Goal: Information Seeking & Learning: Learn about a topic

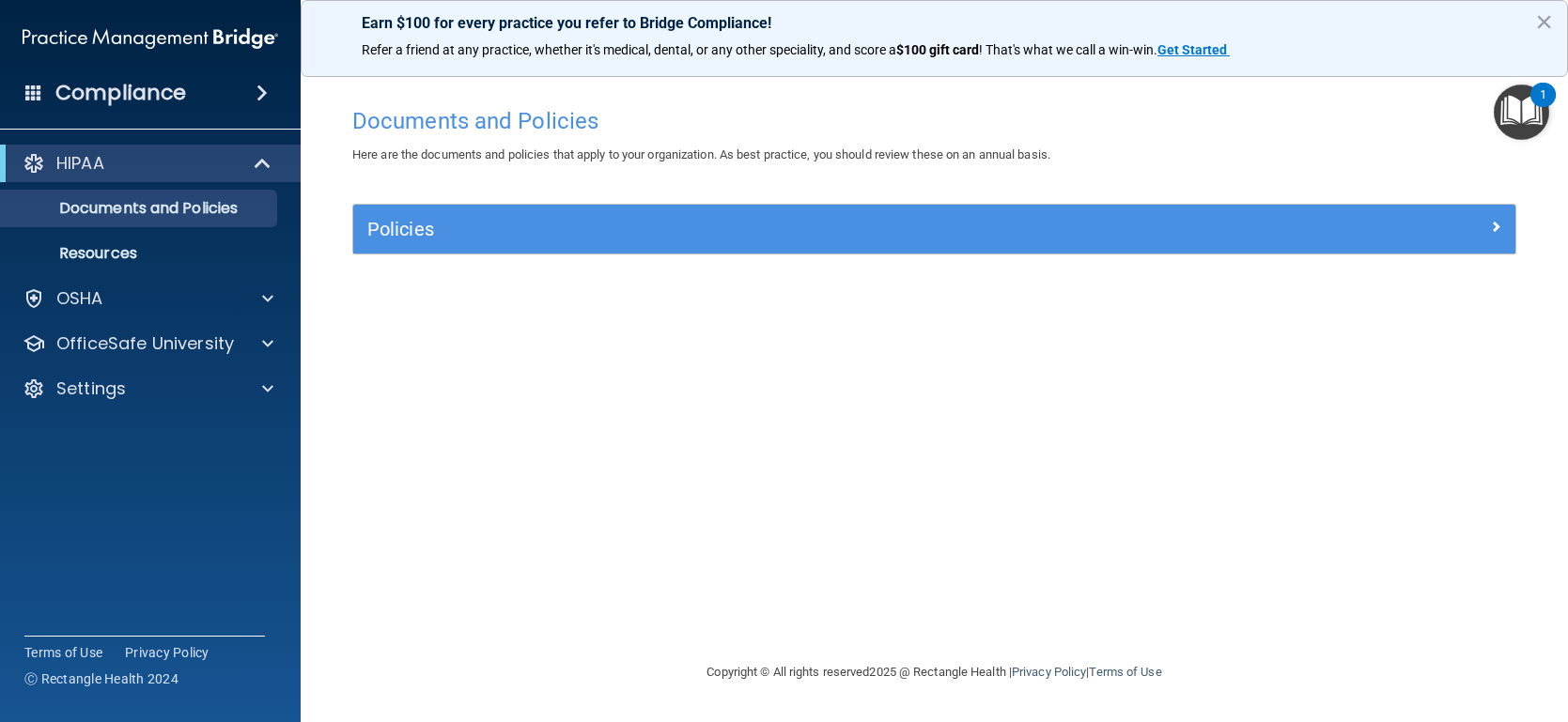
click at [1528, 117] on img "Open Resource Center, 1 new notification" at bounding box center [1521, 113] width 56 height 56
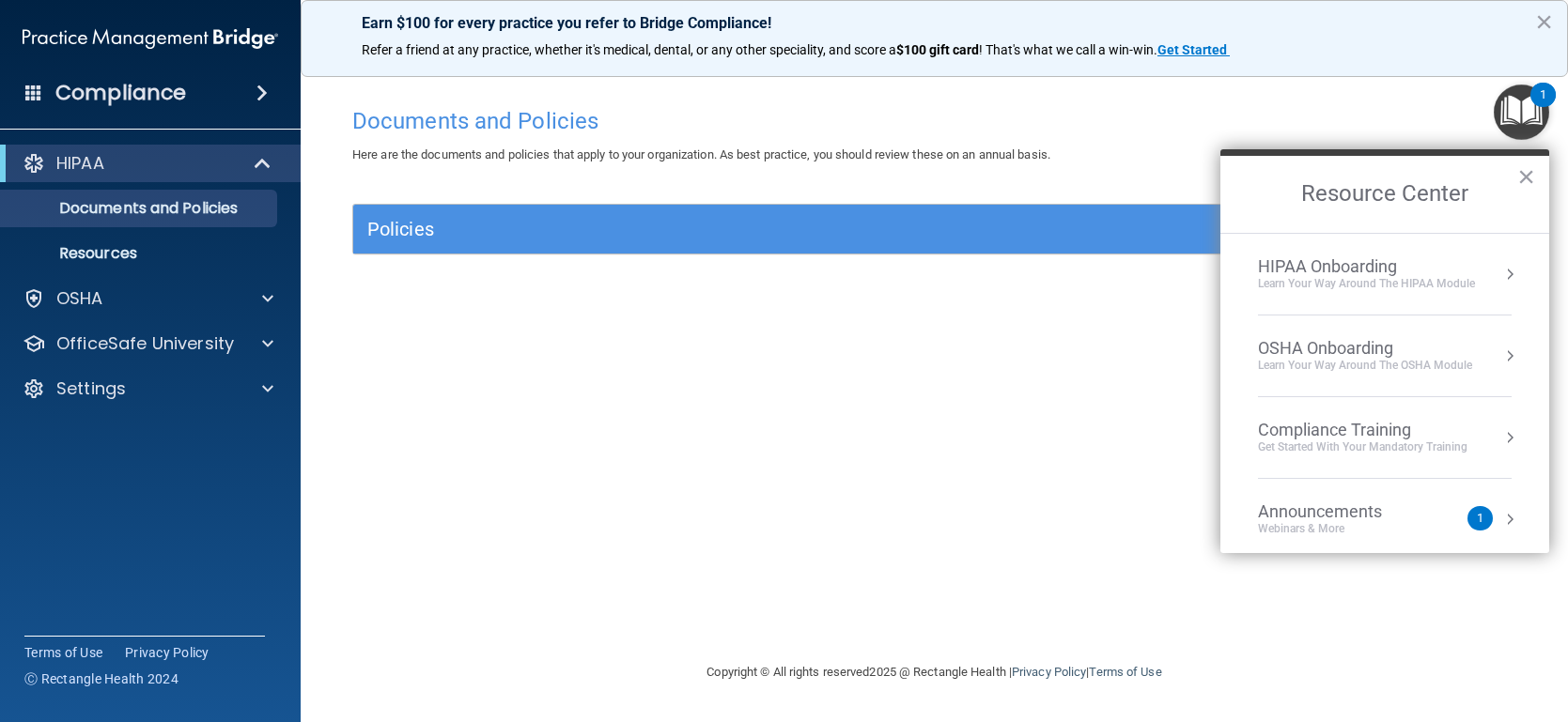
click at [1345, 530] on div "Webinars & More" at bounding box center [1339, 529] width 161 height 16
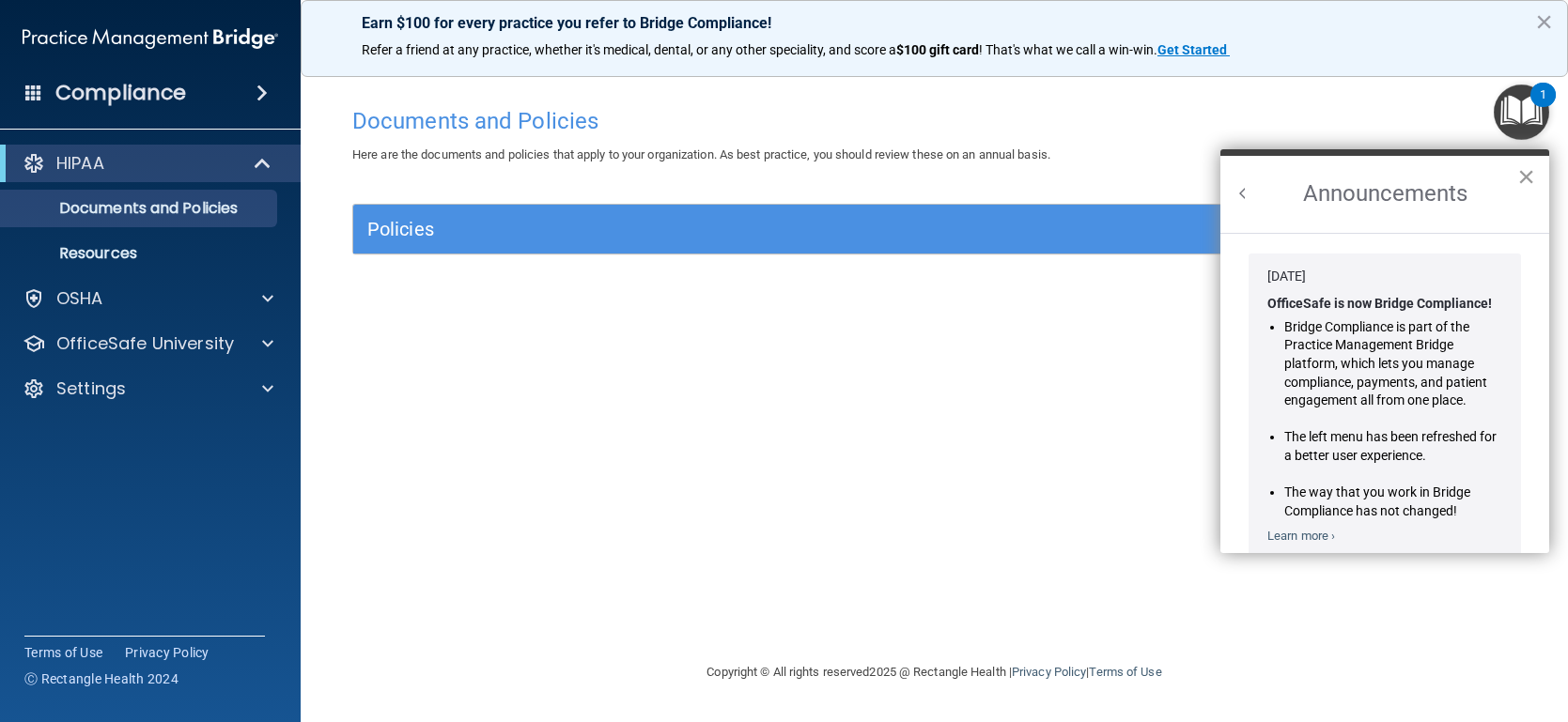
click at [1520, 175] on button "×" at bounding box center [1526, 176] width 18 height 30
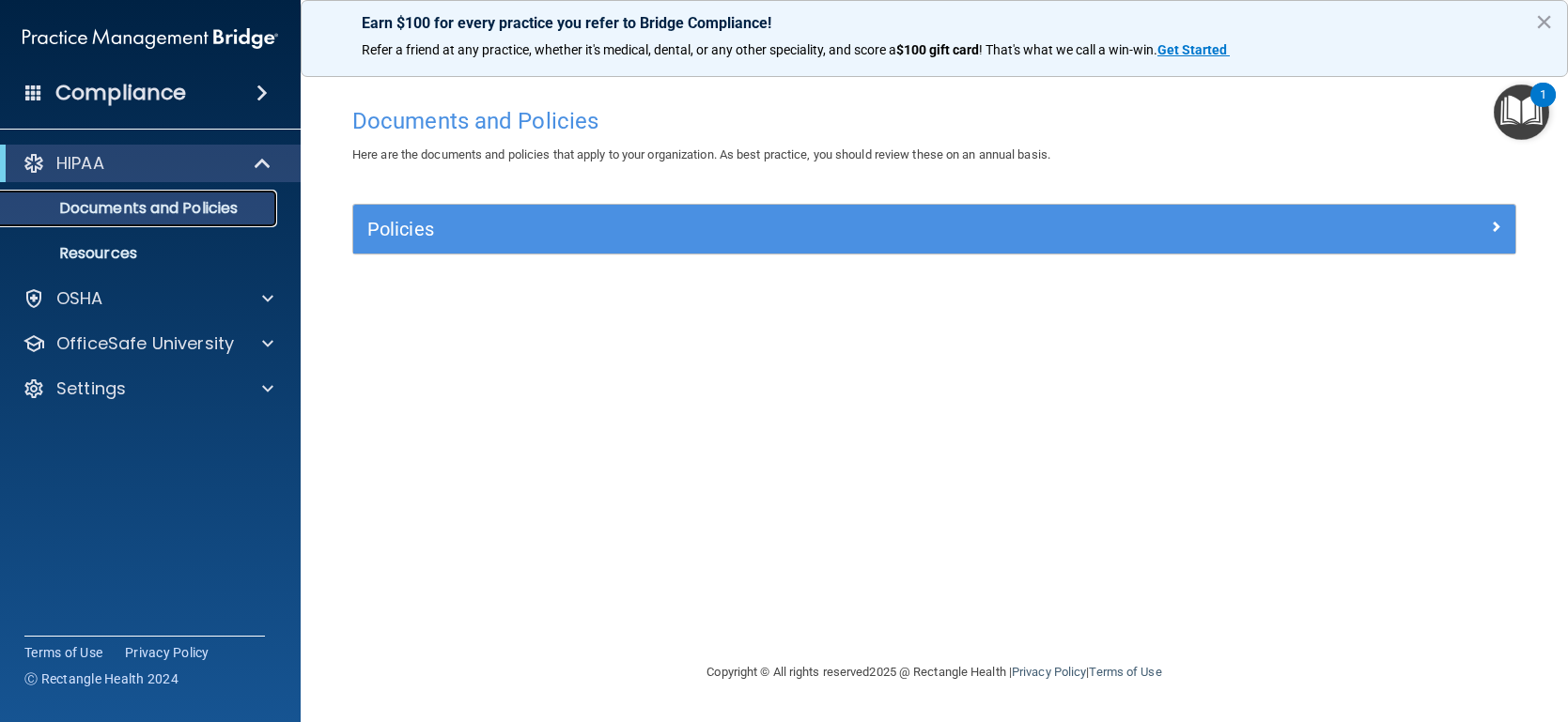
click at [221, 205] on p "Documents and Policies" at bounding box center [139, 208] width 256 height 19
click at [1545, 17] on button "×" at bounding box center [1544, 22] width 18 height 30
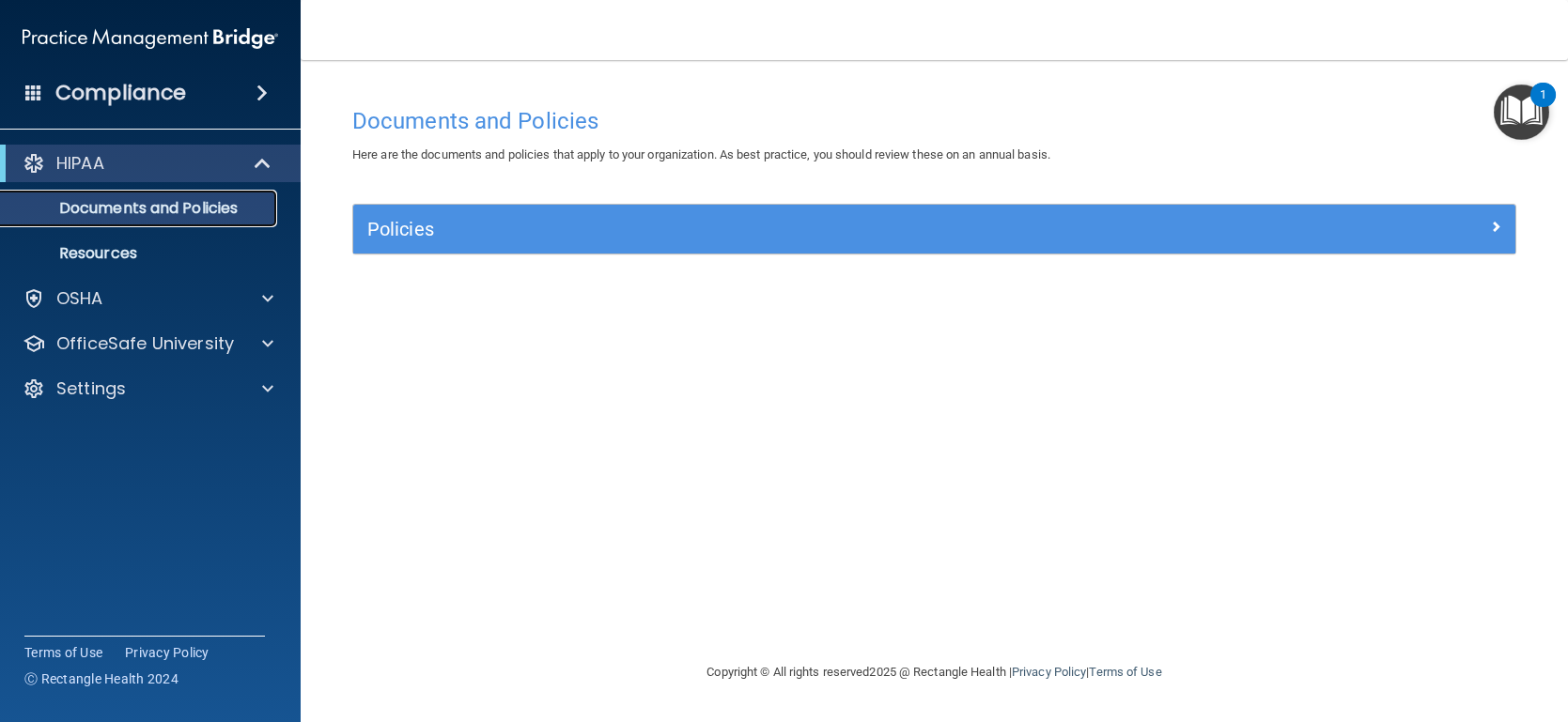
click at [184, 210] on p "Documents and Policies" at bounding box center [139, 208] width 256 height 19
click at [152, 269] on link "Resources" at bounding box center [129, 254] width 296 height 38
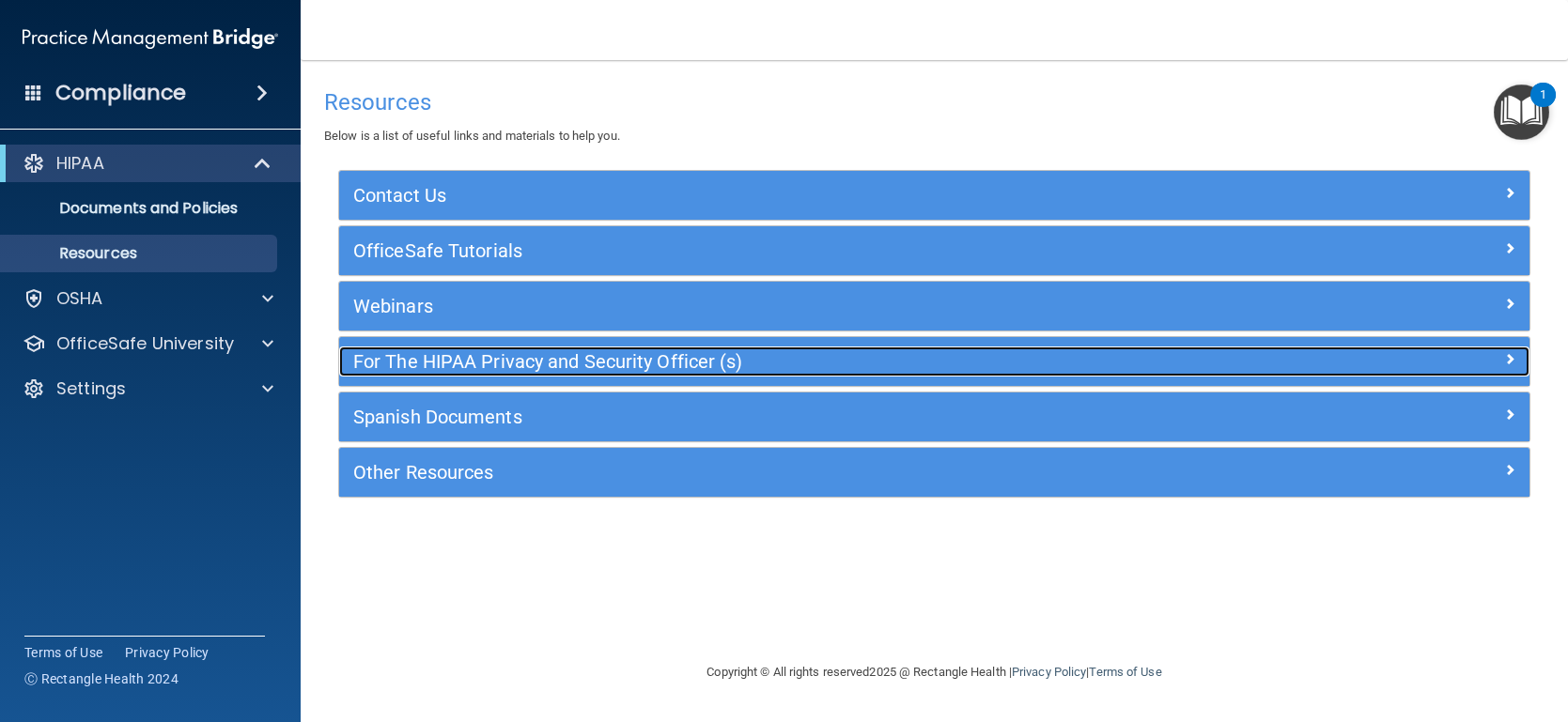
click at [477, 367] on h5 "For The HIPAA Privacy and Security Officer (s)" at bounding box center [786, 361] width 865 height 21
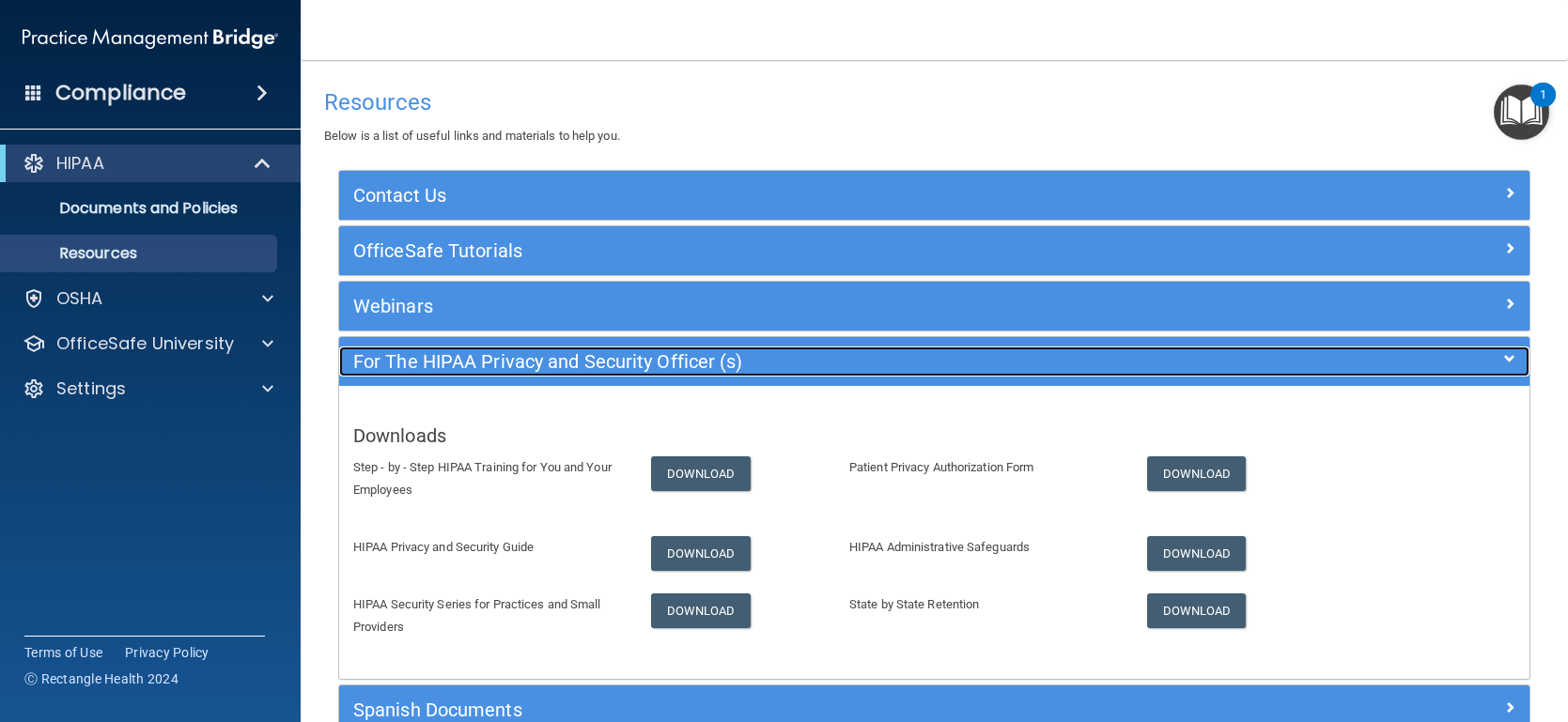
click at [477, 367] on h5 "For The HIPAA Privacy and Security Officer (s)" at bounding box center [786, 361] width 865 height 21
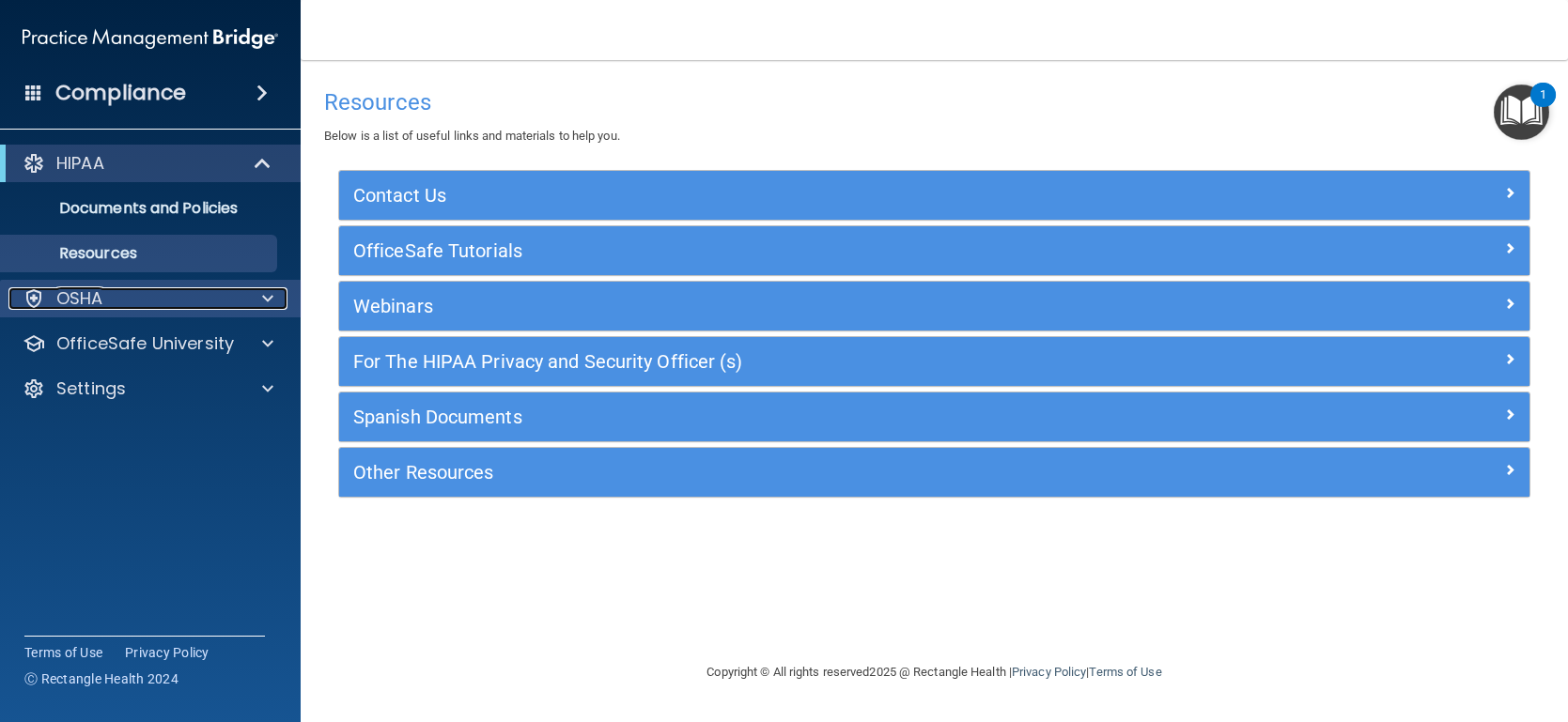
click at [266, 301] on span at bounding box center [267, 299] width 11 height 23
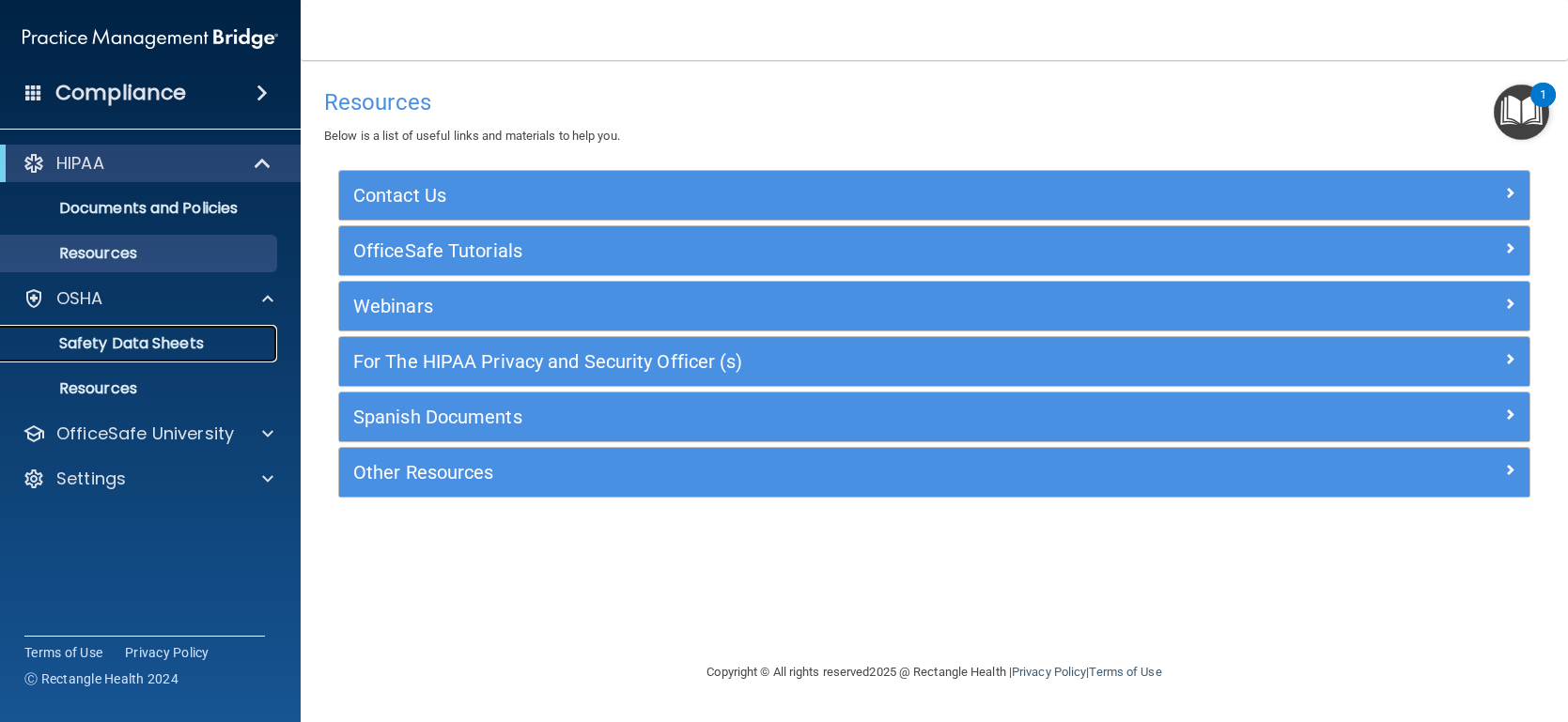
click at [182, 349] on p "Safety Data Sheets" at bounding box center [139, 344] width 256 height 19
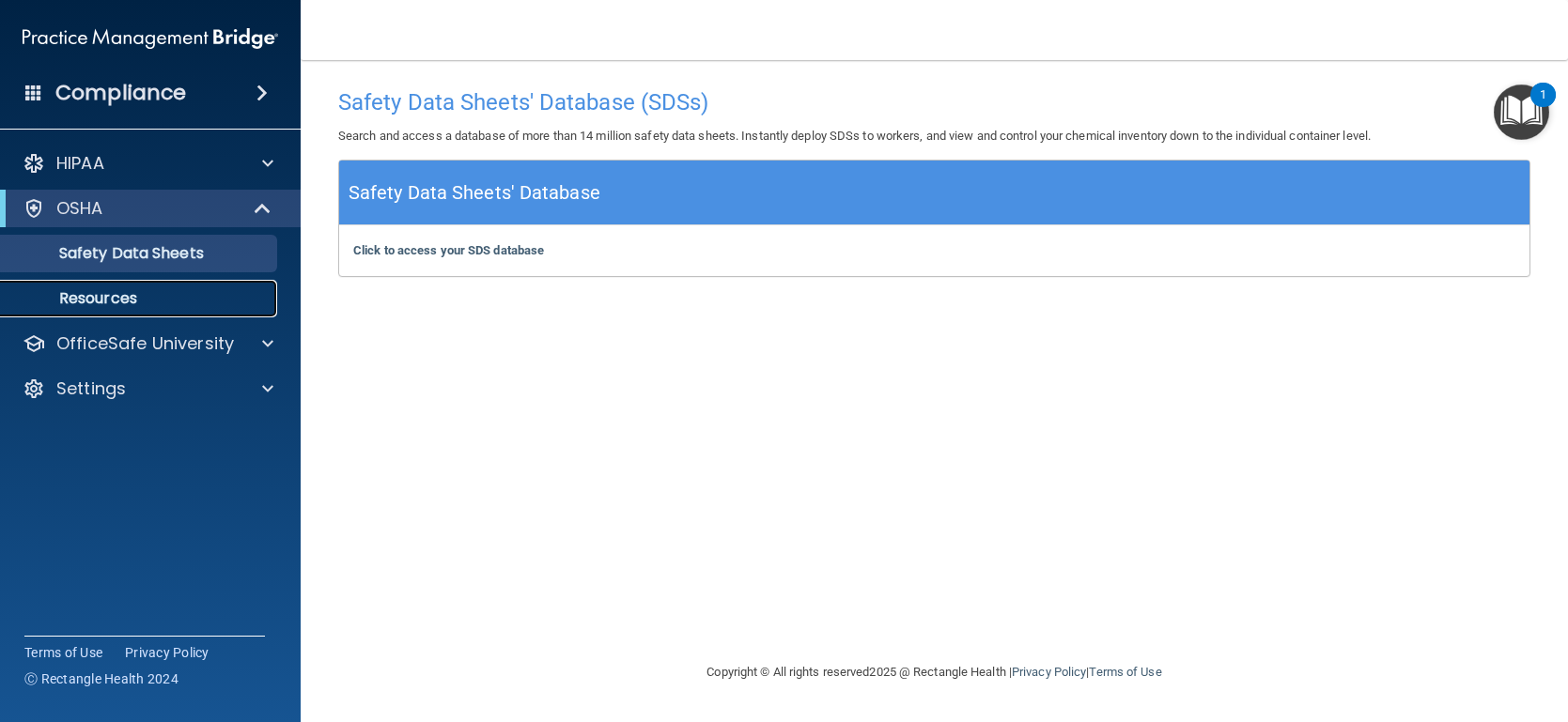
click at [152, 307] on p "Resources" at bounding box center [139, 298] width 256 height 19
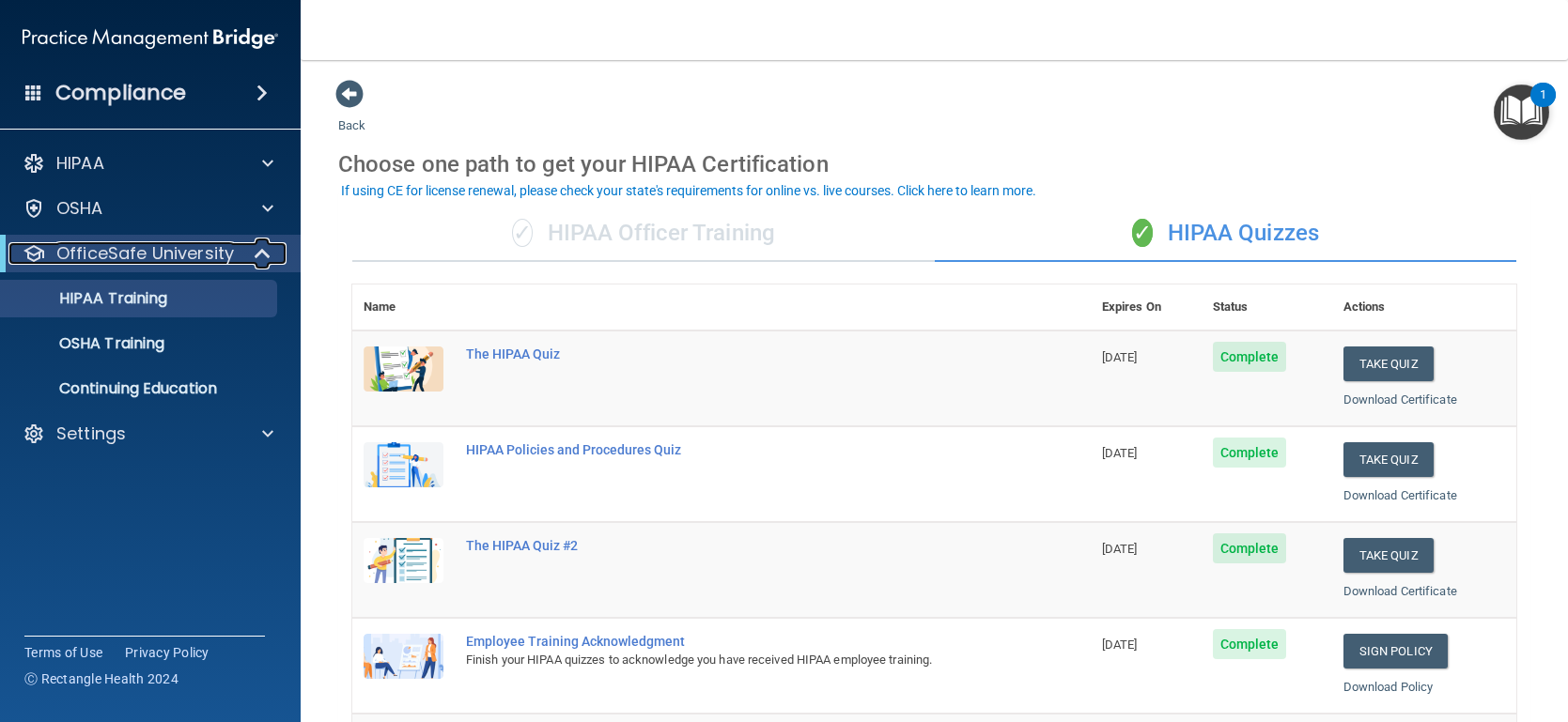
click at [259, 251] on span at bounding box center [264, 253] width 16 height 23
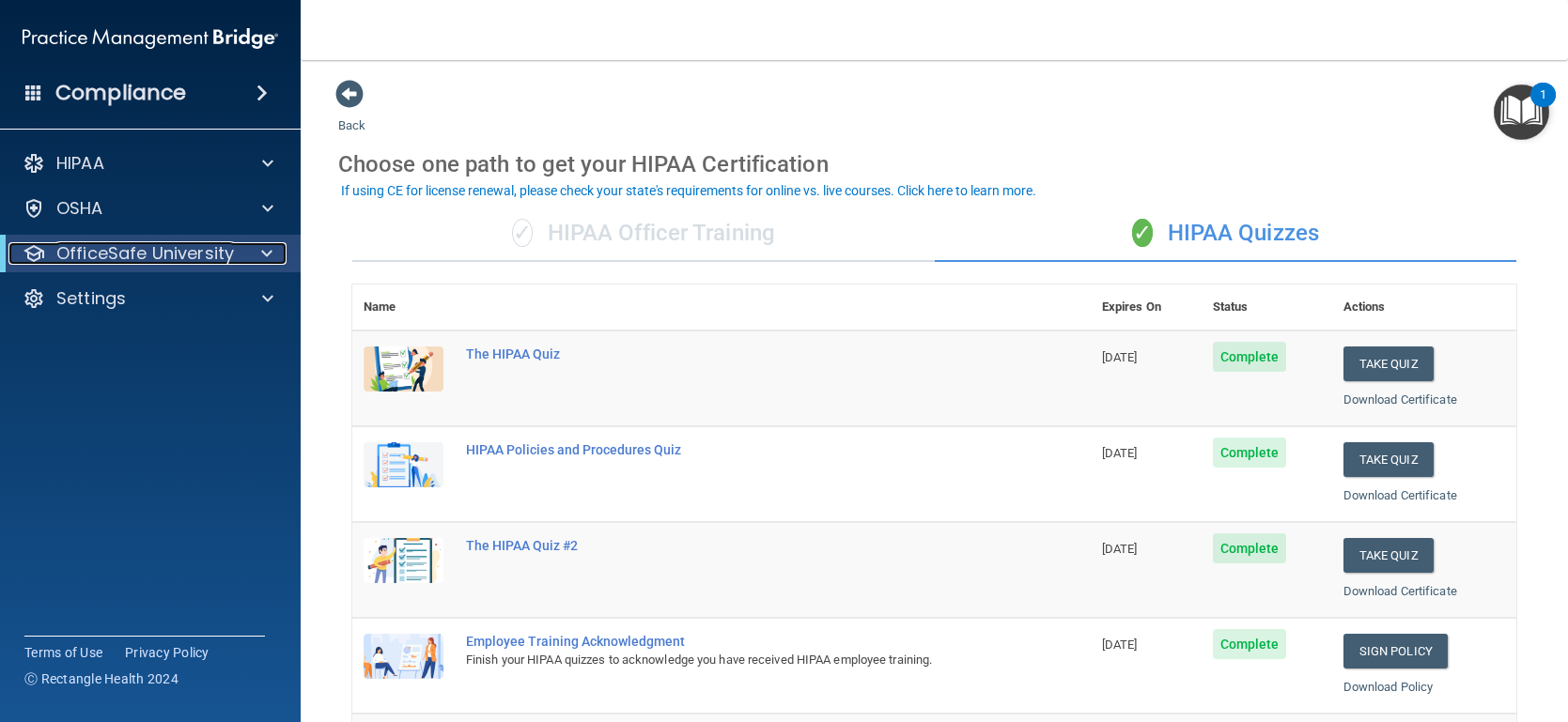
click at [259, 251] on div at bounding box center [263, 253] width 46 height 23
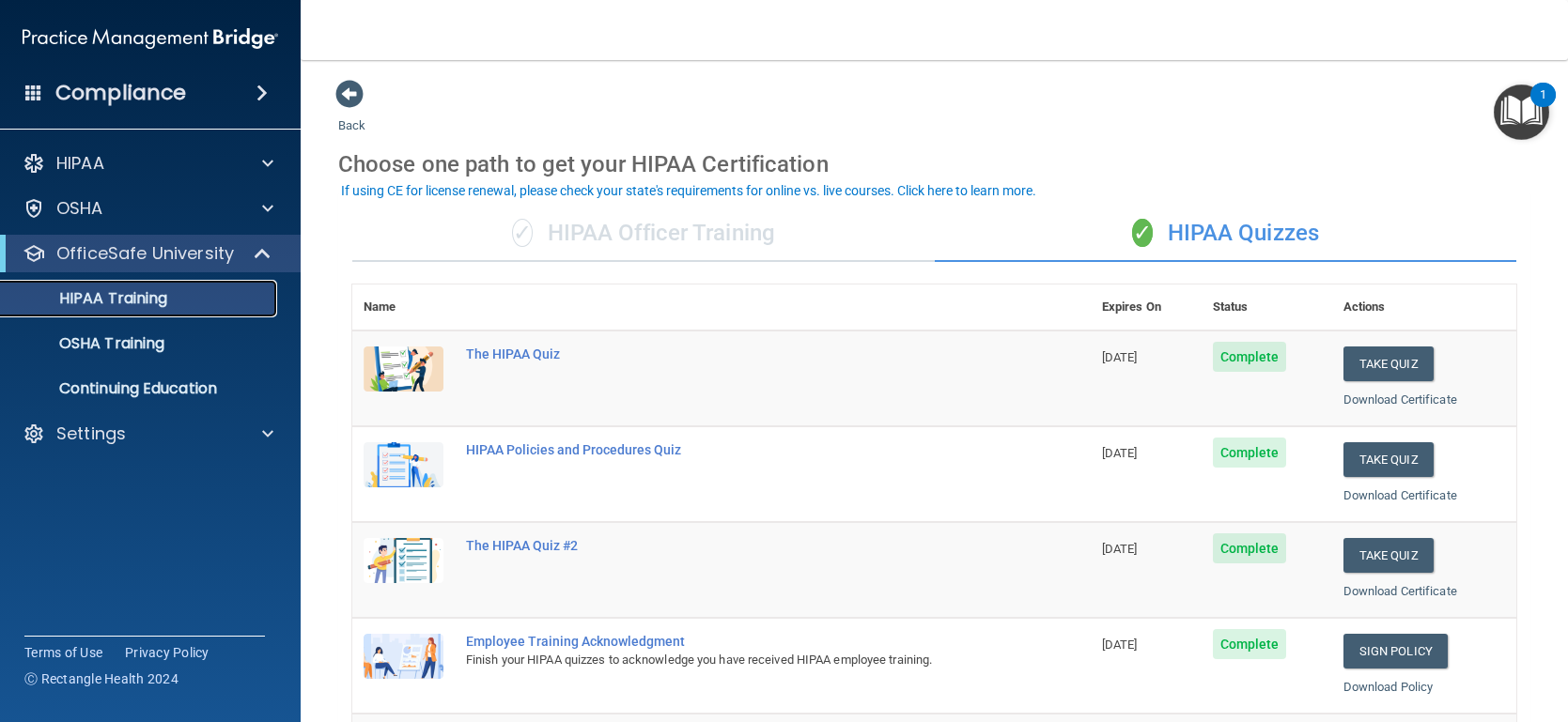
click at [178, 305] on div "HIPAA Training" at bounding box center [139, 298] width 256 height 19
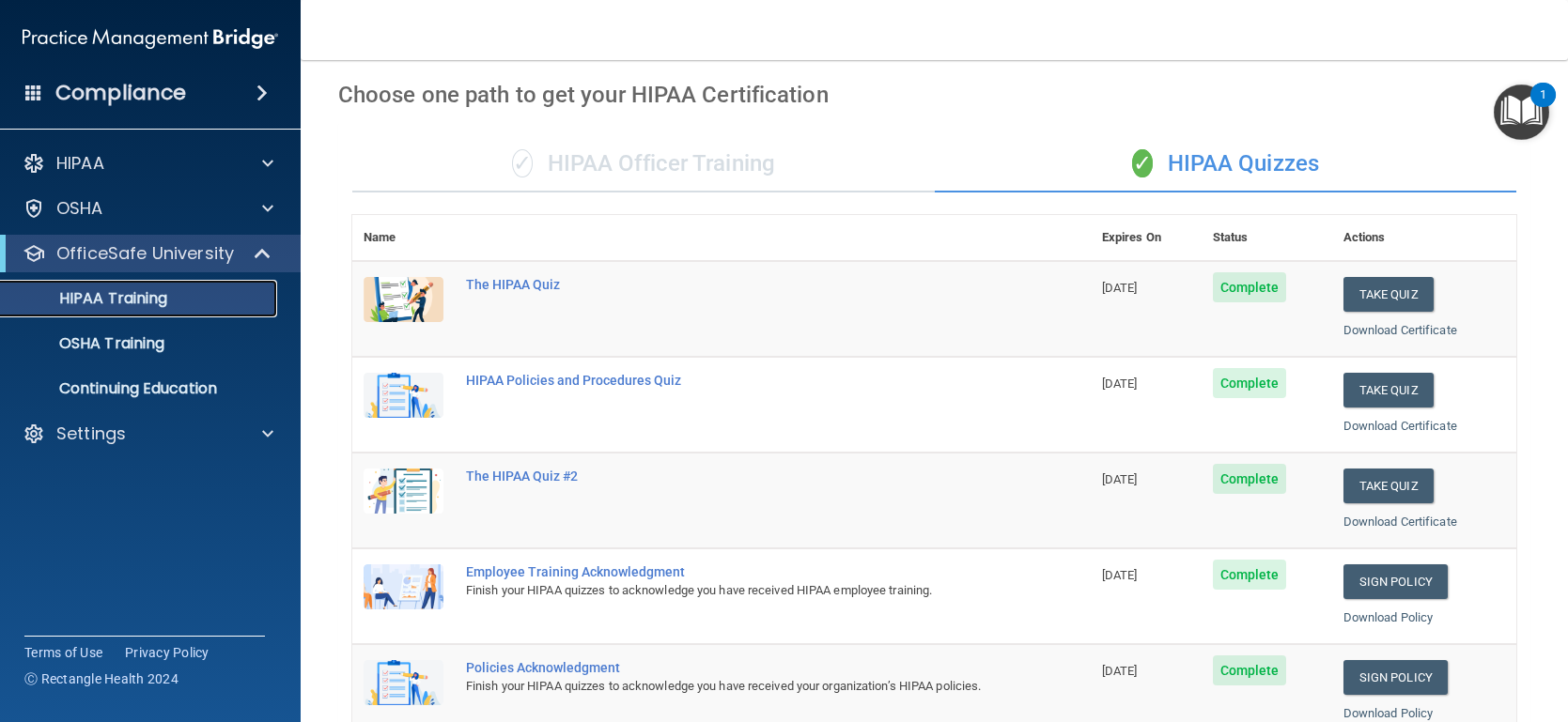
scroll to position [45, 0]
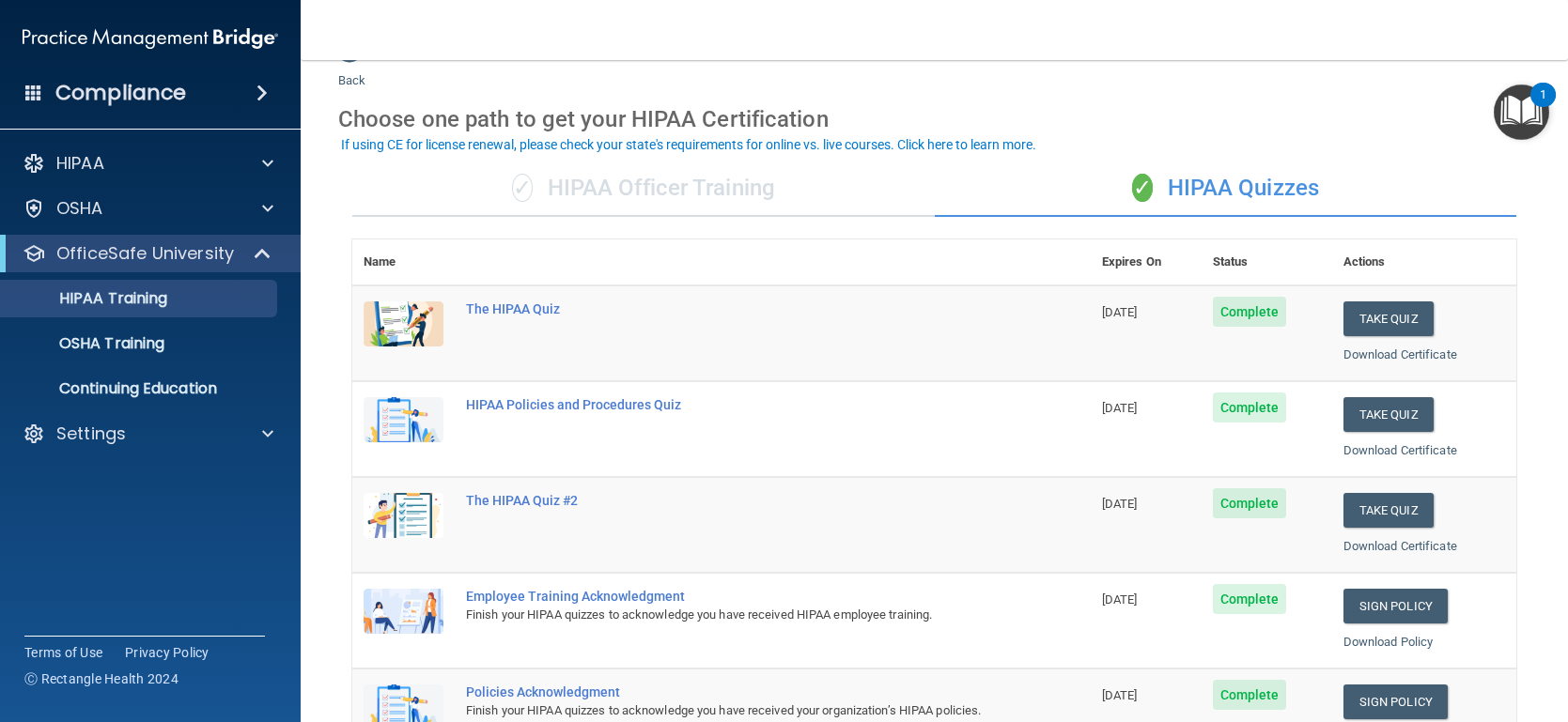
click at [553, 177] on div "✓ HIPAA Officer Training" at bounding box center [644, 188] width 583 height 57
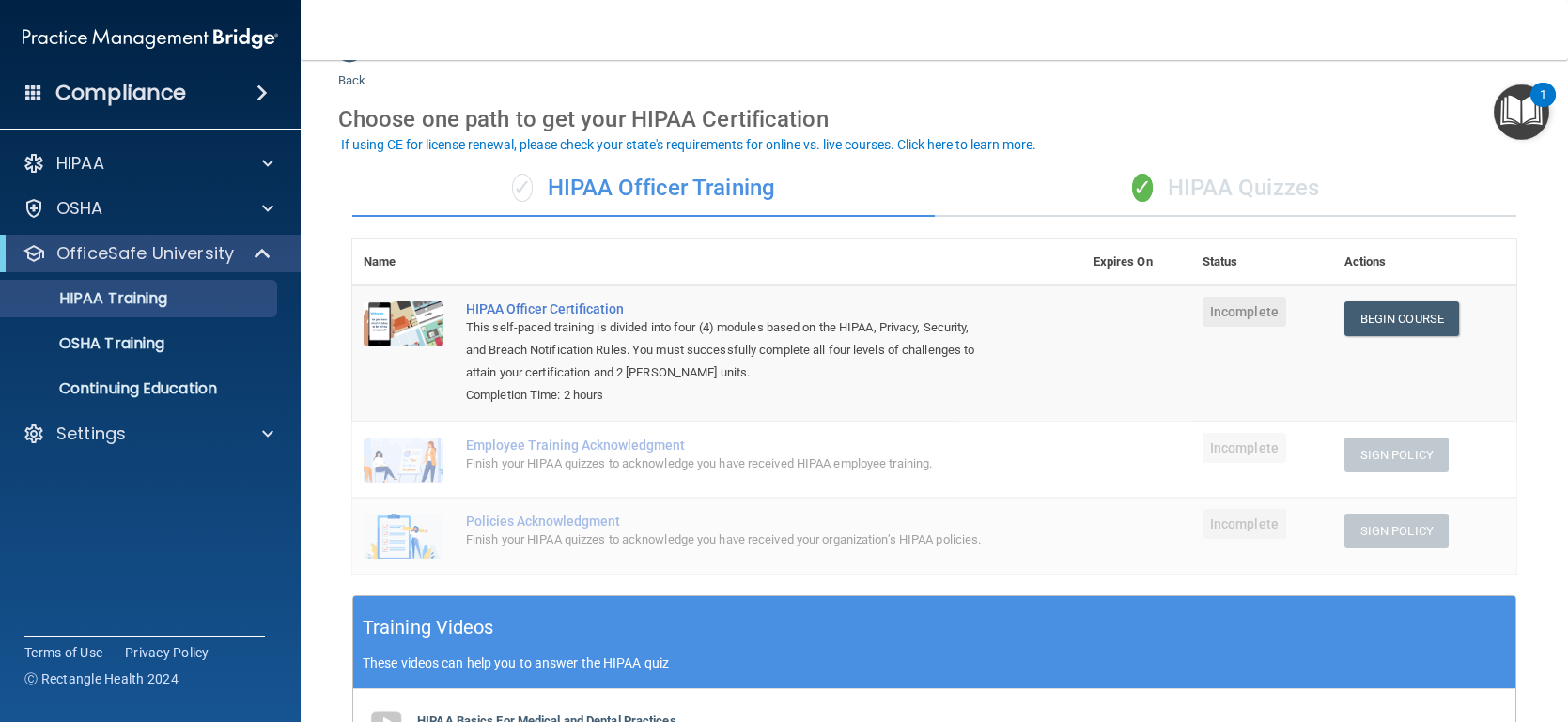
click at [1211, 207] on div "✓ HIPAA Quizzes" at bounding box center [1225, 188] width 583 height 57
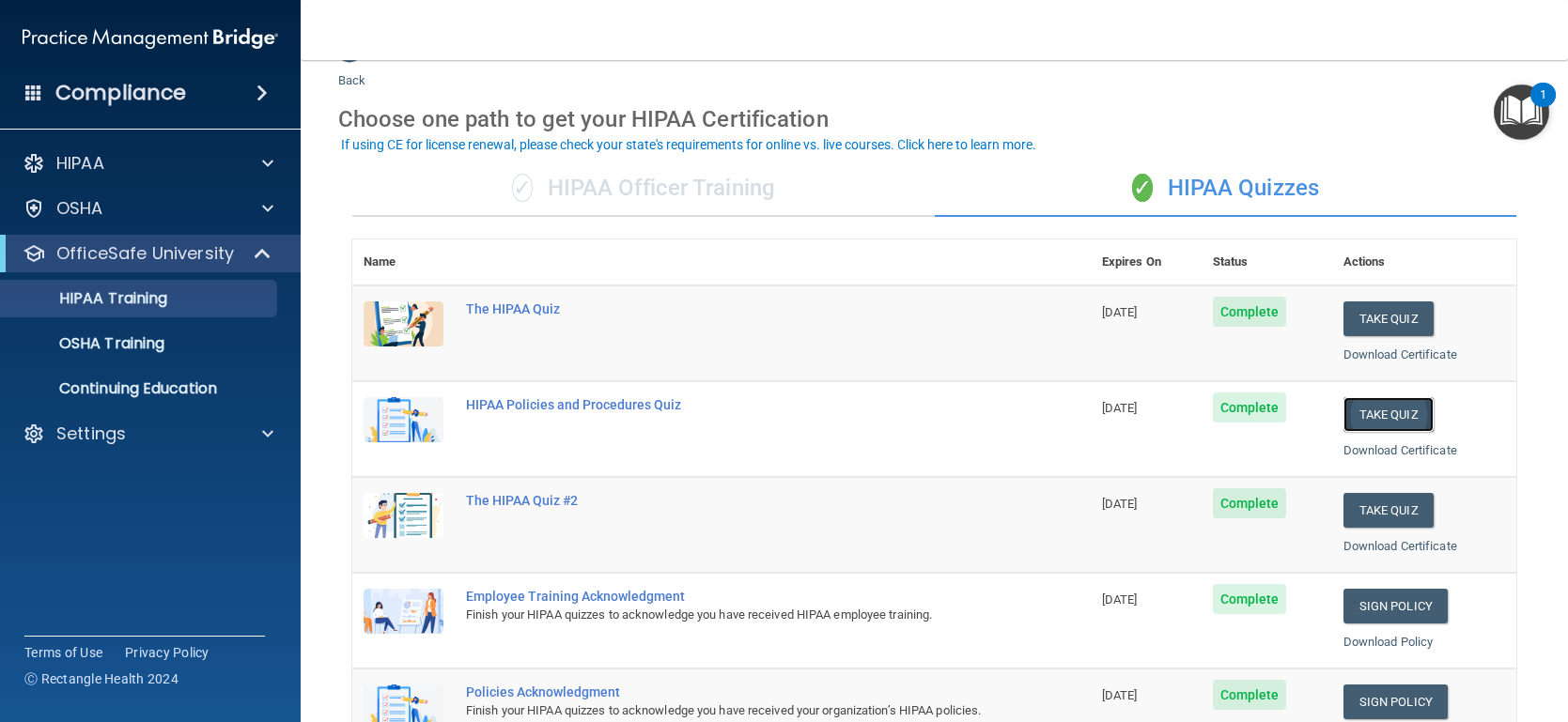
click at [1406, 414] on button "Take Quiz" at bounding box center [1388, 414] width 91 height 35
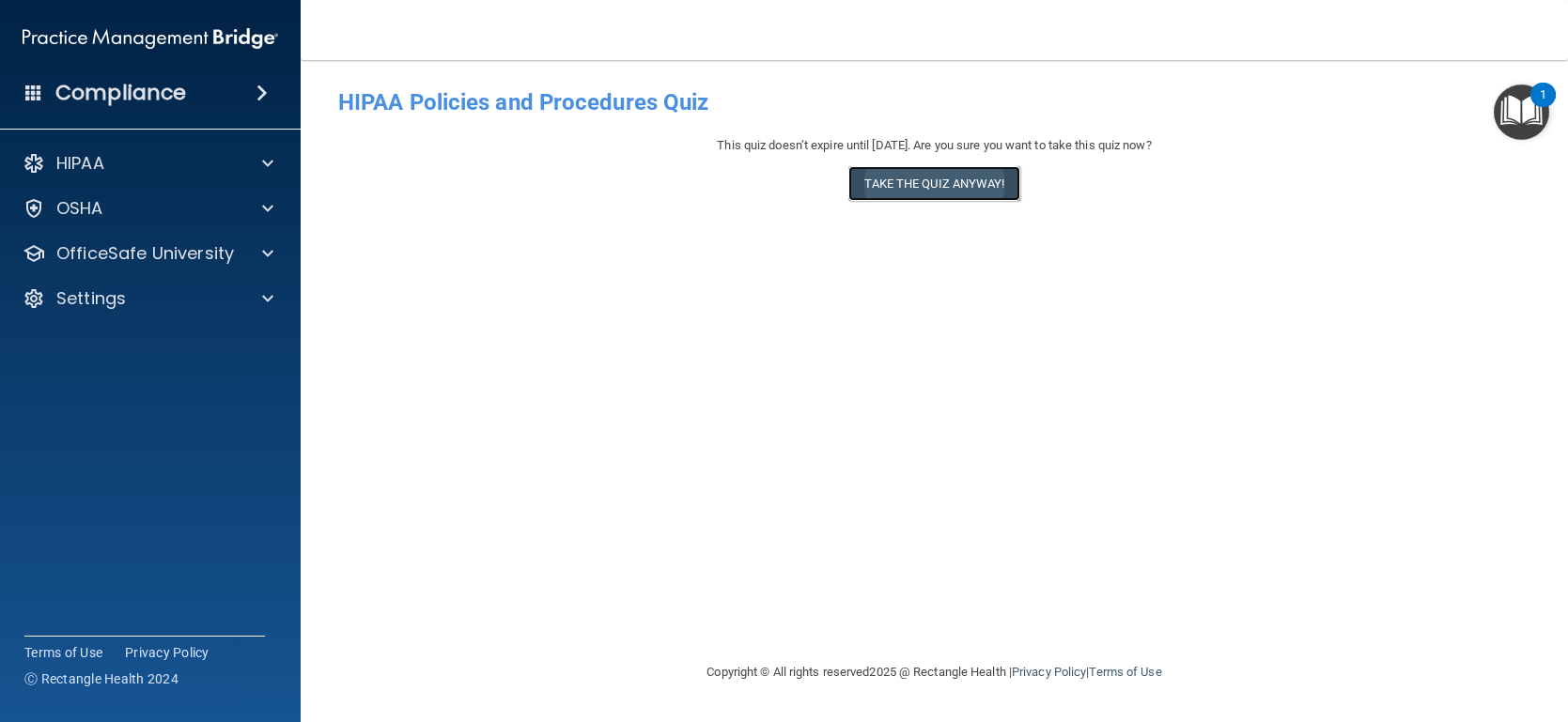
click at [933, 189] on button "Take the quiz anyway!" at bounding box center [933, 183] width 171 height 35
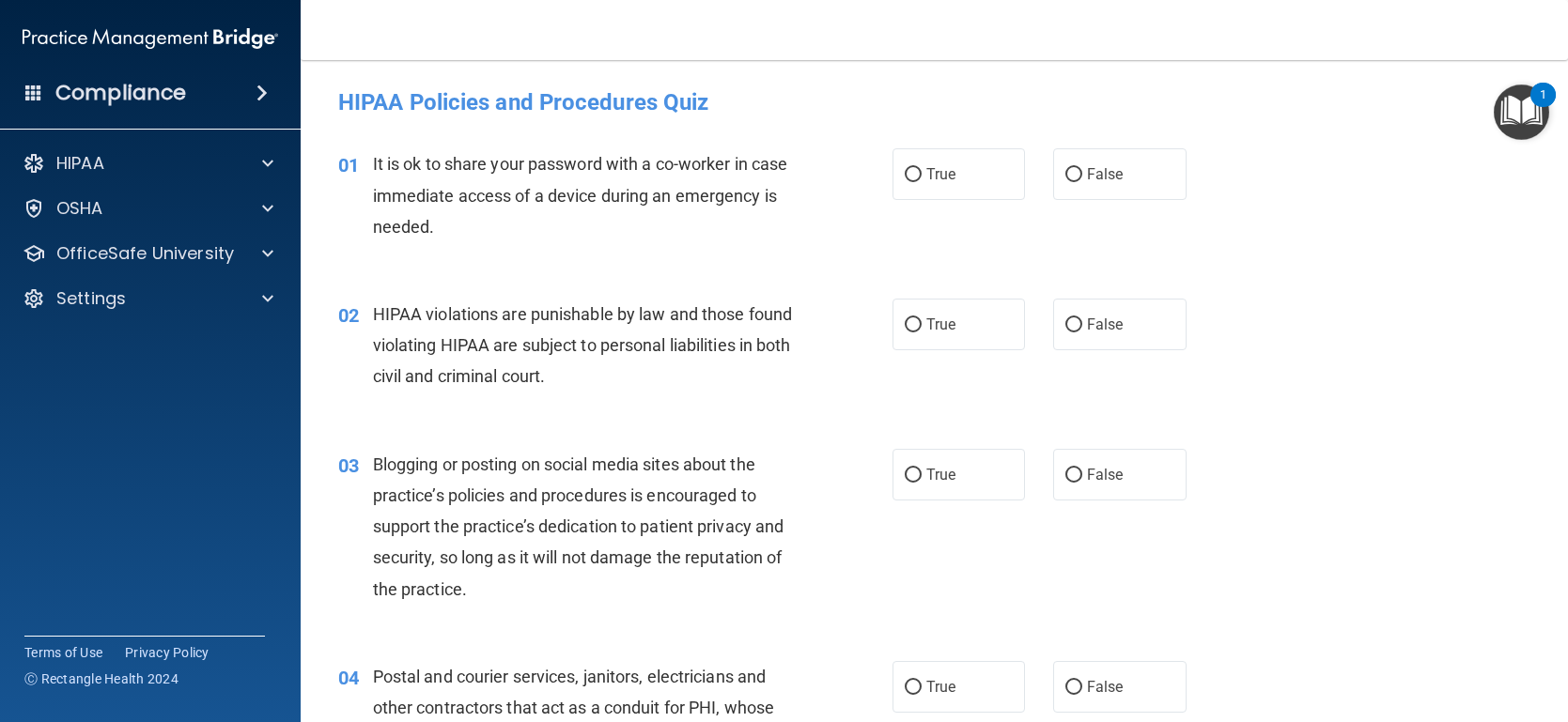
click at [453, 350] on span "HIPAA violations are punishable by law and those found violating HIPAA are subj…" at bounding box center [582, 346] width 419 height 82
click at [1067, 173] on input "False" at bounding box center [1073, 175] width 17 height 14
radio input "true"
click at [914, 321] on input "True" at bounding box center [913, 326] width 17 height 14
radio input "true"
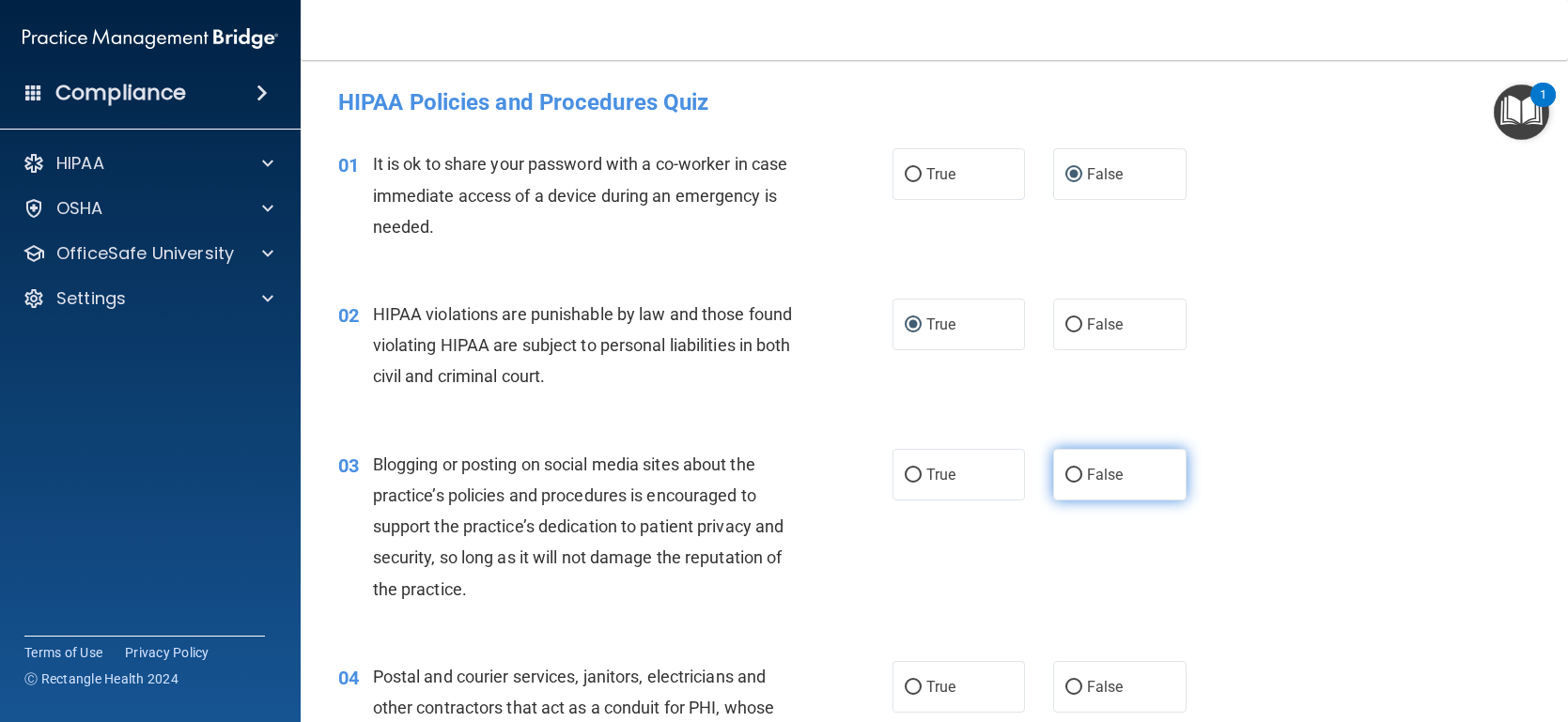
click at [1076, 473] on input "False" at bounding box center [1073, 476] width 17 height 14
radio input "true"
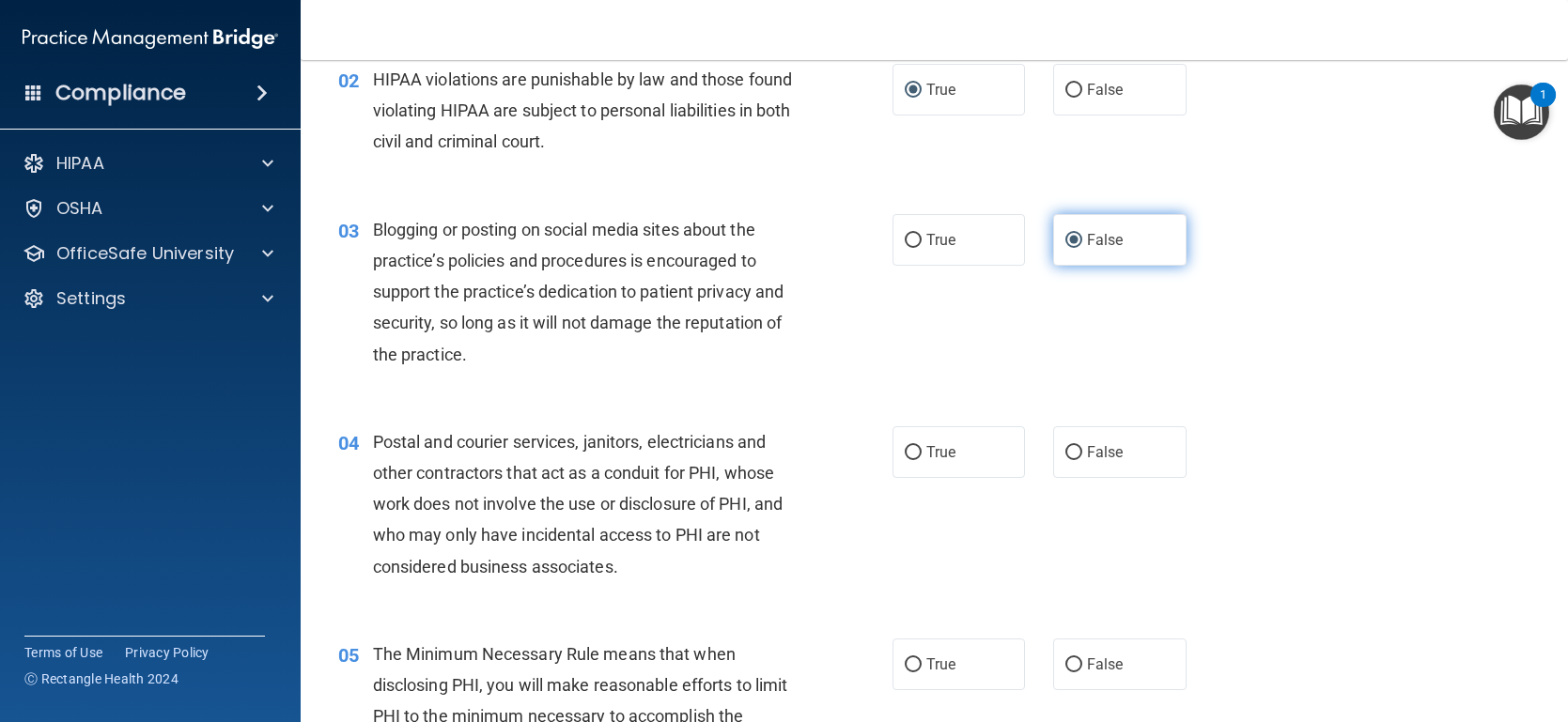
scroll to position [256, 0]
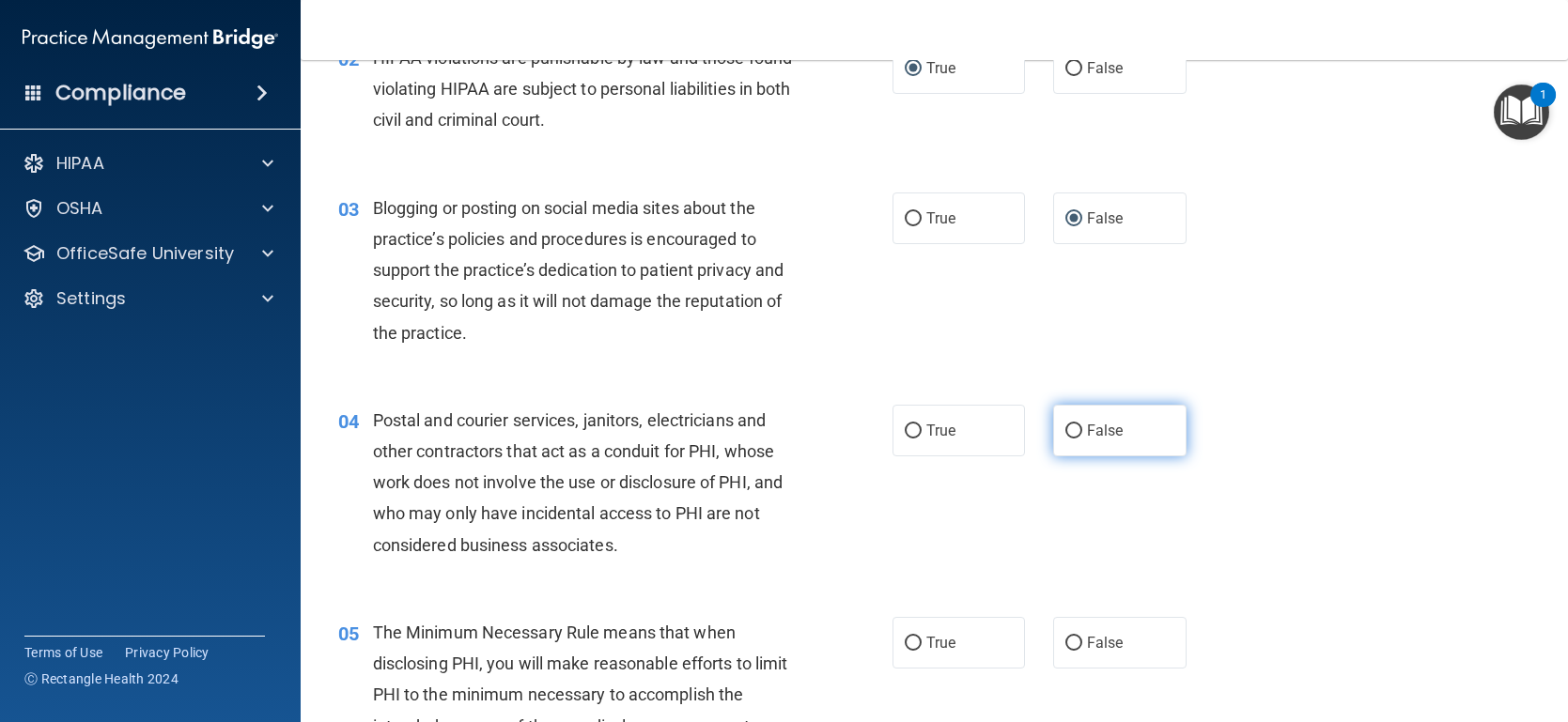
click at [1073, 427] on input "False" at bounding box center [1073, 431] width 17 height 14
radio input "true"
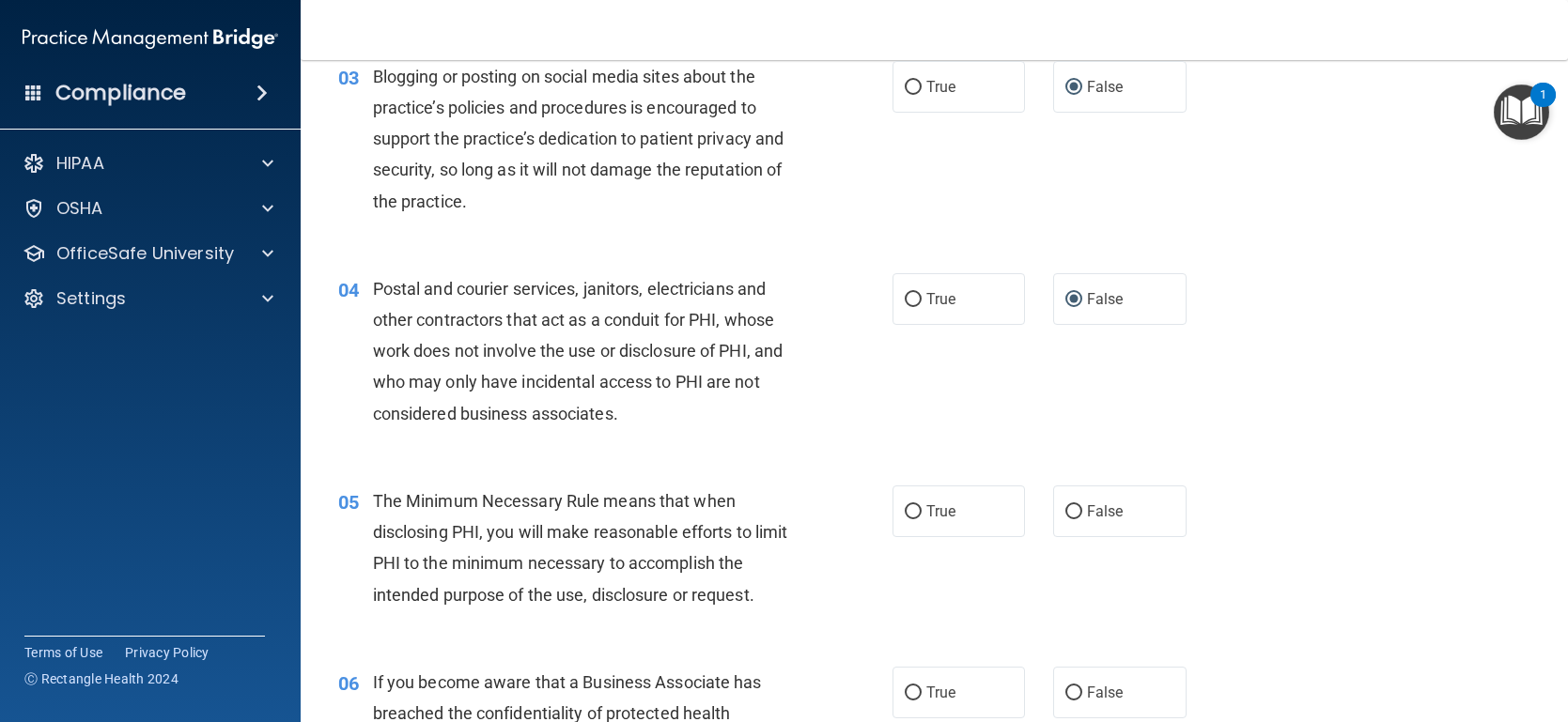
scroll to position [399, 0]
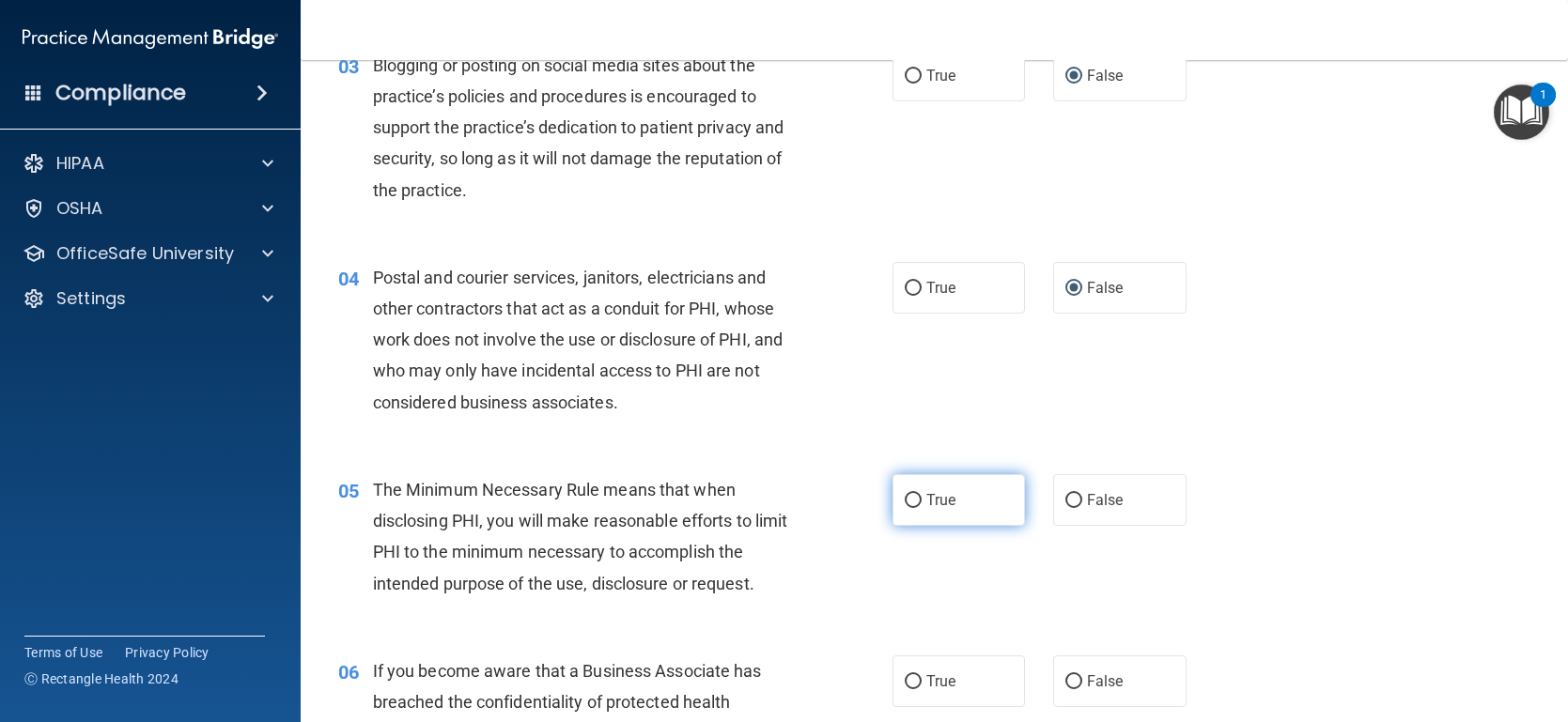
click at [919, 498] on input "True" at bounding box center [913, 501] width 17 height 14
radio input "true"
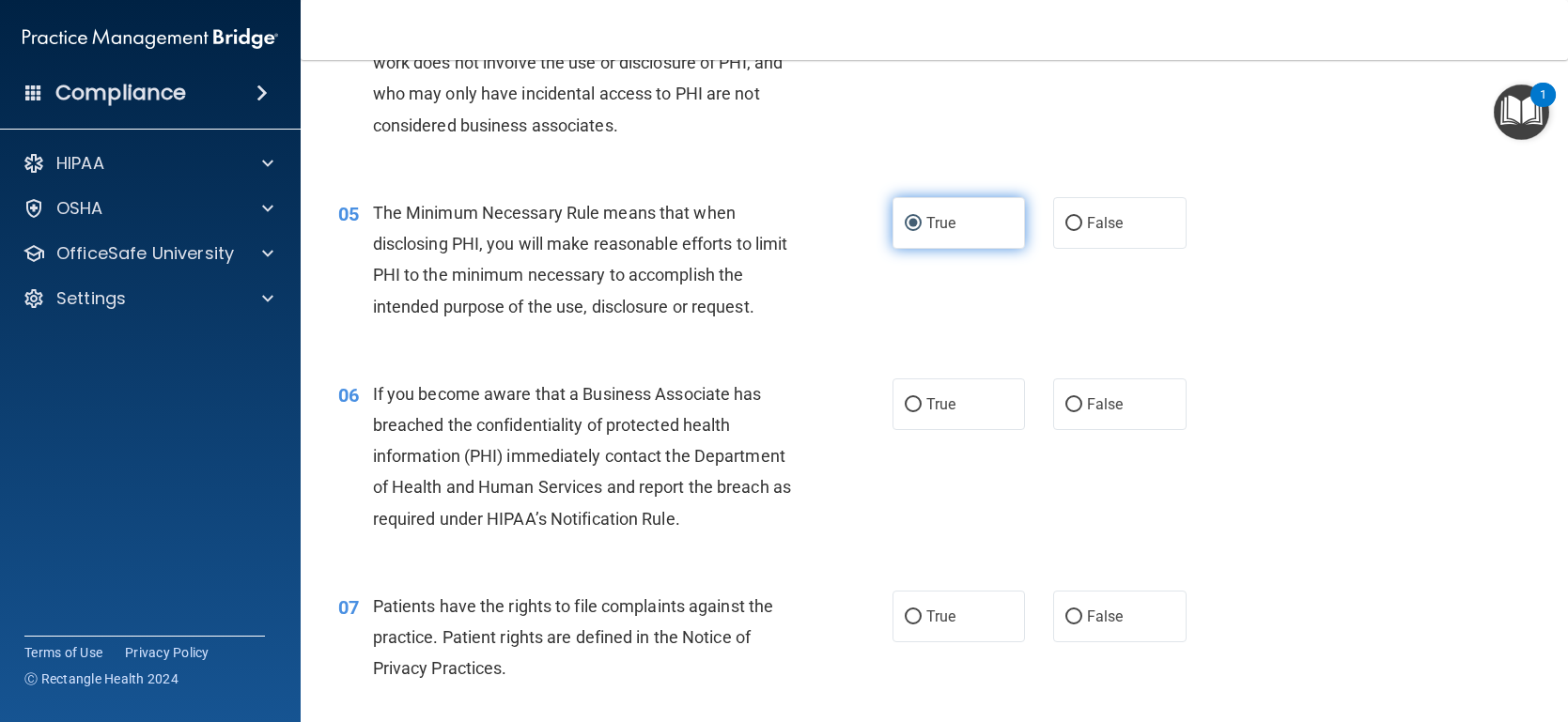
scroll to position [678, 0]
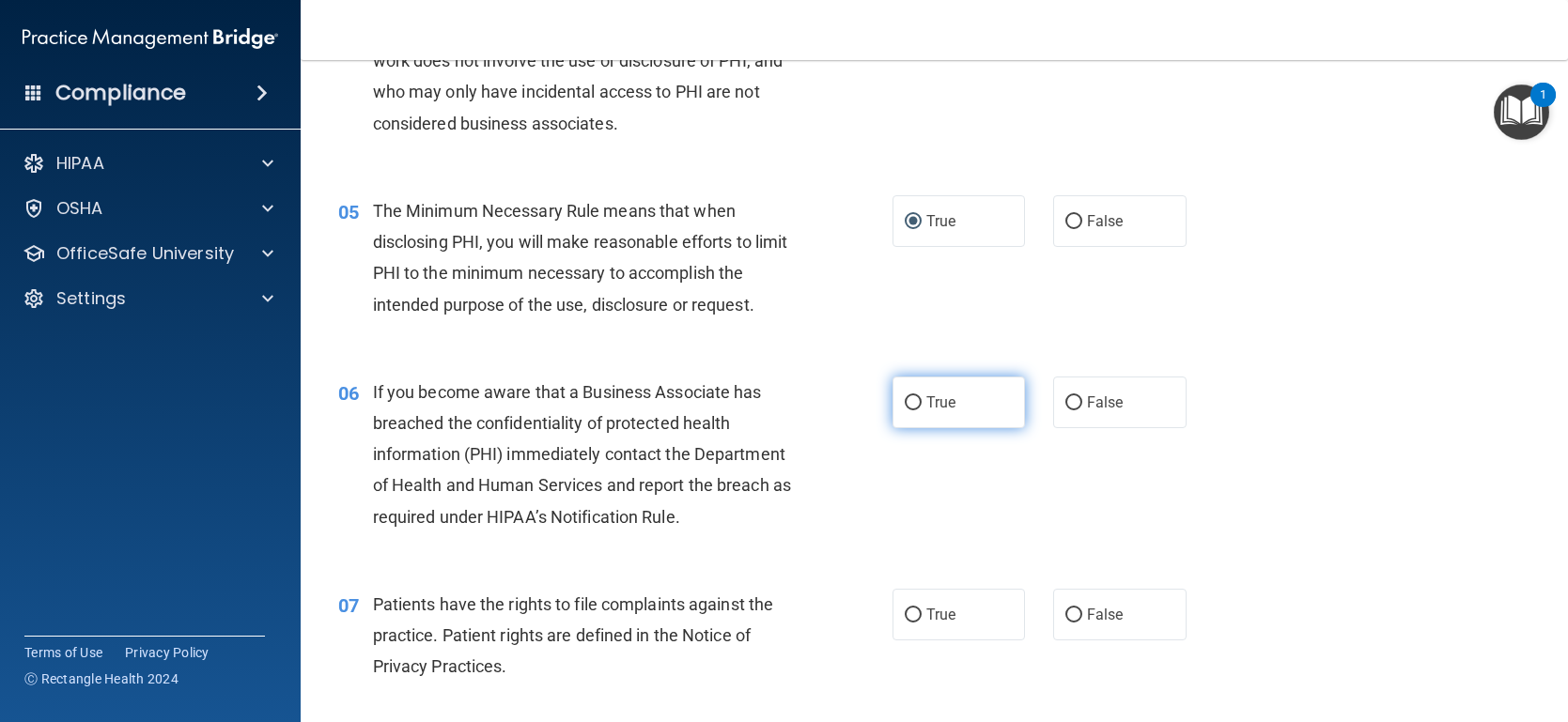
click at [914, 401] on input "True" at bounding box center [913, 403] width 17 height 14
radio input "true"
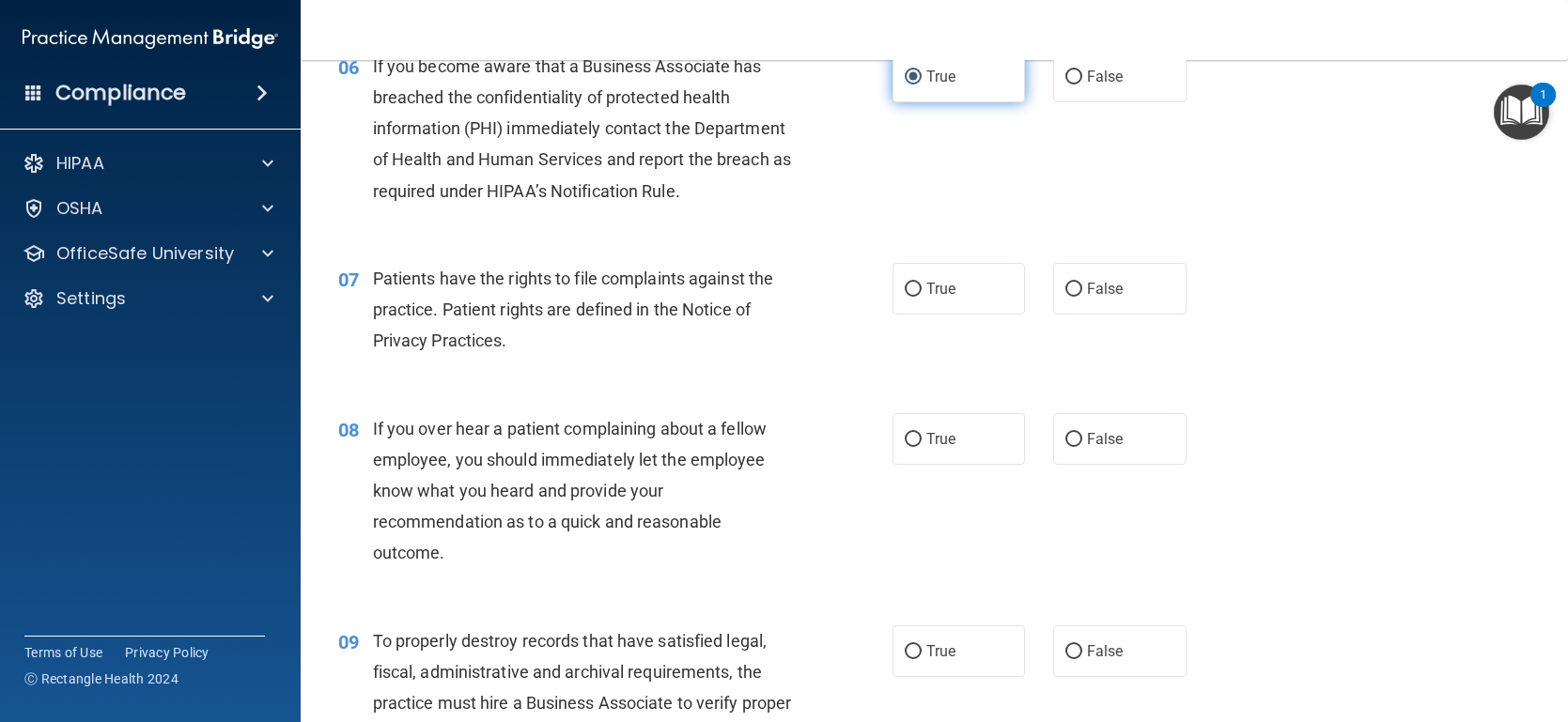
scroll to position [1019, 0]
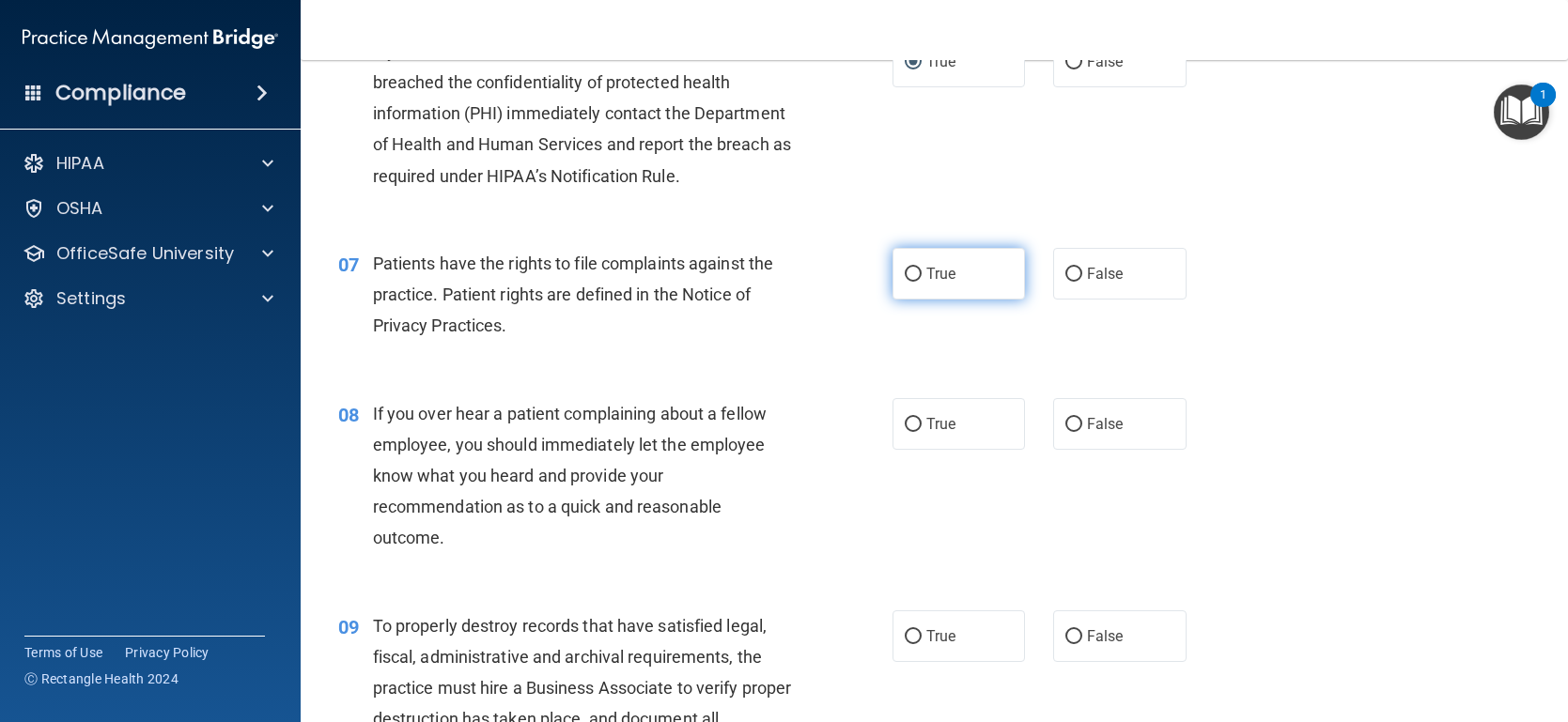
click at [915, 277] on input "True" at bounding box center [913, 275] width 17 height 14
radio input "true"
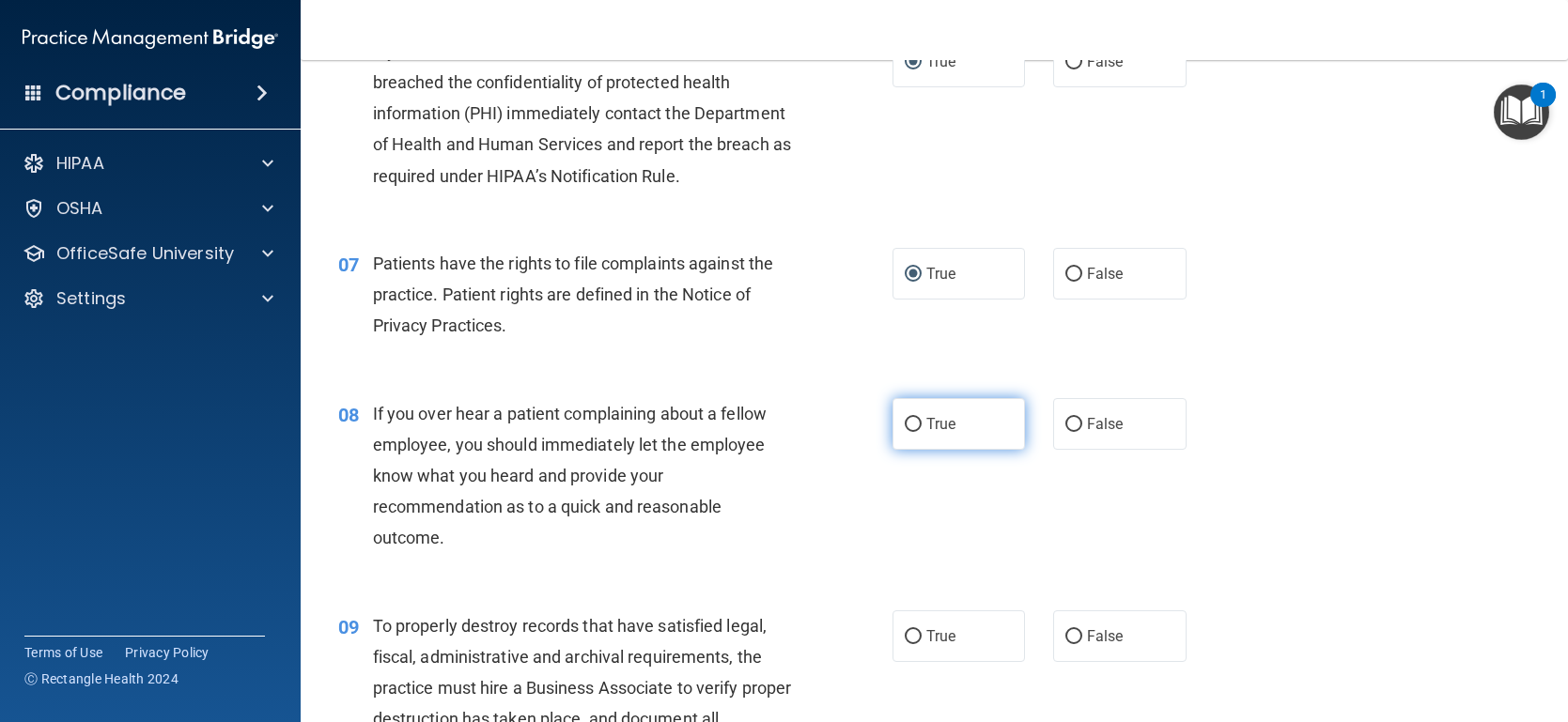
click at [902, 427] on label "True" at bounding box center [959, 424] width 133 height 52
click at [905, 427] on input "True" at bounding box center [913, 425] width 17 height 14
radio input "true"
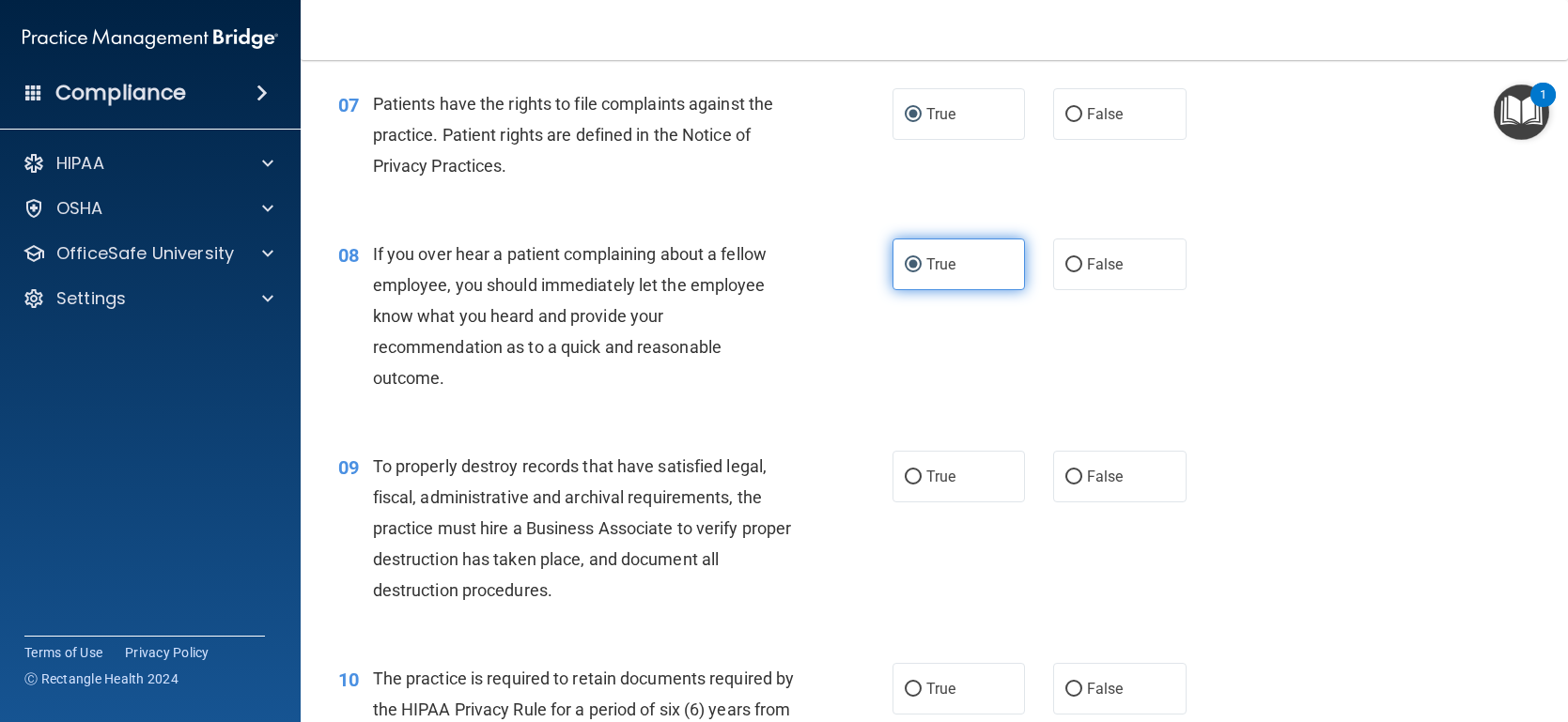
scroll to position [1197, 0]
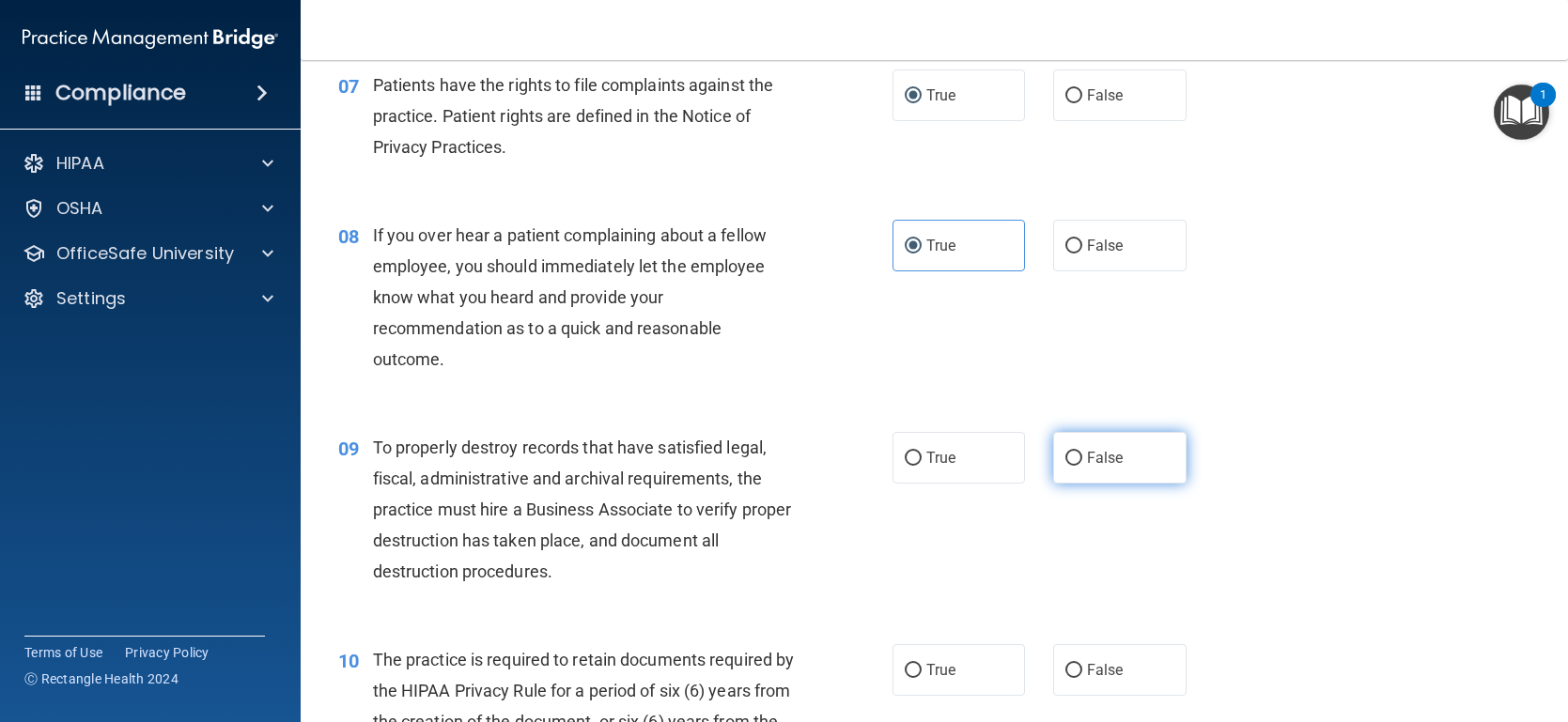
click at [1083, 455] on label "False" at bounding box center [1120, 458] width 133 height 52
click at [1082, 455] on input "False" at bounding box center [1073, 459] width 17 height 14
radio input "true"
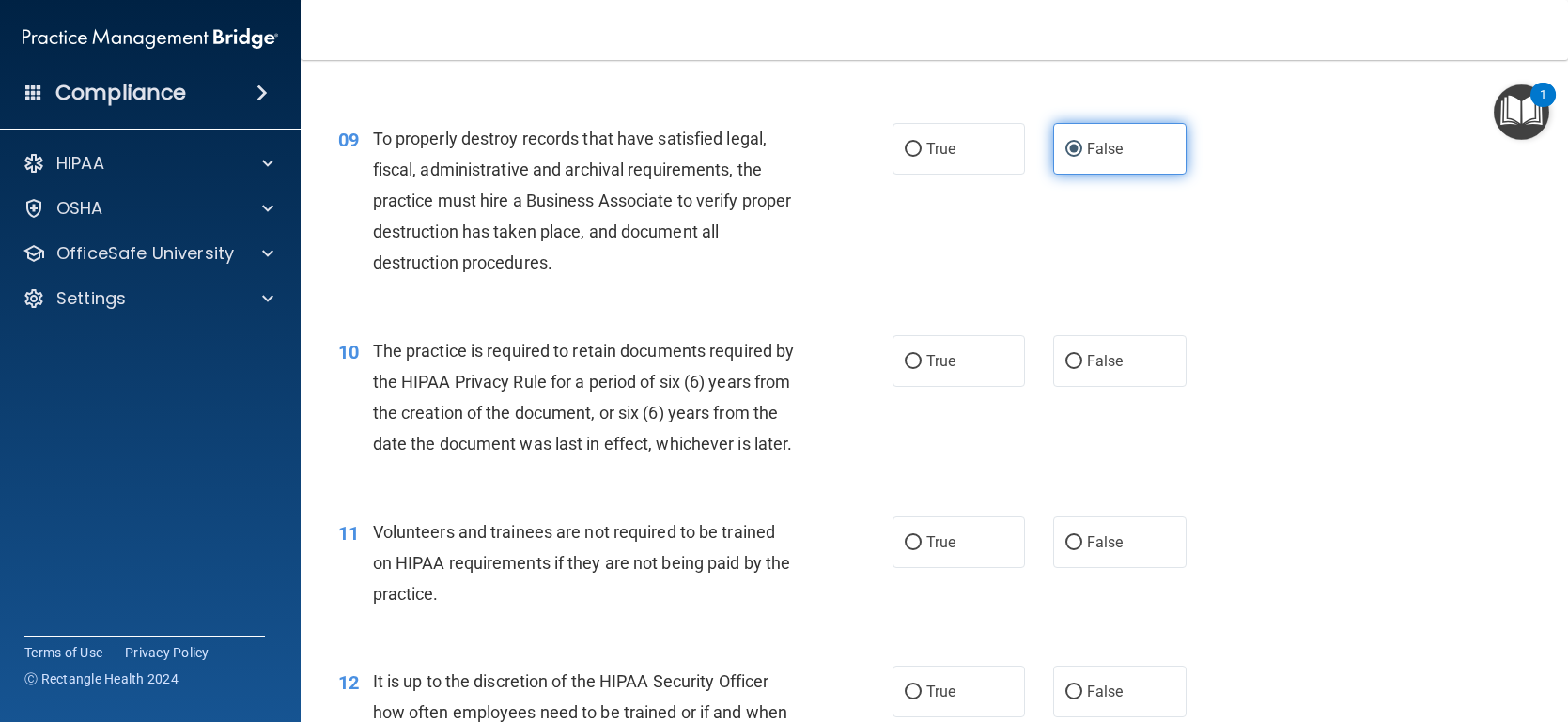
scroll to position [1509, 0]
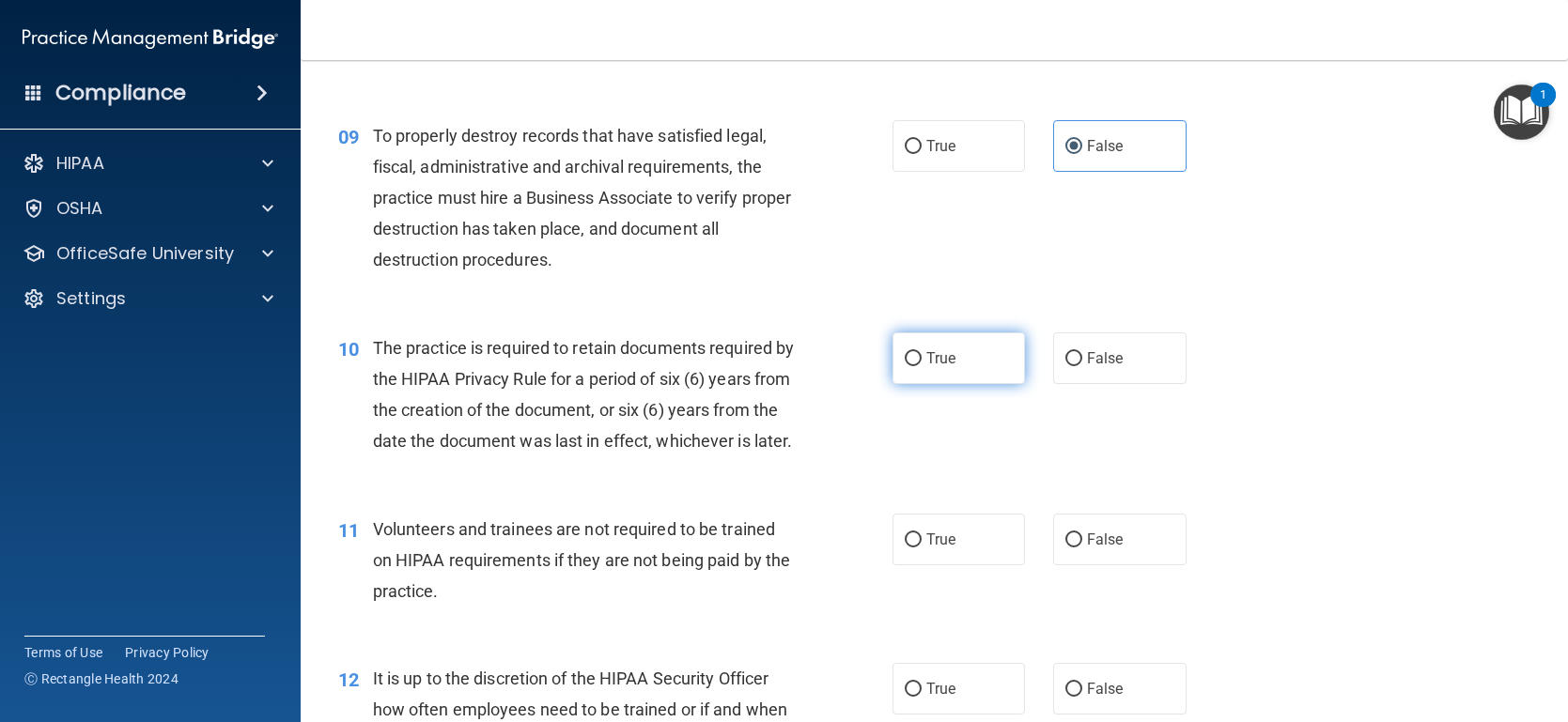
click at [914, 353] on input "True" at bounding box center [913, 360] width 17 height 14
radio input "true"
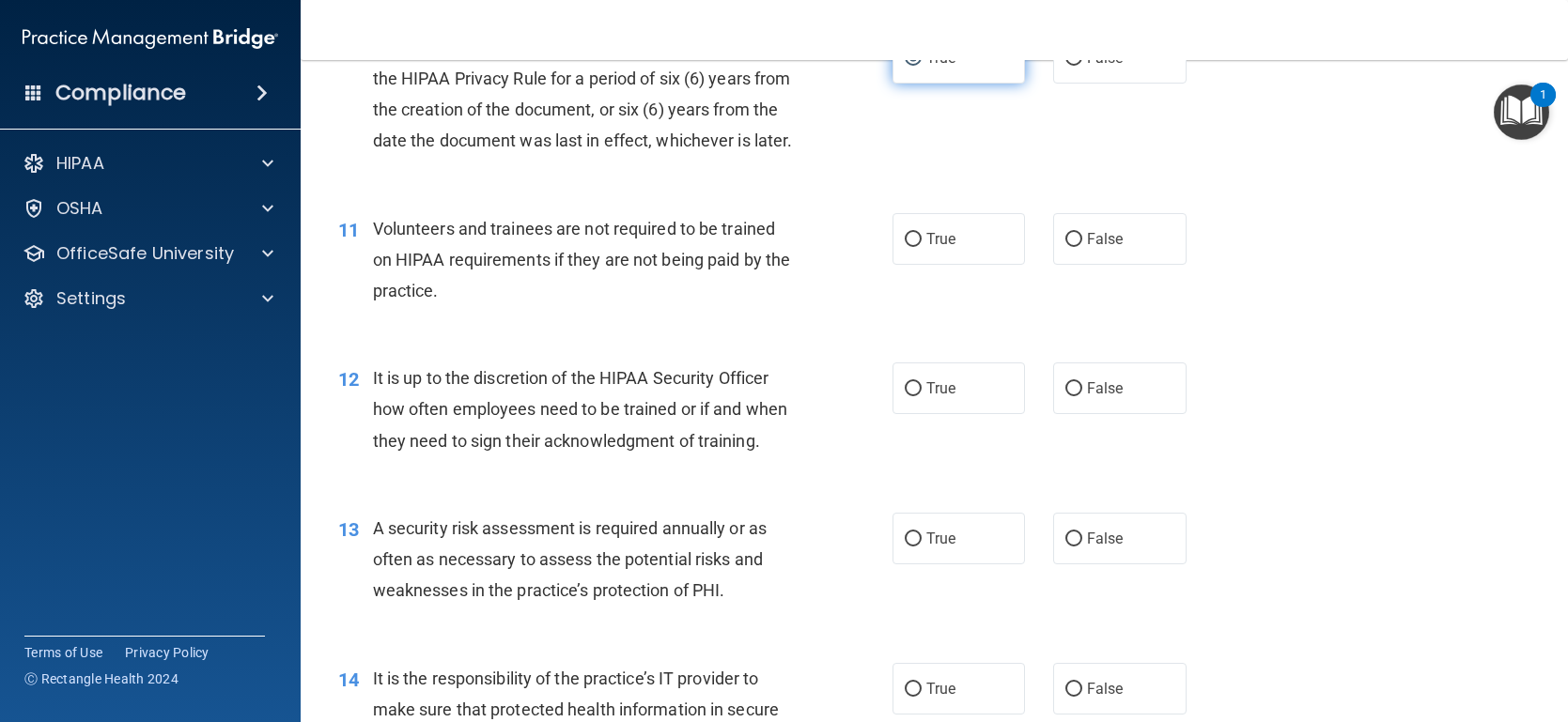
scroll to position [1811, 0]
click at [821, 396] on div "12 It is up to the discretion of the HIPAA Security Officer how often employees…" at bounding box center [615, 412] width 611 height 104
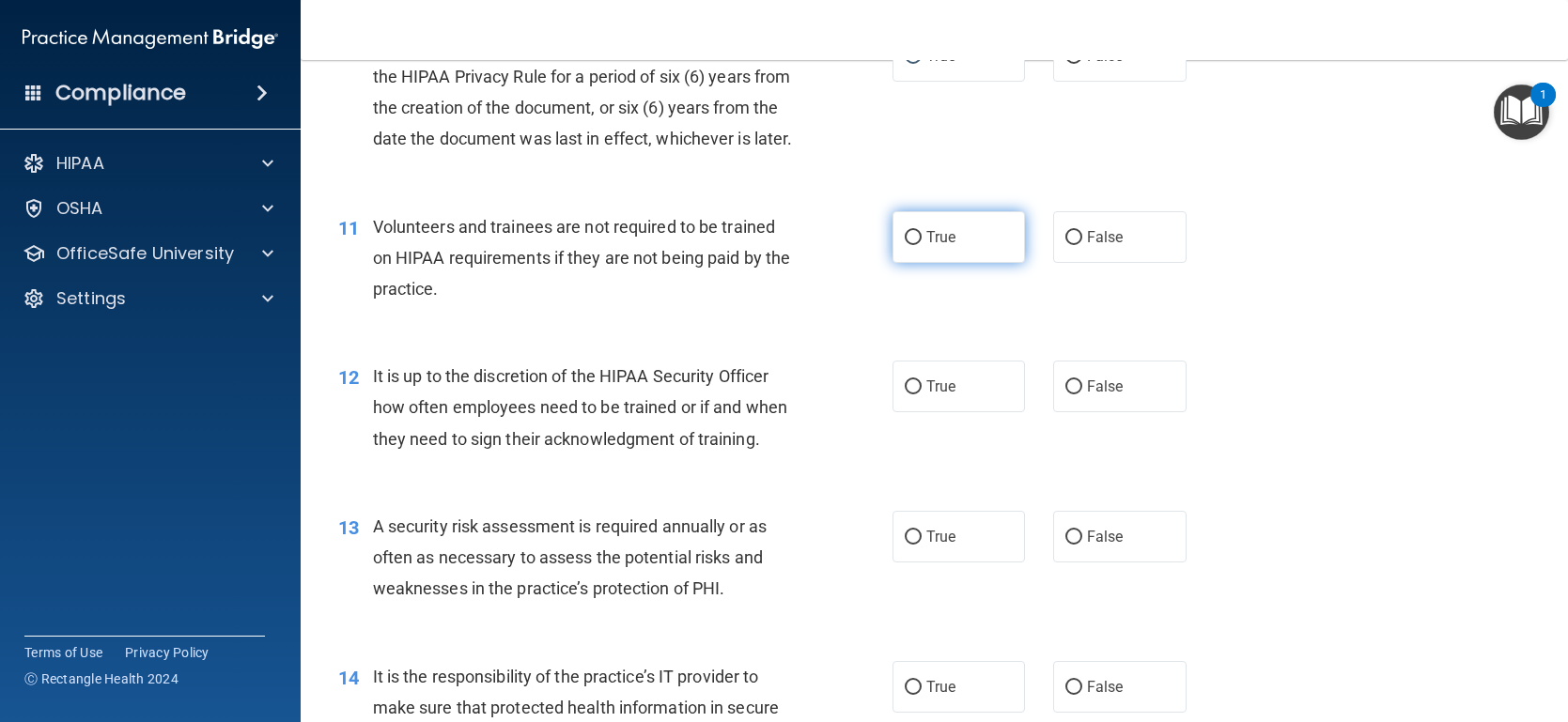
click at [914, 245] on input "True" at bounding box center [913, 238] width 17 height 14
radio input "true"
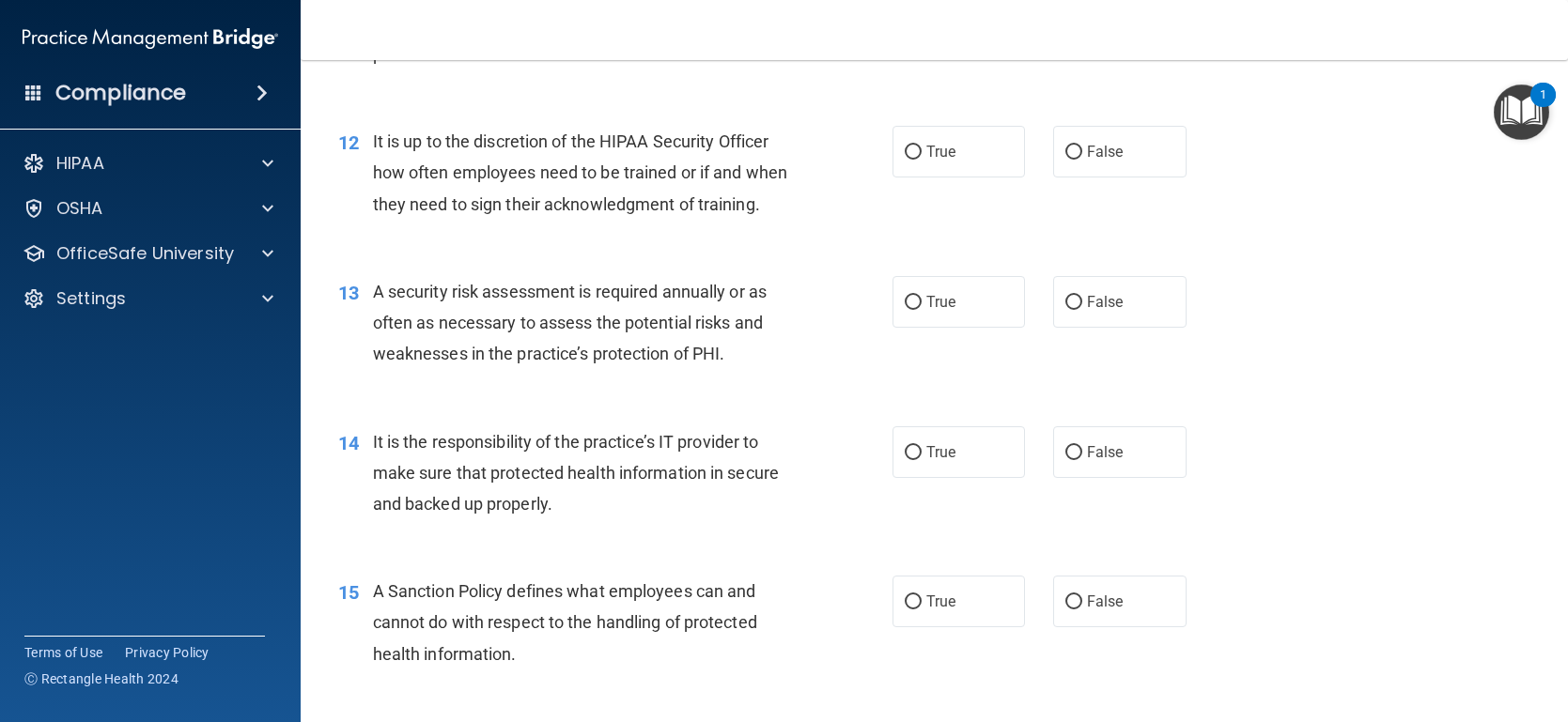
scroll to position [2048, 0]
click at [1072, 157] on input "False" at bounding box center [1073, 150] width 17 height 14
radio input "true"
click at [1072, 308] on input "False" at bounding box center [1073, 301] width 17 height 14
radio input "true"
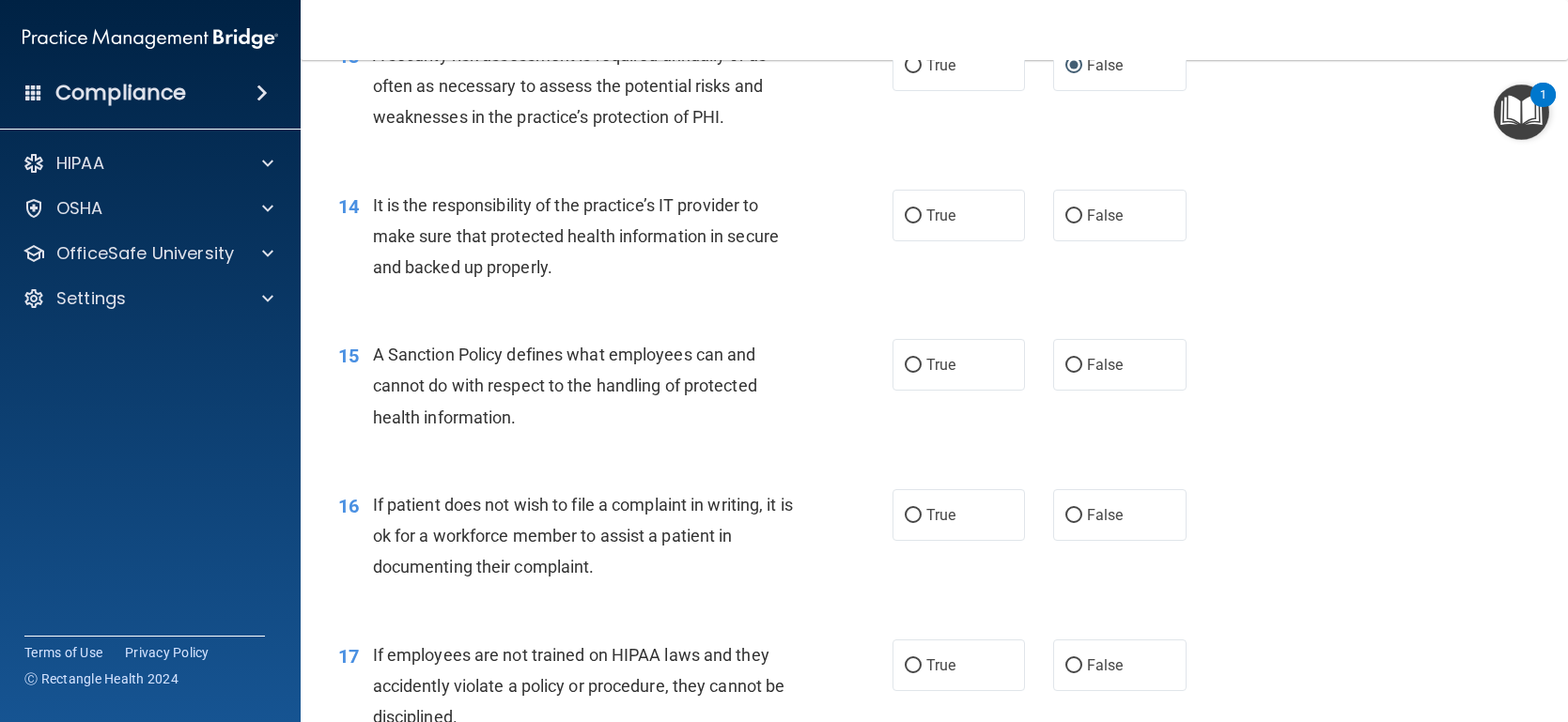
scroll to position [2285, 0]
click at [914, 222] on input "True" at bounding box center [913, 214] width 17 height 14
radio input "true"
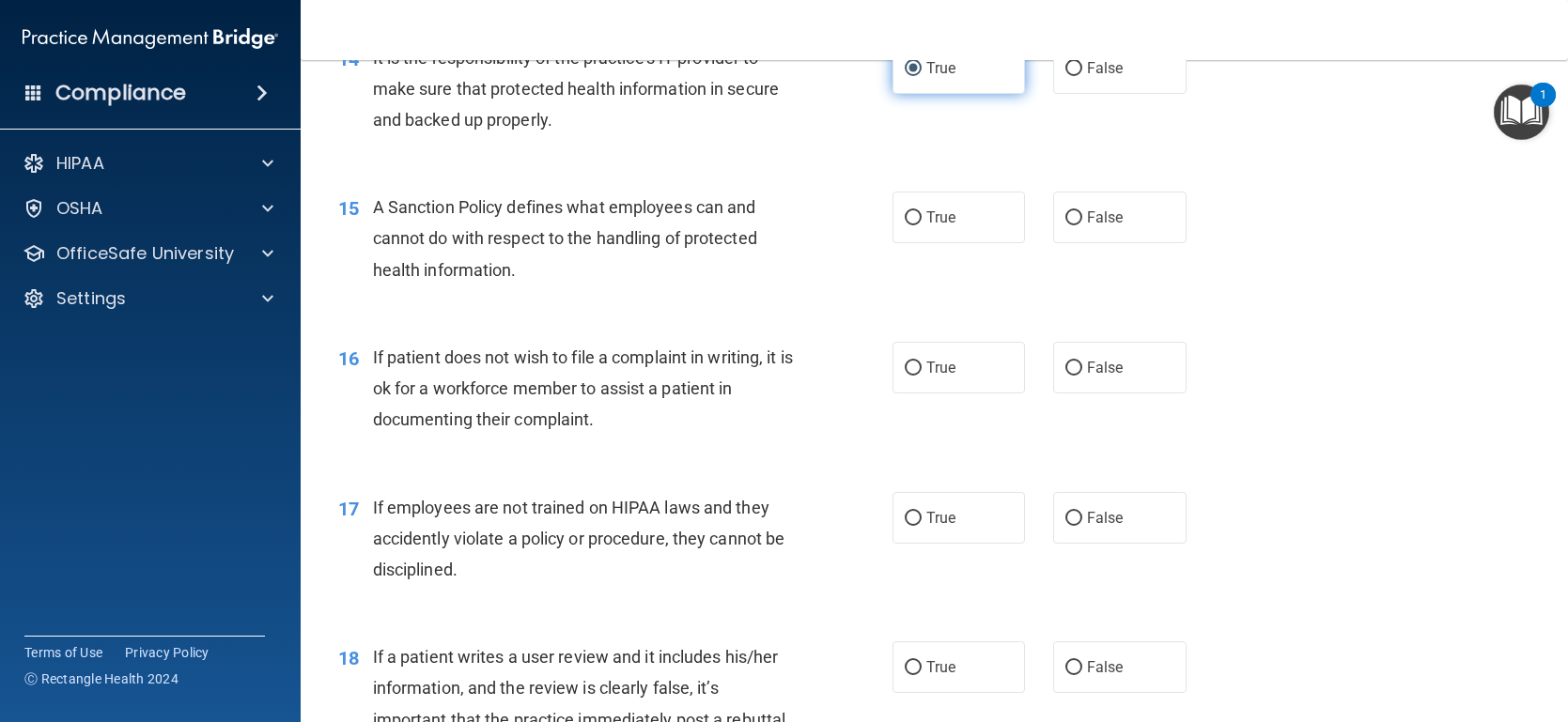
scroll to position [2432, 0]
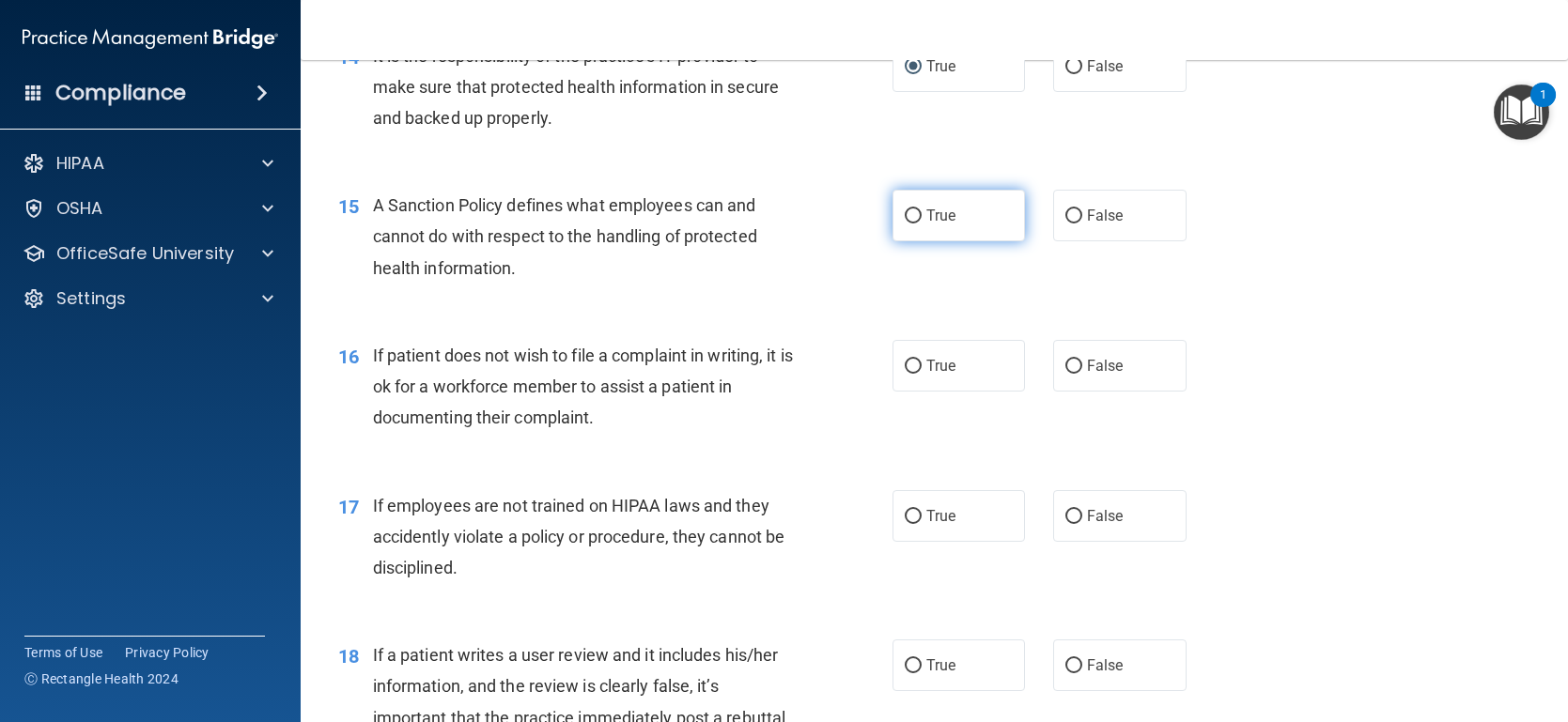
click at [918, 223] on input "True" at bounding box center [913, 216] width 17 height 14
radio input "true"
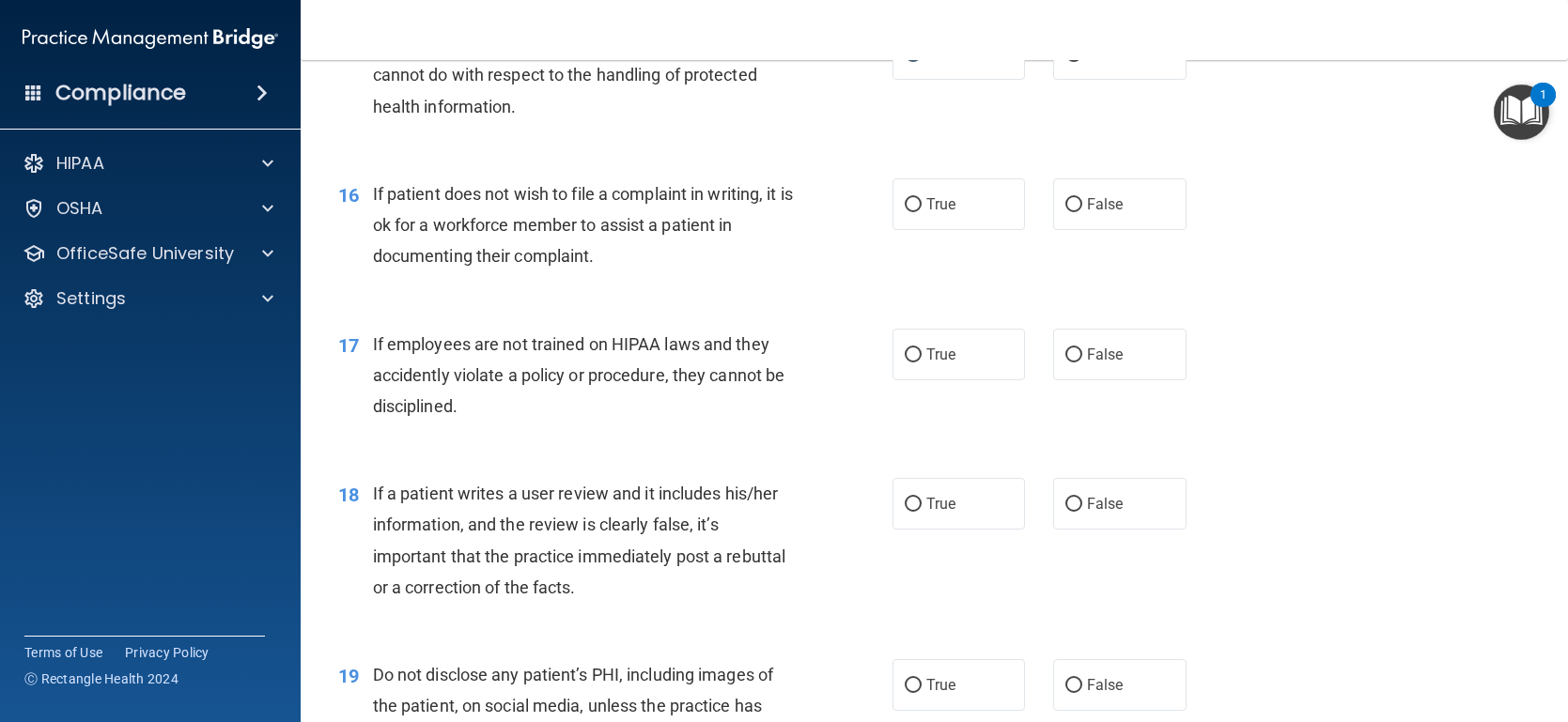
scroll to position [2592, 0]
click at [1073, 213] on input "False" at bounding box center [1073, 206] width 17 height 14
radio input "true"
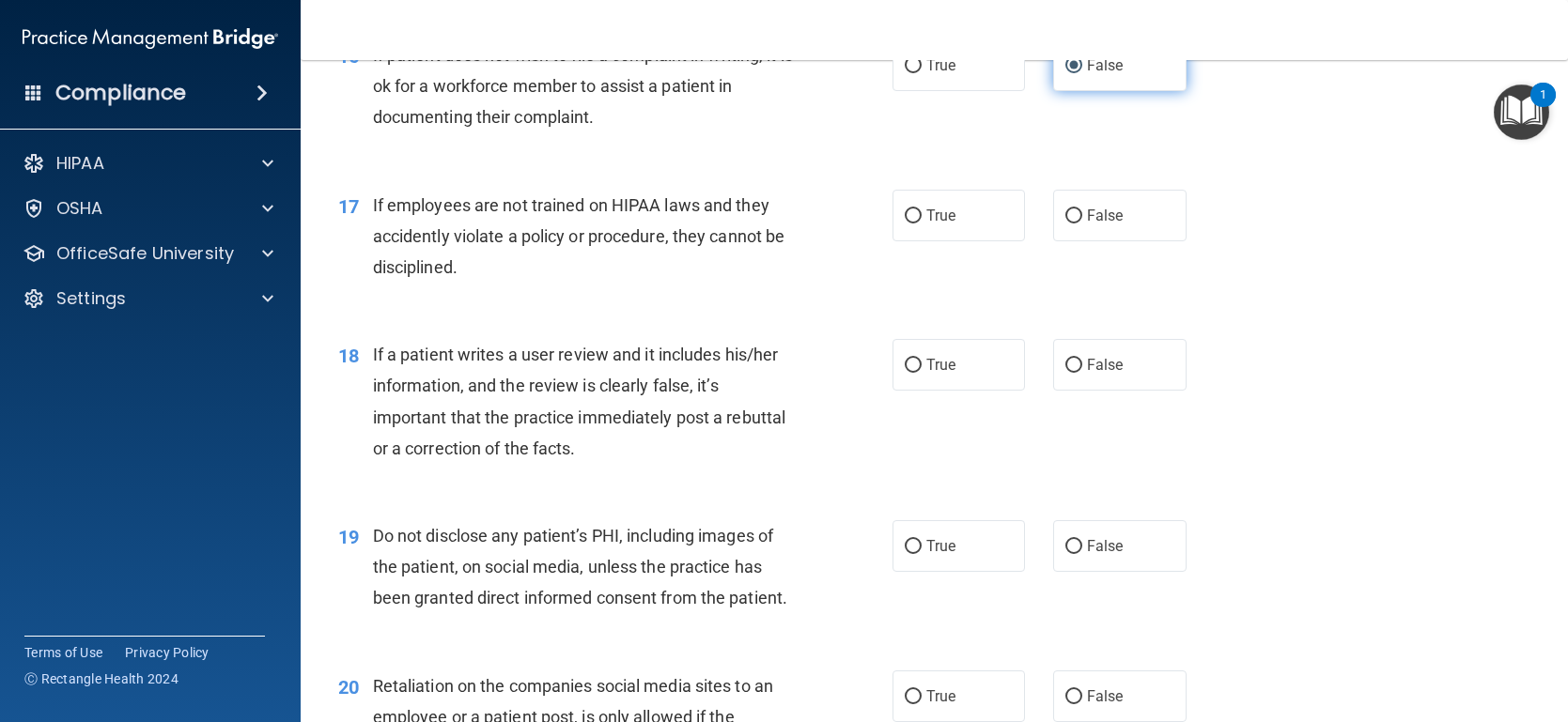
scroll to position [2734, 0]
click at [1071, 222] on input "False" at bounding box center [1073, 215] width 17 height 14
radio input "true"
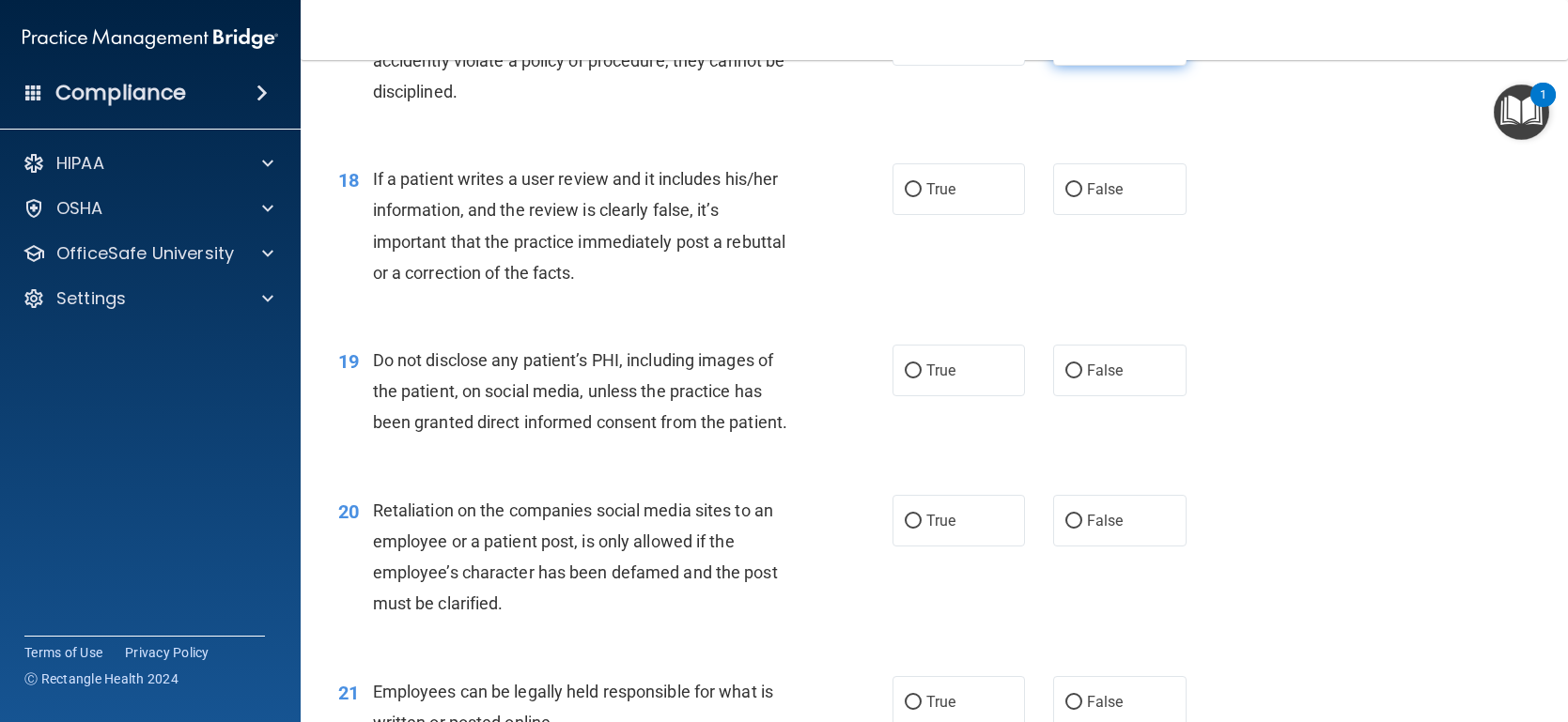
scroll to position [2898, 0]
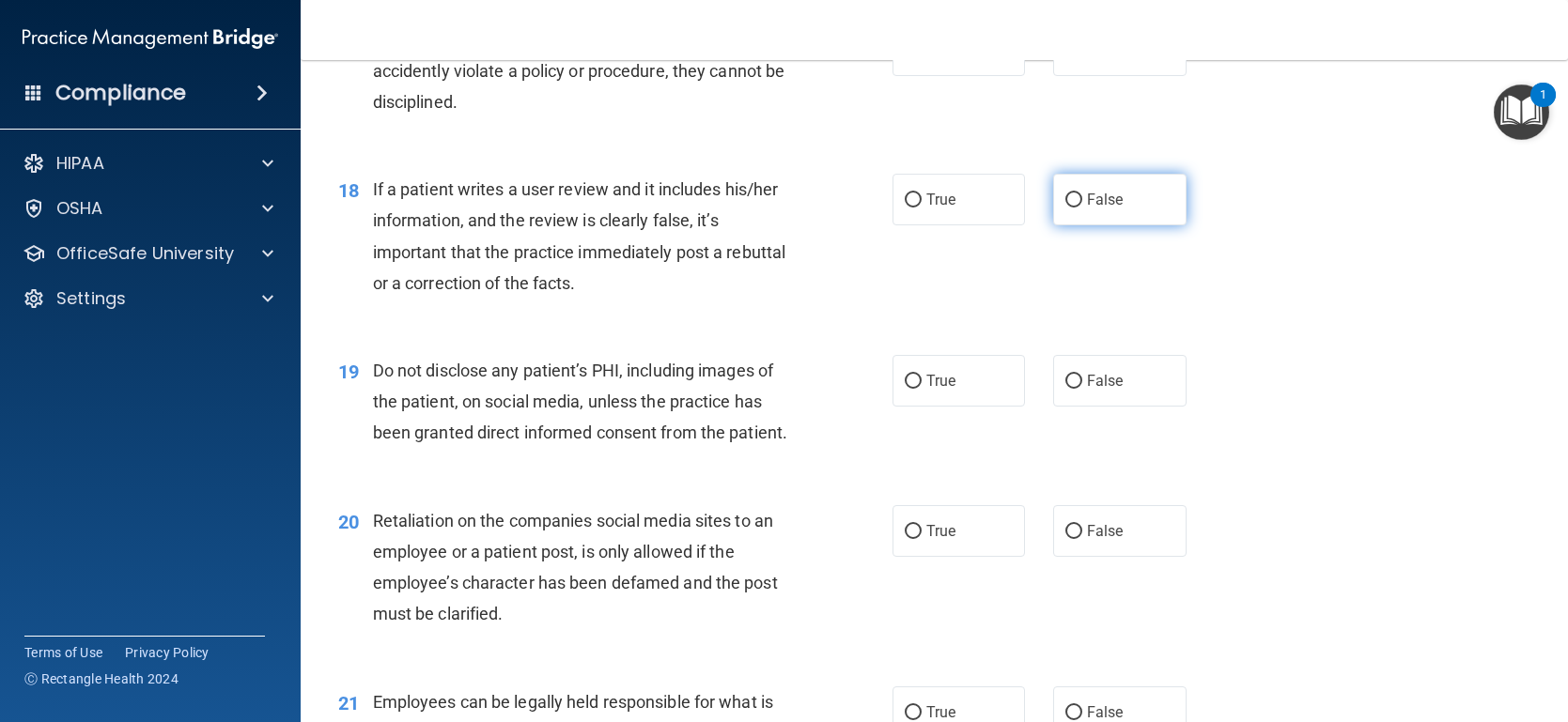
click at [1074, 207] on input "False" at bounding box center [1073, 200] width 17 height 14
radio input "true"
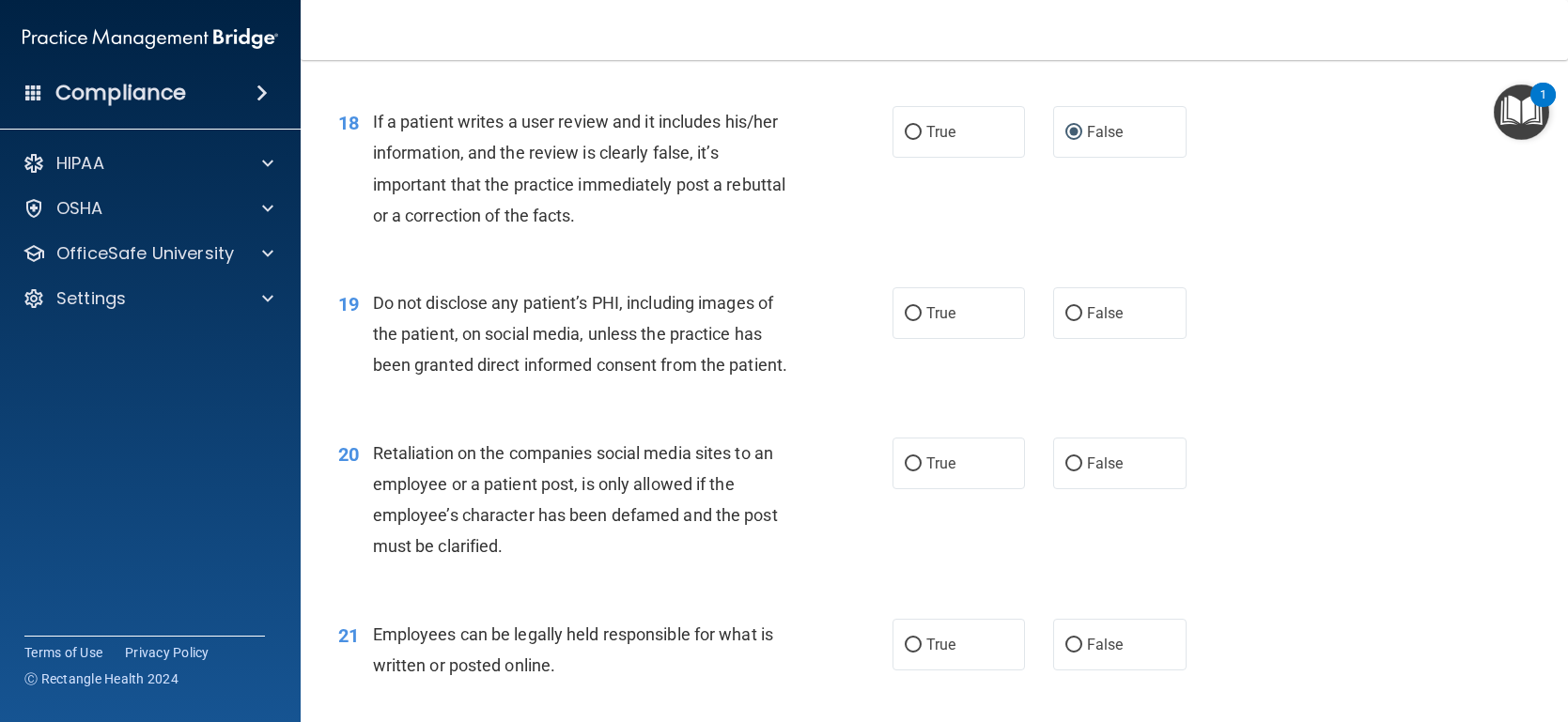
scroll to position [3016, 0]
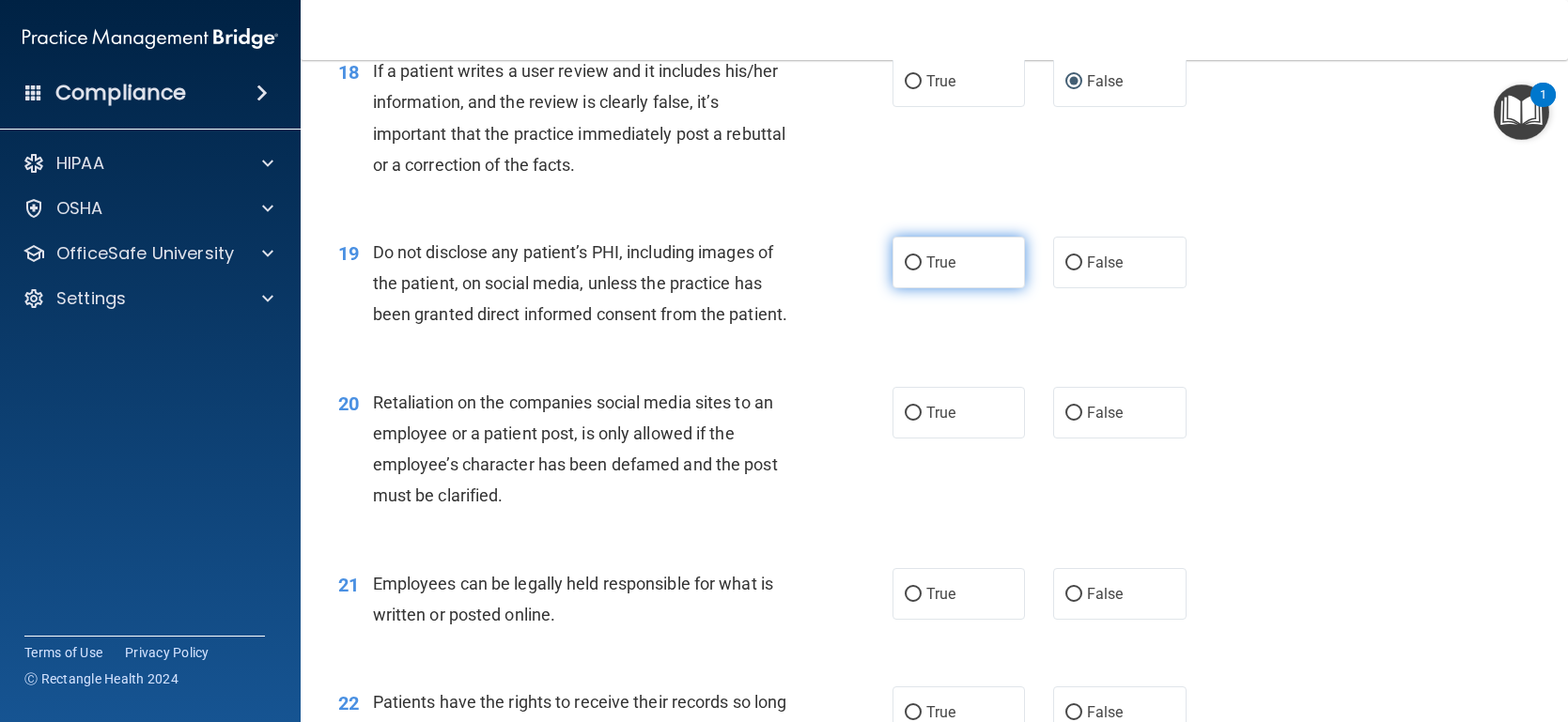
click at [914, 271] on input "True" at bounding box center [913, 263] width 17 height 14
radio input "true"
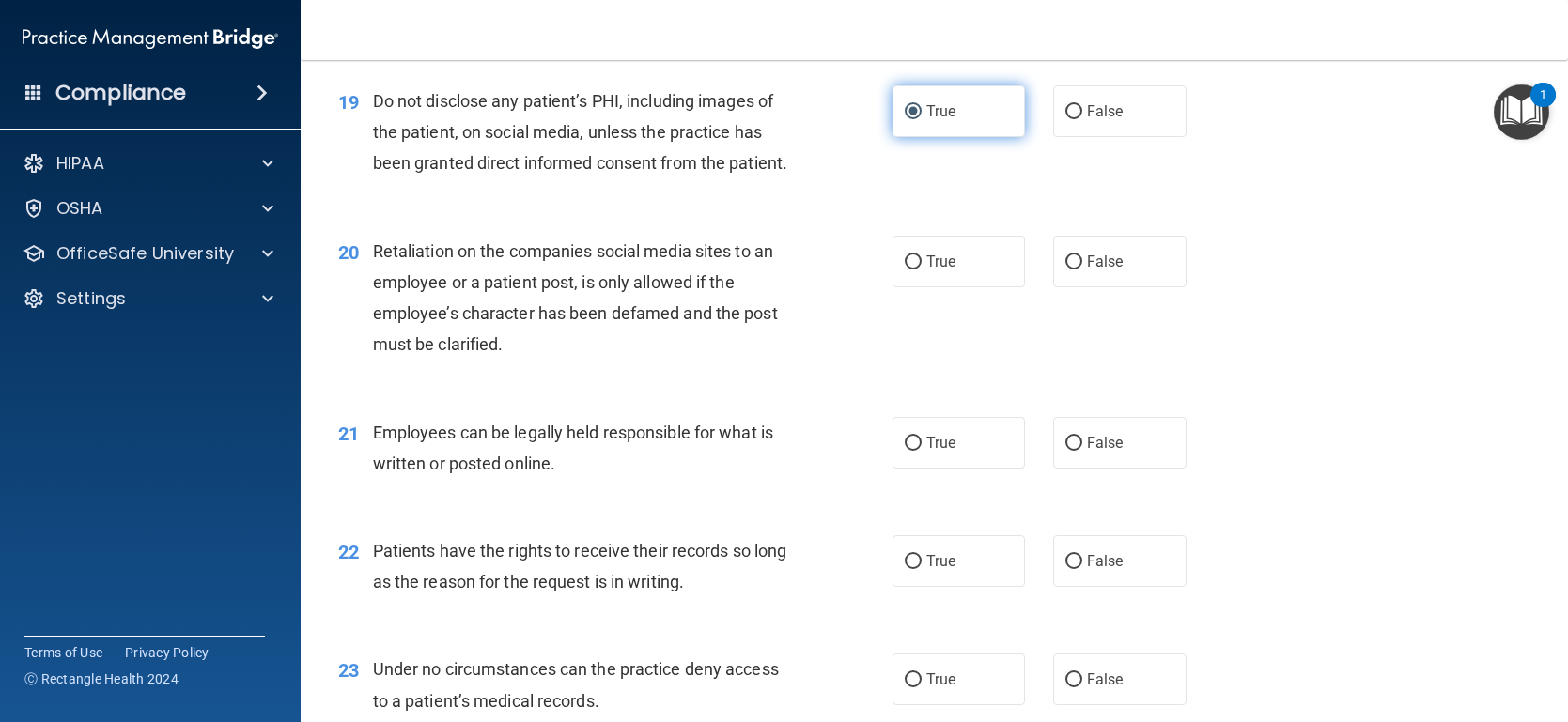
scroll to position [3188, 0]
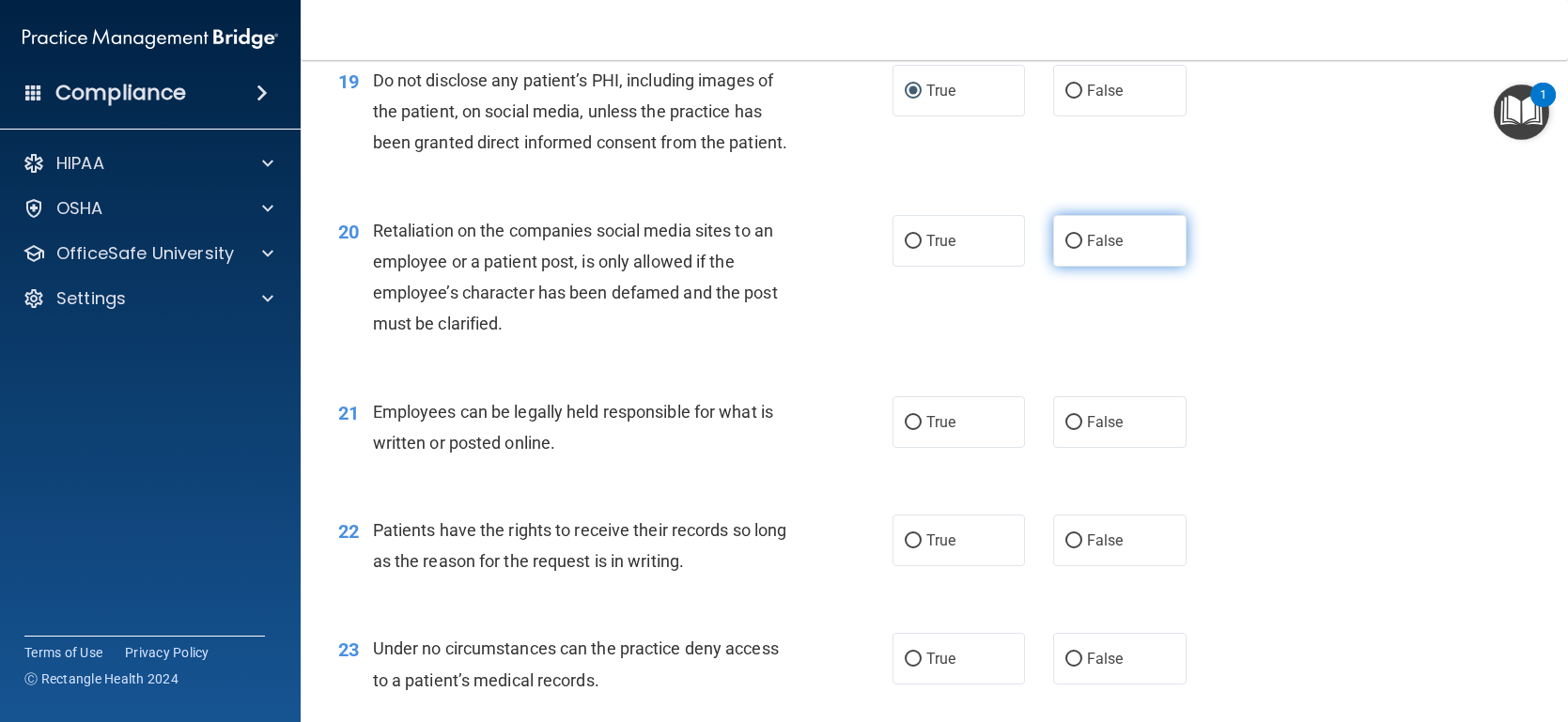
click at [1073, 249] on input "False" at bounding box center [1073, 242] width 17 height 14
radio input "true"
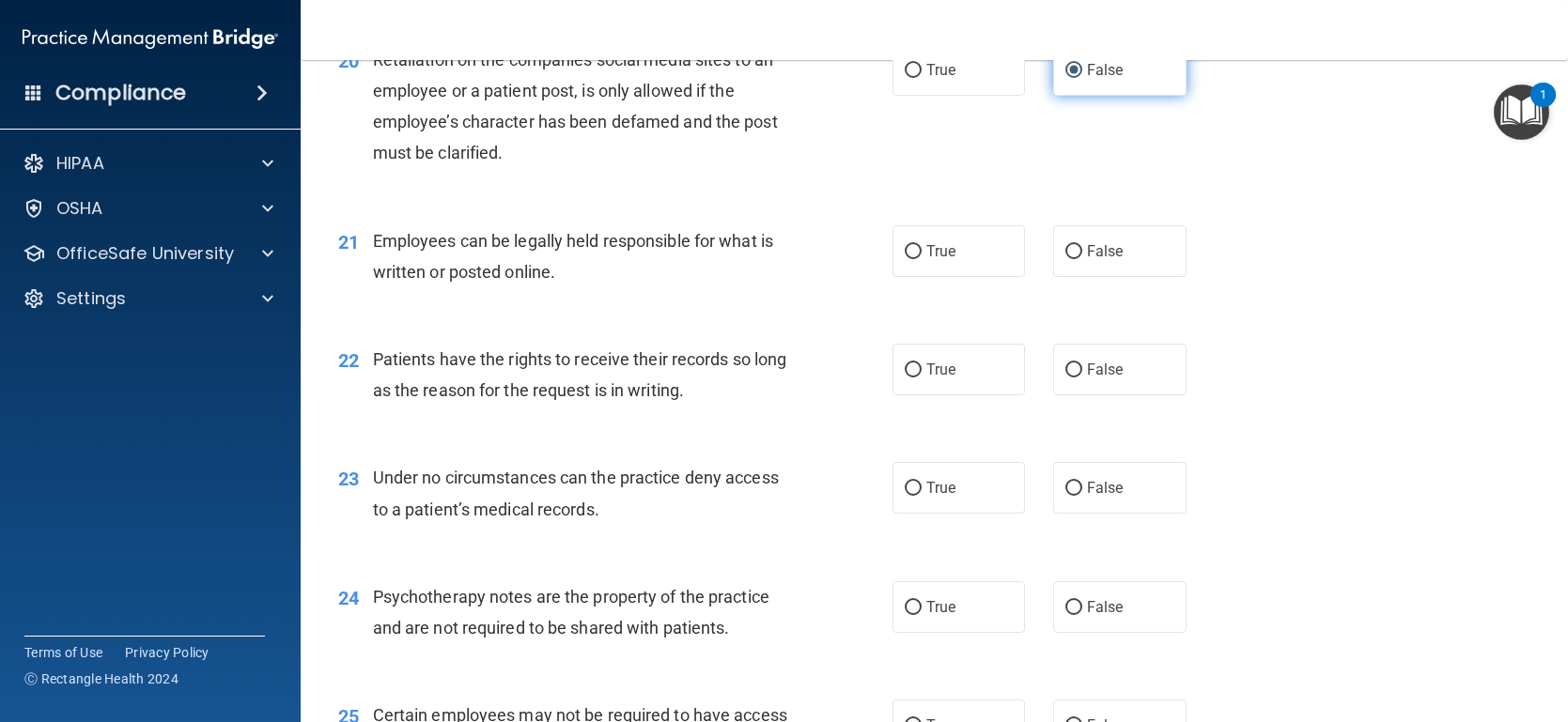
scroll to position [3383, 0]
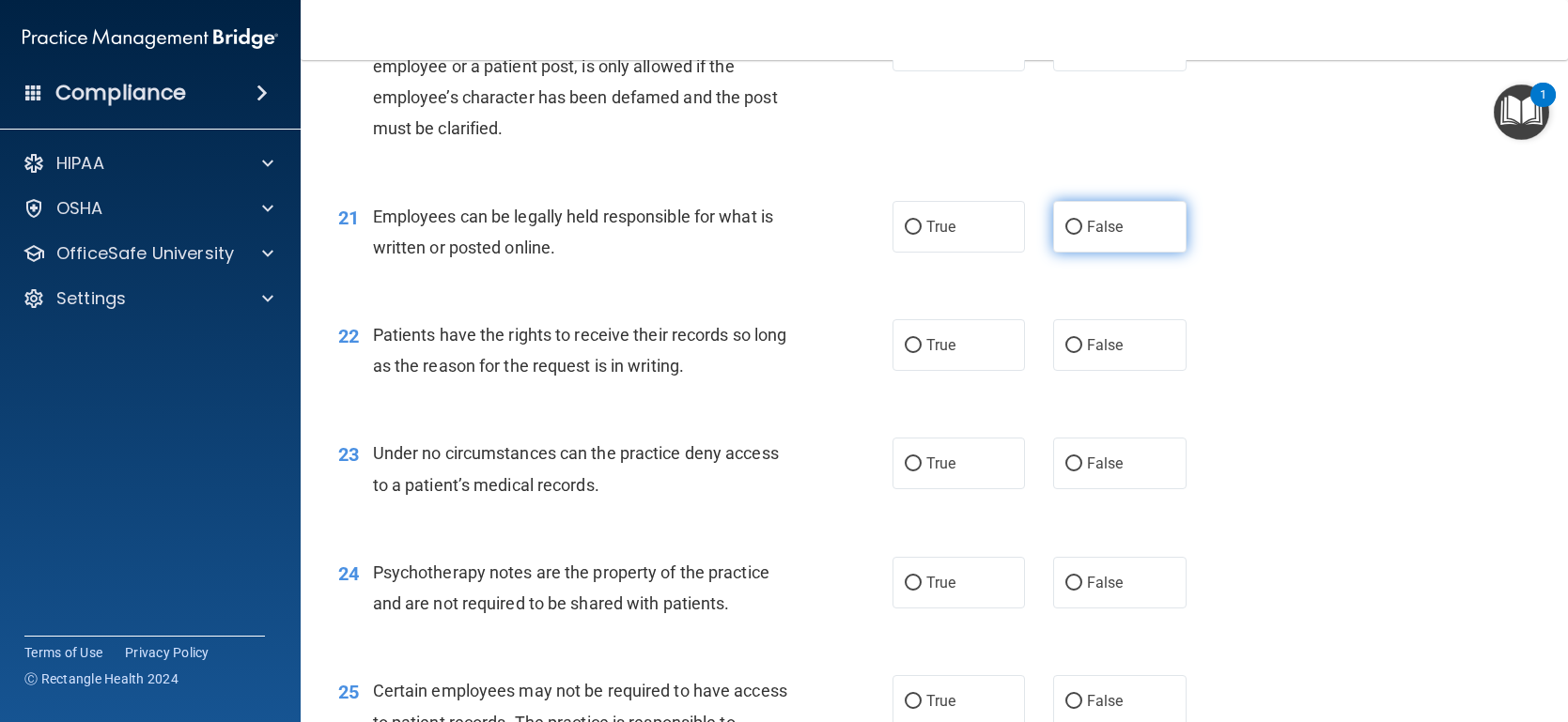
click at [1072, 235] on input "False" at bounding box center [1073, 228] width 17 height 14
radio input "true"
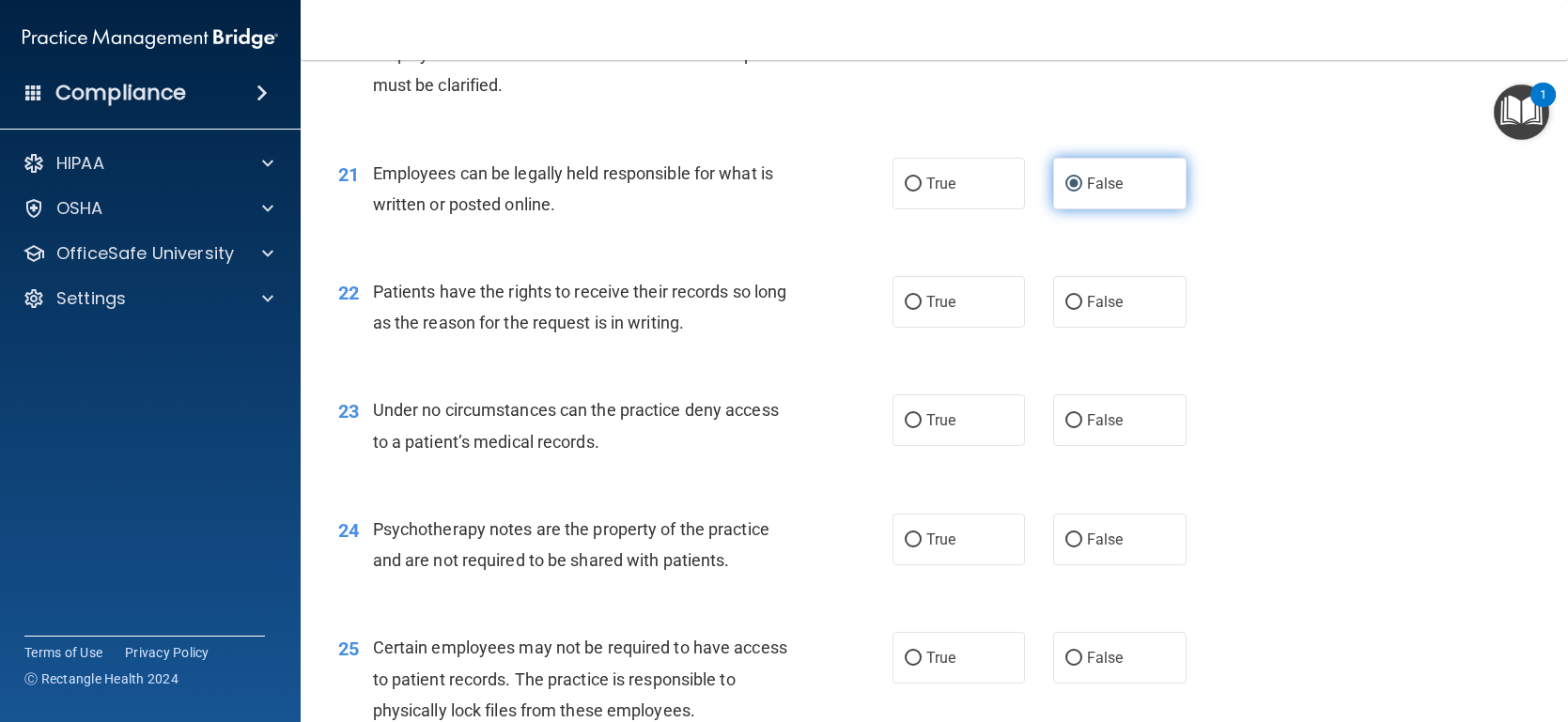
scroll to position [3533, 0]
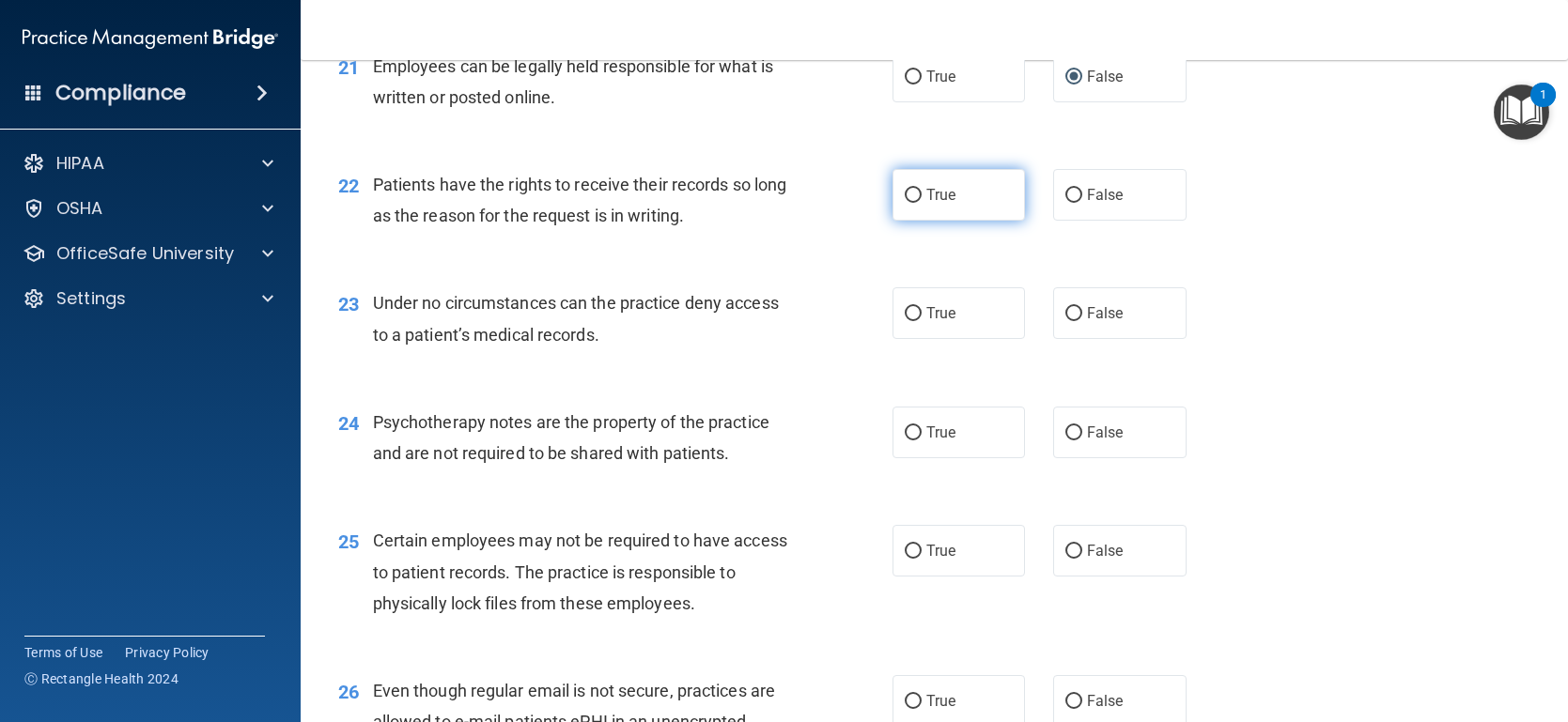
click at [915, 203] on input "True" at bounding box center [913, 196] width 17 height 14
radio input "true"
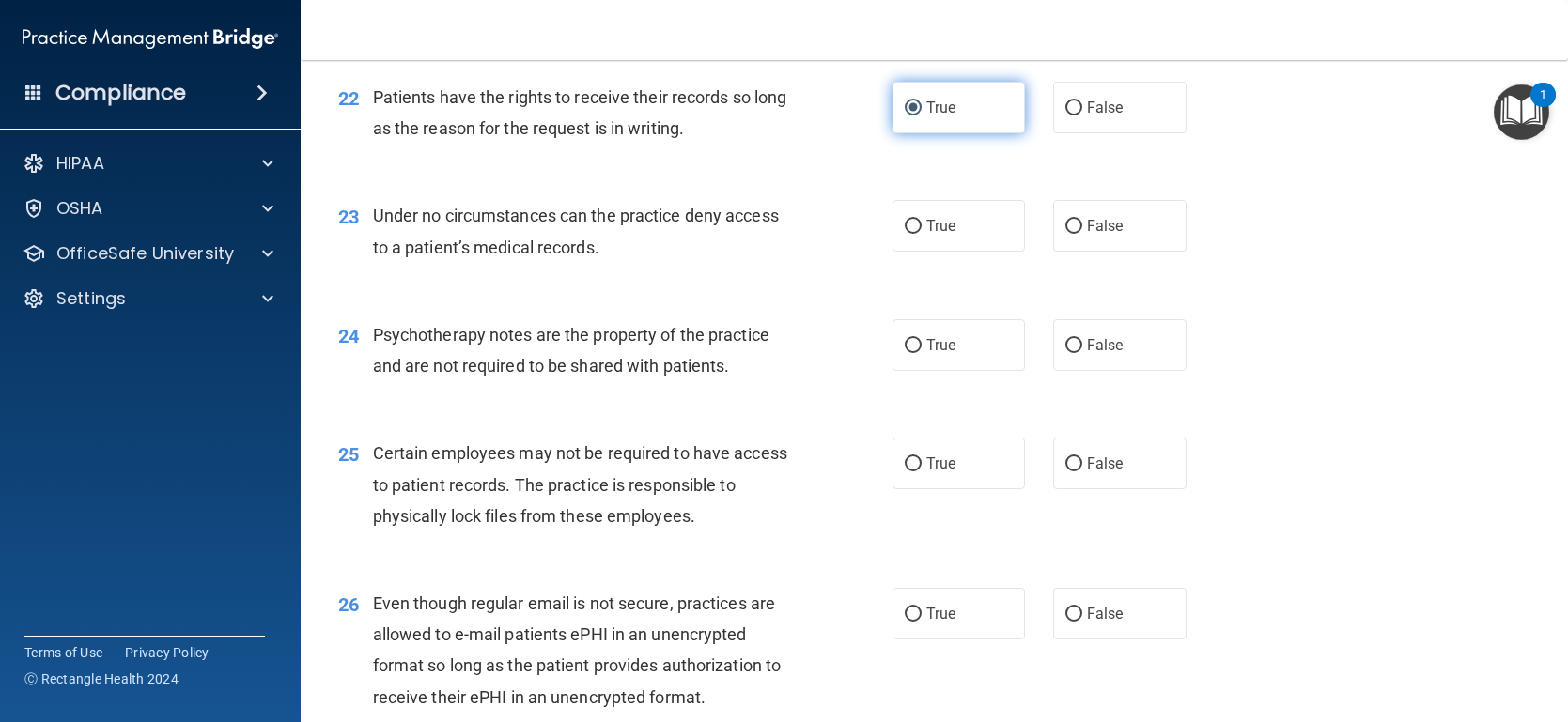
scroll to position [3622, 0]
click at [915, 233] on input "True" at bounding box center [913, 226] width 17 height 14
radio input "true"
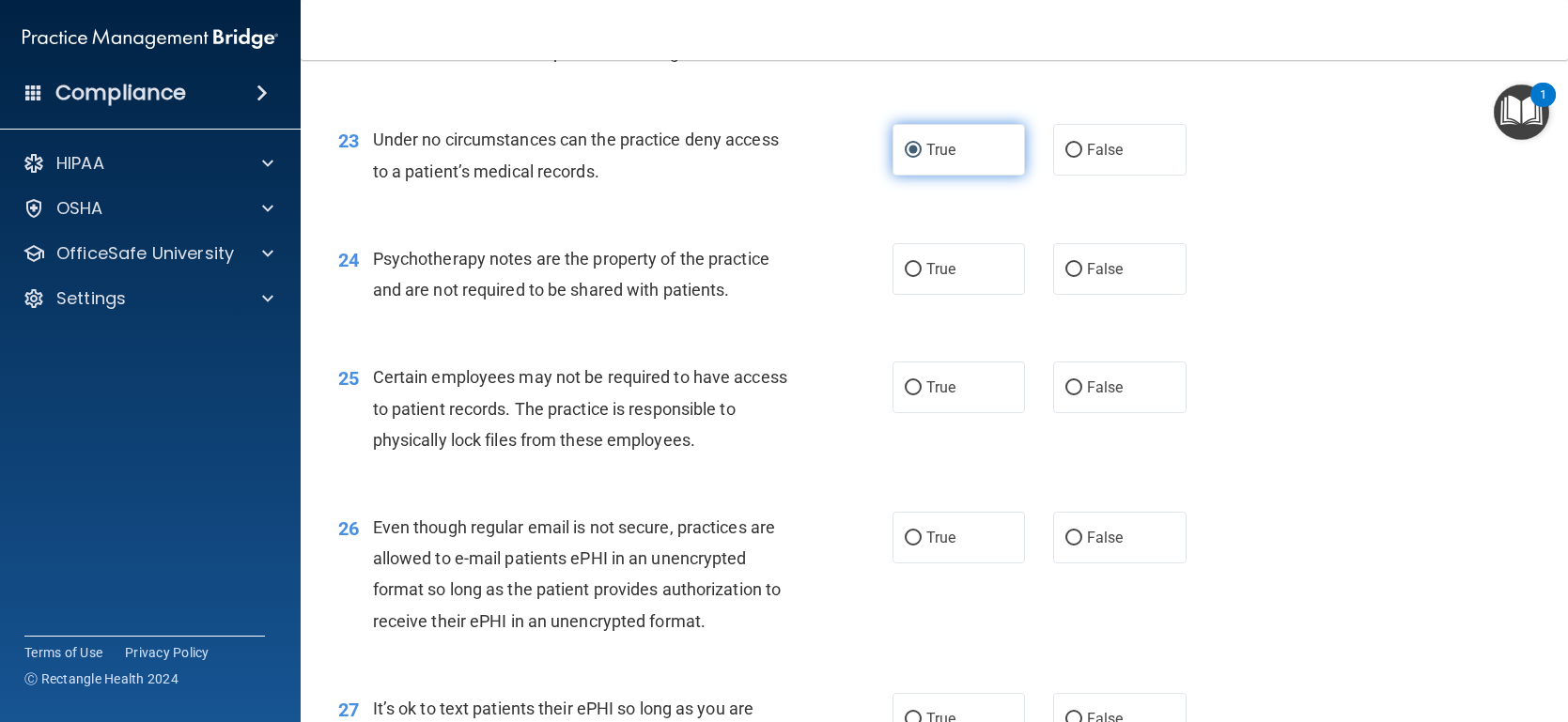
scroll to position [3718, 0]
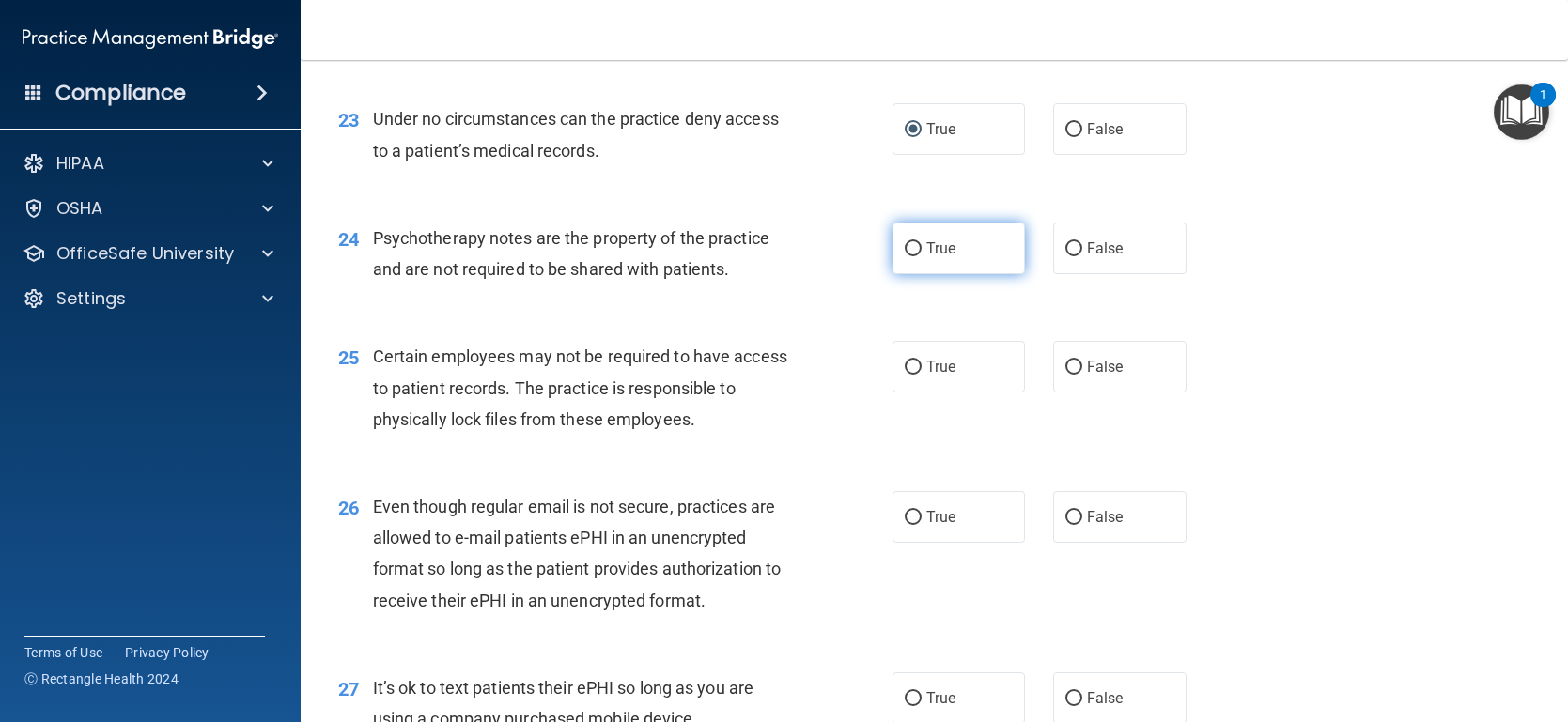
click at [918, 256] on input "True" at bounding box center [913, 249] width 17 height 14
radio input "true"
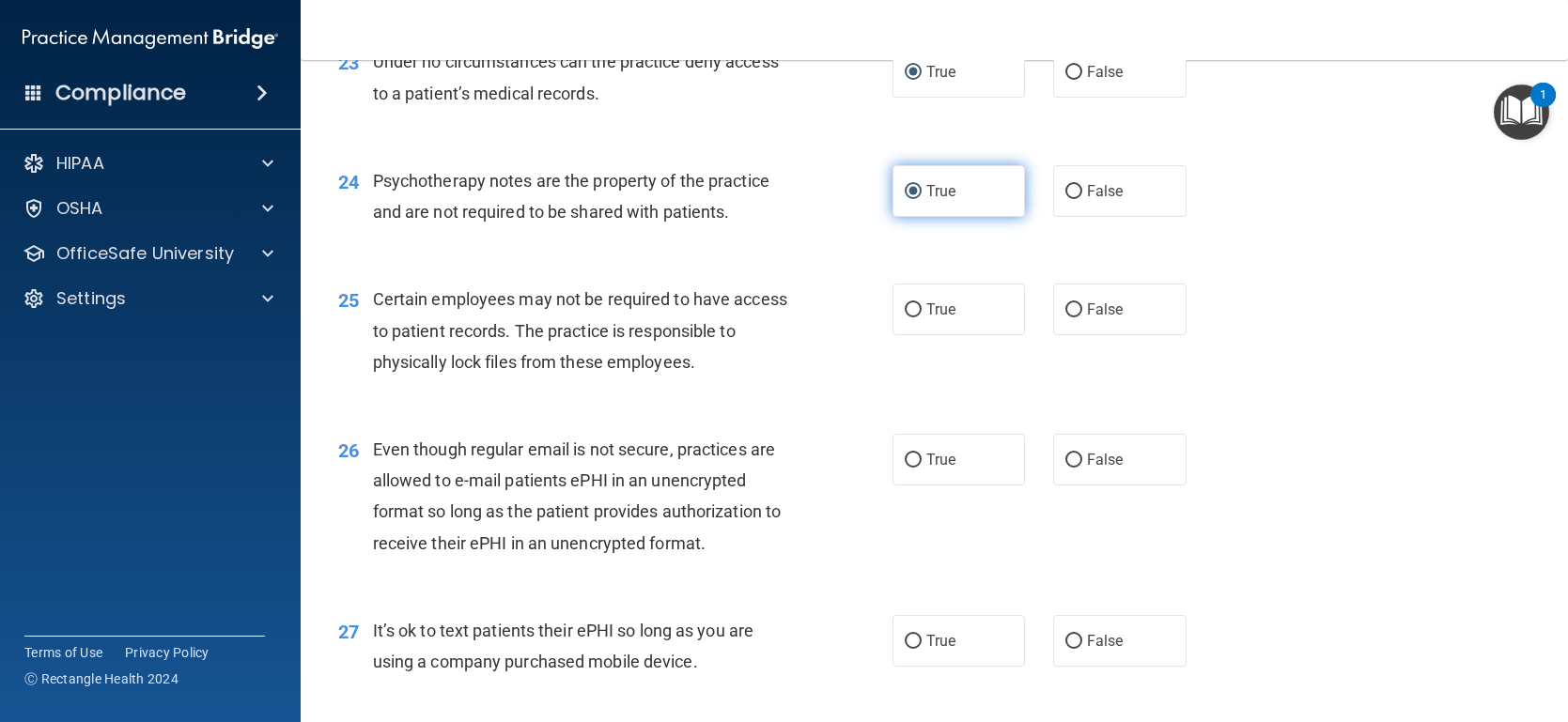
scroll to position [3834, 0]
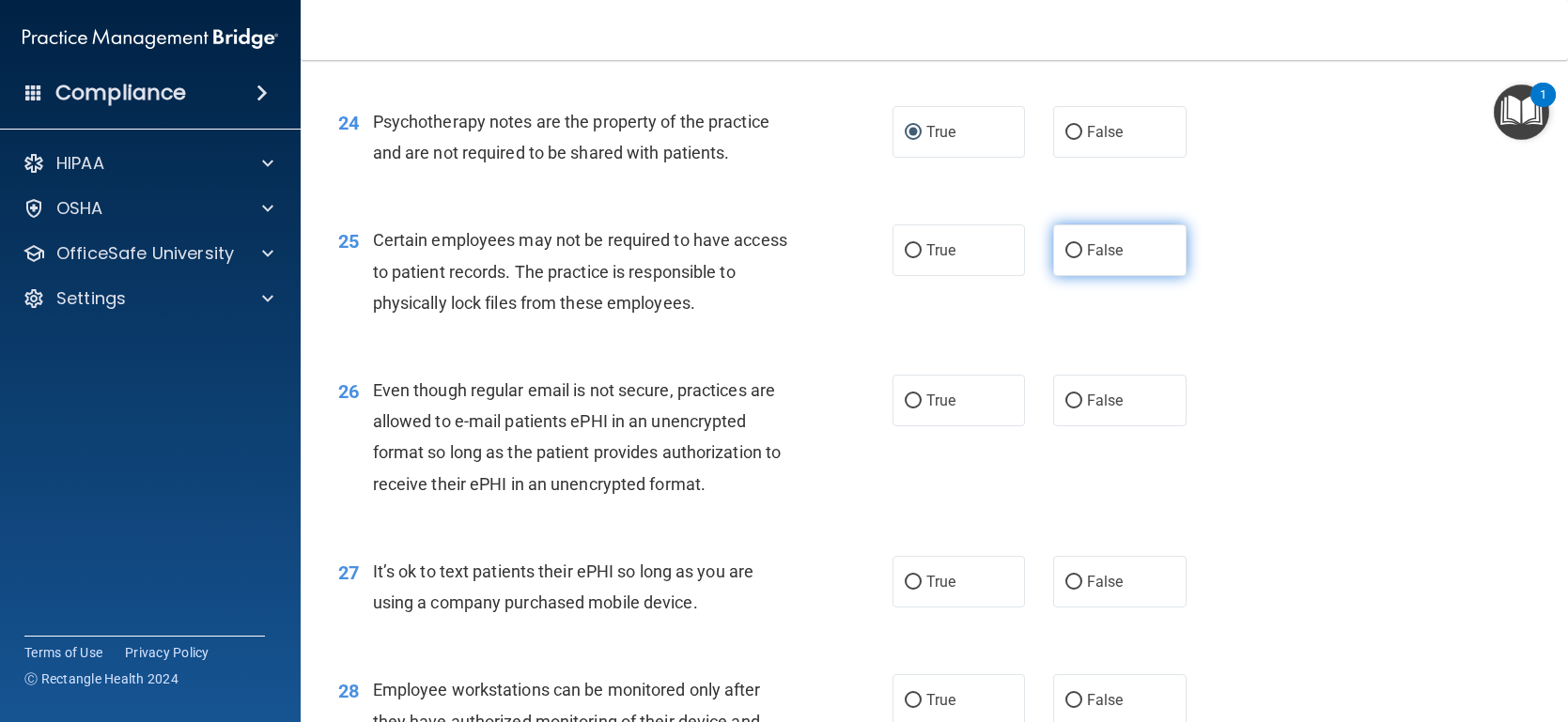
click at [1078, 258] on input "False" at bounding box center [1073, 251] width 17 height 14
radio input "true"
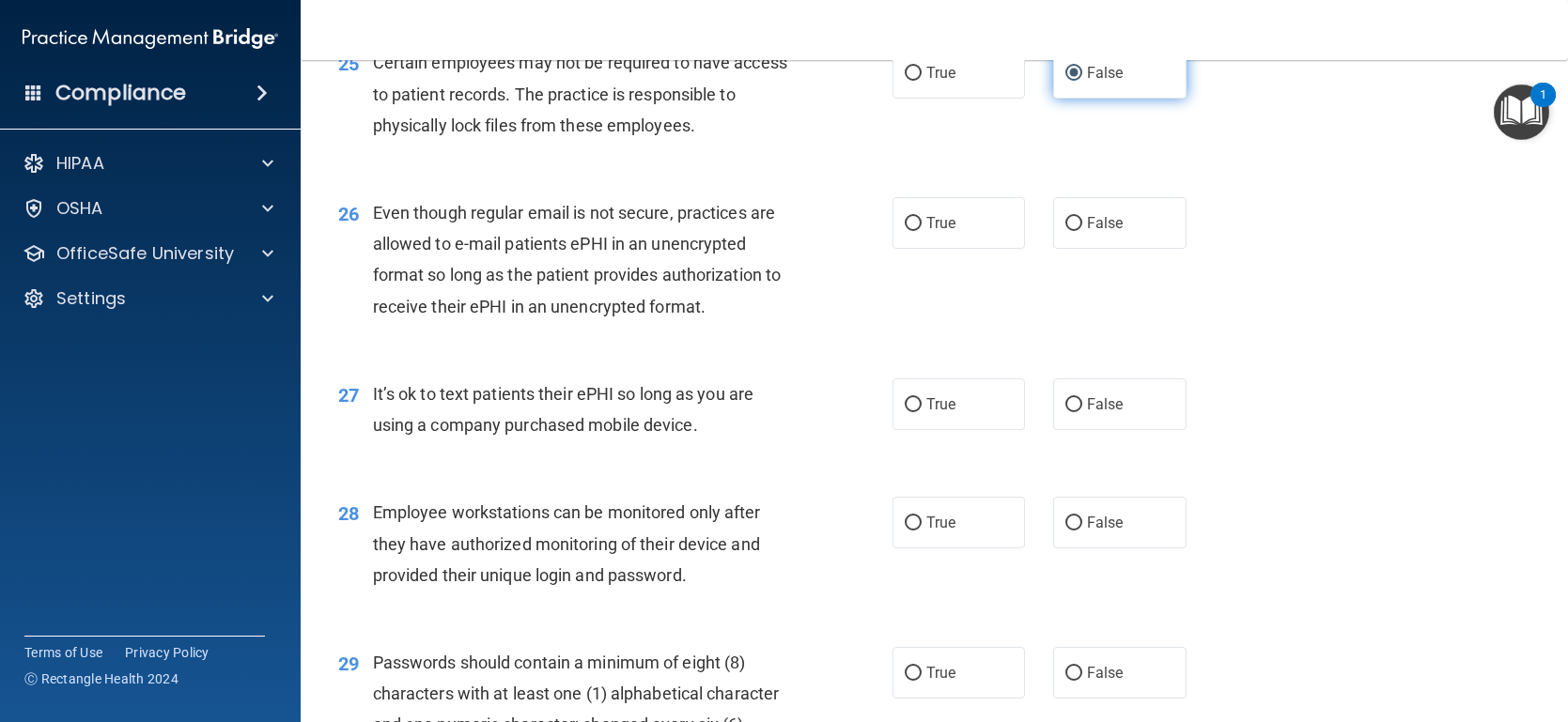
scroll to position [4020, 0]
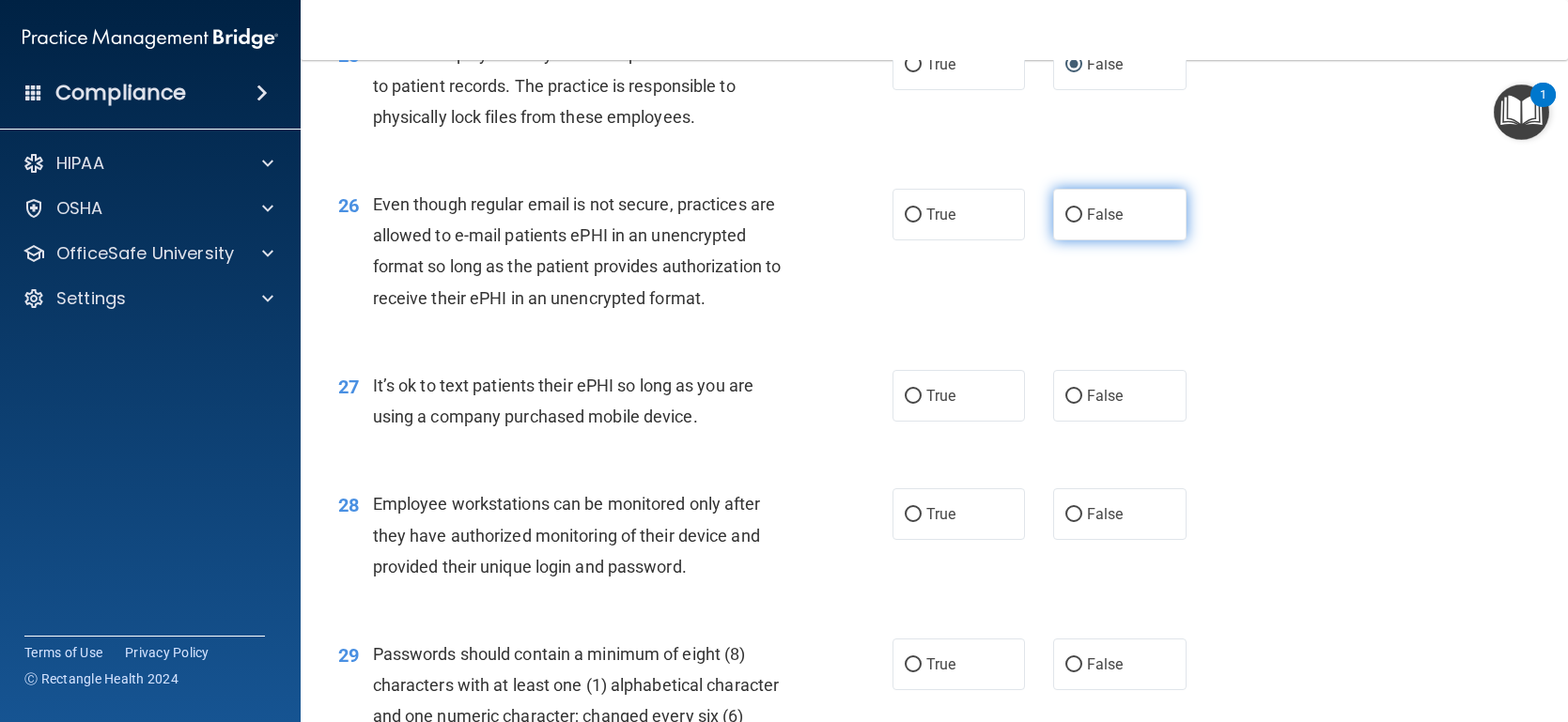
click at [1079, 222] on input "False" at bounding box center [1073, 215] width 17 height 14
radio input "true"
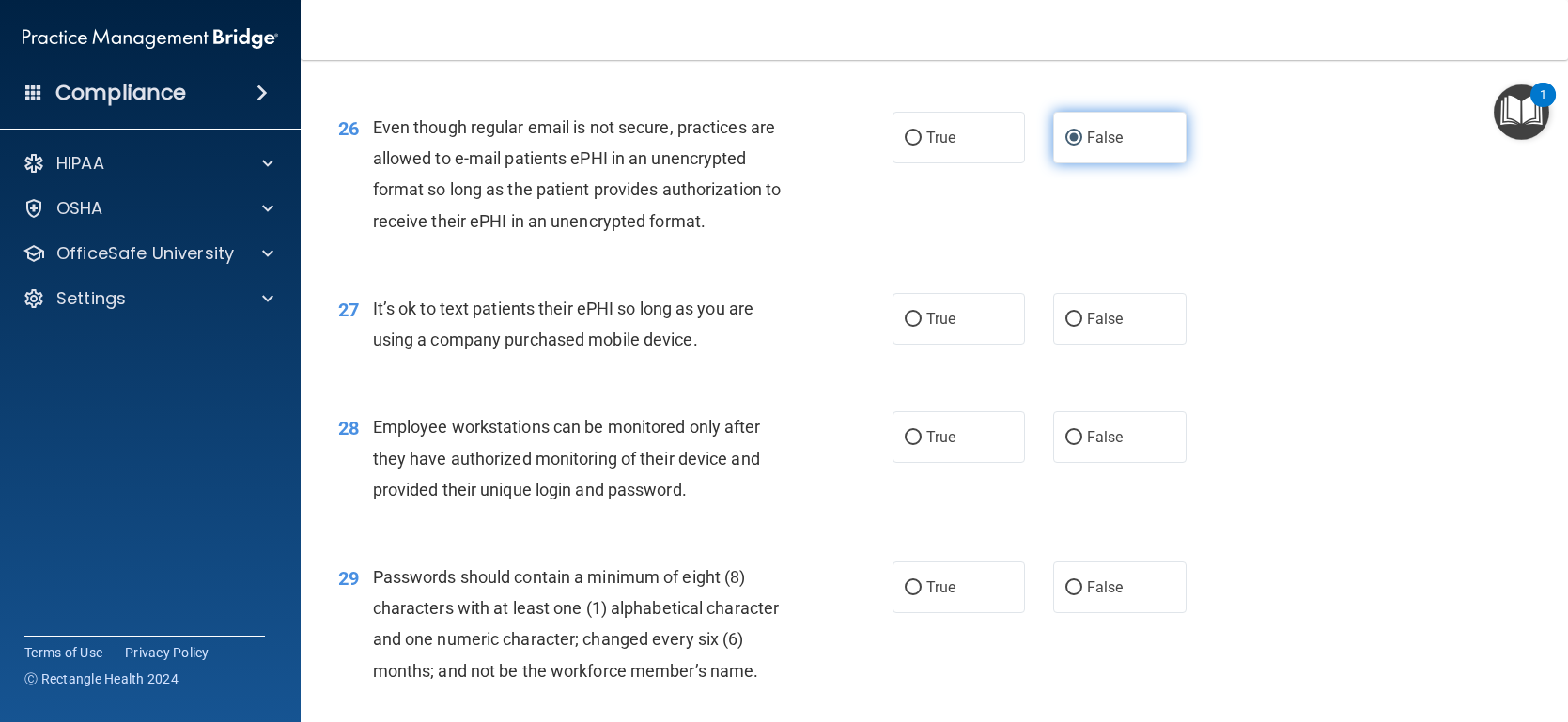
scroll to position [4229, 0]
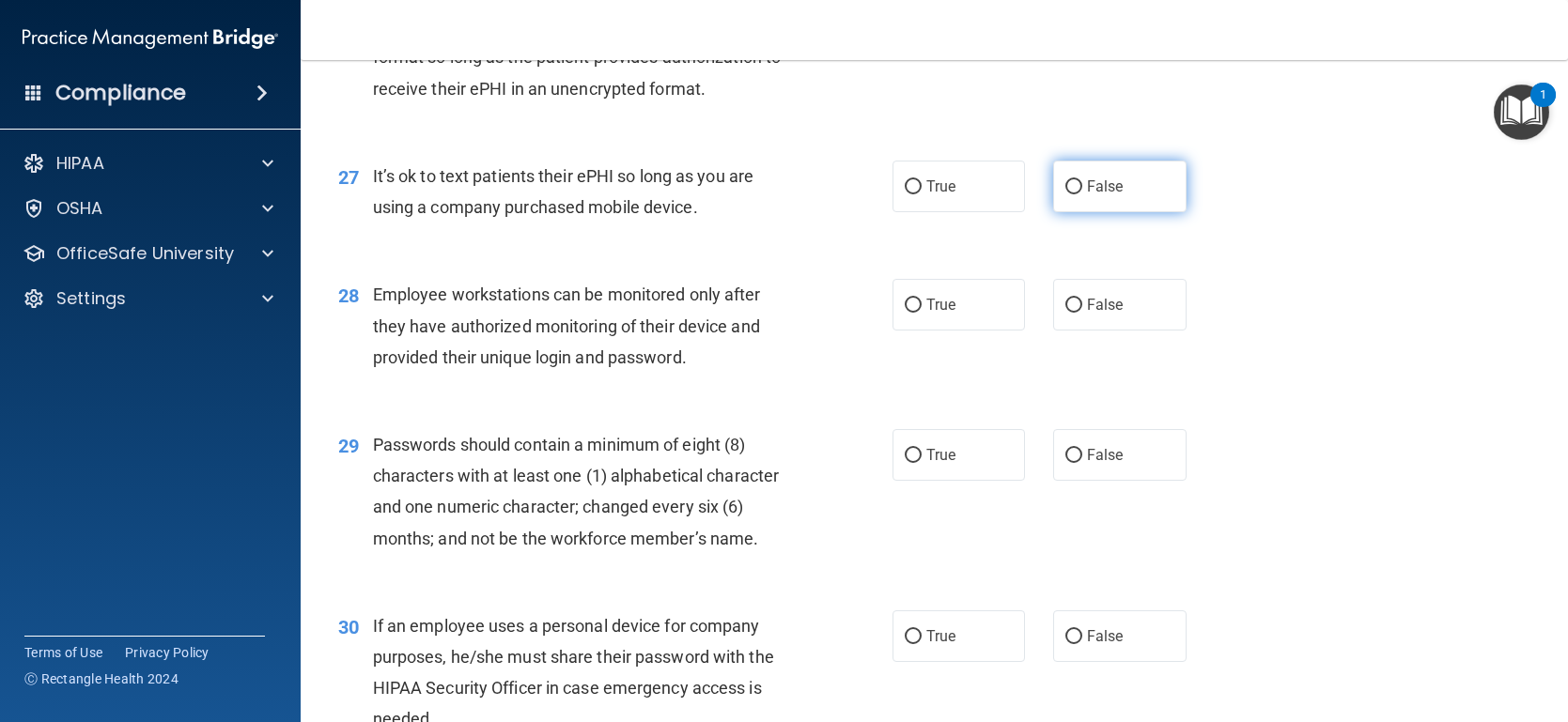
click at [1074, 194] on input "False" at bounding box center [1073, 187] width 17 height 14
radio input "true"
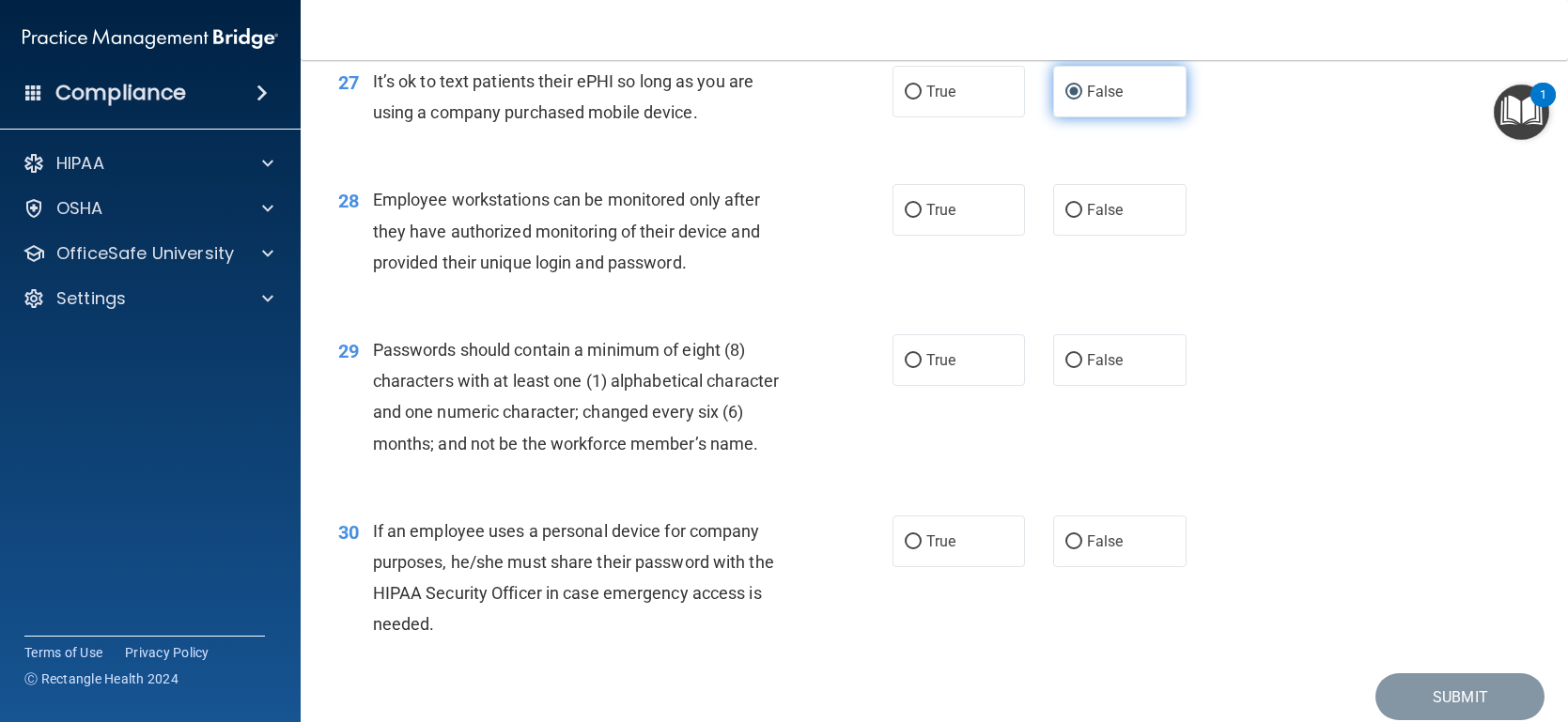
scroll to position [4326, 0]
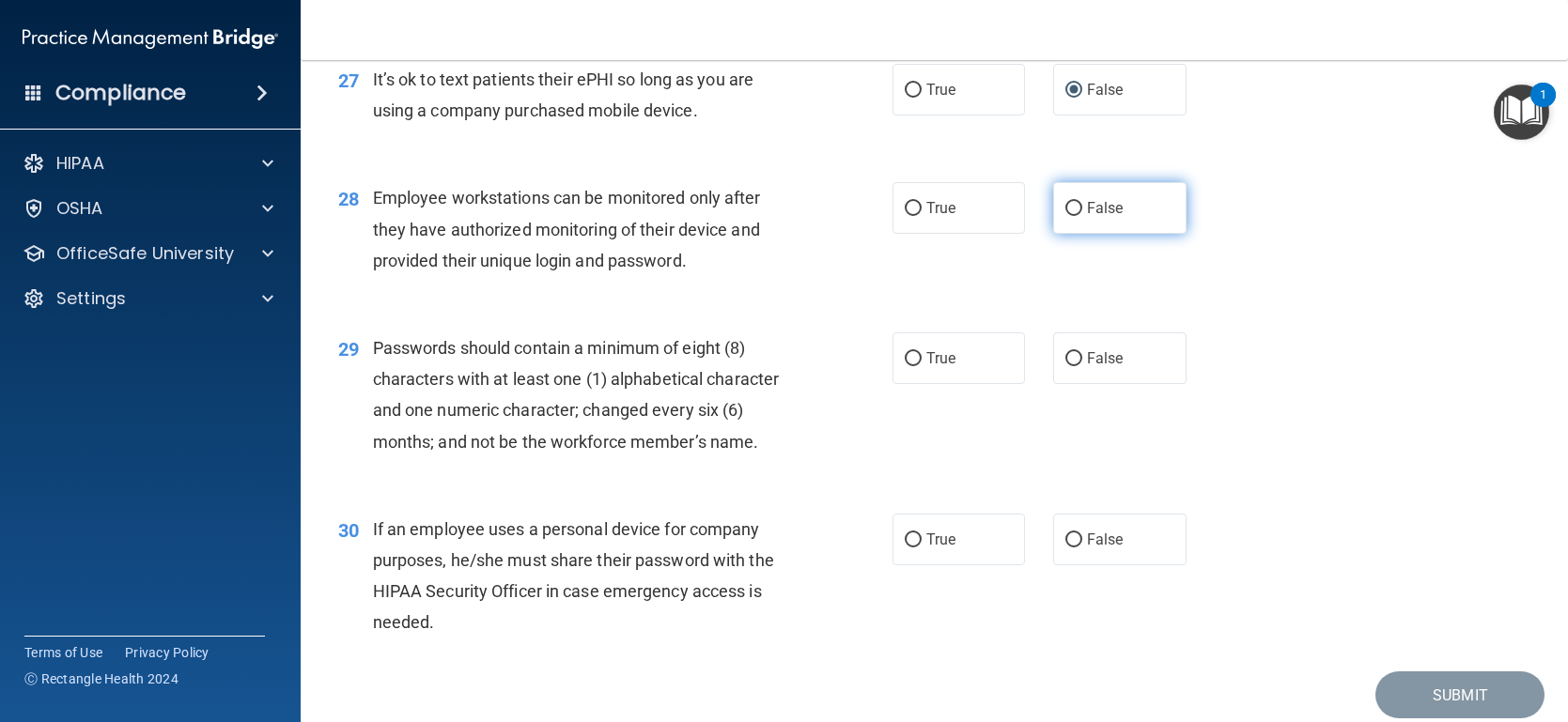
click at [1075, 216] on input "False" at bounding box center [1073, 209] width 17 height 14
radio input "true"
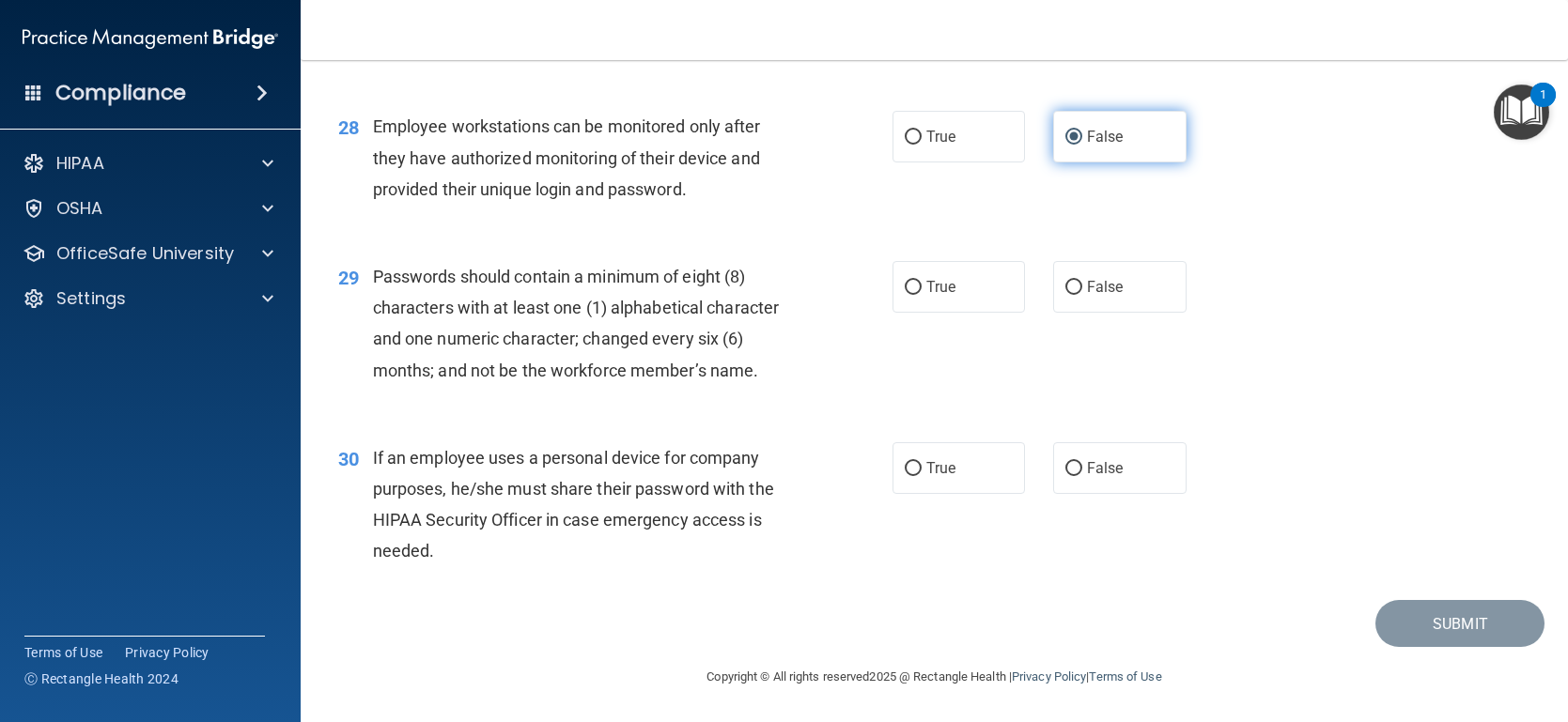
scroll to position [4427, 0]
click at [916, 287] on input "True" at bounding box center [913, 288] width 17 height 14
radio input "true"
click at [717, 238] on div "29 Passwords should contain a minimum of eight (8) characters with at least one…" at bounding box center [933, 329] width 1220 height 181
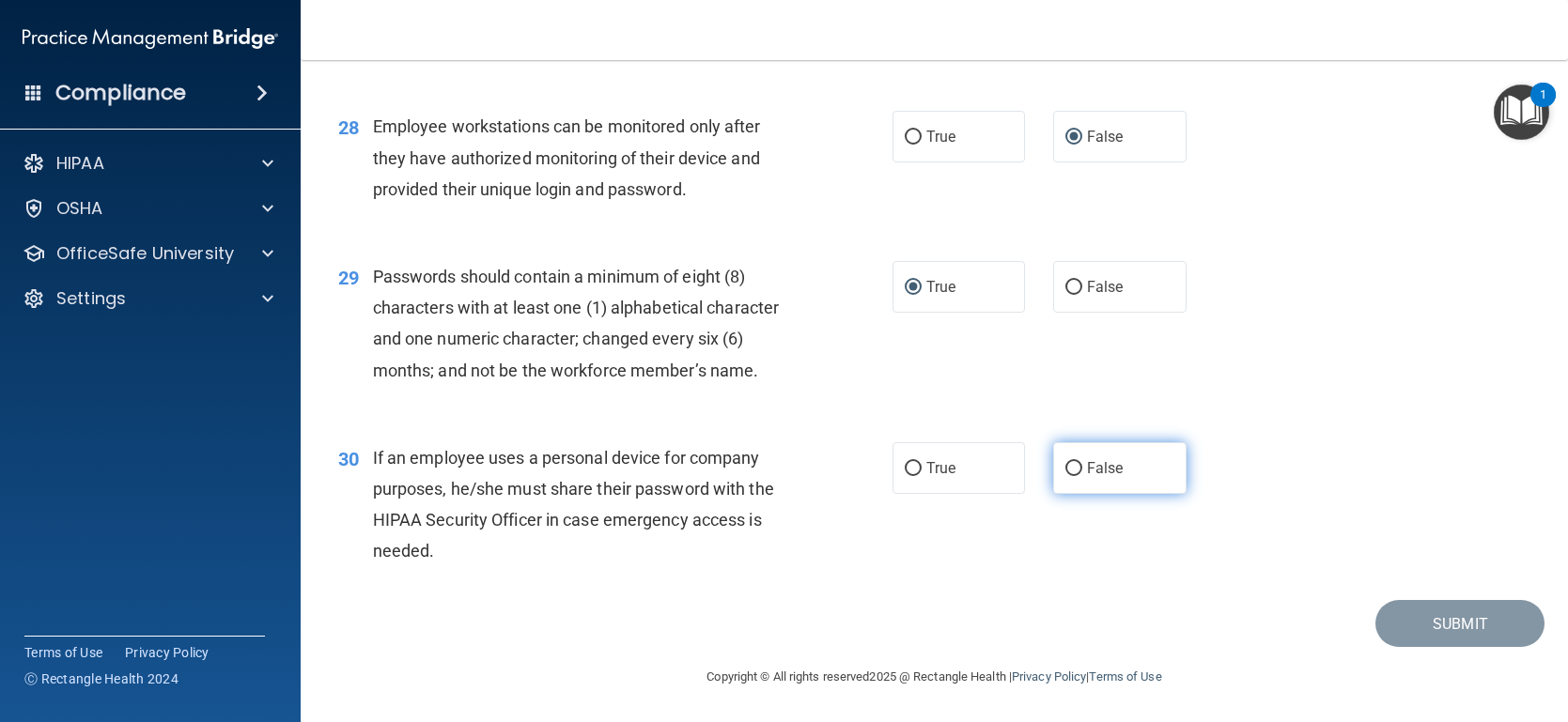
click at [1078, 469] on input "False" at bounding box center [1073, 469] width 17 height 14
radio input "true"
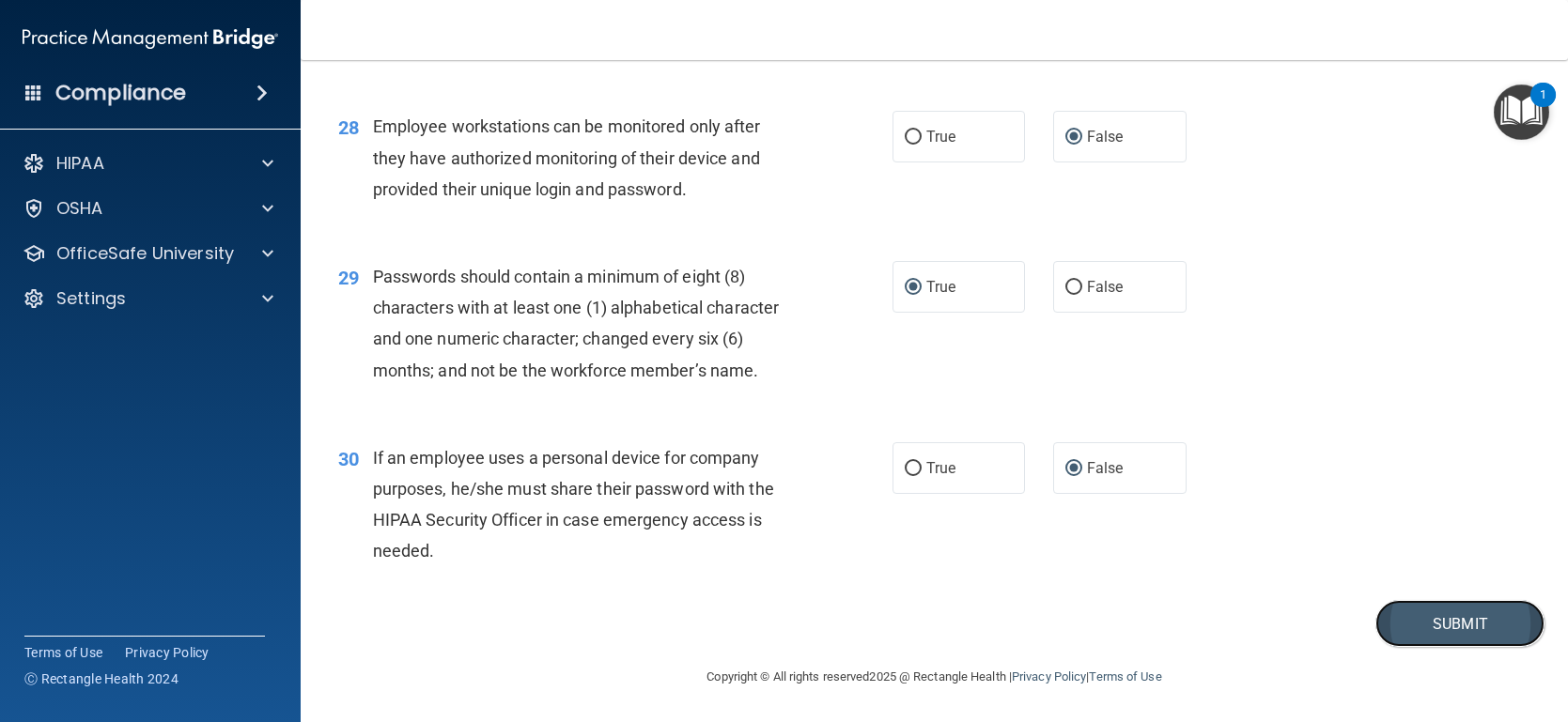
click at [1456, 611] on button "Submit" at bounding box center [1459, 624] width 169 height 48
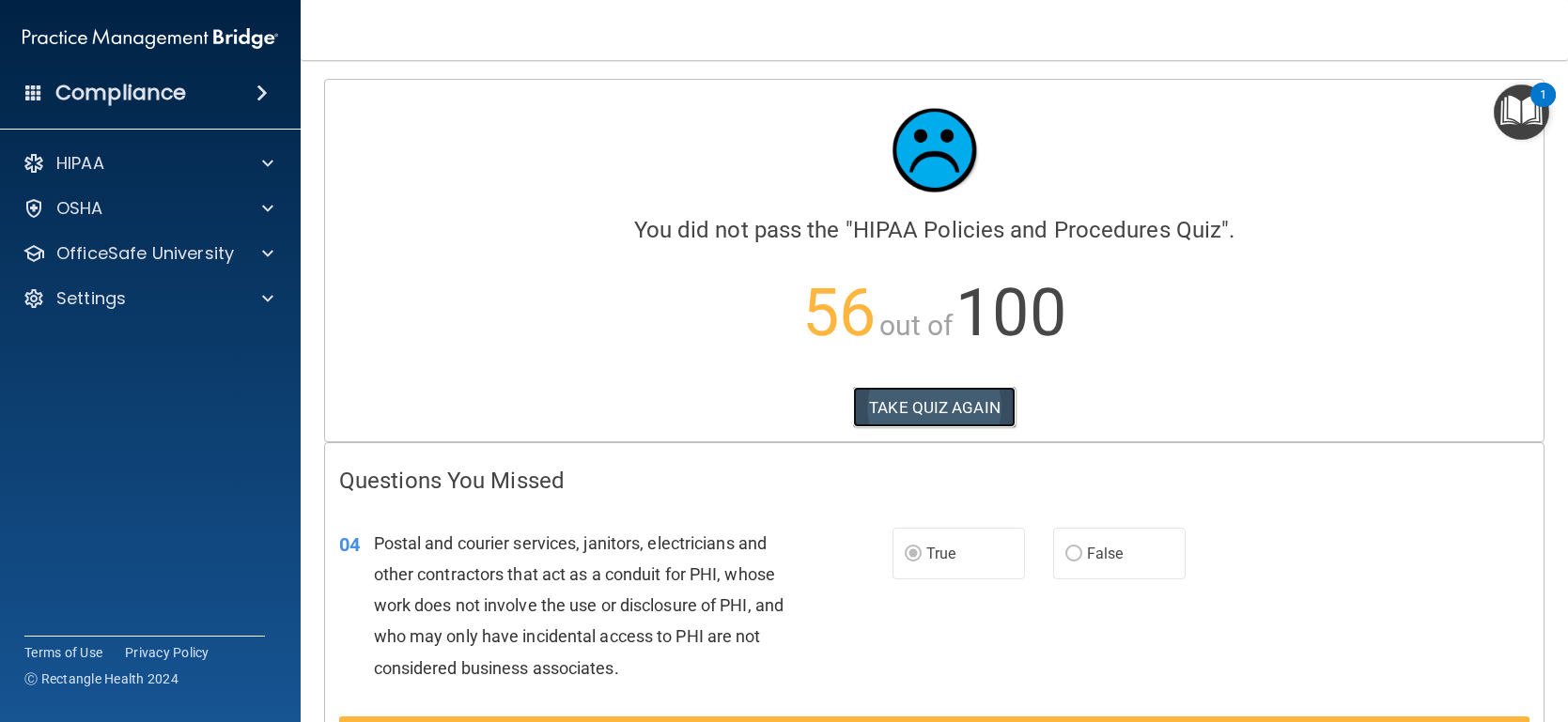
click at [943, 401] on button "TAKE QUIZ AGAIN" at bounding box center [933, 406] width 162 height 41
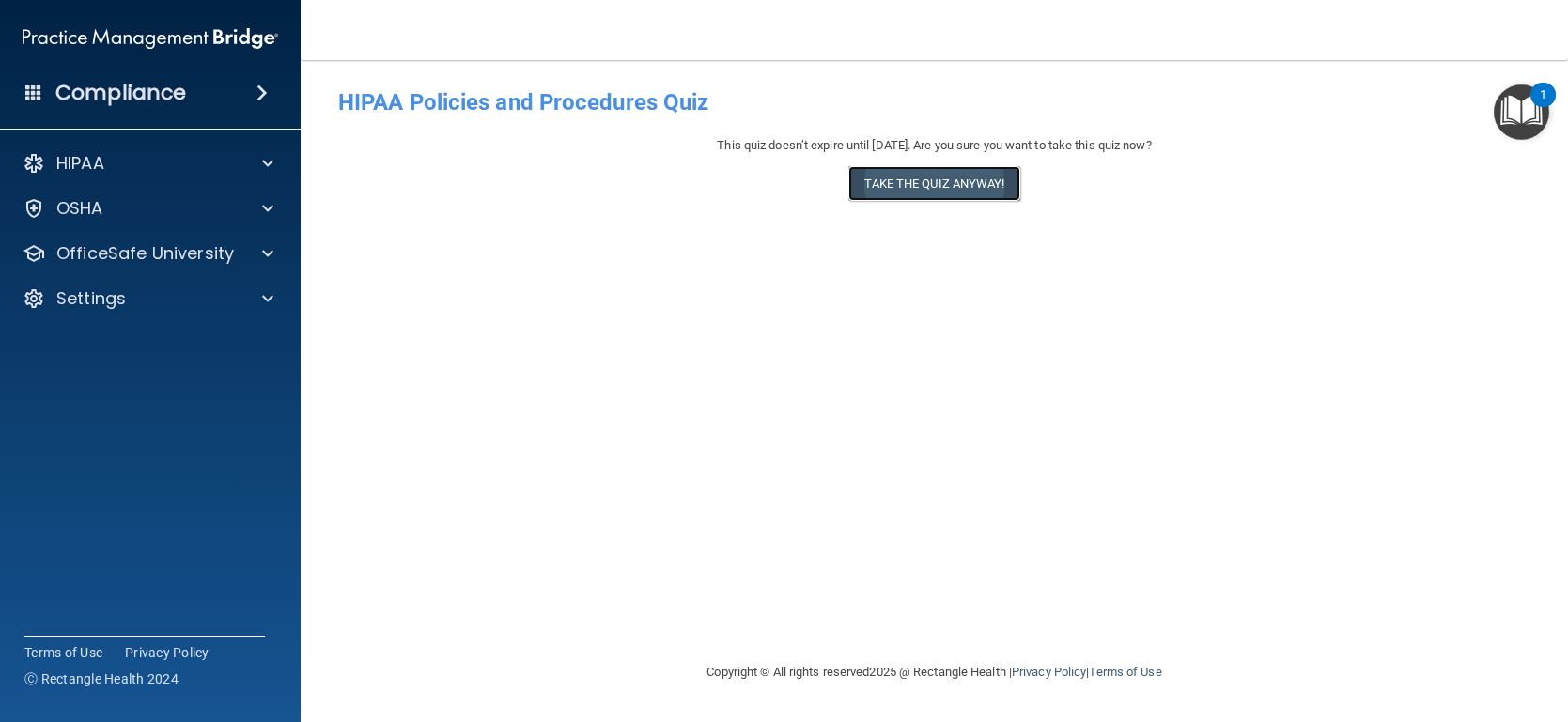
click at [944, 183] on button "Take the quiz anyway!" at bounding box center [933, 183] width 171 height 35
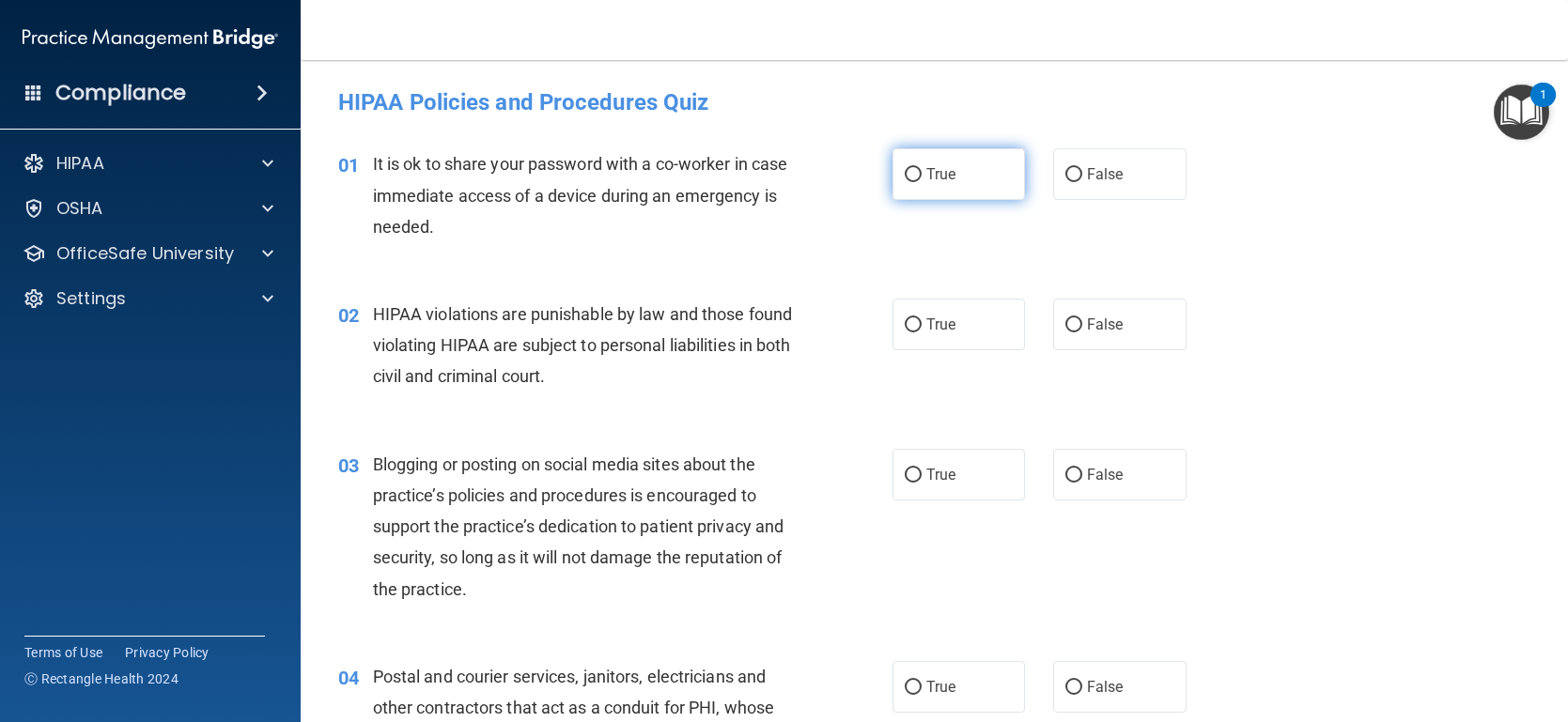
click at [905, 173] on input "True" at bounding box center [913, 175] width 17 height 14
radio input "true"
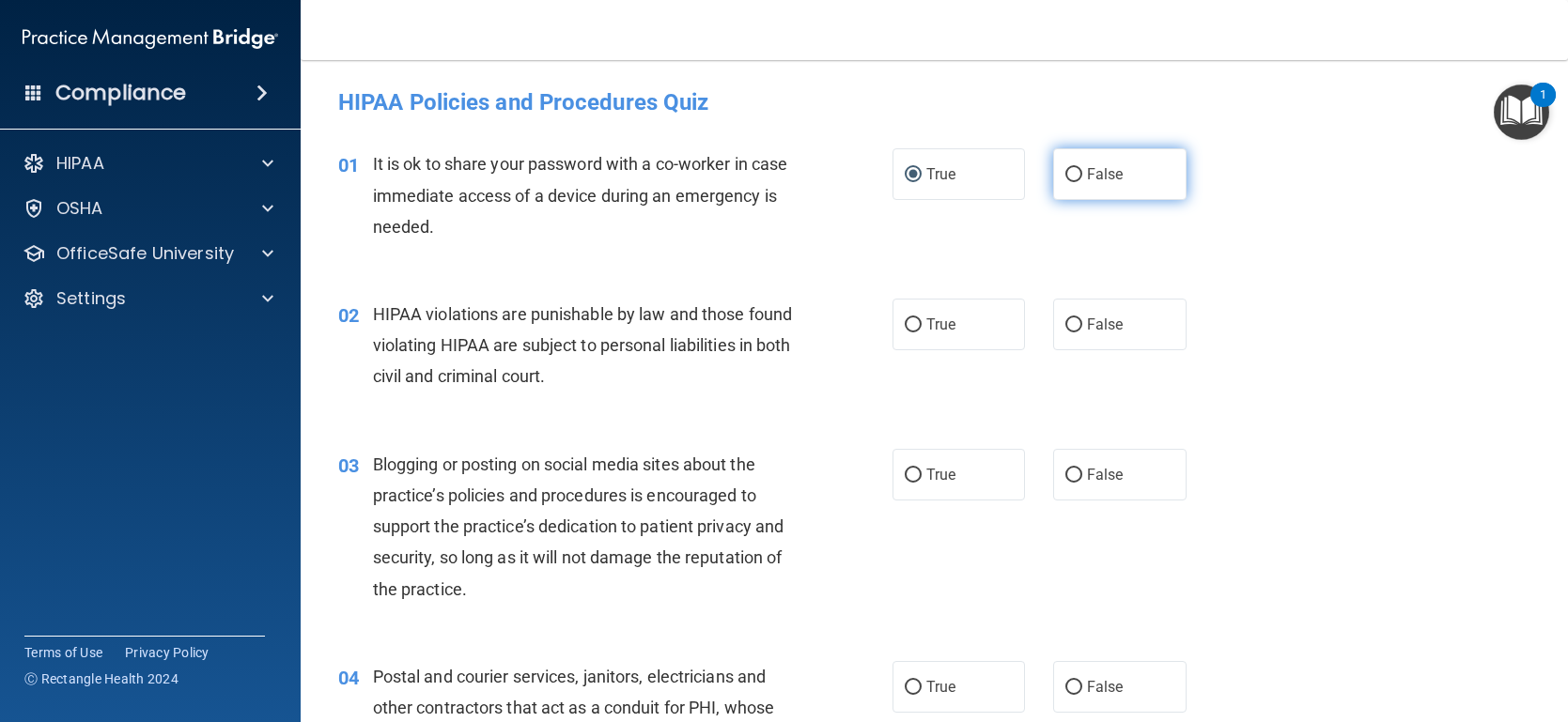
click at [1070, 173] on input "False" at bounding box center [1073, 175] width 17 height 14
radio input "true"
radio input "false"
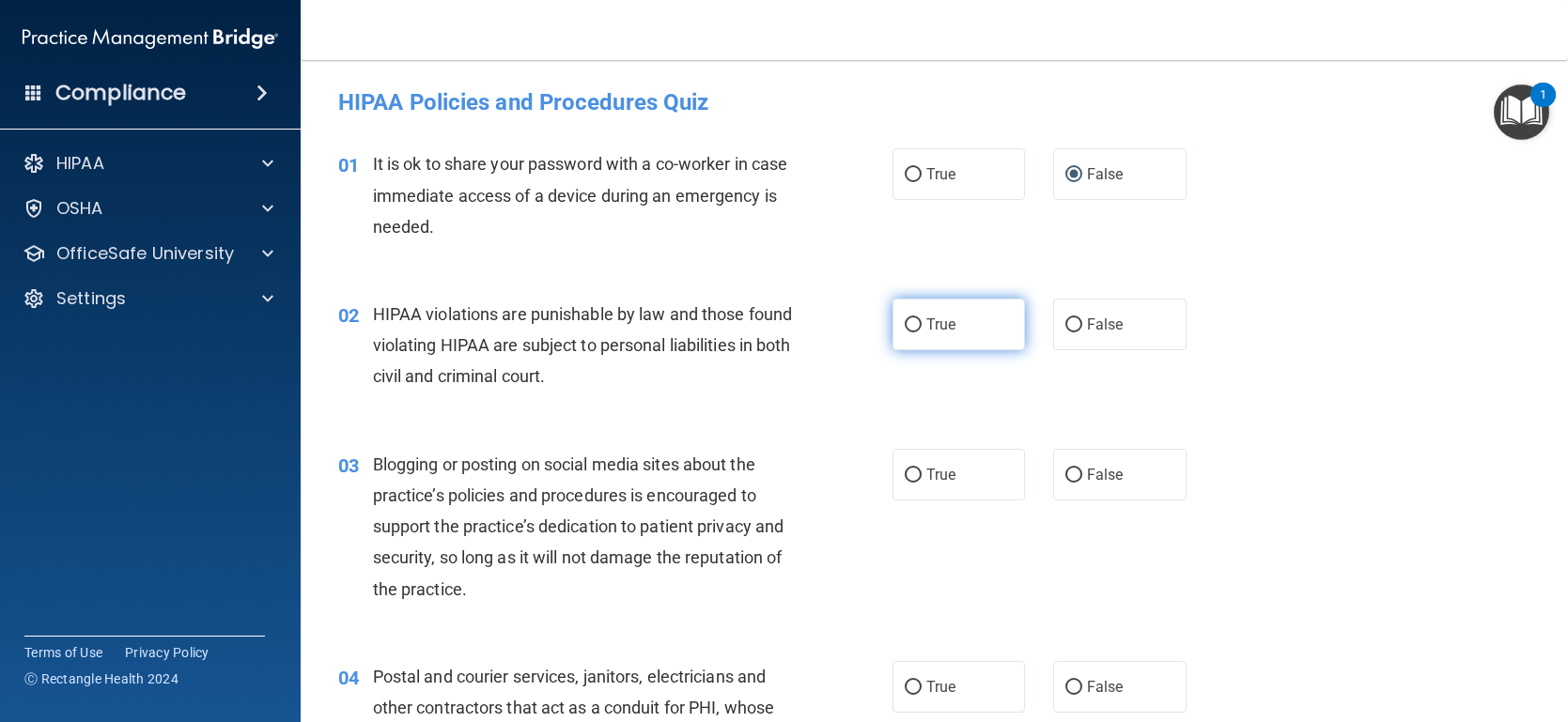
click at [907, 319] on input "True" at bounding box center [913, 326] width 17 height 14
radio input "true"
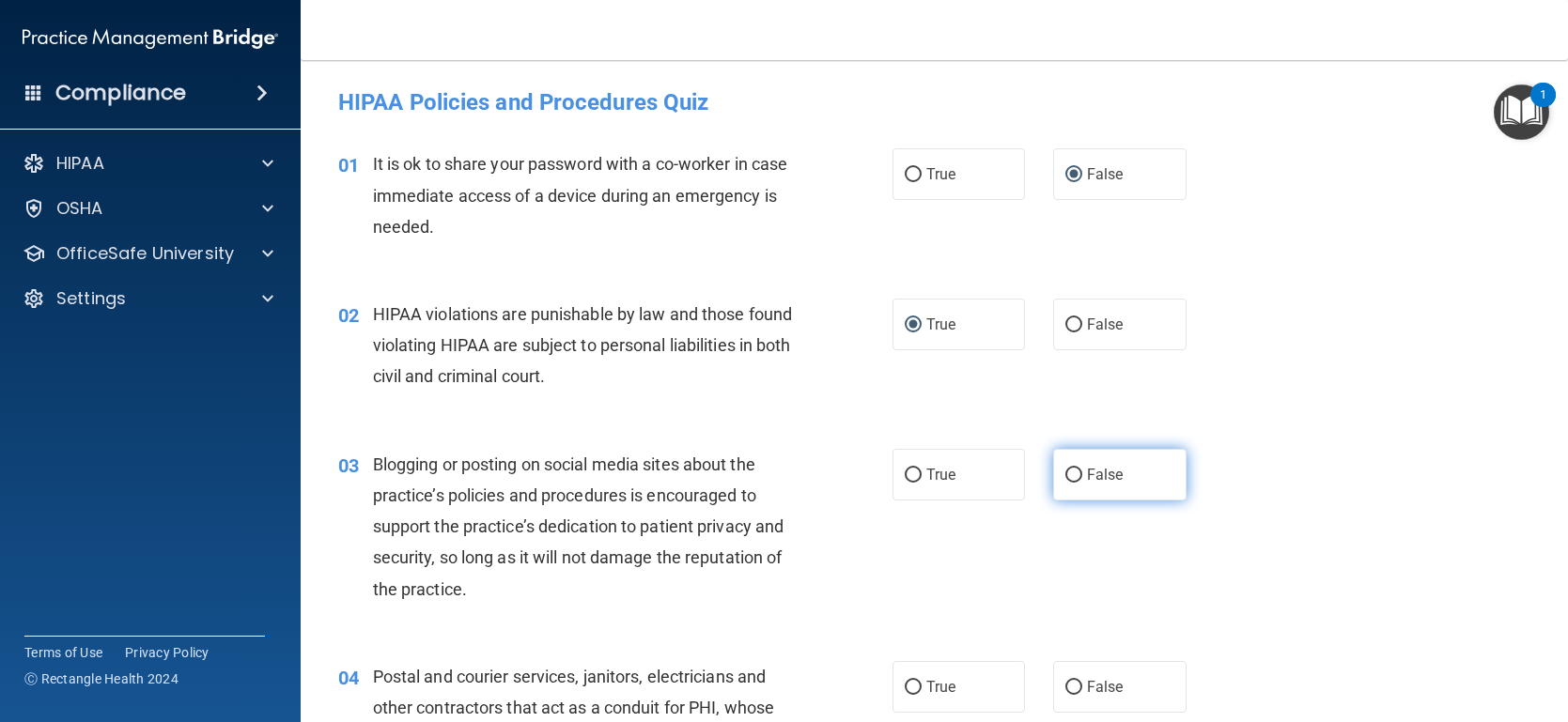
click at [1076, 477] on input "False" at bounding box center [1073, 476] width 17 height 14
radio input "true"
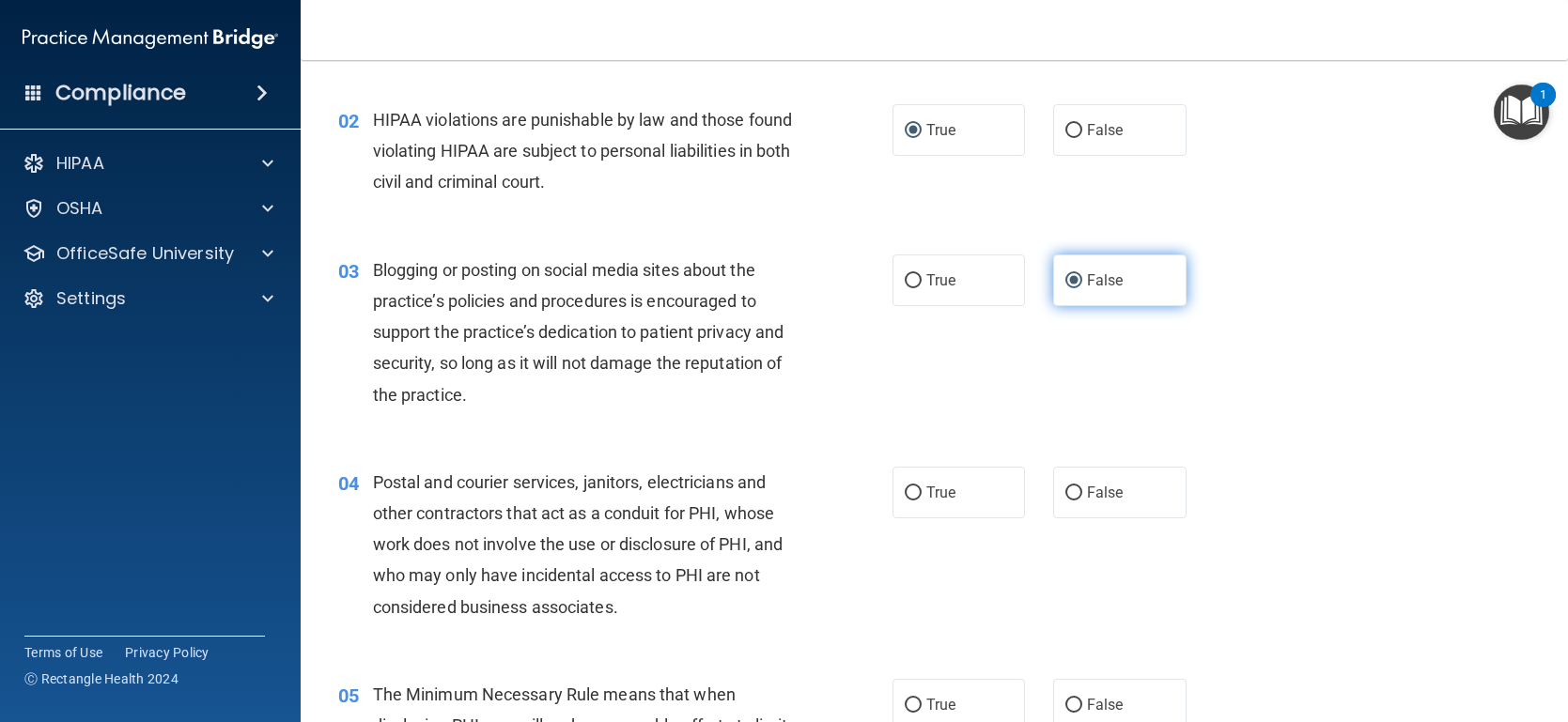
scroll to position [199, 0]
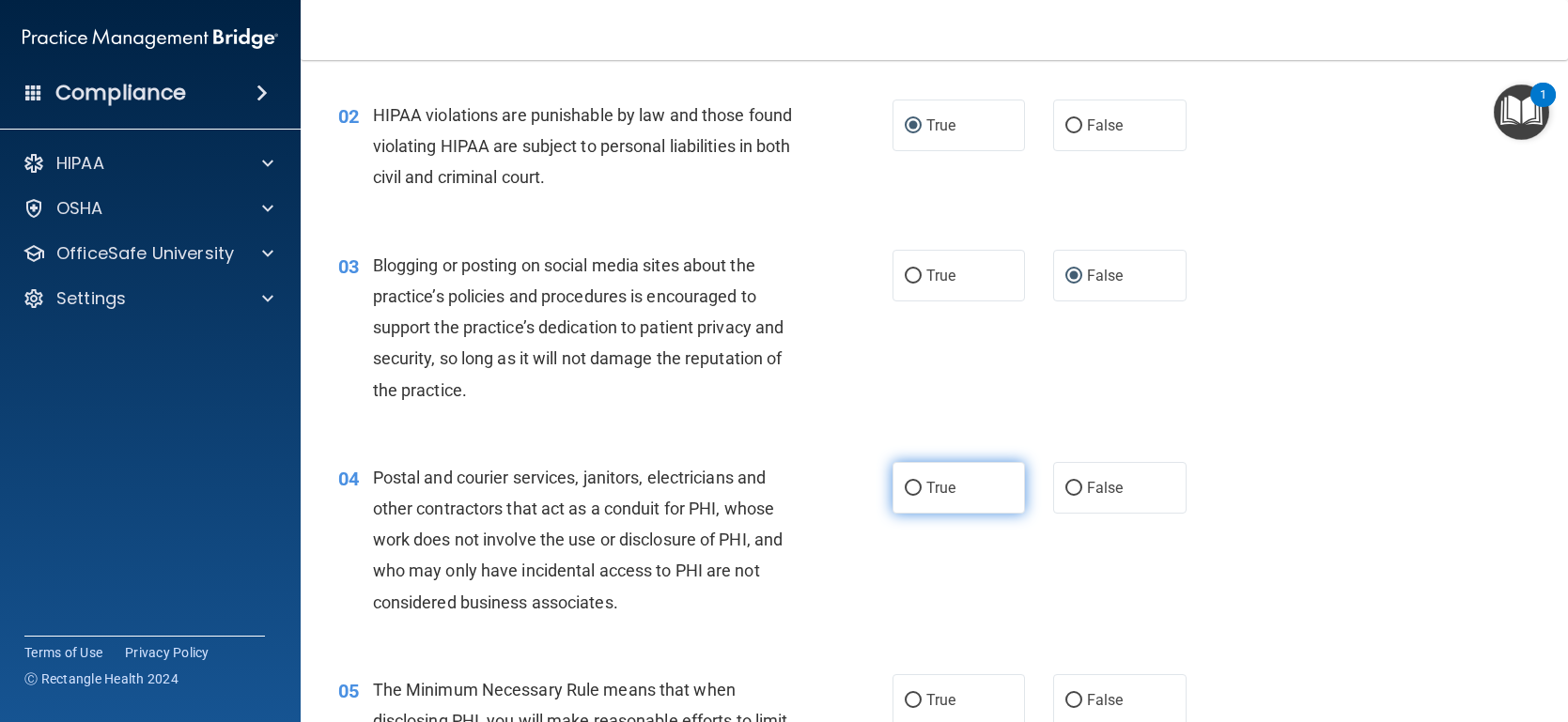
click at [907, 482] on input "True" at bounding box center [913, 489] width 17 height 14
radio input "true"
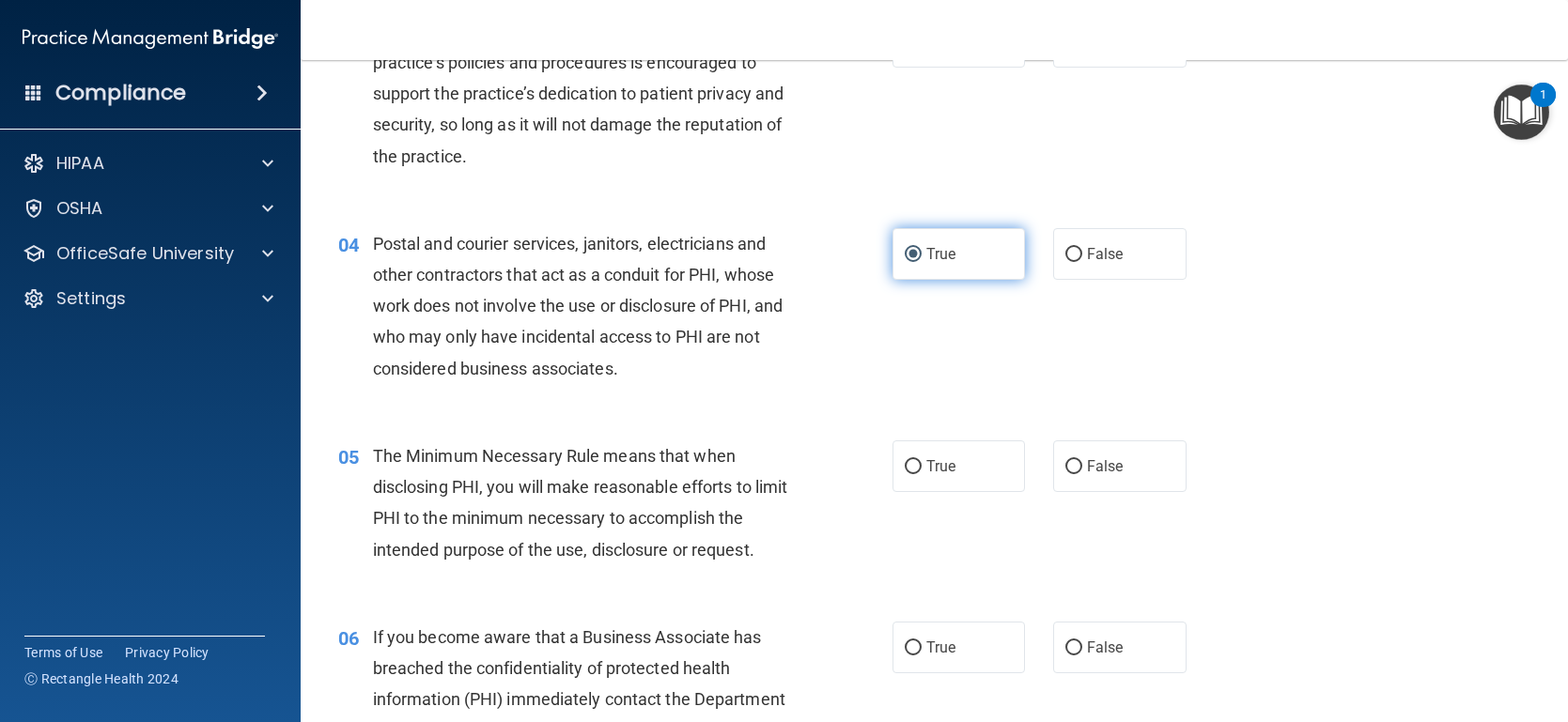
scroll to position [436, 0]
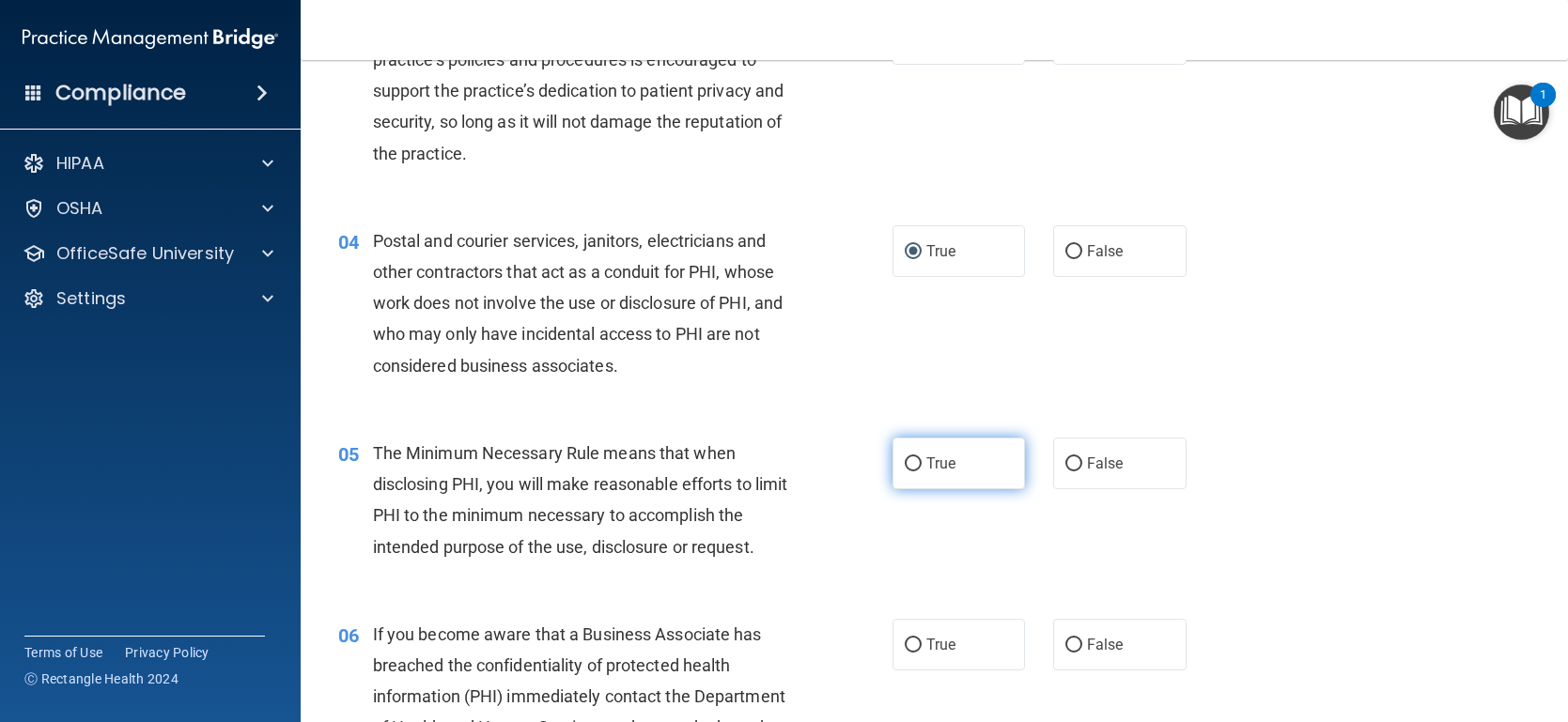
click at [905, 468] on input "True" at bounding box center [913, 464] width 17 height 14
radio input "true"
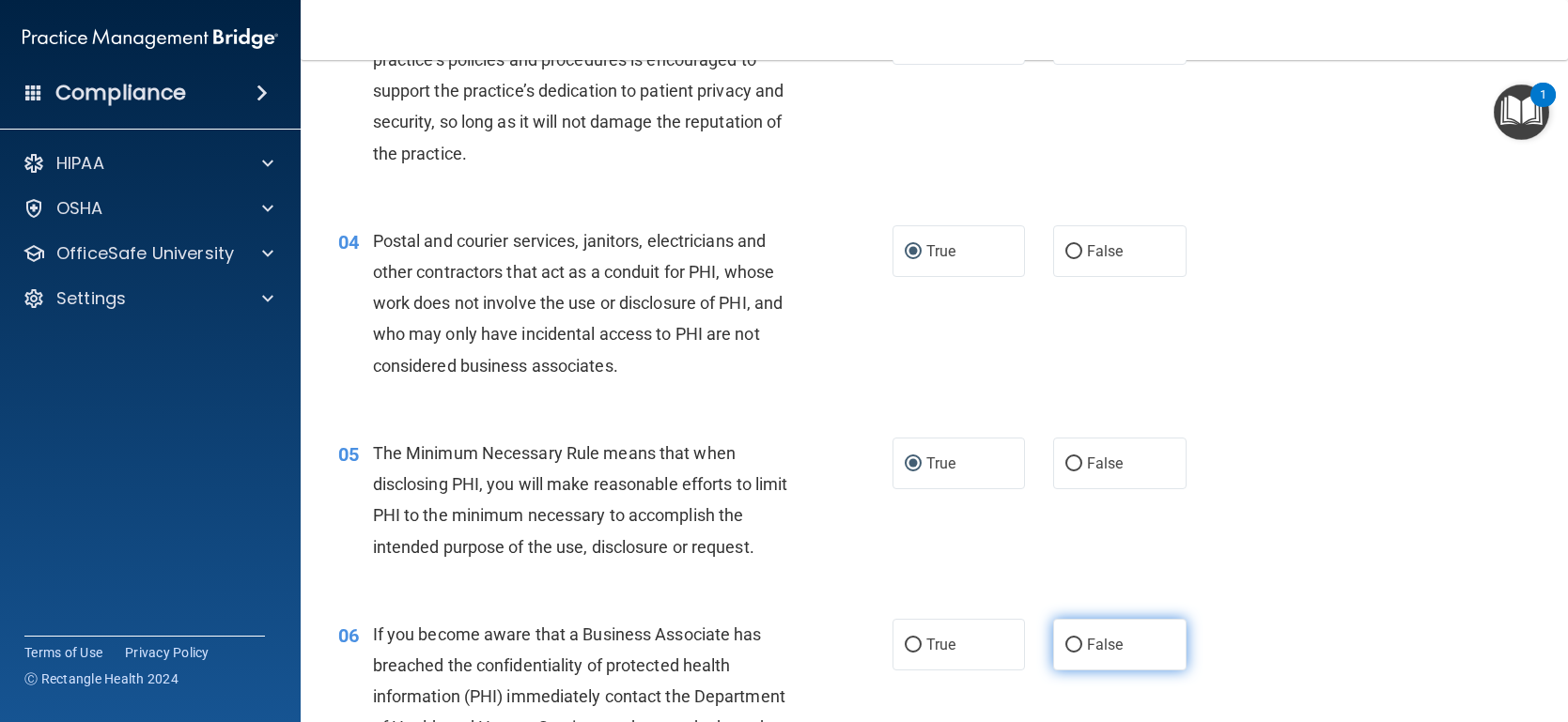
click at [1073, 646] on input "False" at bounding box center [1073, 645] width 17 height 14
radio input "true"
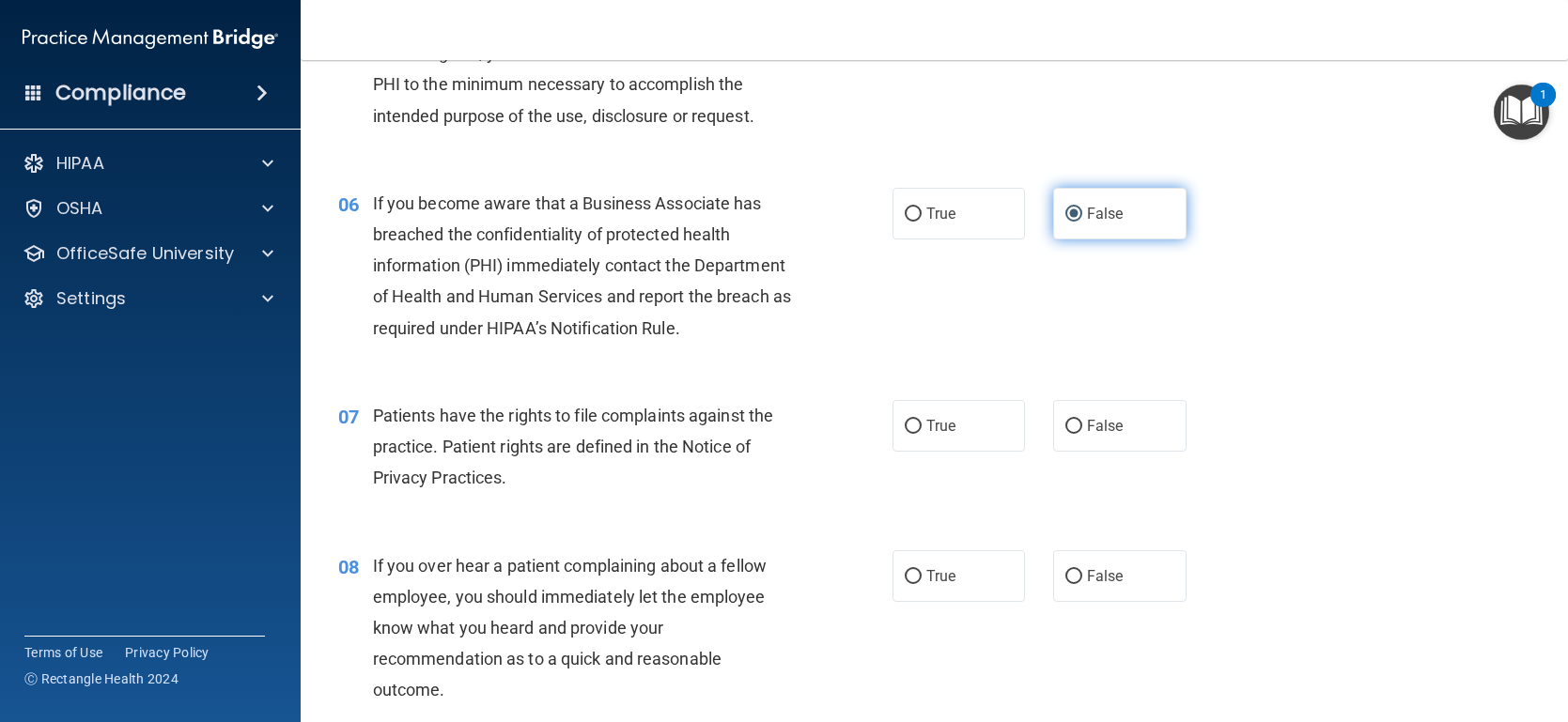
scroll to position [867, 0]
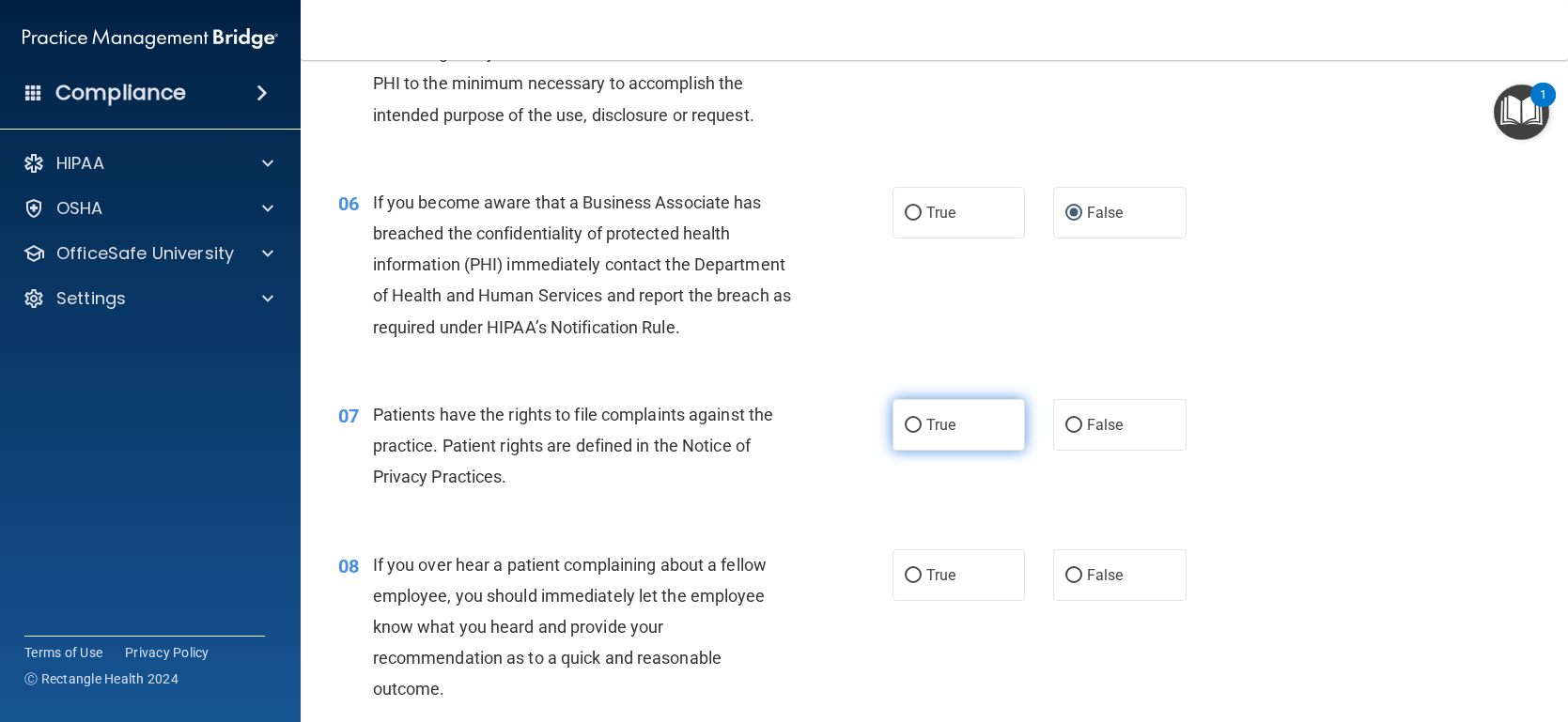
click at [912, 431] on input "True" at bounding box center [913, 426] width 17 height 14
radio input "true"
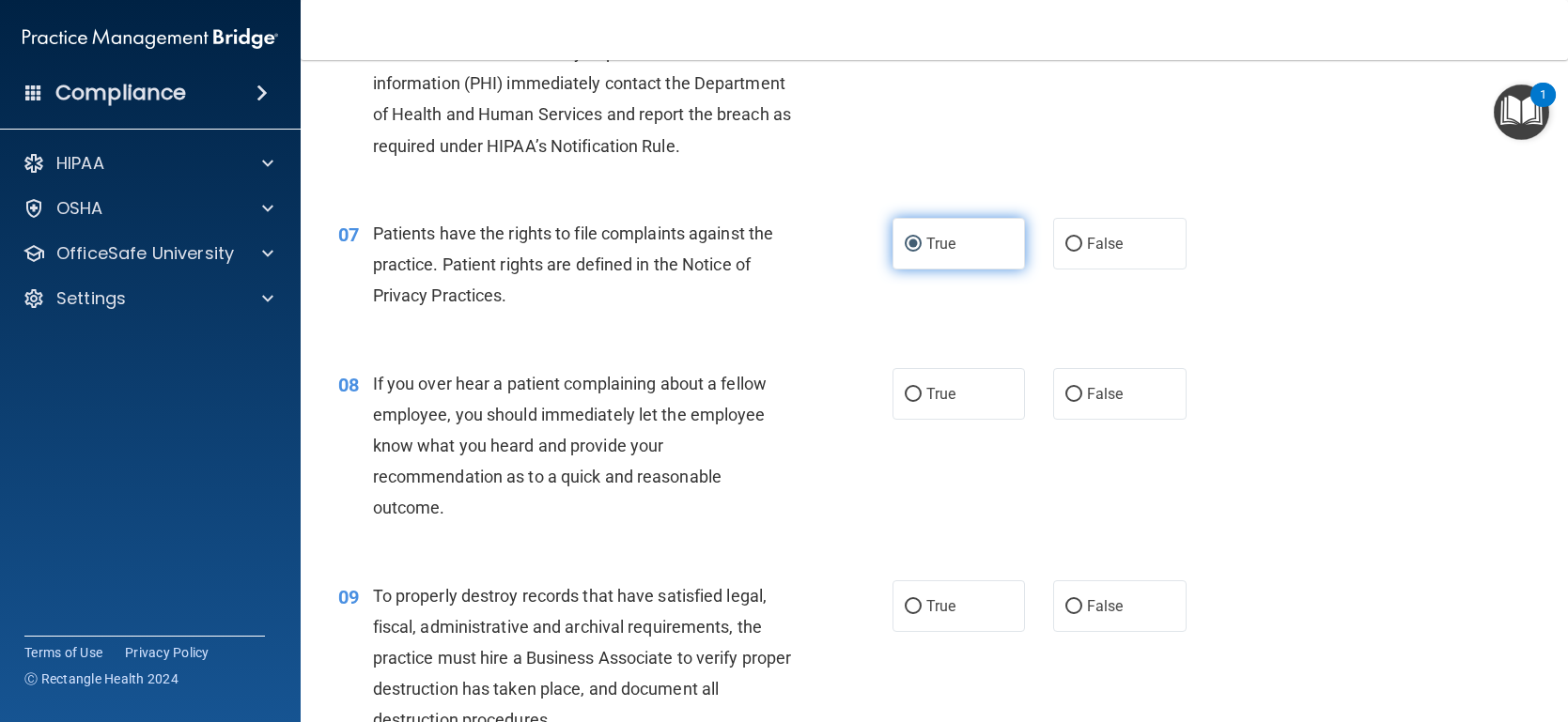
scroll to position [1059, 0]
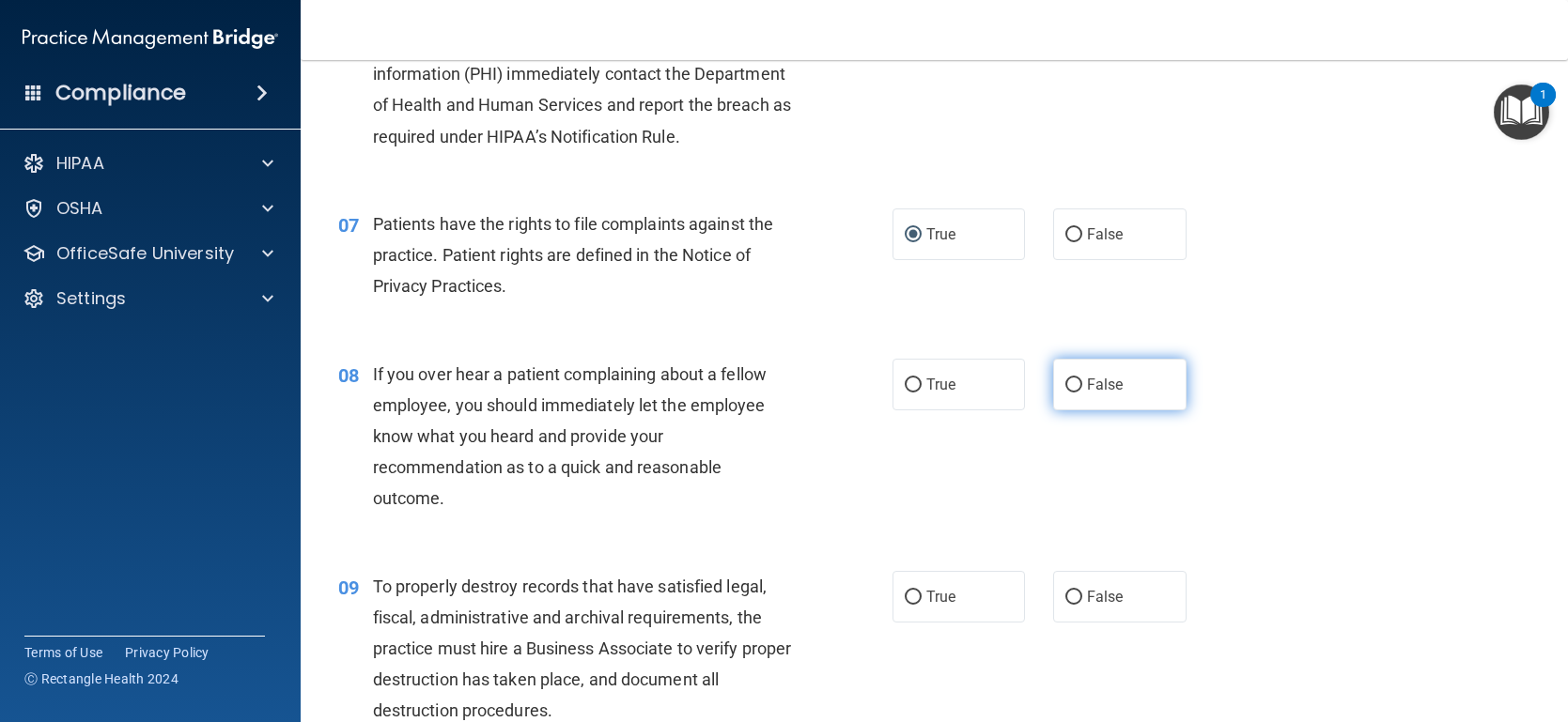
click at [1080, 386] on input "False" at bounding box center [1073, 385] width 17 height 14
radio input "true"
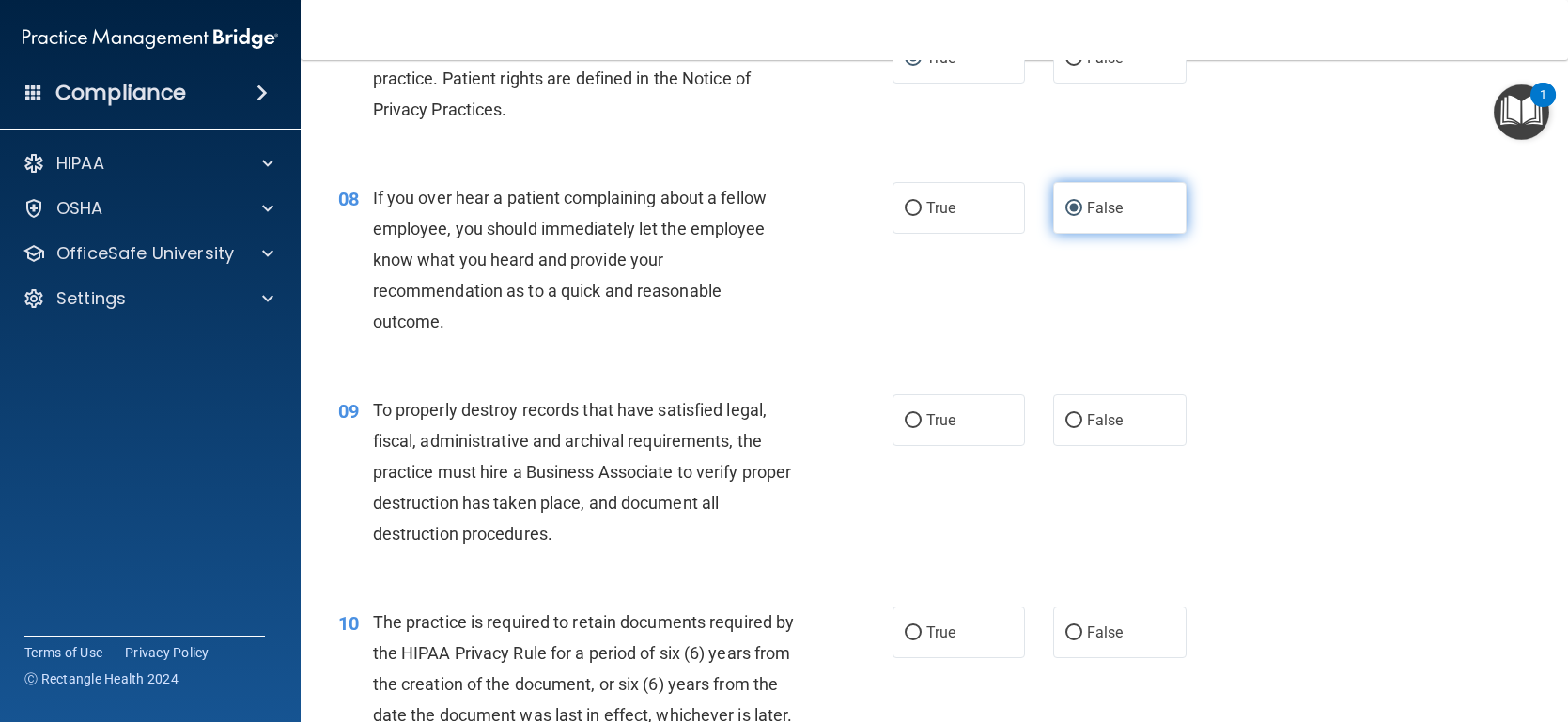
scroll to position [1238, 0]
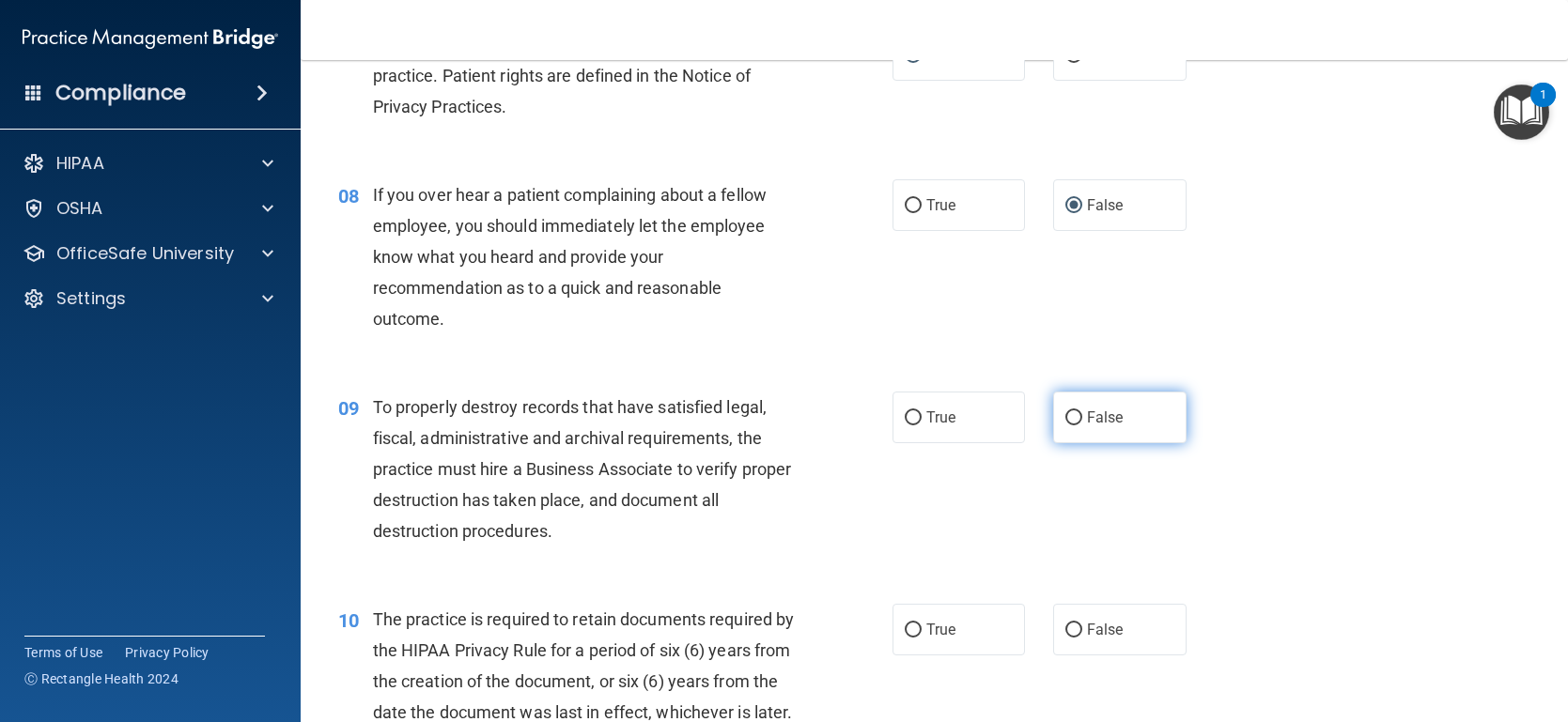
click at [1080, 415] on input "False" at bounding box center [1073, 418] width 17 height 14
radio input "true"
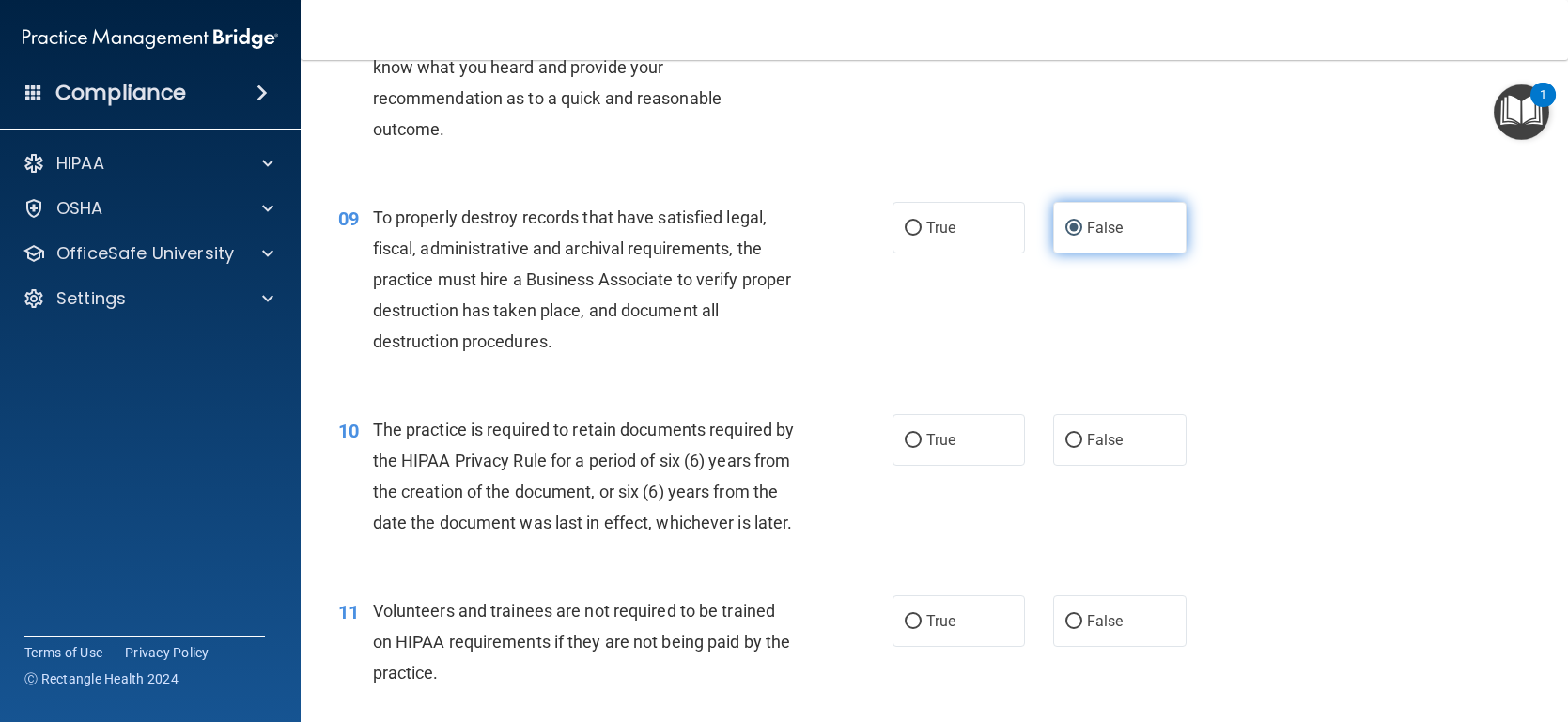
scroll to position [1440, 0]
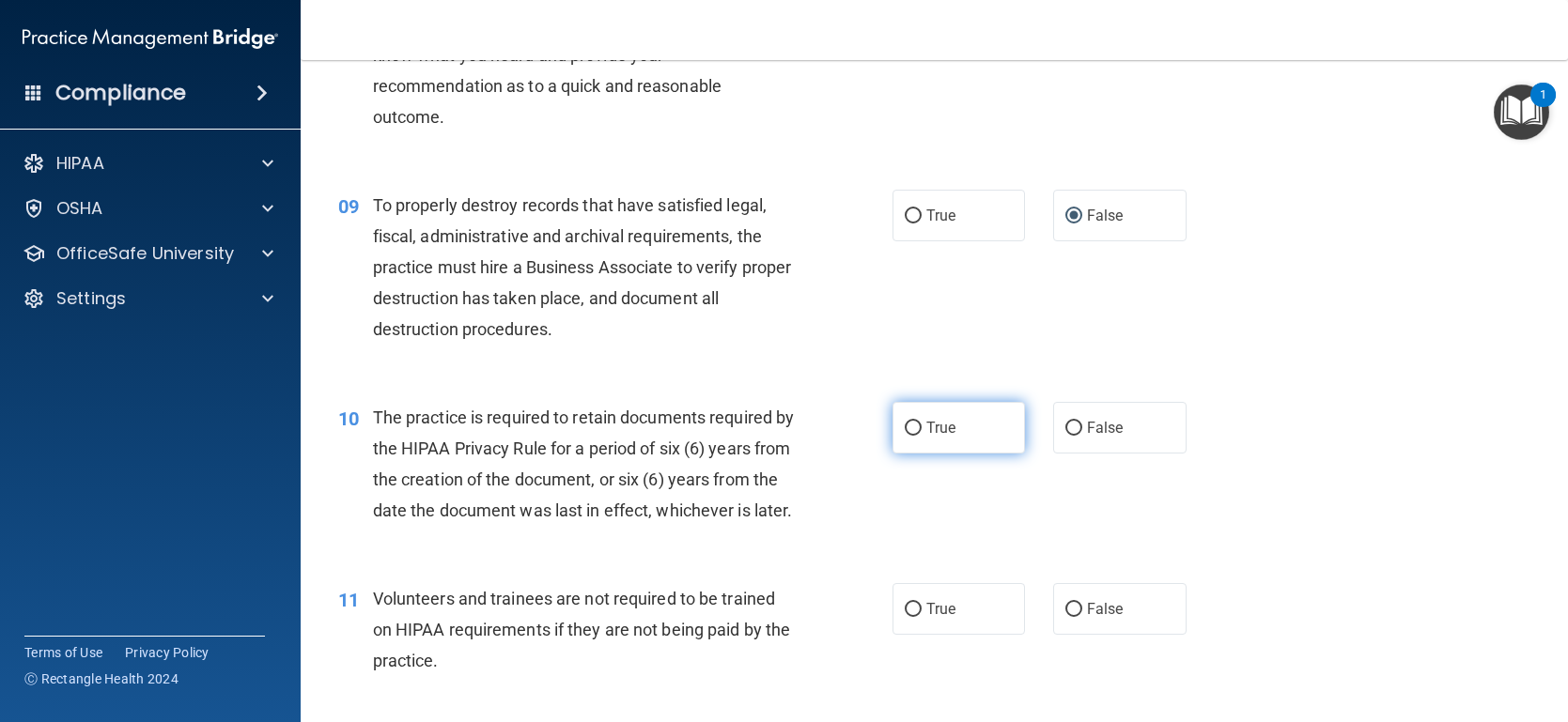
click at [909, 429] on input "True" at bounding box center [913, 428] width 17 height 14
radio input "true"
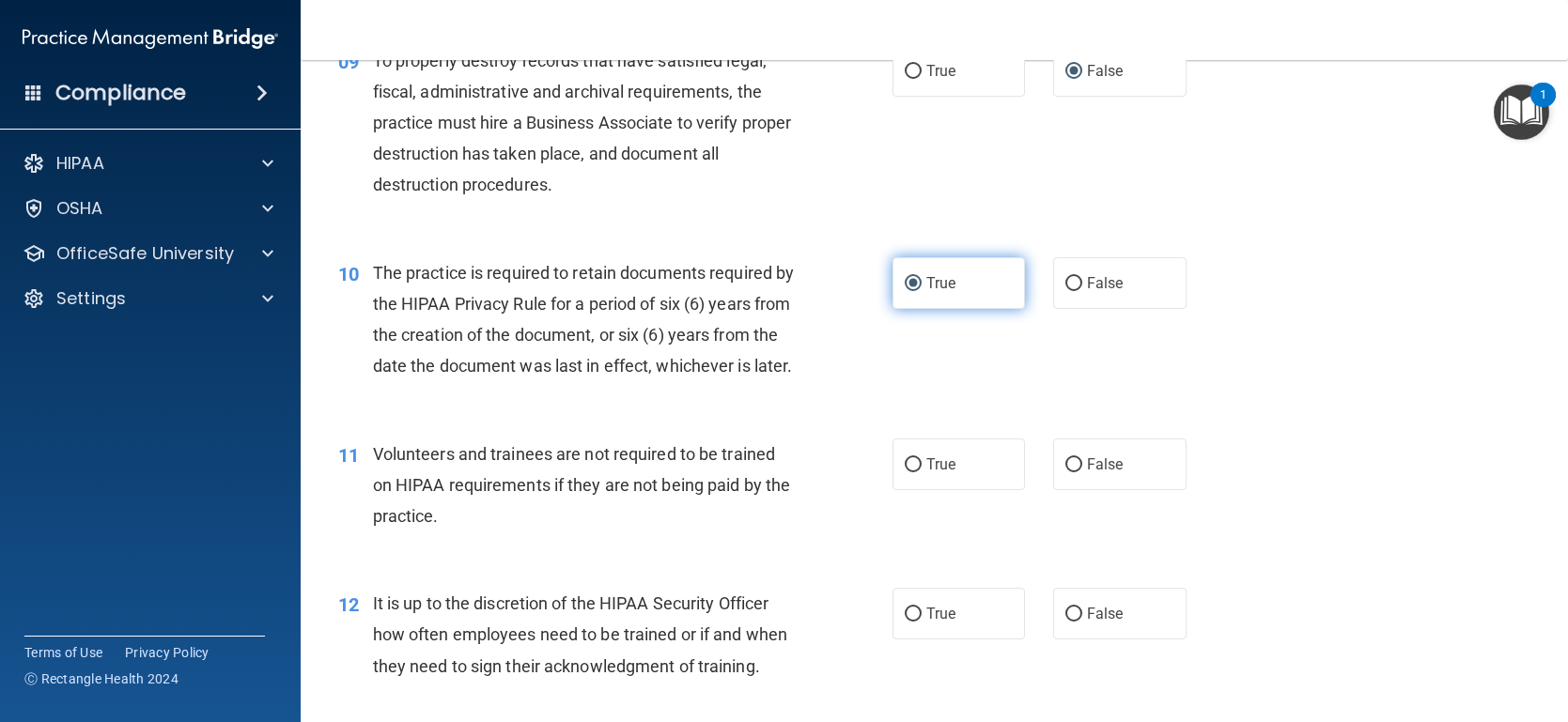
scroll to position [1607, 0]
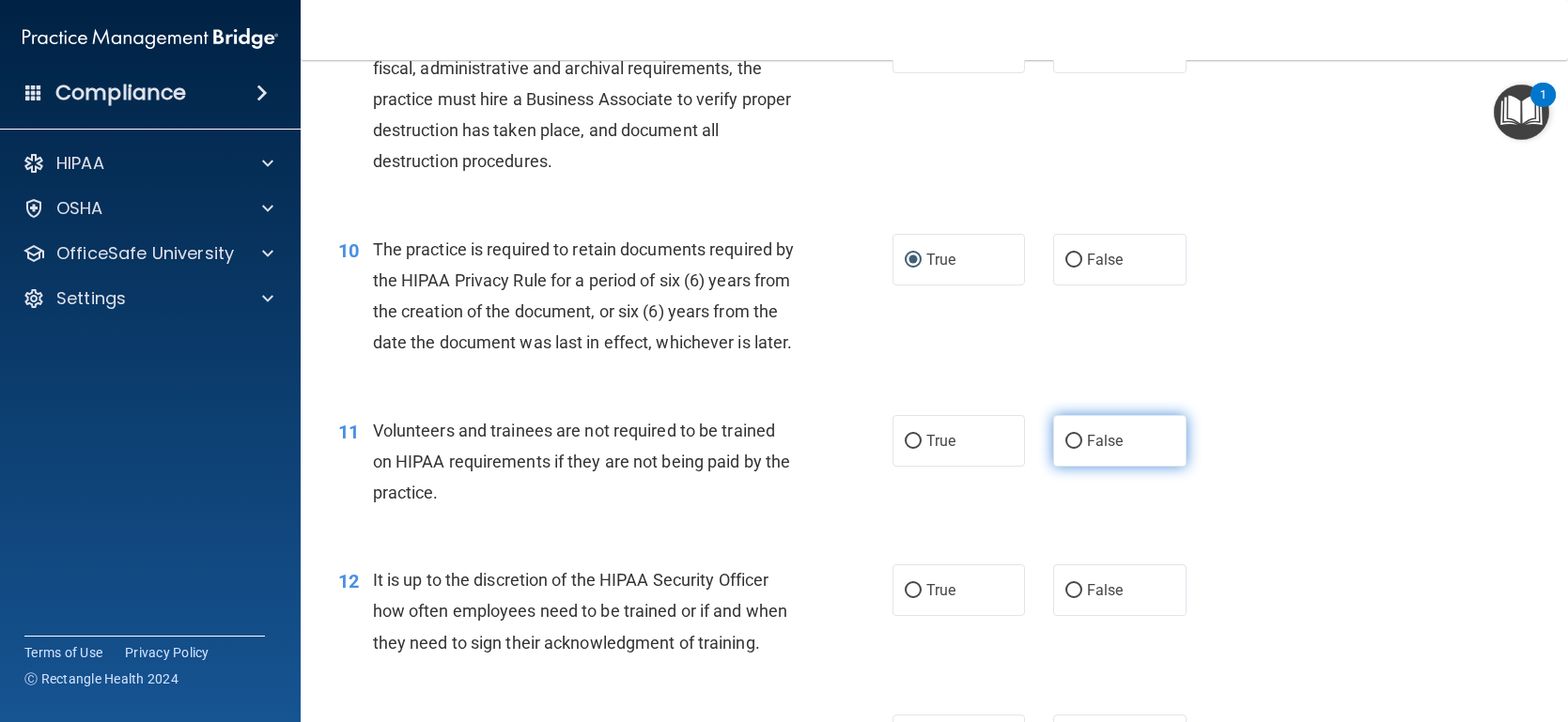
click at [1066, 449] on input "False" at bounding box center [1073, 442] width 17 height 14
radio input "true"
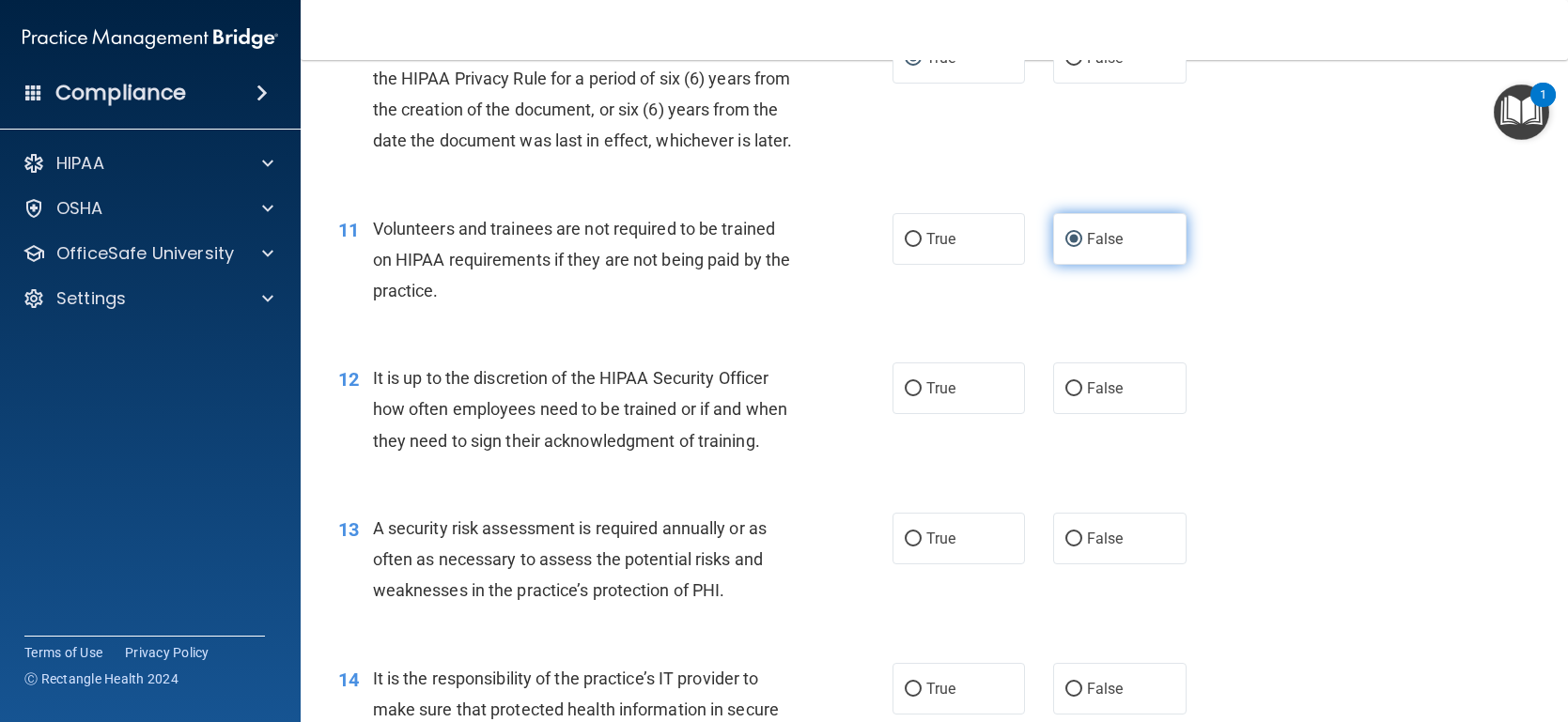
scroll to position [1810, 0]
click at [1079, 395] on input "False" at bounding box center [1073, 388] width 17 height 14
radio input "true"
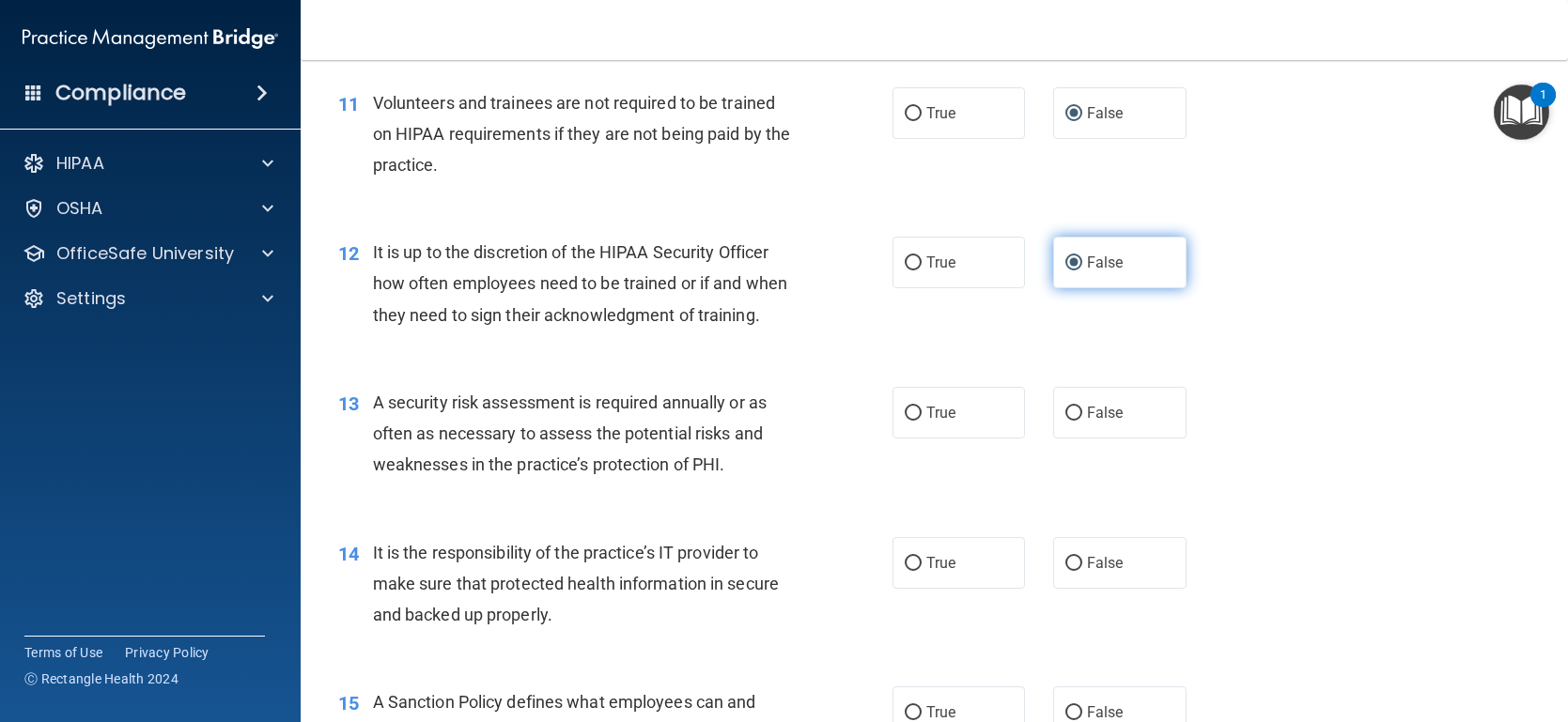
scroll to position [1937, 0]
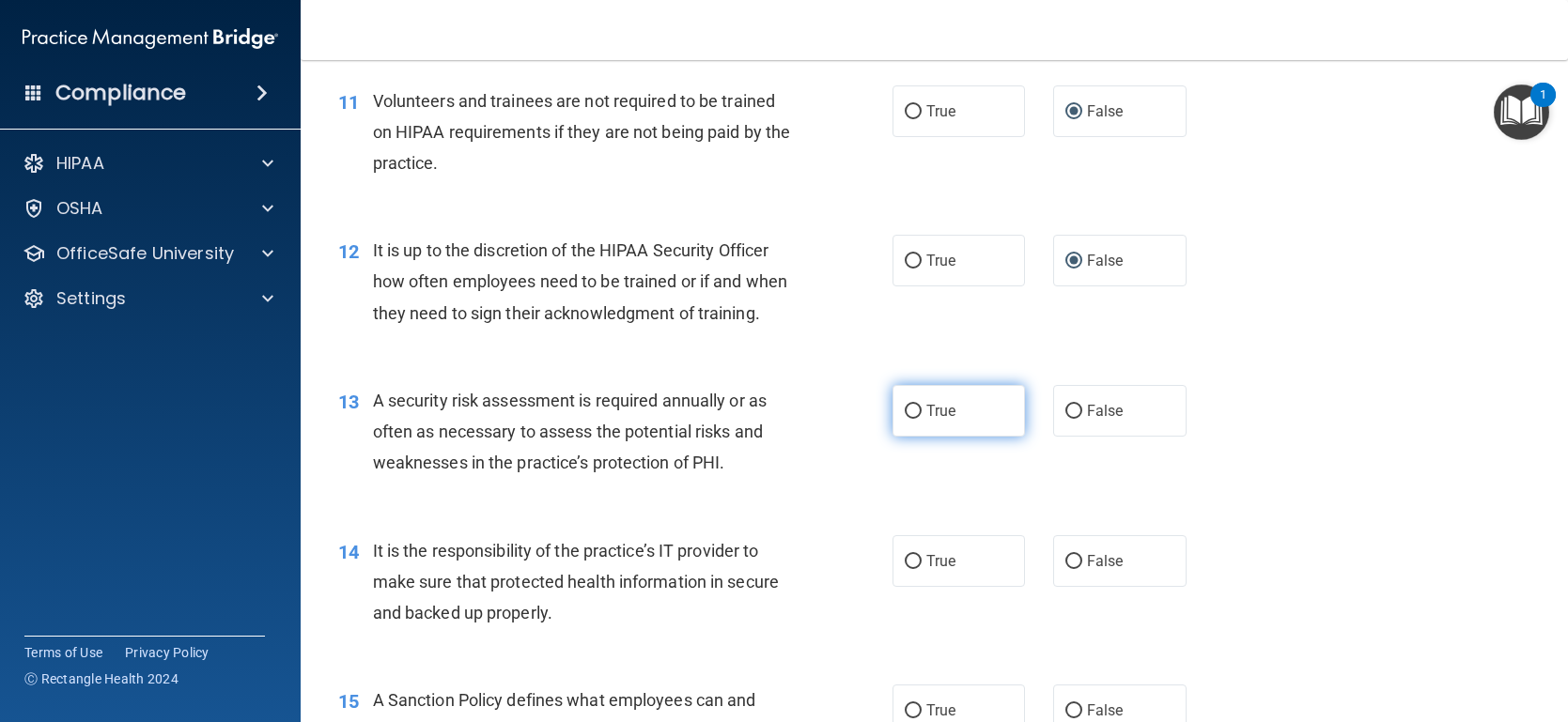
click at [914, 419] on input "True" at bounding box center [913, 411] width 17 height 14
radio input "true"
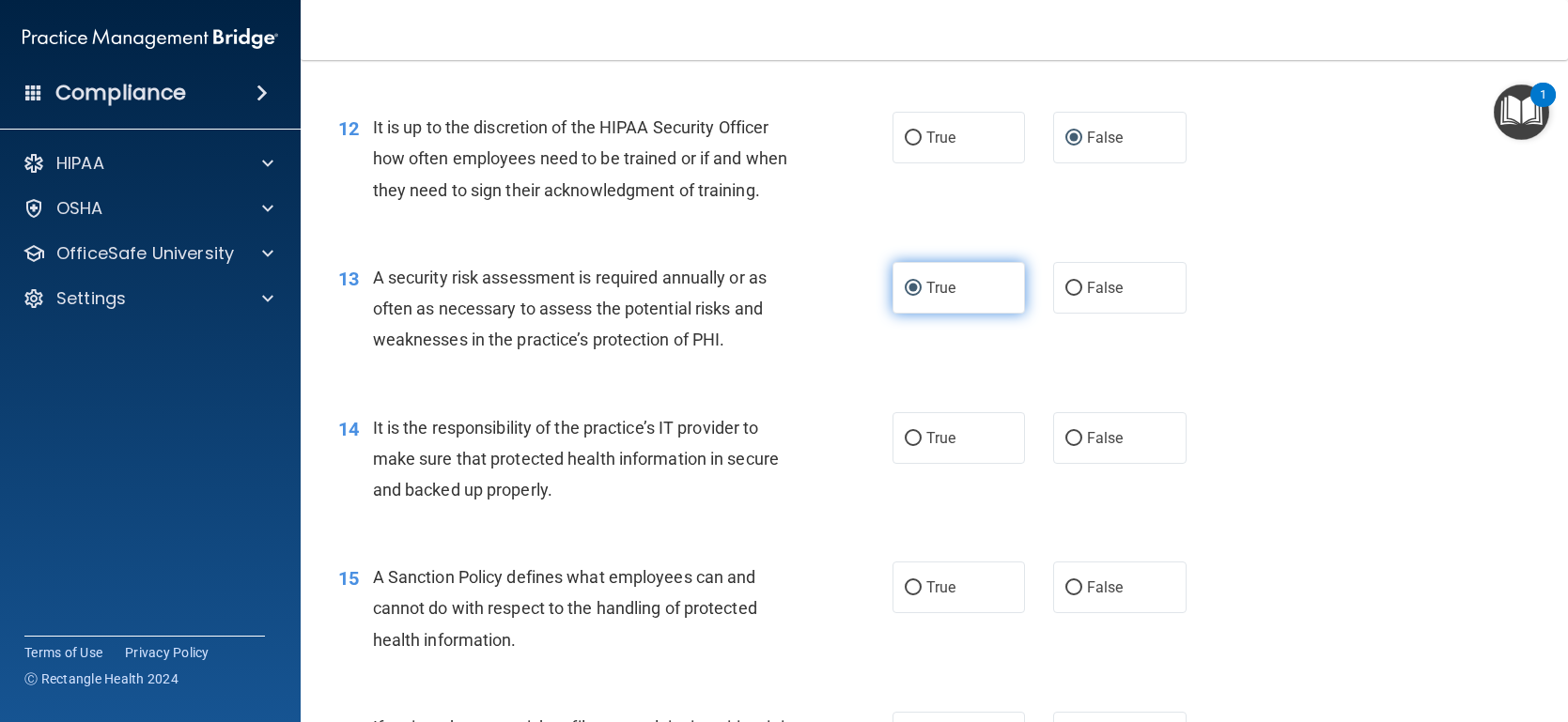
scroll to position [2067, 0]
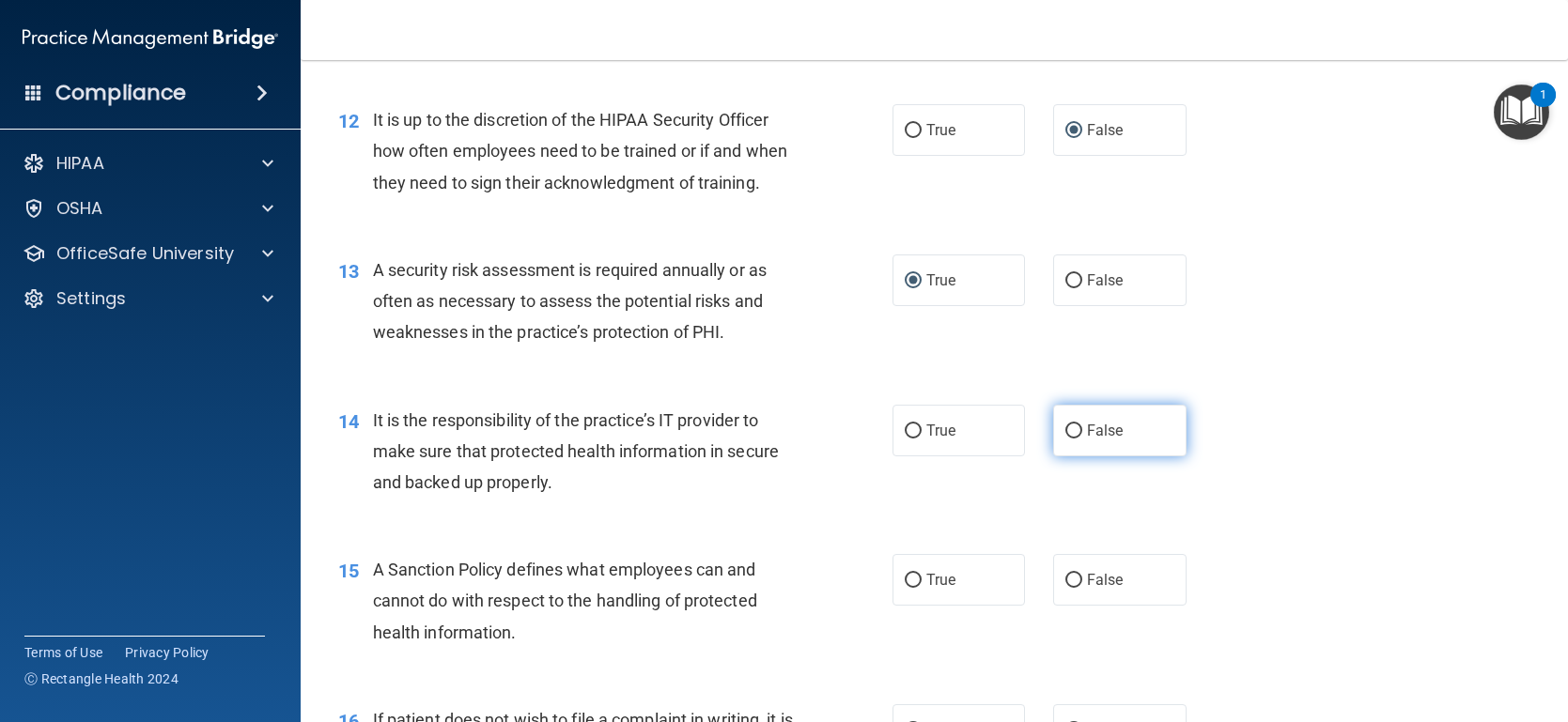
click at [1065, 438] on input "False" at bounding box center [1073, 431] width 17 height 14
radio input "true"
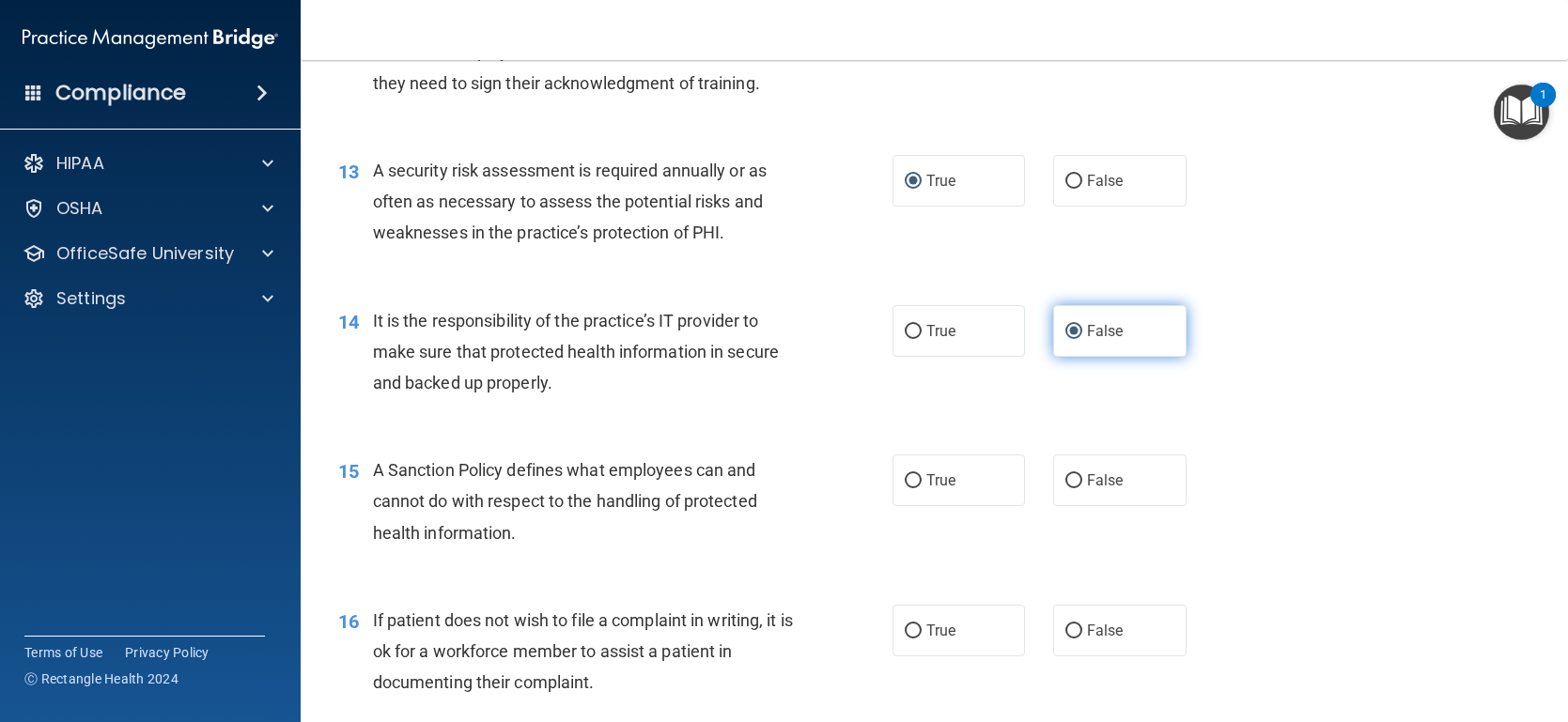
scroll to position [2169, 0]
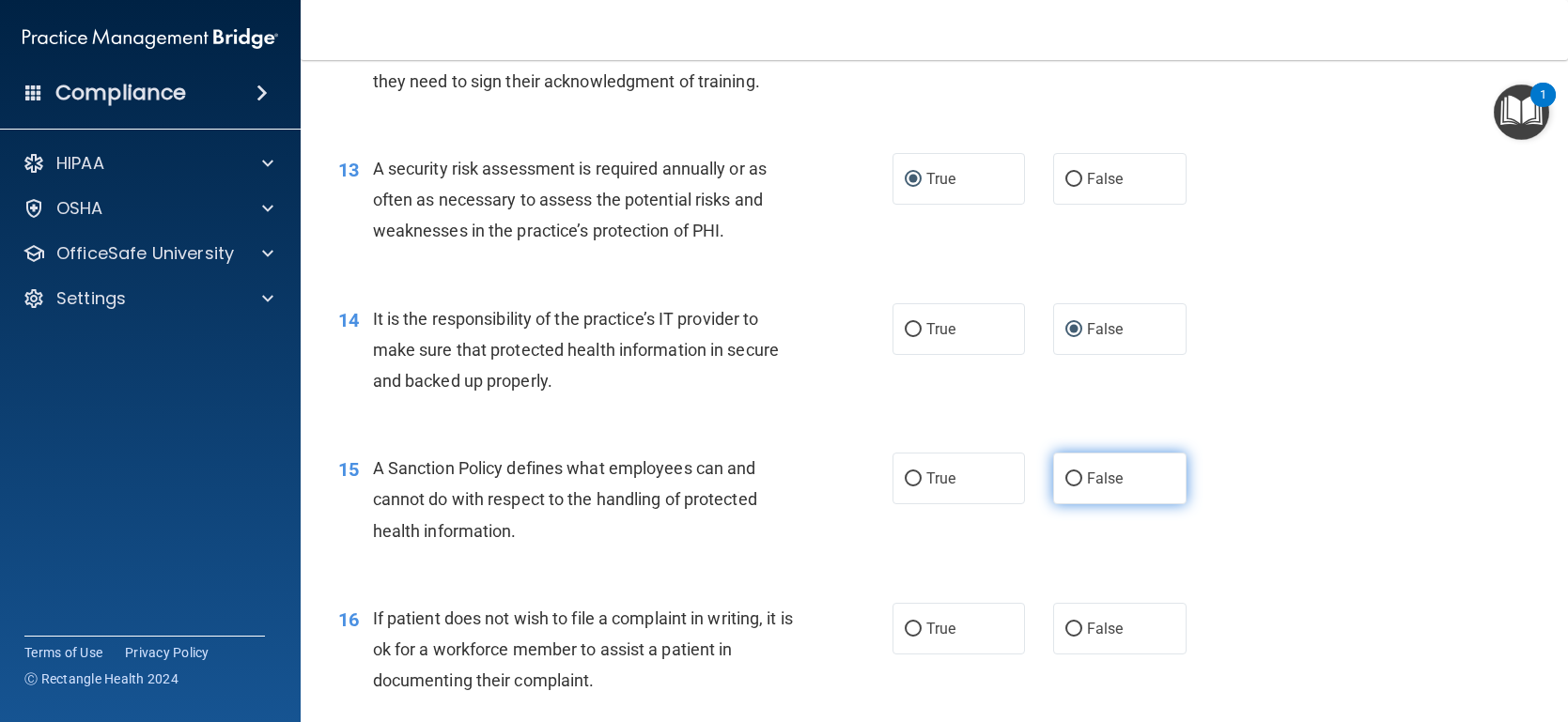
click at [1070, 486] on input "False" at bounding box center [1073, 479] width 17 height 14
radio input "true"
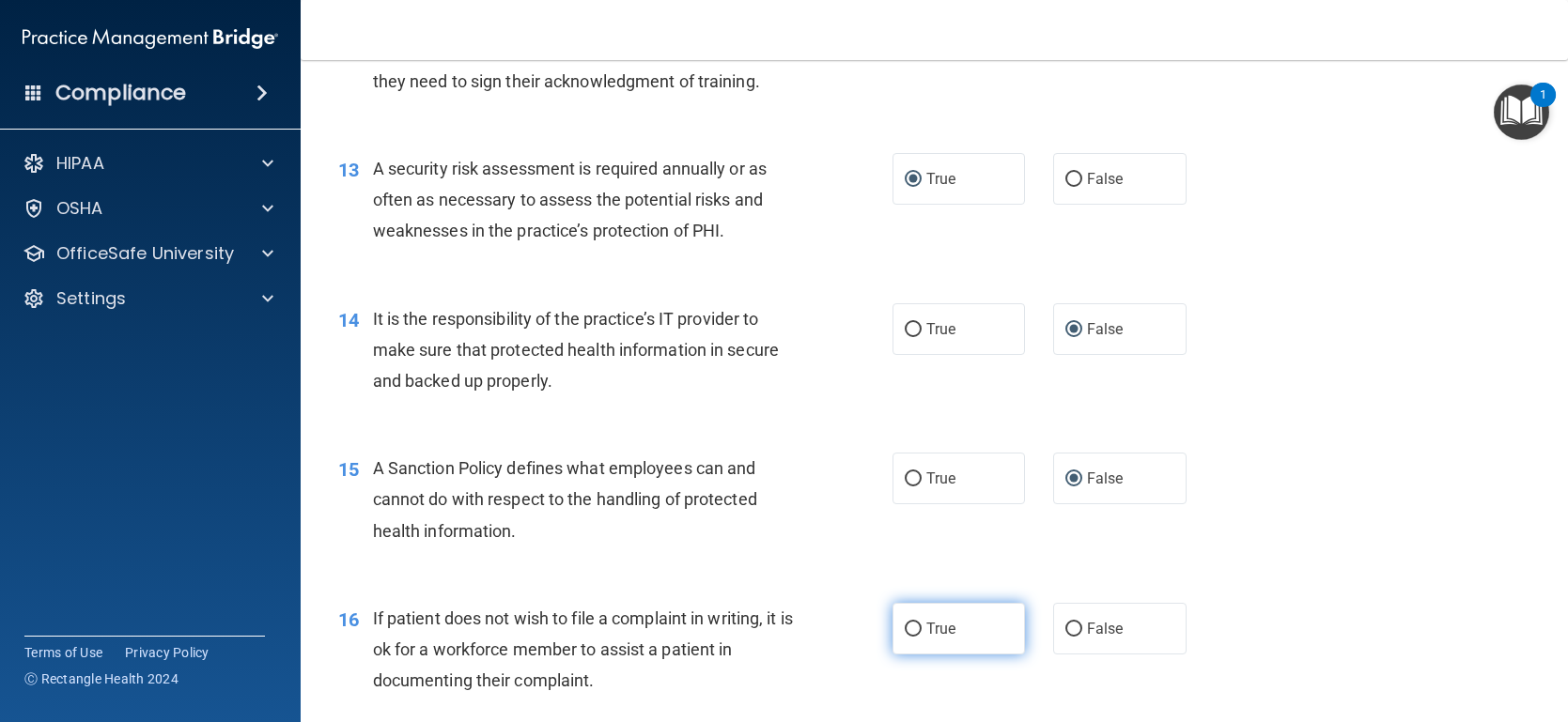
click at [909, 636] on input "True" at bounding box center [913, 629] width 17 height 14
radio input "true"
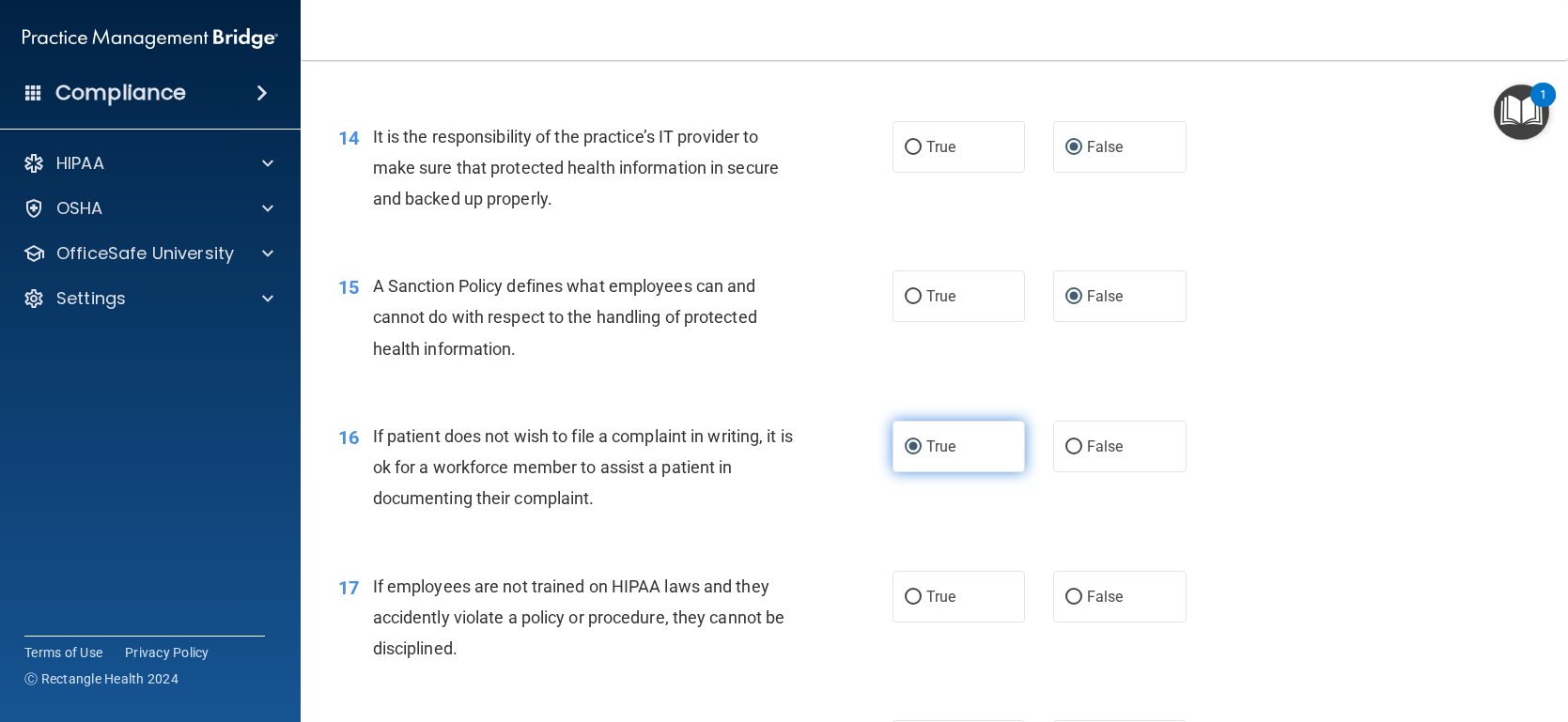
scroll to position [2352, 0]
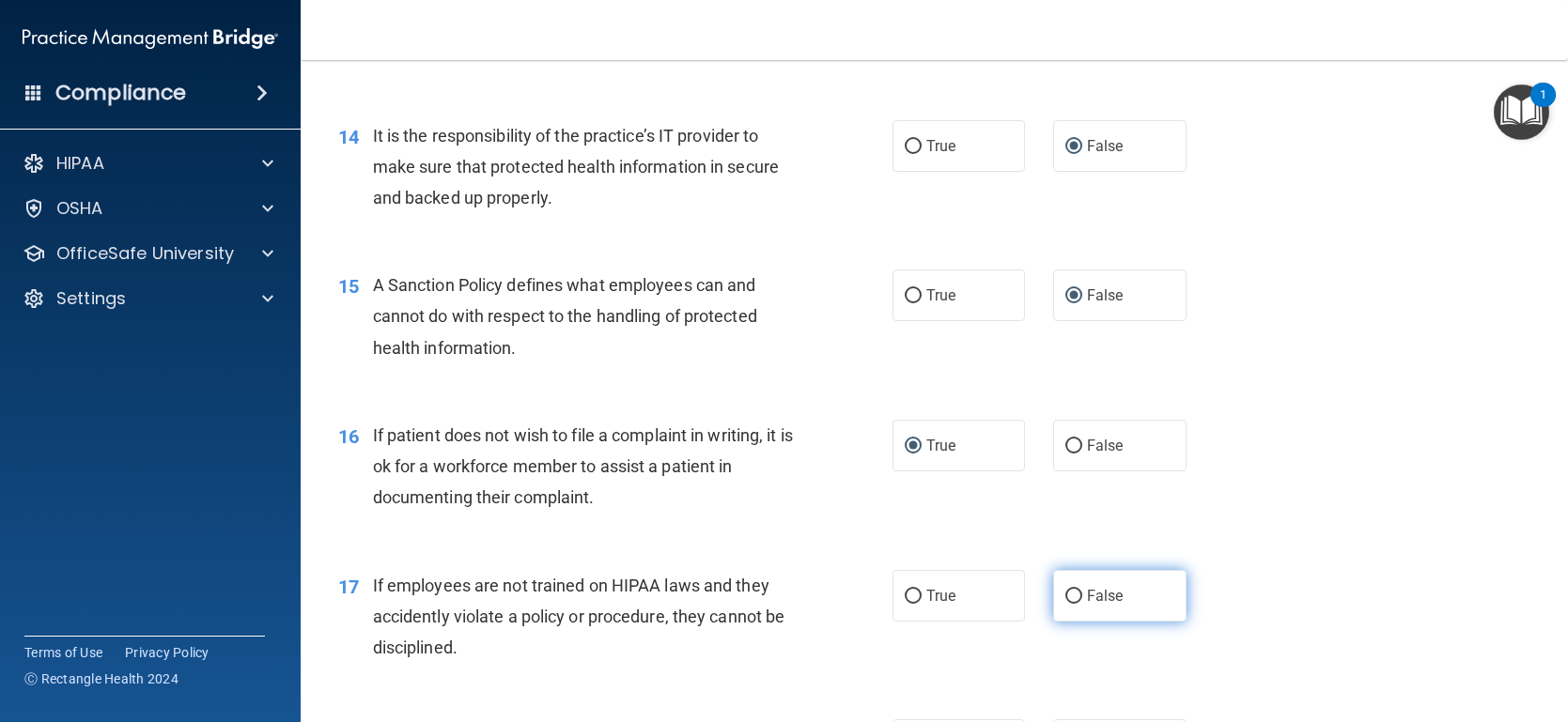
click at [1070, 603] on input "False" at bounding box center [1073, 597] width 17 height 14
radio input "true"
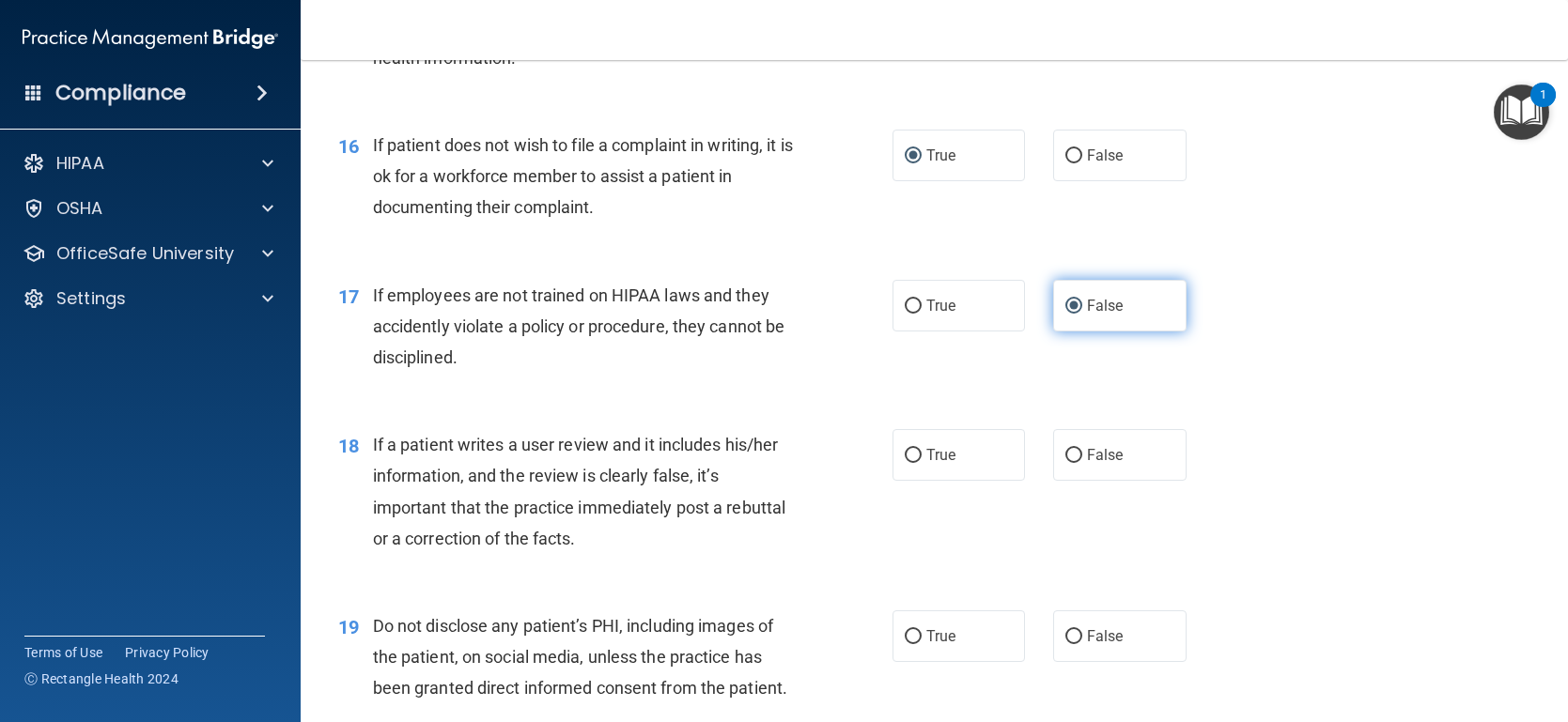
scroll to position [2643, 0]
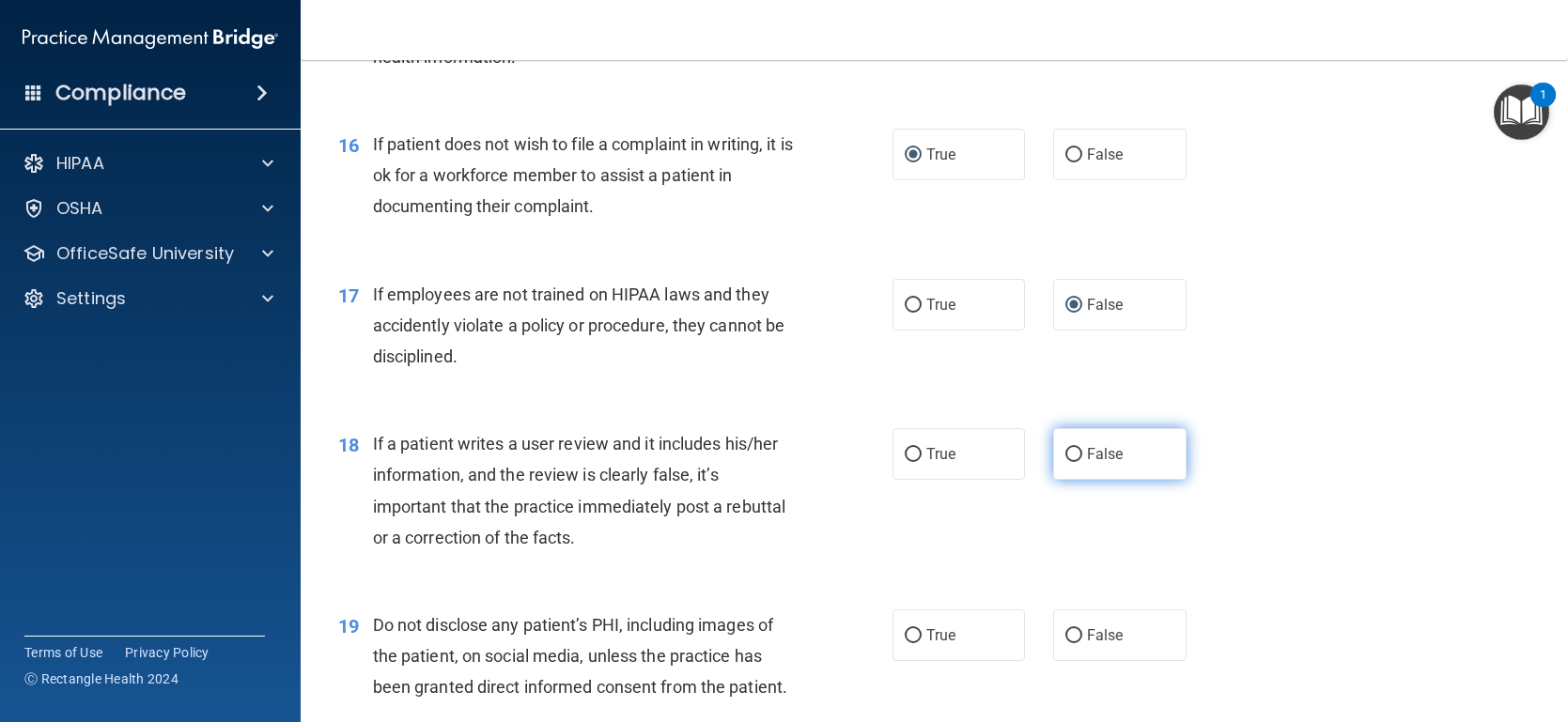
click at [1081, 462] on input "False" at bounding box center [1073, 455] width 17 height 14
radio input "true"
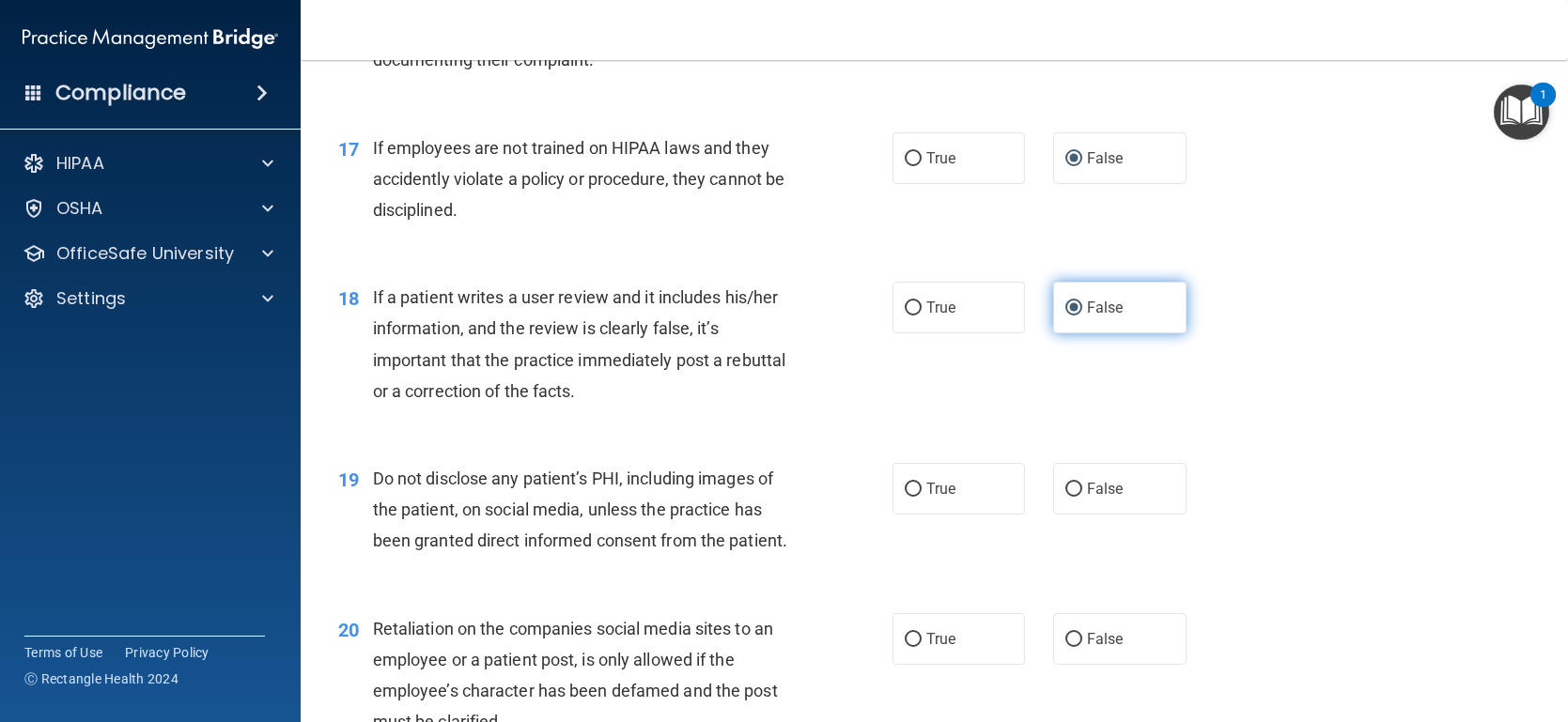
scroll to position [2790, 0]
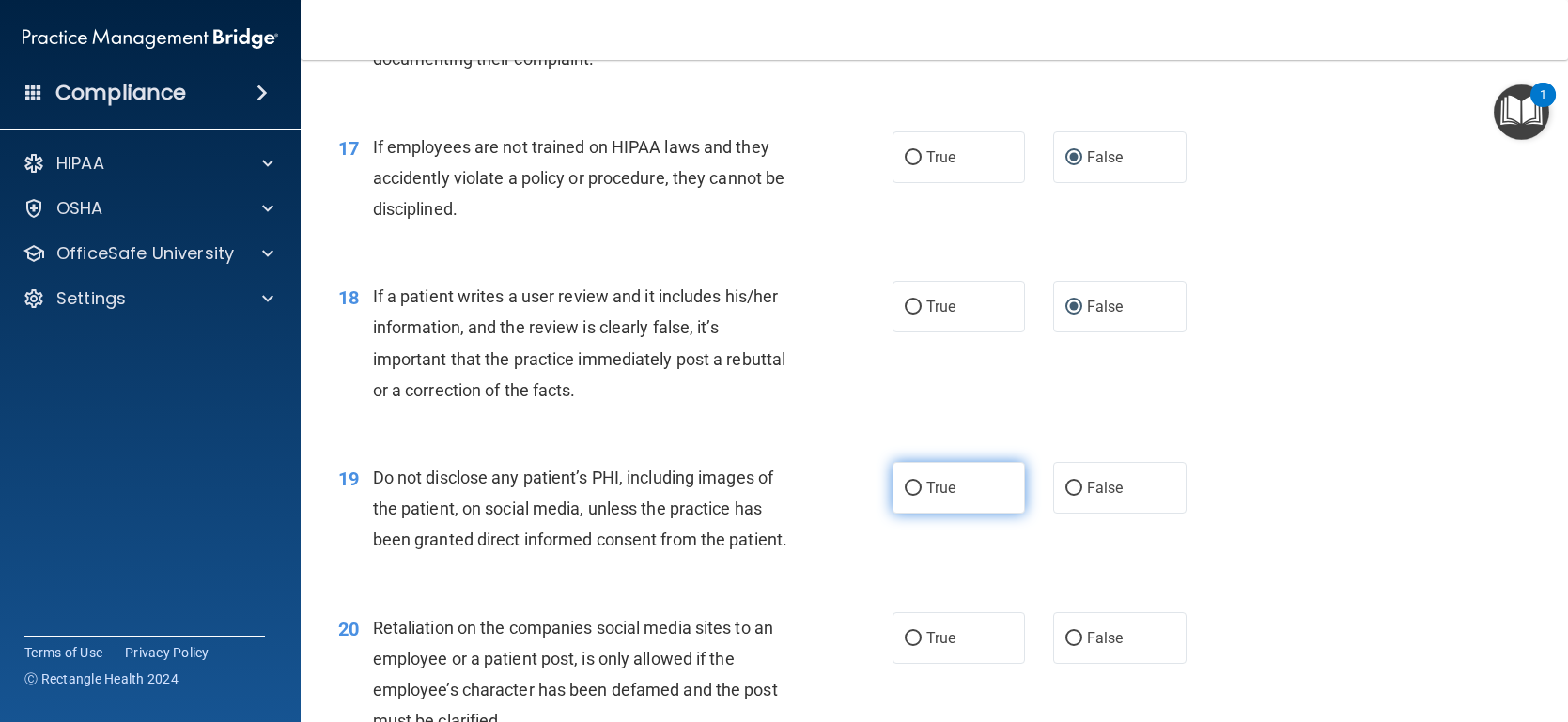
click at [915, 496] on input "True" at bounding box center [913, 489] width 17 height 14
radio input "true"
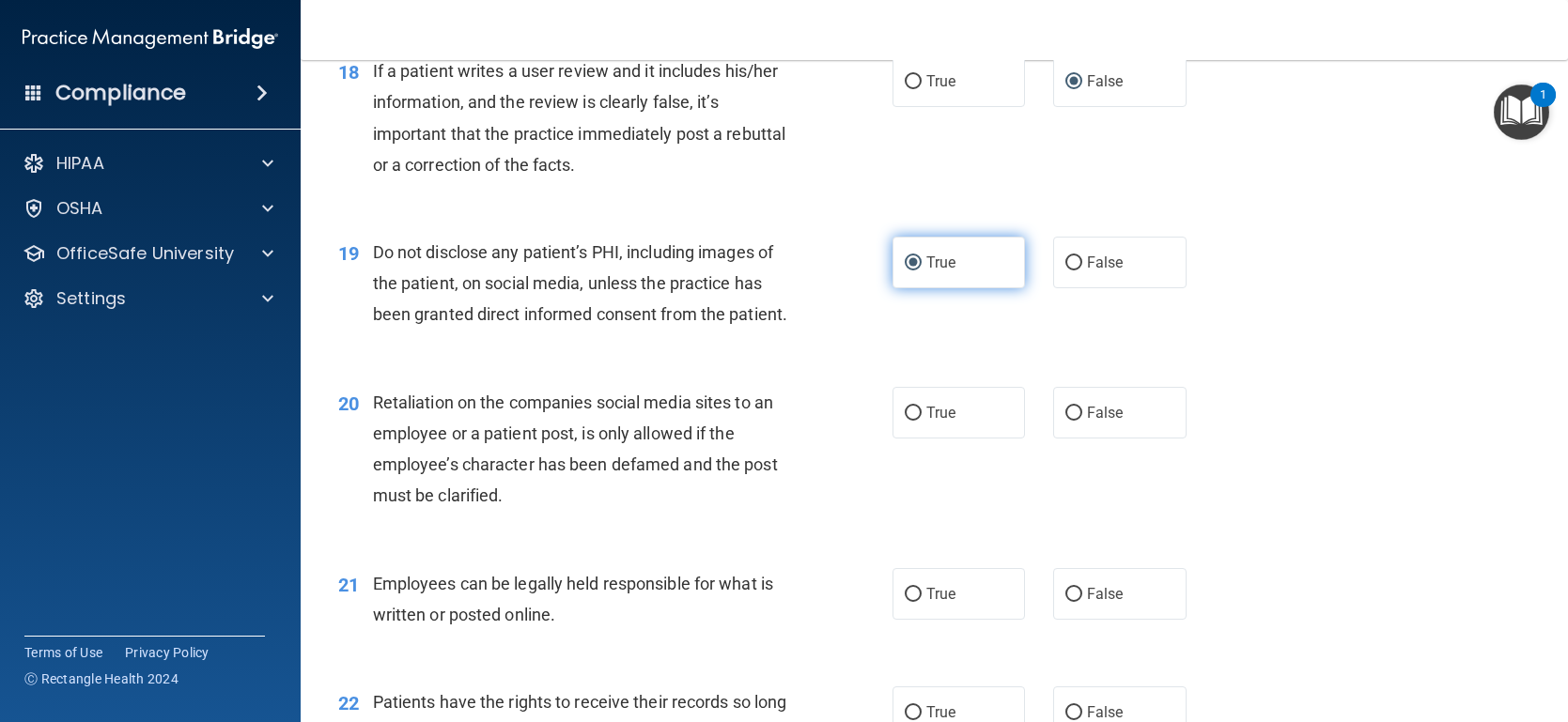
scroll to position [3018, 0]
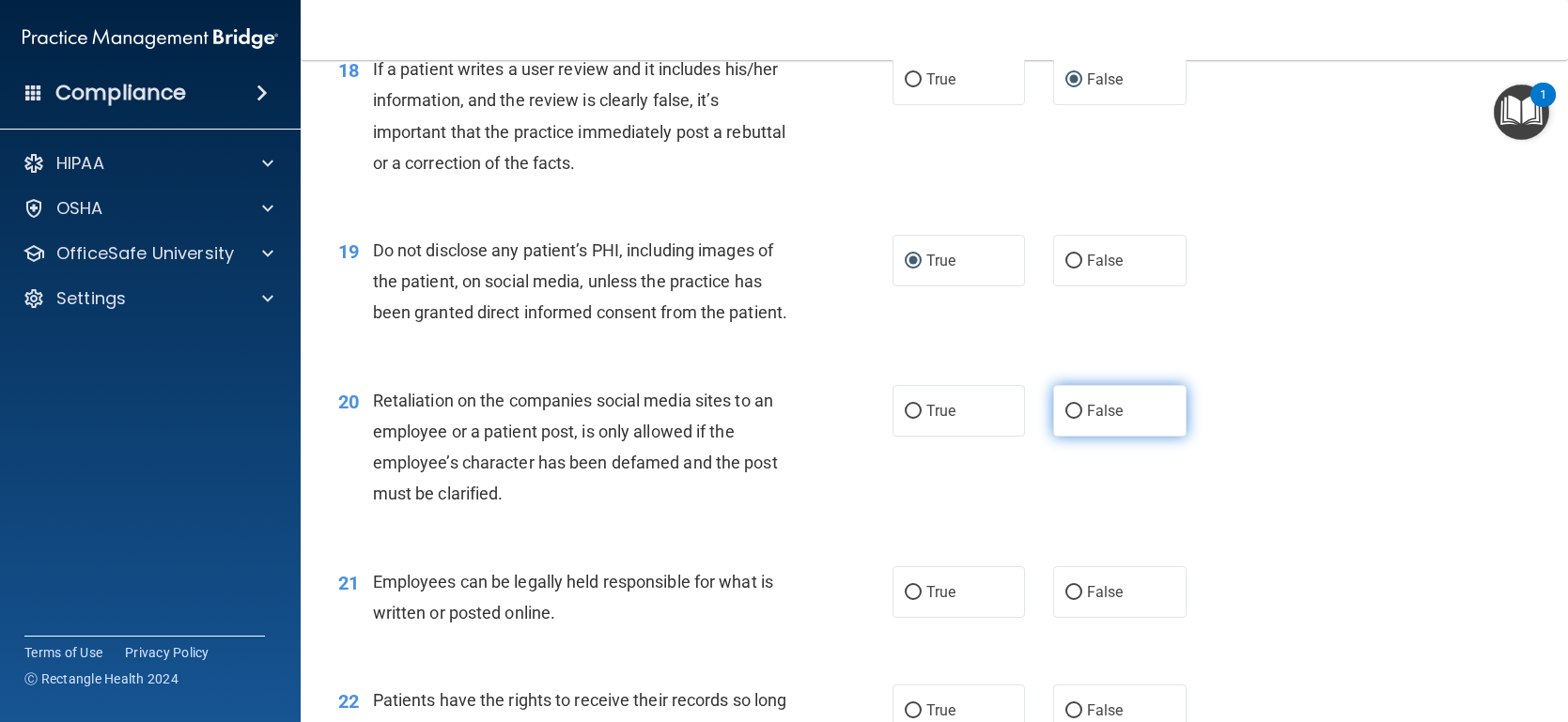
click at [1074, 419] on input "False" at bounding box center [1073, 411] width 17 height 14
radio input "true"
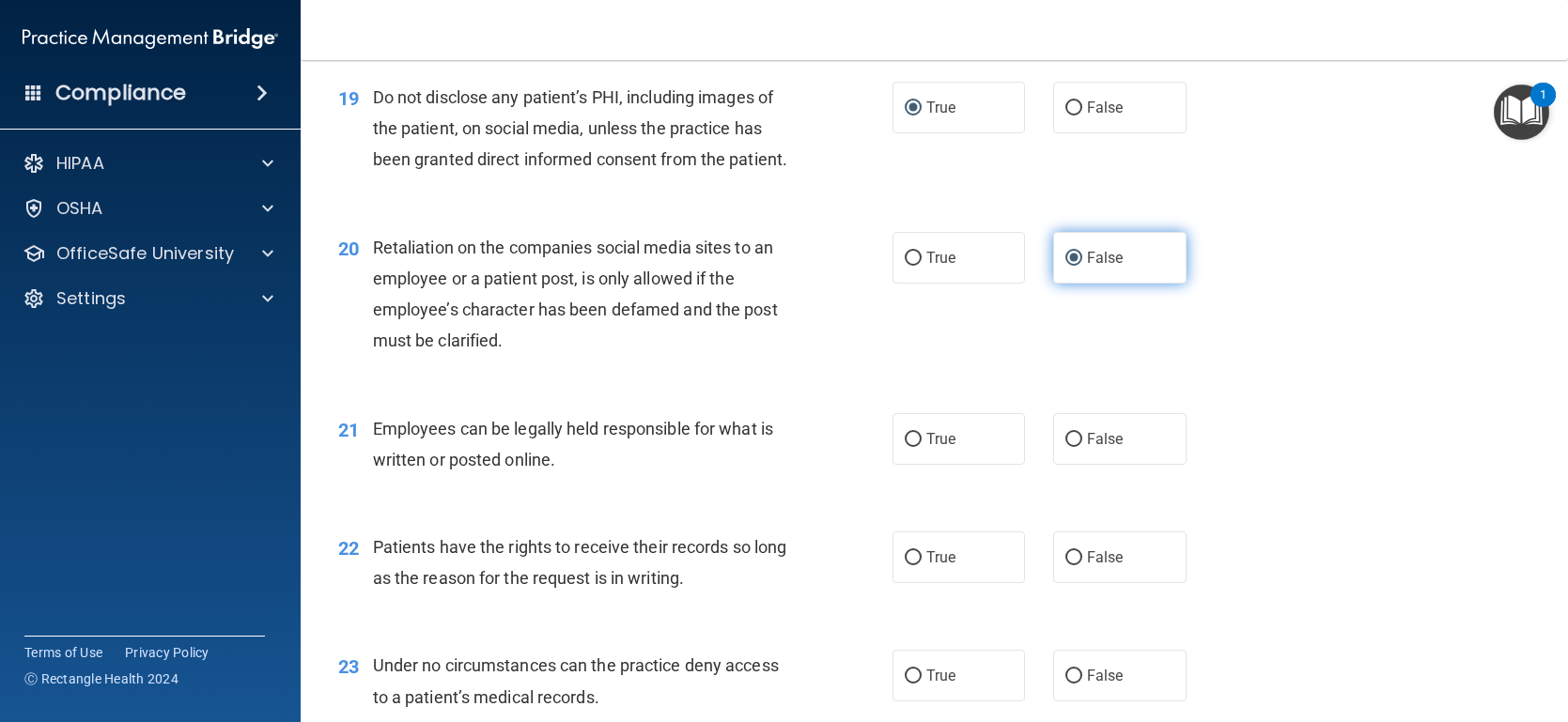
scroll to position [3179, 0]
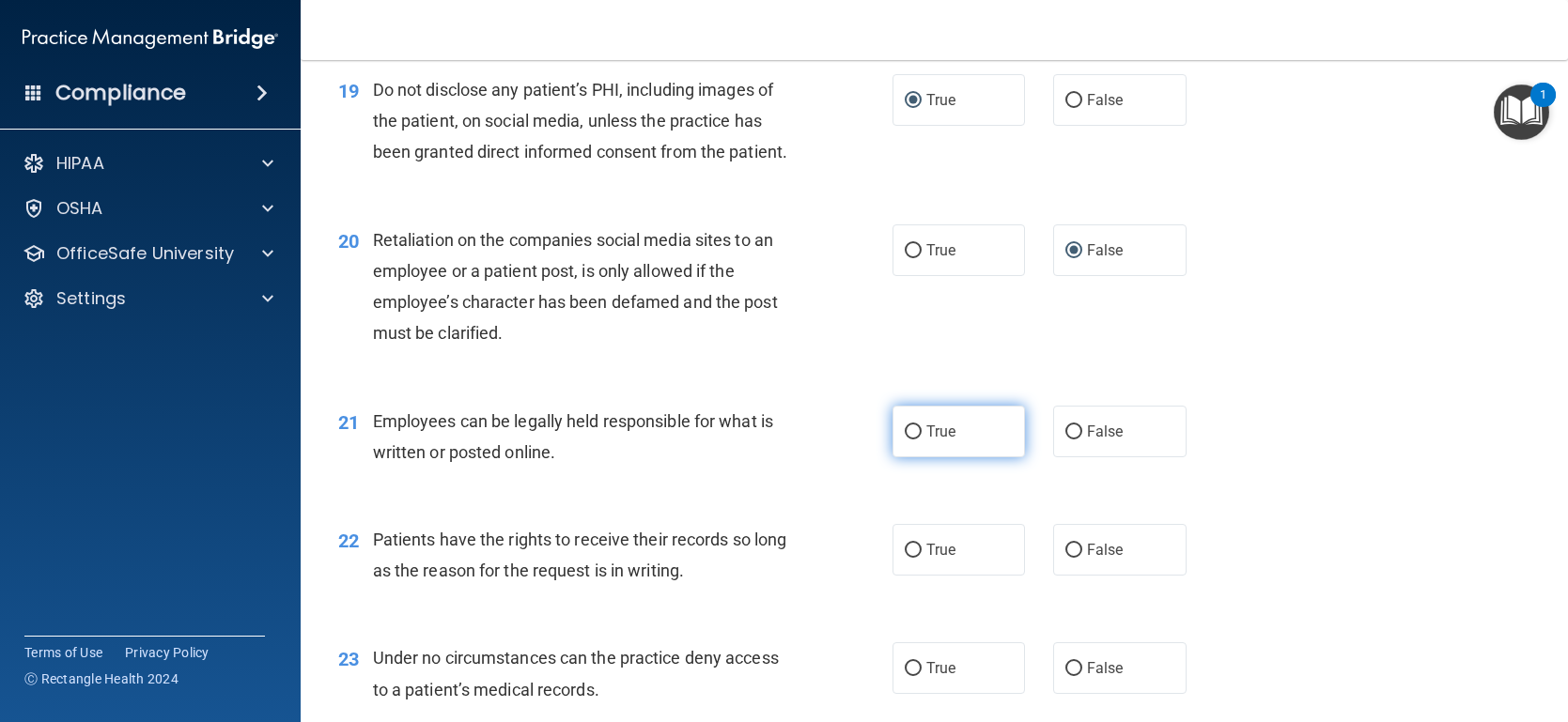
click at [912, 439] on input "True" at bounding box center [913, 432] width 17 height 14
radio input "true"
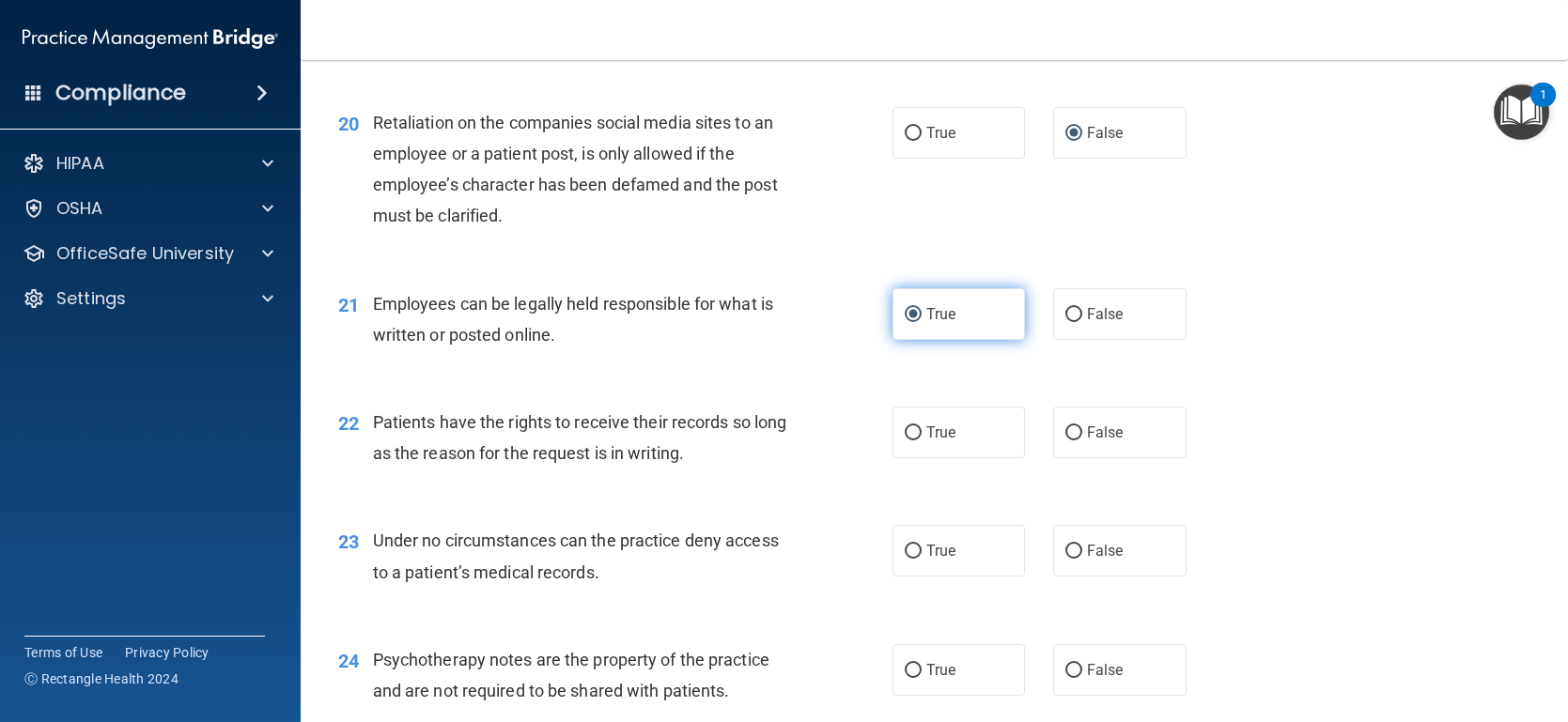
scroll to position [3313, 0]
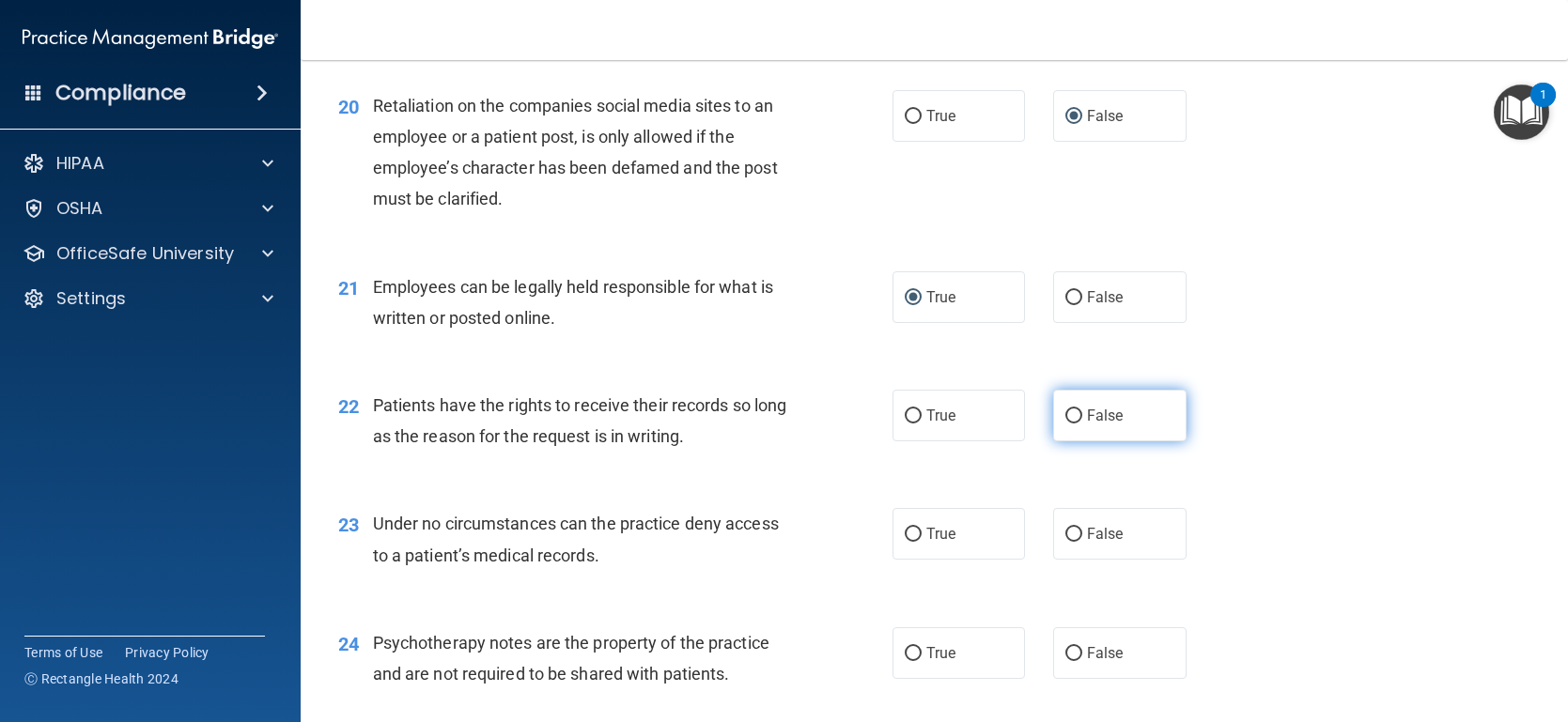
click at [1070, 423] on input "False" at bounding box center [1073, 416] width 17 height 14
radio input "true"
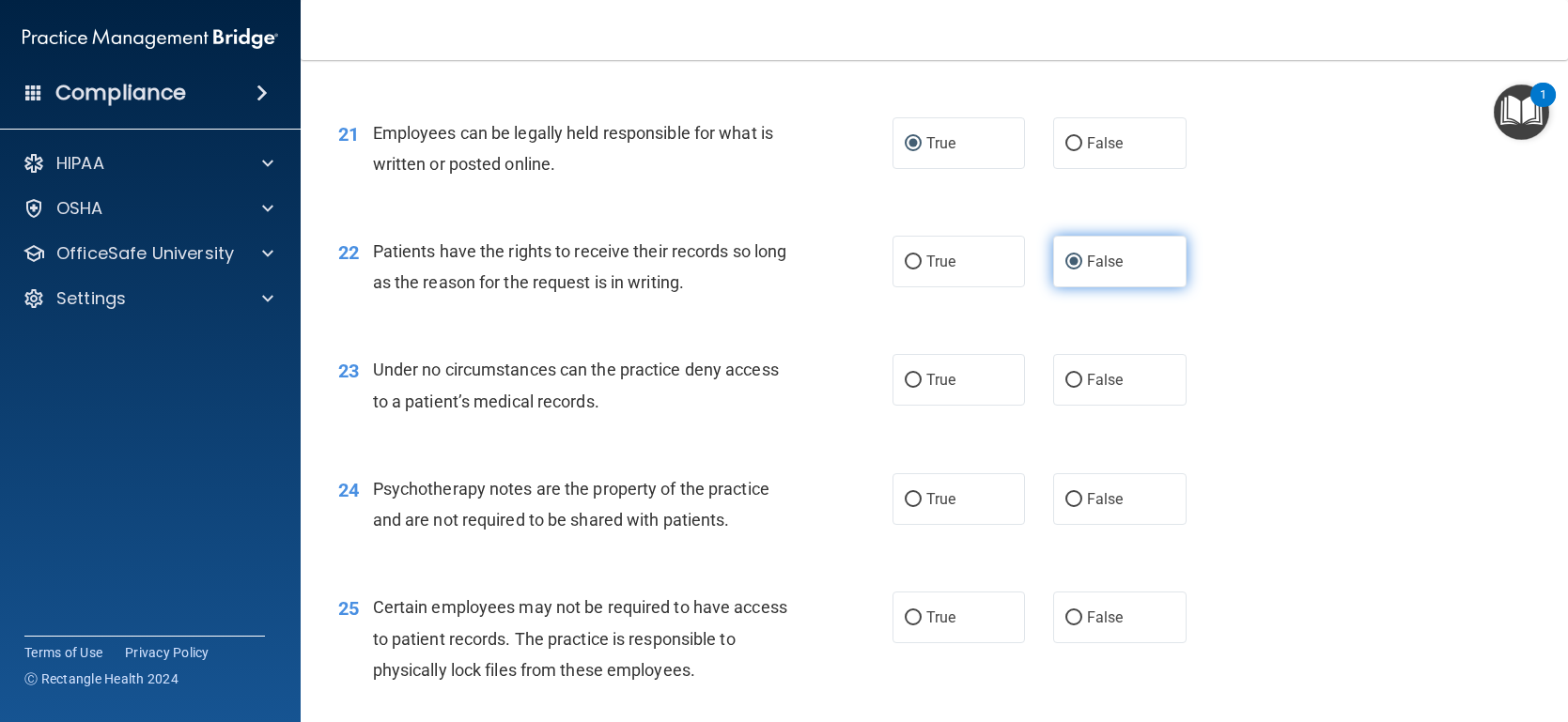
scroll to position [3466, 0]
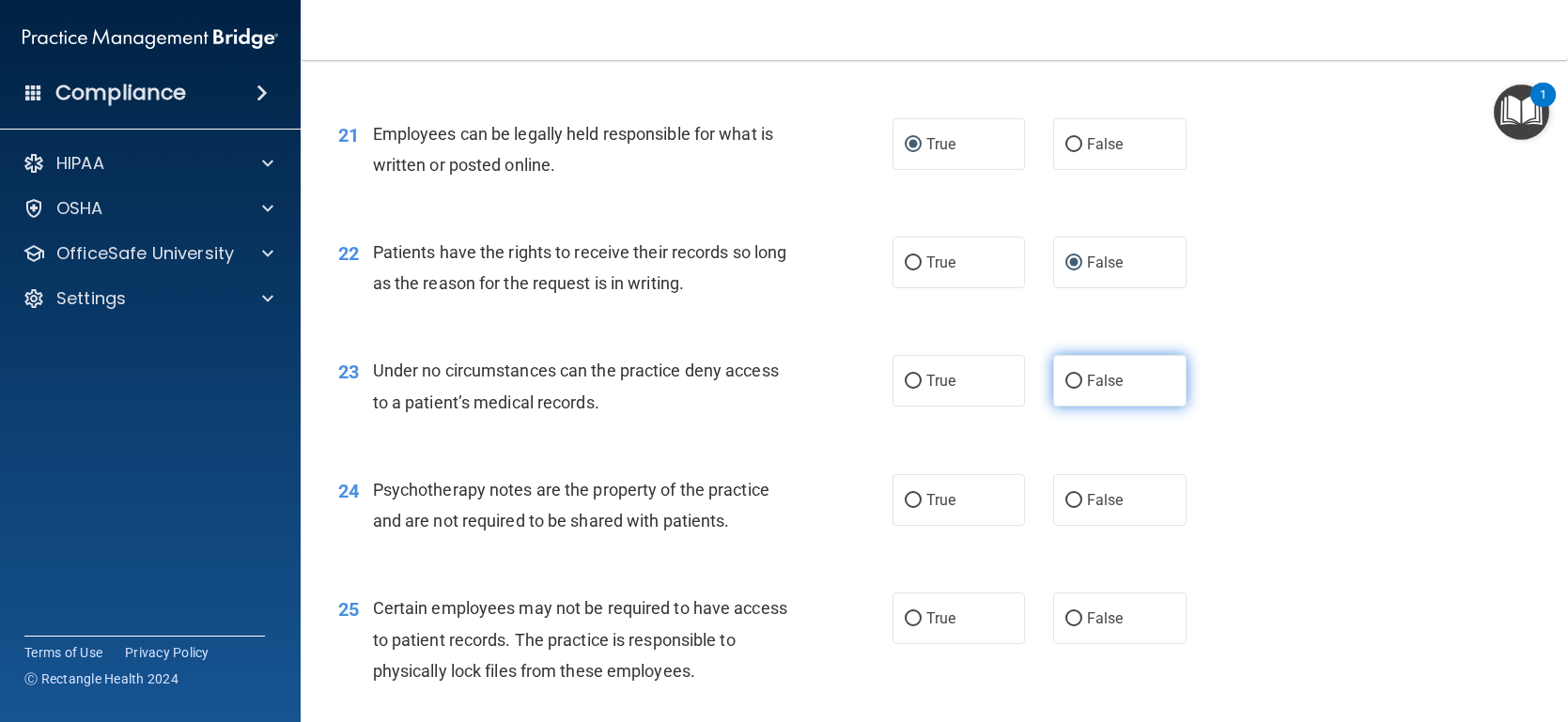
click at [1077, 388] on input "False" at bounding box center [1073, 381] width 17 height 14
radio input "true"
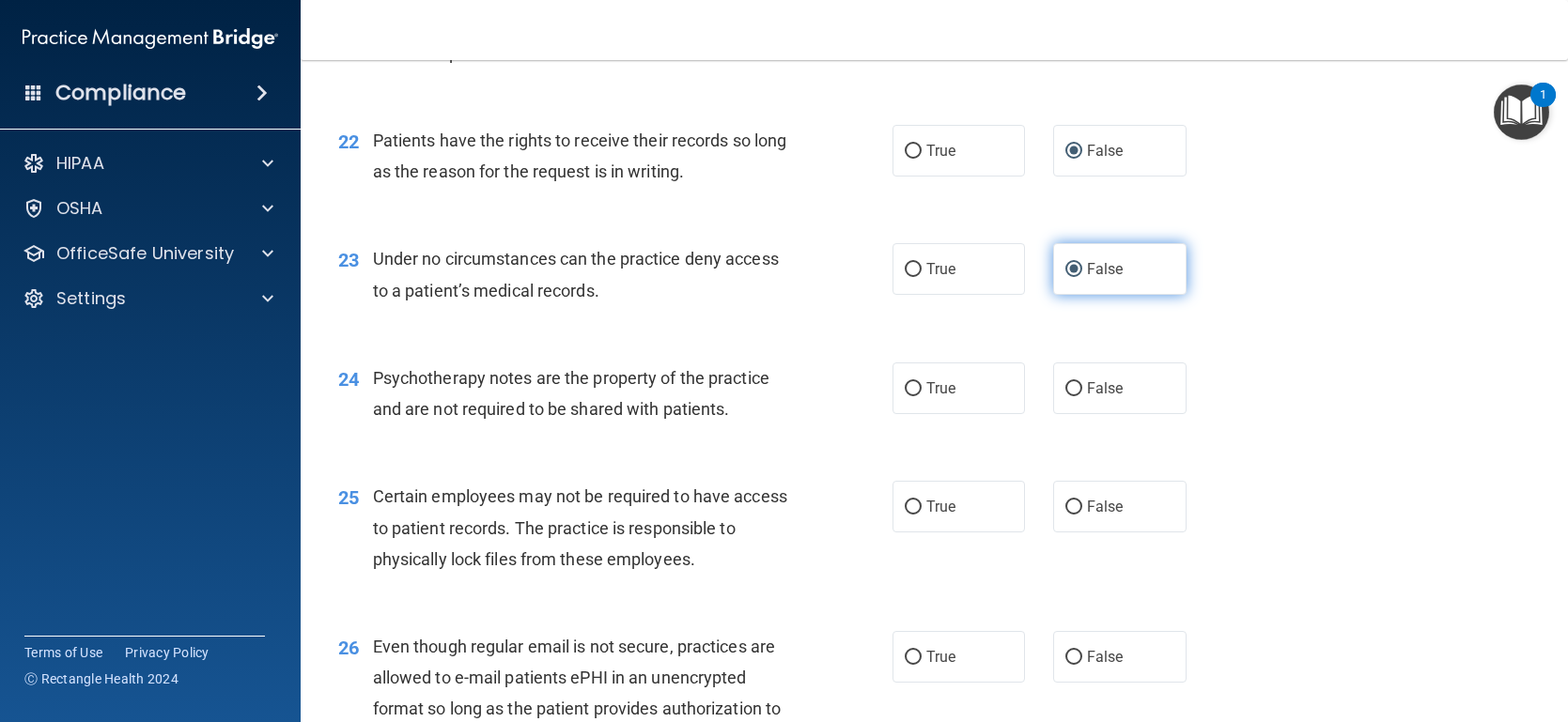
scroll to position [3583, 0]
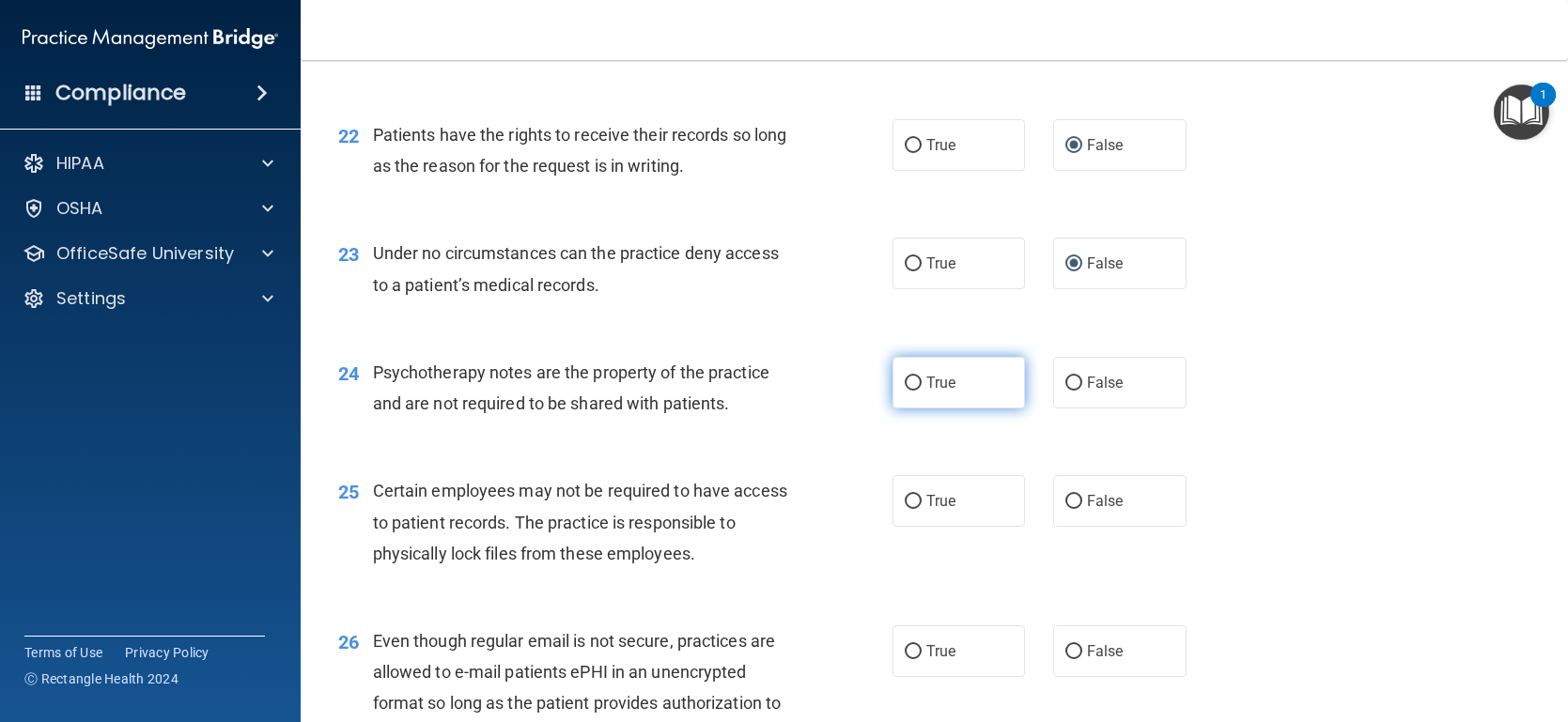
click at [909, 390] on input "True" at bounding box center [913, 383] width 17 height 14
radio input "true"
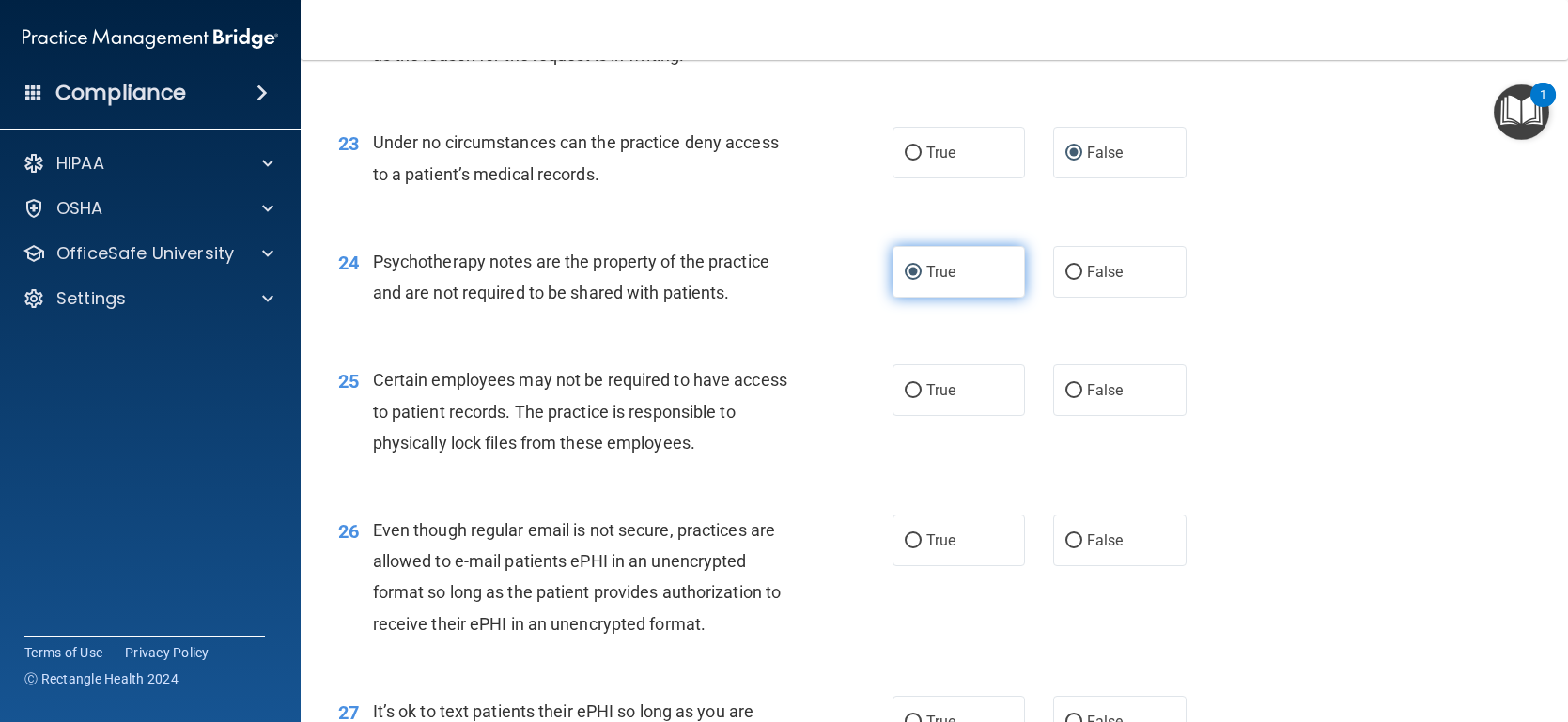
scroll to position [3695, 0]
click at [1067, 397] on input "False" at bounding box center [1073, 390] width 17 height 14
radio input "true"
click at [914, 397] on input "True" at bounding box center [913, 390] width 17 height 14
radio input "true"
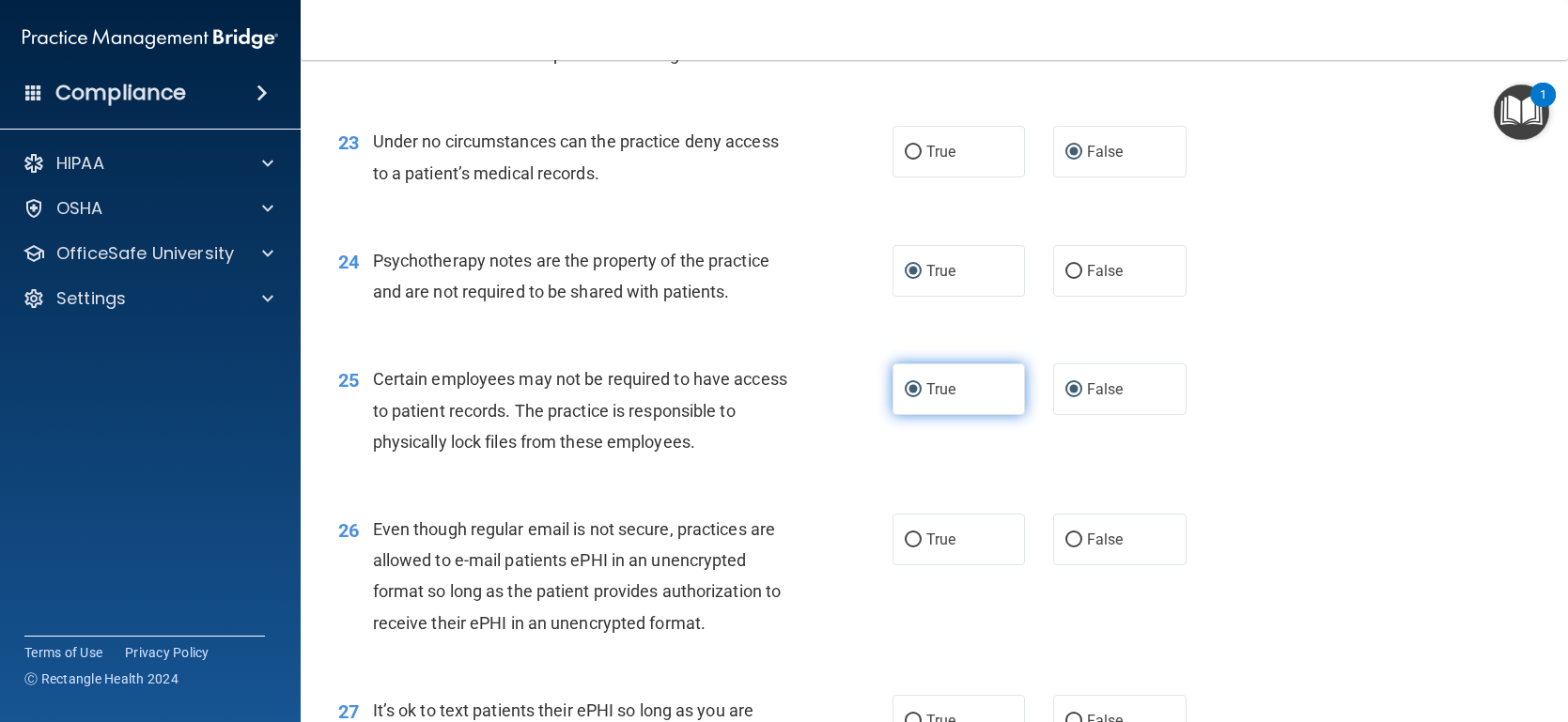
radio input "false"
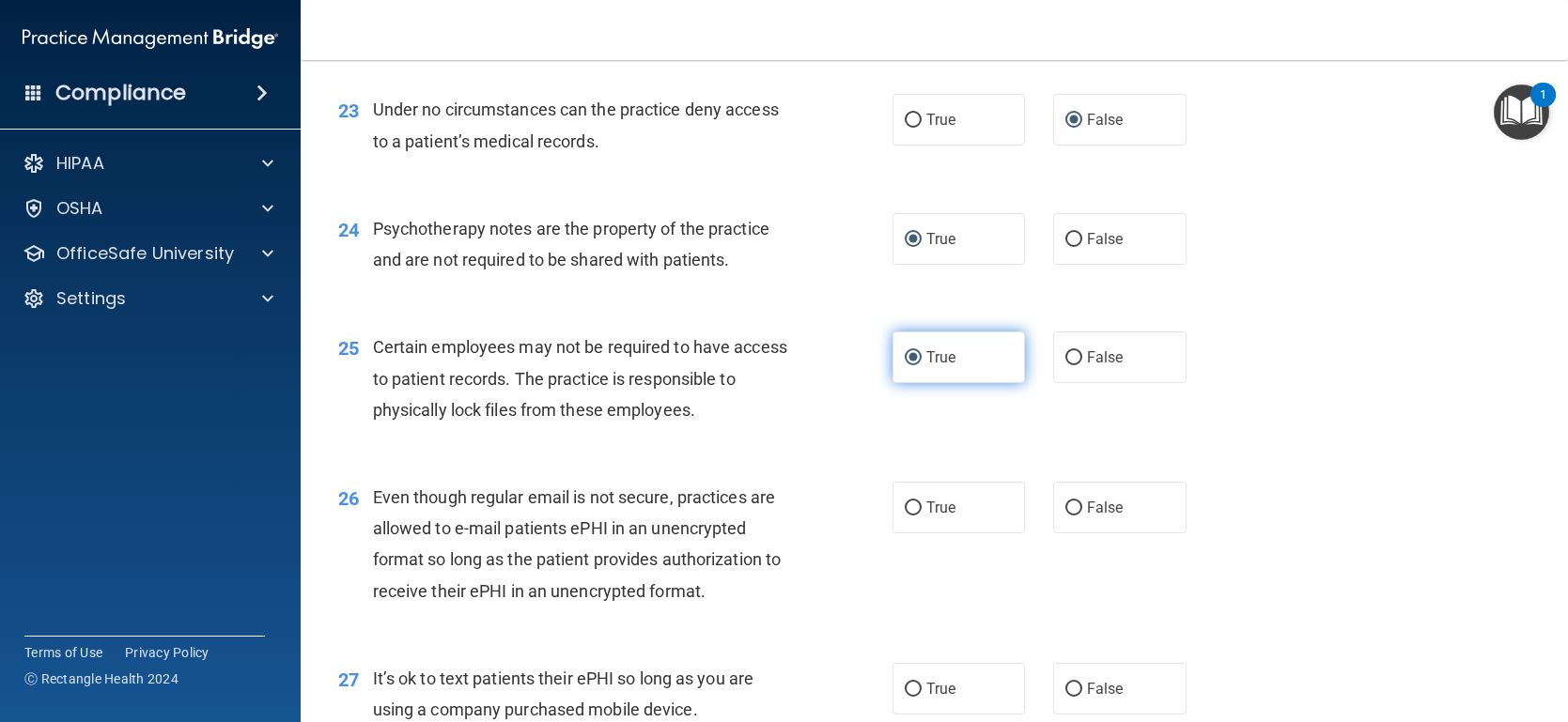
scroll to position [3770, 0]
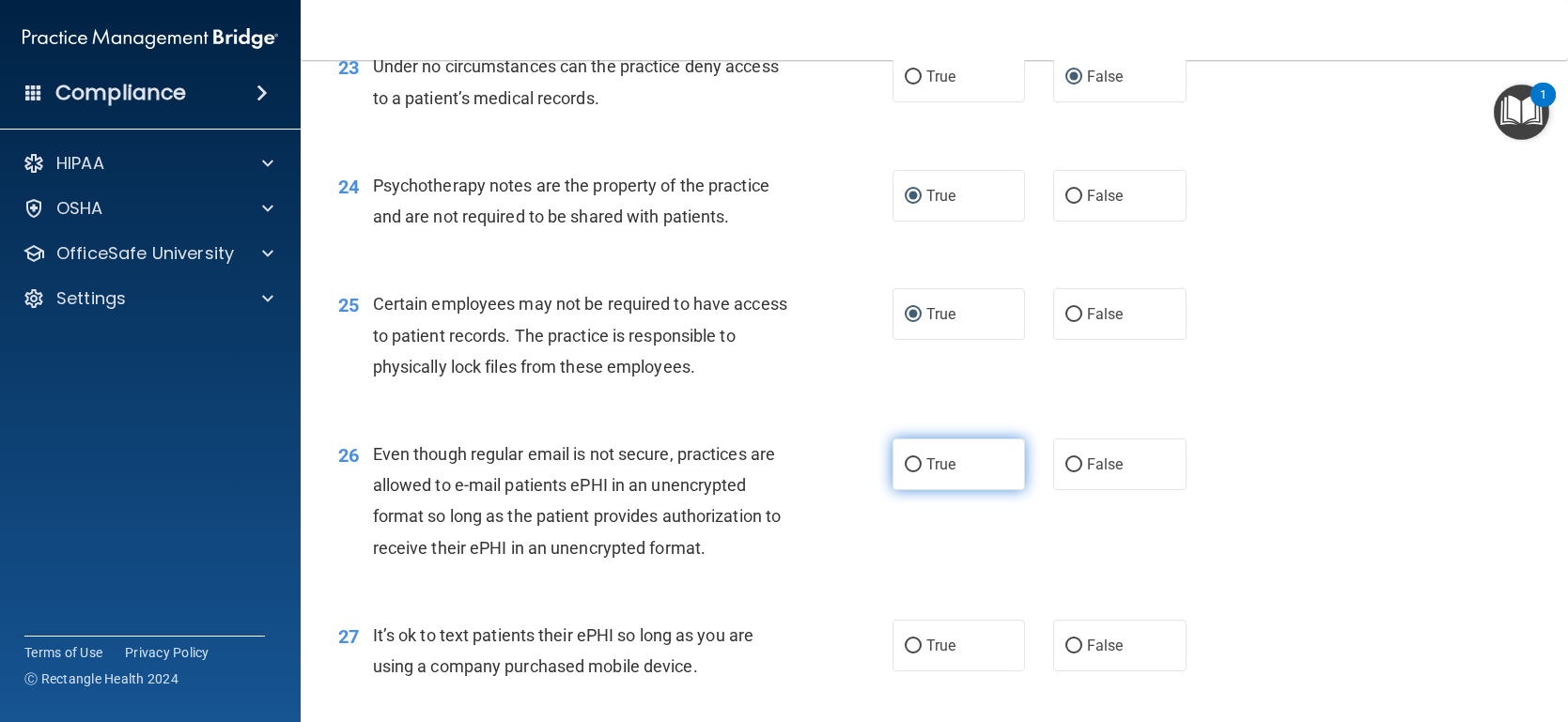
click at [912, 472] on input "True" at bounding box center [913, 465] width 17 height 14
radio input "true"
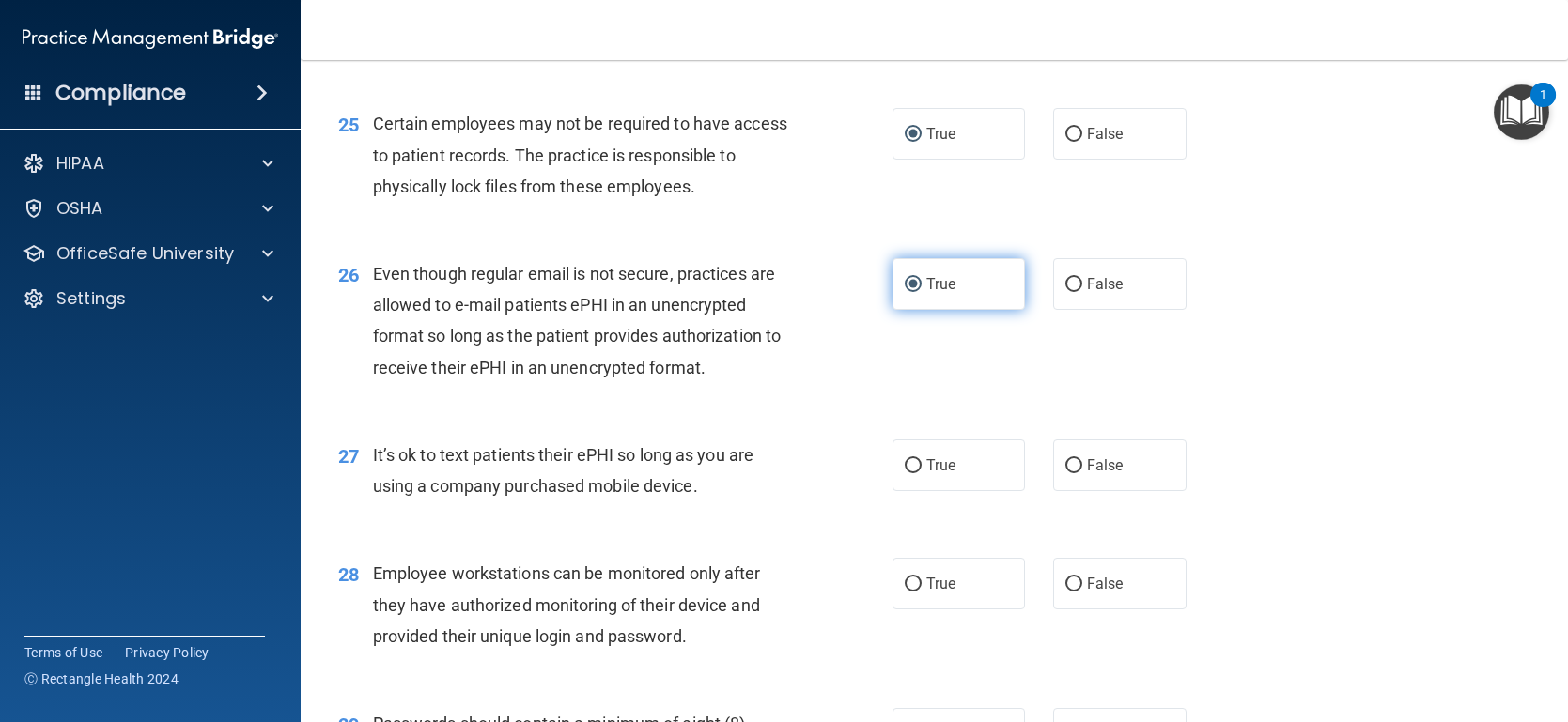
scroll to position [3952, 0]
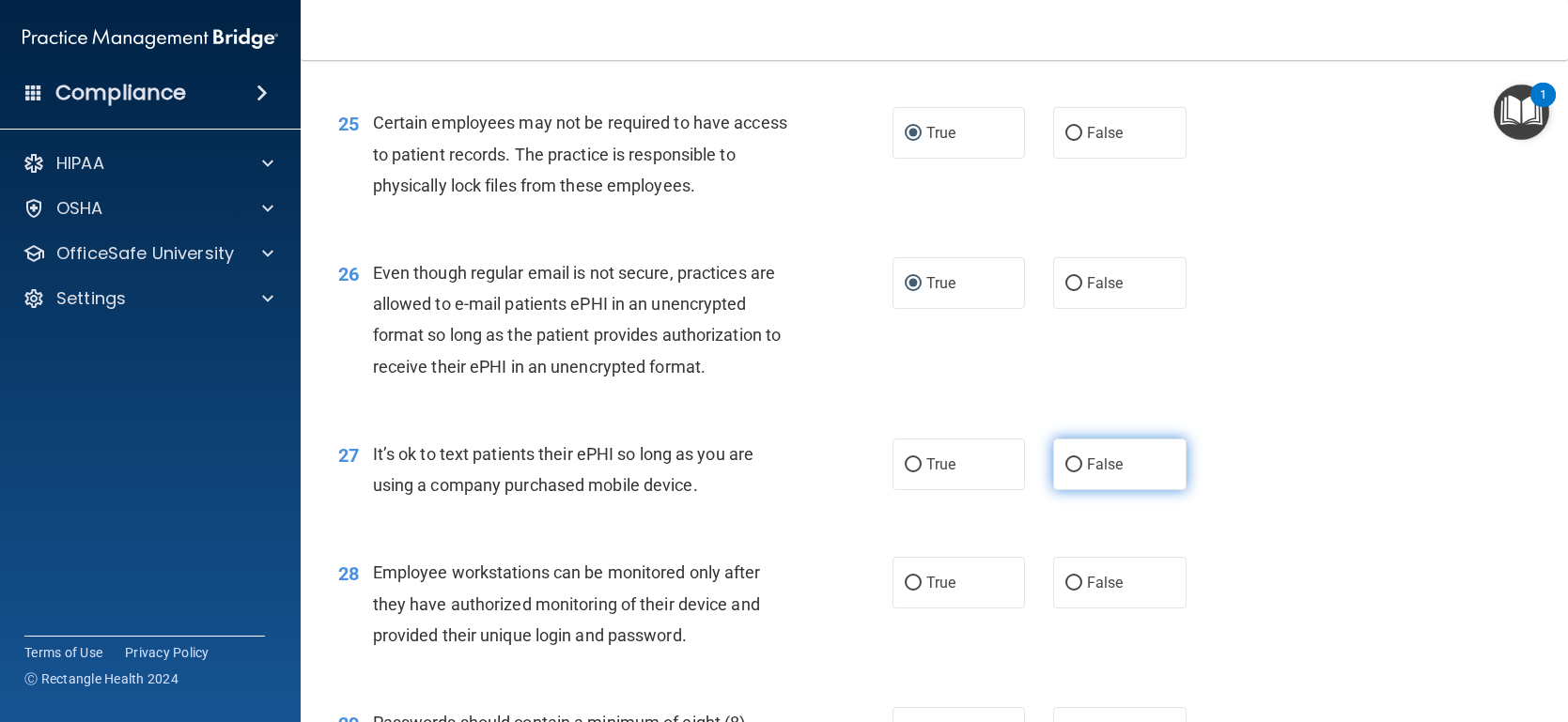
click at [1079, 472] on input "False" at bounding box center [1073, 465] width 17 height 14
radio input "true"
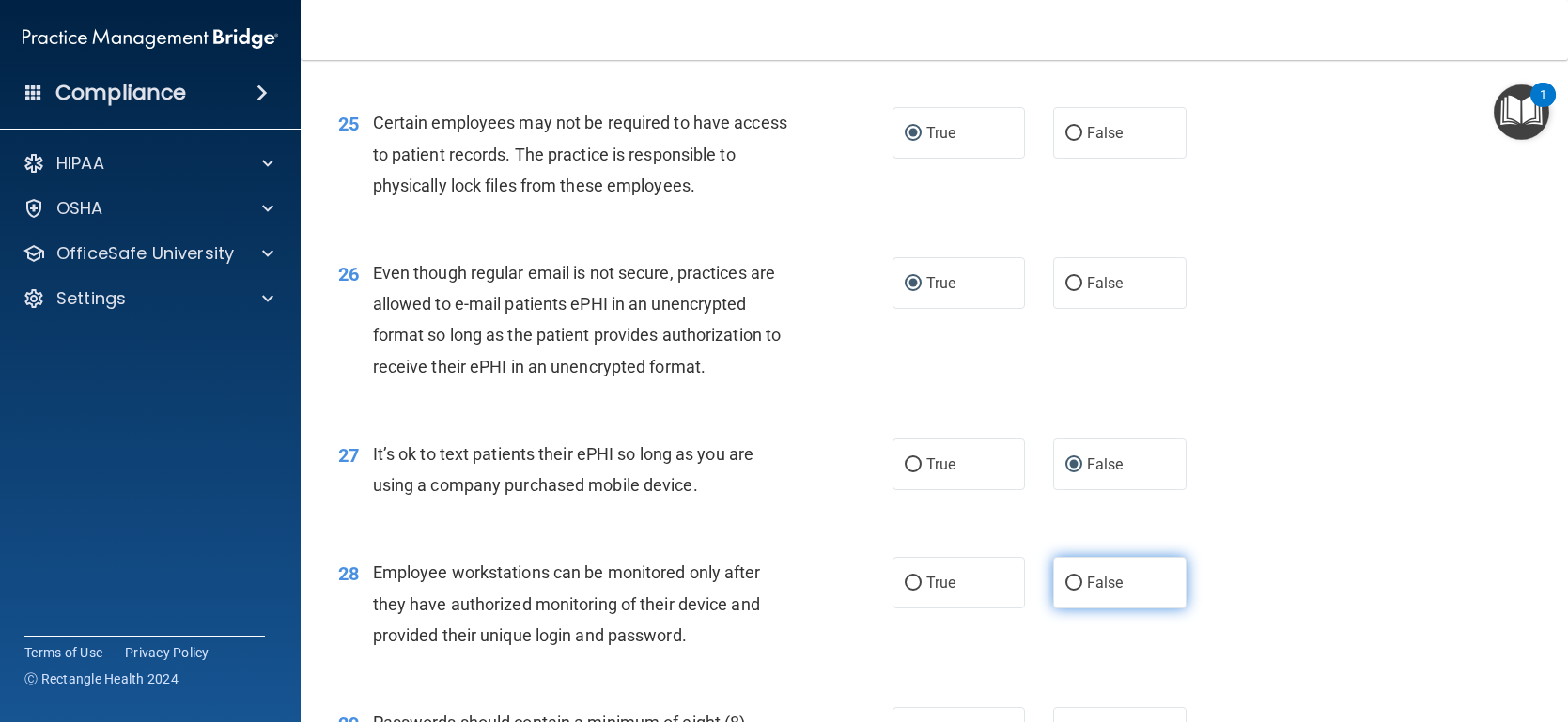
click at [1065, 591] on input "False" at bounding box center [1073, 584] width 17 height 14
radio input "true"
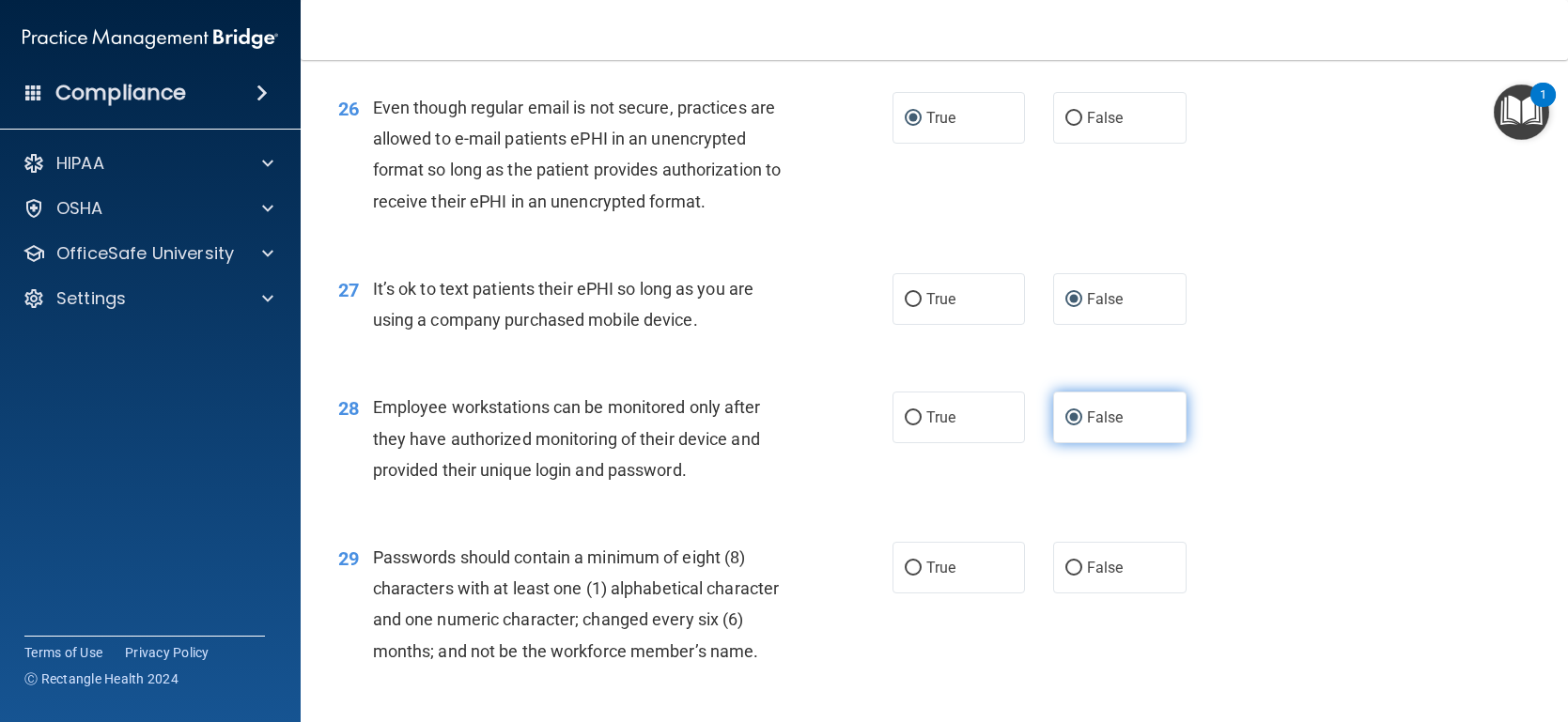
scroll to position [4120, 0]
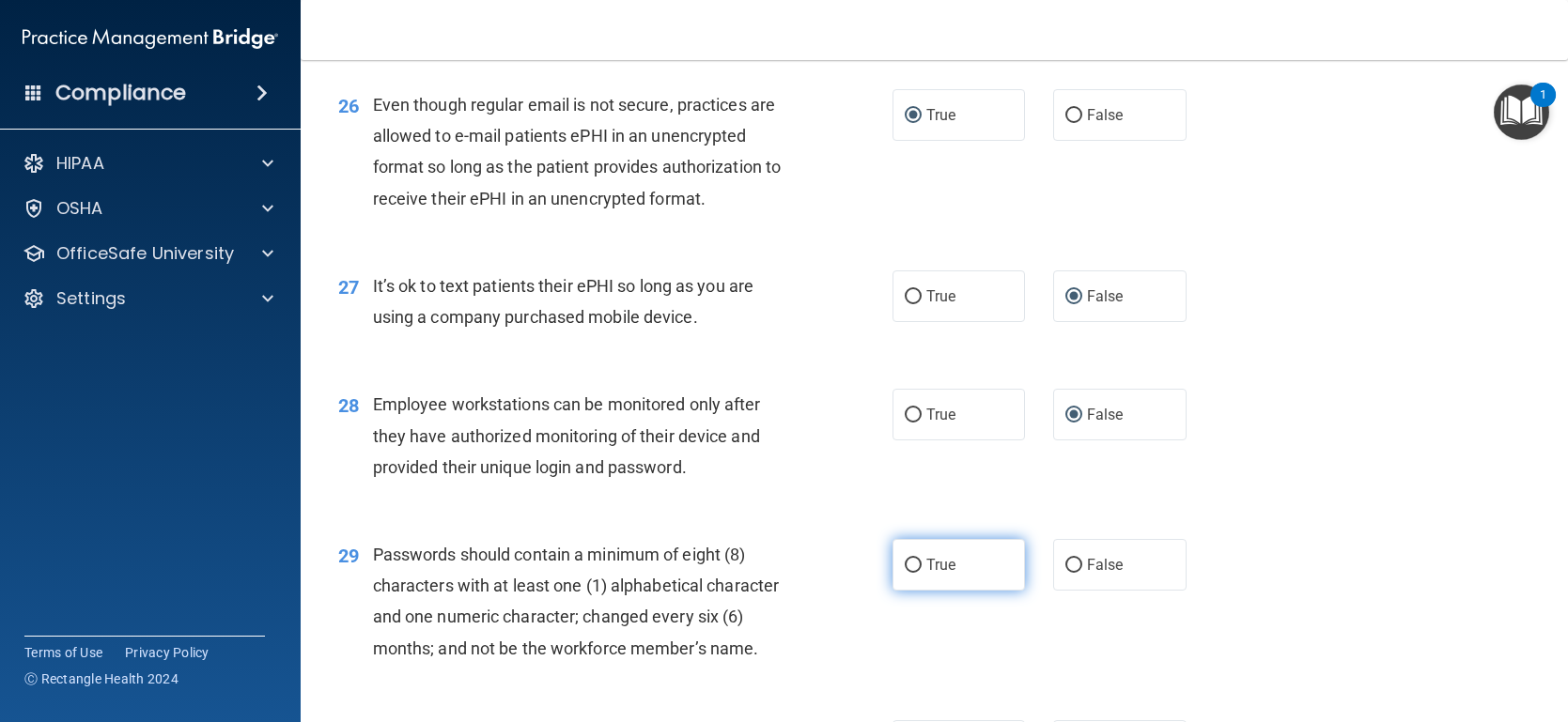
click at [901, 591] on label "True" at bounding box center [959, 565] width 133 height 52
click at [905, 573] on input "True" at bounding box center [913, 566] width 17 height 14
radio input "true"
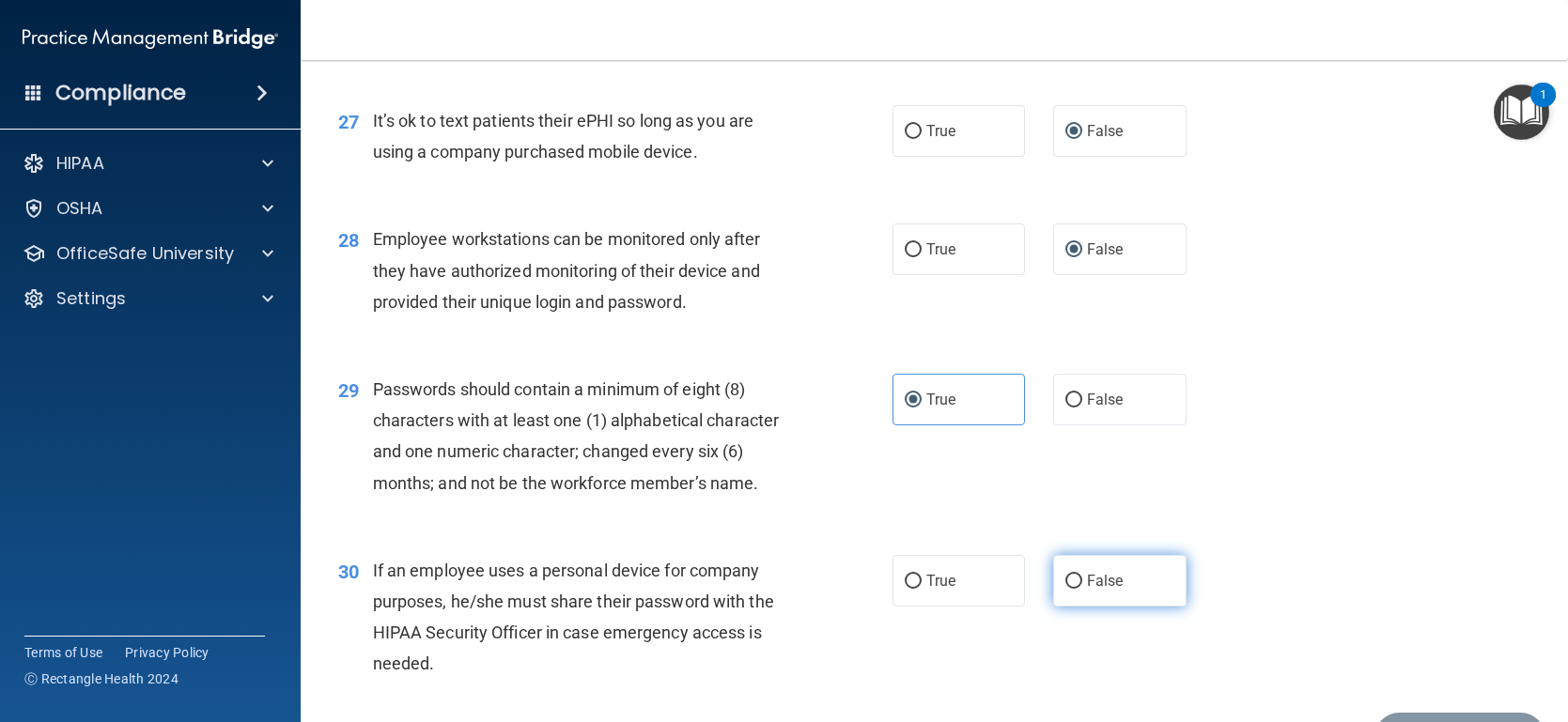
click at [1074, 589] on input "False" at bounding box center [1073, 582] width 17 height 14
radio input "true"
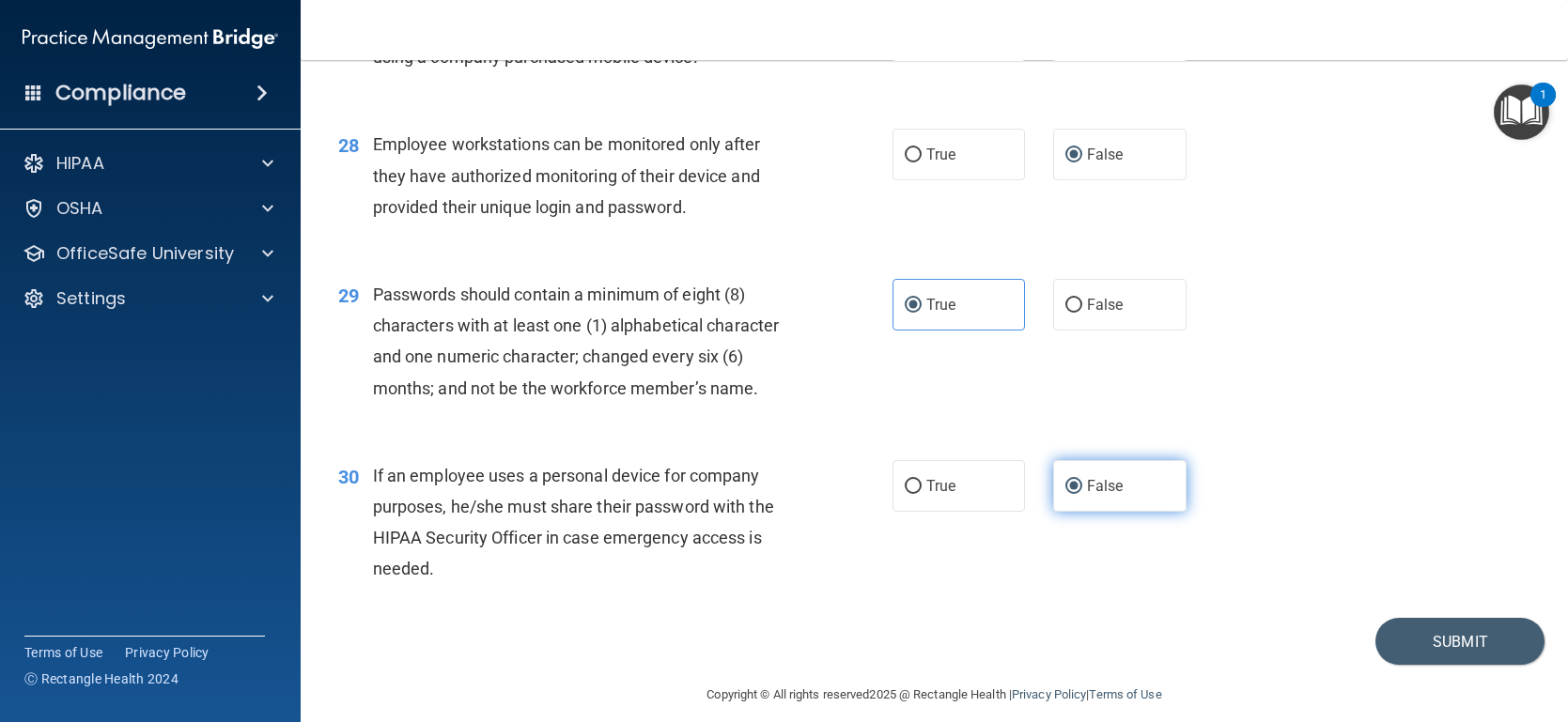
scroll to position [4427, 0]
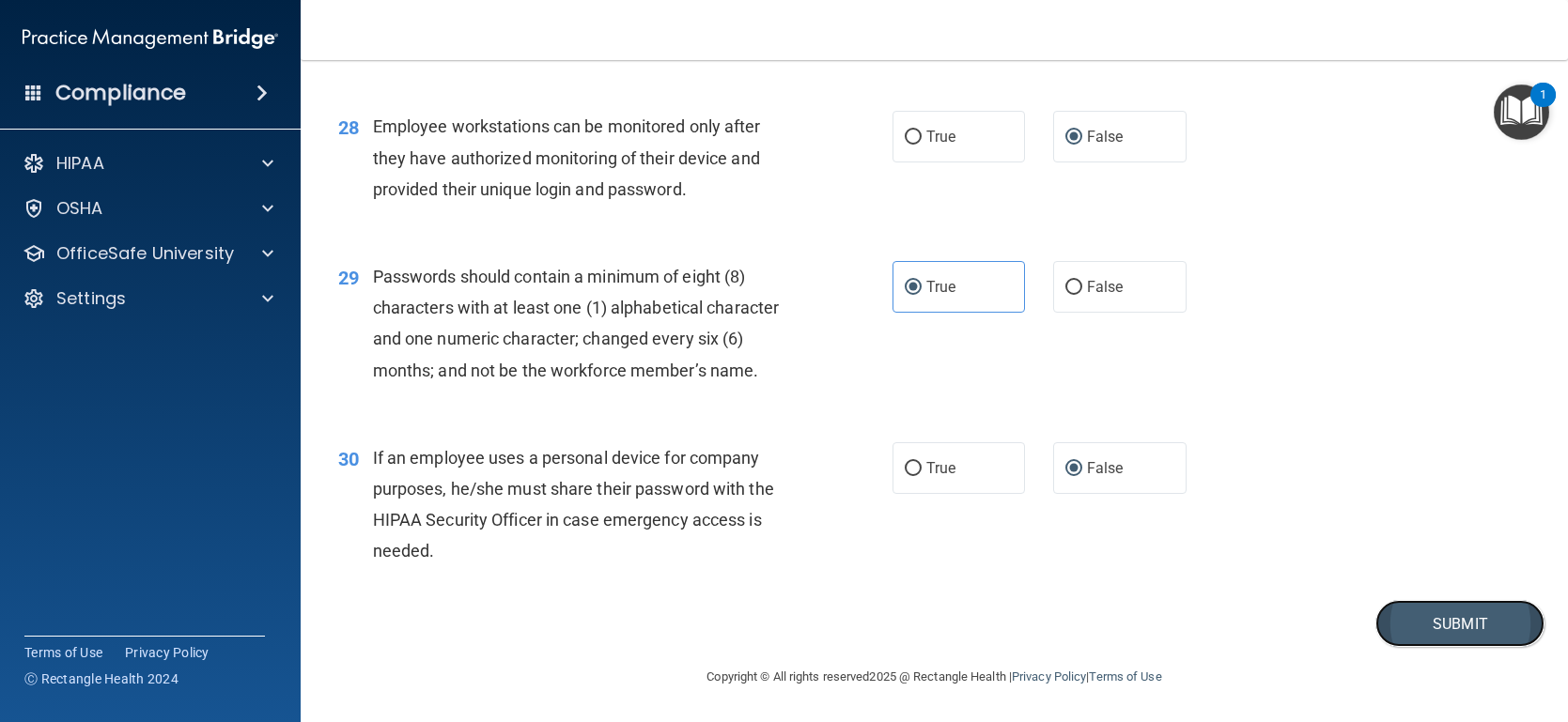
click at [1453, 624] on button "Submit" at bounding box center [1459, 624] width 169 height 48
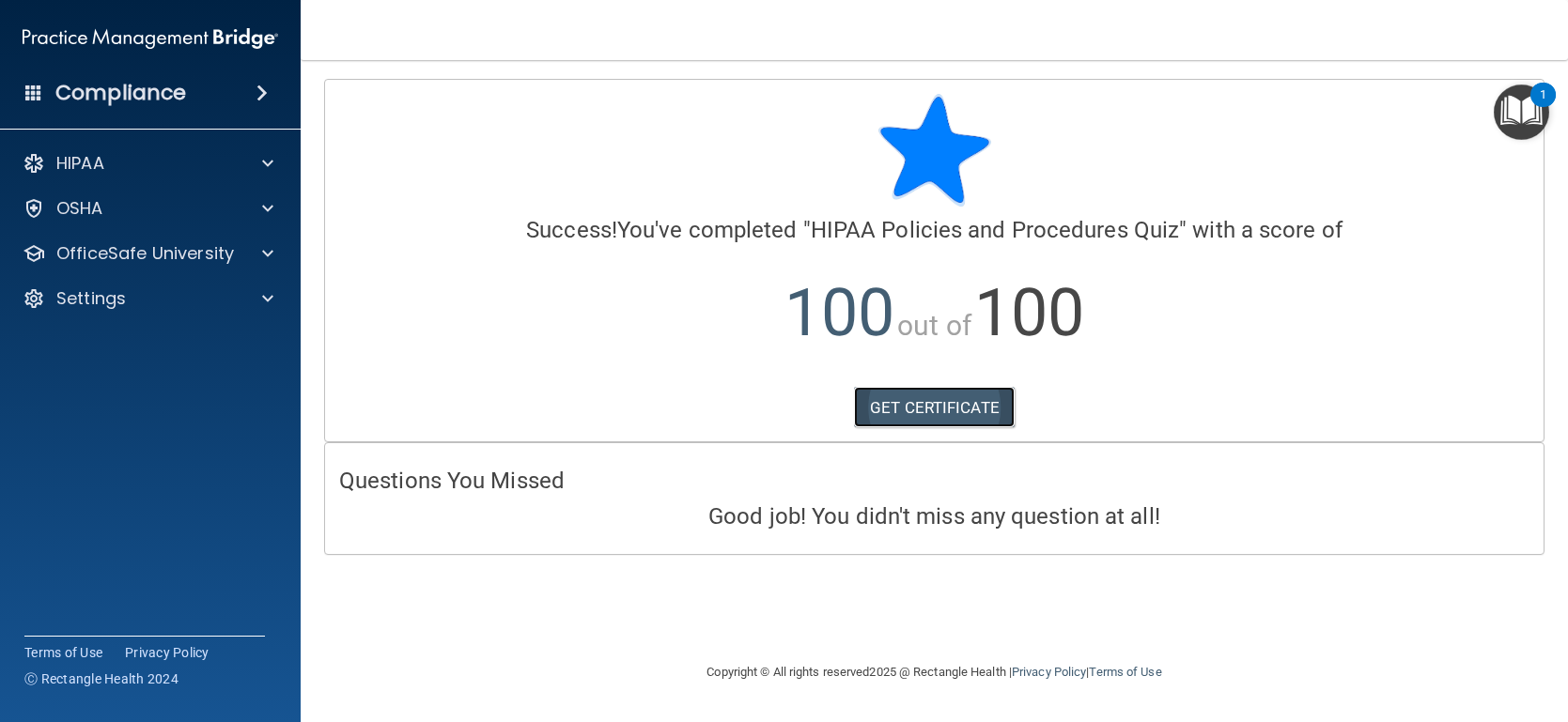
click at [948, 406] on link "GET CERTIFICATE" at bounding box center [933, 406] width 160 height 41
click at [206, 250] on p "OfficeSafe University" at bounding box center [145, 253] width 177 height 23
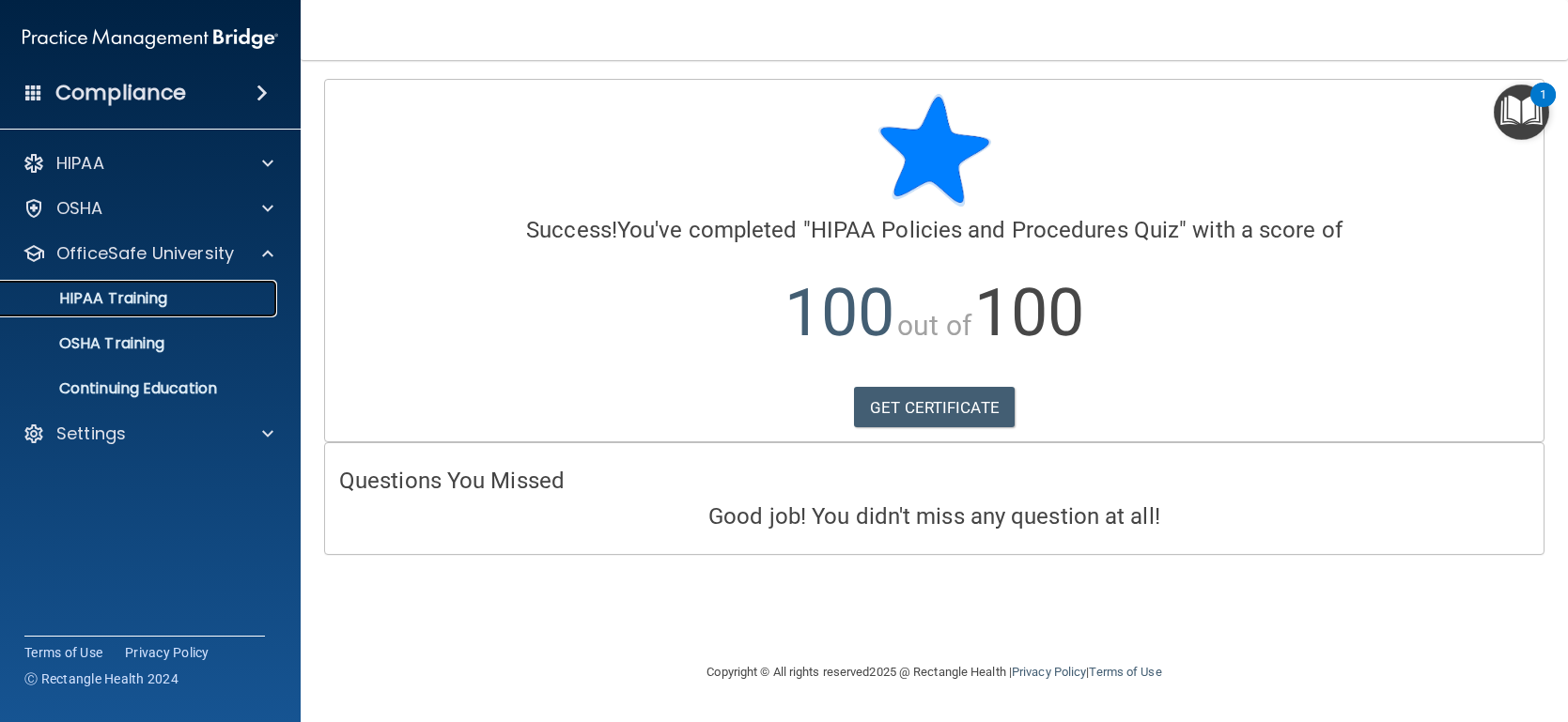
click at [162, 293] on p "HIPAA Training" at bounding box center [90, 298] width 155 height 19
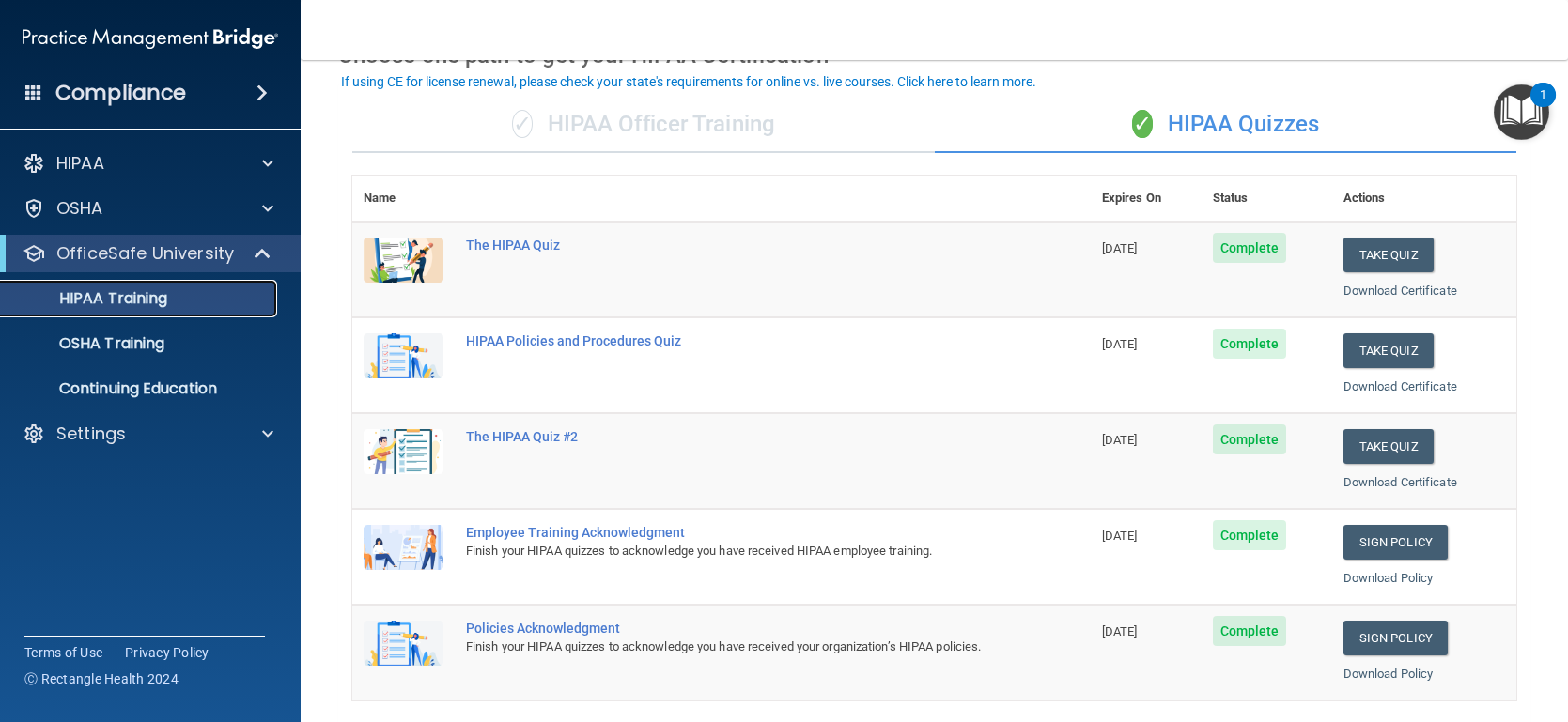
scroll to position [107, 0]
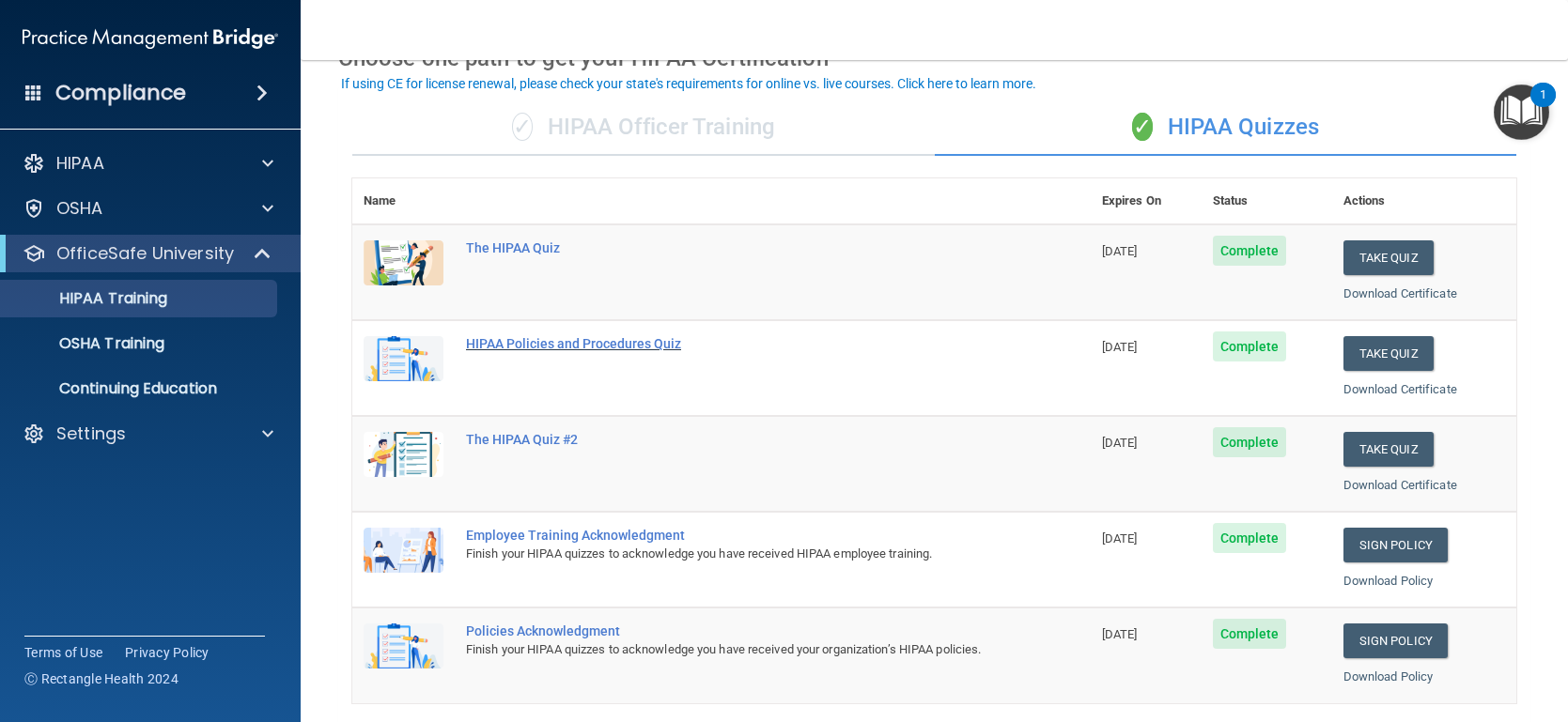
click at [553, 345] on div "HIPAA Policies and Procedures Quiz" at bounding box center [731, 344] width 531 height 15
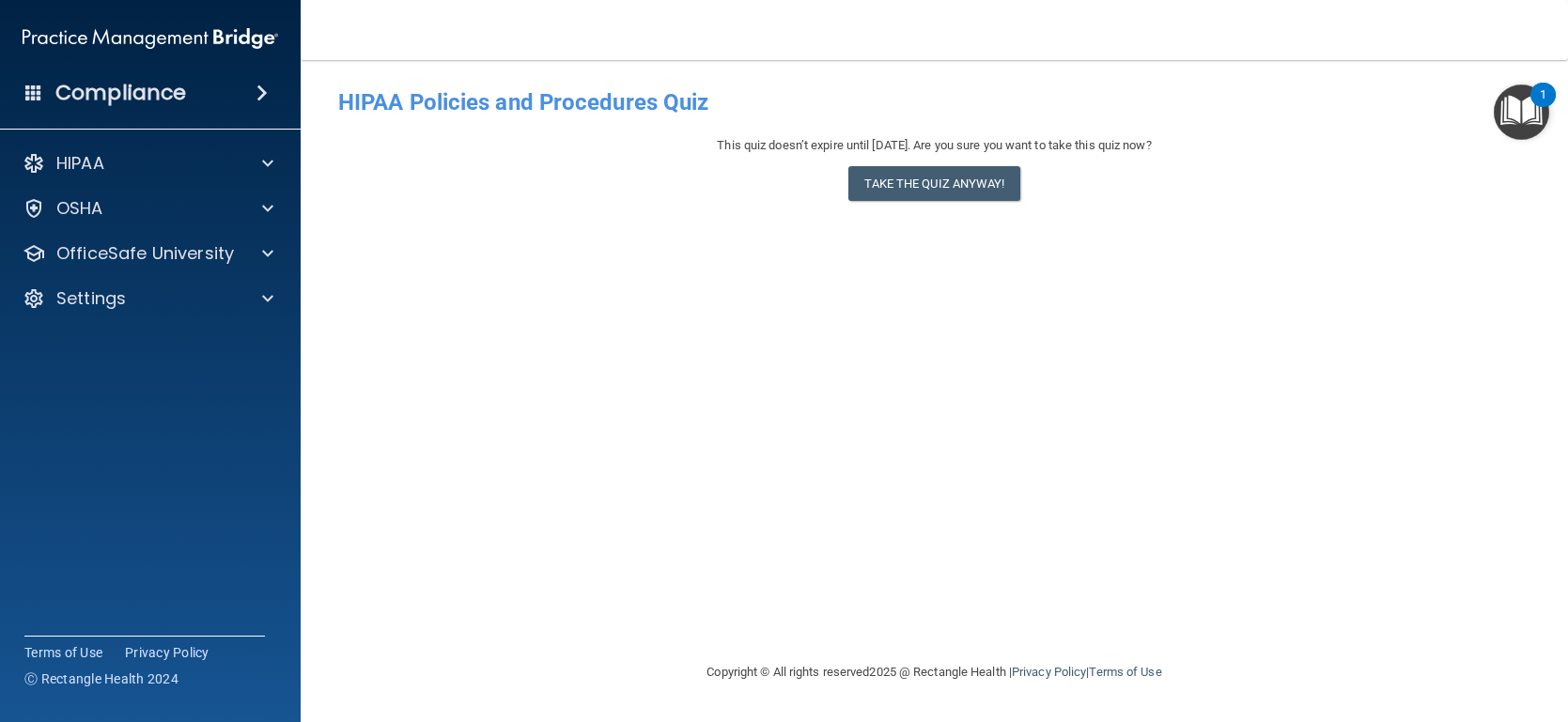
click at [261, 91] on span at bounding box center [261, 93] width 11 height 23
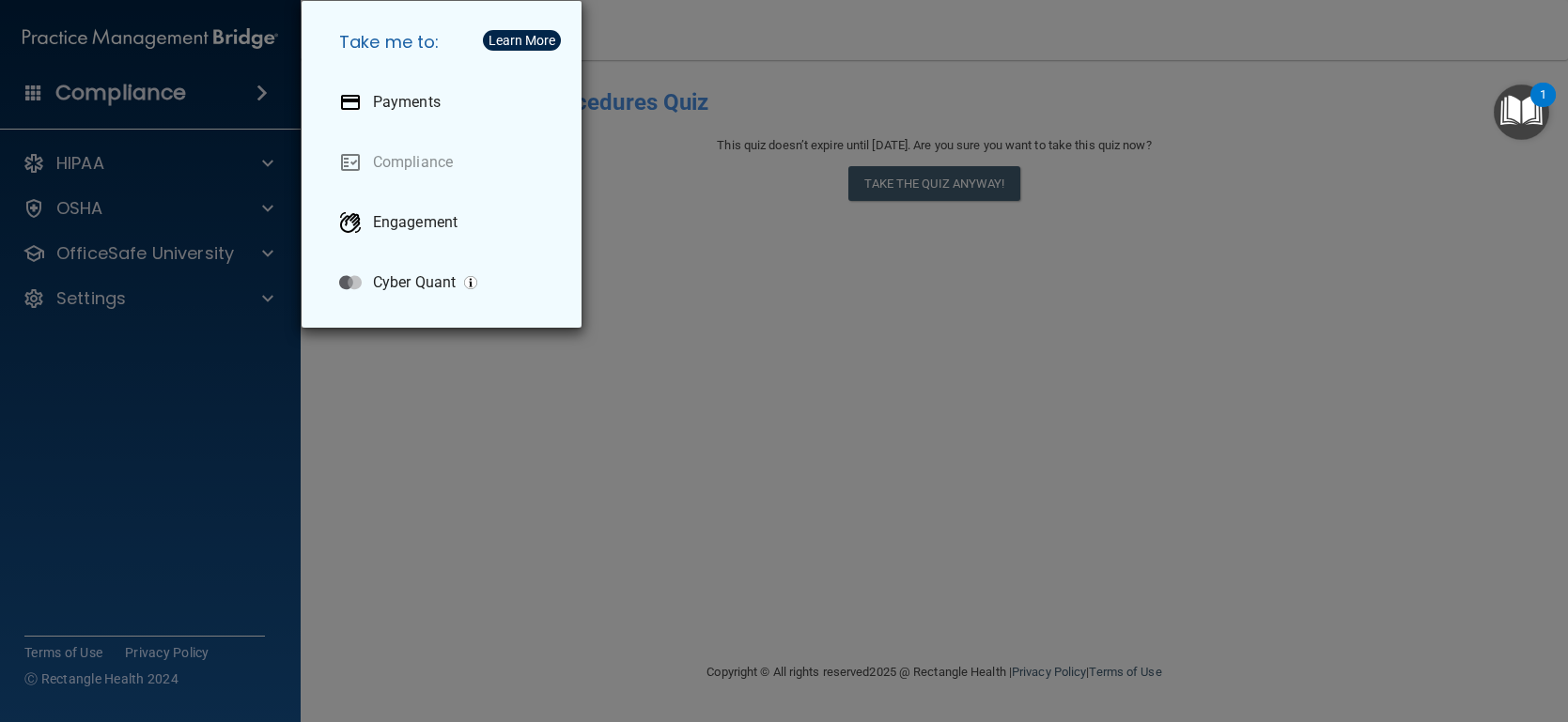
click at [36, 95] on div "Take me to: Payments Compliance Engagement Cyber Quant" at bounding box center [784, 361] width 1568 height 722
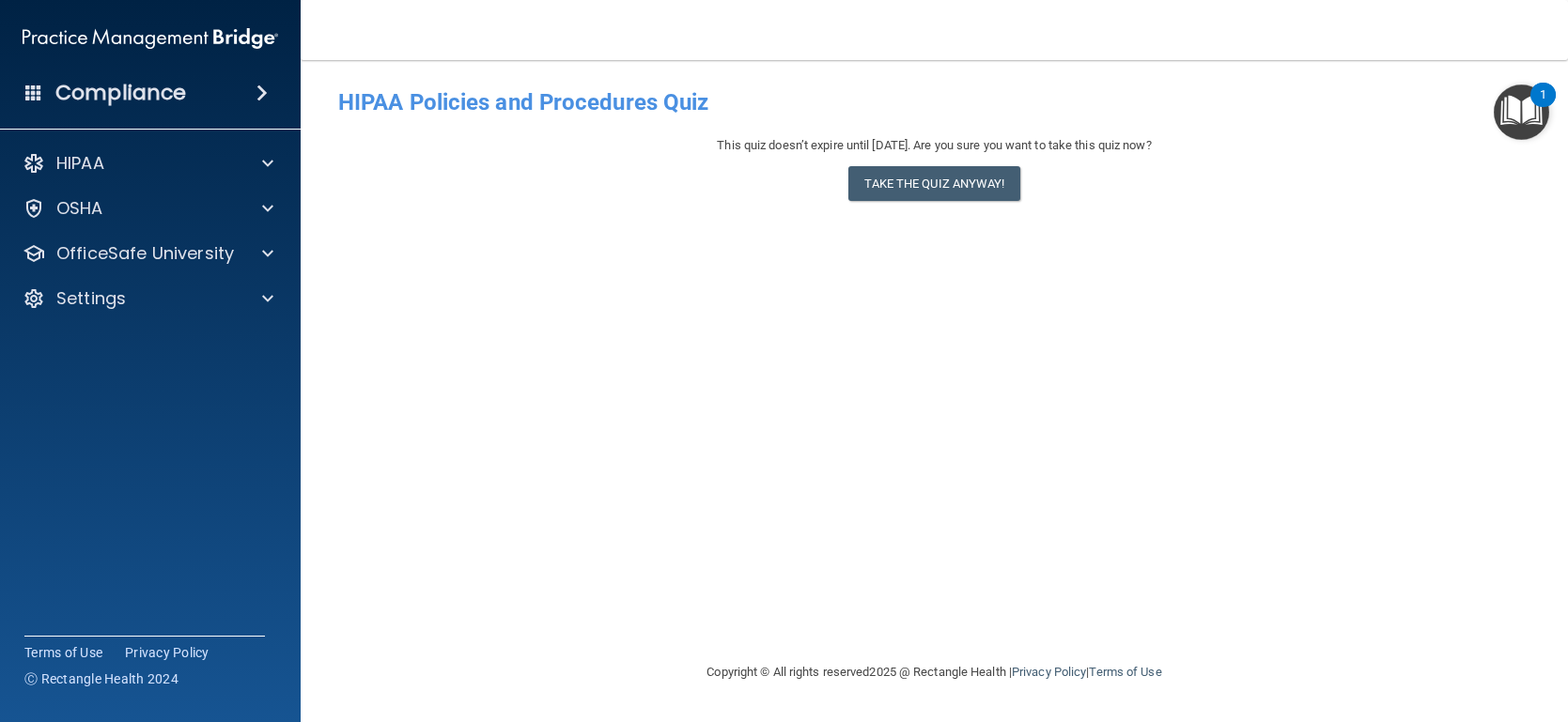
click at [36, 95] on span at bounding box center [33, 92] width 17 height 17
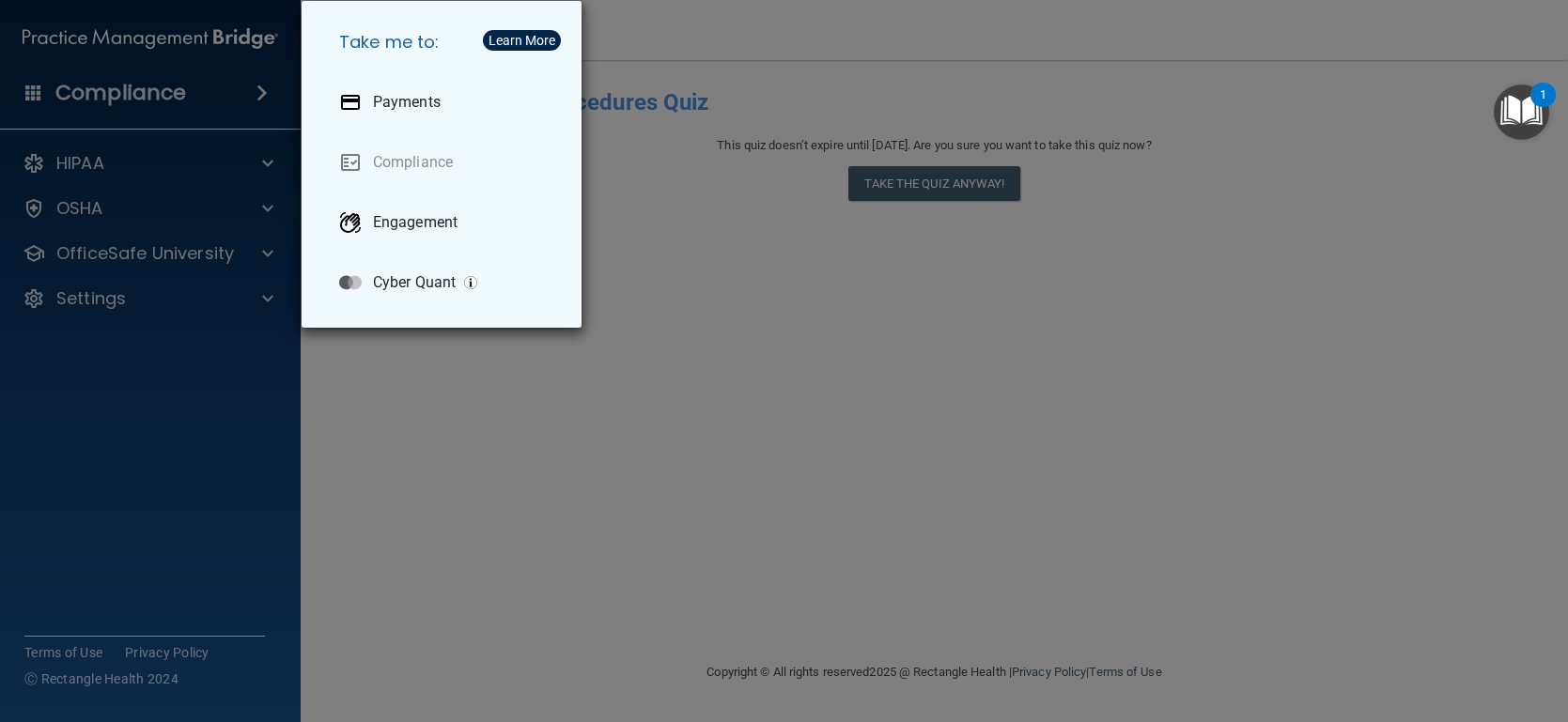
click at [257, 91] on div "Take me to: Payments Compliance Engagement Cyber Quant" at bounding box center [784, 361] width 1568 height 722
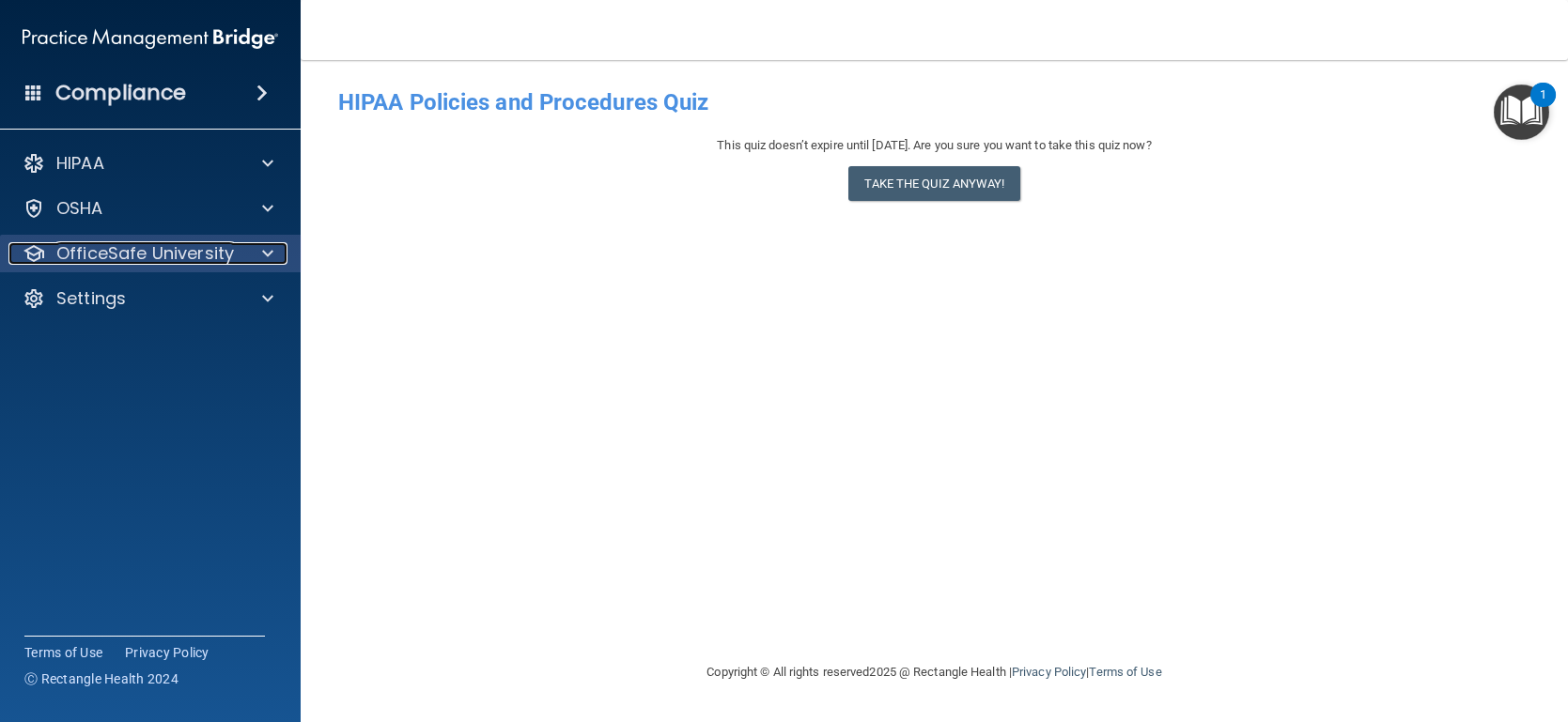
click at [263, 250] on span at bounding box center [267, 253] width 11 height 23
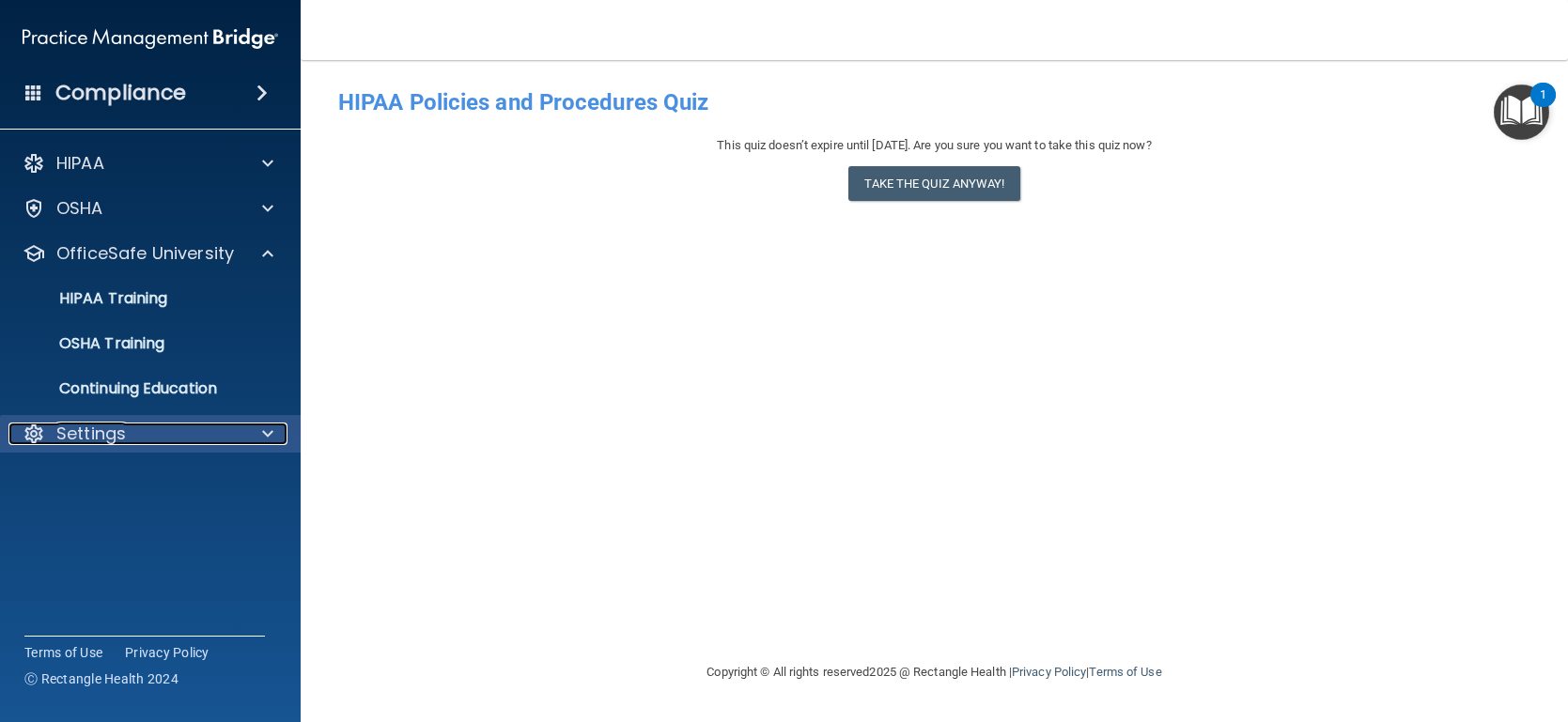
click at [282, 436] on div at bounding box center [264, 433] width 47 height 23
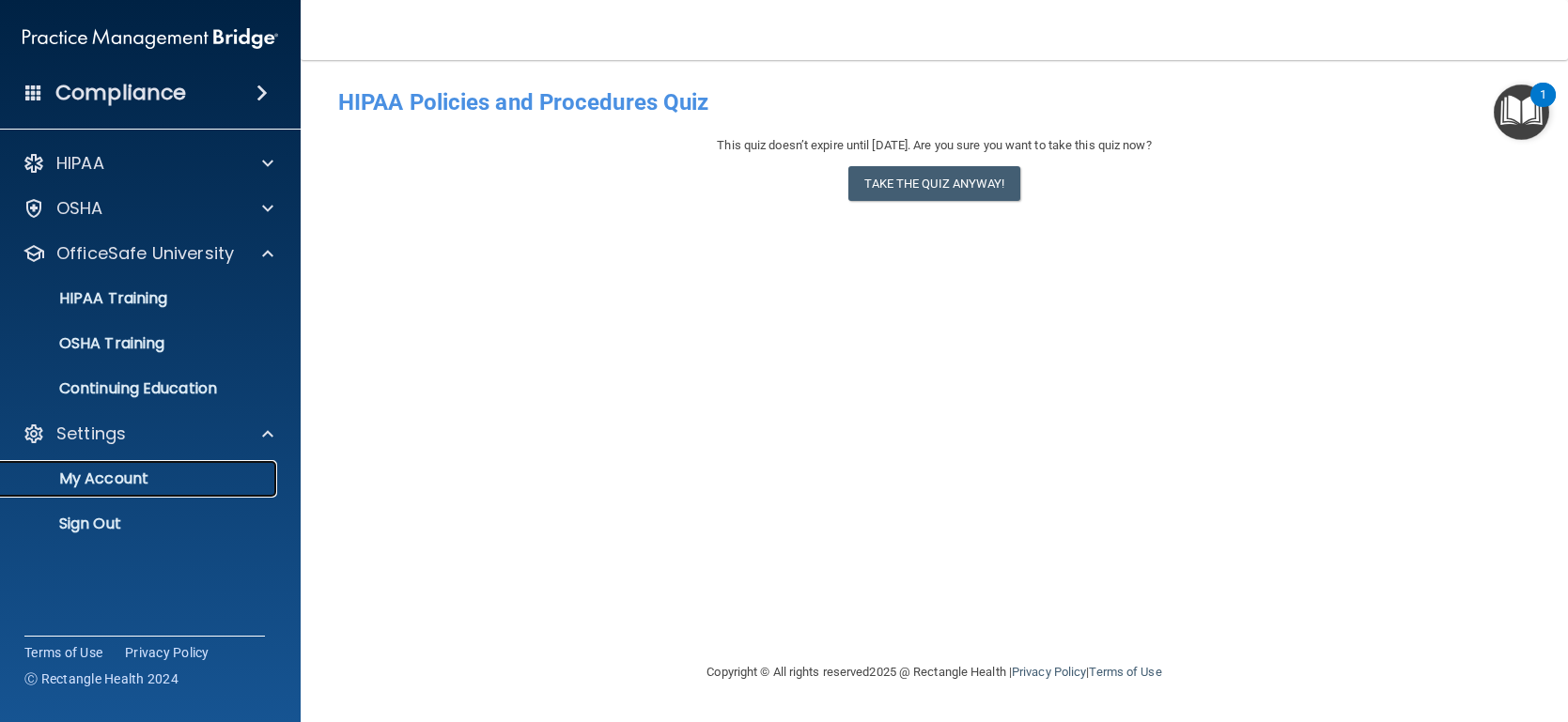
click at [198, 469] on p "My Account" at bounding box center [139, 478] width 256 height 19
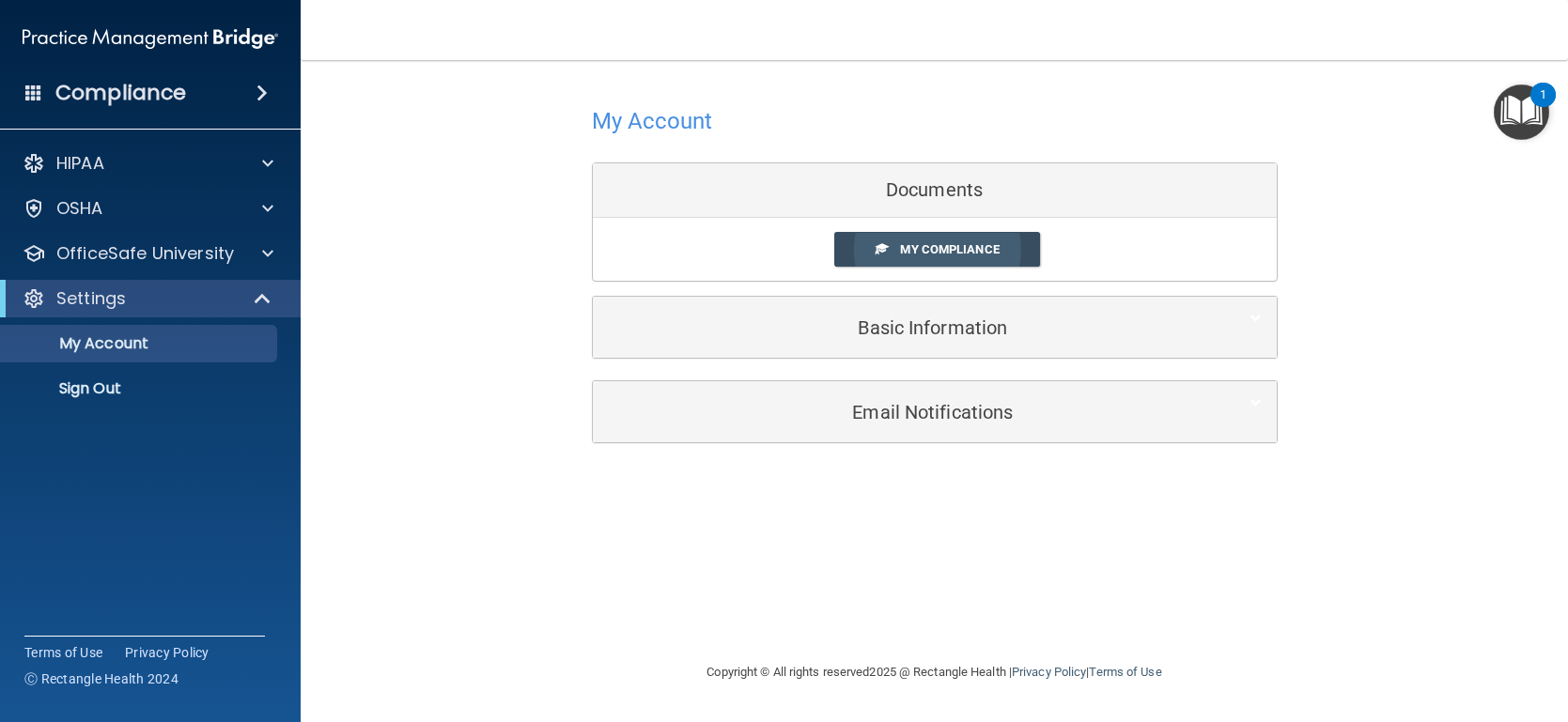
click at [904, 249] on span "My Compliance" at bounding box center [948, 249] width 99 height 14
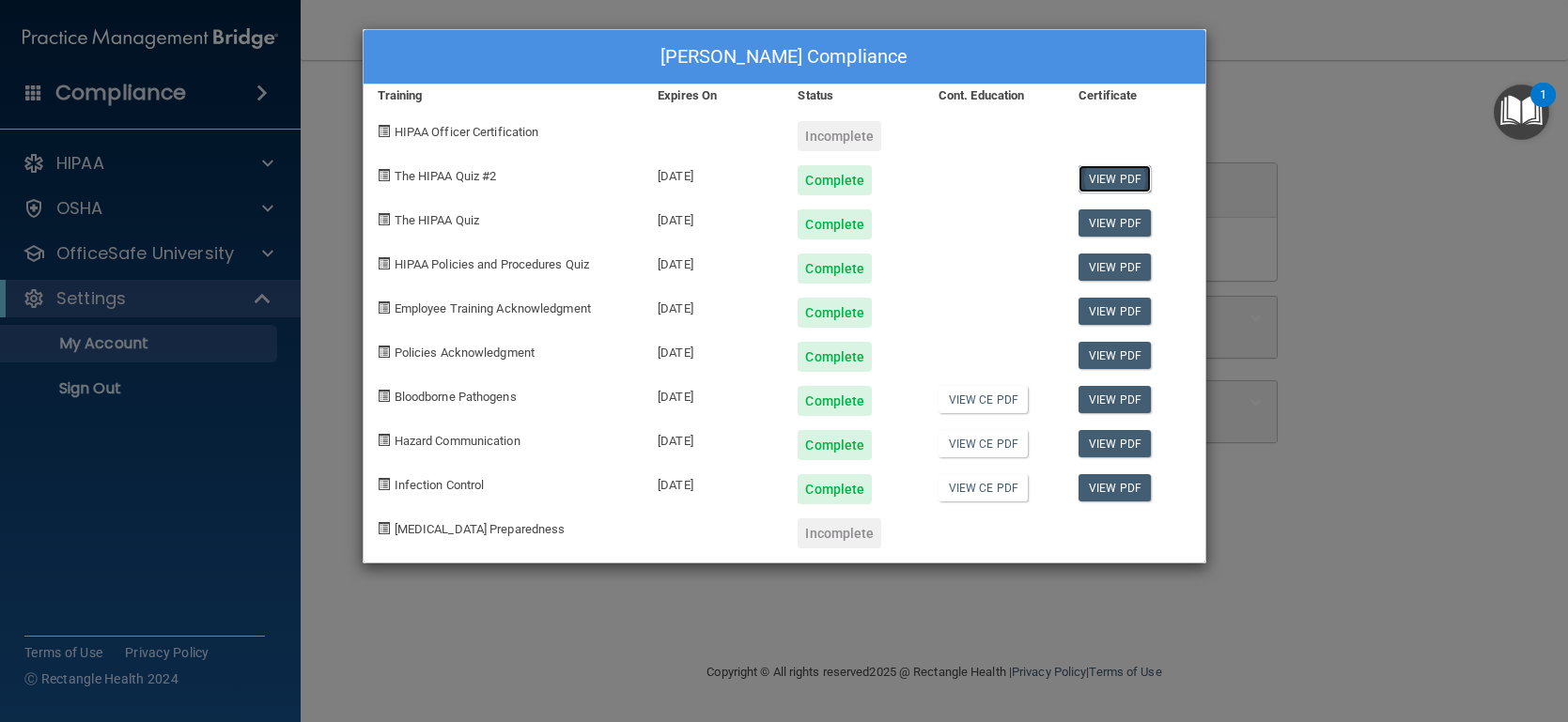
click at [1103, 173] on link "View PDF" at bounding box center [1115, 178] width 73 height 27
click at [1115, 223] on link "View PDF" at bounding box center [1115, 222] width 73 height 27
click at [1137, 225] on link "View PDF" at bounding box center [1115, 222] width 73 height 27
click at [168, 345] on div "Amber N Hemann's Compliance Training Expires On Status Cont. Education Certific…" at bounding box center [784, 361] width 1568 height 722
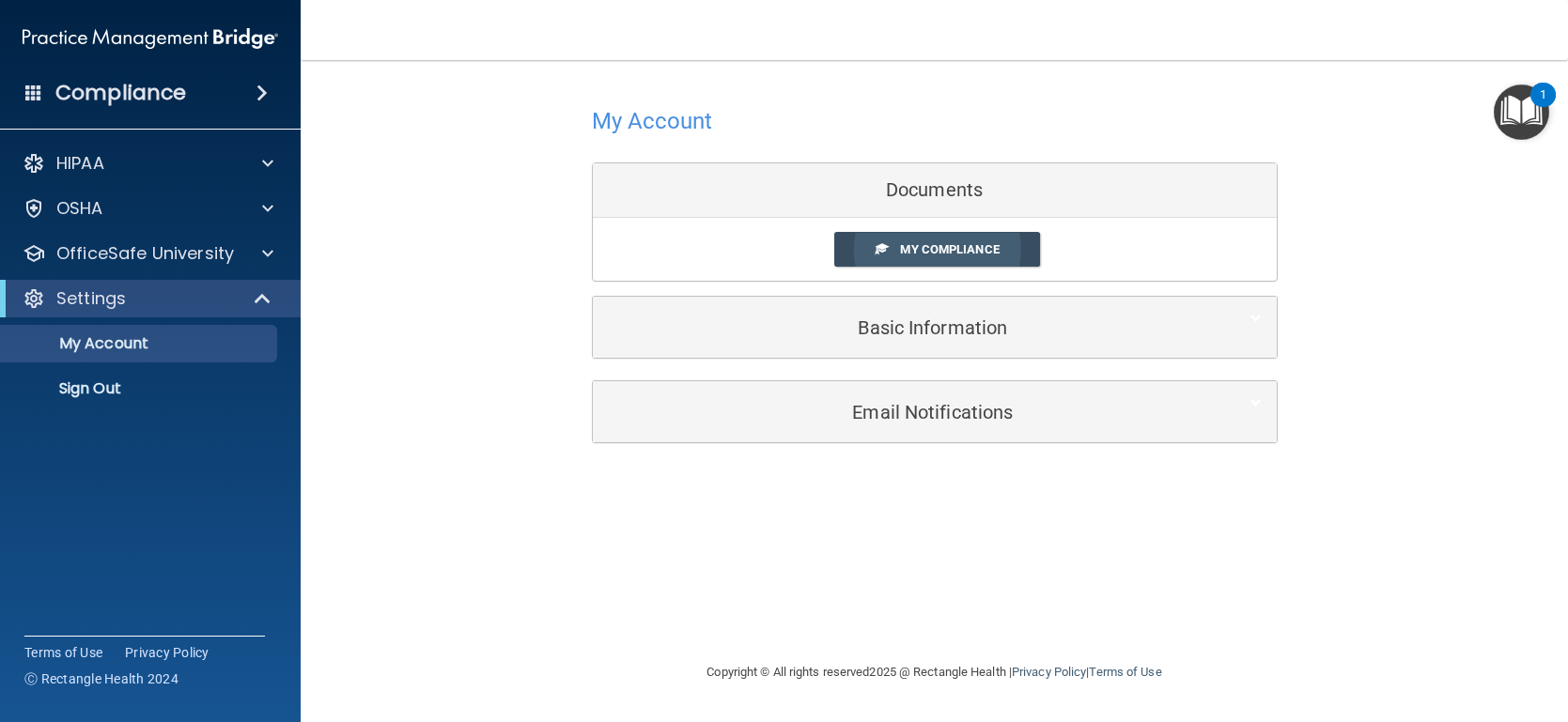
click at [902, 261] on link "My Compliance" at bounding box center [936, 249] width 206 height 35
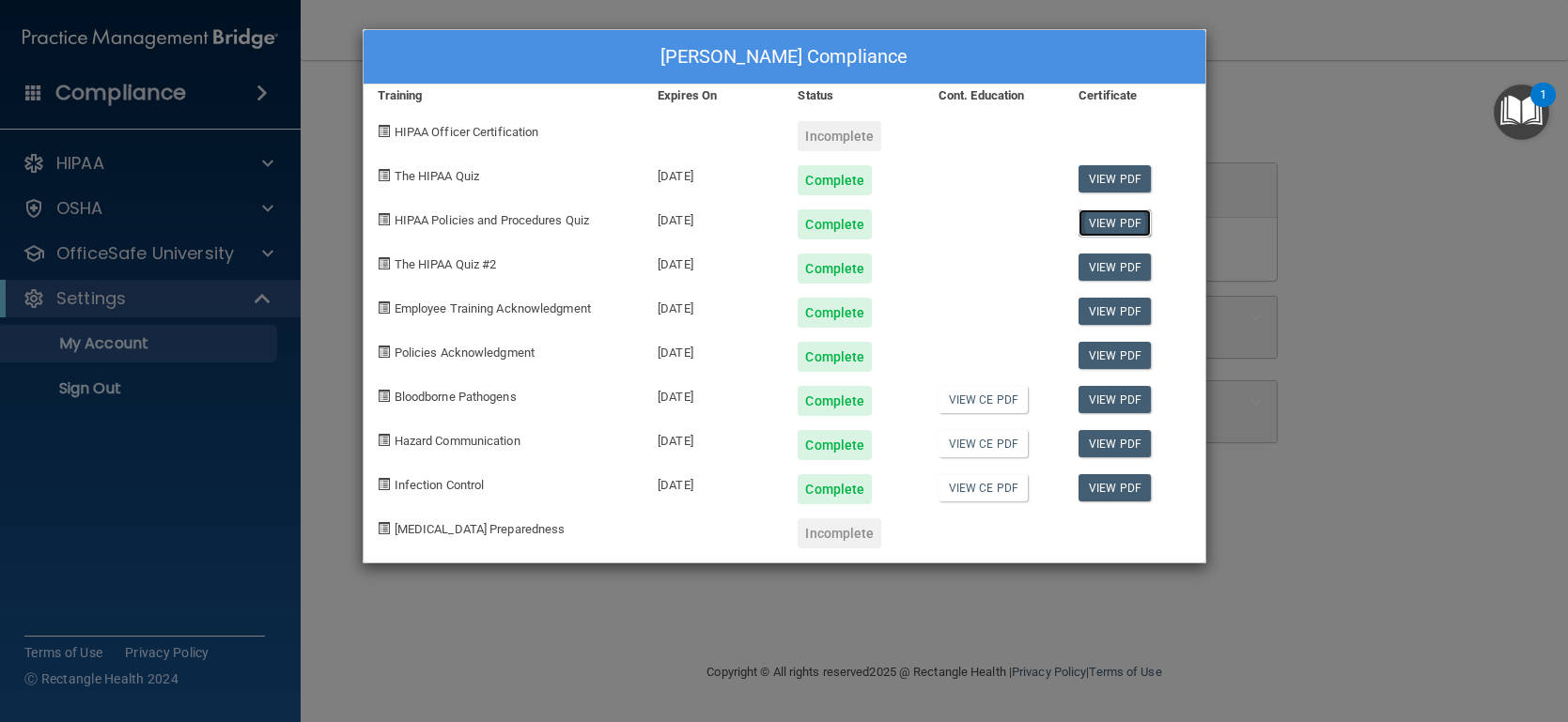
click at [1112, 223] on link "View PDF" at bounding box center [1115, 222] width 73 height 27
click at [125, 311] on div "Amber N Hemann's Compliance Training Expires On Status Cont. Education Certific…" at bounding box center [784, 361] width 1568 height 722
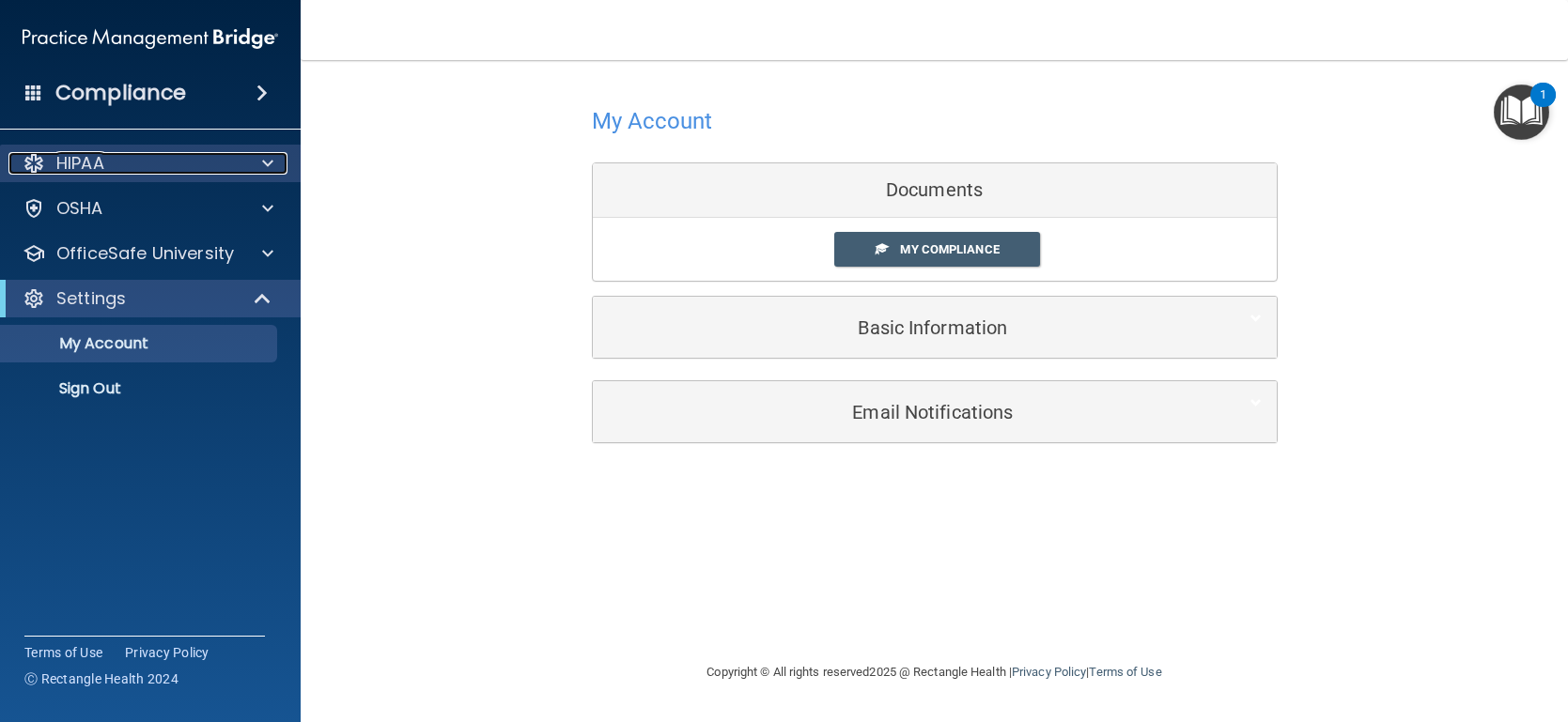
click at [268, 163] on span at bounding box center [267, 163] width 11 height 23
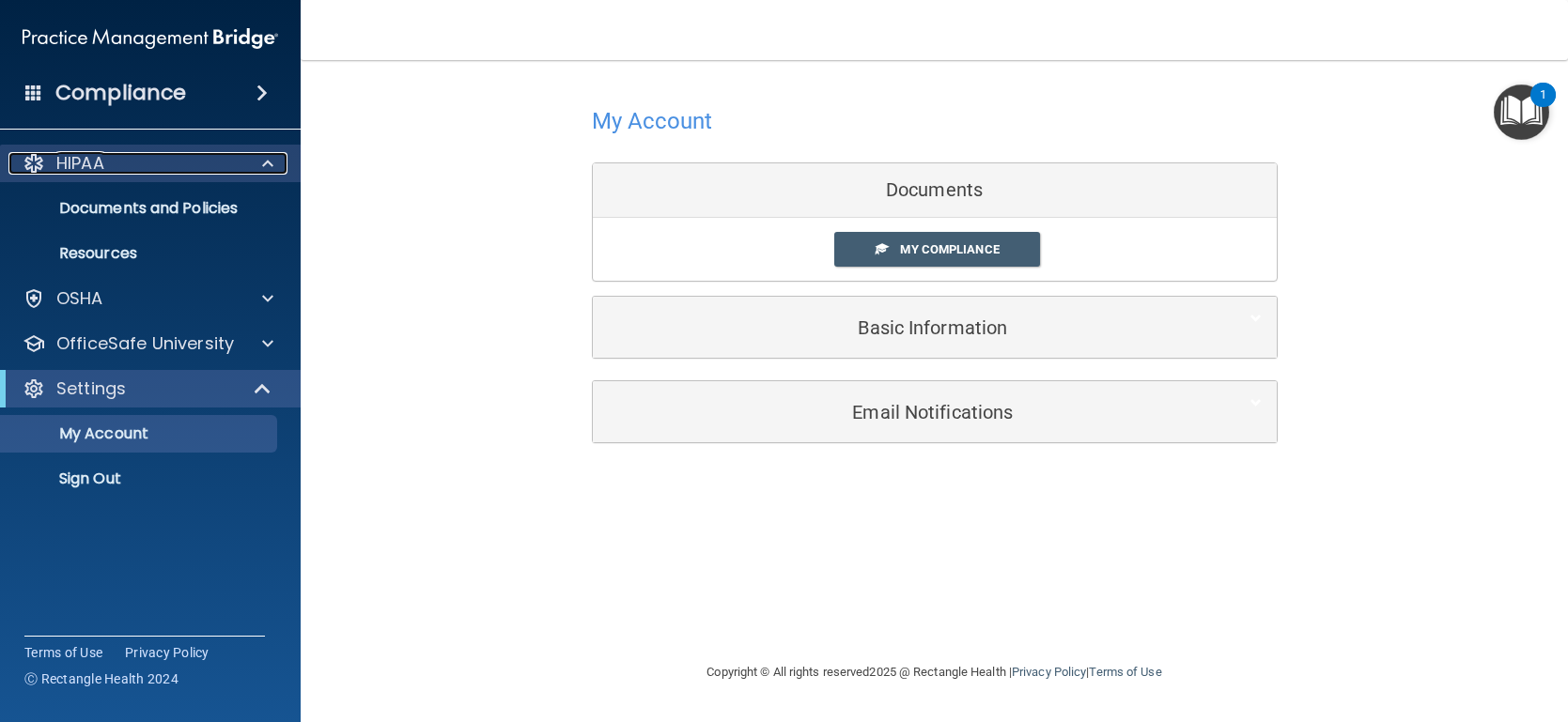
click at [272, 160] on span at bounding box center [267, 163] width 11 height 23
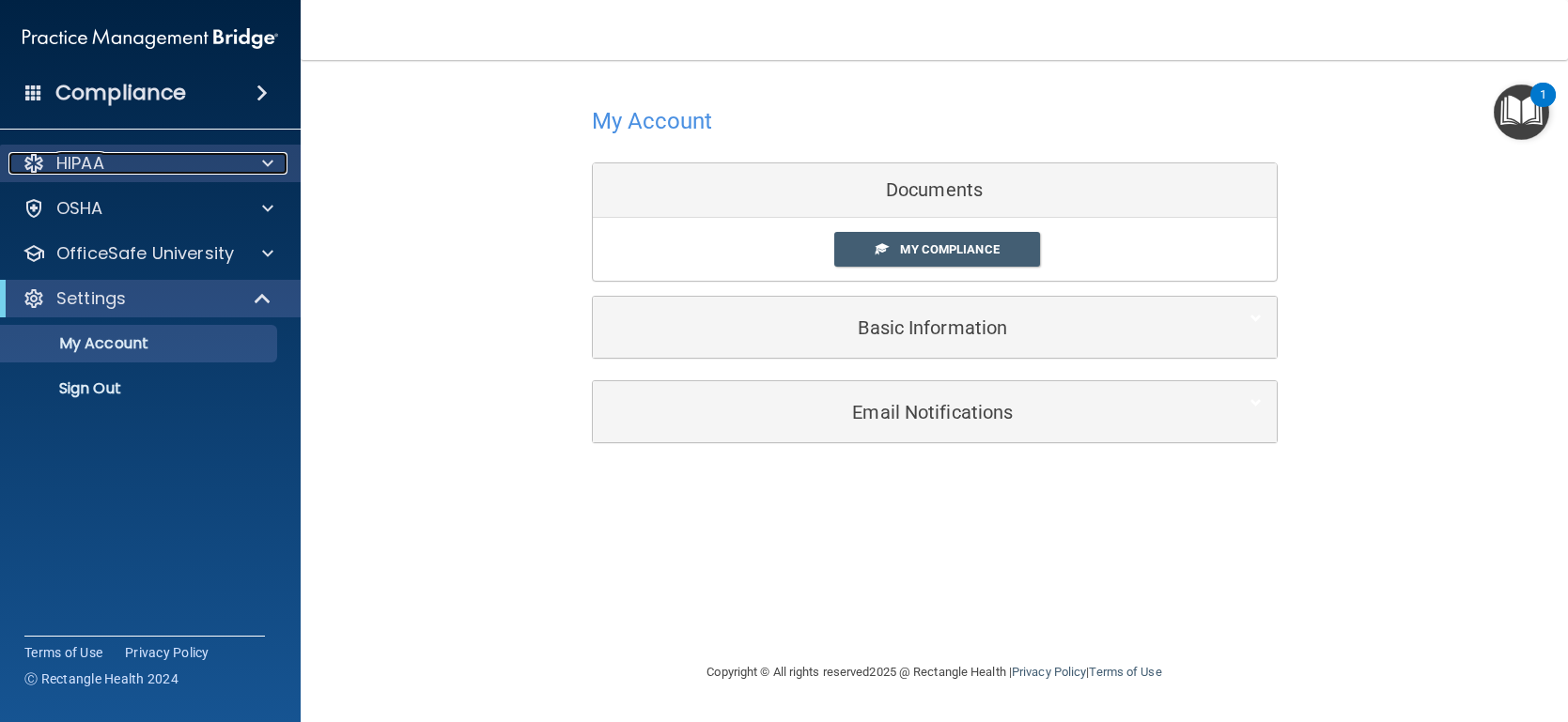
click at [272, 160] on span at bounding box center [267, 163] width 11 height 23
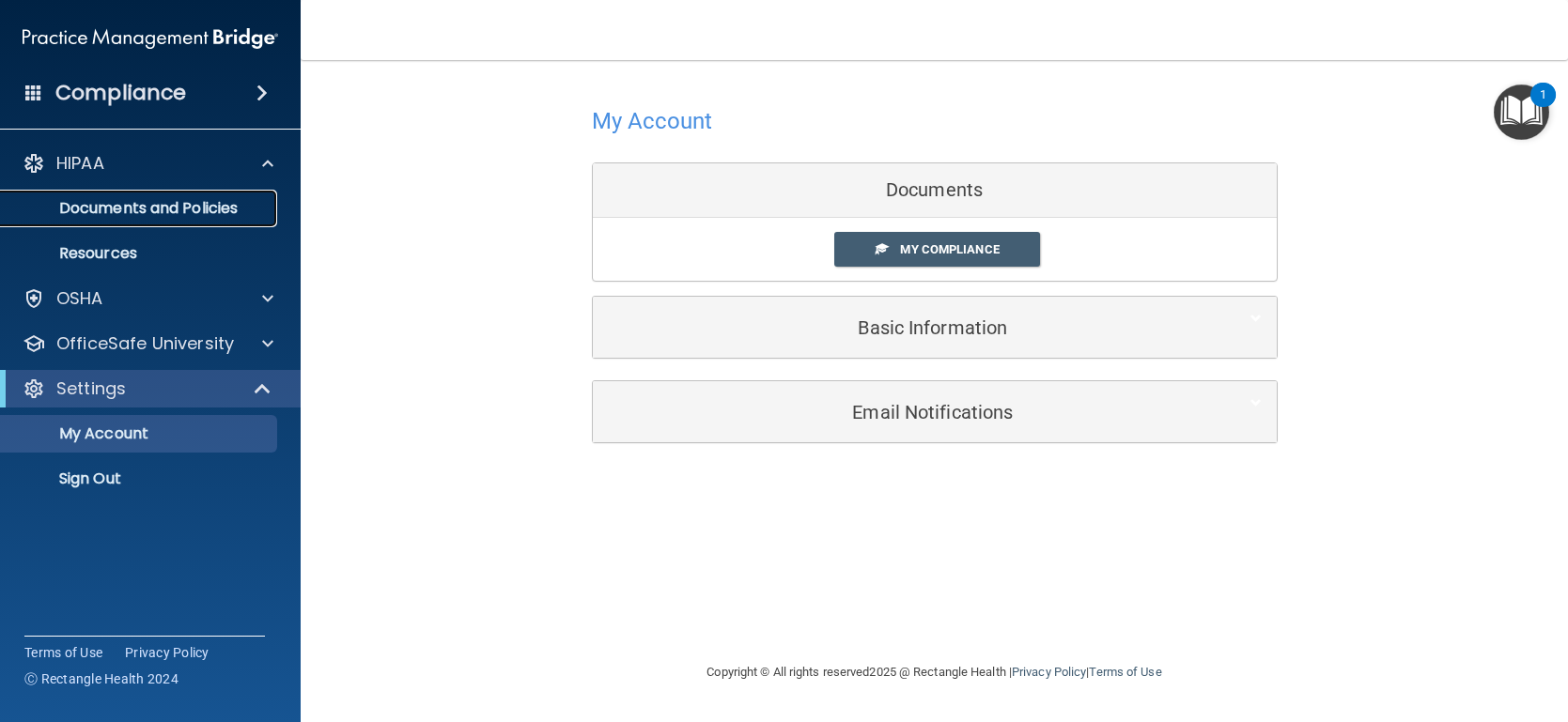
click at [220, 207] on p "Documents and Policies" at bounding box center [139, 208] width 256 height 19
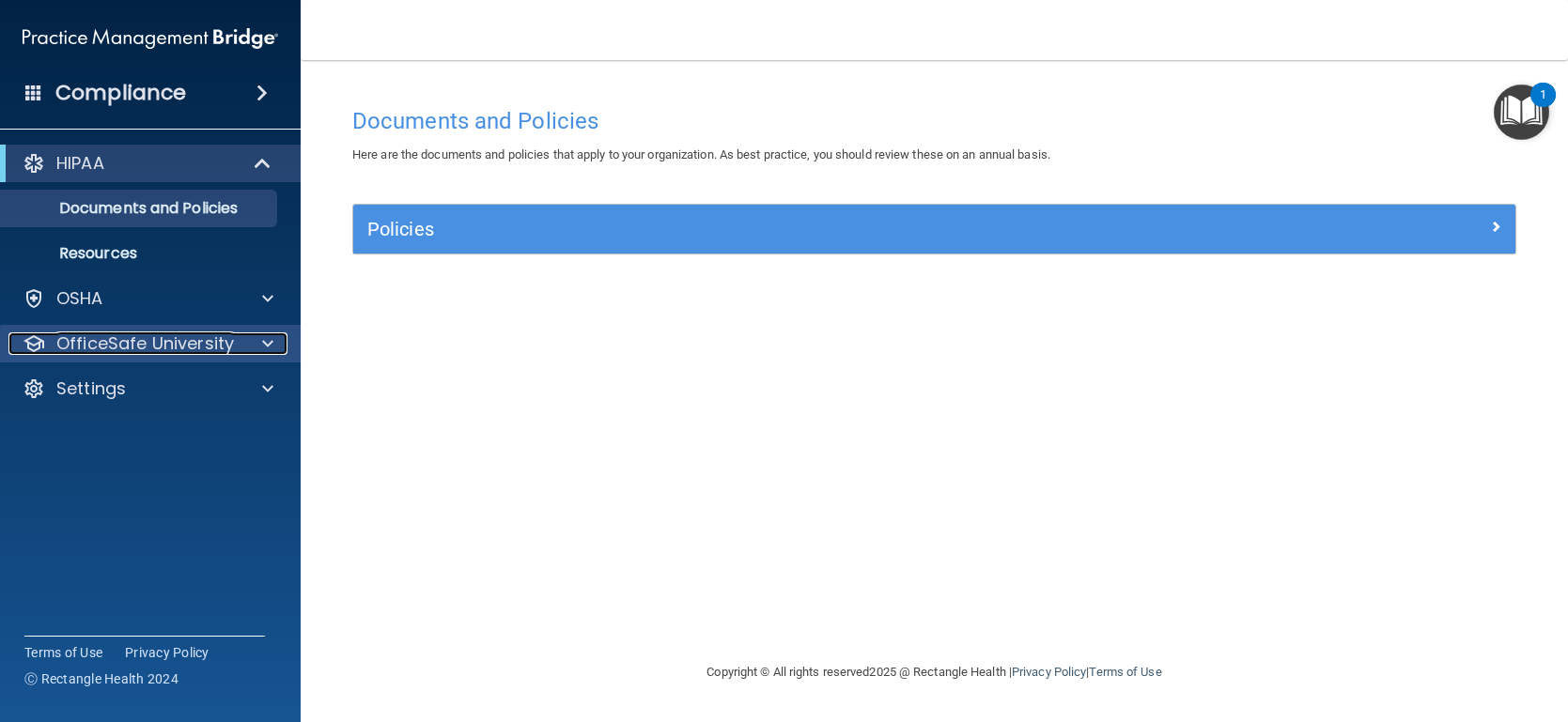
click at [189, 352] on p "OfficeSafe University" at bounding box center [145, 344] width 177 height 23
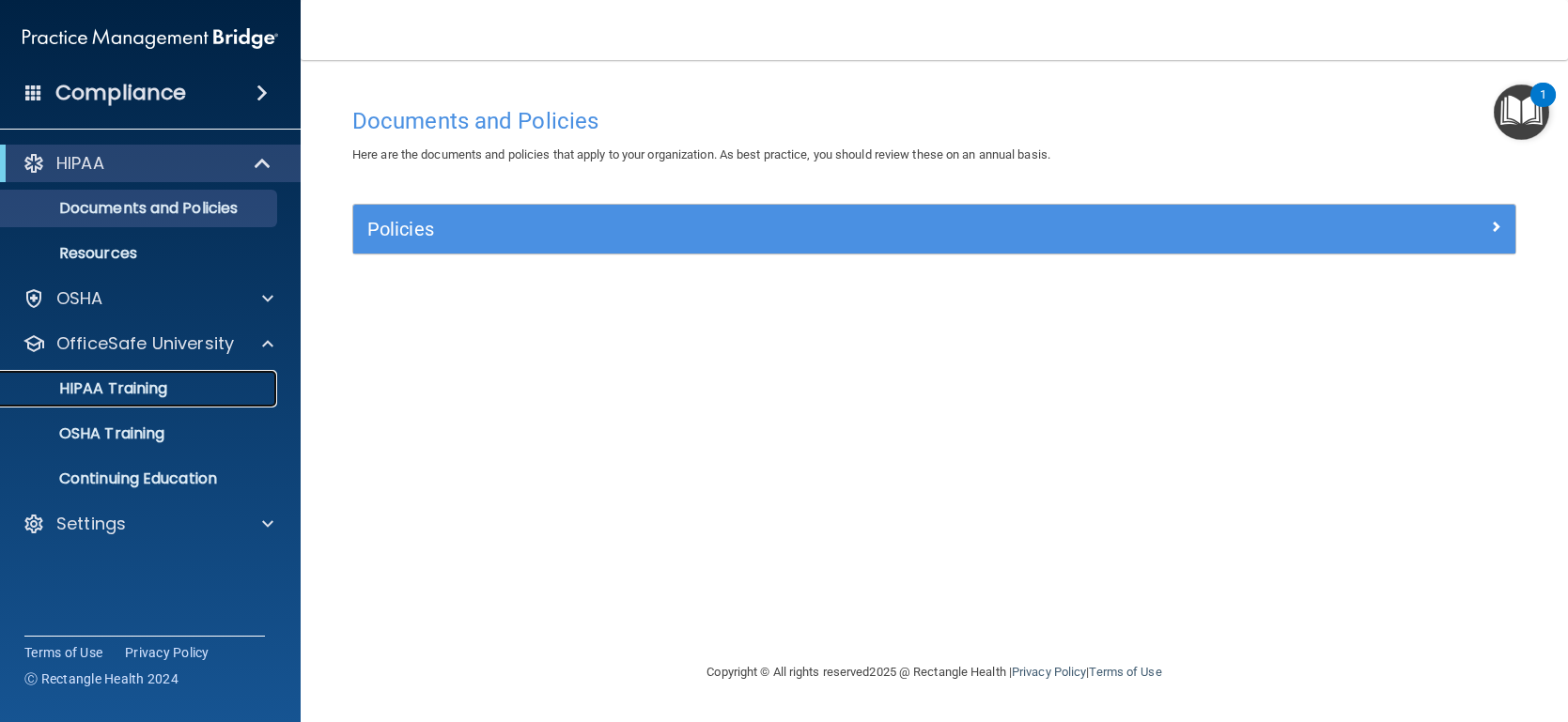
click at [166, 391] on p "HIPAA Training" at bounding box center [90, 388] width 155 height 19
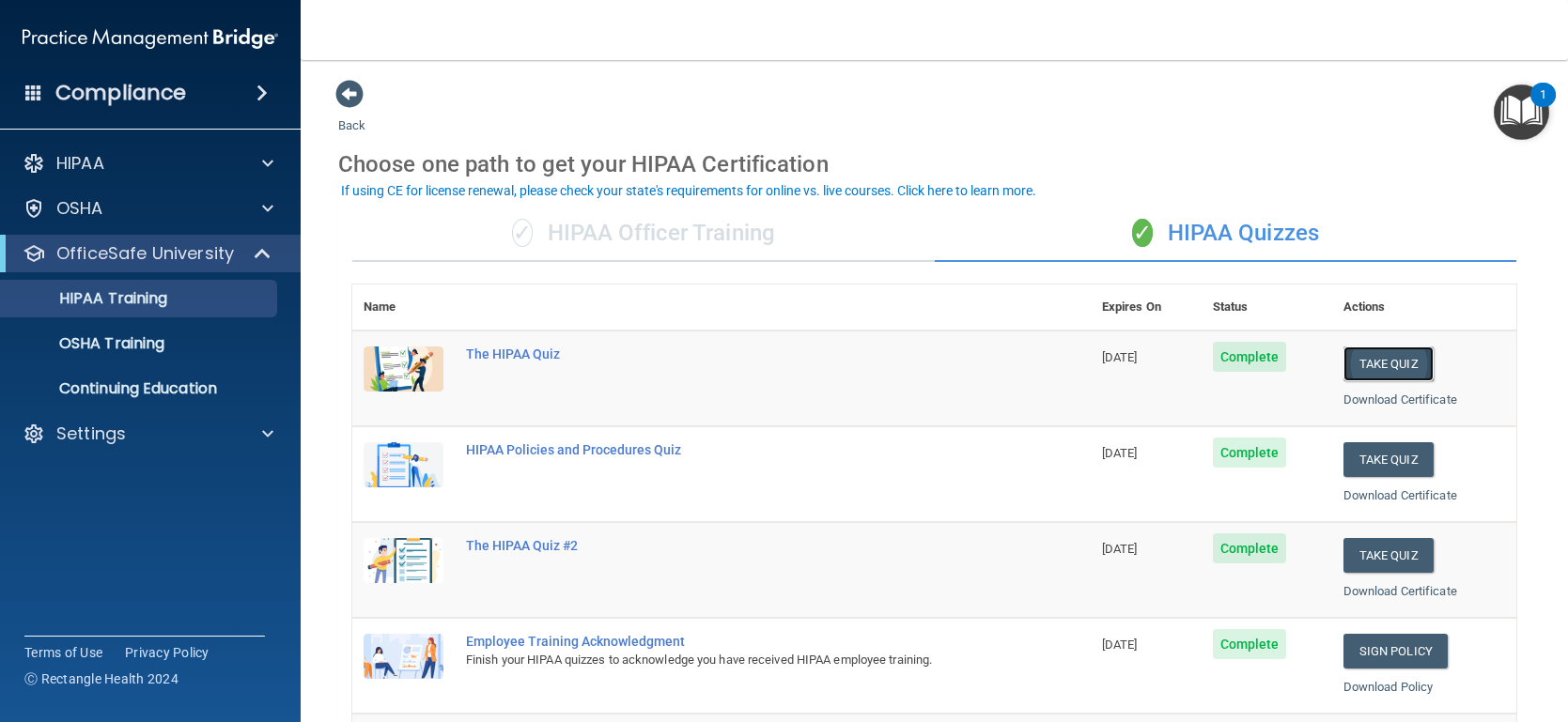
click at [1402, 364] on button "Take Quiz" at bounding box center [1388, 363] width 91 height 35
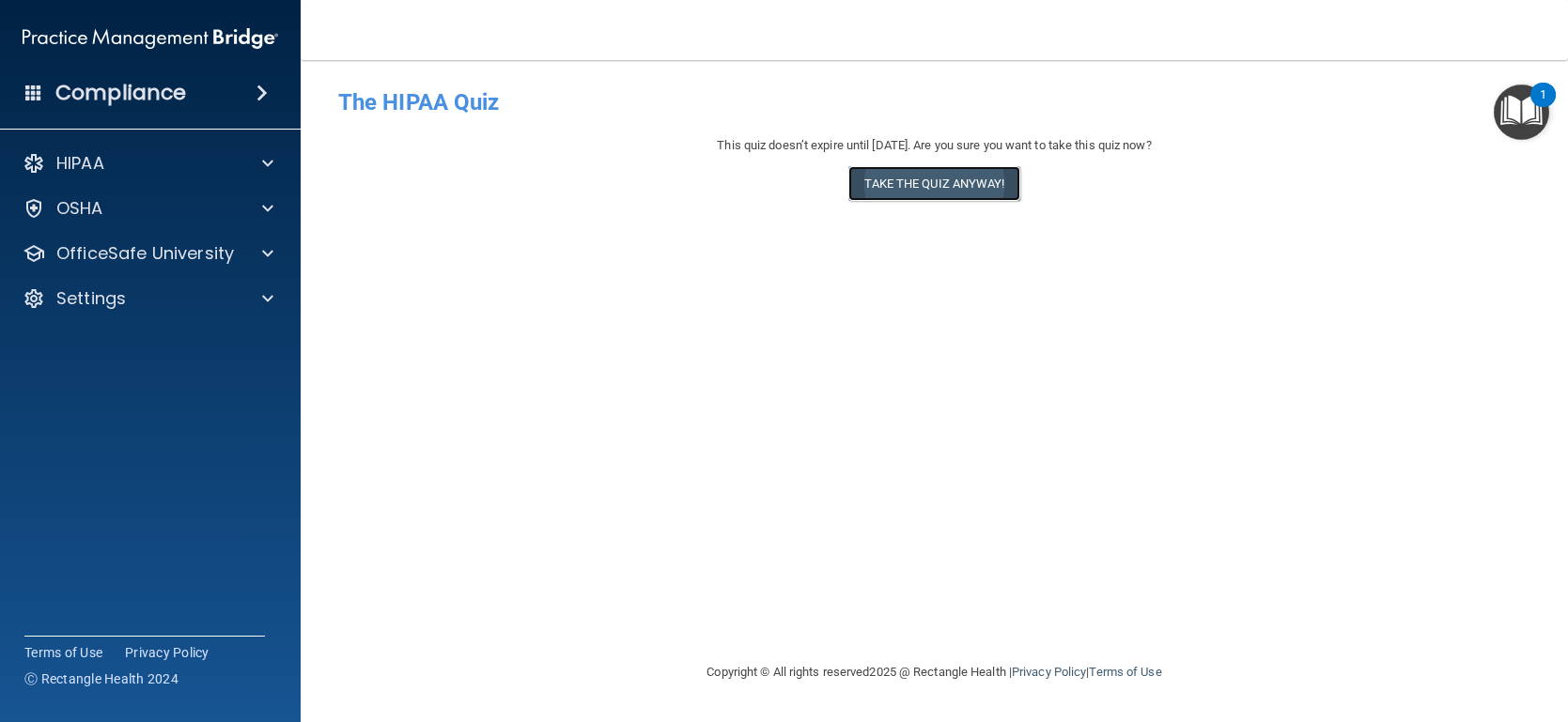
click at [969, 184] on button "Take the quiz anyway!" at bounding box center [933, 183] width 171 height 35
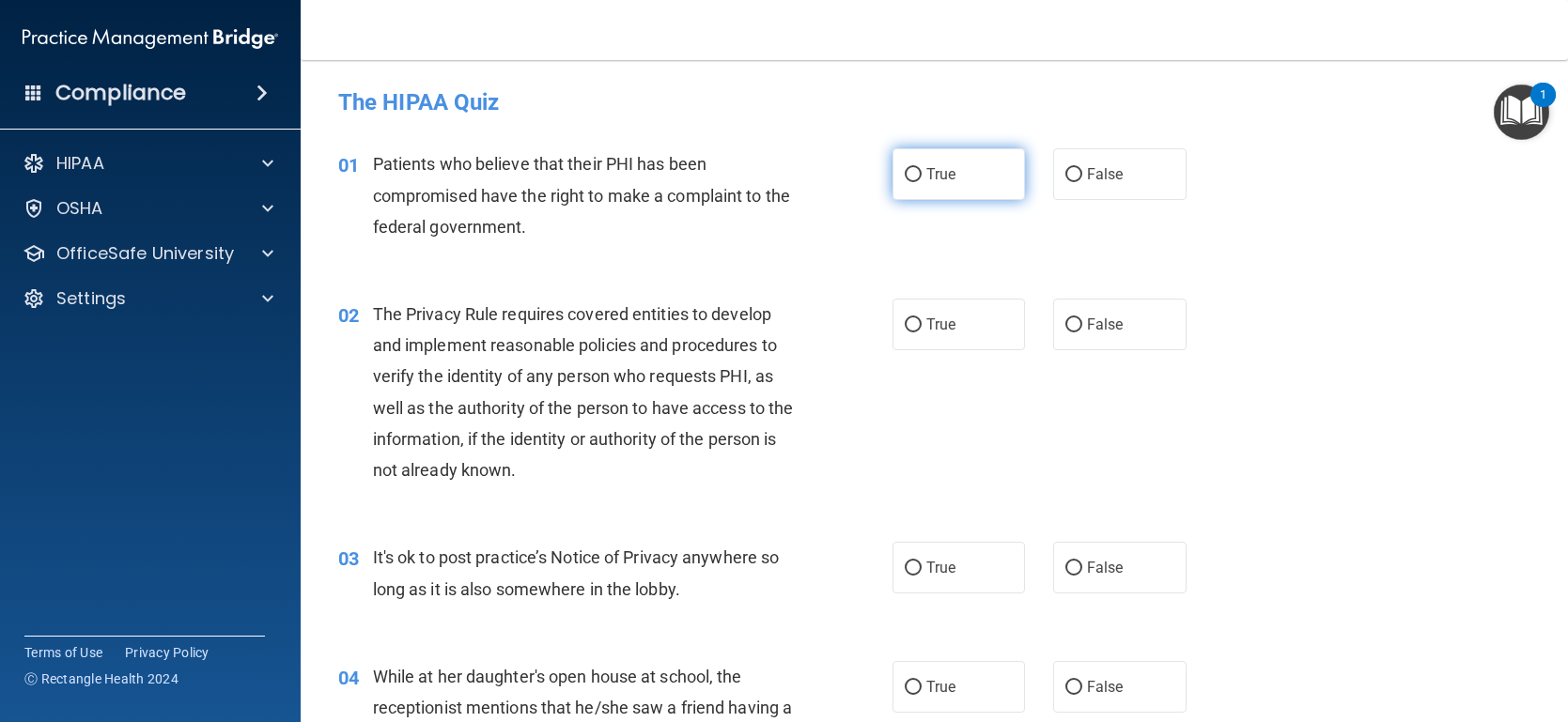
click at [915, 175] on input "True" at bounding box center [913, 175] width 17 height 14
radio input "true"
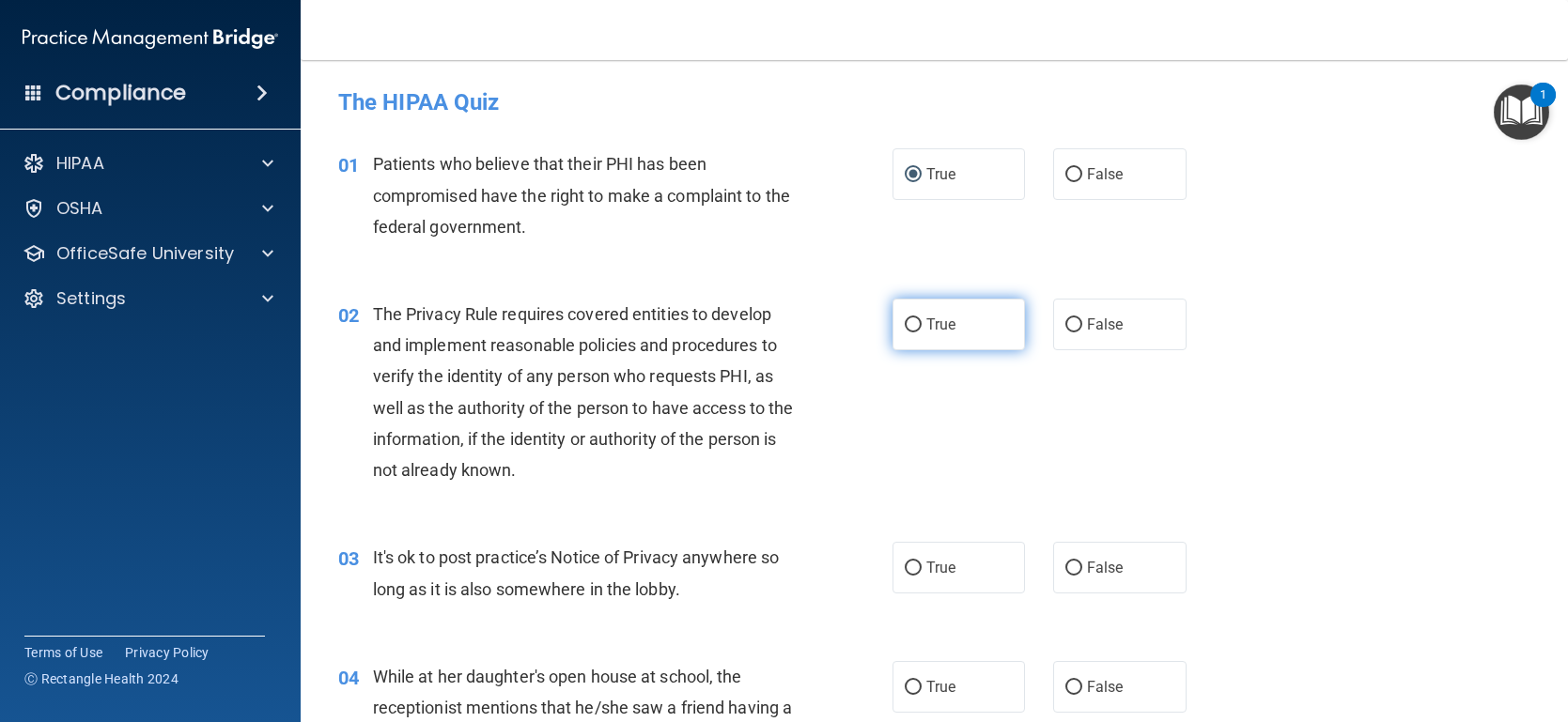
click at [919, 334] on label "True" at bounding box center [959, 325] width 133 height 52
click at [919, 333] on input "True" at bounding box center [913, 326] width 17 height 14
radio input "true"
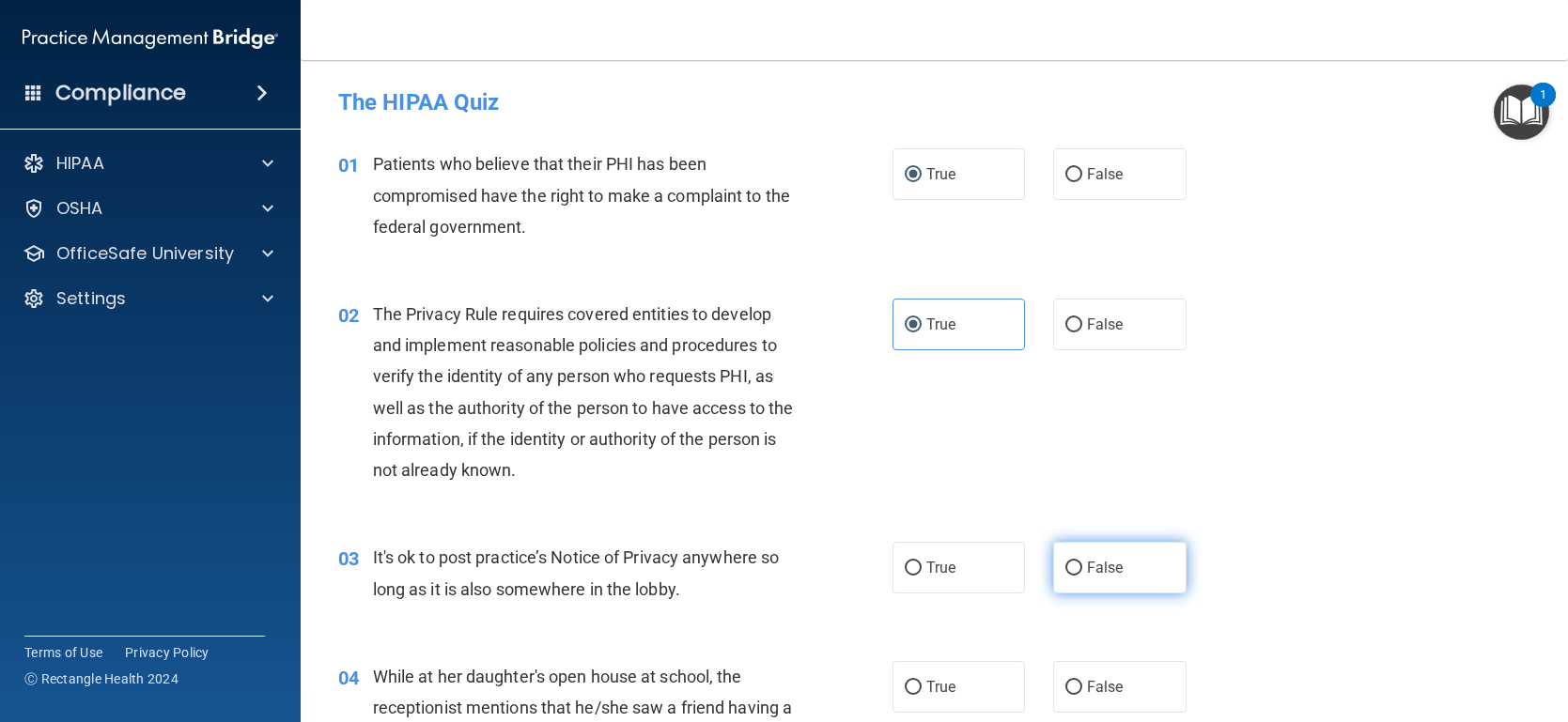
click at [1080, 565] on input "False" at bounding box center [1073, 569] width 17 height 14
radio input "true"
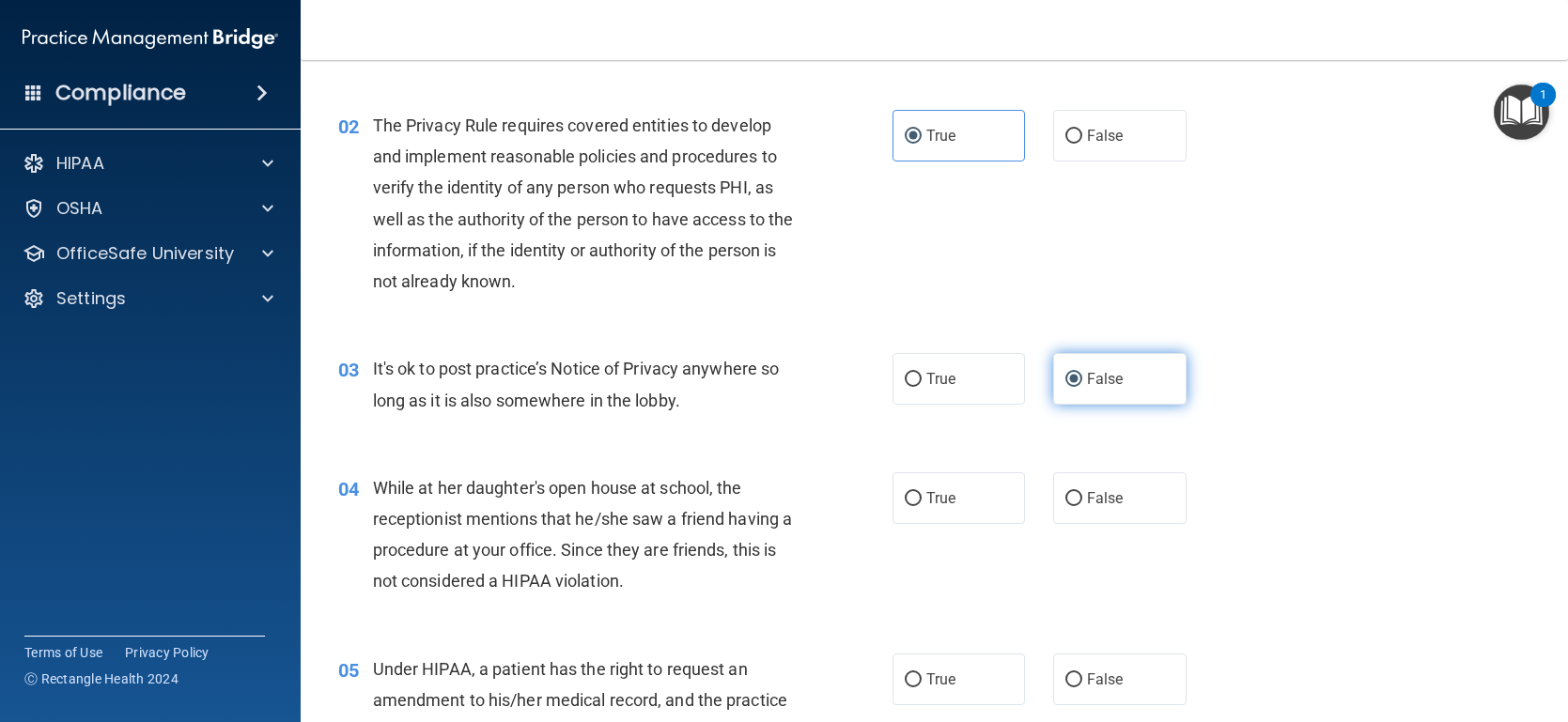
scroll to position [191, 0]
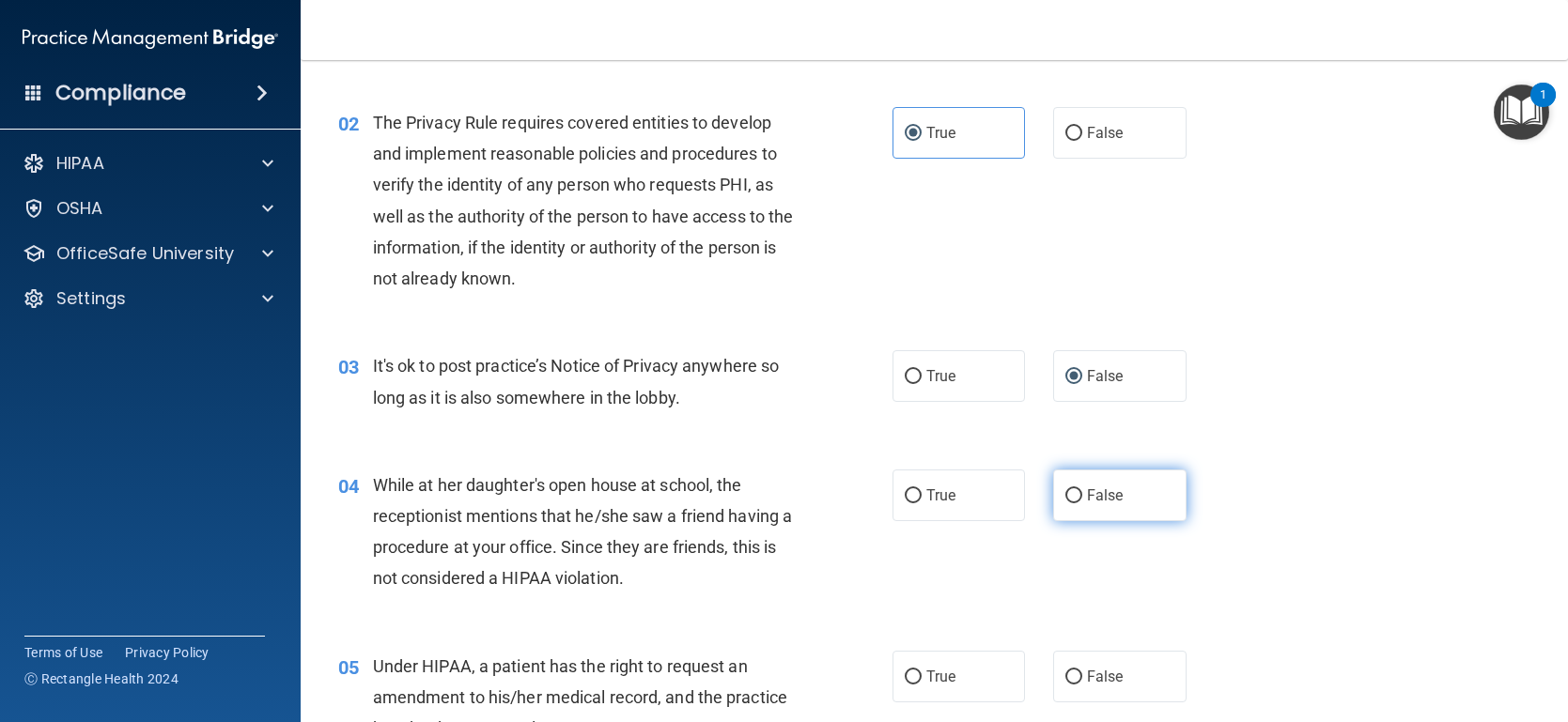
click at [1076, 501] on input "False" at bounding box center [1073, 496] width 17 height 14
radio input "true"
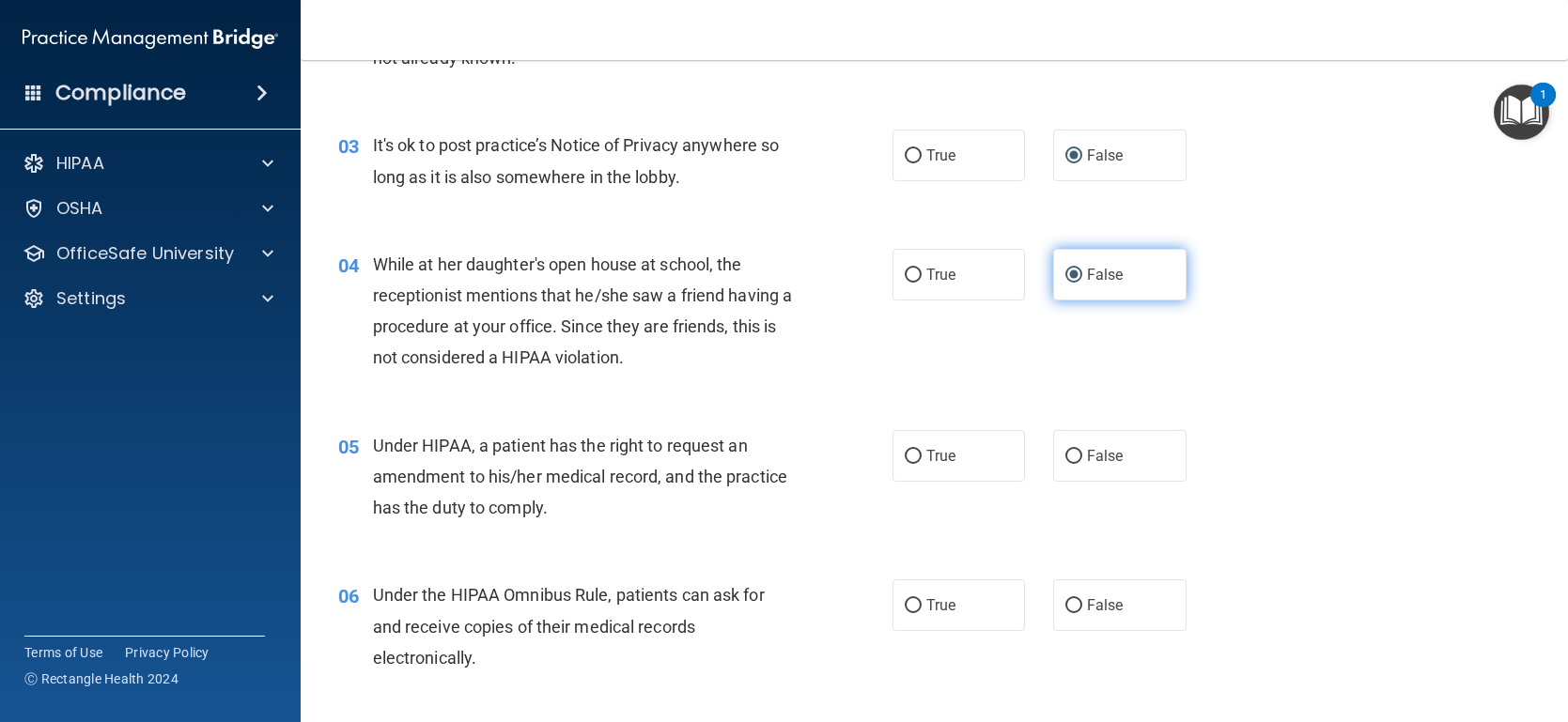
scroll to position [425, 0]
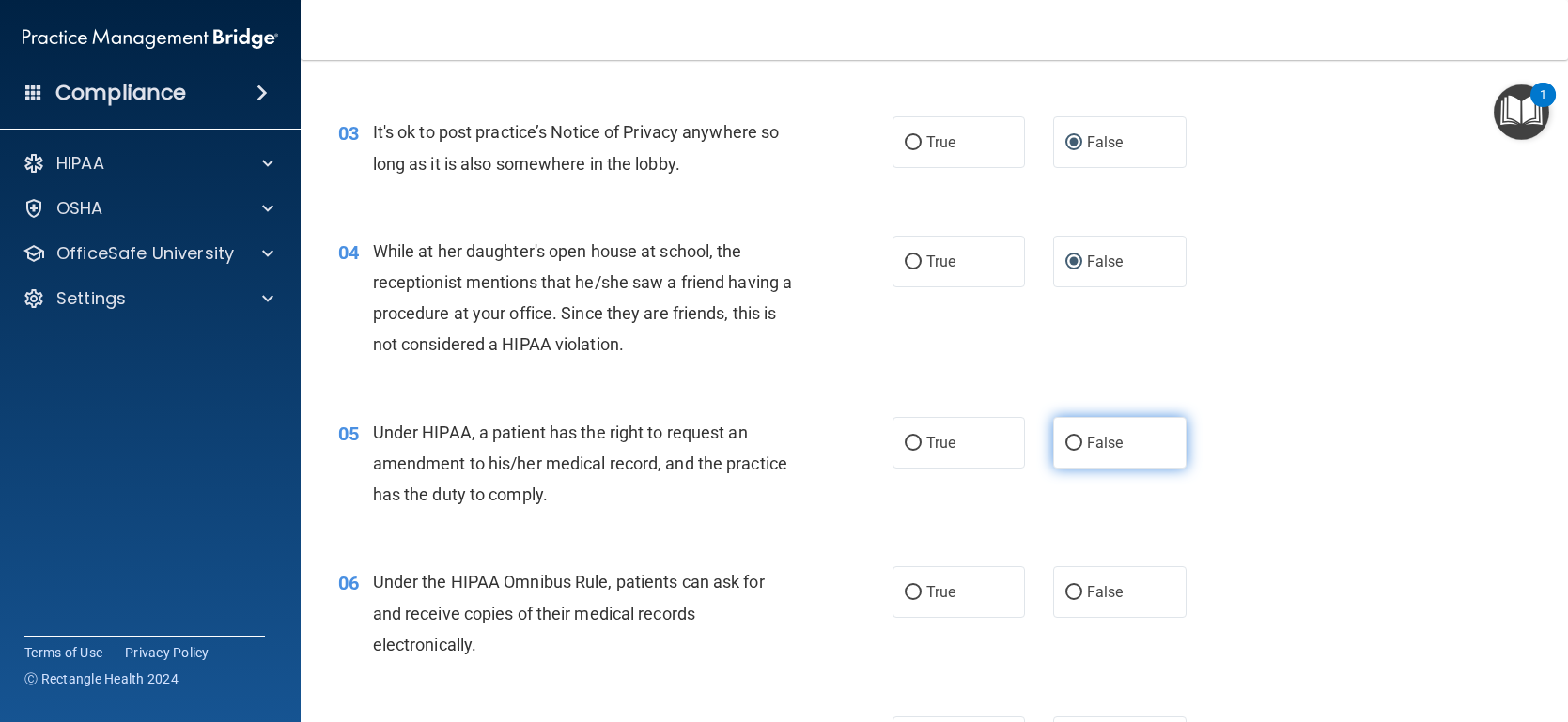
click at [1072, 436] on input "False" at bounding box center [1073, 443] width 17 height 14
radio input "true"
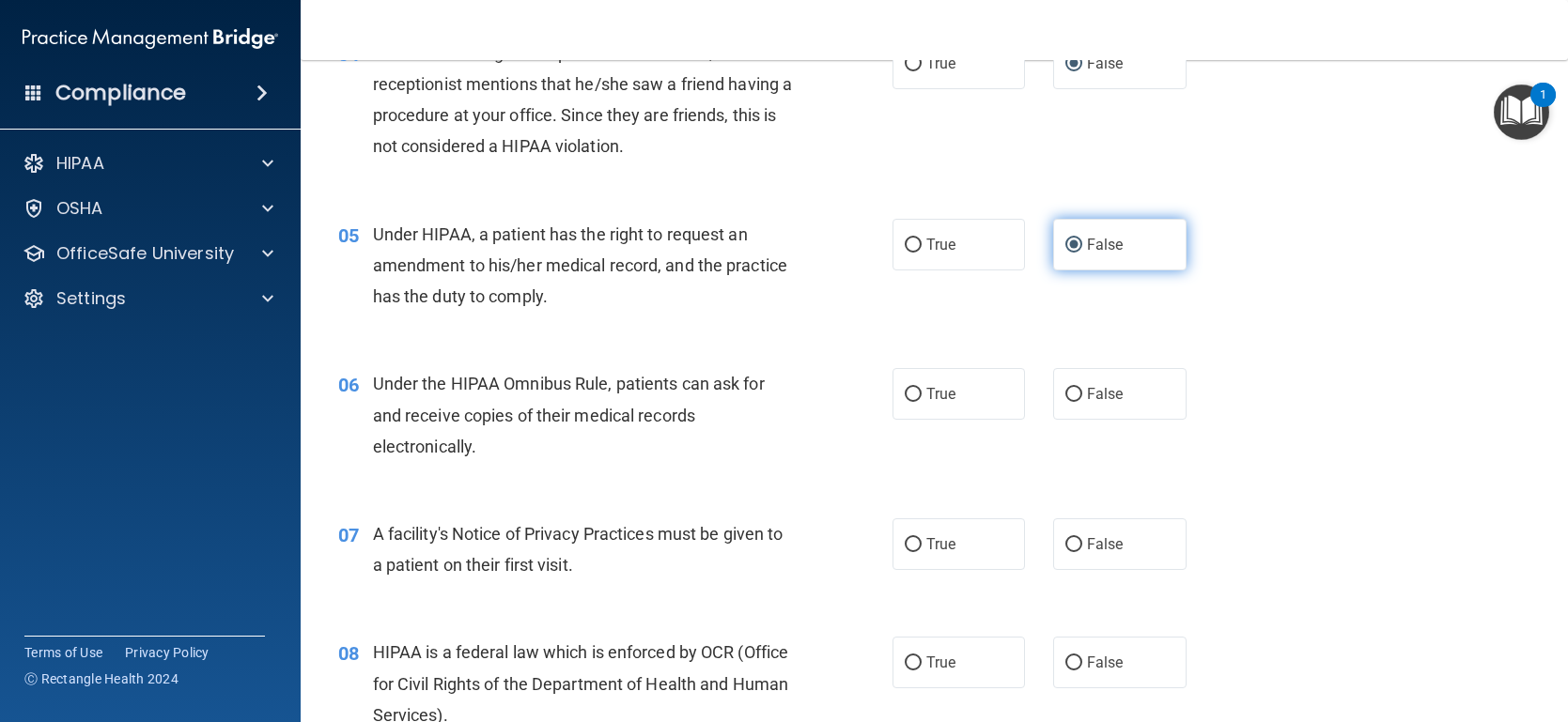
scroll to position [658, 0]
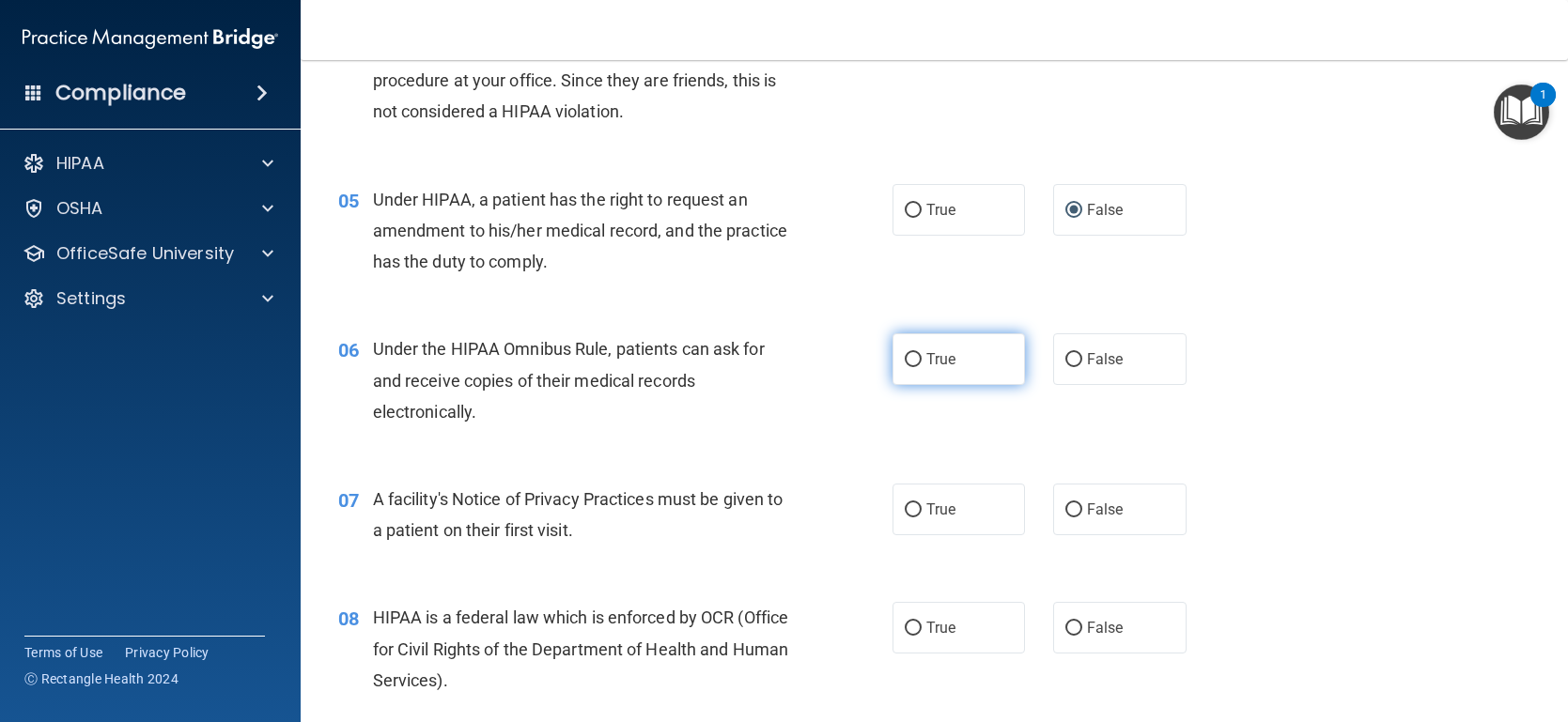
click at [910, 359] on input "True" at bounding box center [913, 361] width 17 height 14
radio input "true"
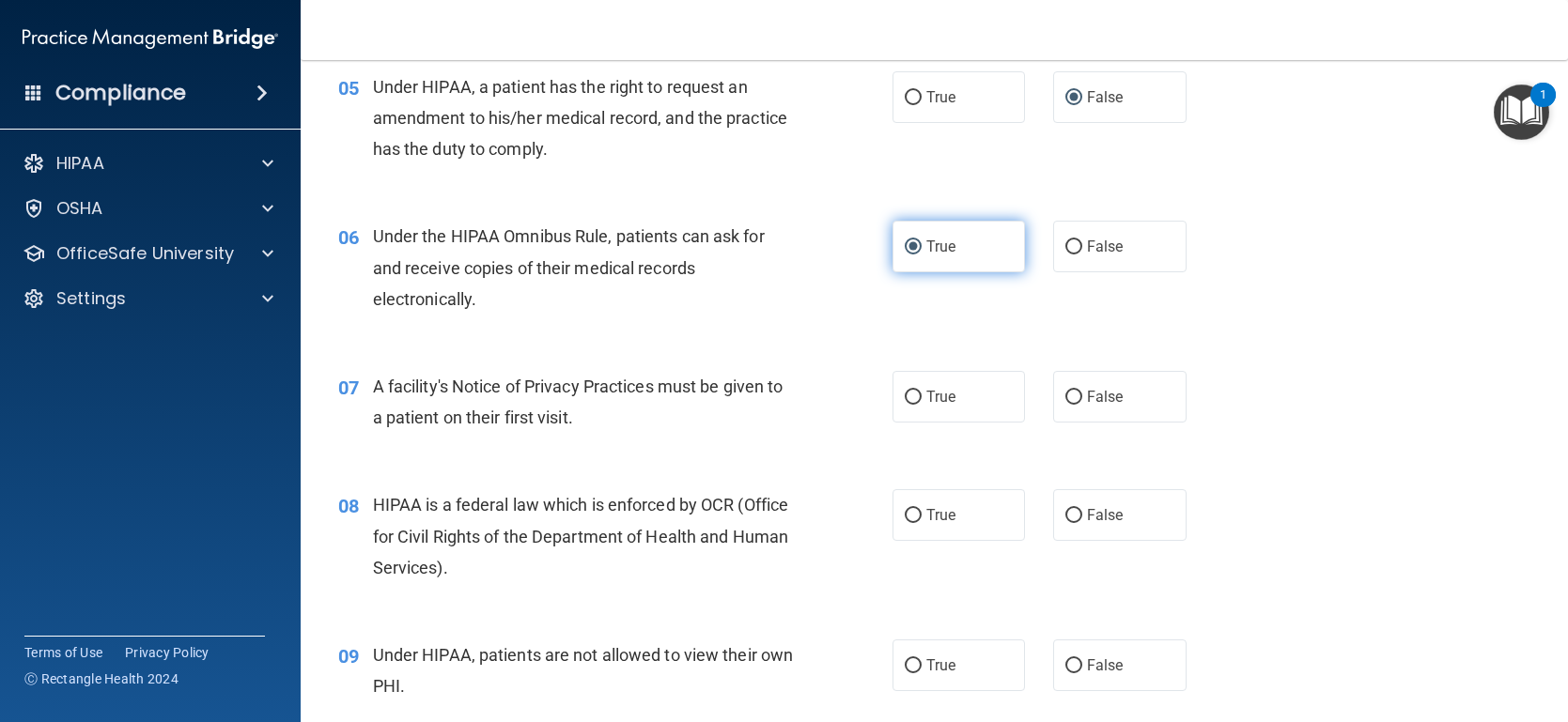
scroll to position [786, 0]
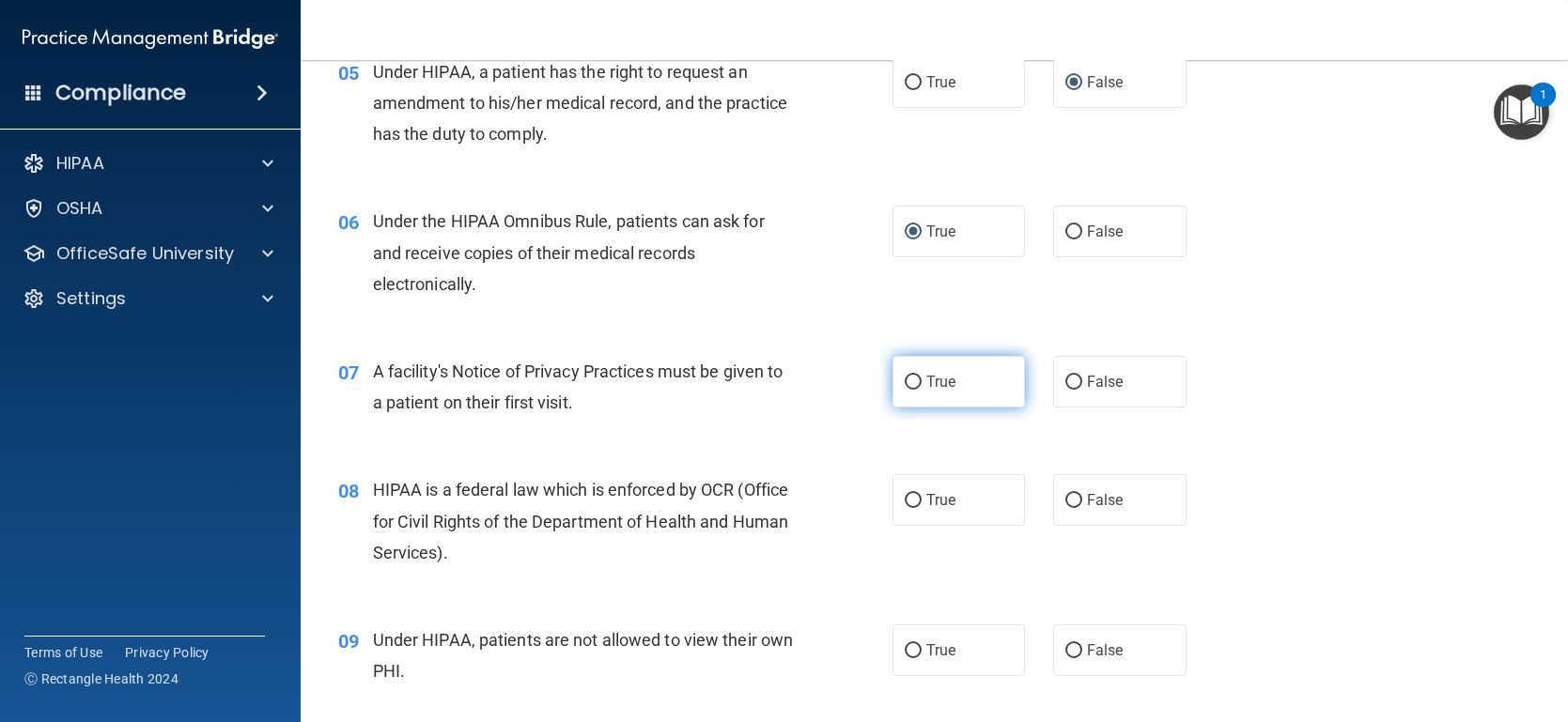
click at [914, 389] on label "True" at bounding box center [959, 381] width 133 height 52
click at [914, 389] on input "True" at bounding box center [913, 382] width 17 height 14
radio input "true"
click at [913, 502] on input "True" at bounding box center [913, 501] width 17 height 14
radio input "true"
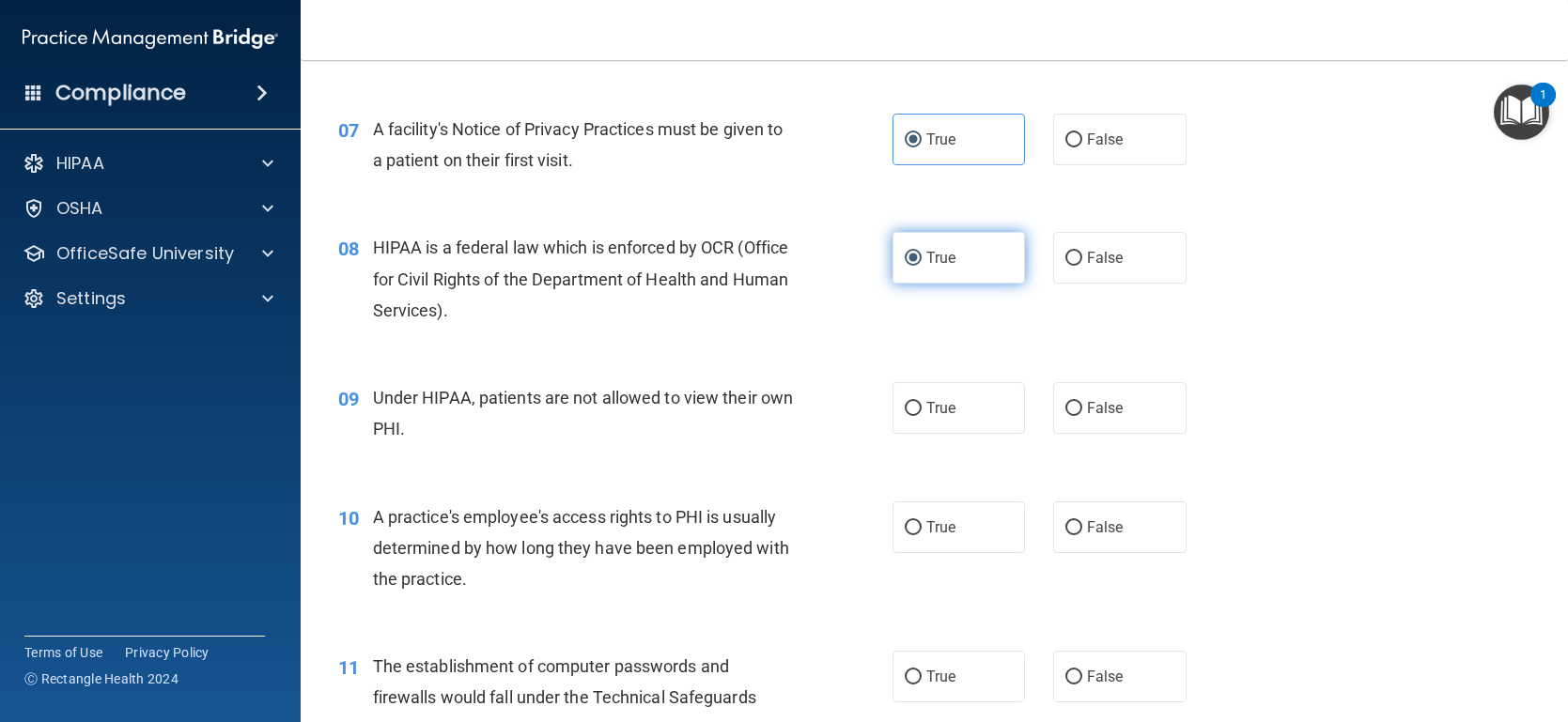
scroll to position [1030, 0]
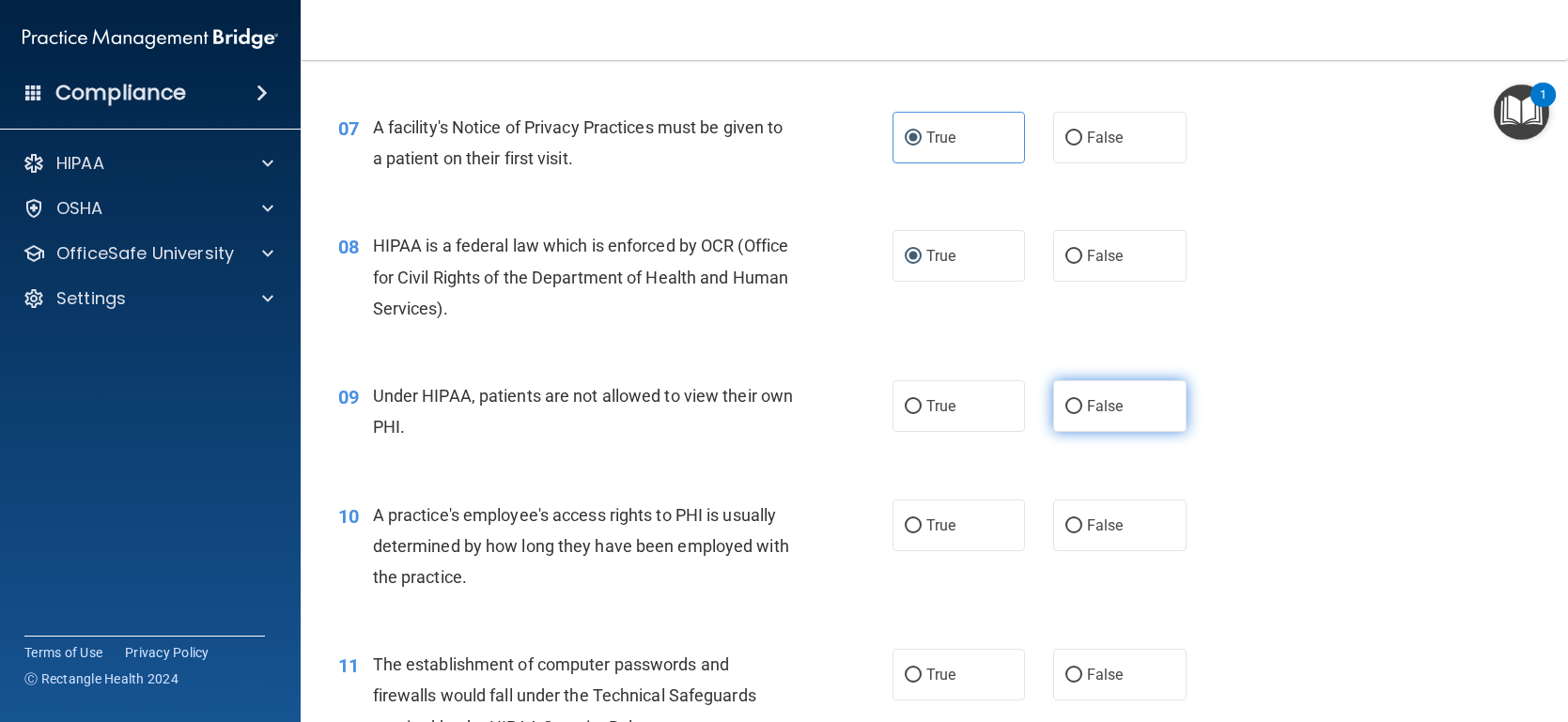
click at [1072, 413] on label "False" at bounding box center [1120, 406] width 133 height 52
click at [1072, 413] on input "False" at bounding box center [1073, 407] width 17 height 14
radio input "true"
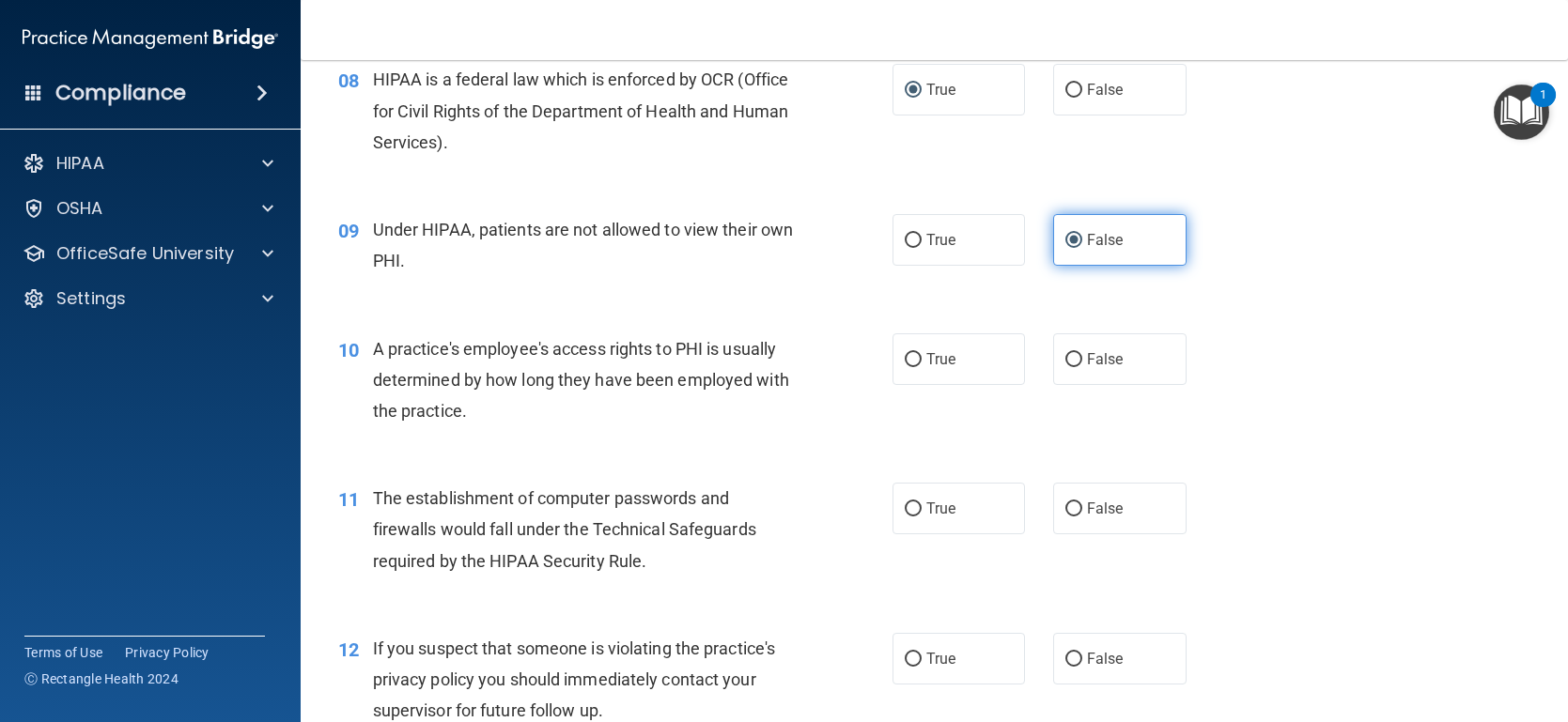
scroll to position [1200, 0]
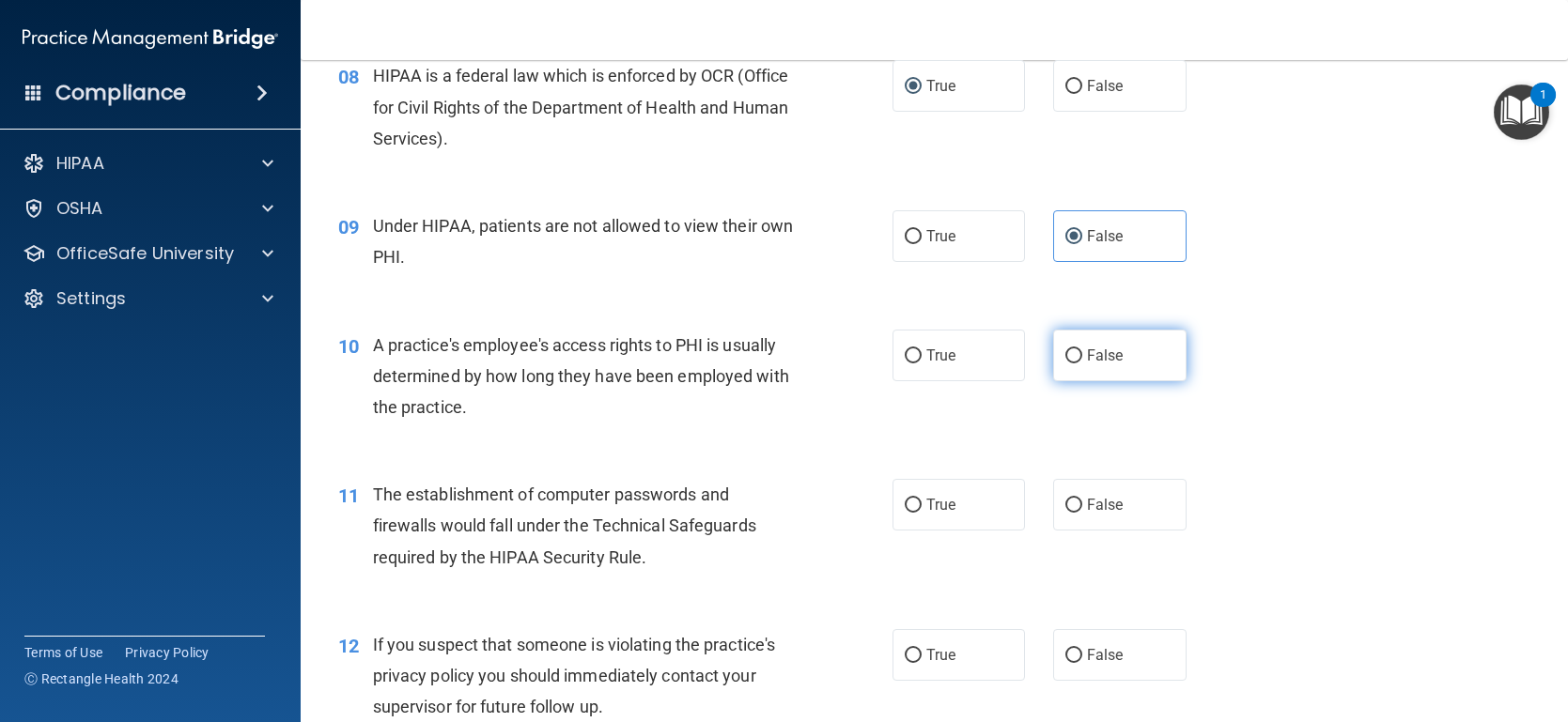
click at [1068, 355] on input "False" at bounding box center [1073, 357] width 17 height 14
radio input "true"
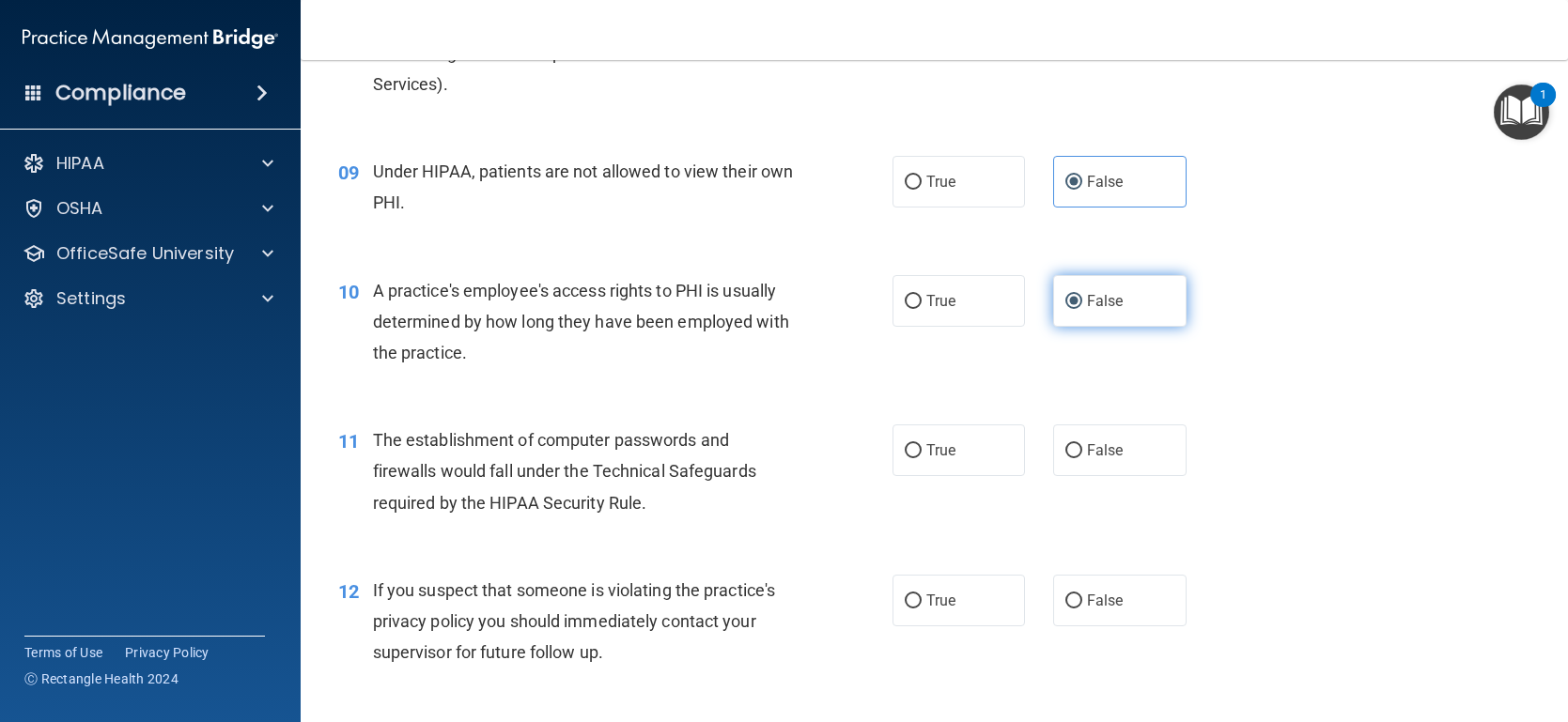
scroll to position [1311, 0]
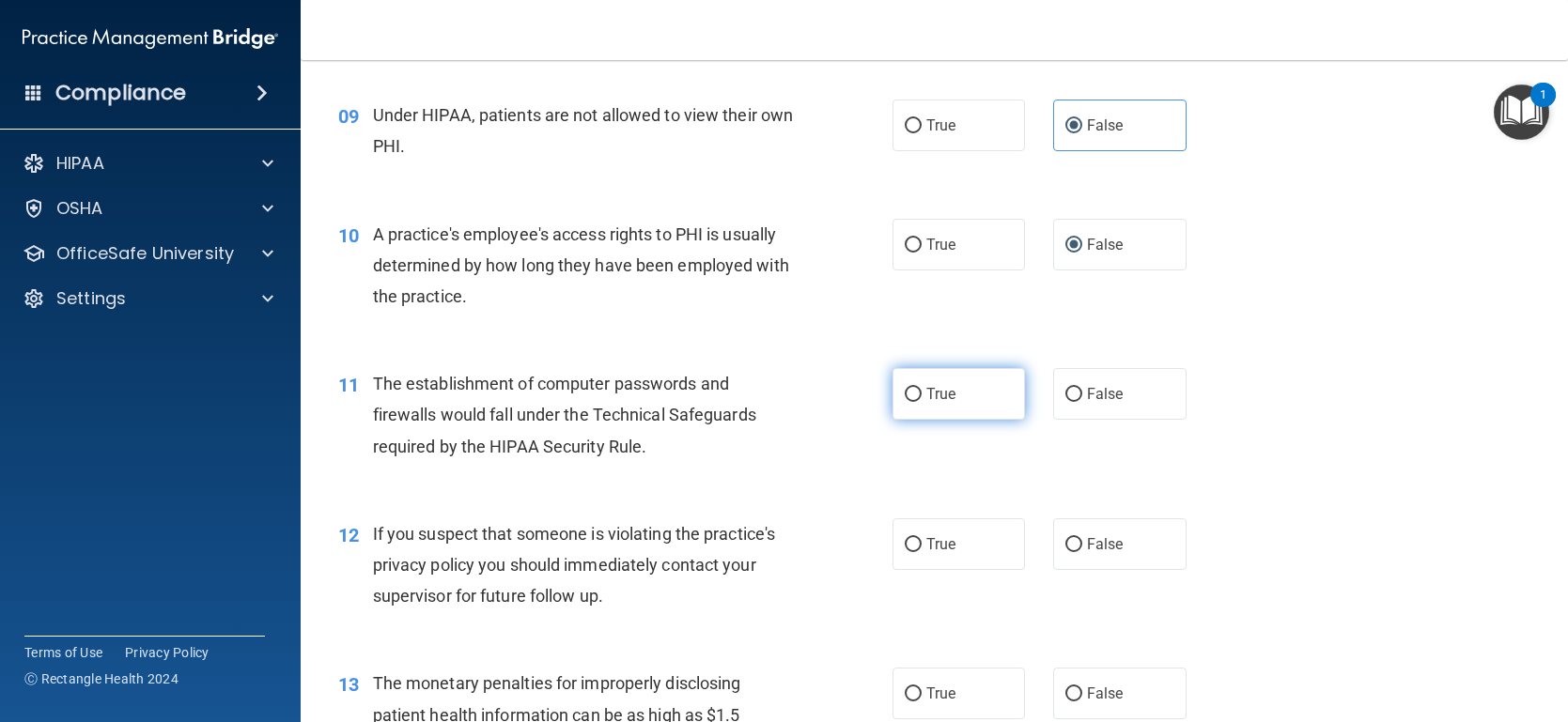
click at [914, 392] on input "True" at bounding box center [913, 394] width 17 height 14
radio input "true"
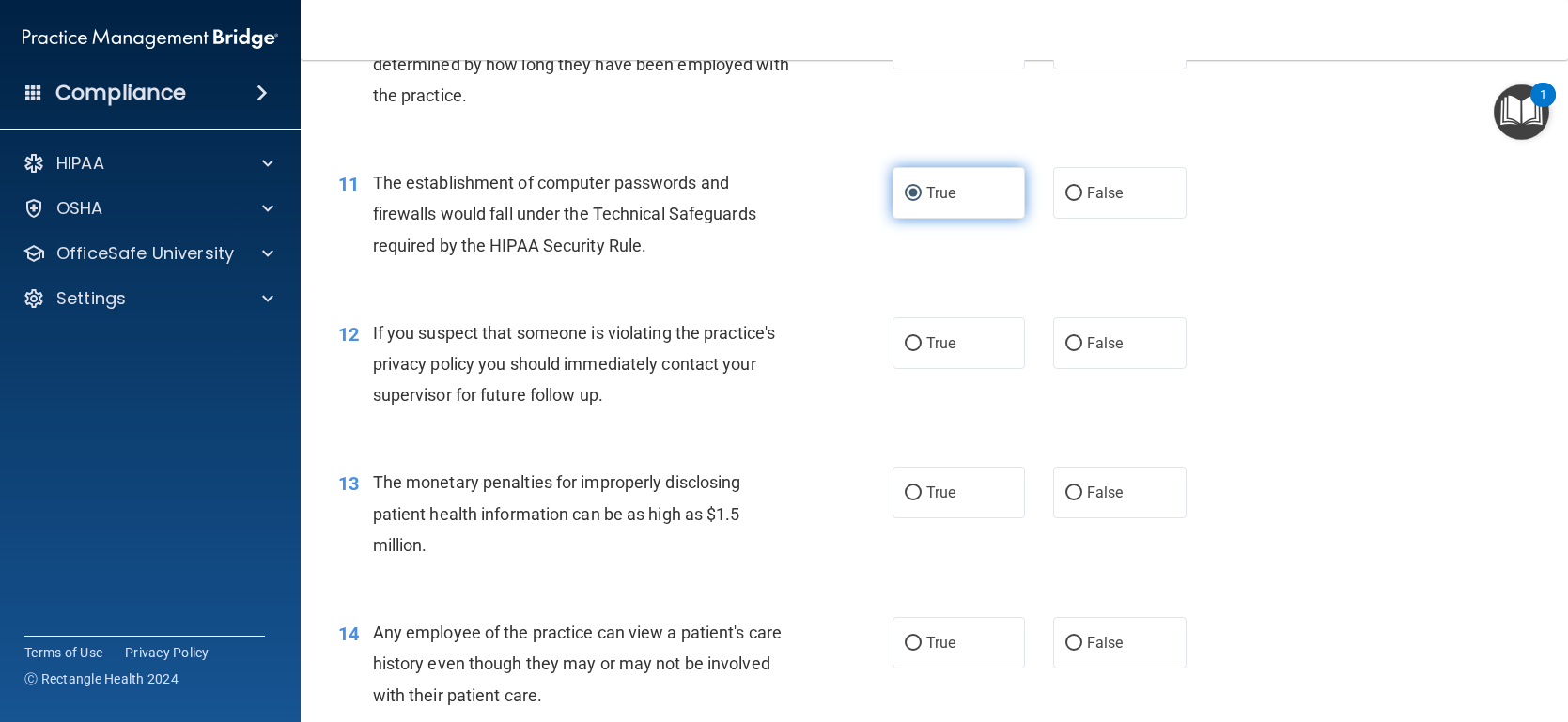
scroll to position [1526, 0]
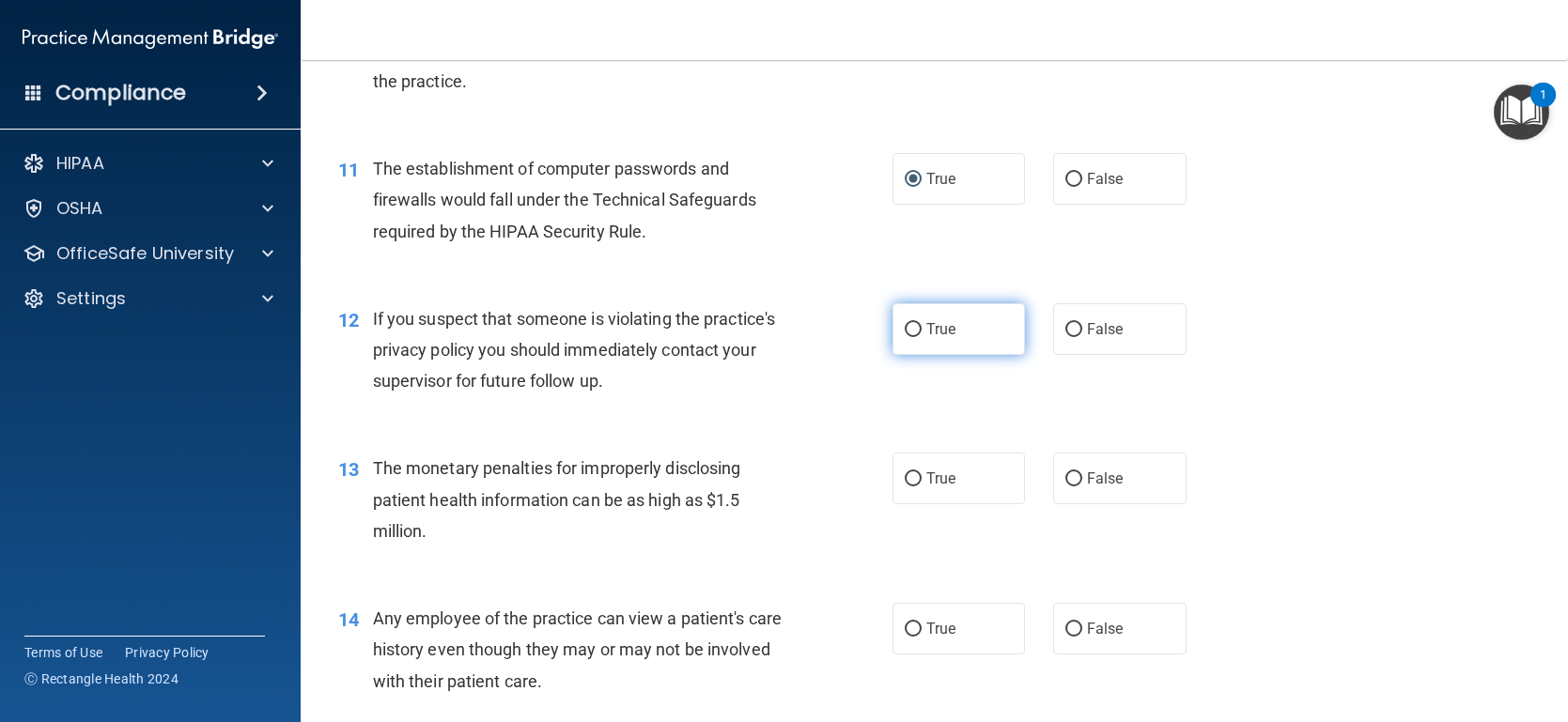
click at [914, 328] on input "True" at bounding box center [913, 330] width 17 height 14
radio input "true"
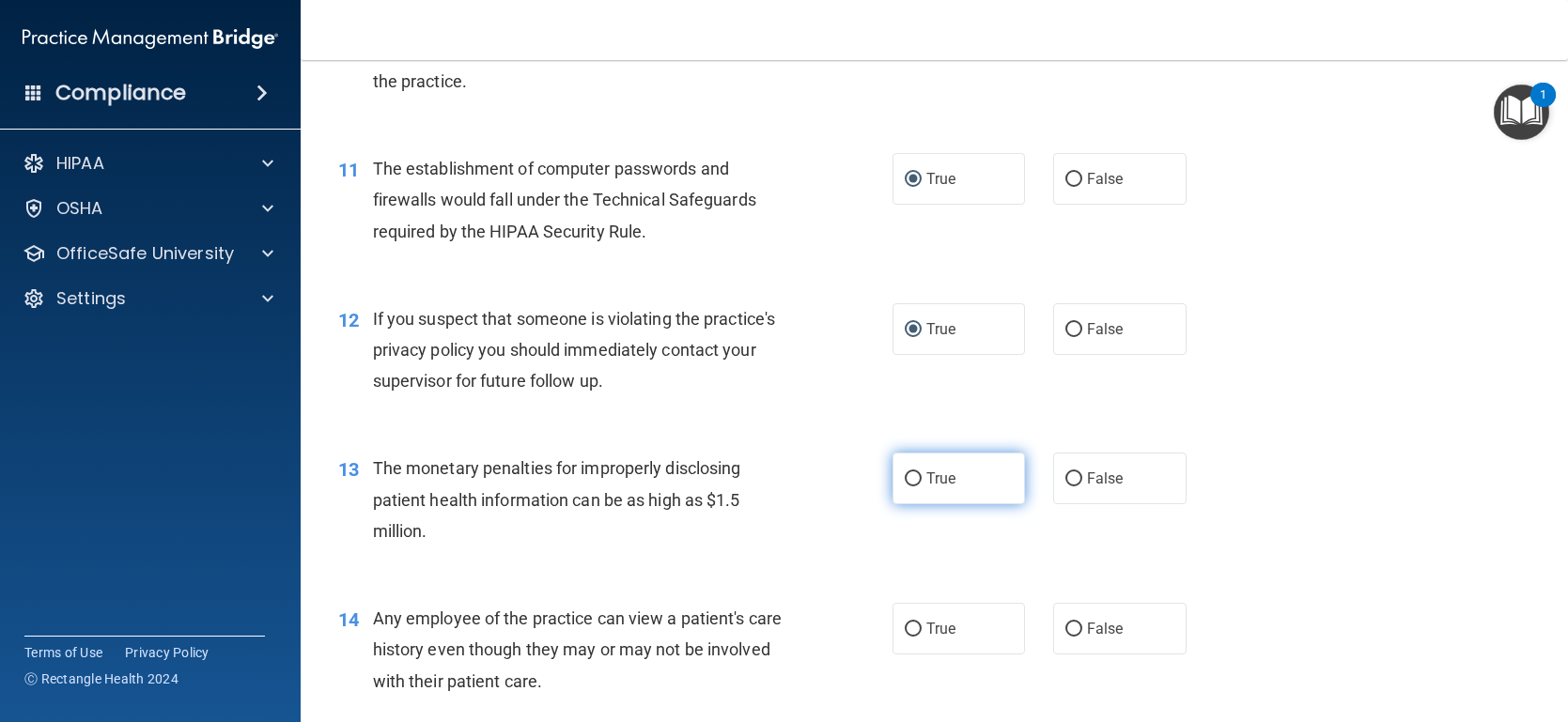
click at [913, 485] on input "True" at bounding box center [913, 479] width 17 height 14
radio input "true"
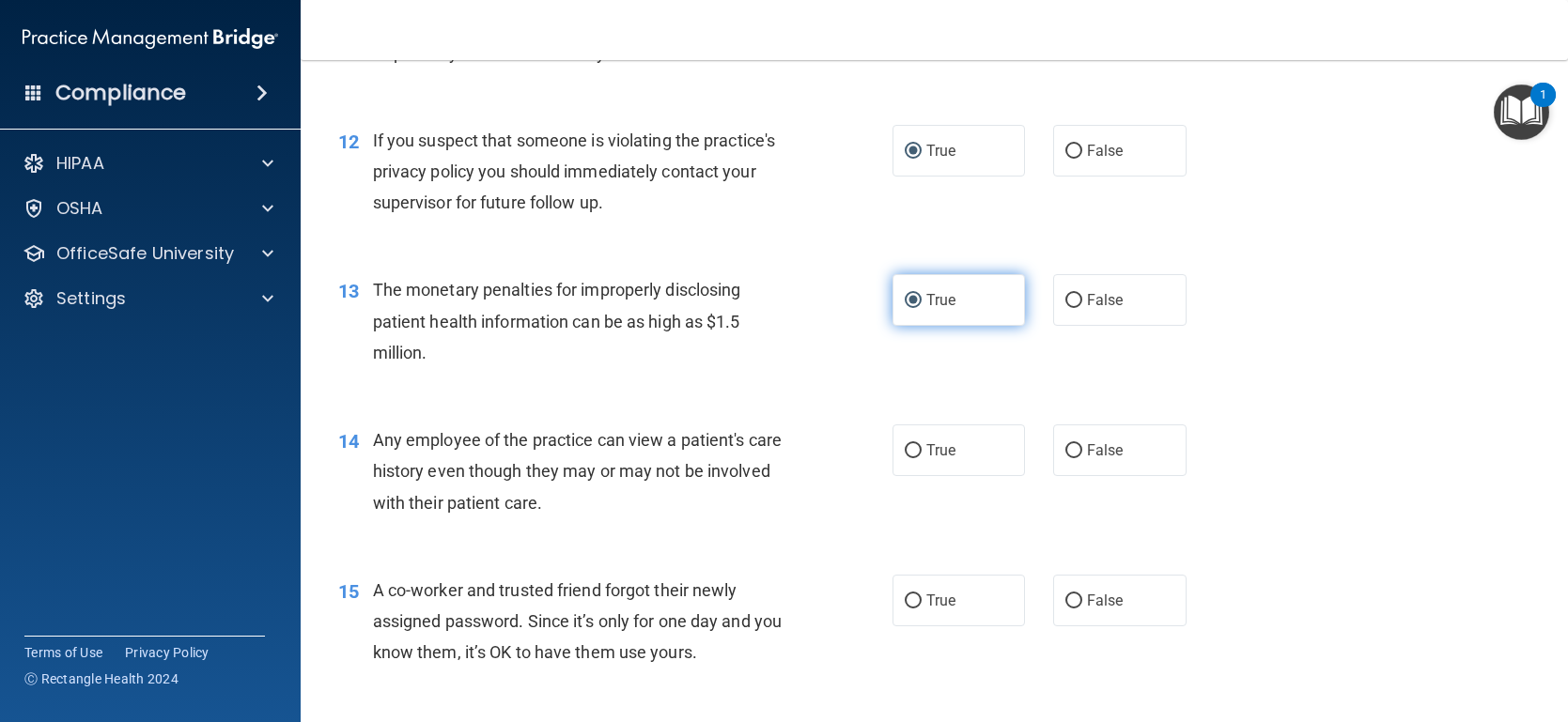
scroll to position [1706, 0]
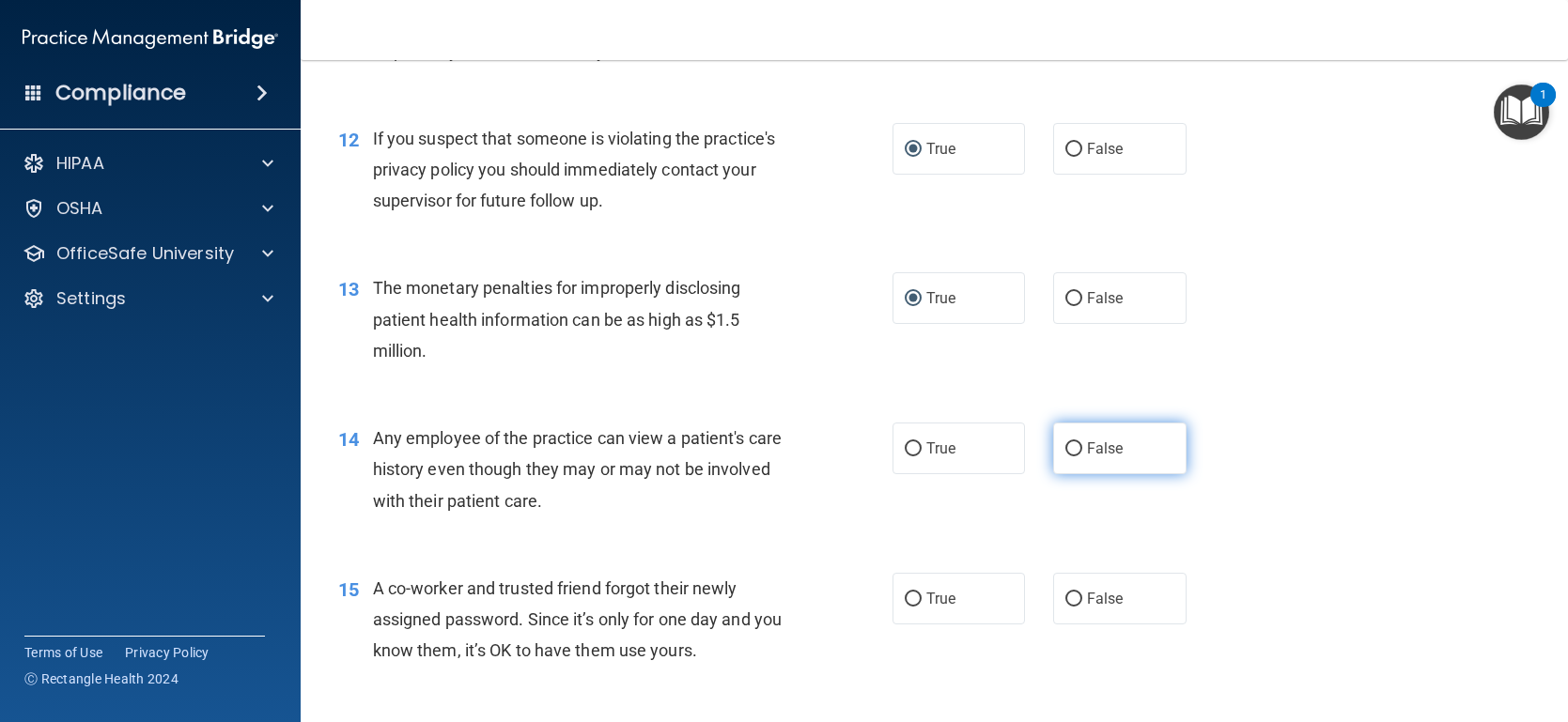
click at [1071, 448] on input "False" at bounding box center [1073, 449] width 17 height 14
radio input "true"
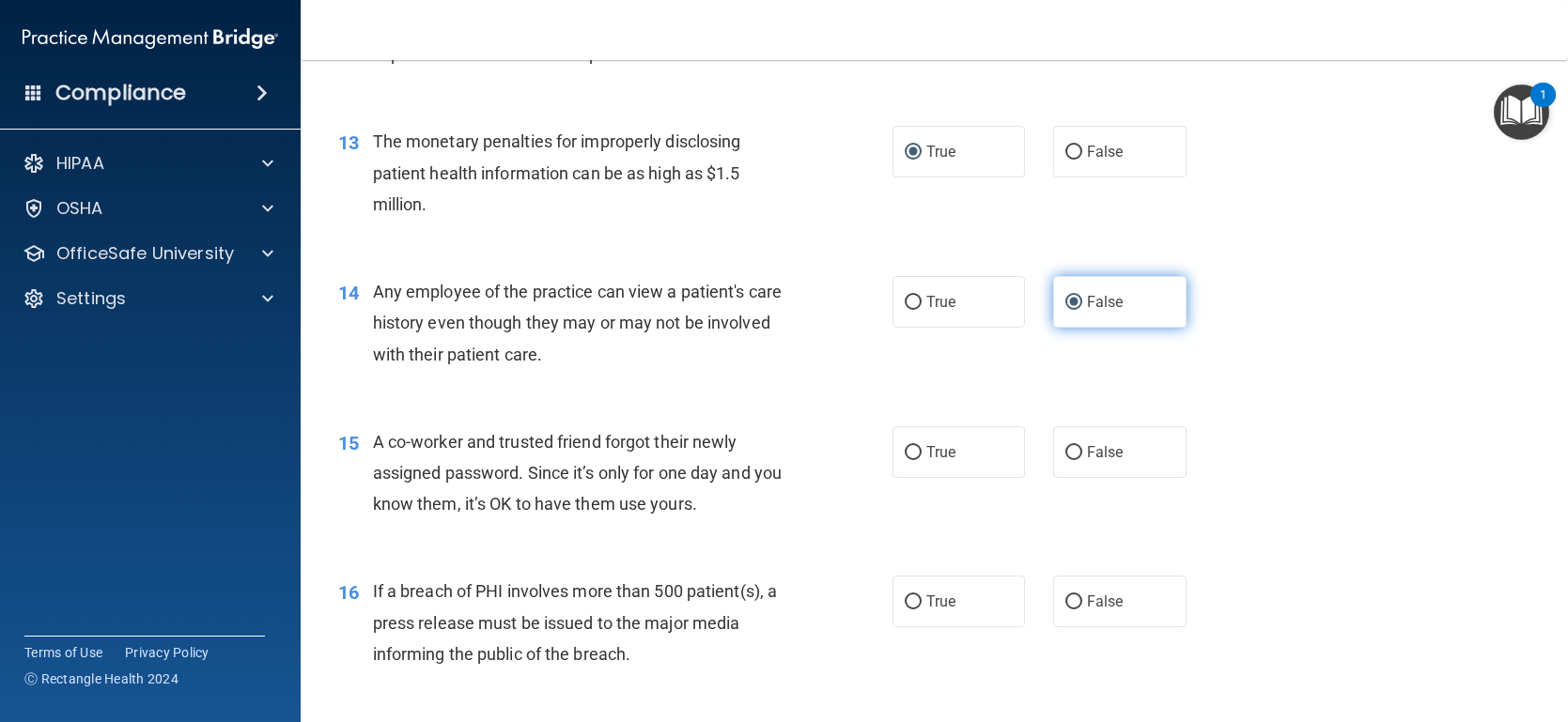
scroll to position [1853, 0]
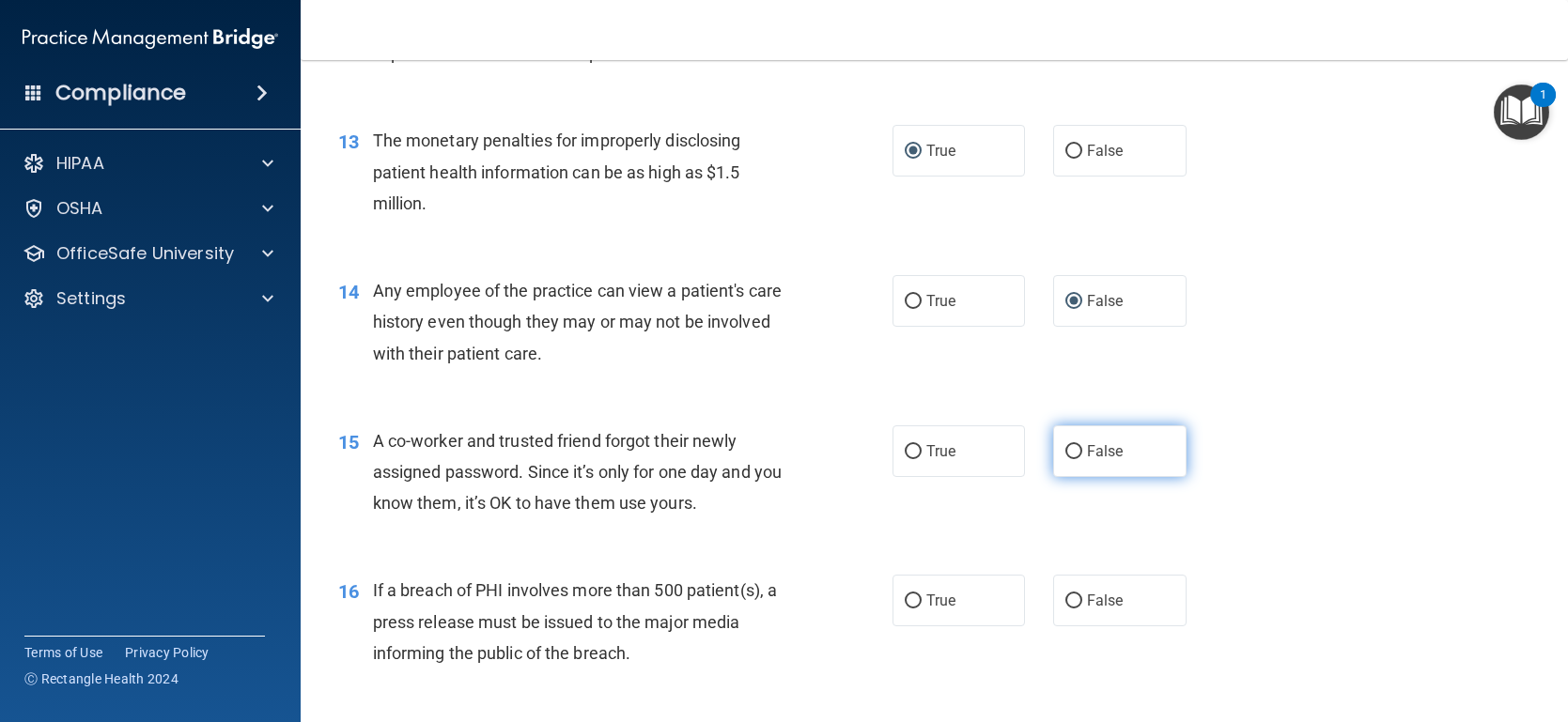
click at [1078, 445] on input "False" at bounding box center [1073, 452] width 17 height 14
radio input "true"
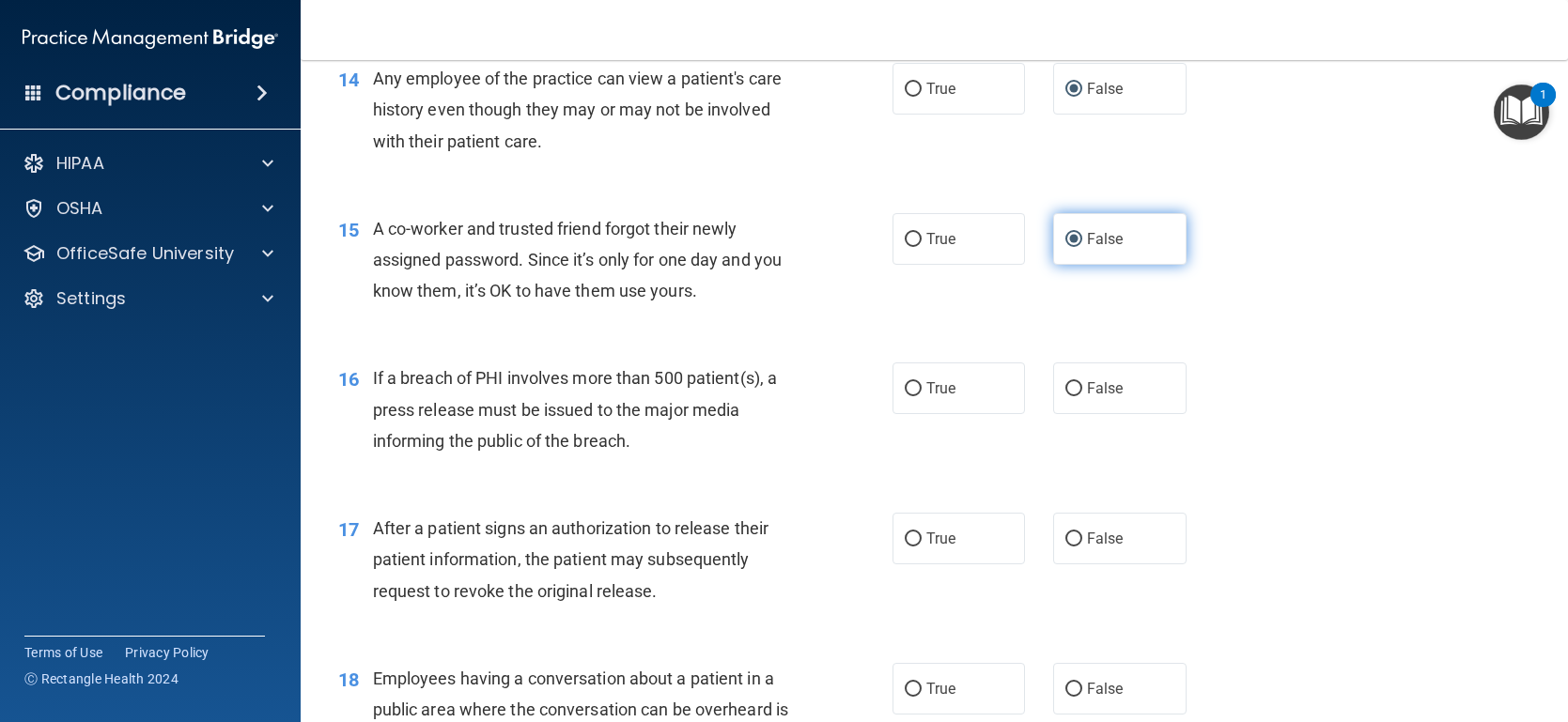
scroll to position [2071, 0]
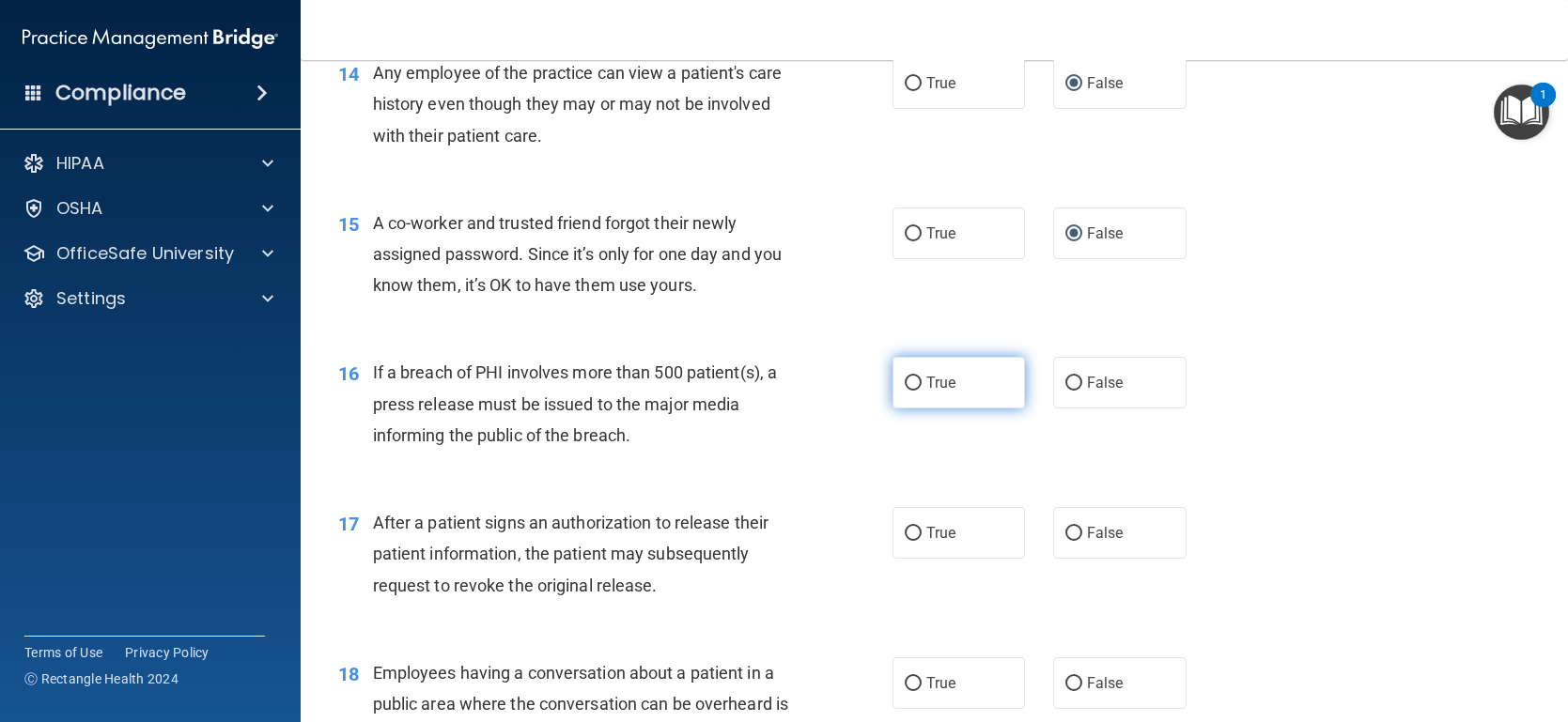
click at [915, 390] on label "True" at bounding box center [959, 382] width 133 height 52
click at [915, 390] on input "True" at bounding box center [913, 383] width 17 height 14
radio input "true"
click at [905, 530] on input "True" at bounding box center [913, 534] width 17 height 14
radio input "true"
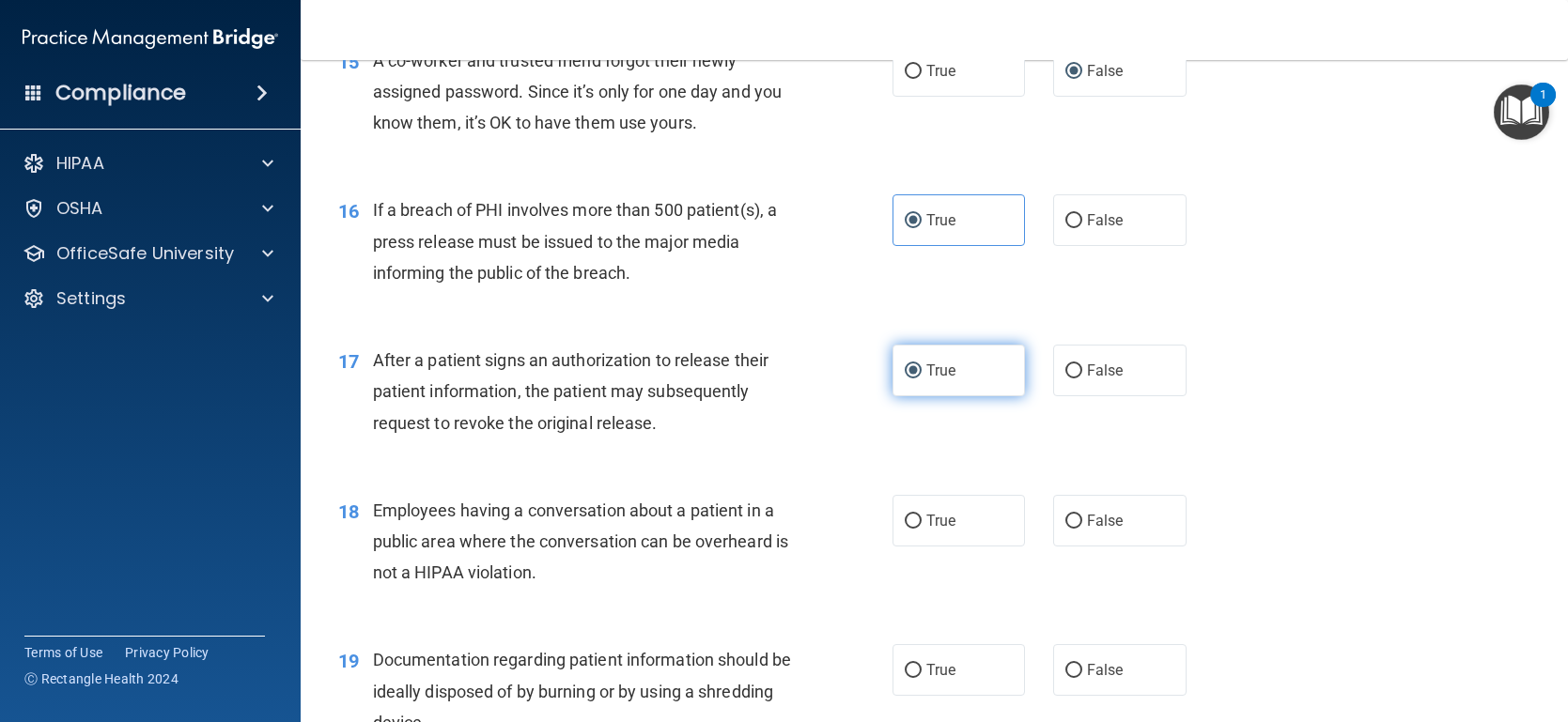
scroll to position [2246, 0]
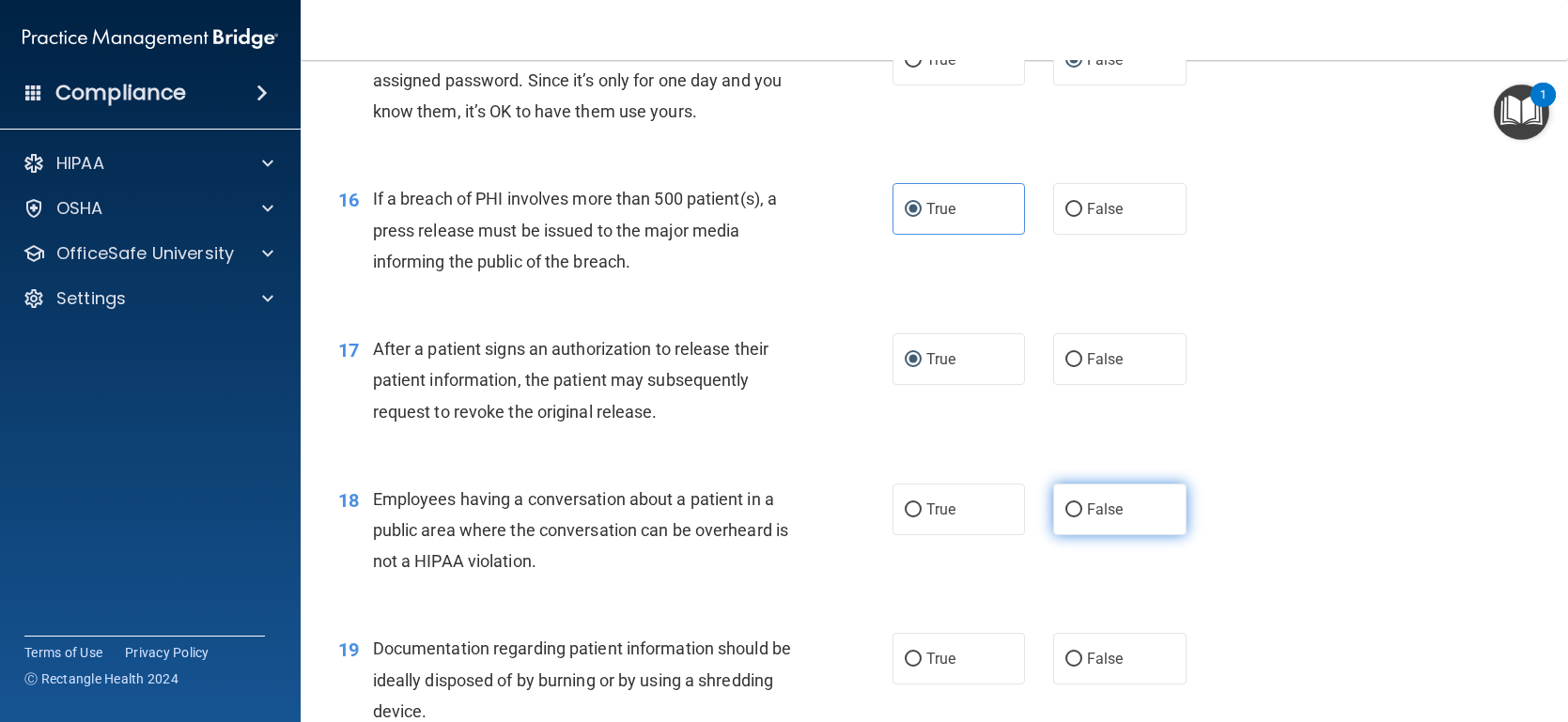
click at [1076, 514] on input "False" at bounding box center [1073, 510] width 17 height 14
radio input "true"
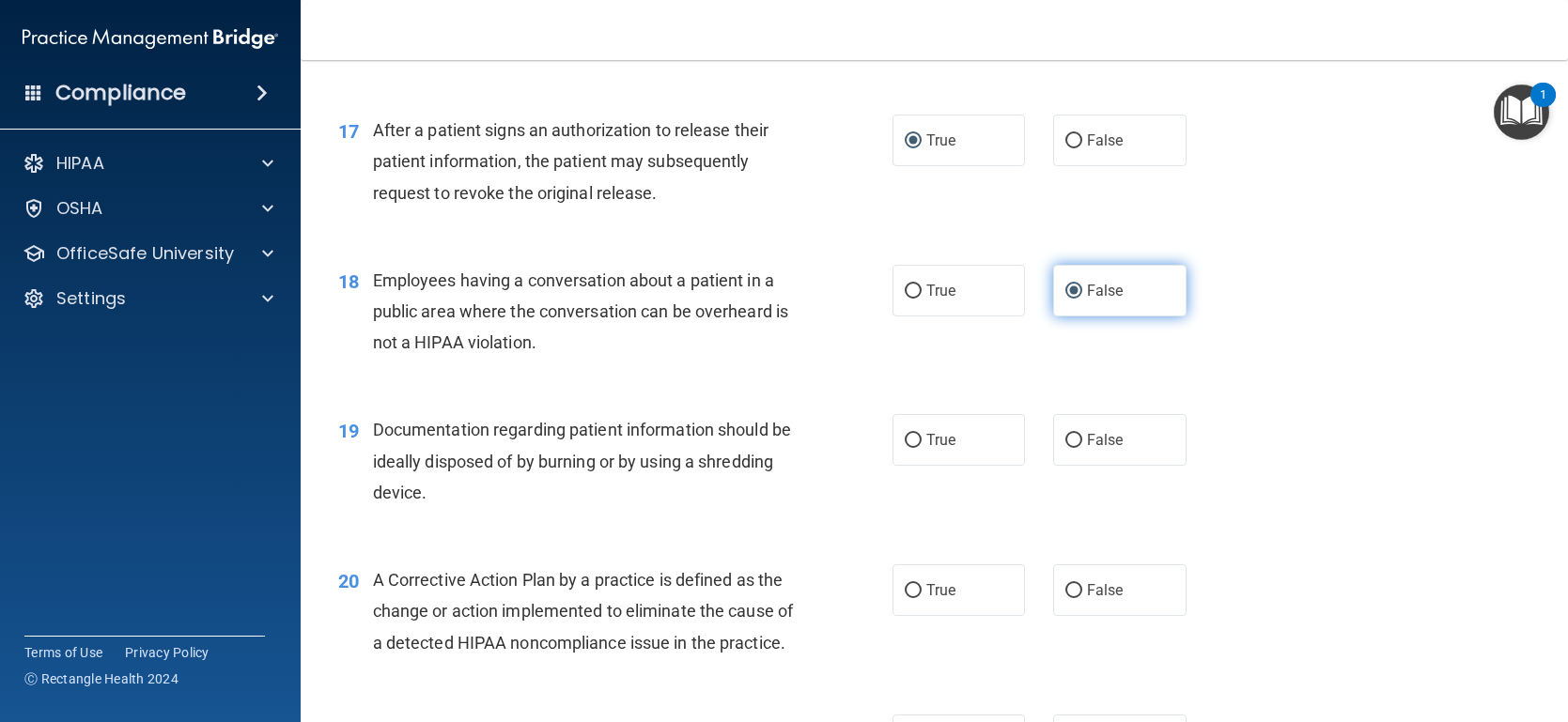
scroll to position [2468, 0]
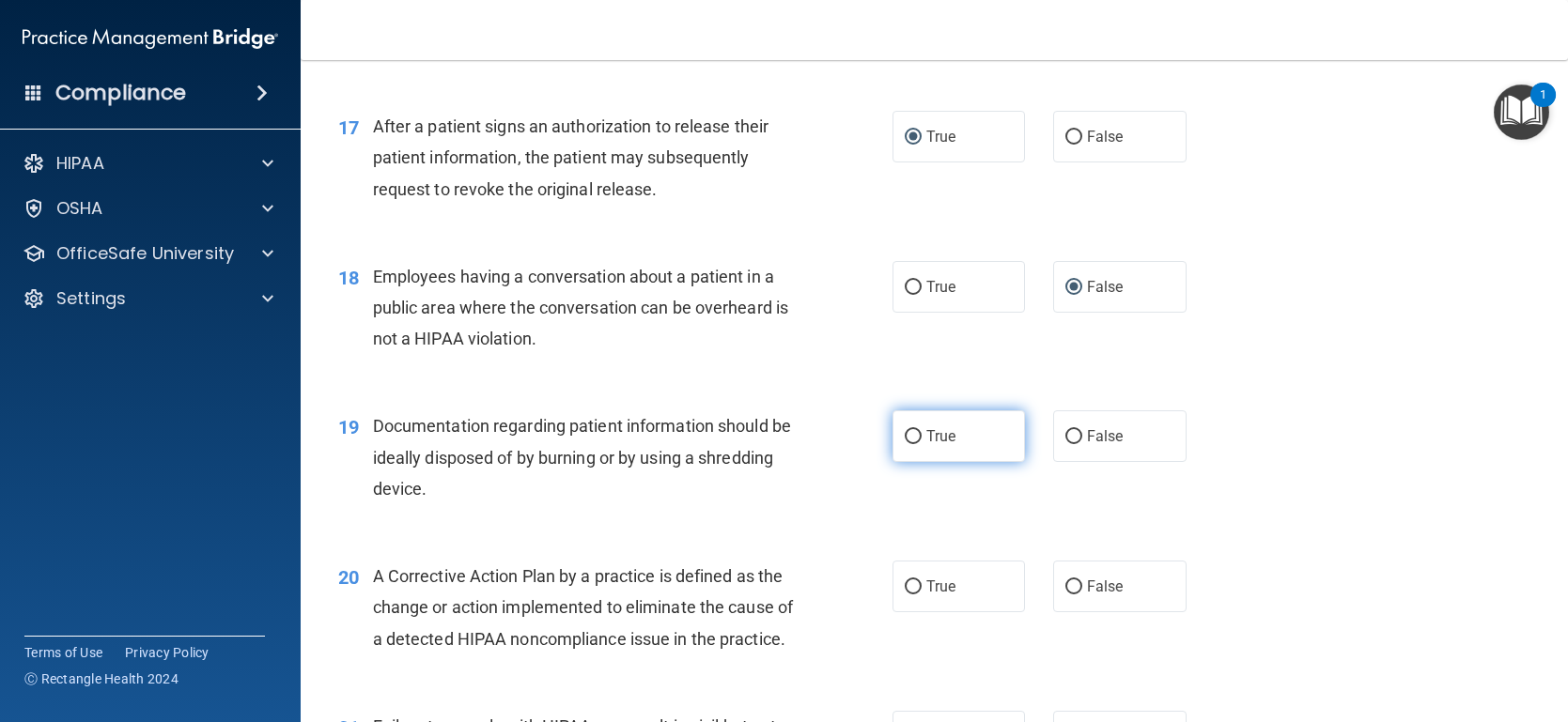
click at [915, 439] on input "True" at bounding box center [913, 437] width 17 height 14
radio input "true"
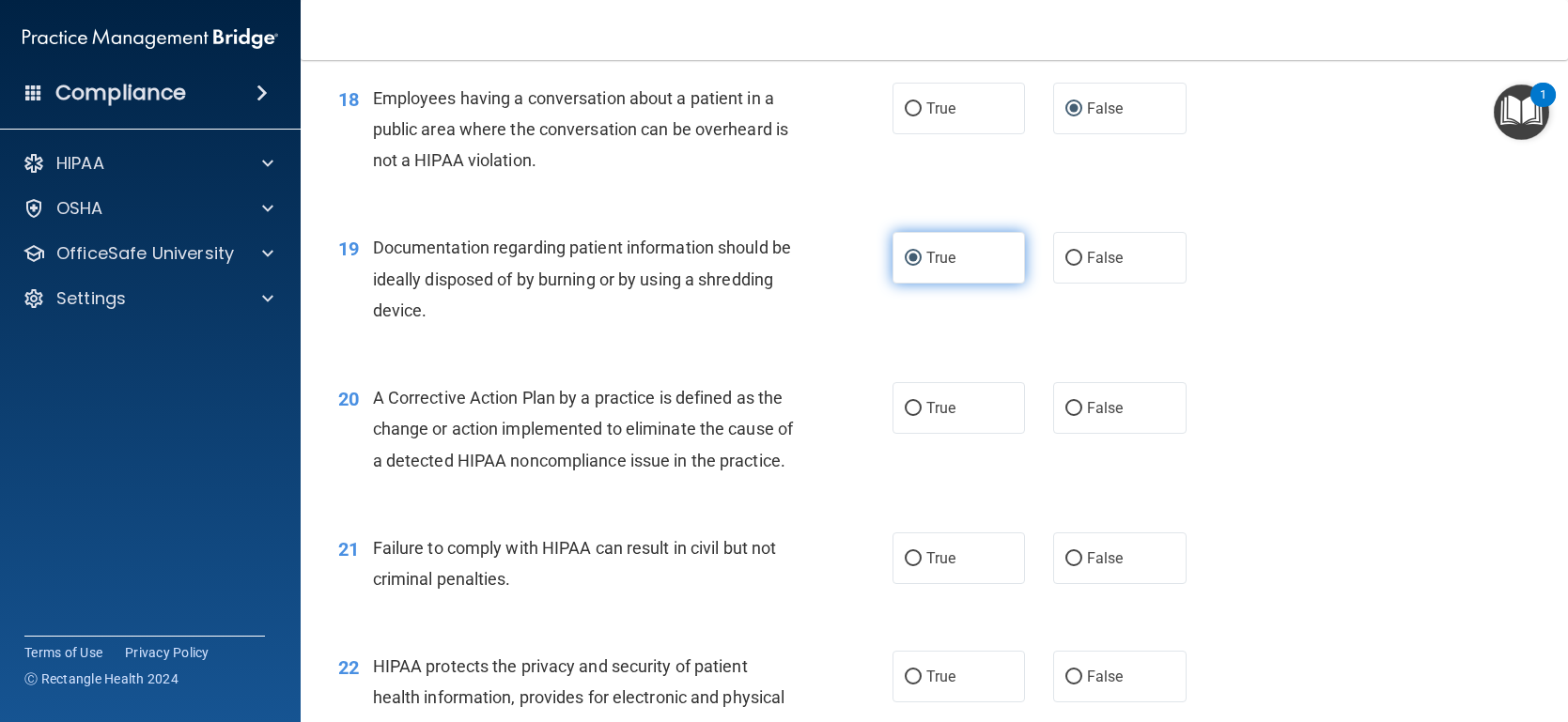
scroll to position [2657, 0]
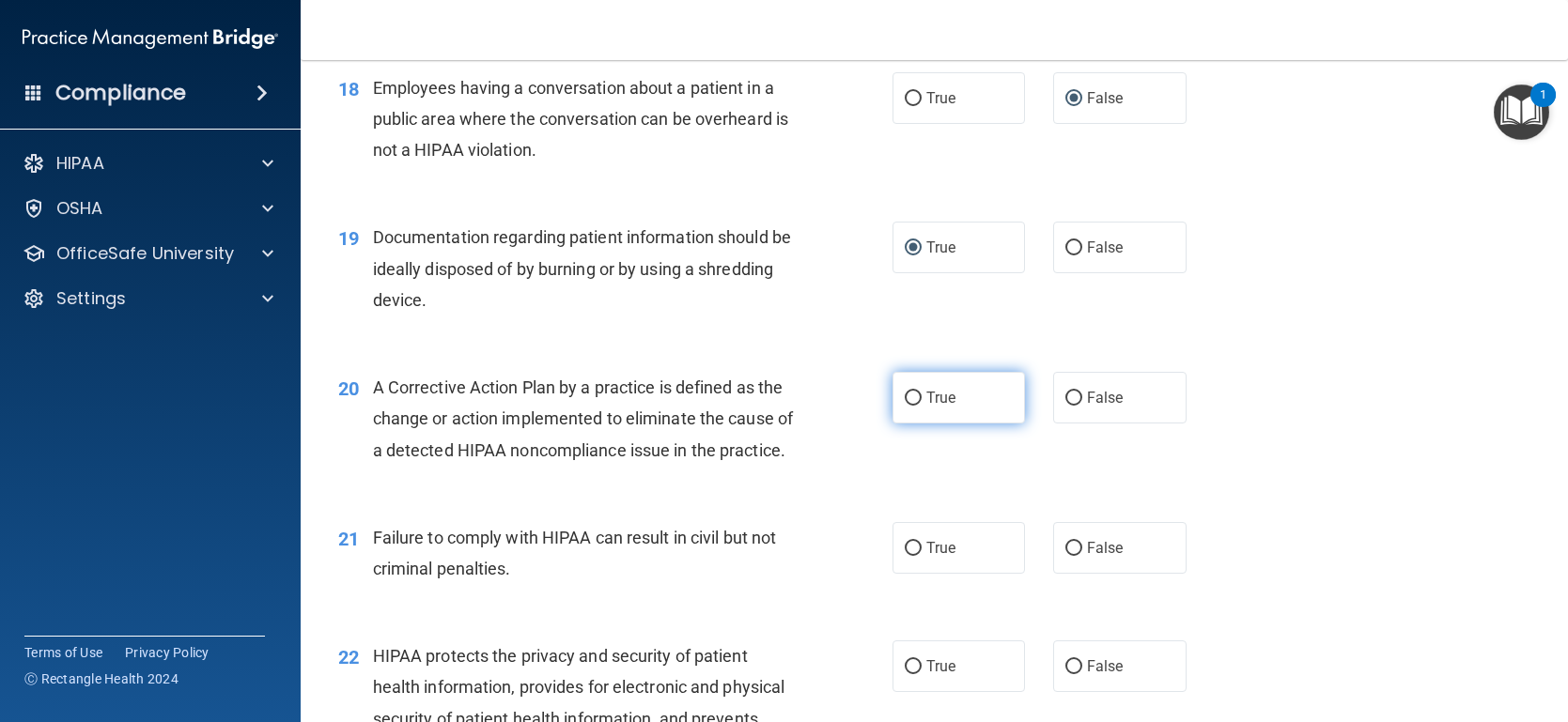
click at [909, 401] on input "True" at bounding box center [913, 398] width 17 height 14
radio input "true"
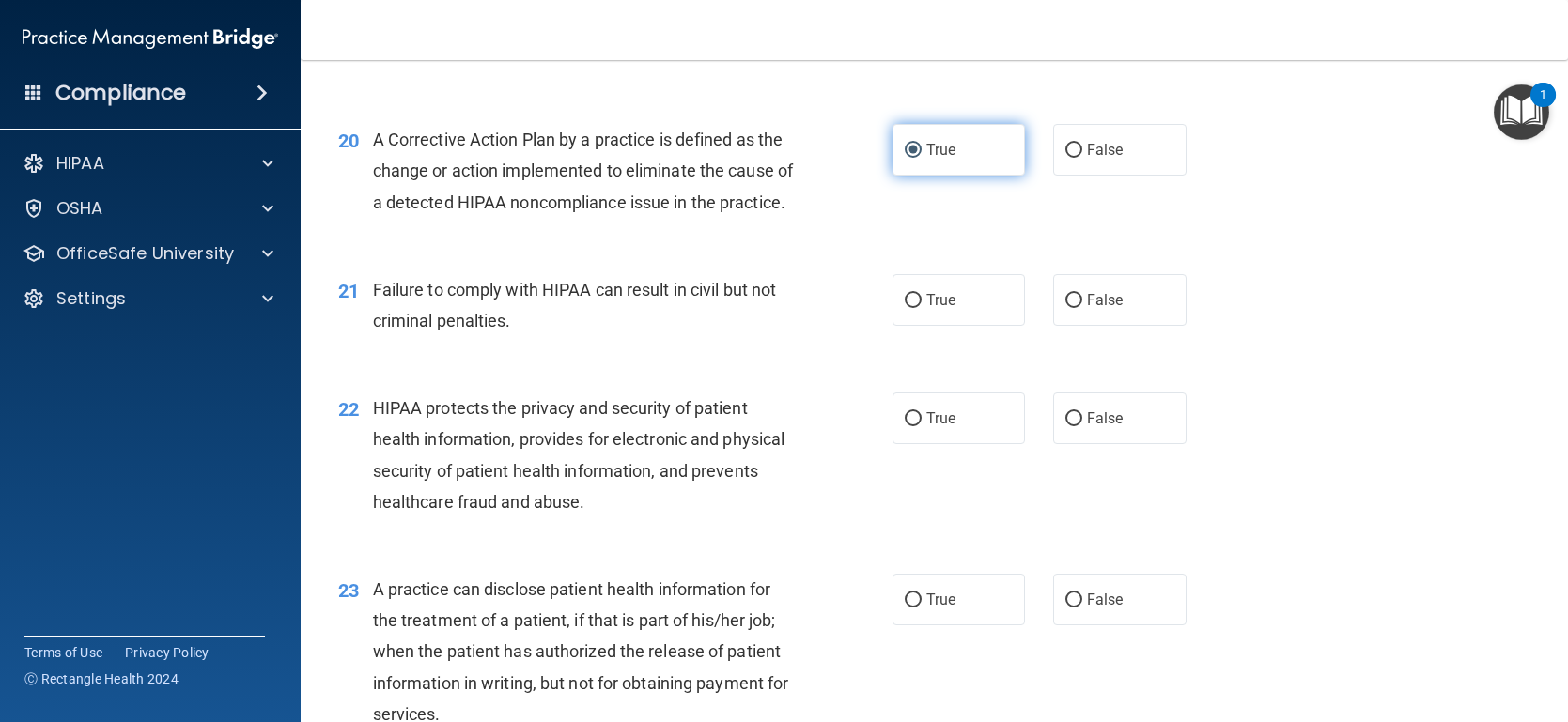
scroll to position [2905, 0]
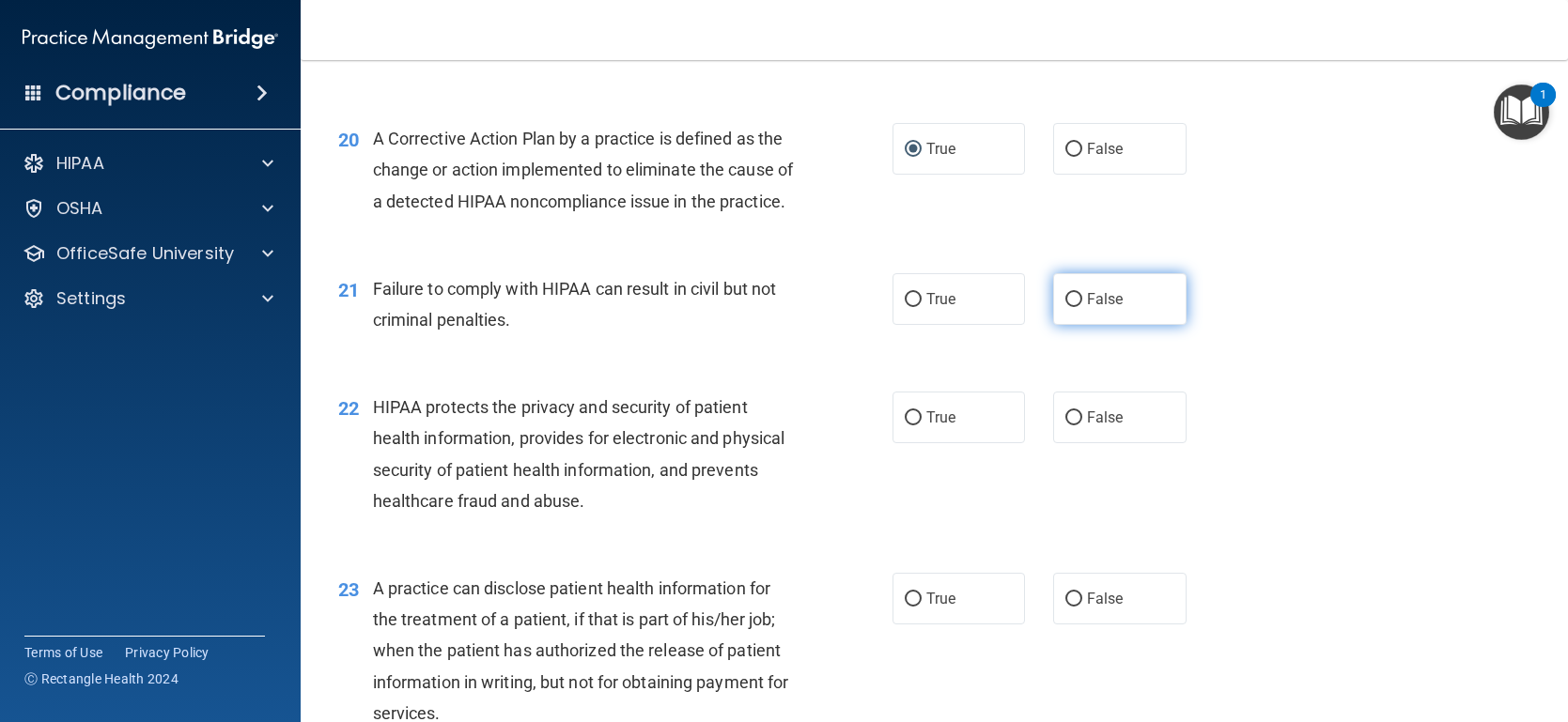
click at [1078, 307] on input "False" at bounding box center [1073, 300] width 17 height 14
radio input "true"
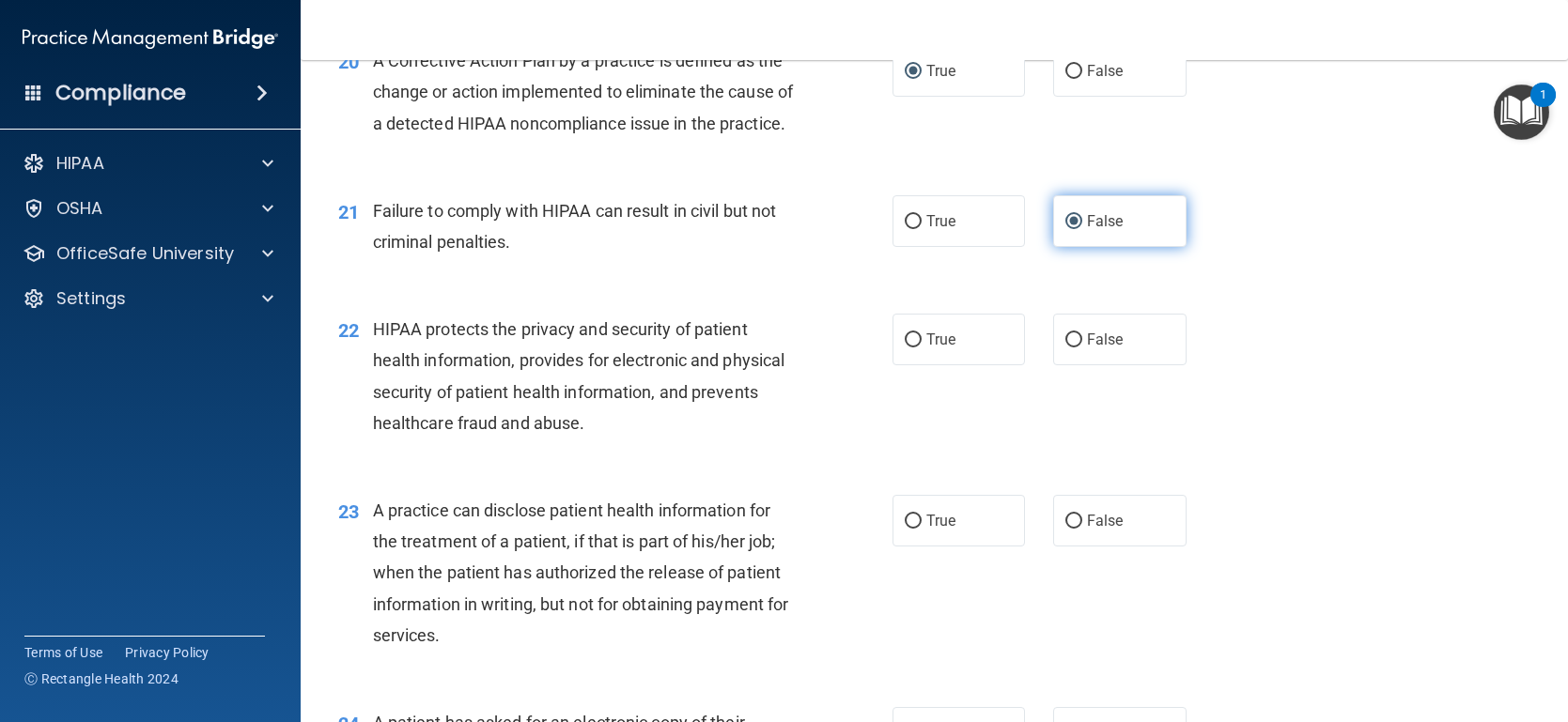
scroll to position [2989, 0]
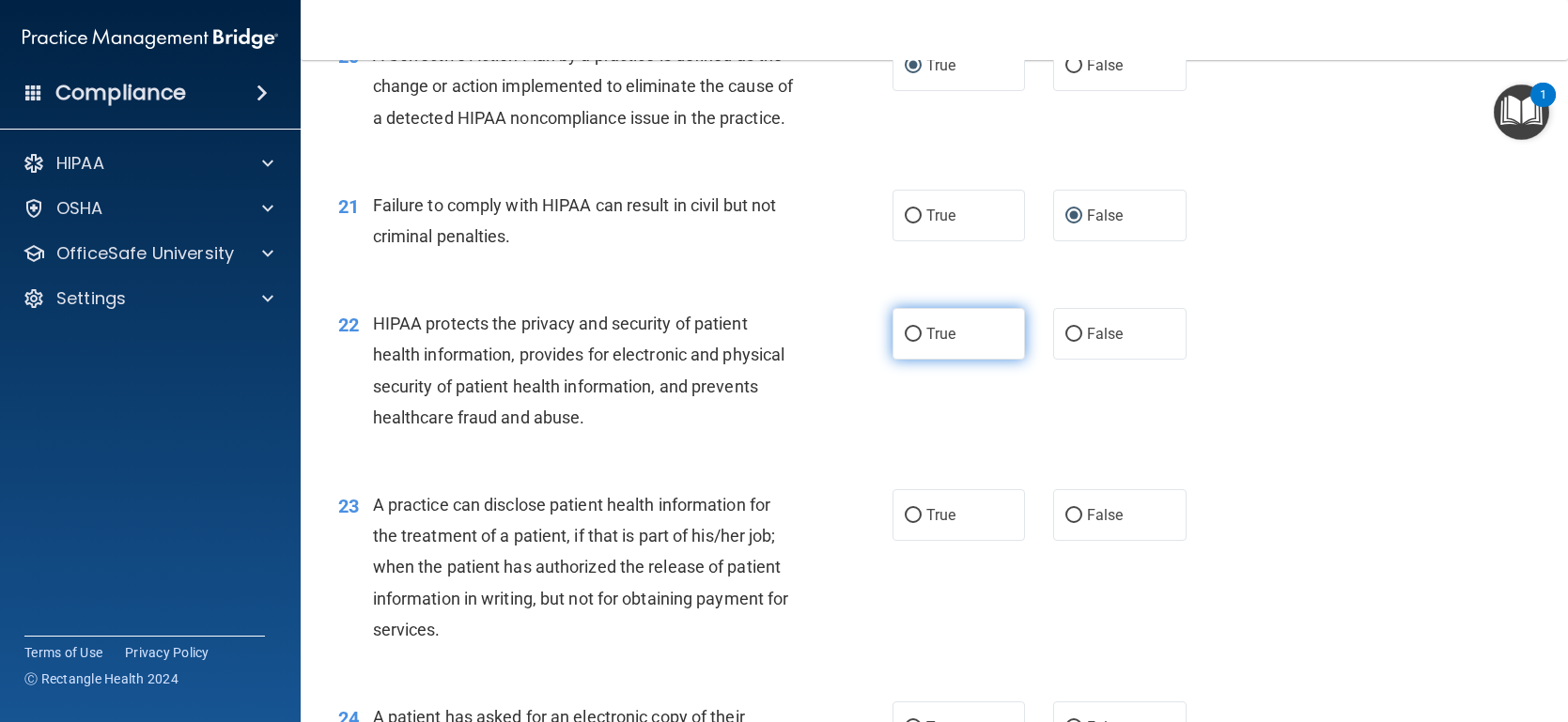
click at [910, 342] on input "True" at bounding box center [913, 335] width 17 height 14
radio input "true"
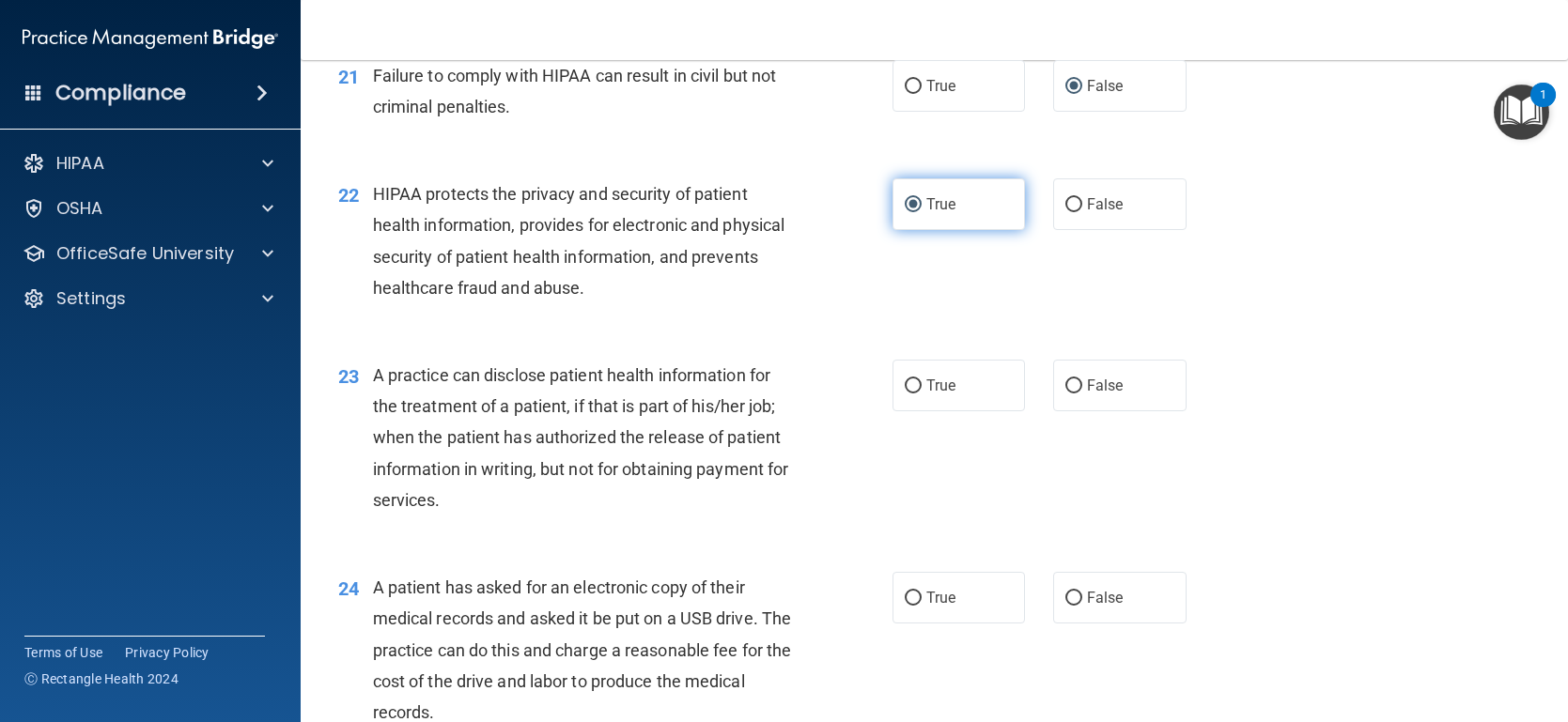
scroll to position [3139, 0]
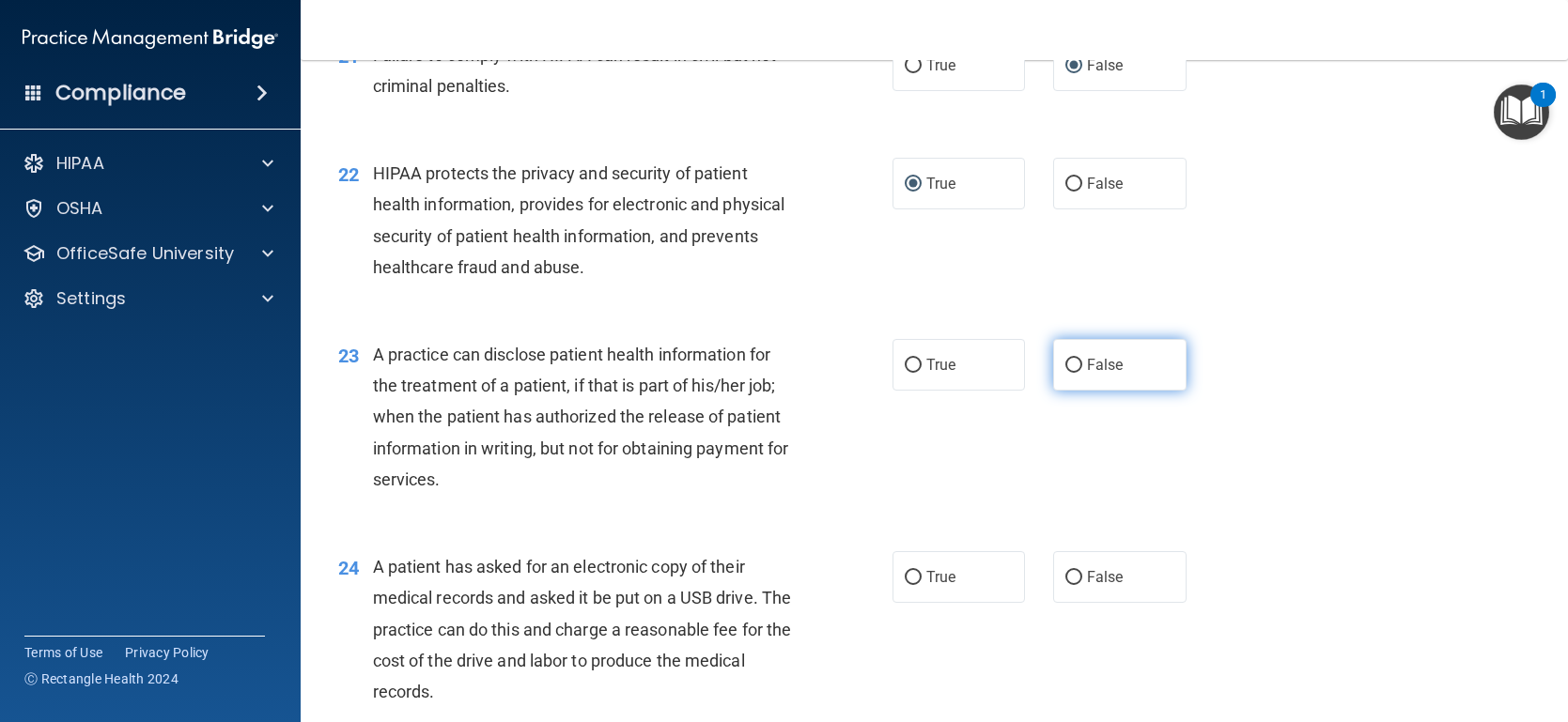
click at [1068, 372] on input "False" at bounding box center [1073, 365] width 17 height 14
radio input "true"
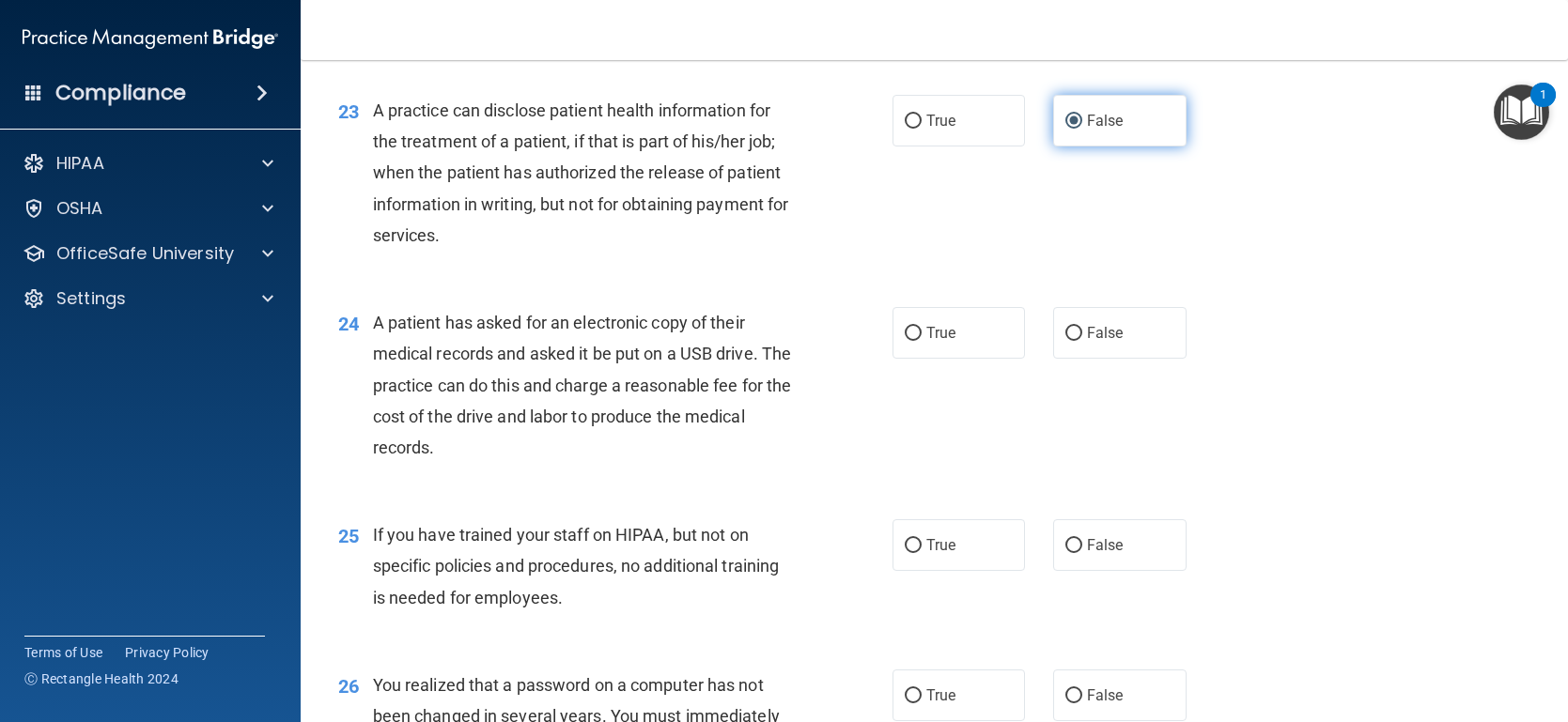
scroll to position [3398, 0]
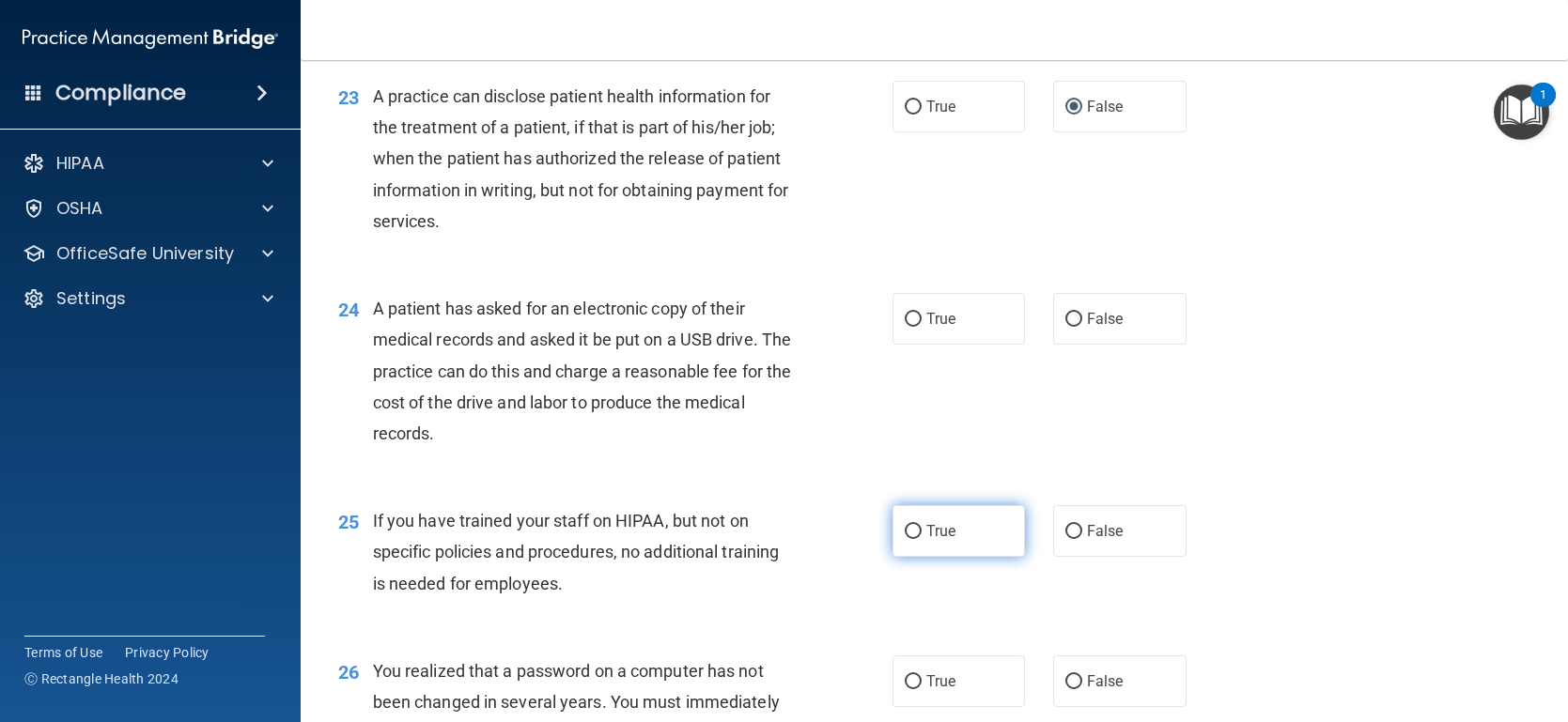
click at [906, 539] on input "True" at bounding box center [913, 532] width 17 height 14
radio input "true"
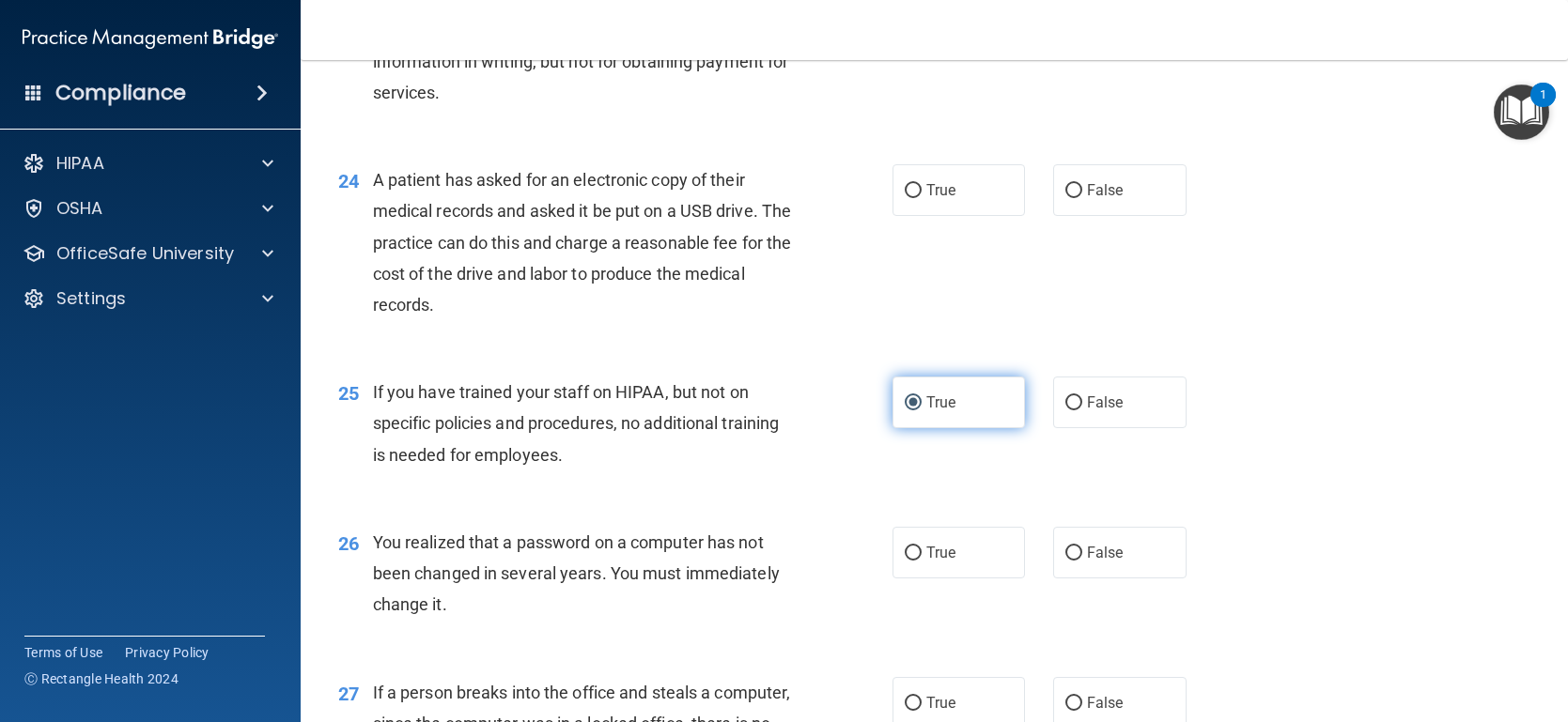
scroll to position [3527, 0]
click at [1072, 560] on input "False" at bounding box center [1073, 553] width 17 height 14
radio input "true"
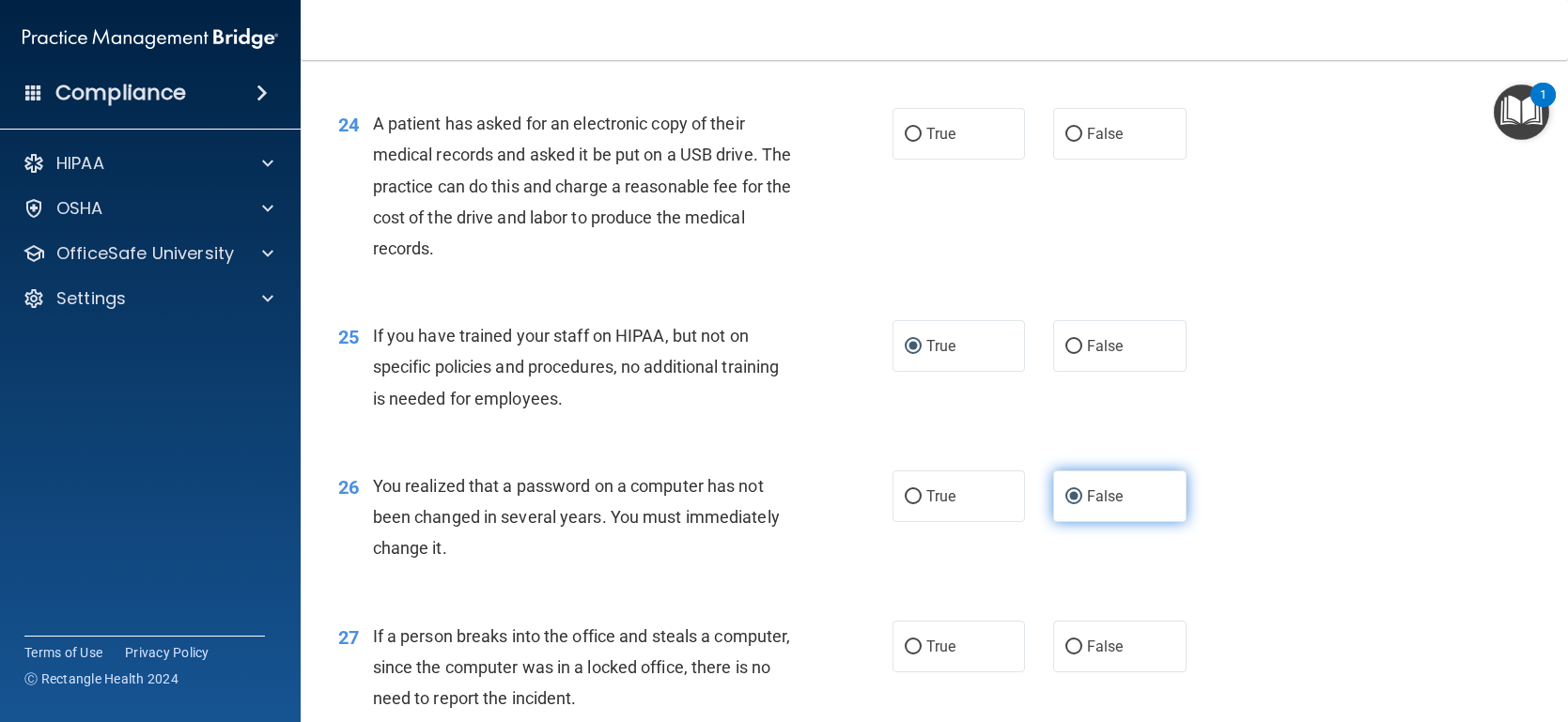
scroll to position [3583, 0]
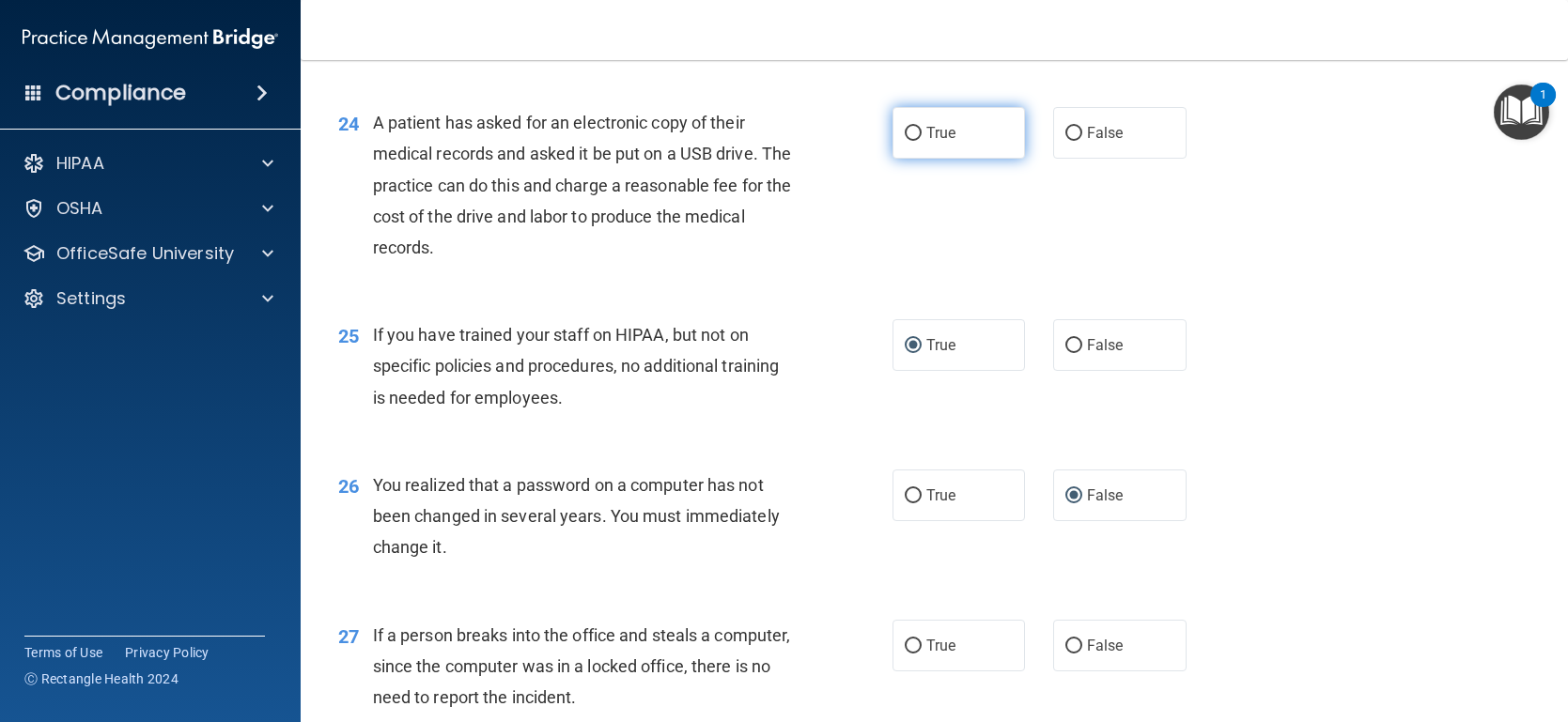
click at [912, 140] on input "True" at bounding box center [913, 133] width 17 height 14
radio input "true"
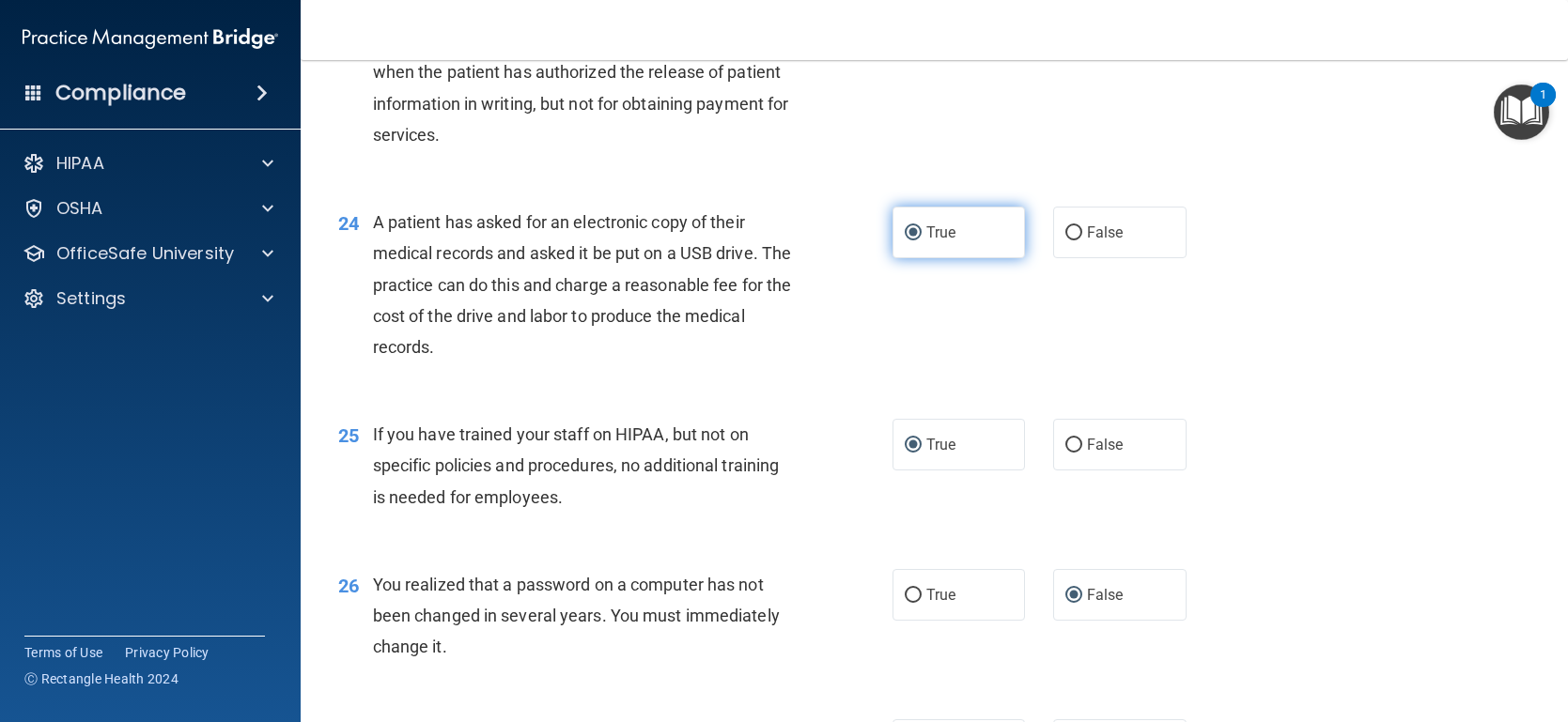
scroll to position [3493, 0]
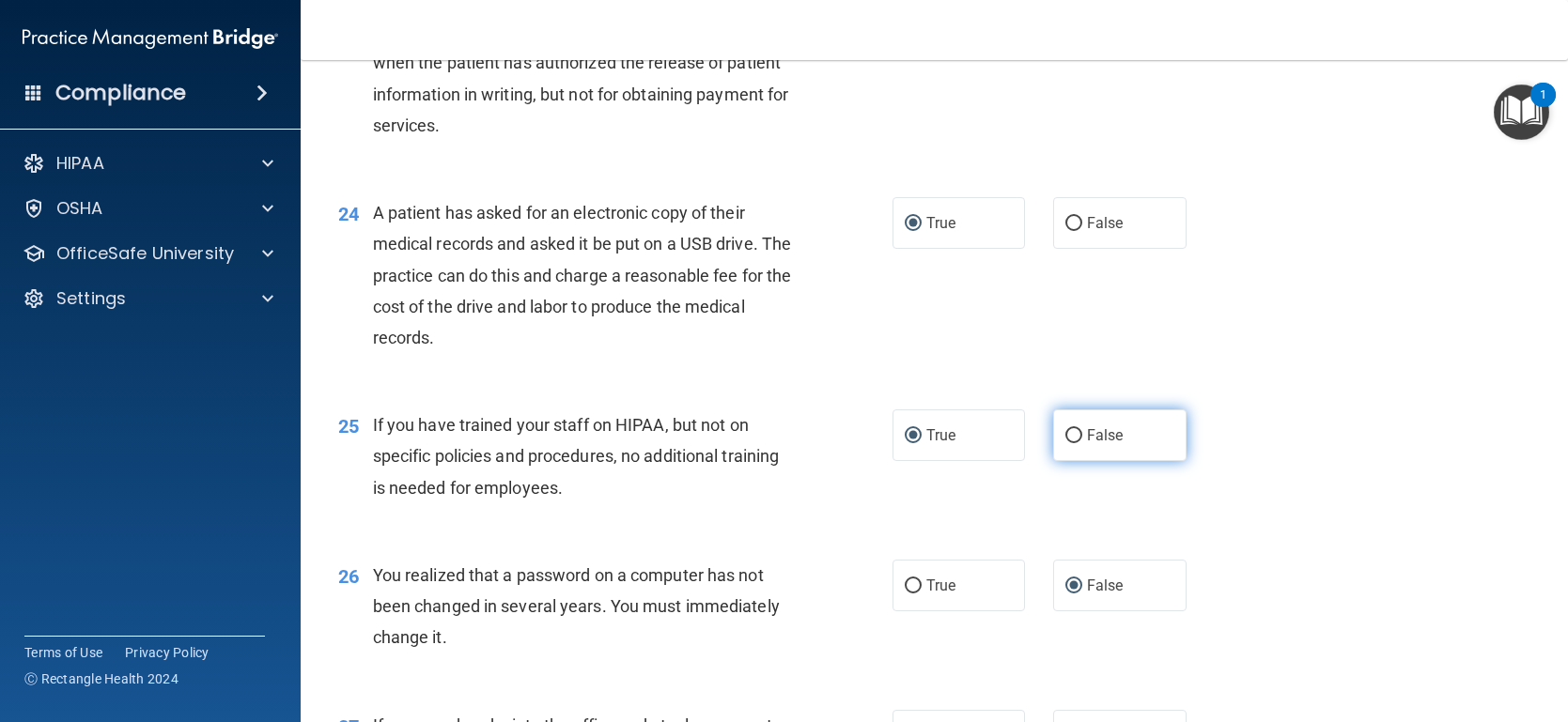
click at [1069, 443] on input "False" at bounding box center [1073, 436] width 17 height 14
radio input "true"
radio input "false"
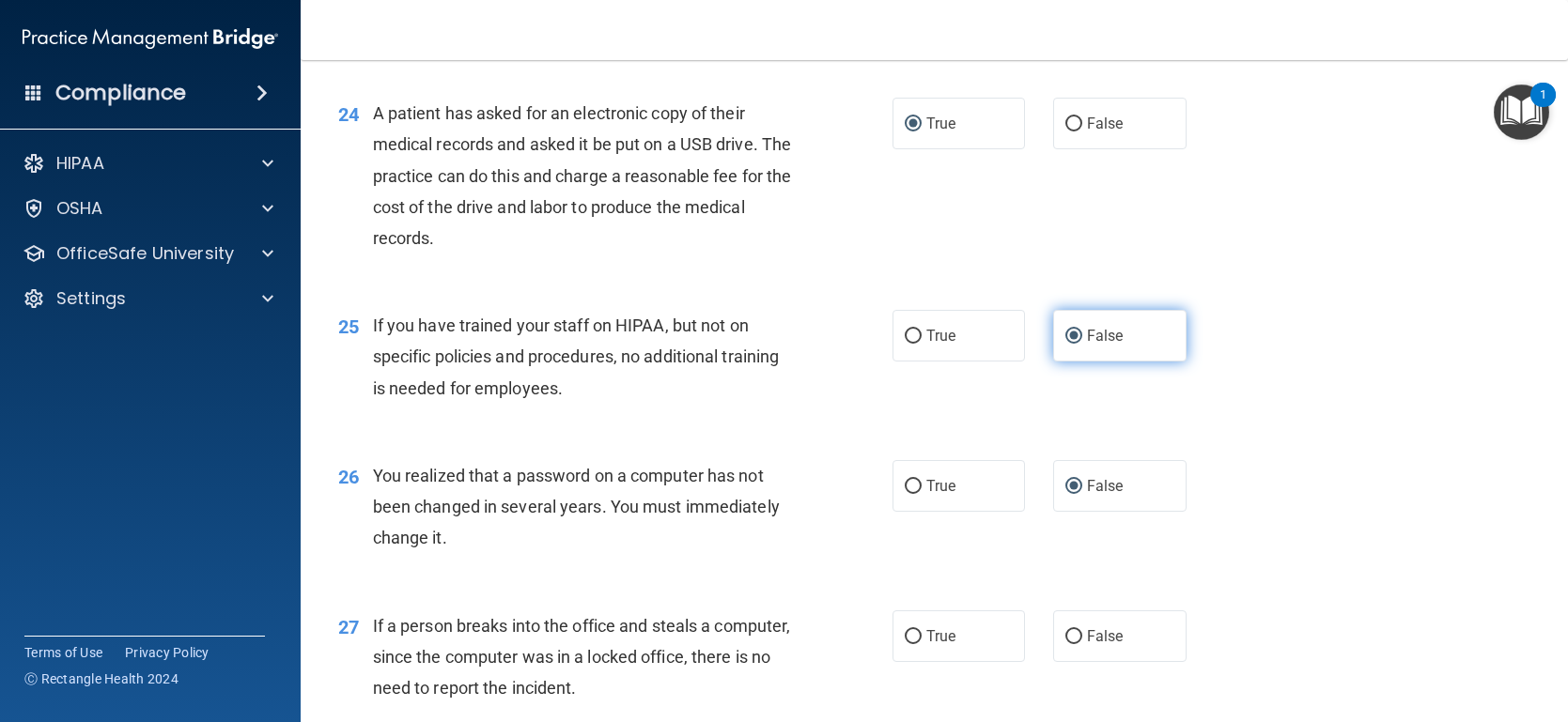
scroll to position [3596, 0]
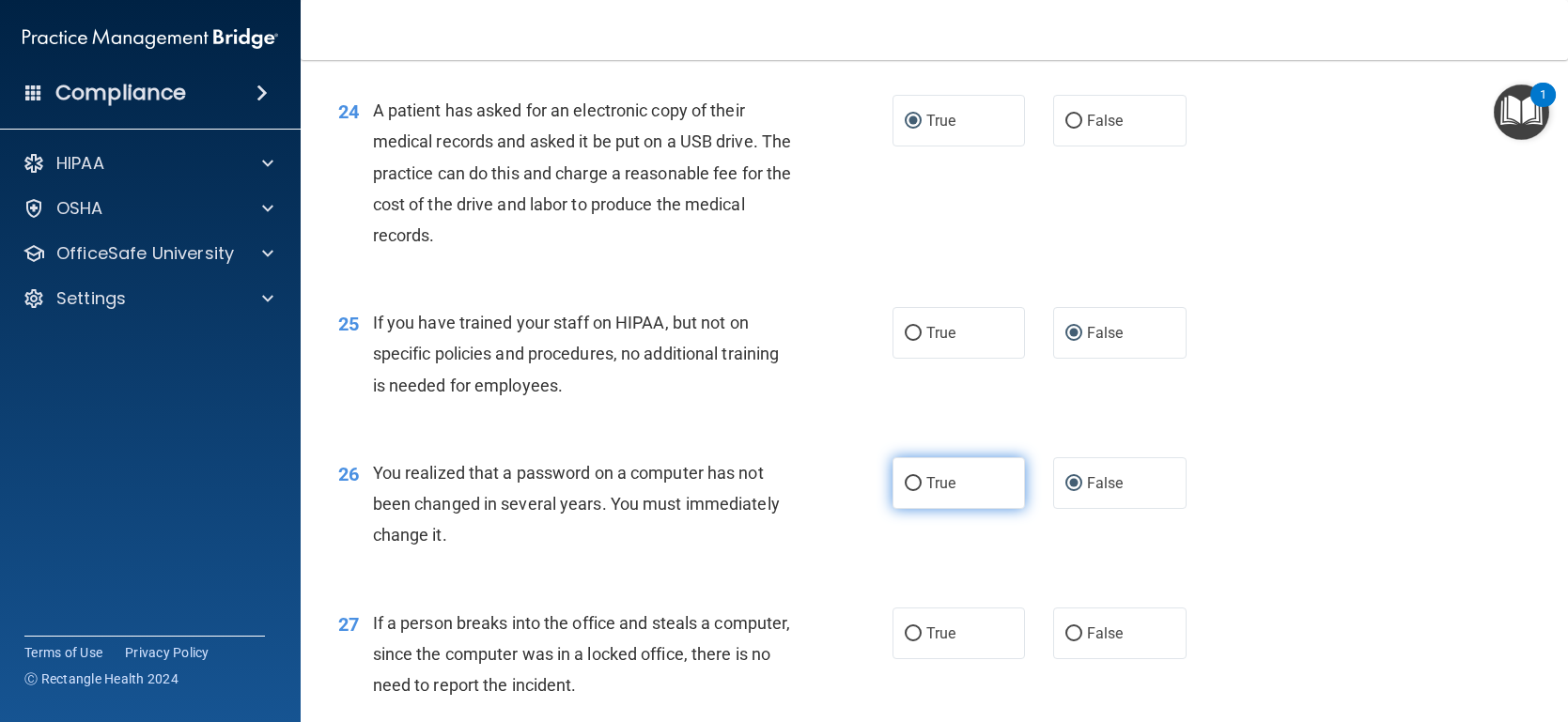
click at [940, 509] on label "True" at bounding box center [959, 483] width 133 height 52
click at [921, 491] on input "True" at bounding box center [913, 484] width 17 height 14
radio input "true"
radio input "false"
click at [1065, 641] on input "False" at bounding box center [1073, 634] width 17 height 14
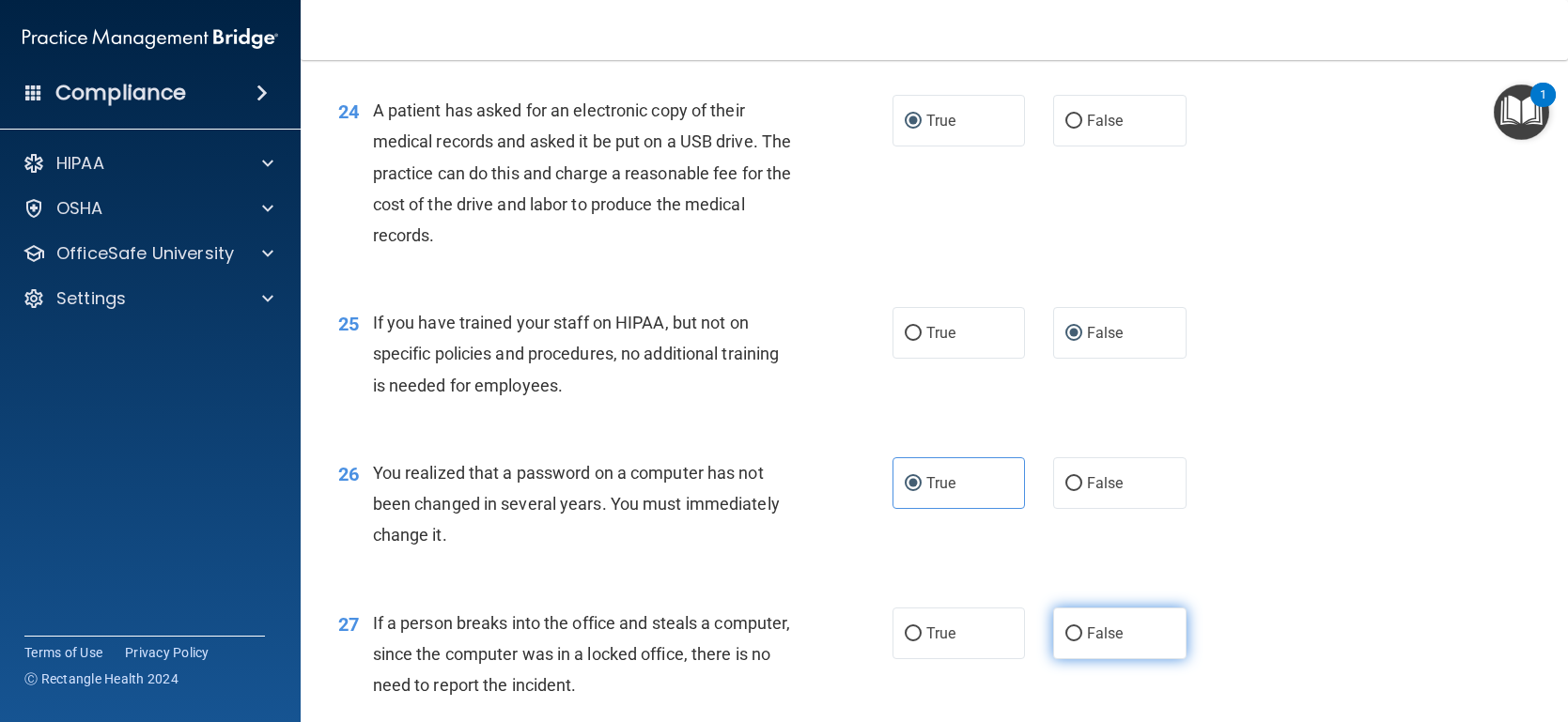
radio input "true"
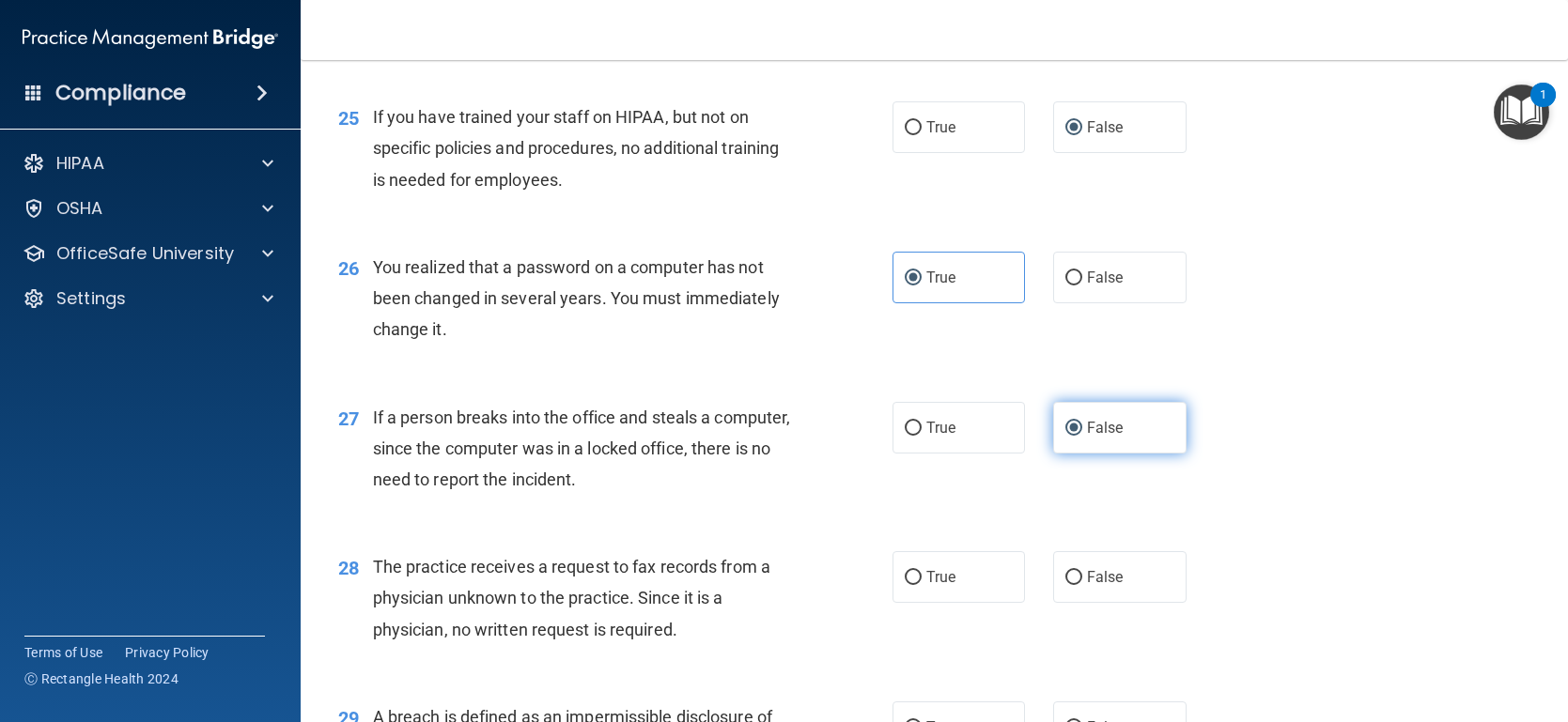
scroll to position [3803, 0]
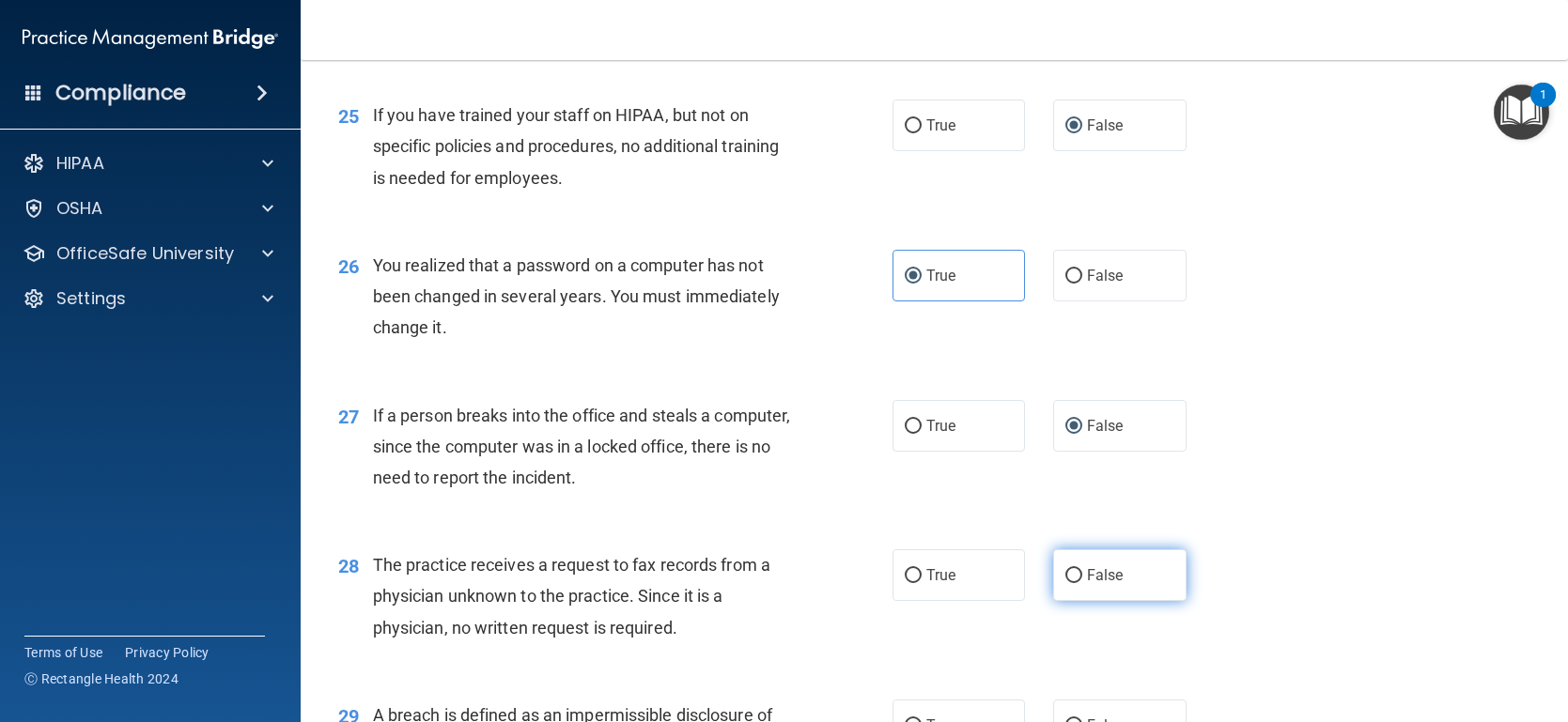
click at [1068, 584] on input "False" at bounding box center [1073, 576] width 17 height 14
radio input "true"
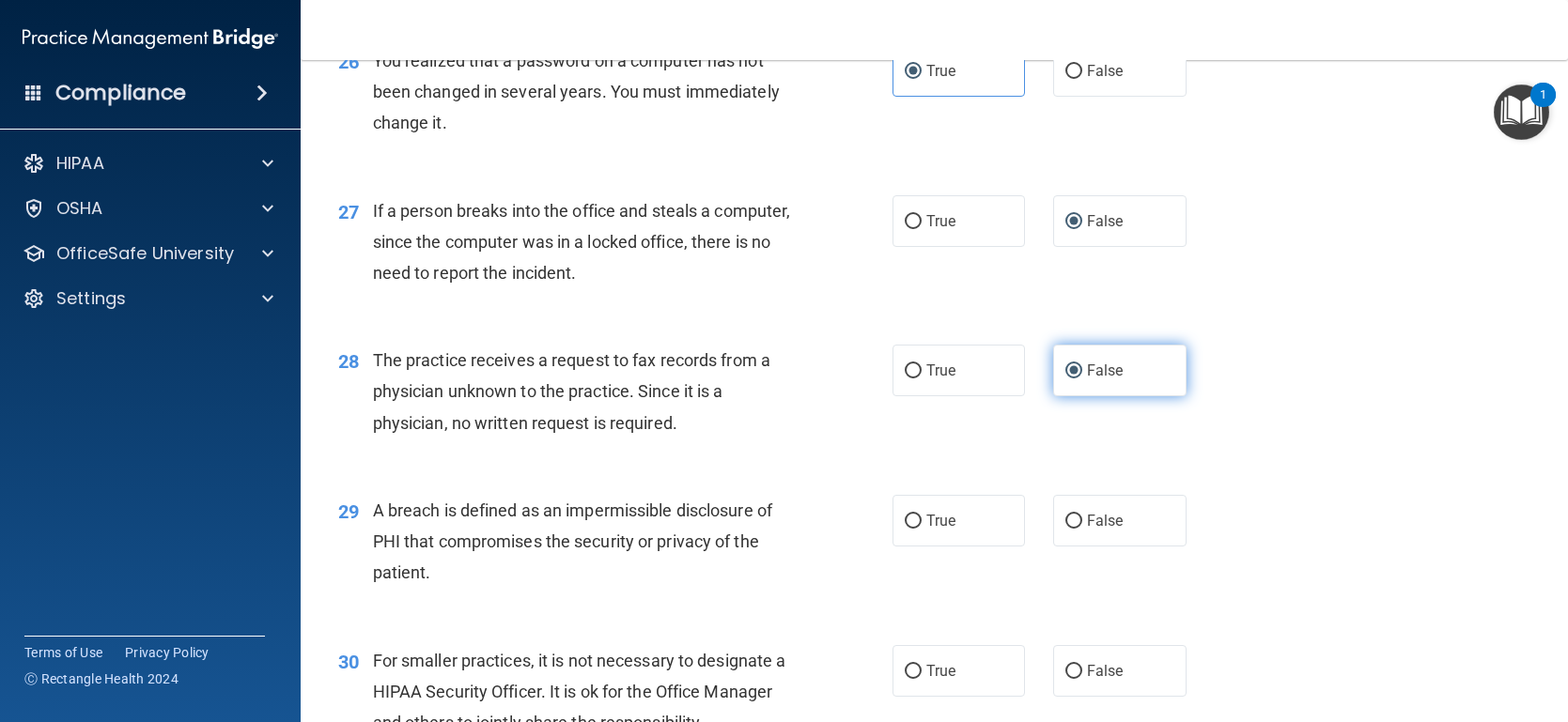
scroll to position [4009, 0]
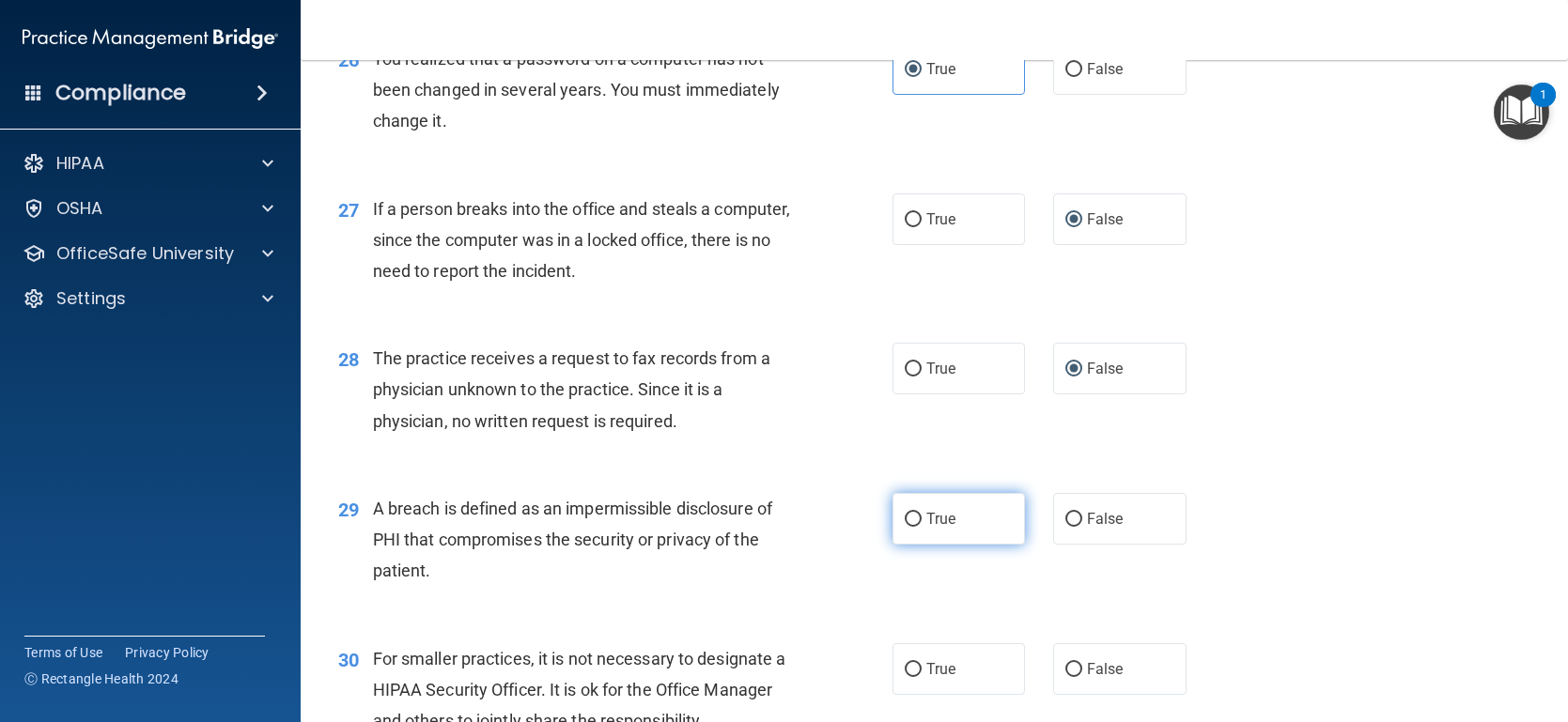
click at [915, 527] on input "True" at bounding box center [913, 520] width 17 height 14
radio input "true"
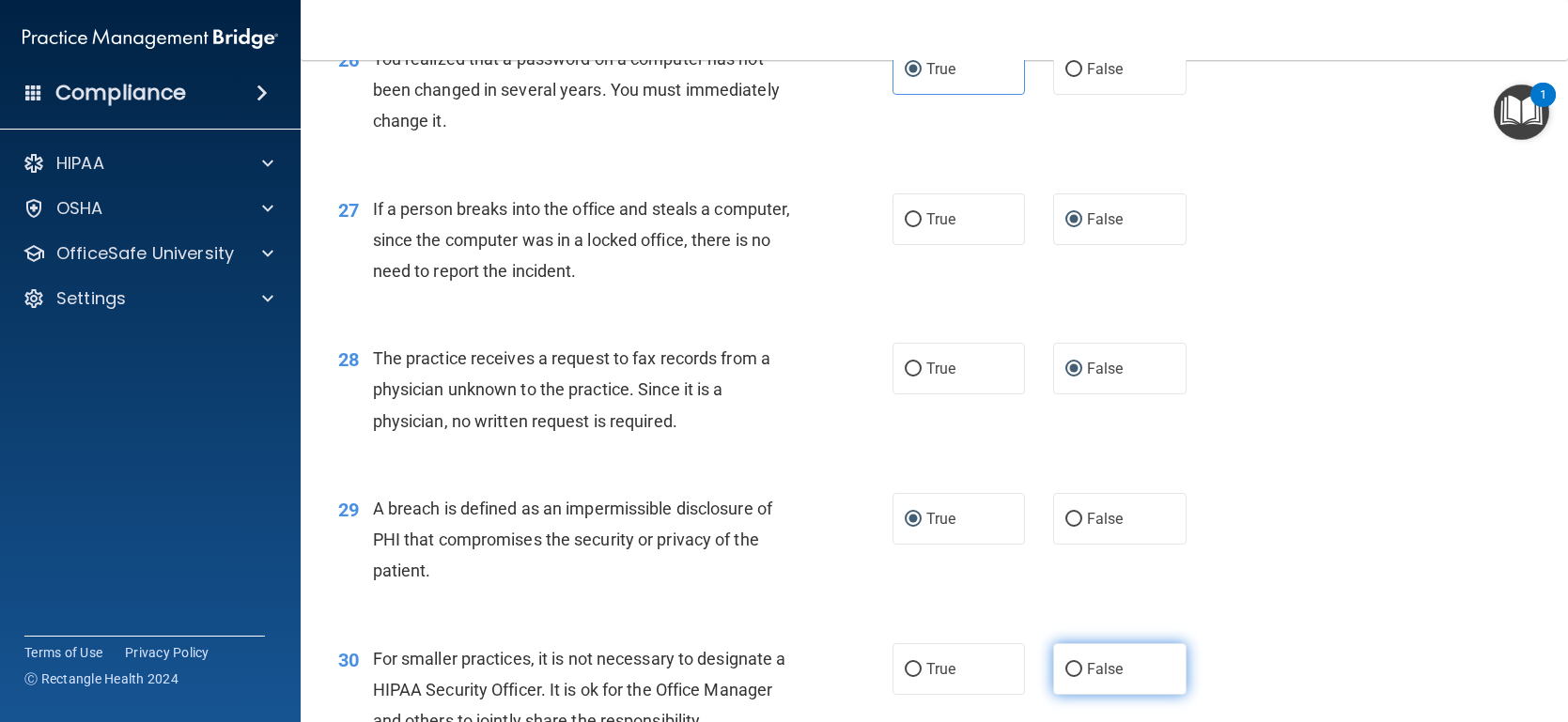
click at [1066, 677] on input "False" at bounding box center [1073, 670] width 17 height 14
radio input "true"
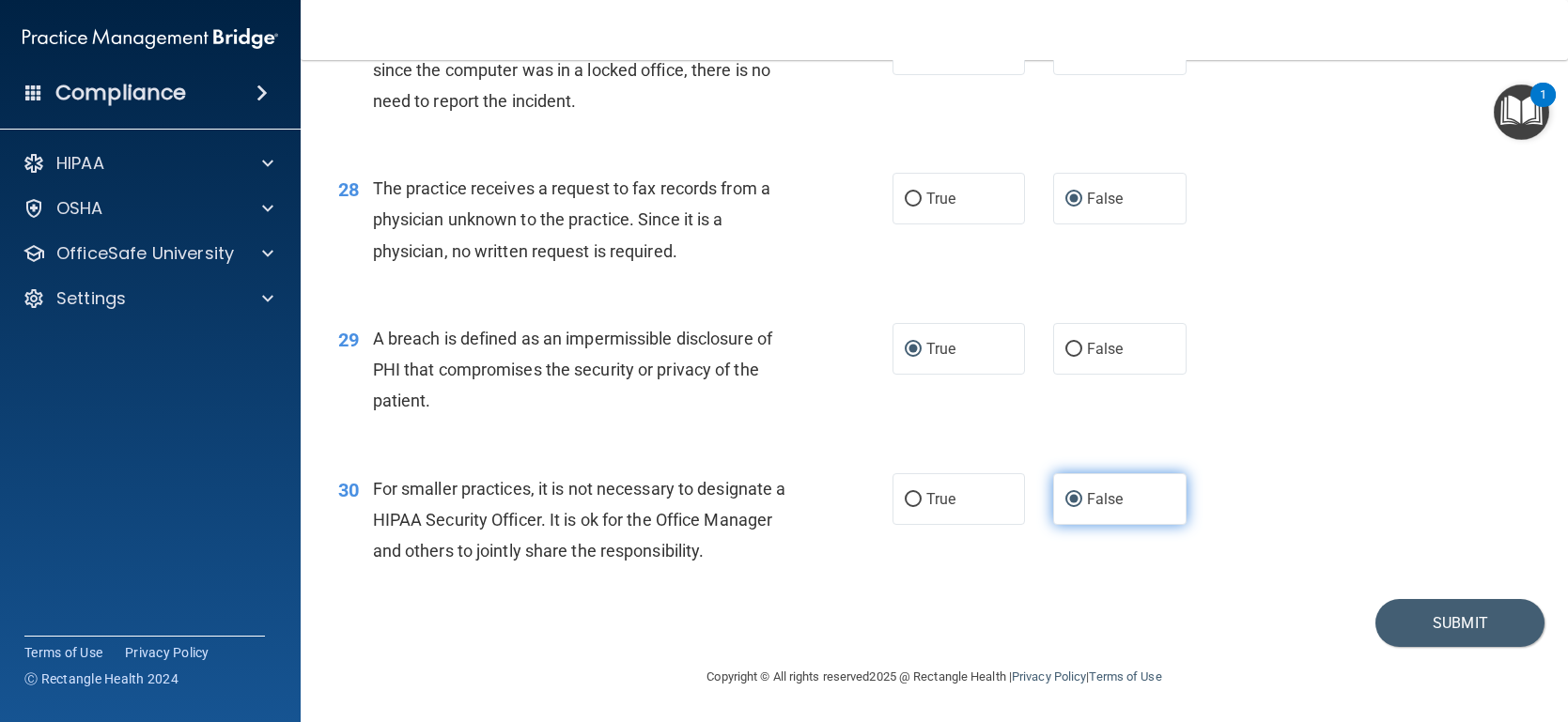
scroll to position [4208, 0]
click at [1474, 623] on button "Submit" at bounding box center [1459, 623] width 169 height 48
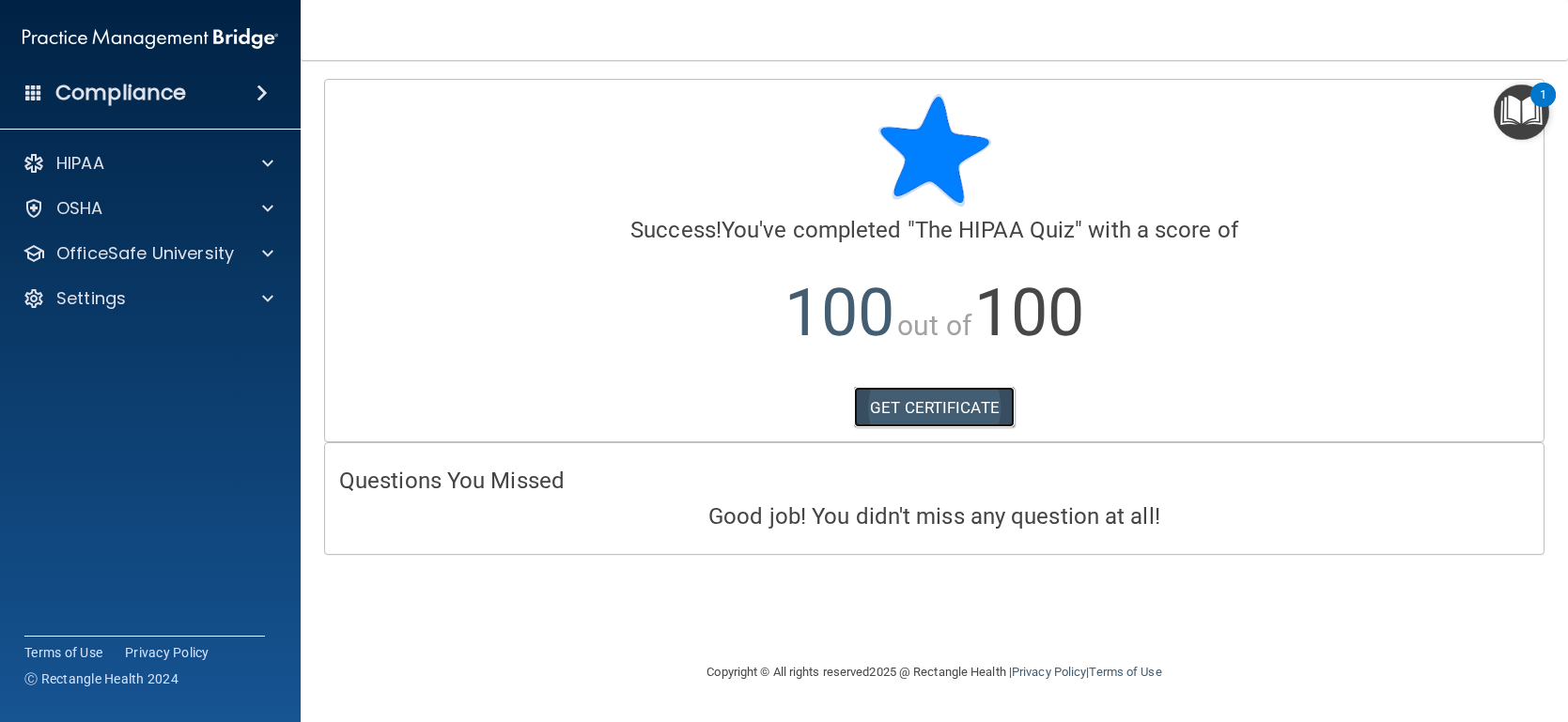
click at [930, 408] on link "GET CERTIFICATE" at bounding box center [933, 406] width 160 height 41
click at [260, 252] on div at bounding box center [264, 253] width 47 height 23
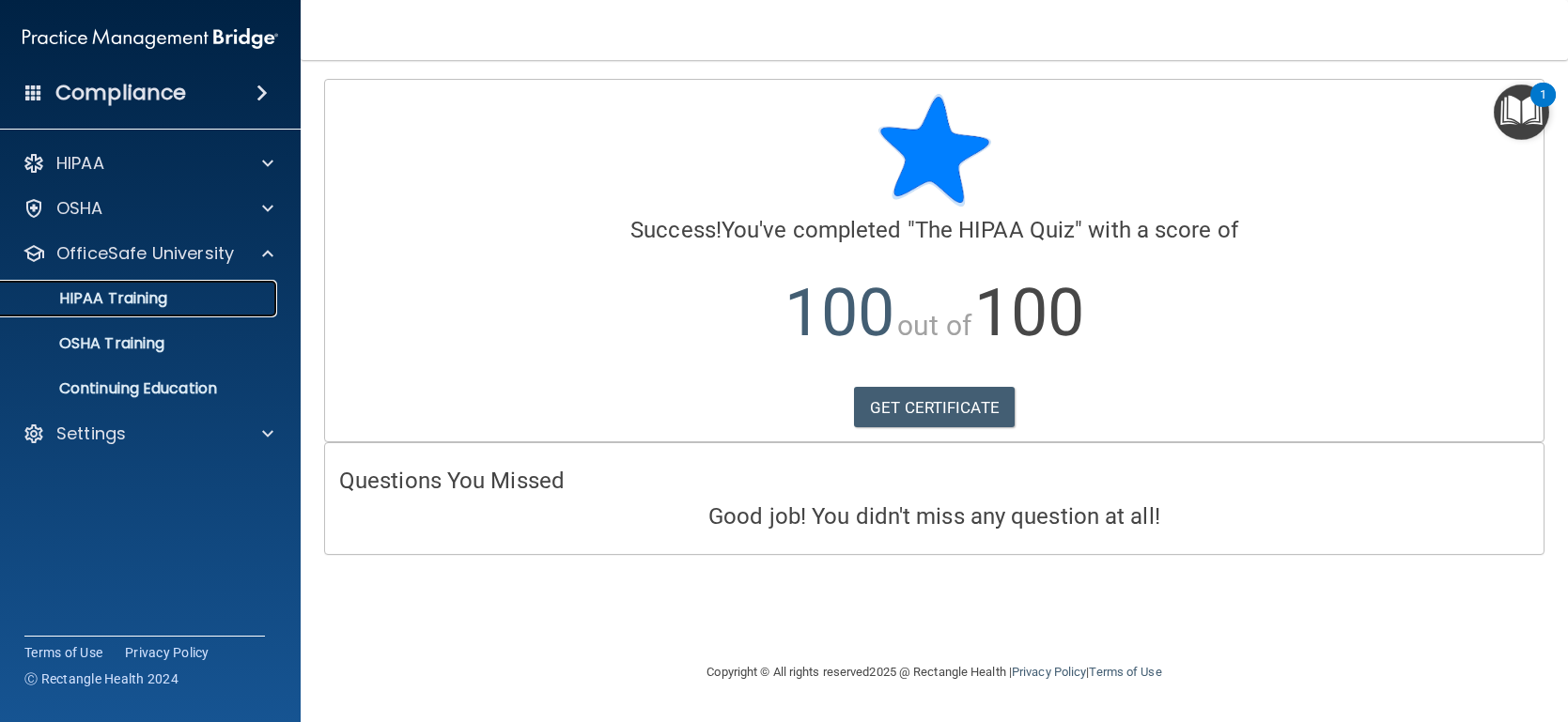
click at [189, 301] on div "HIPAA Training" at bounding box center [139, 298] width 256 height 19
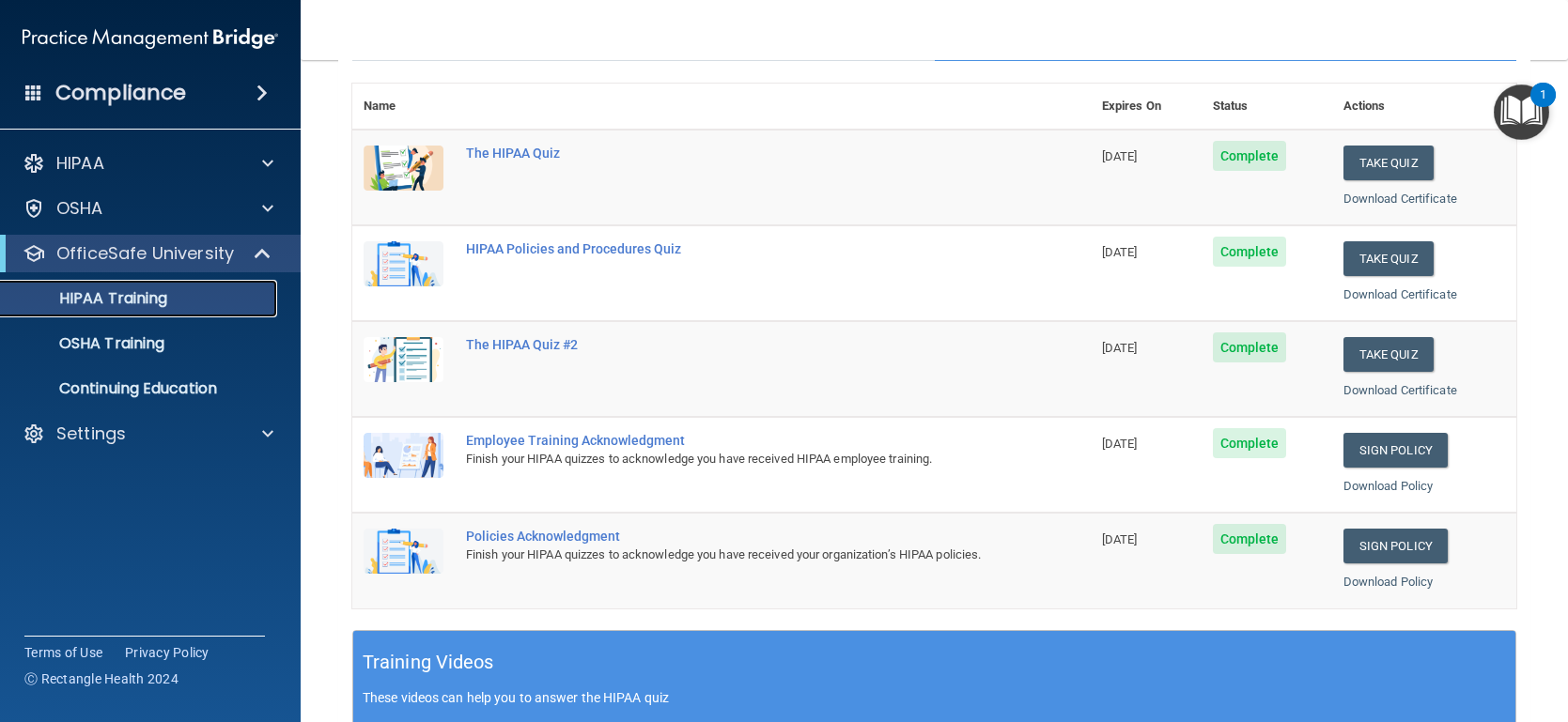
scroll to position [212, 0]
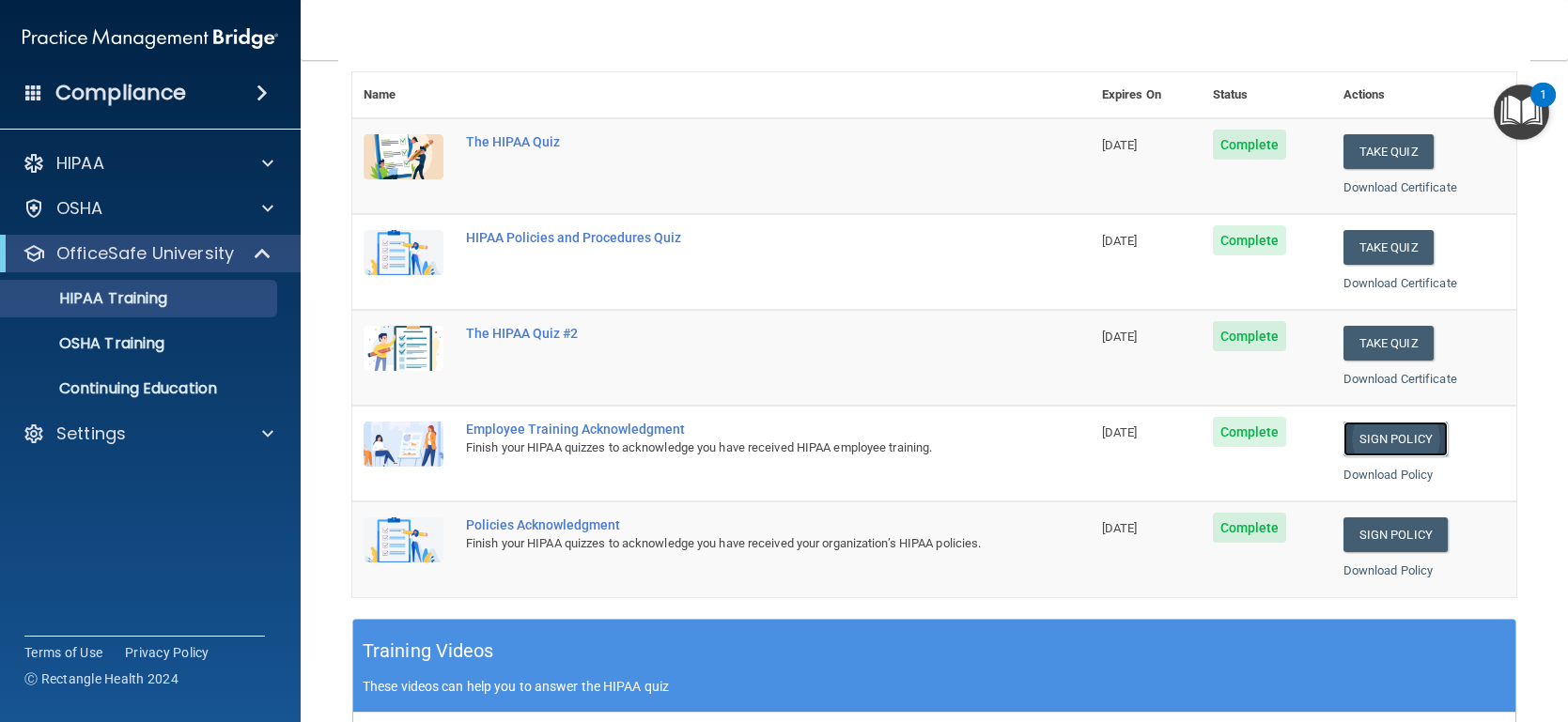
click at [1421, 436] on link "Sign Policy" at bounding box center [1395, 438] width 105 height 35
click at [1394, 526] on link "Sign Policy" at bounding box center [1395, 535] width 105 height 35
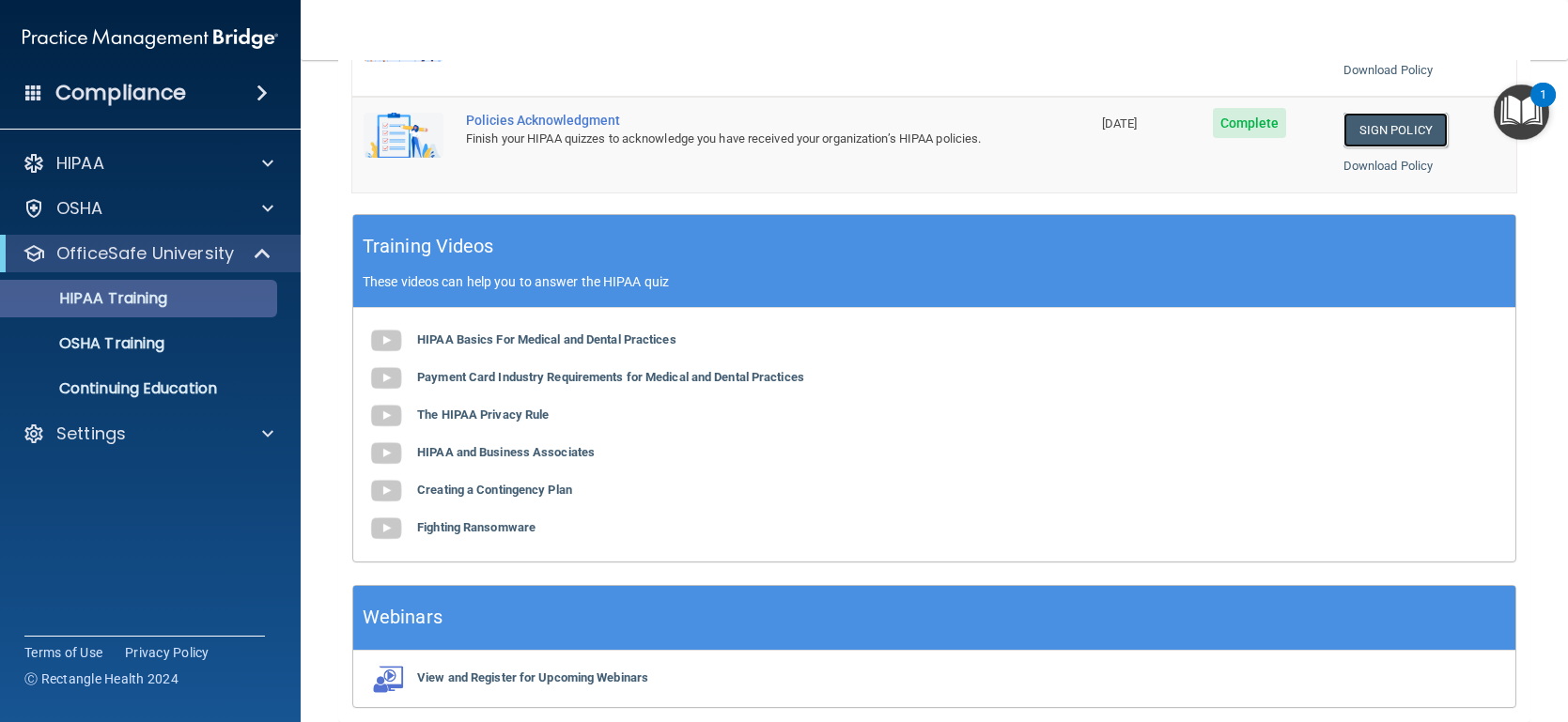
scroll to position [617, 0]
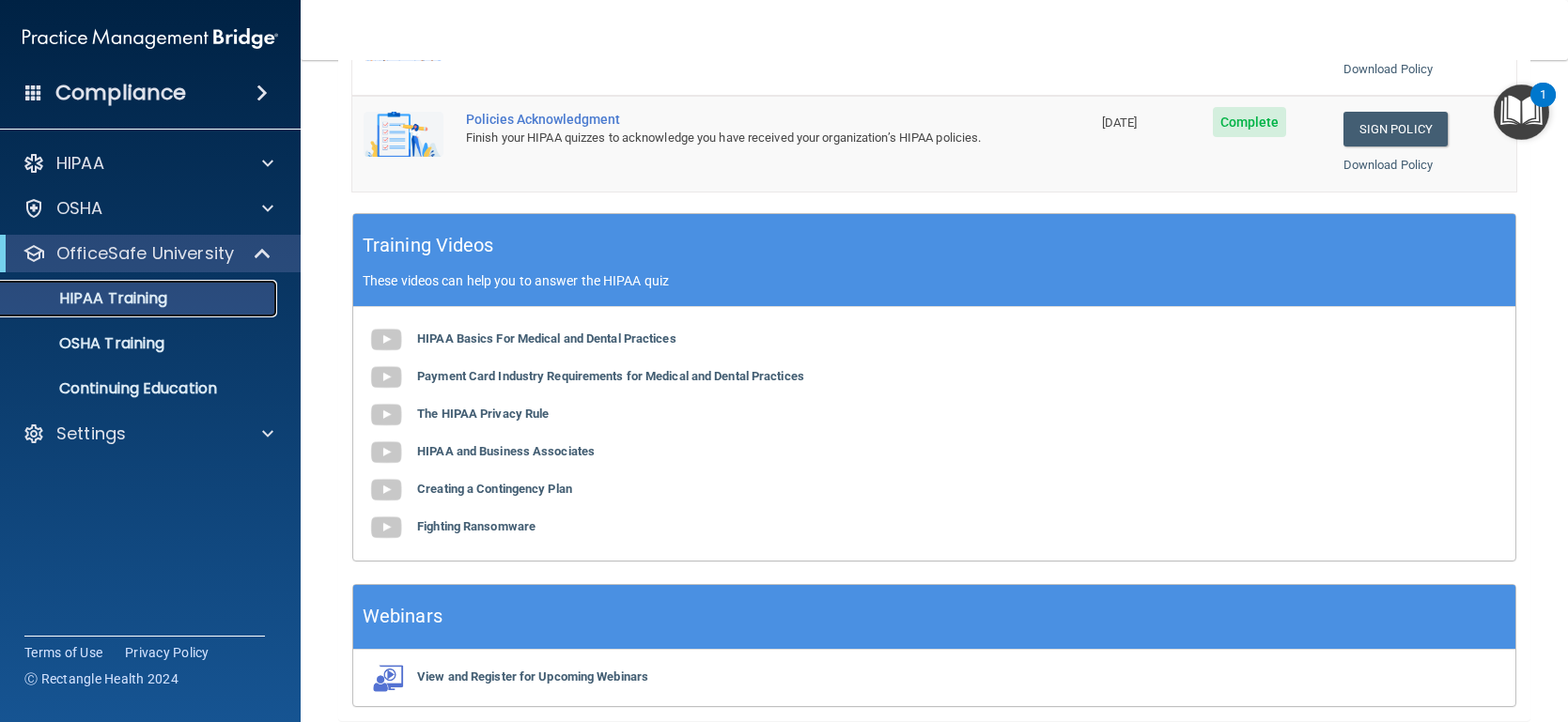
click at [178, 311] on link "HIPAA Training" at bounding box center [129, 299] width 296 height 38
click at [168, 305] on div "HIPAA Training" at bounding box center [139, 298] width 256 height 19
click at [262, 256] on span at bounding box center [264, 253] width 16 height 23
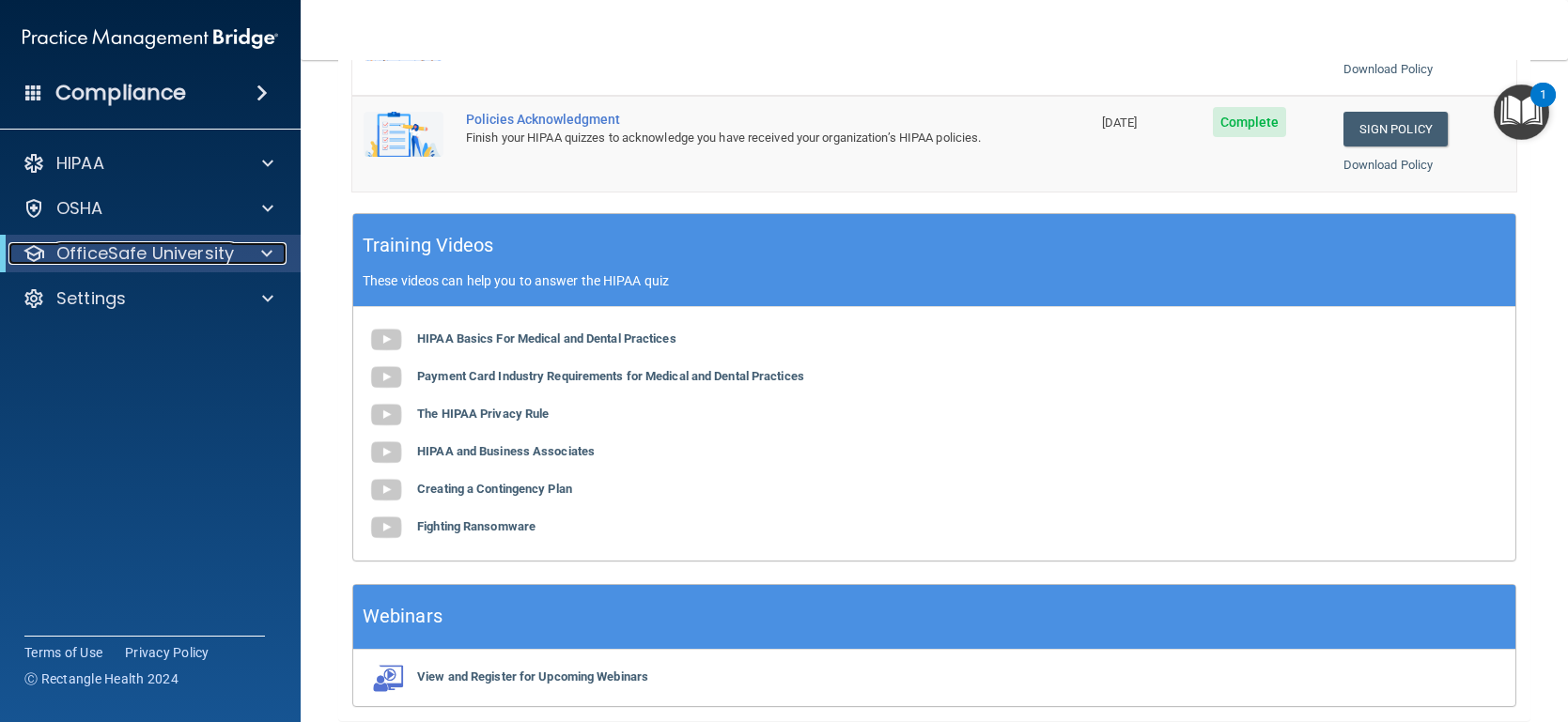
click at [242, 262] on div at bounding box center [263, 253] width 46 height 23
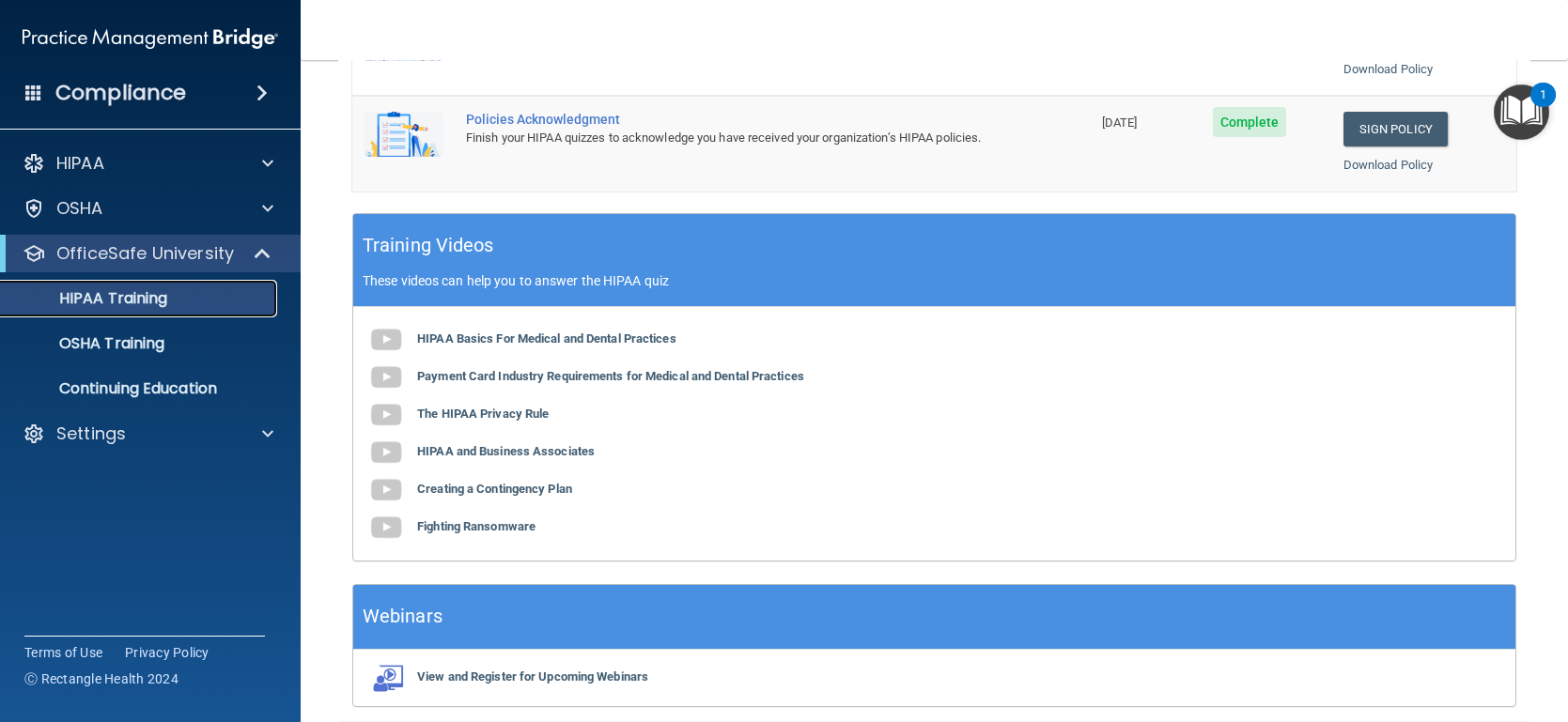
click at [192, 305] on div "HIPAA Training" at bounding box center [139, 298] width 256 height 19
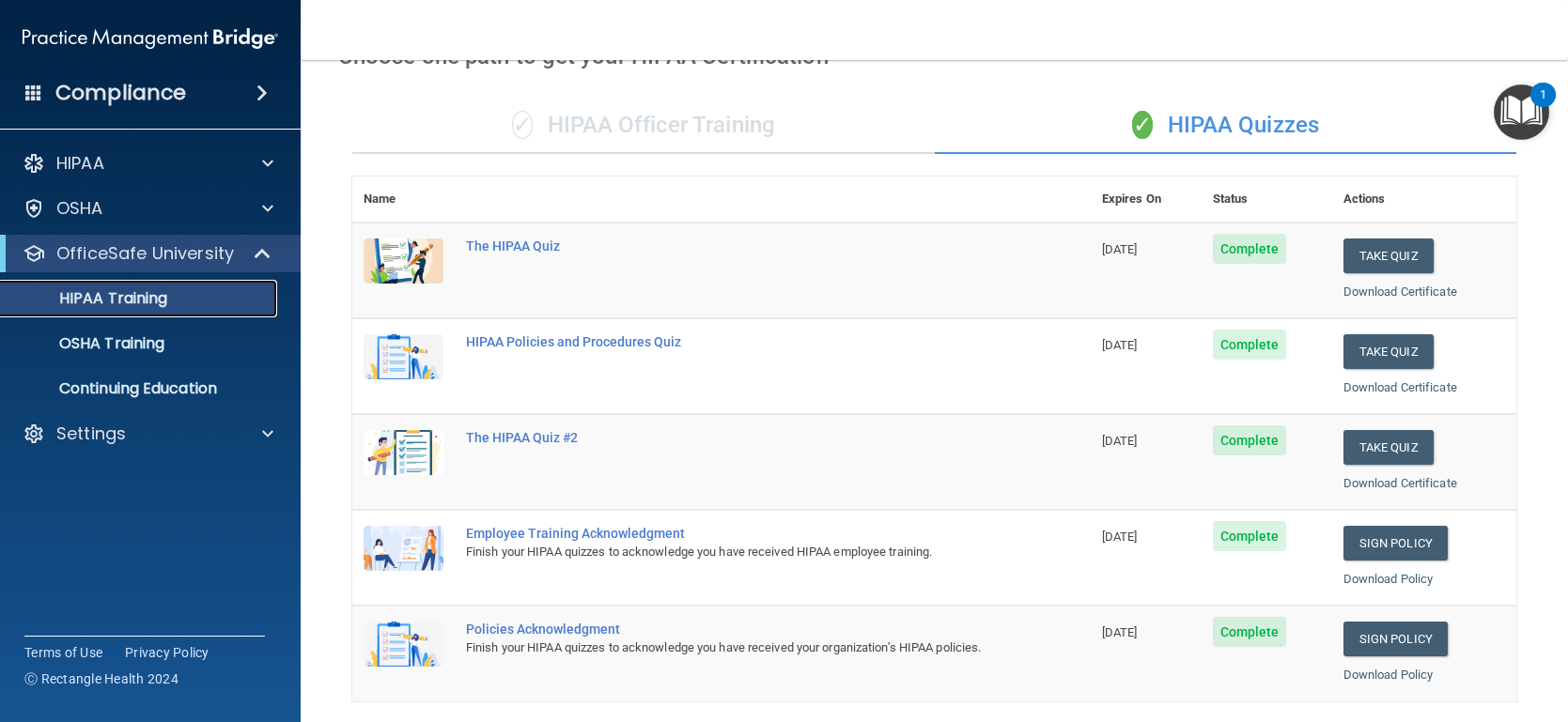
scroll to position [0, 0]
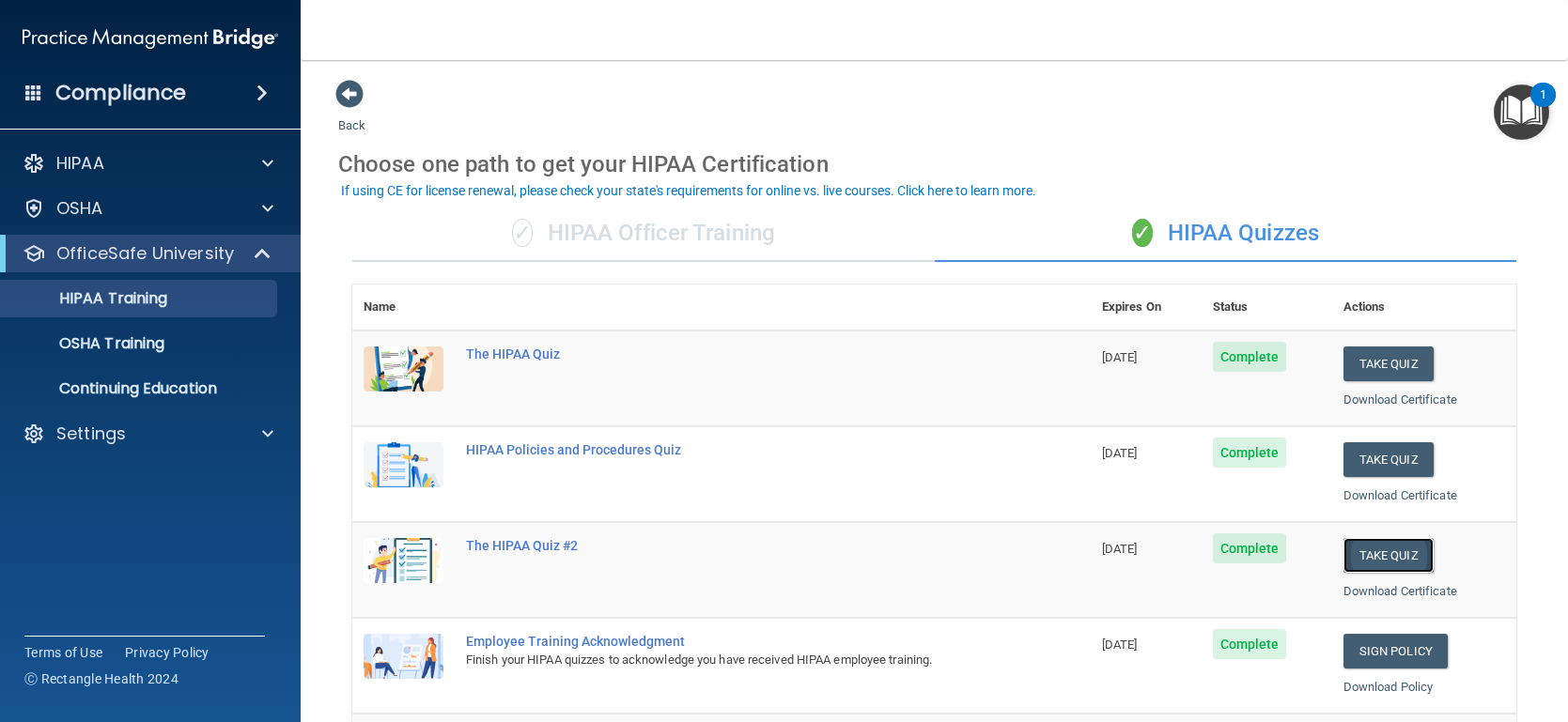
click at [1376, 560] on button "Take Quiz" at bounding box center [1388, 555] width 91 height 35
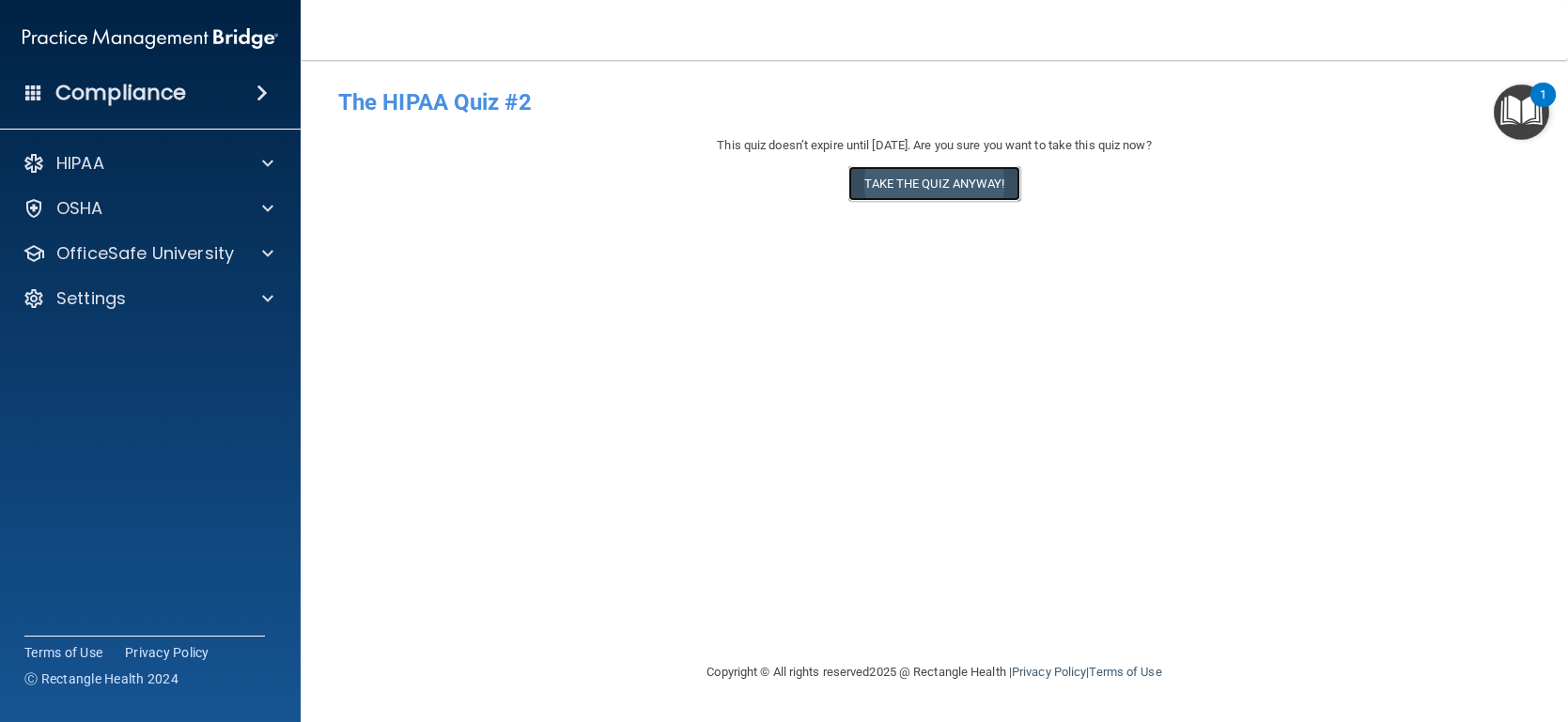
click at [940, 186] on button "Take the quiz anyway!" at bounding box center [933, 183] width 171 height 35
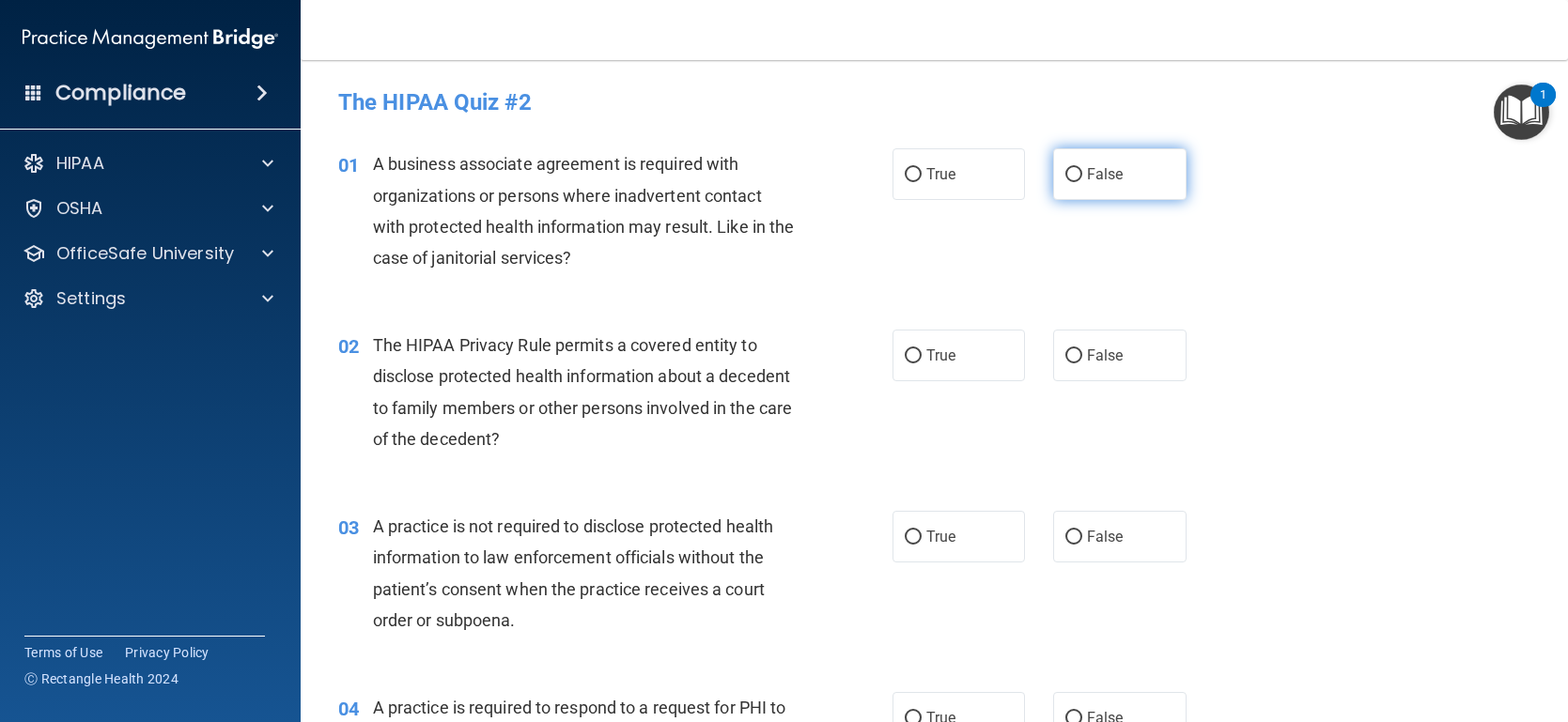
click at [1080, 169] on input "False" at bounding box center [1073, 175] width 17 height 14
radio input "true"
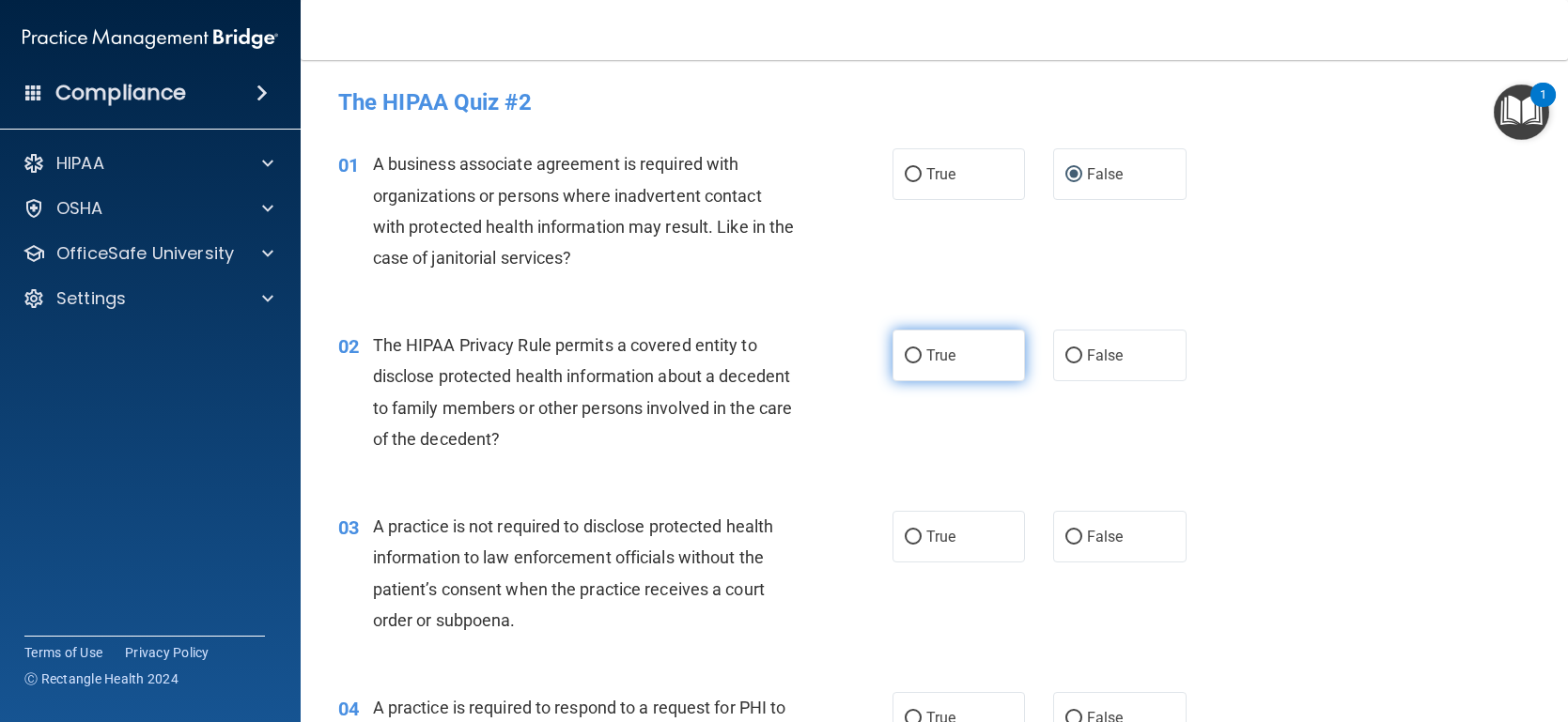
click at [914, 355] on input "True" at bounding box center [913, 357] width 17 height 14
radio input "true"
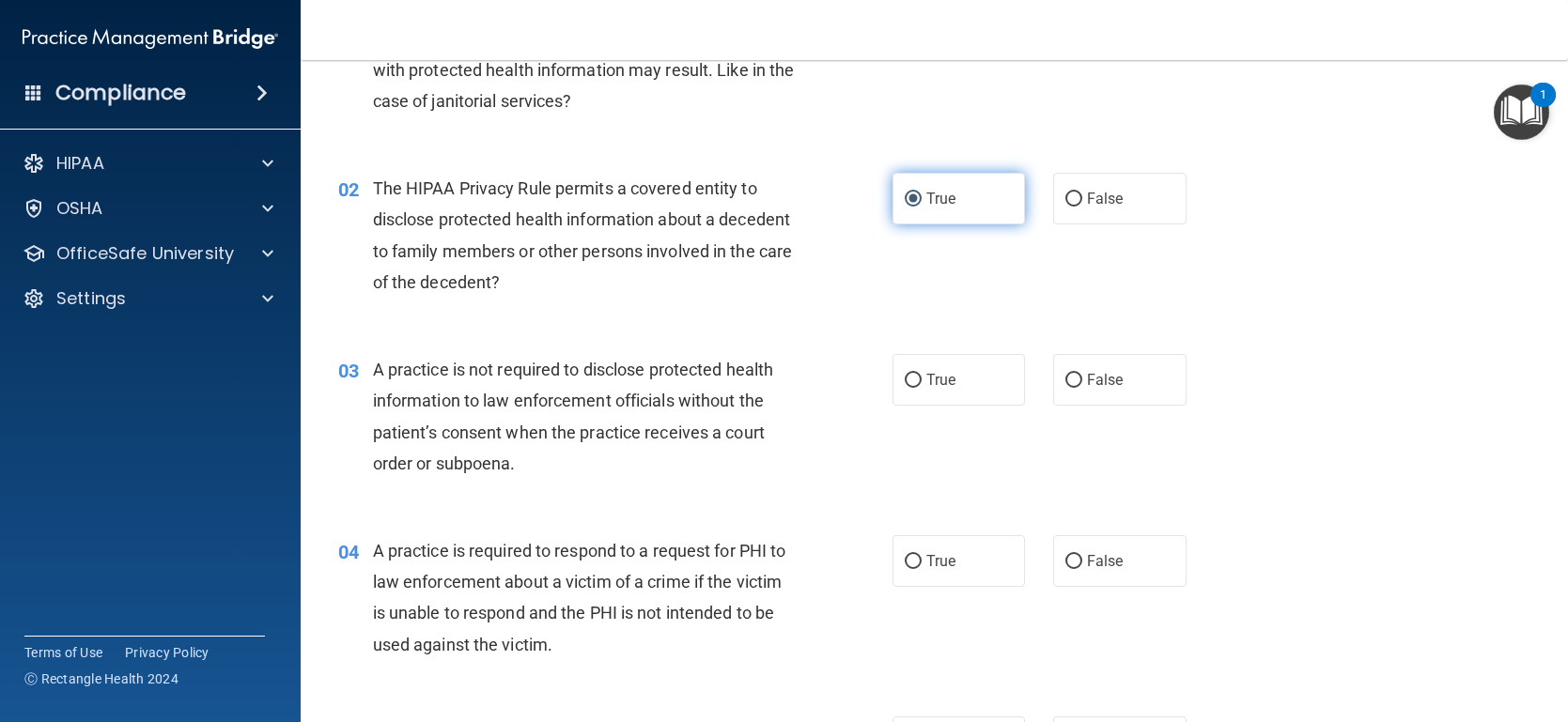
scroll to position [177, 0]
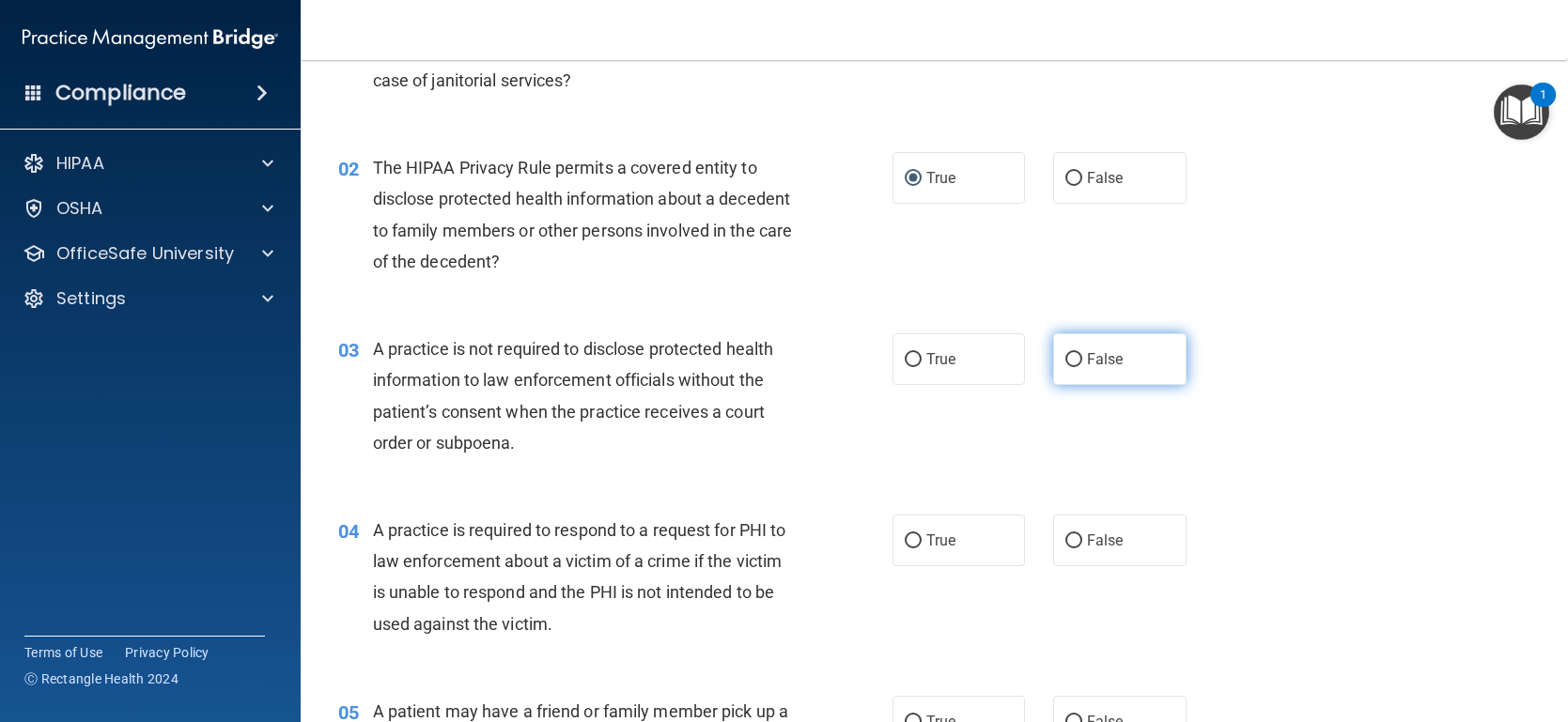
click at [1074, 356] on input "False" at bounding box center [1073, 361] width 17 height 14
radio input "true"
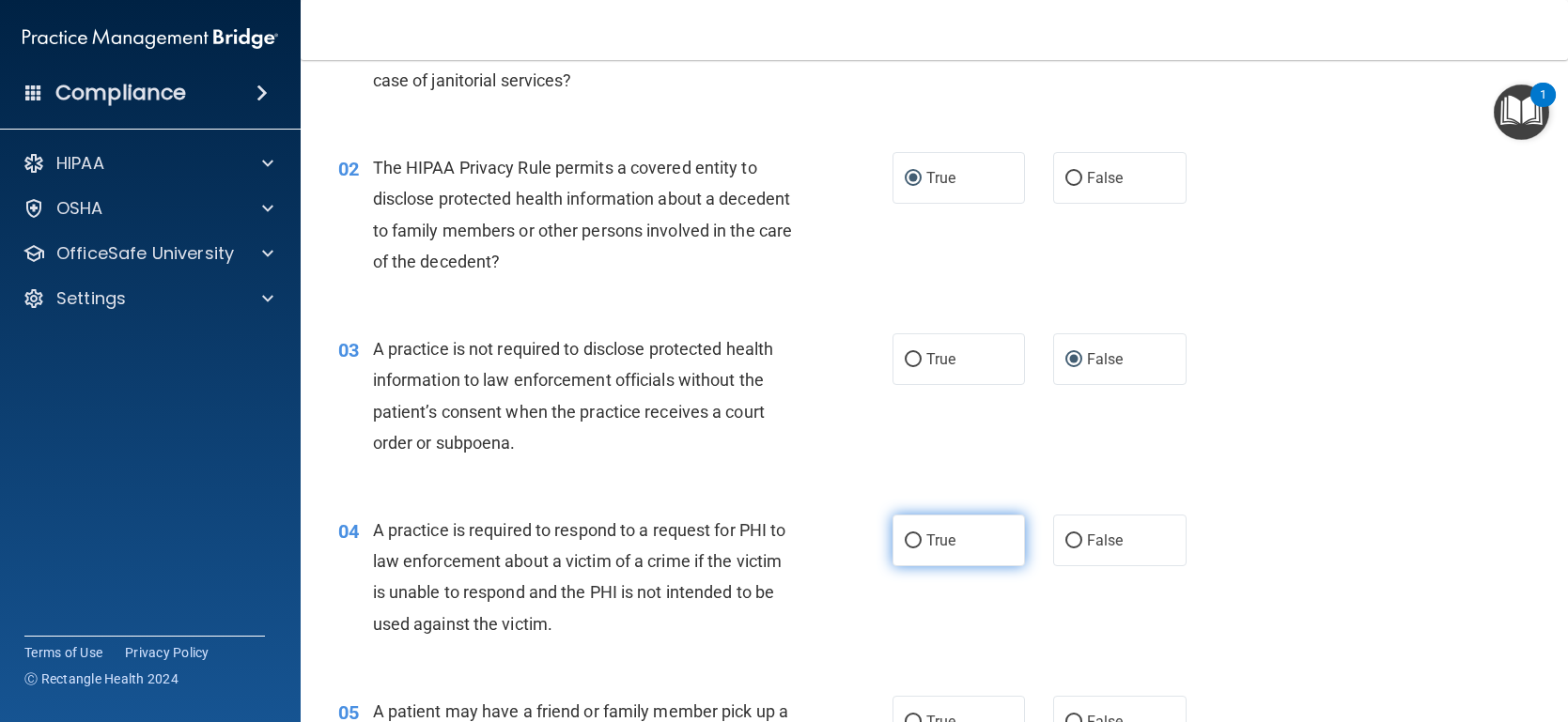
click at [905, 539] on input "True" at bounding box center [913, 542] width 17 height 14
radio input "true"
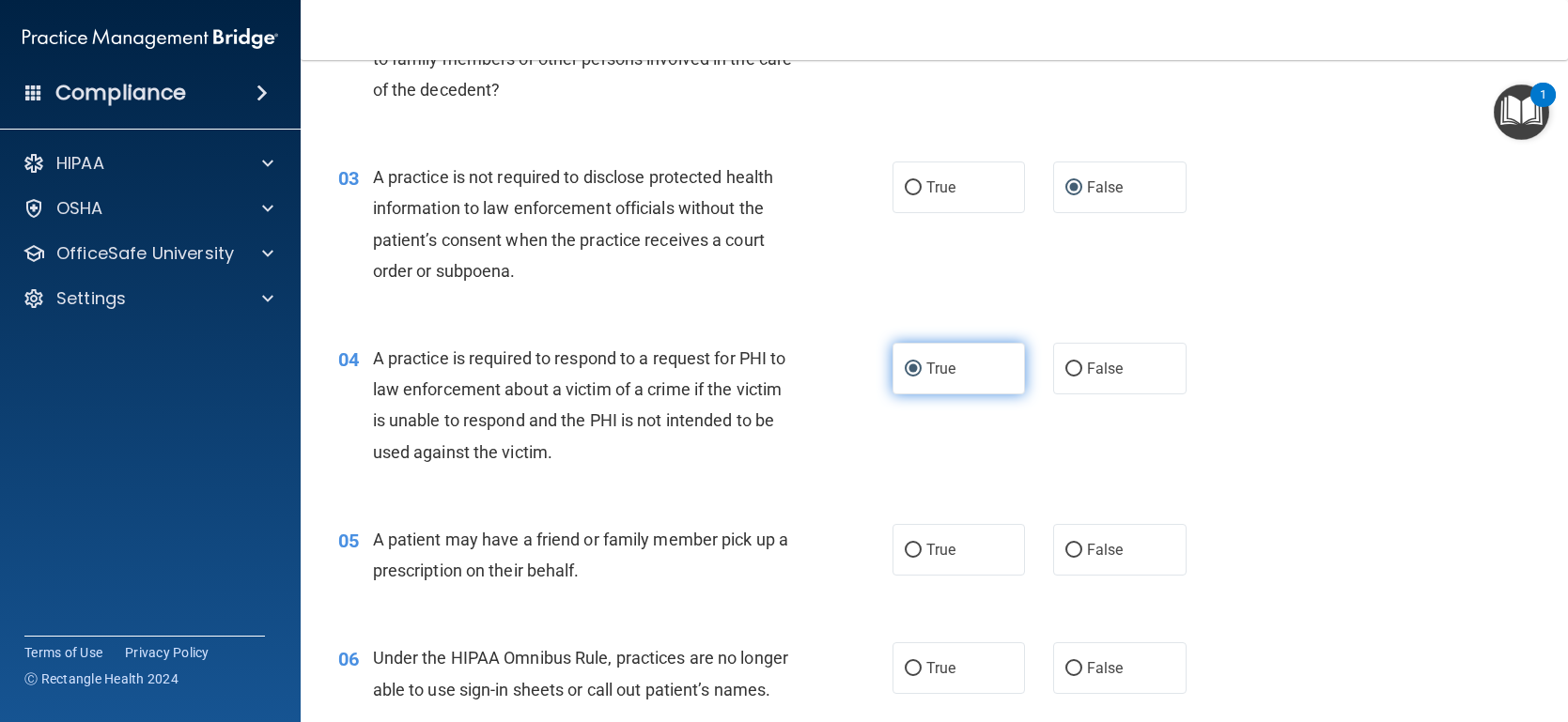
scroll to position [351, 0]
click at [905, 554] on input "True" at bounding box center [913, 550] width 17 height 14
radio input "true"
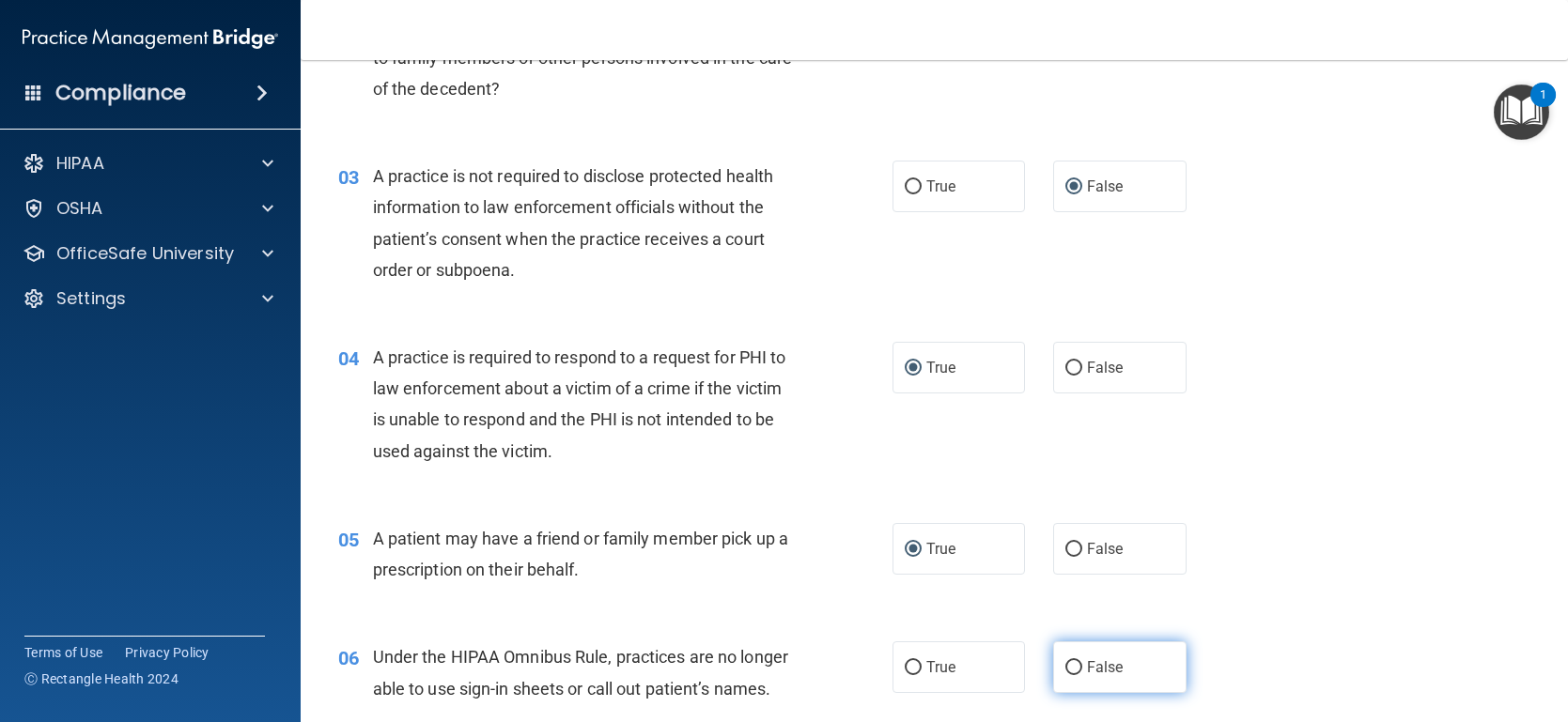
click at [1074, 667] on input "False" at bounding box center [1073, 668] width 17 height 14
radio input "true"
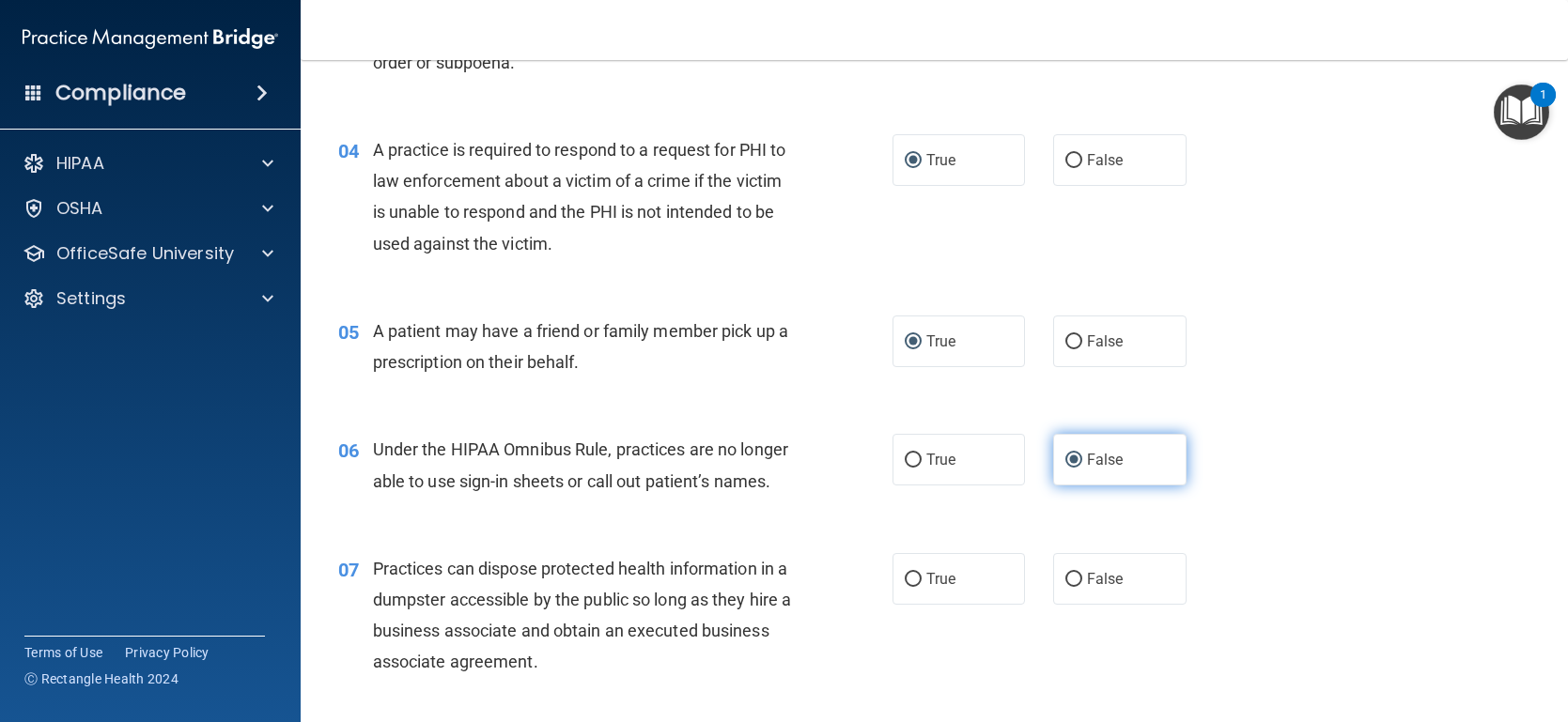
scroll to position [567, 0]
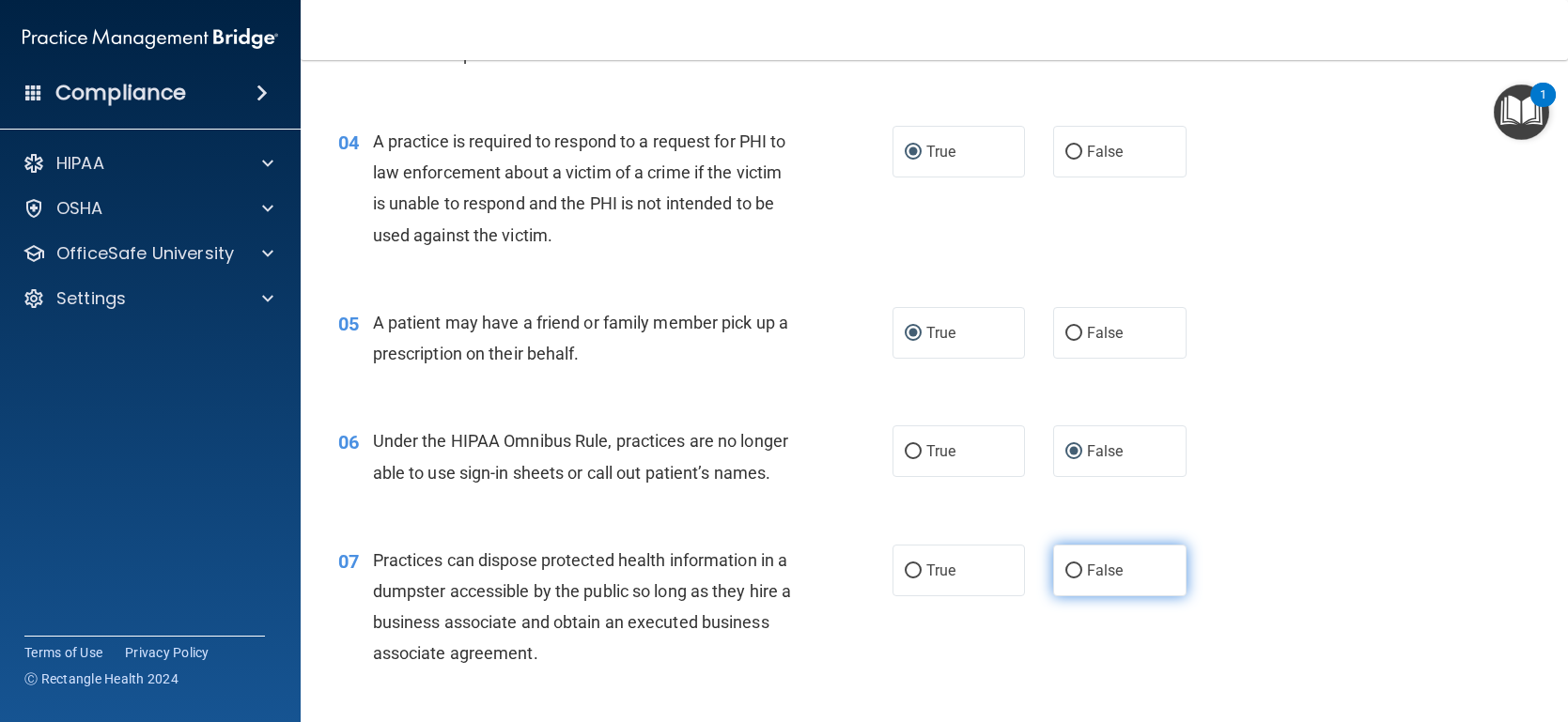
click at [1069, 571] on input "False" at bounding box center [1073, 572] width 17 height 14
radio input "true"
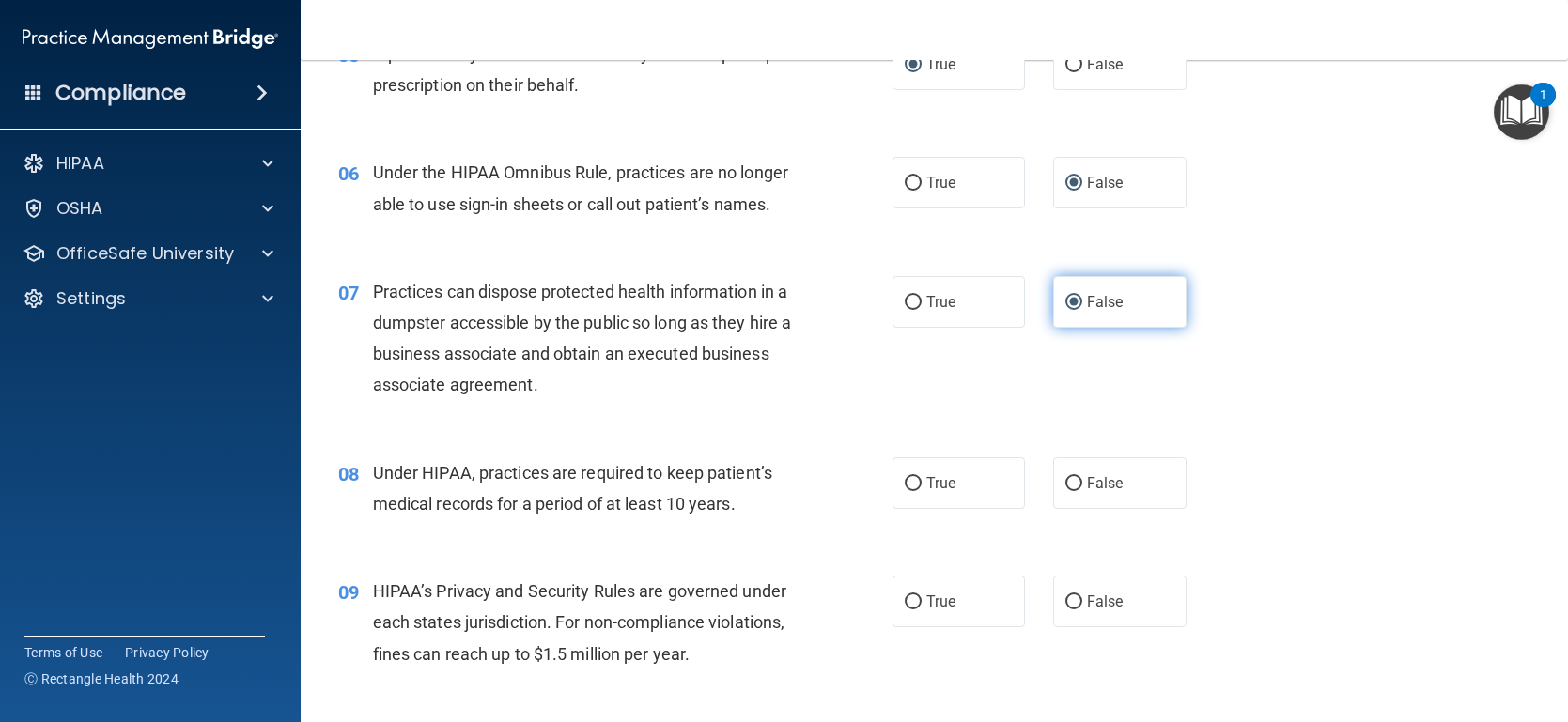
scroll to position [861, 0]
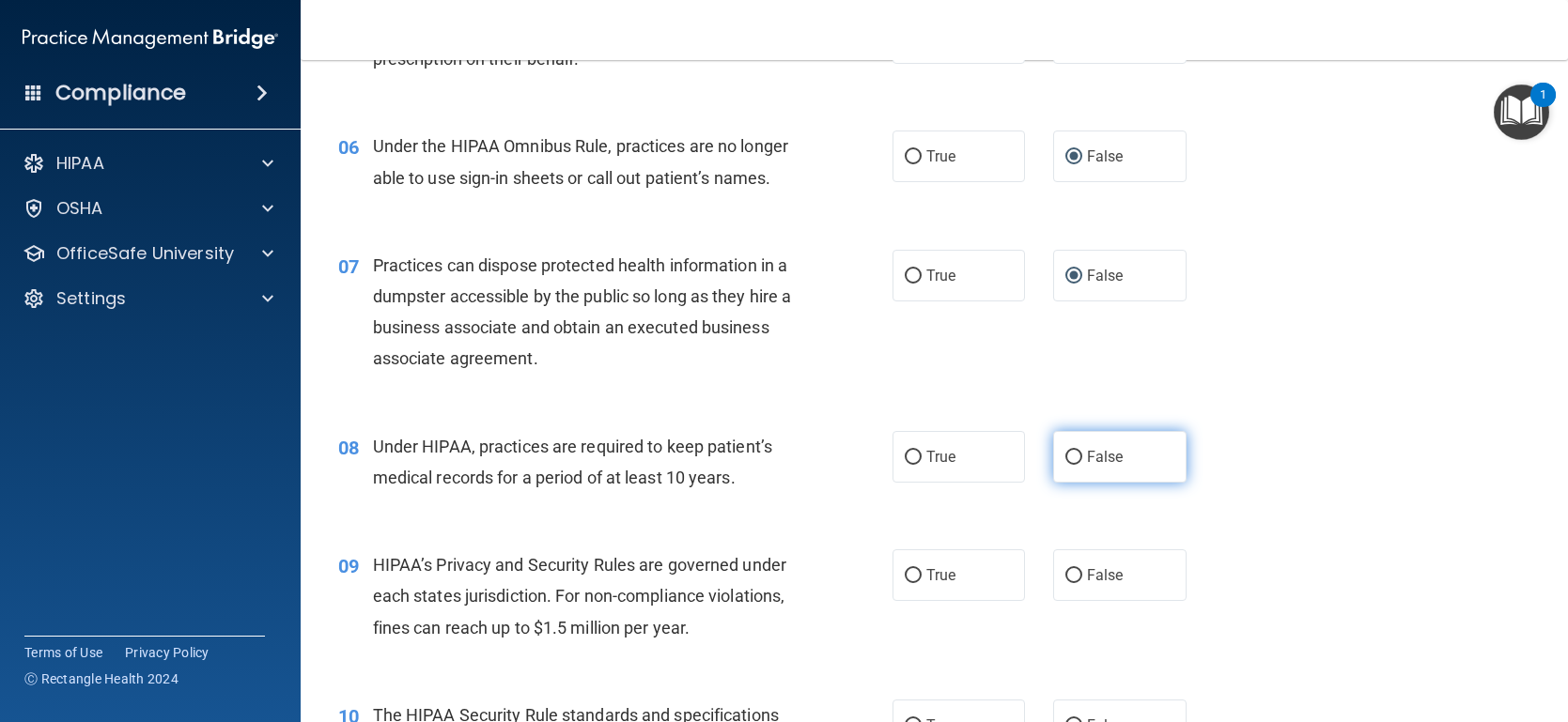
click at [1077, 476] on label "False" at bounding box center [1120, 457] width 133 height 52
click at [1077, 465] on input "False" at bounding box center [1073, 458] width 17 height 14
radio input "true"
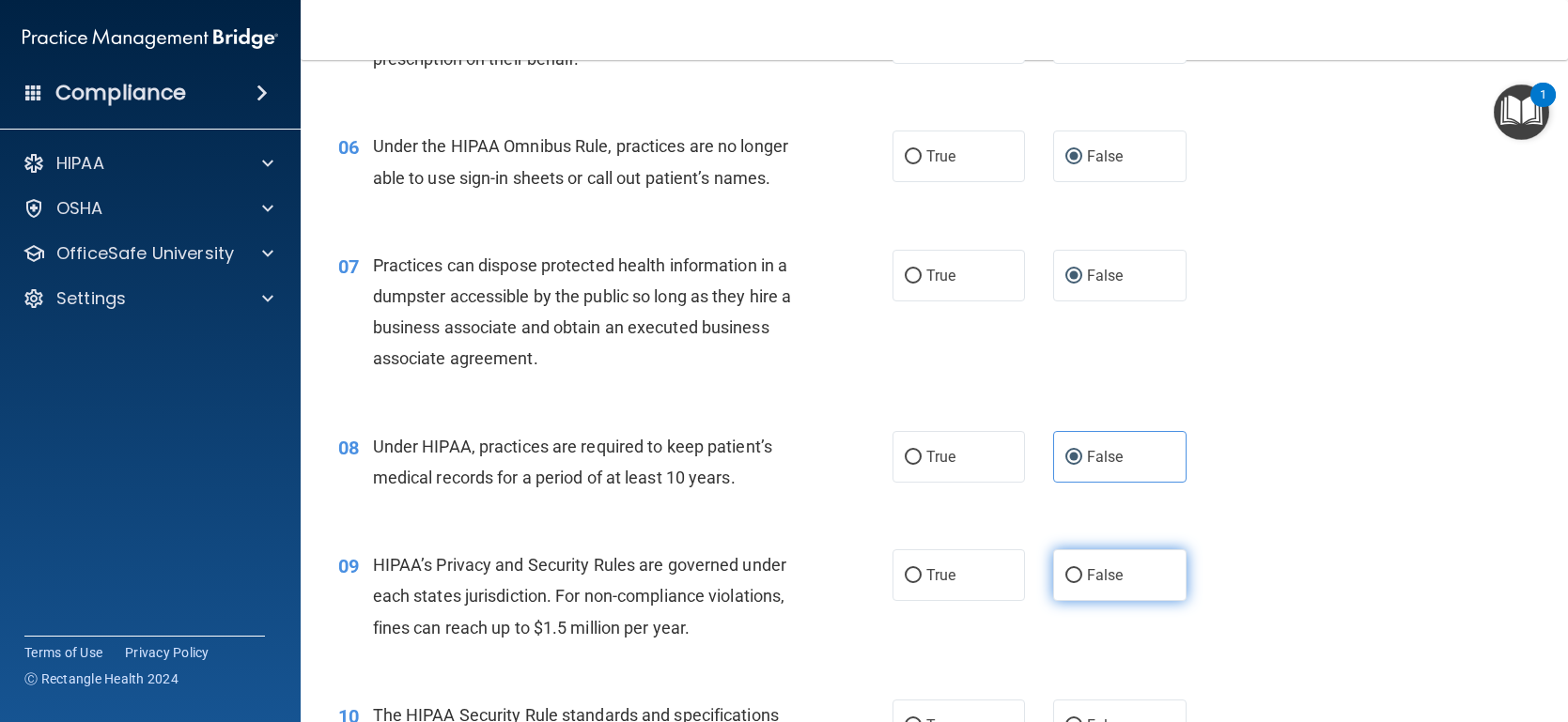
click at [1068, 574] on input "False" at bounding box center [1073, 576] width 17 height 14
radio input "true"
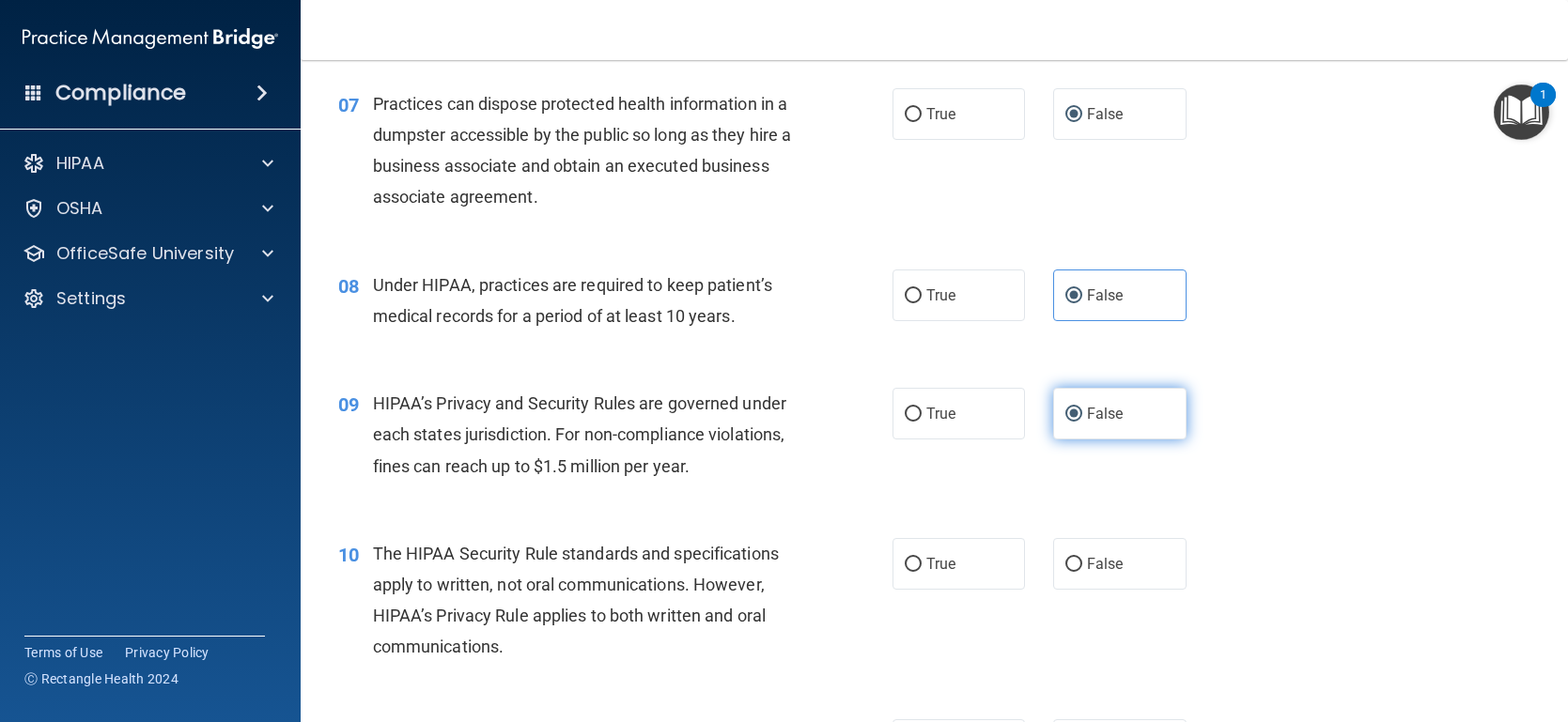
scroll to position [1062, 0]
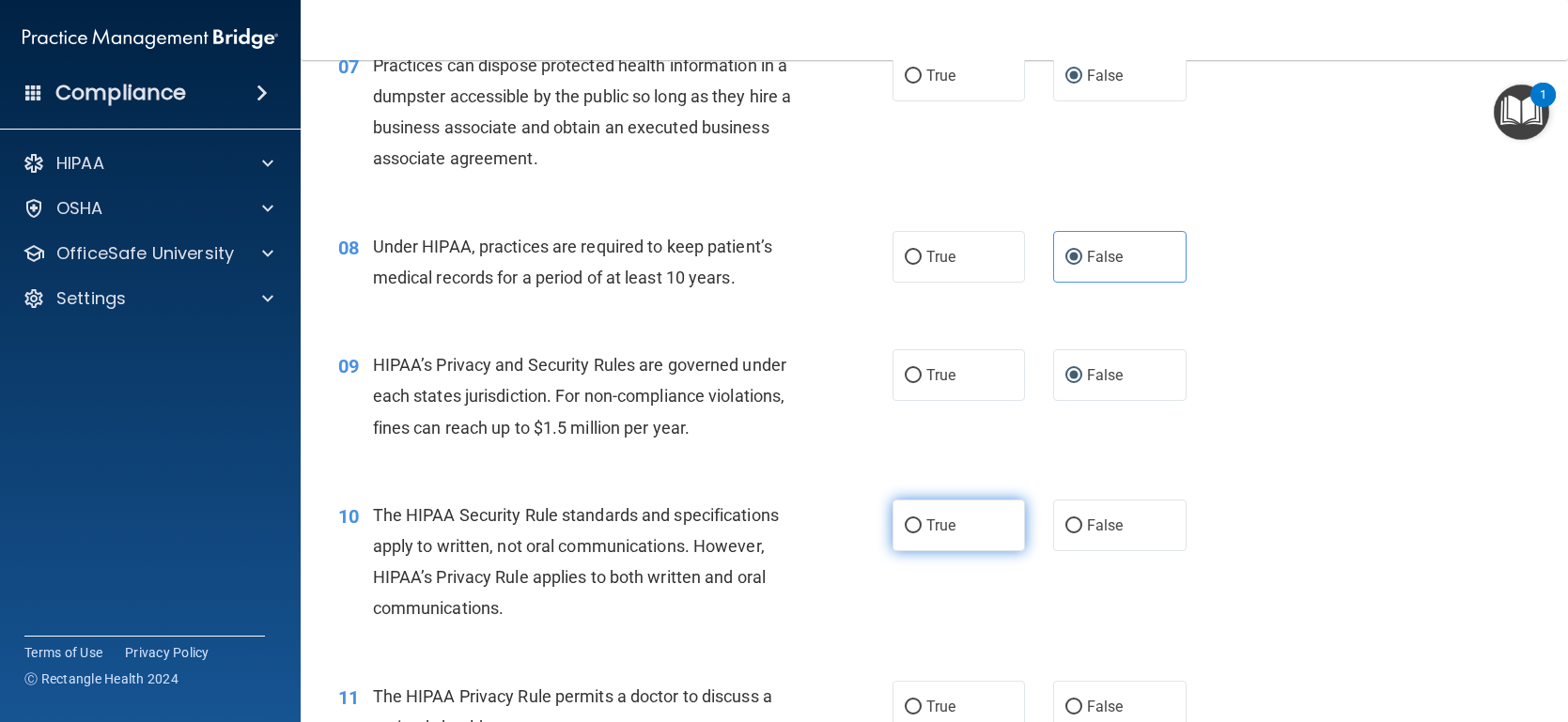
click at [905, 521] on input "True" at bounding box center [913, 526] width 17 height 14
radio input "true"
click at [440, 234] on div "Under HIPAA, practices are required to keep patient’s medical records for a per…" at bounding box center [591, 262] width 436 height 62
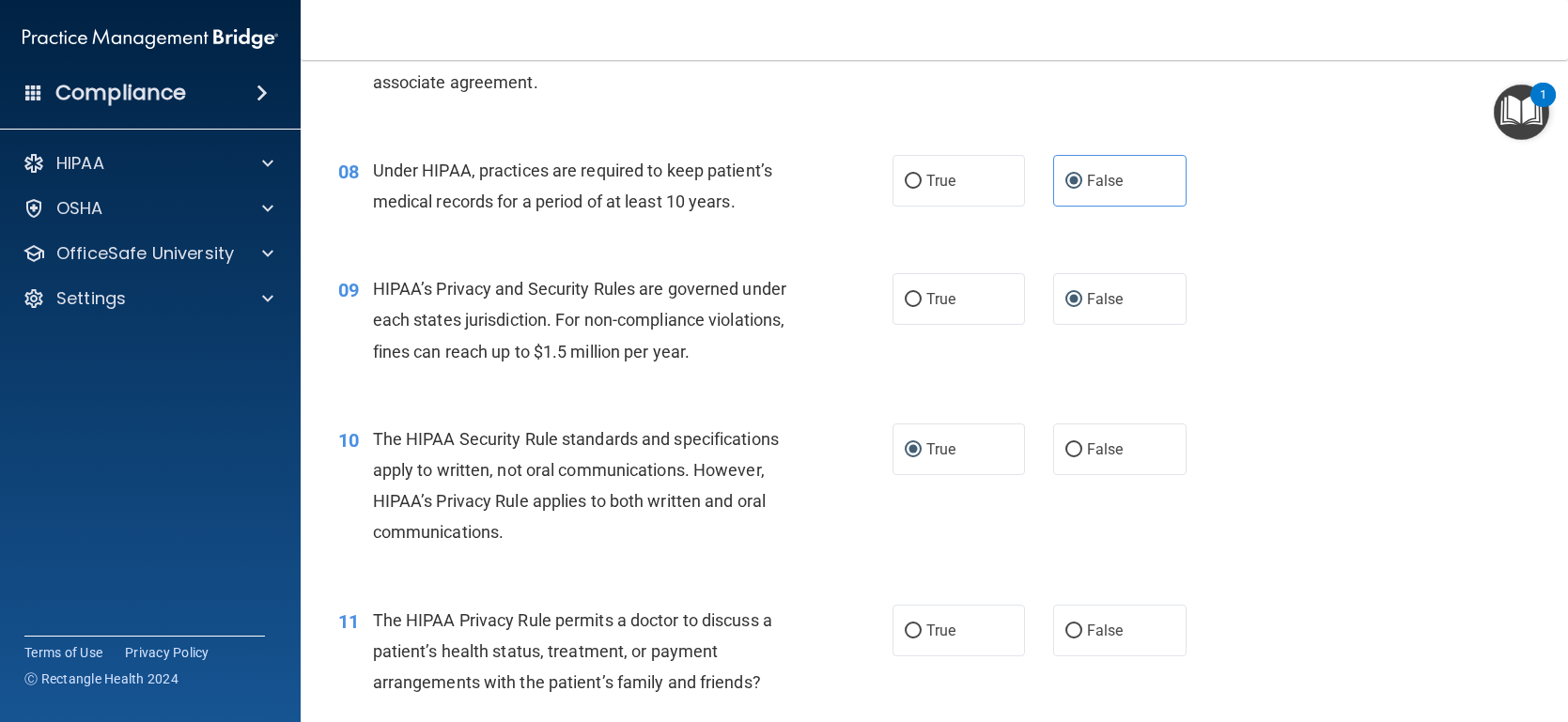
scroll to position [1305, 0]
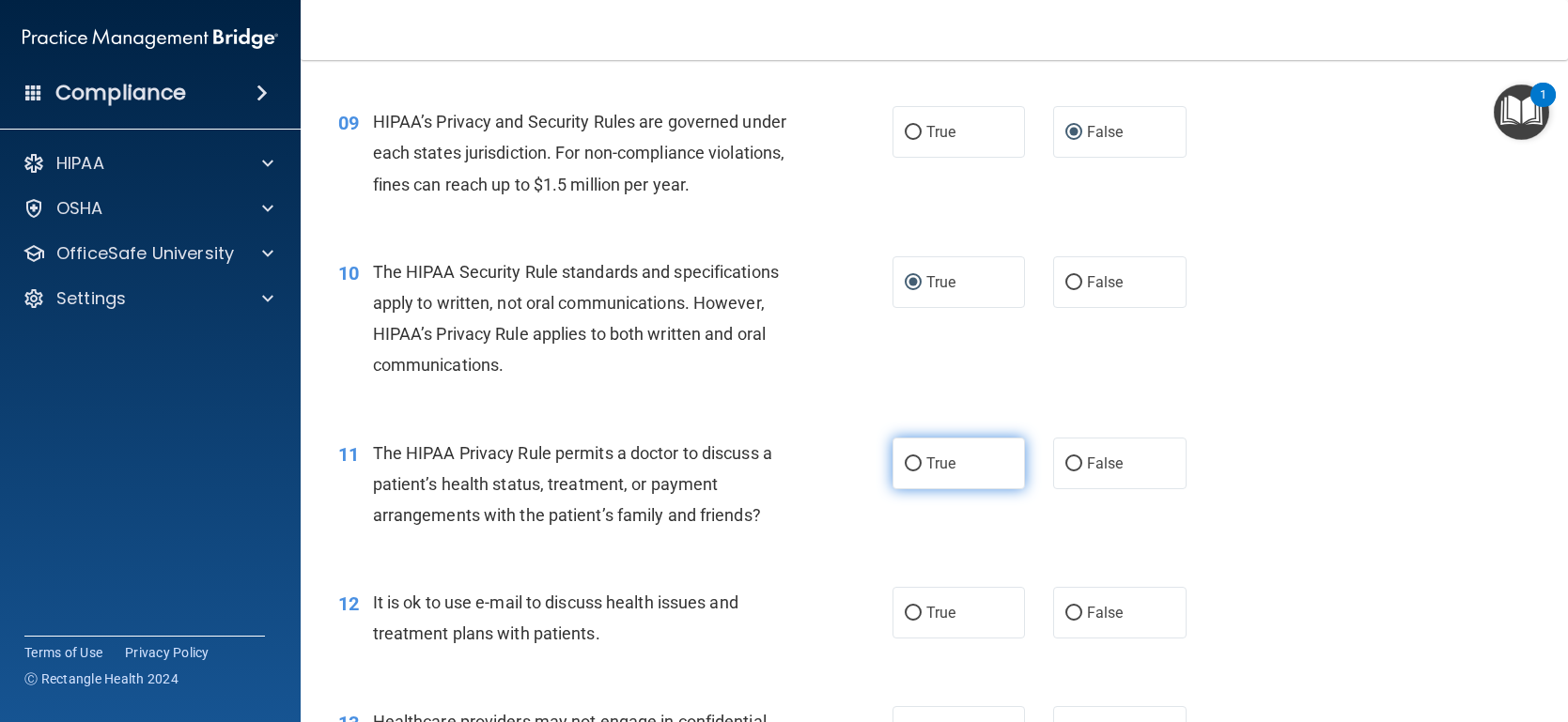
click at [912, 465] on input "True" at bounding box center [913, 464] width 17 height 14
radio input "true"
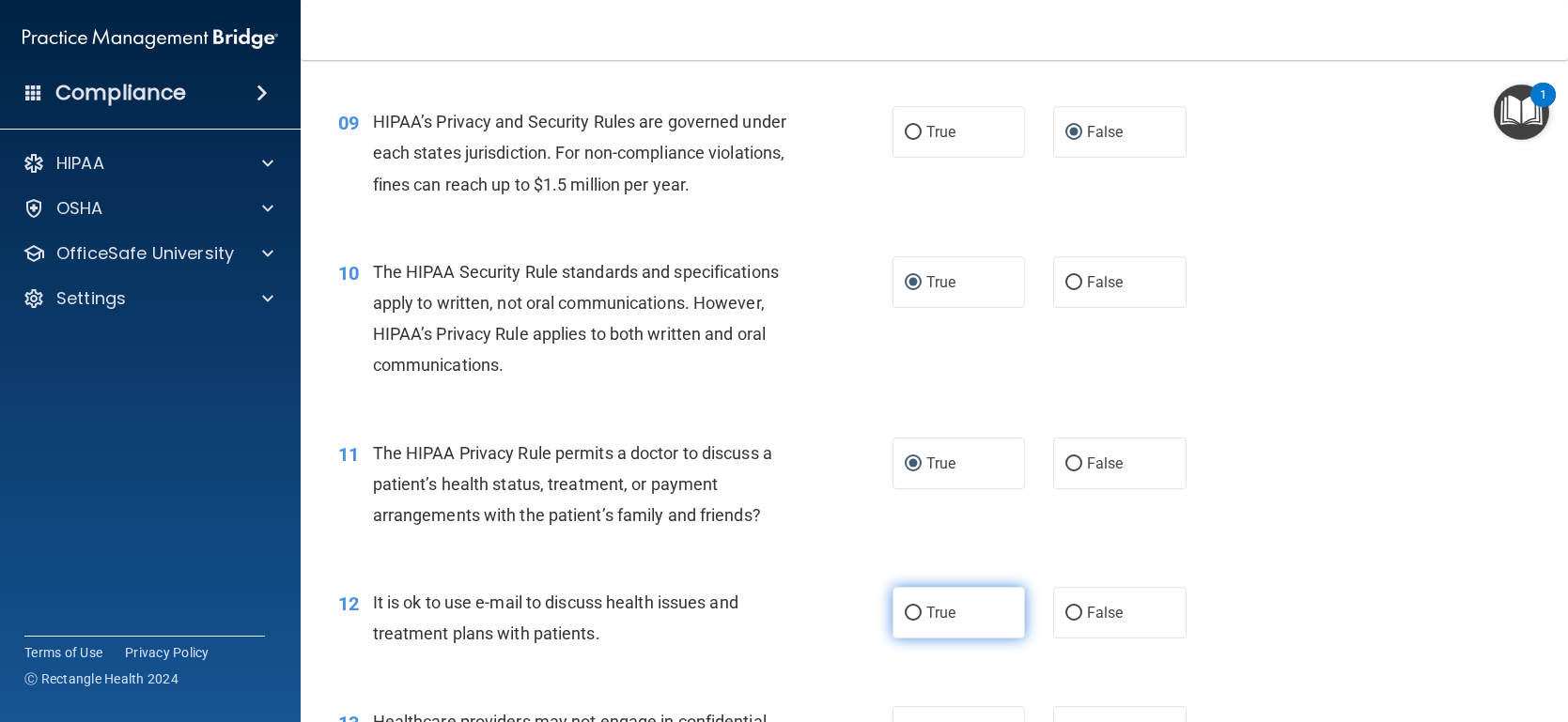
click at [912, 615] on input "True" at bounding box center [913, 613] width 17 height 14
radio input "true"
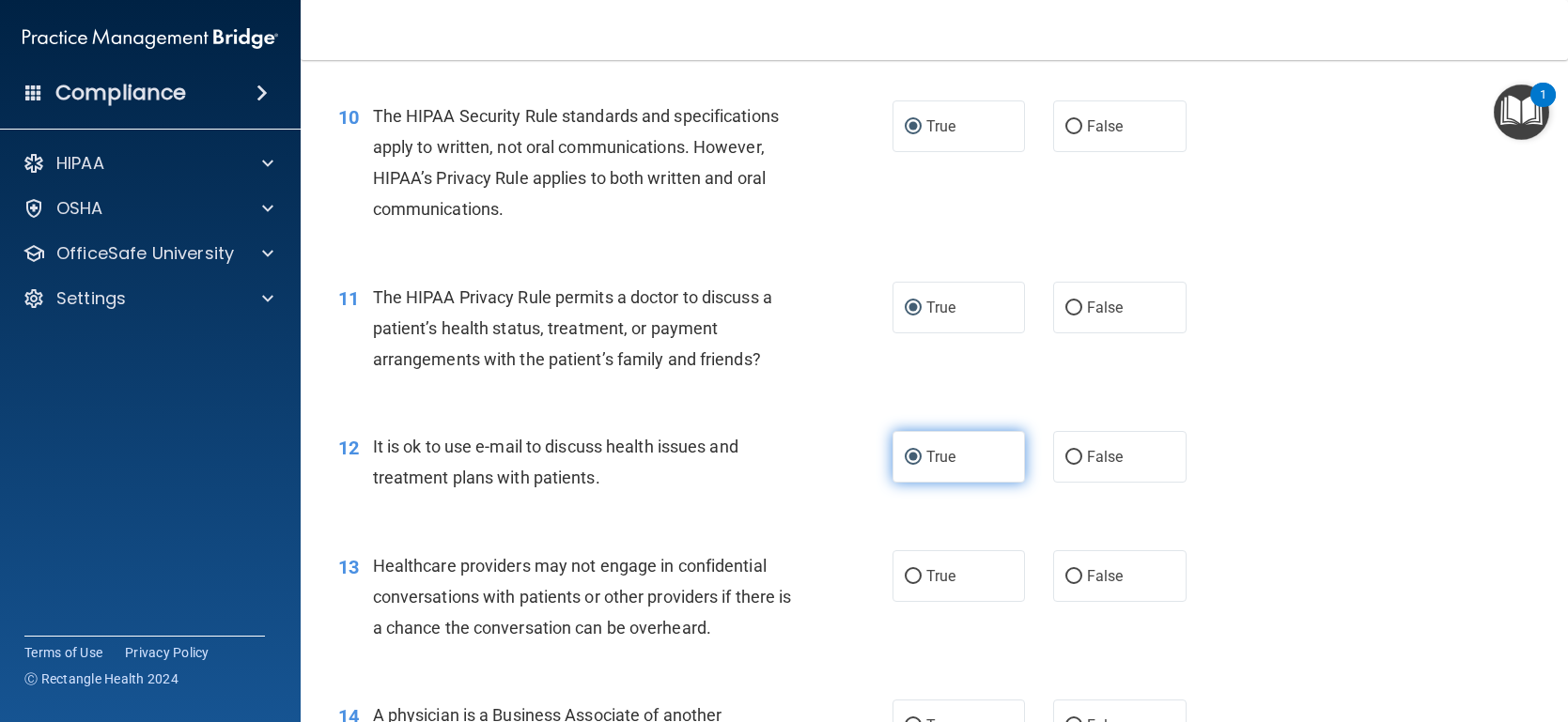
scroll to position [1465, 0]
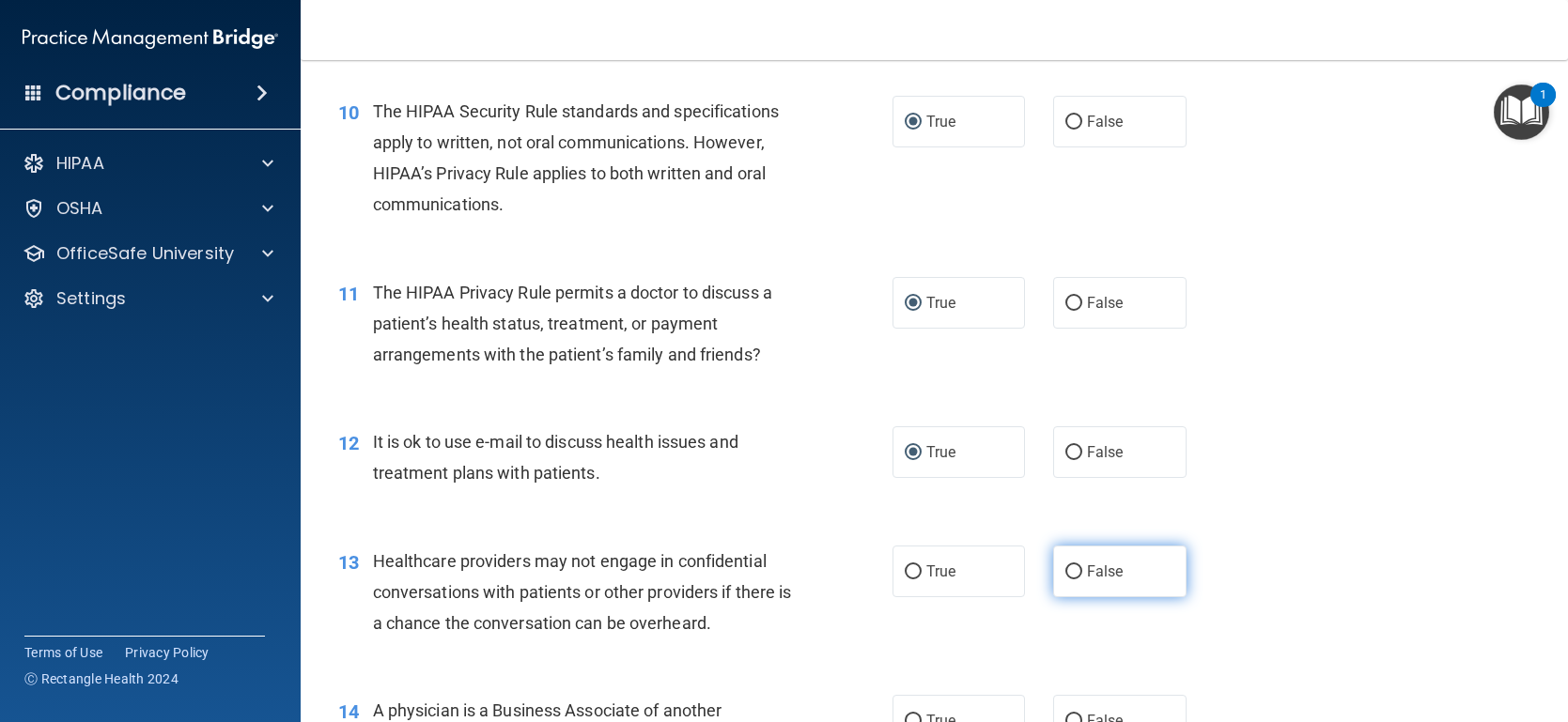
click at [1079, 566] on input "False" at bounding box center [1073, 573] width 17 height 14
radio input "true"
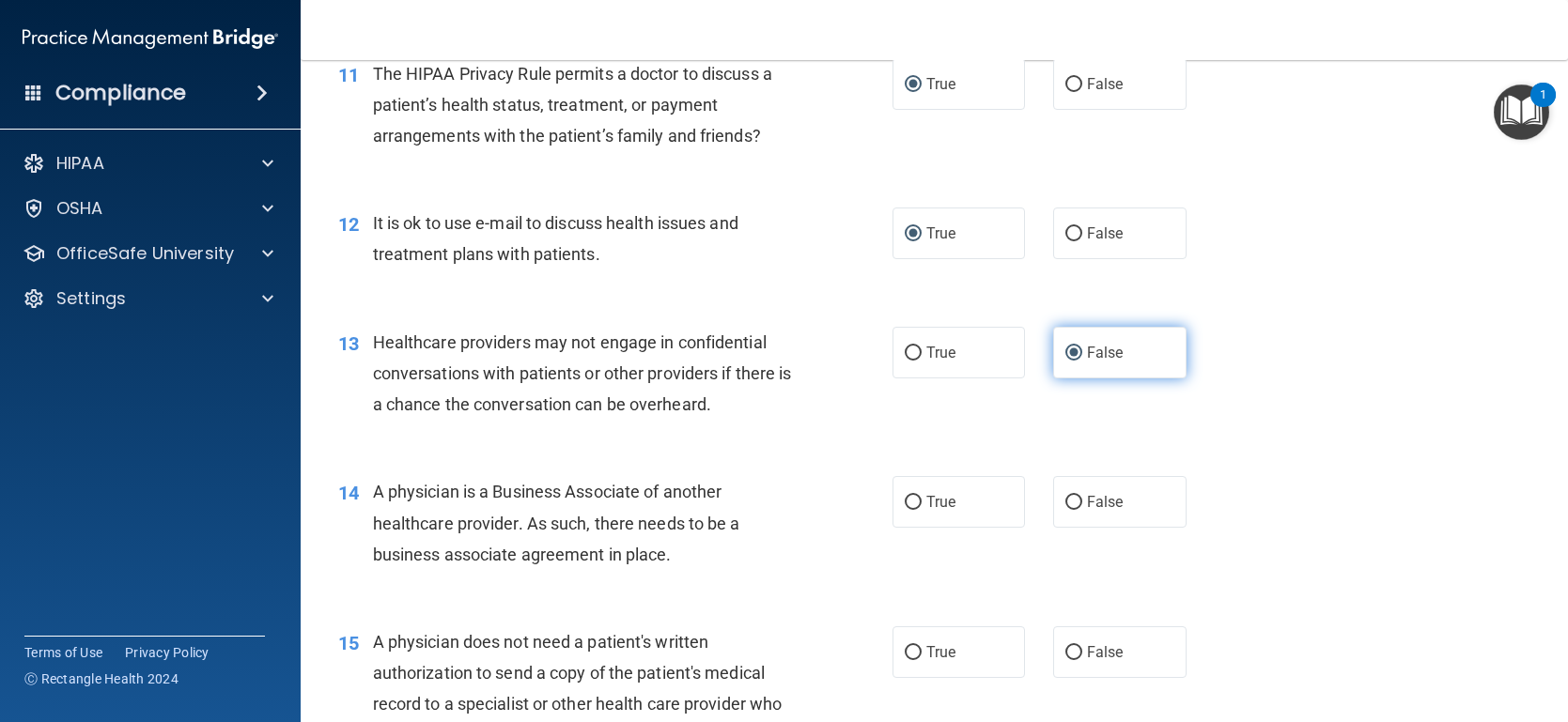
scroll to position [1734, 0]
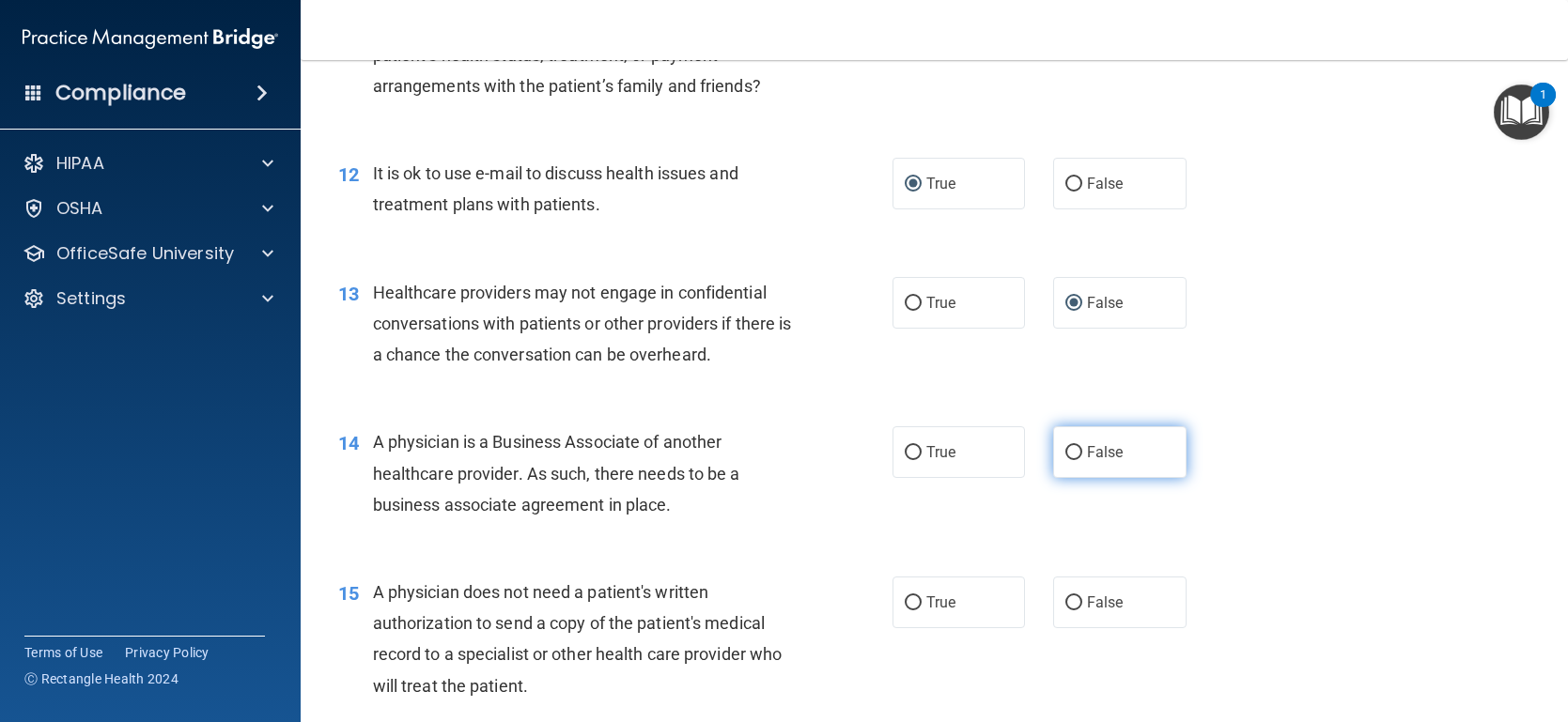
click at [1079, 454] on input "False" at bounding box center [1073, 453] width 17 height 14
radio input "true"
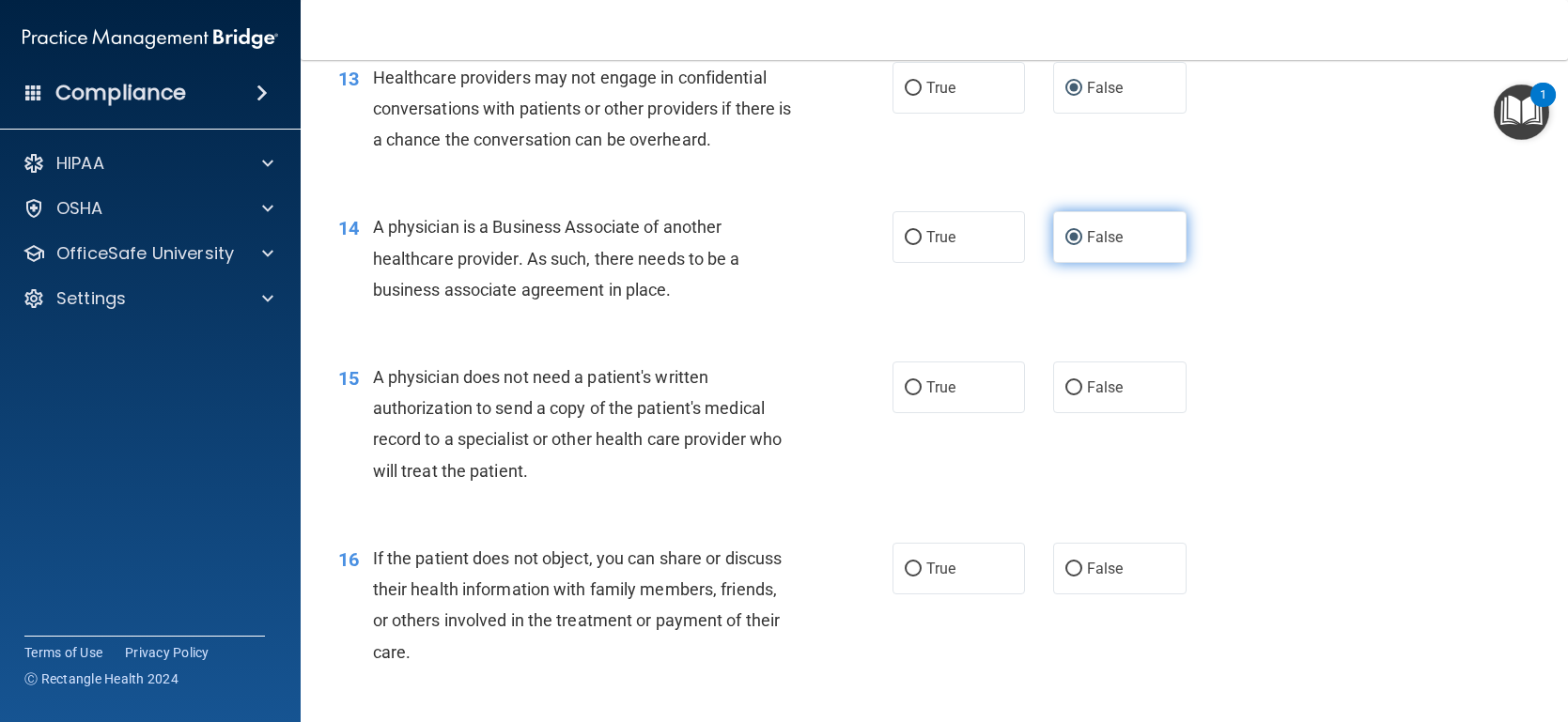
scroll to position [1967, 0]
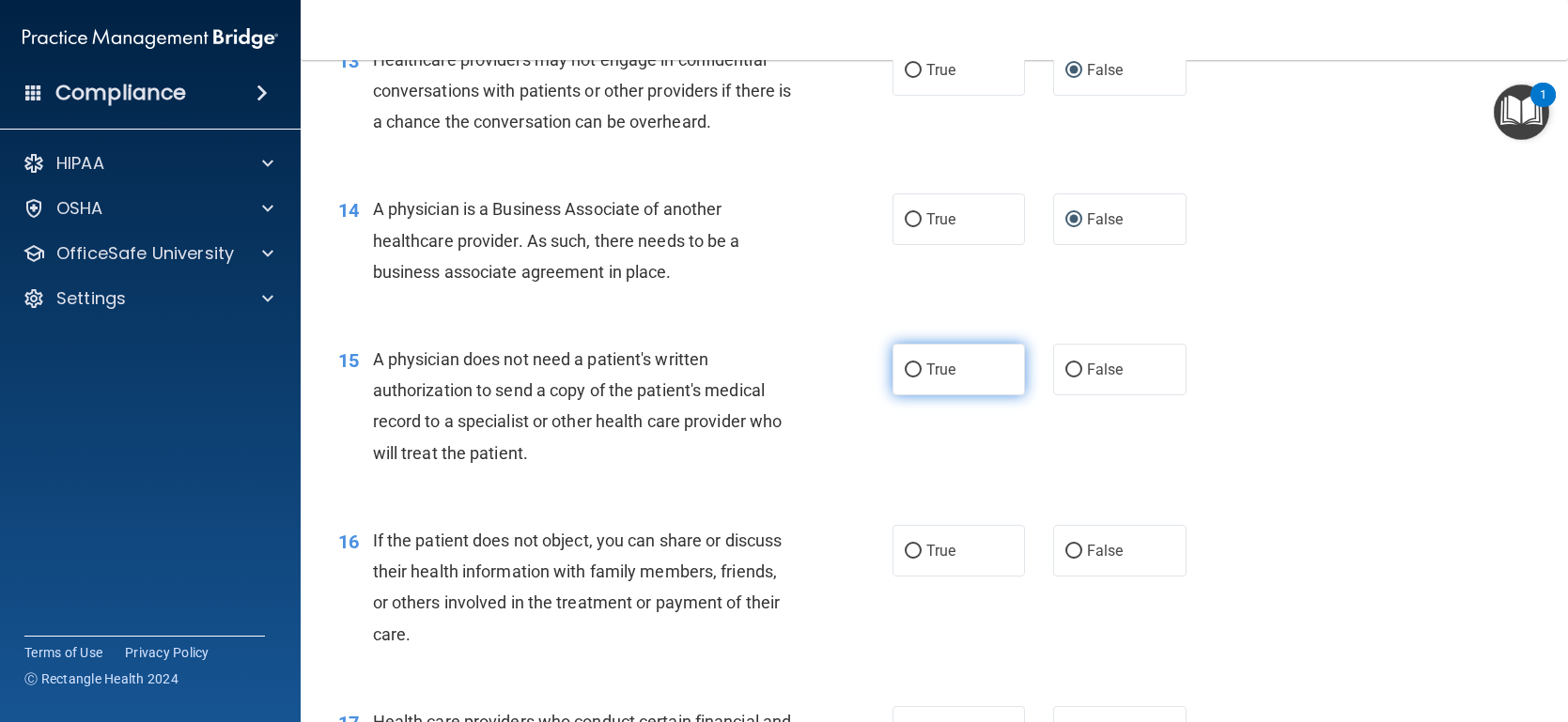
click at [911, 374] on input "True" at bounding box center [913, 370] width 17 height 14
radio input "true"
click at [912, 555] on input "True" at bounding box center [913, 552] width 17 height 14
radio input "true"
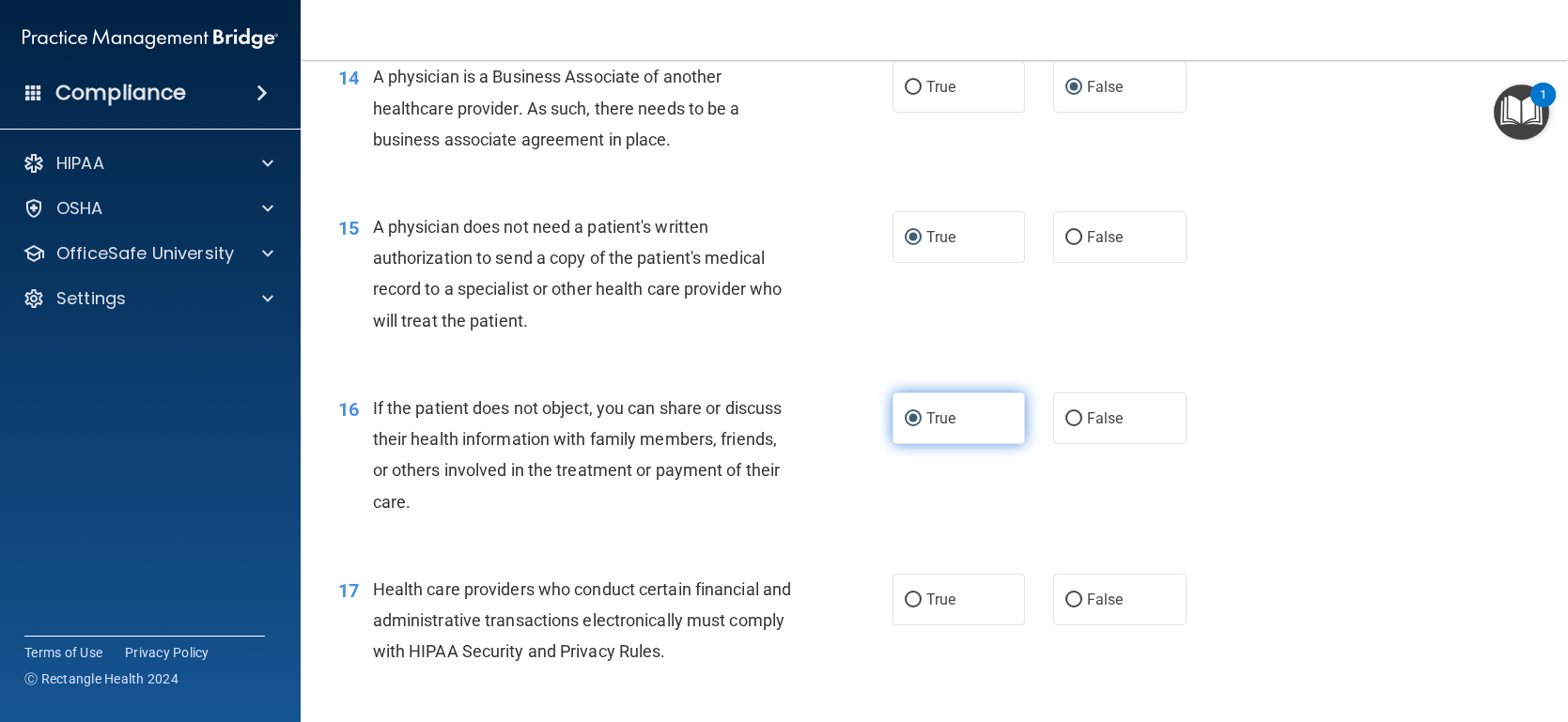
scroll to position [2130, 0]
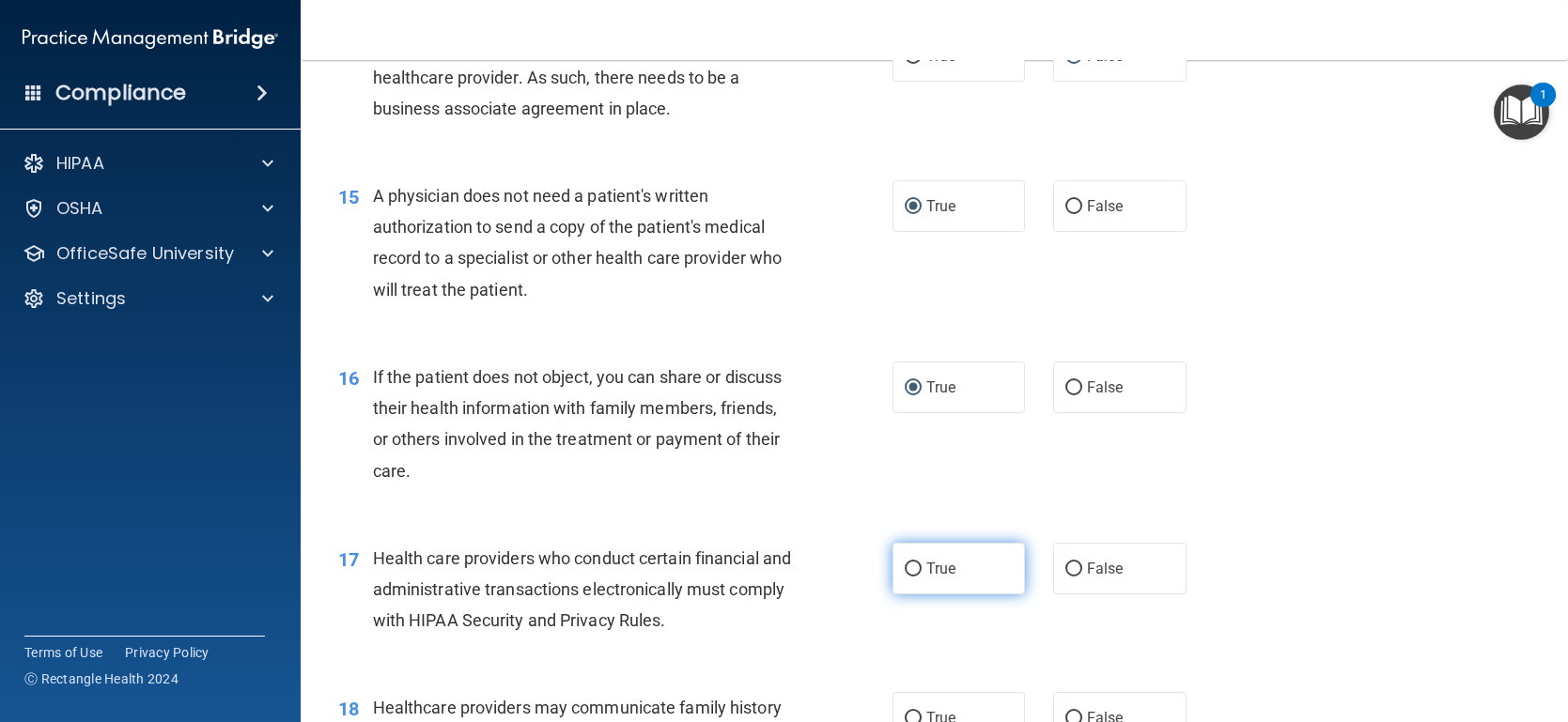
click at [911, 569] on input "True" at bounding box center [913, 570] width 17 height 14
radio input "true"
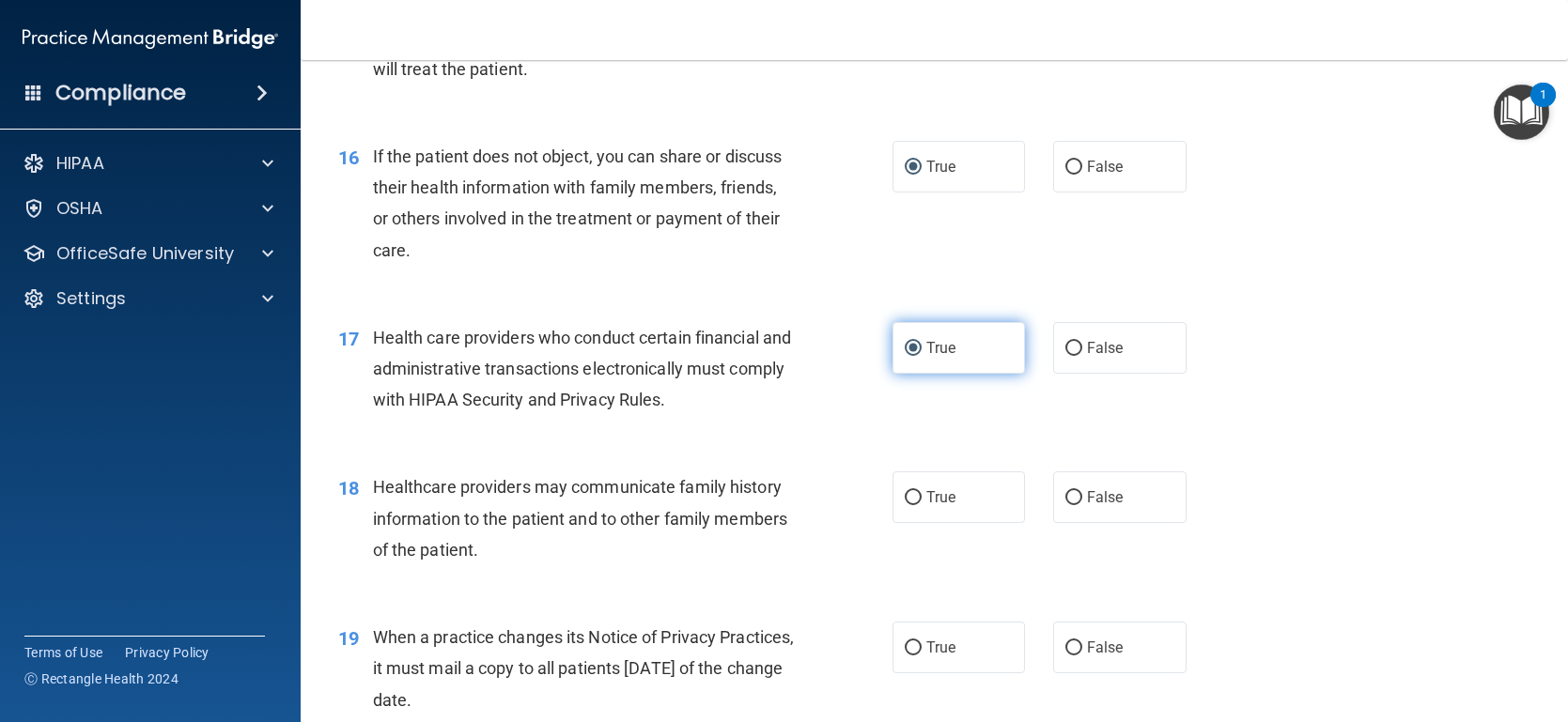
scroll to position [2352, 0]
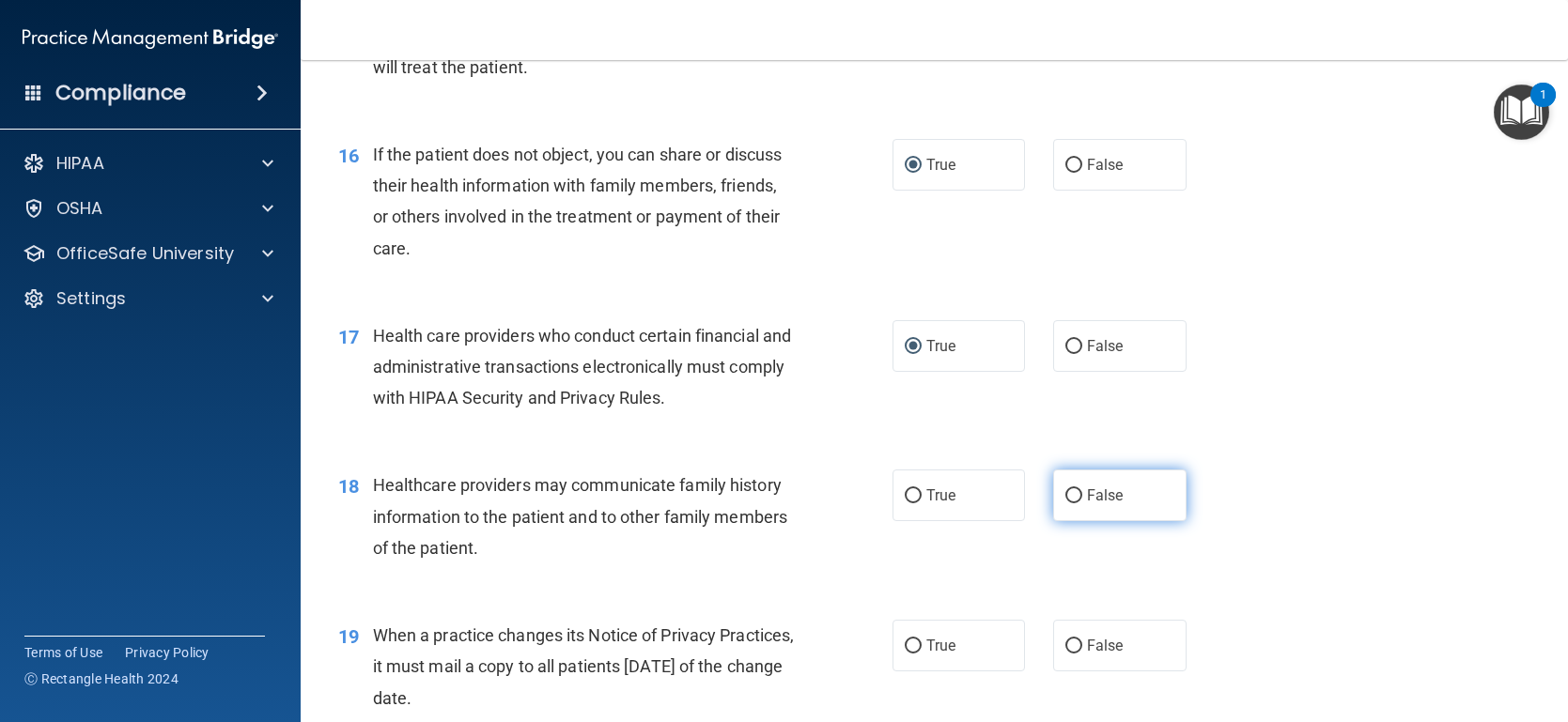
click at [1072, 499] on input "False" at bounding box center [1073, 496] width 17 height 14
radio input "true"
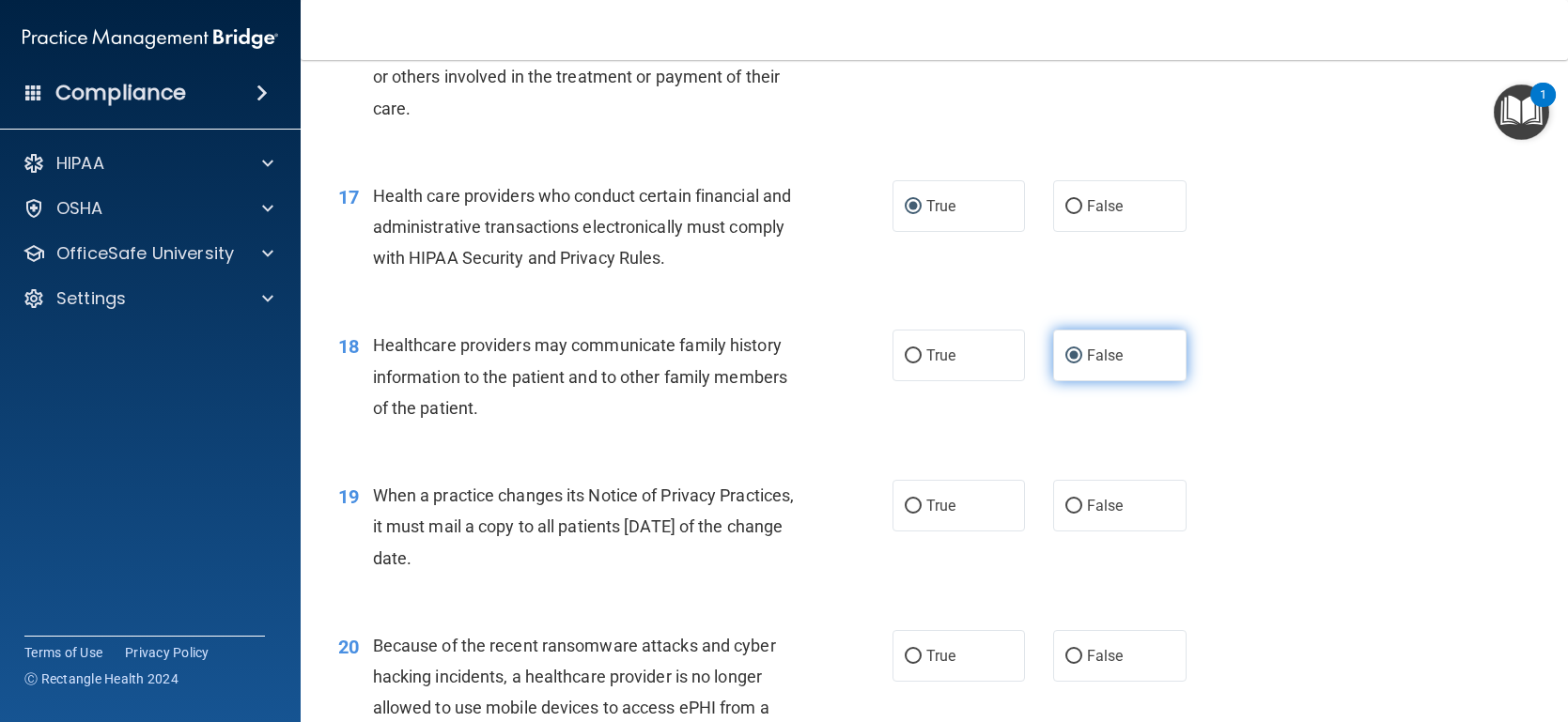
scroll to position [2500, 0]
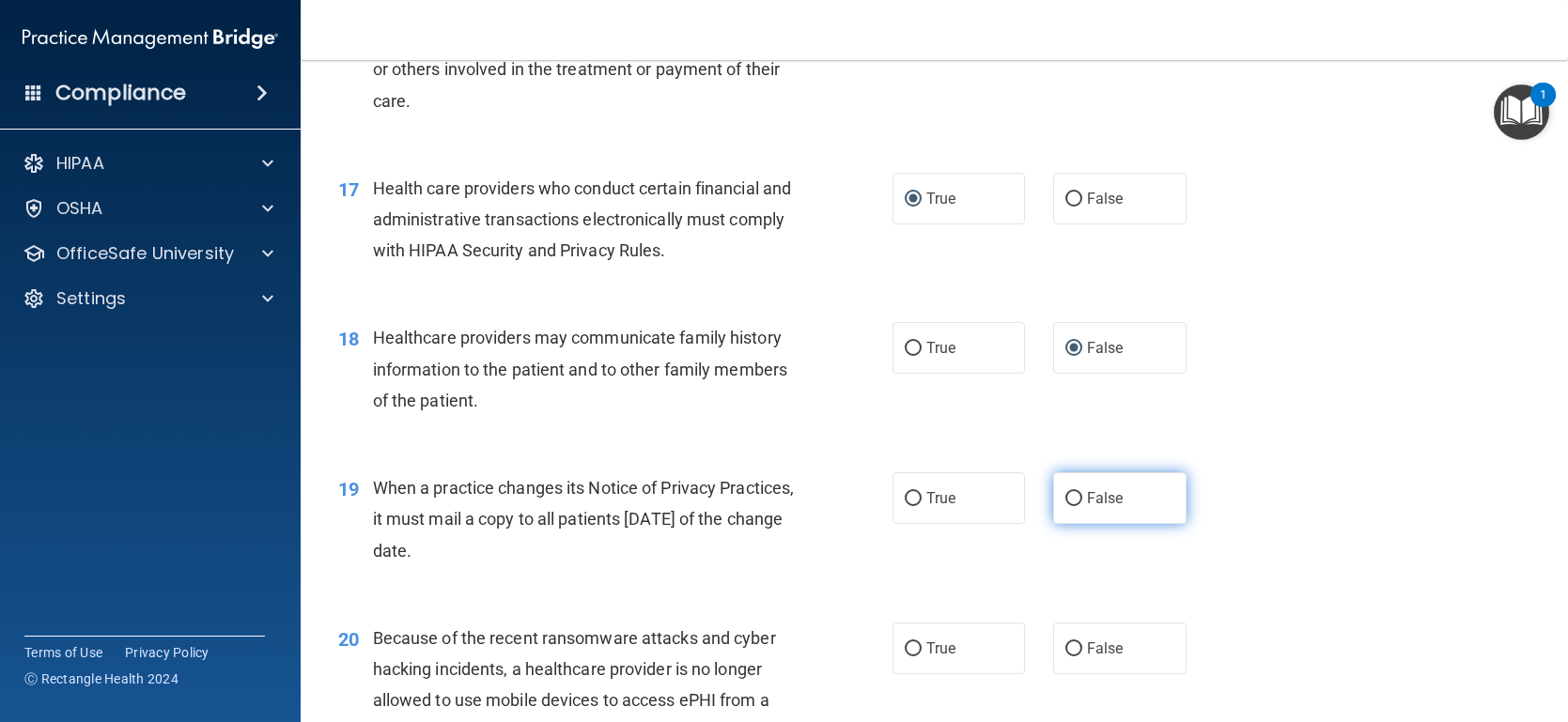
click at [1068, 501] on input "False" at bounding box center [1073, 499] width 17 height 14
radio input "true"
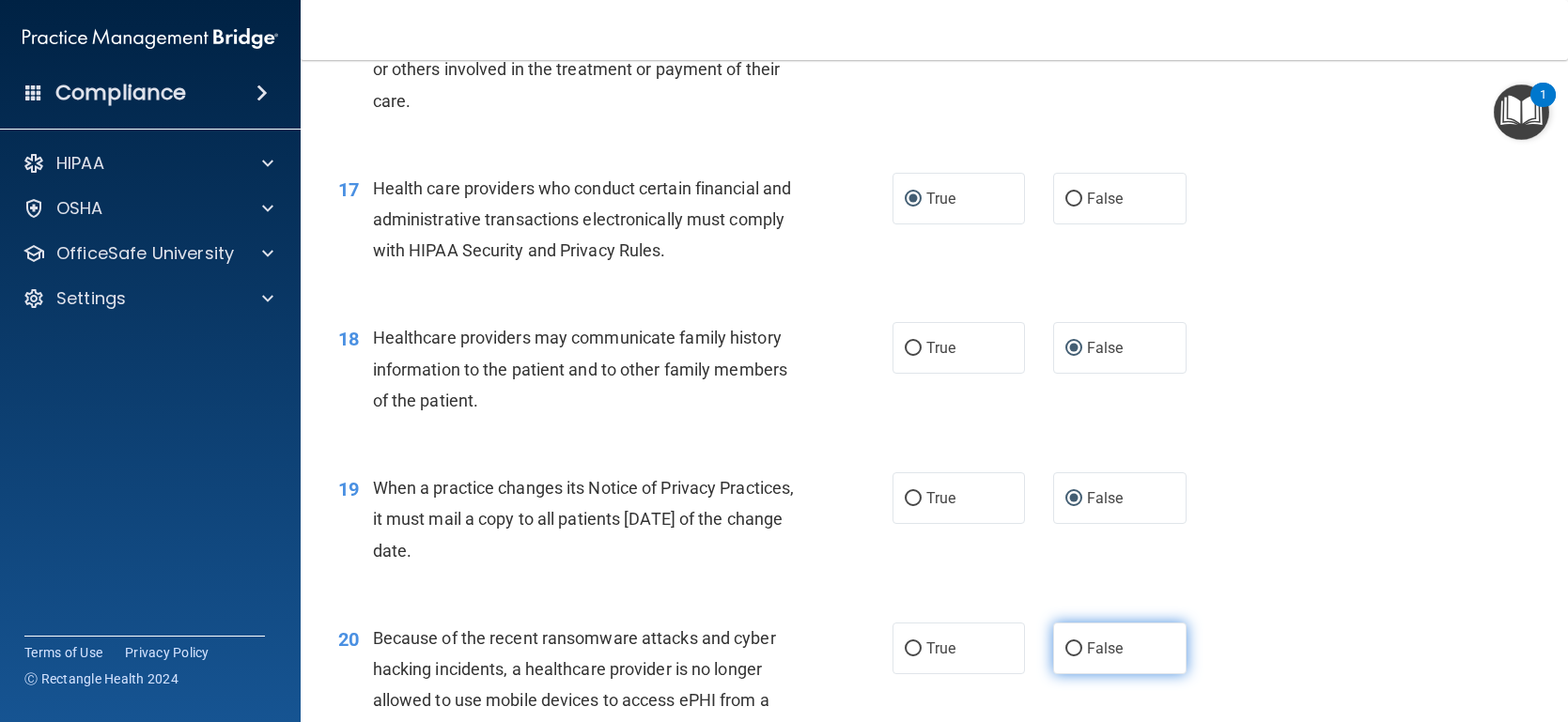
click at [1066, 647] on input "False" at bounding box center [1073, 649] width 17 height 14
radio input "true"
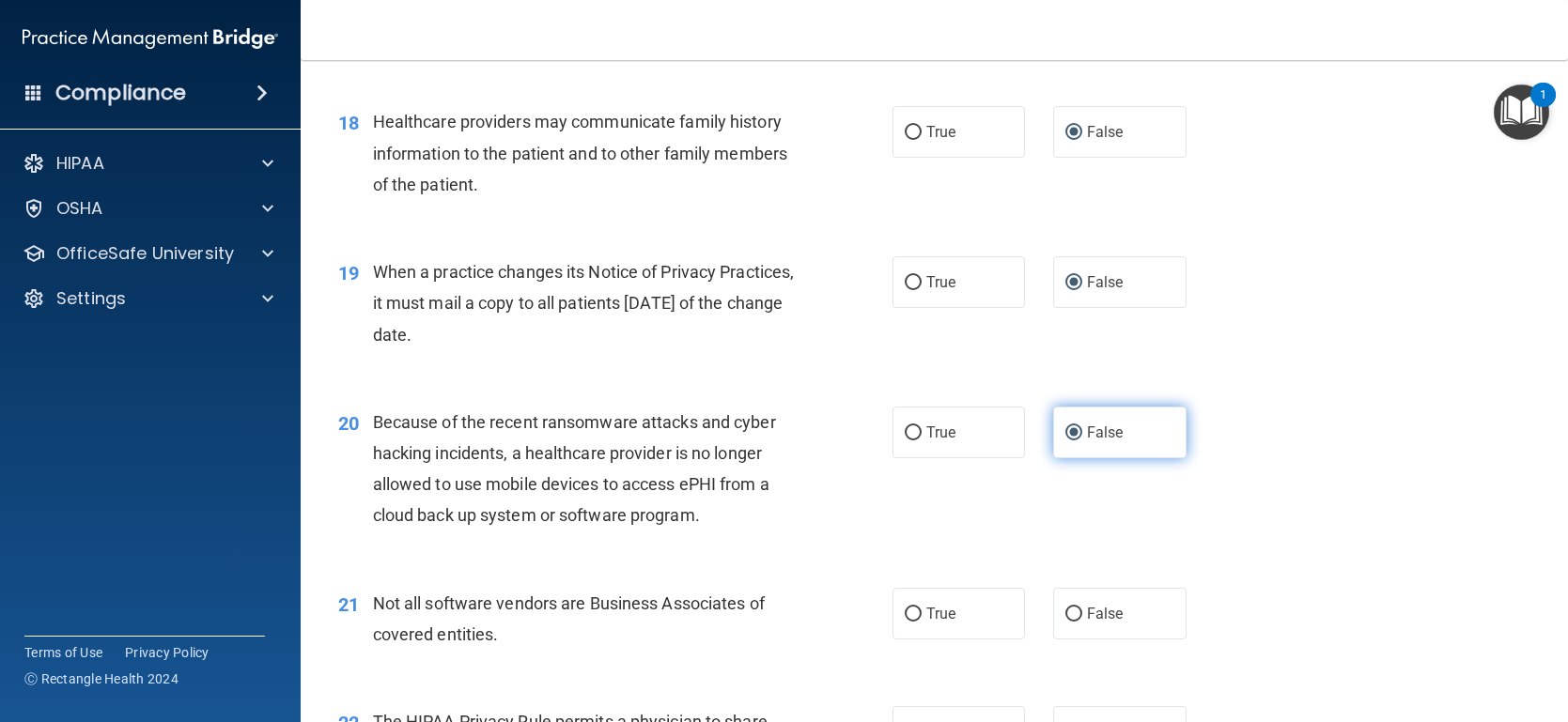
scroll to position [2716, 0]
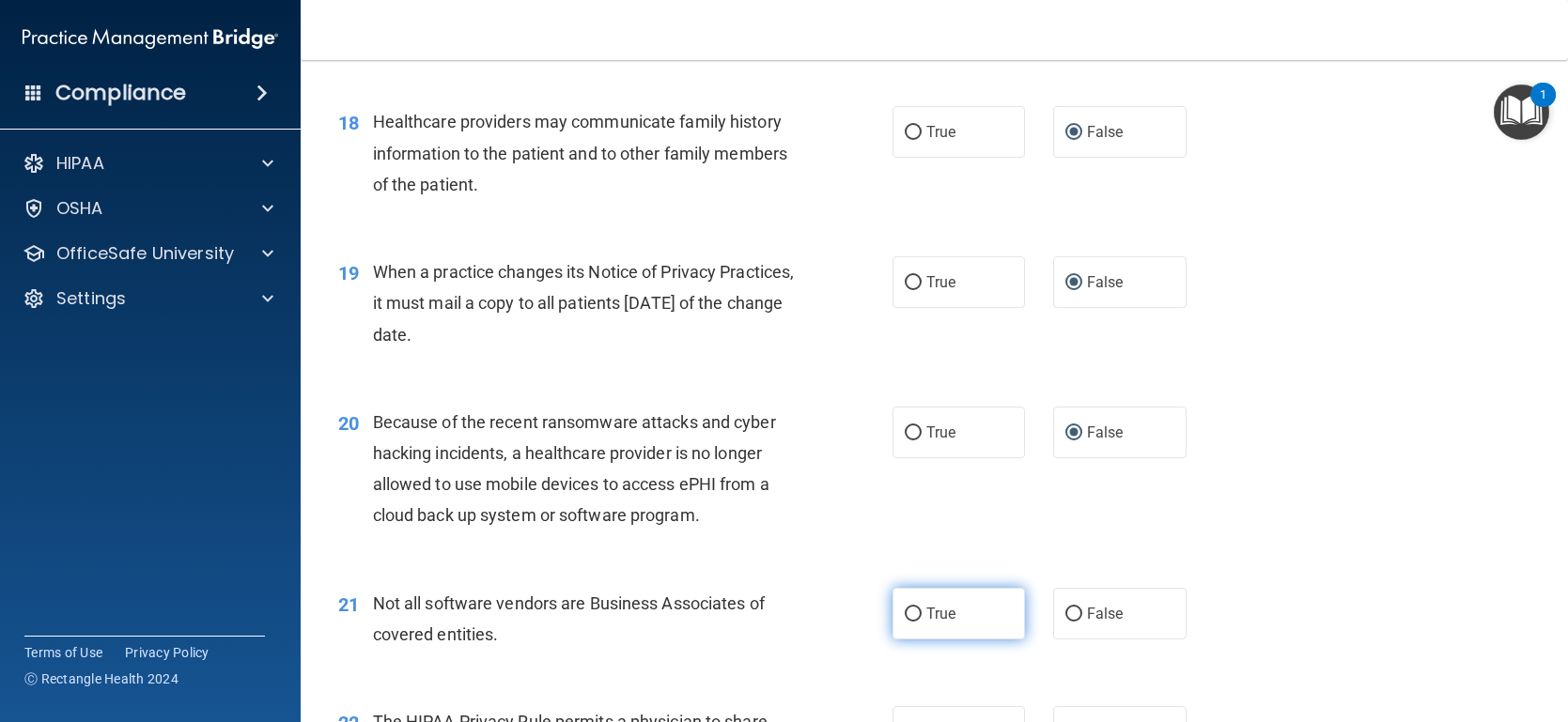
click at [908, 611] on input "True" at bounding box center [913, 614] width 17 height 14
radio input "true"
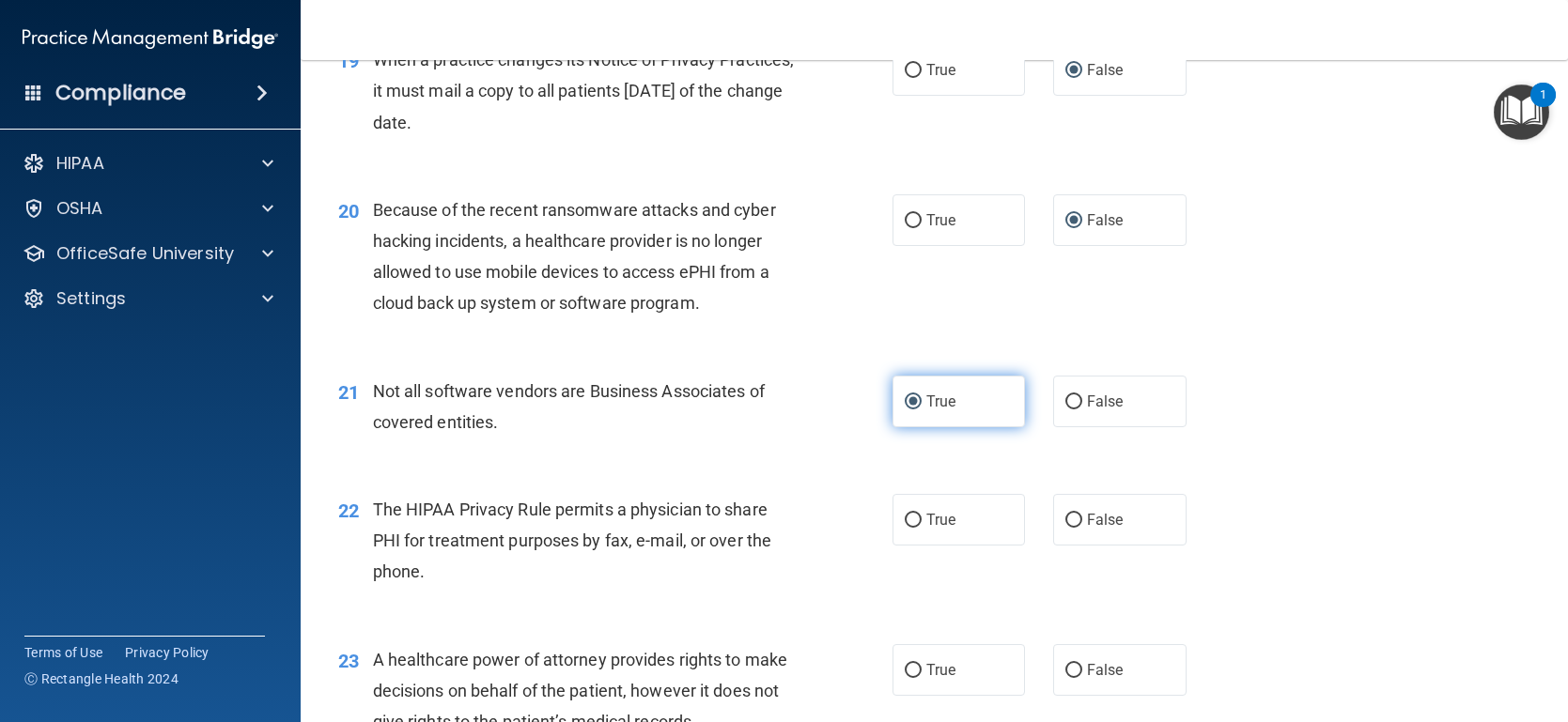
scroll to position [2928, 0]
click at [910, 524] on input "True" at bounding box center [913, 521] width 17 height 14
radio input "true"
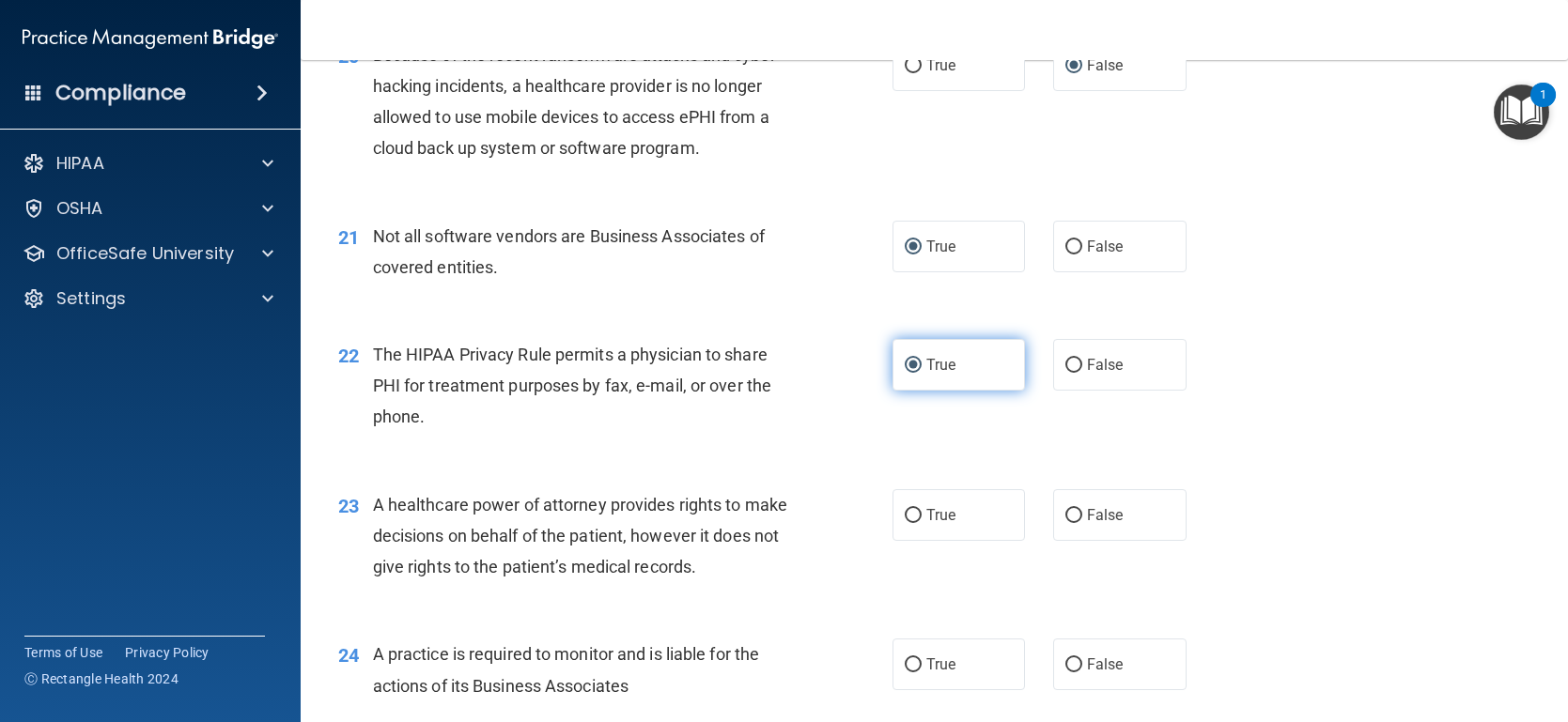
scroll to position [3090, 0]
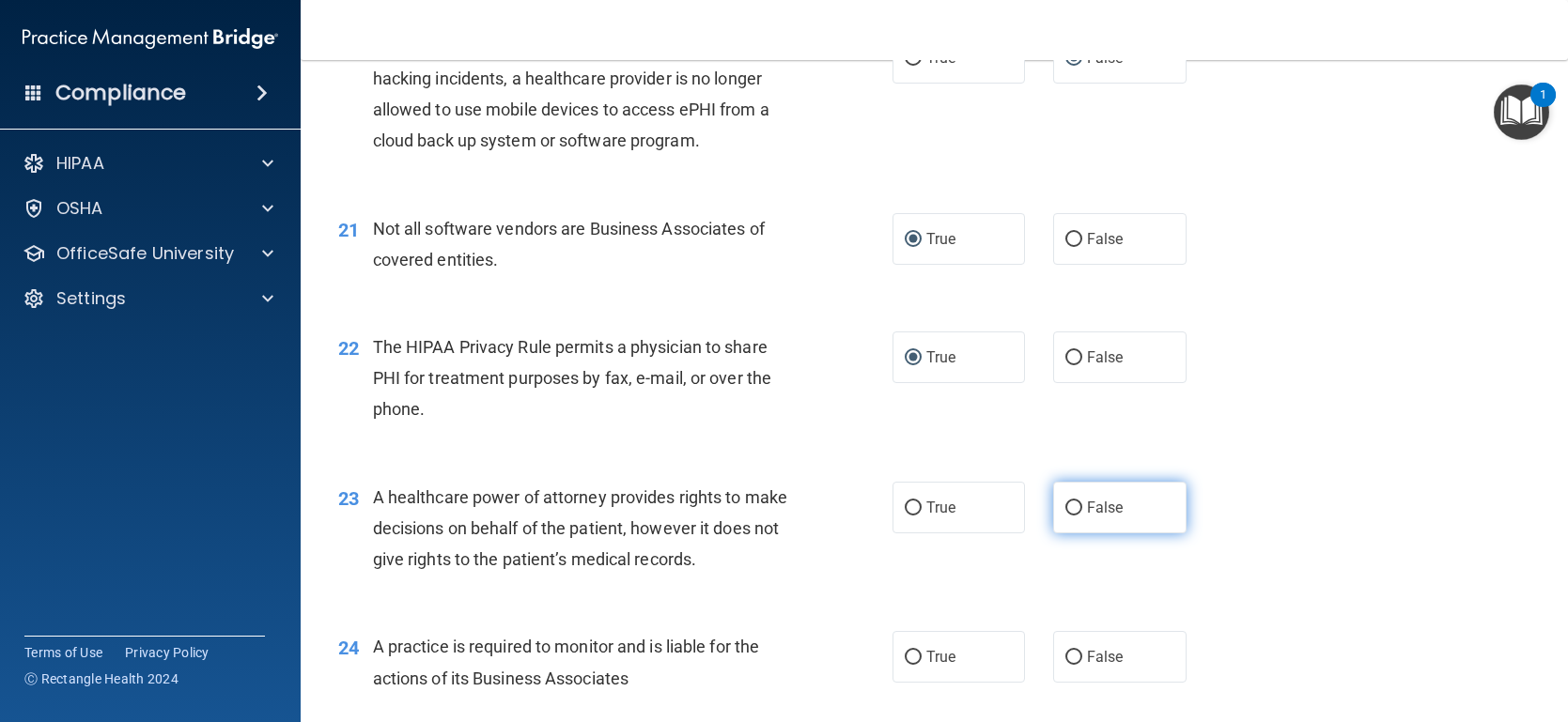
click at [1069, 512] on input "False" at bounding box center [1073, 509] width 17 height 14
radio input "true"
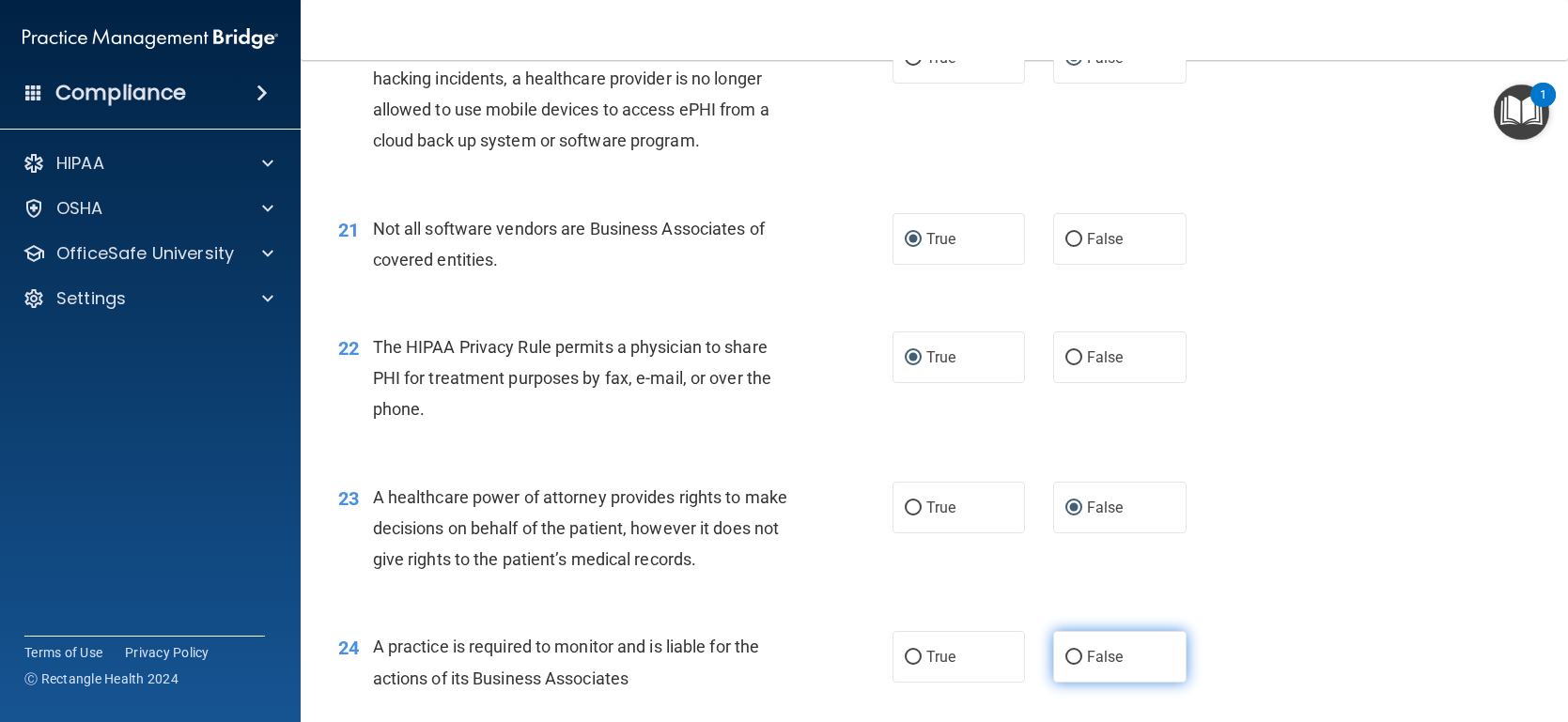
click at [1067, 650] on input "False" at bounding box center [1073, 657] width 17 height 14
radio input "true"
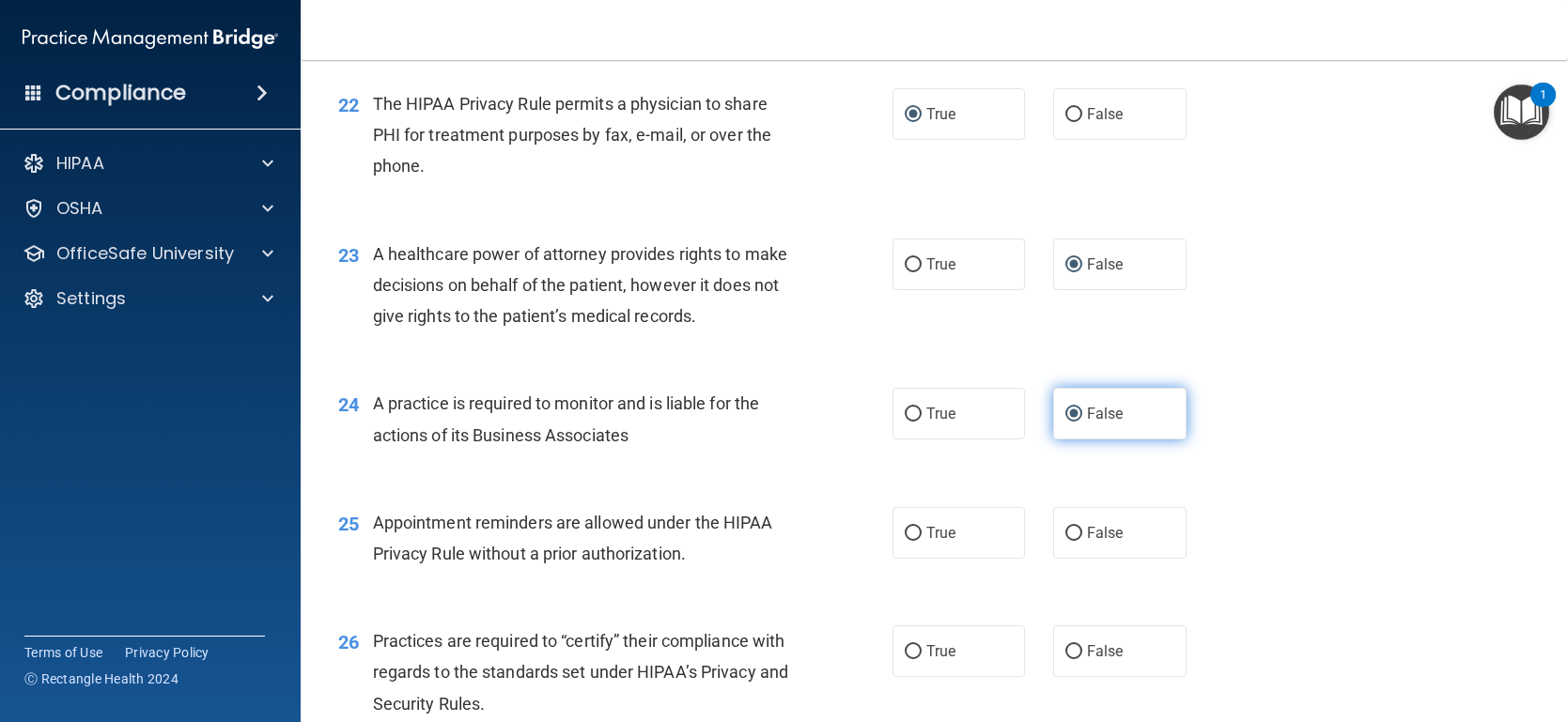
scroll to position [3336, 0]
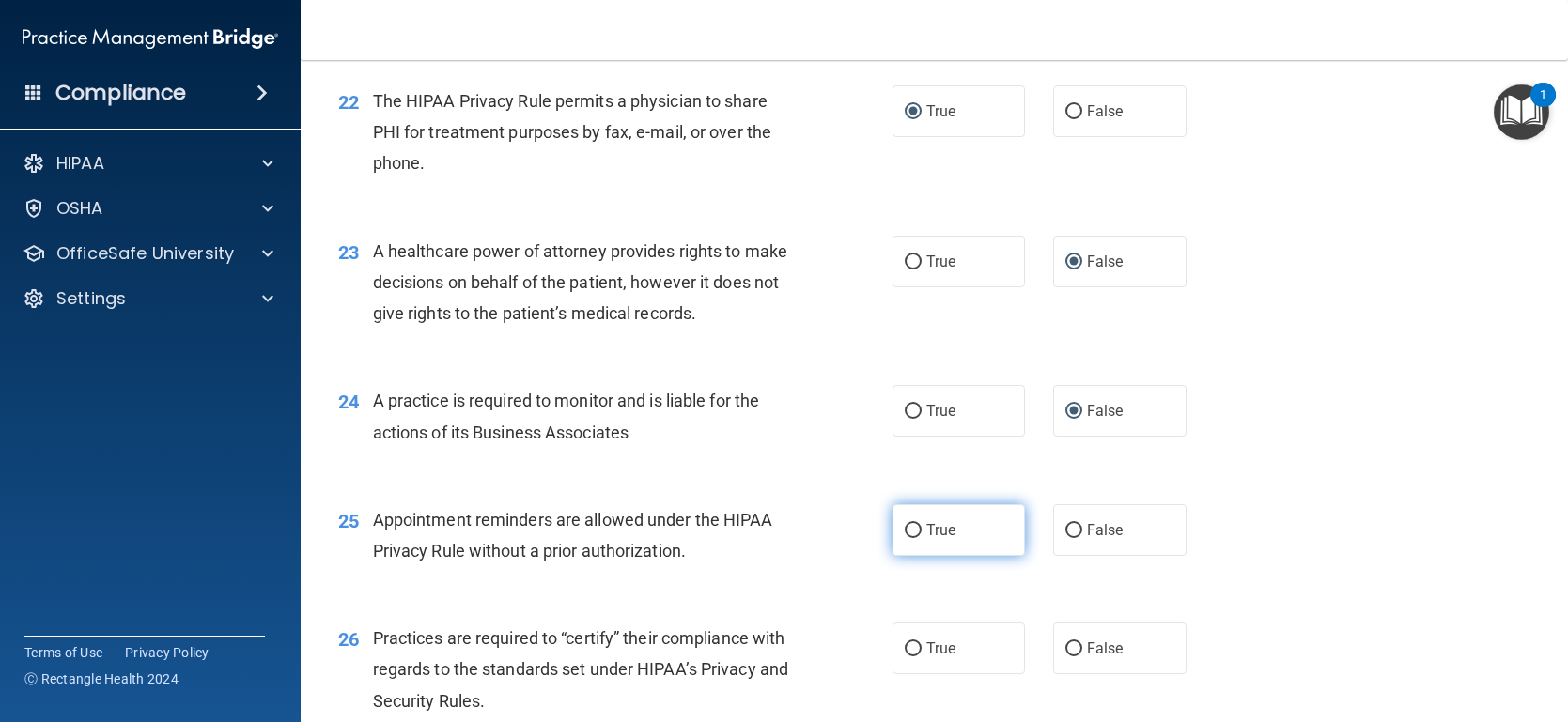
click at [916, 529] on input "True" at bounding box center [913, 531] width 17 height 14
radio input "true"
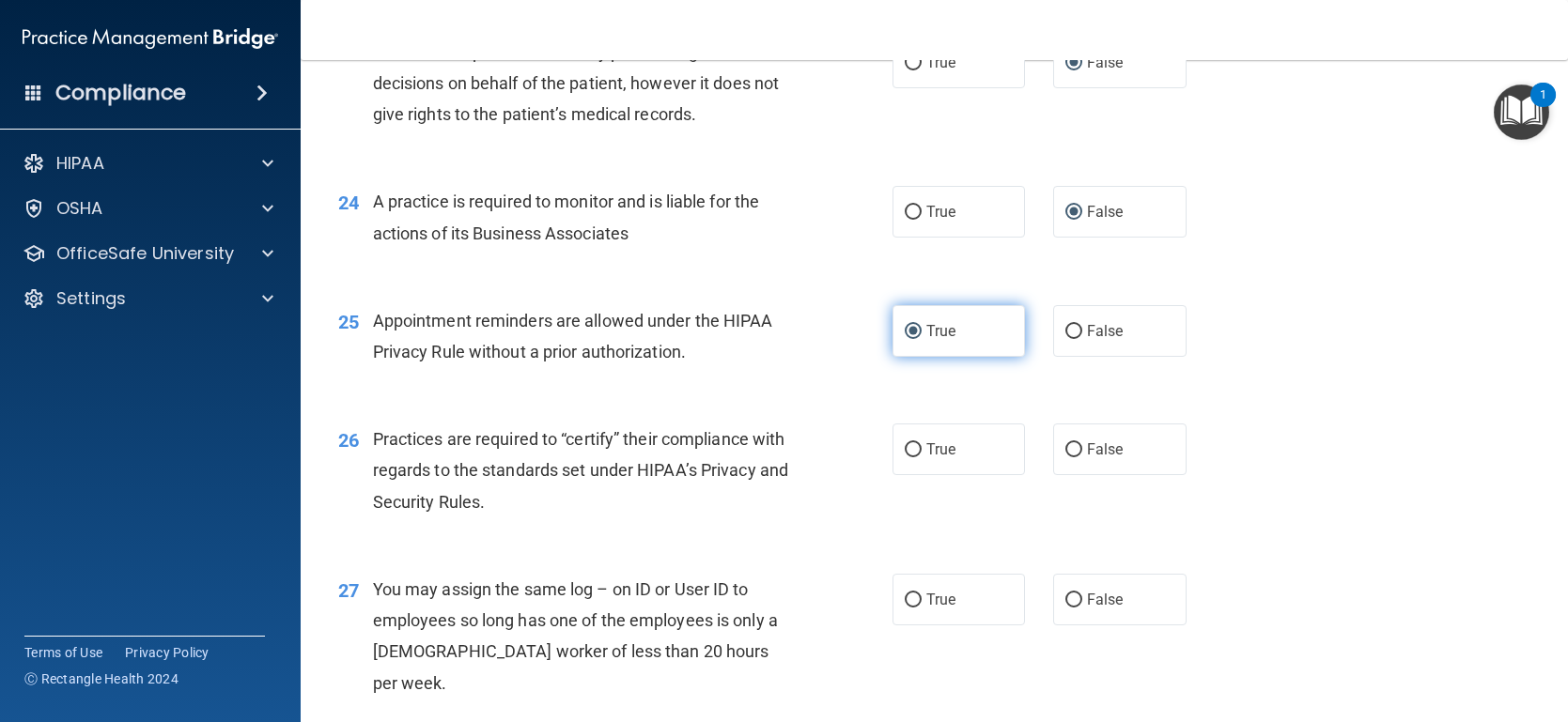
scroll to position [3538, 0]
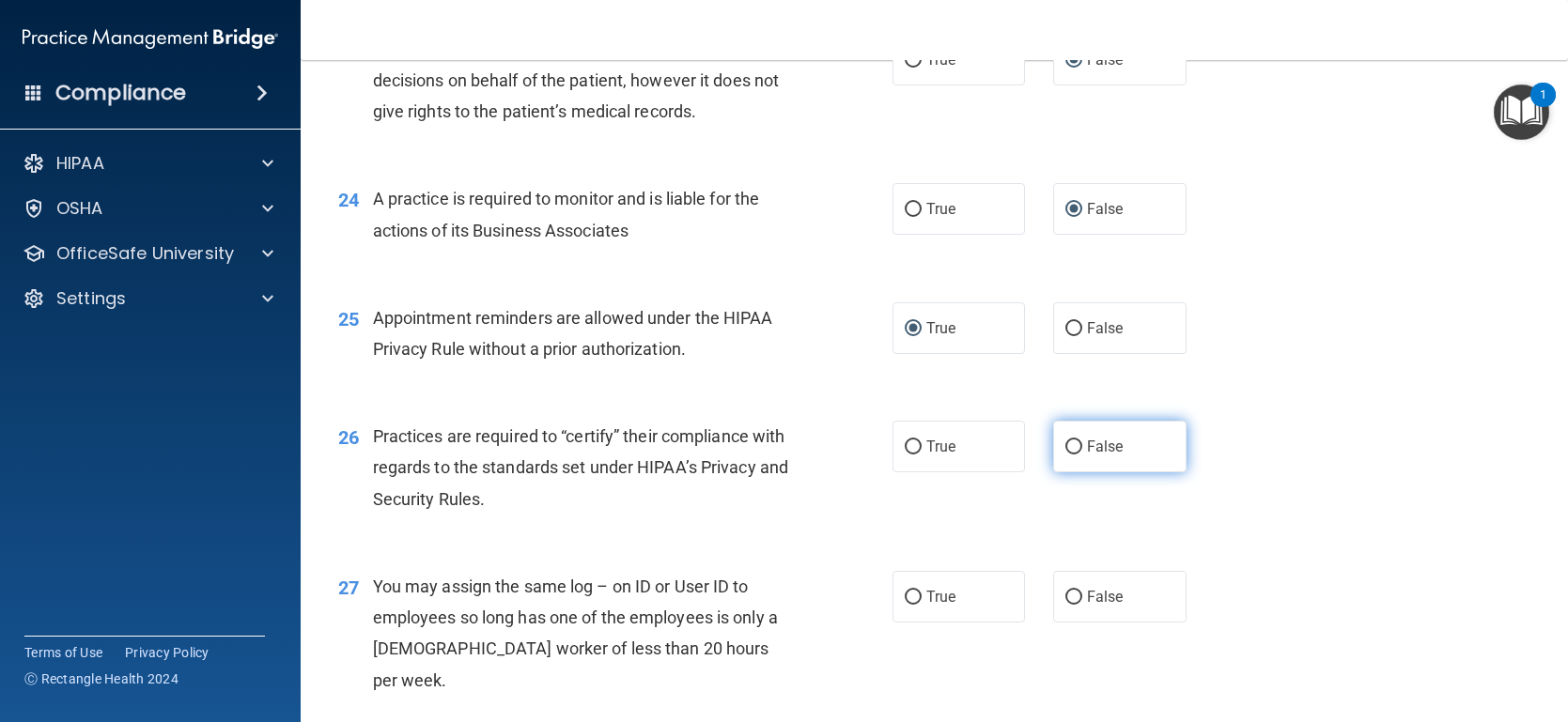
click at [1065, 465] on label "False" at bounding box center [1120, 446] width 133 height 52
click at [1065, 454] on input "False" at bounding box center [1073, 447] width 17 height 14
radio input "true"
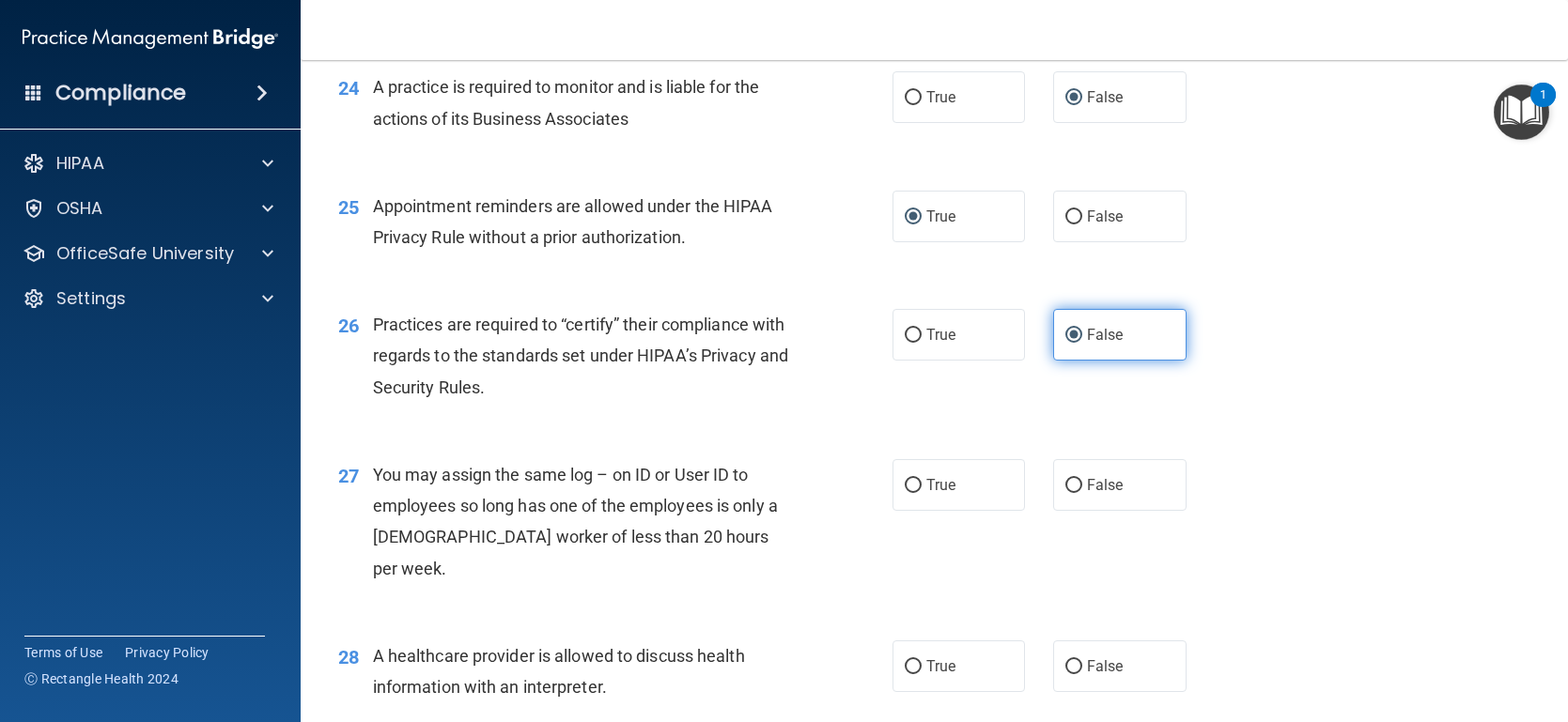
scroll to position [3651, 0]
click at [1073, 488] on input "False" at bounding box center [1073, 485] width 17 height 14
radio input "true"
click at [907, 659] on input "True" at bounding box center [913, 666] width 17 height 14
radio input "true"
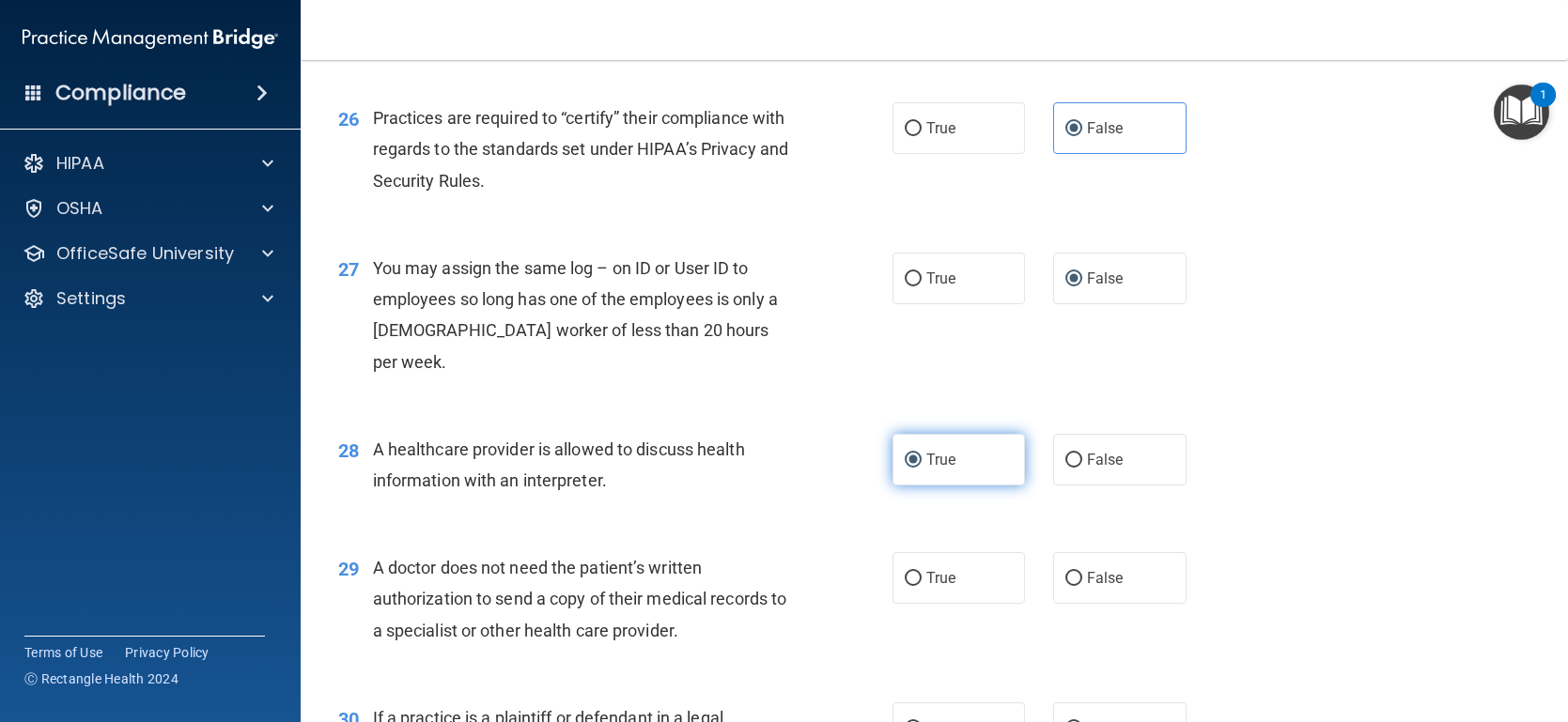
scroll to position [3859, 0]
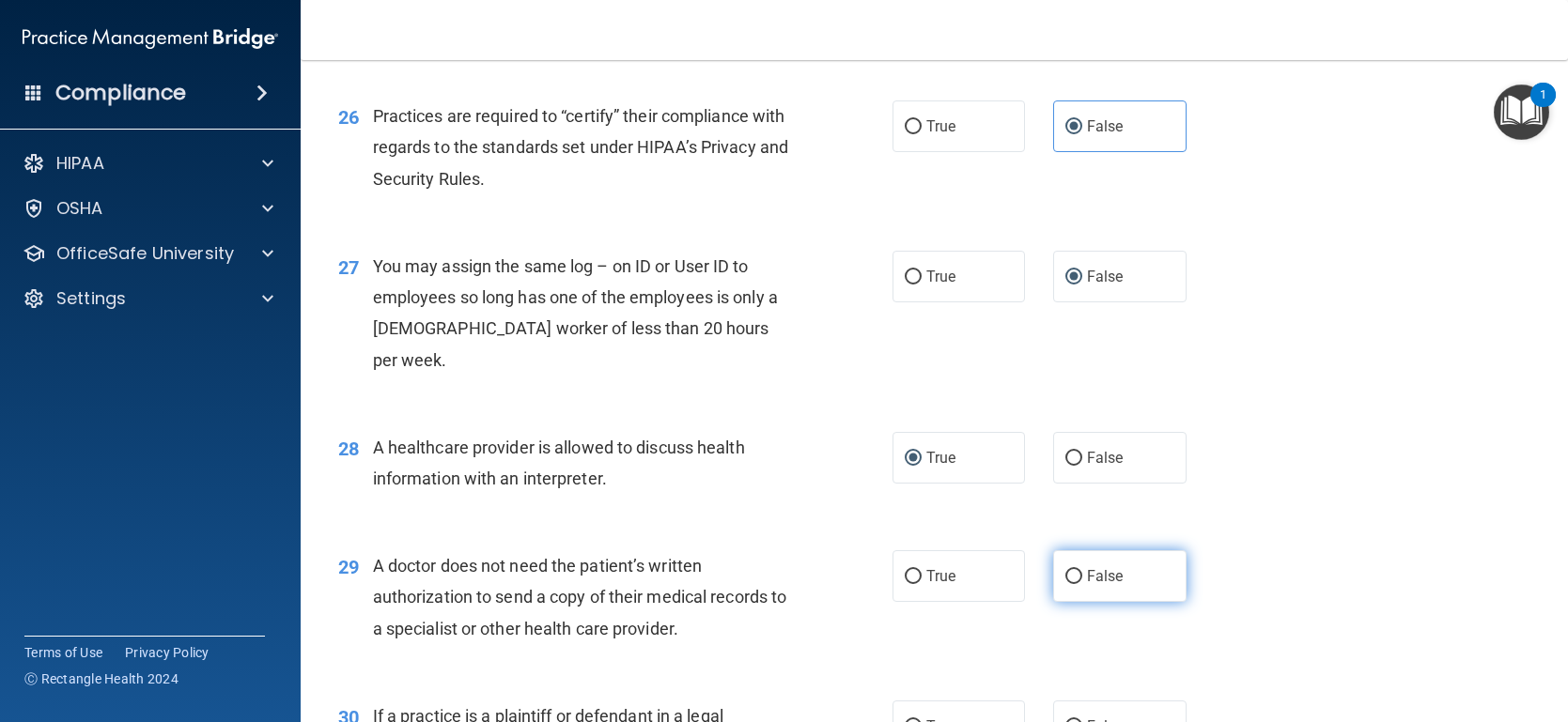
click at [1076, 570] on input "False" at bounding box center [1073, 577] width 17 height 14
radio input "true"
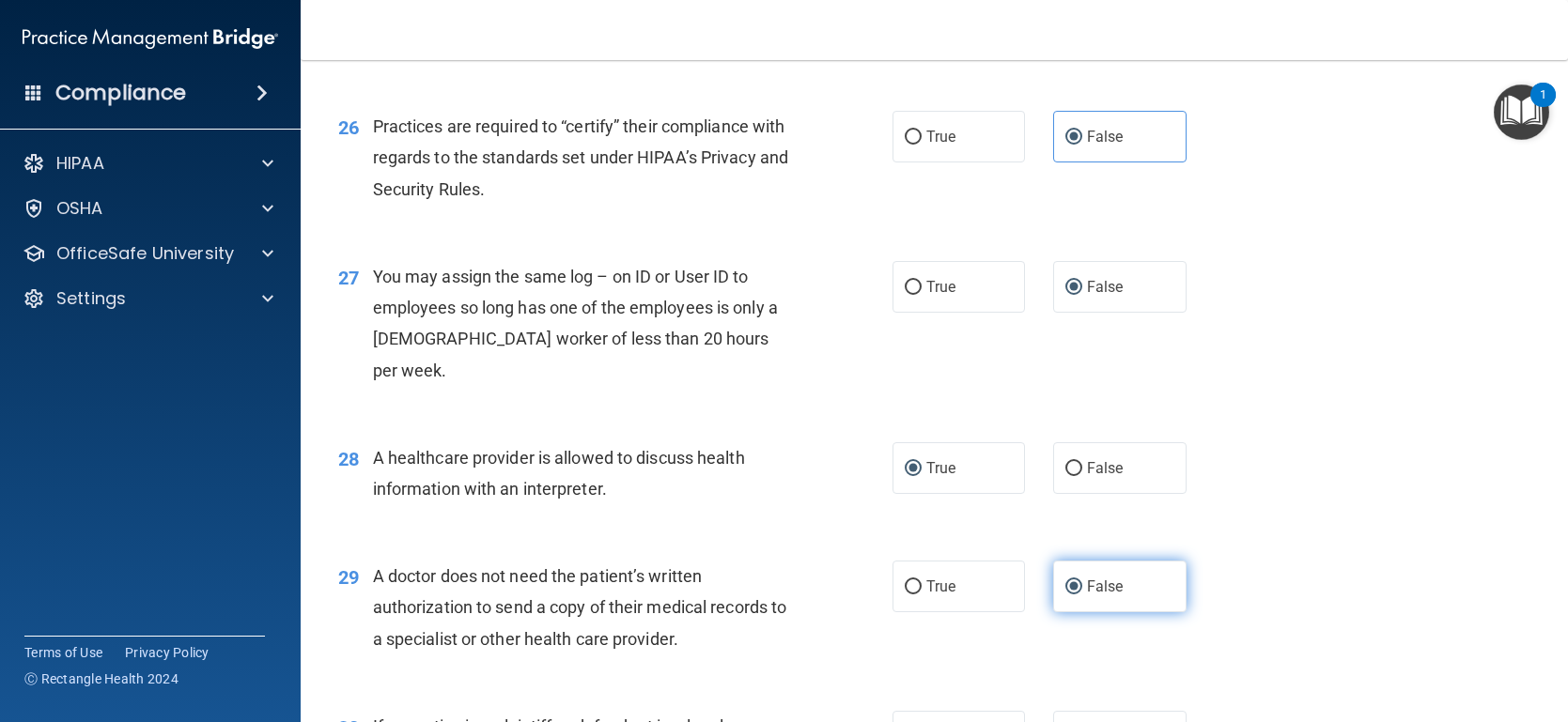
scroll to position [3846, 0]
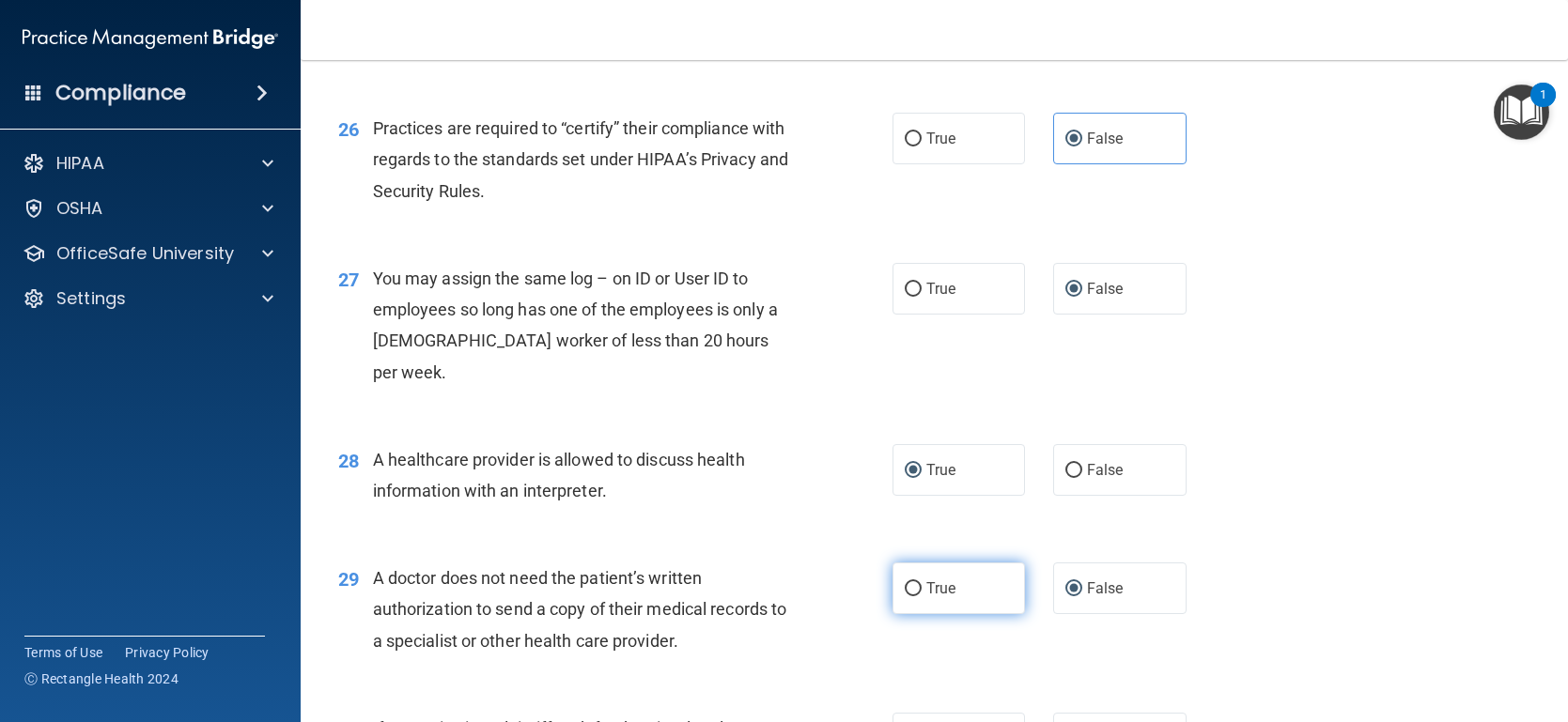
click at [914, 575] on label "True" at bounding box center [959, 589] width 133 height 52
click at [914, 583] on input "True" at bounding box center [913, 590] width 17 height 14
radio input "true"
radio input "false"
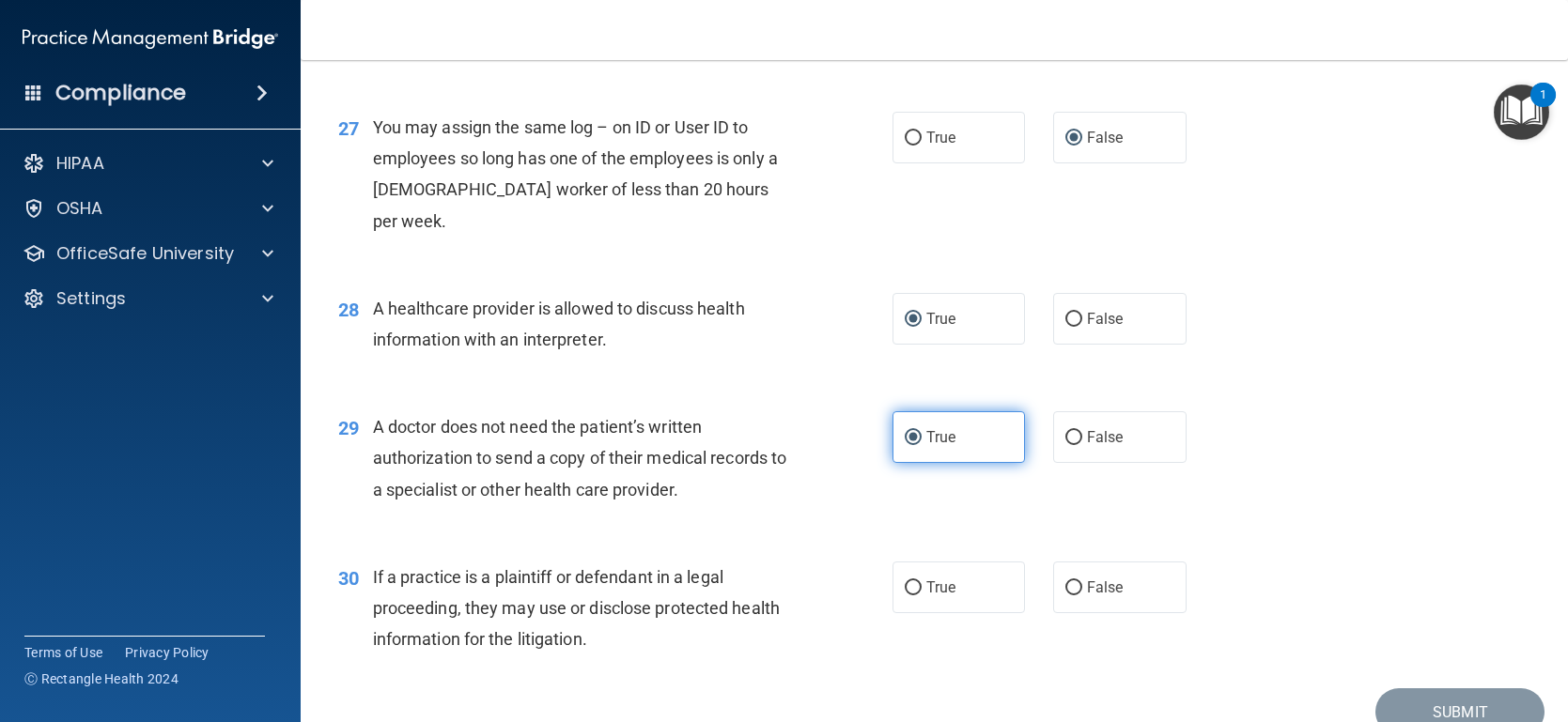
scroll to position [4005, 0]
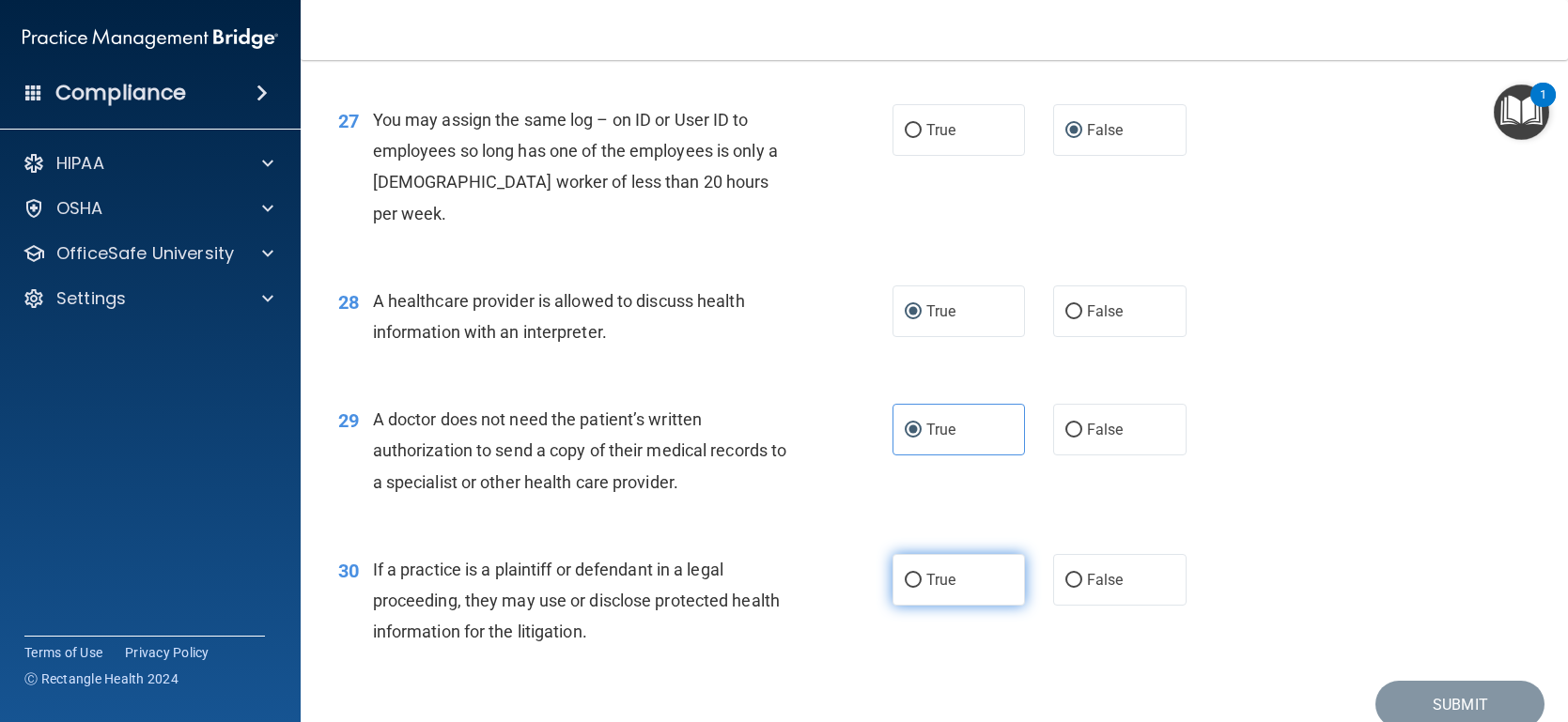
click at [914, 574] on input "True" at bounding box center [913, 581] width 17 height 14
radio input "true"
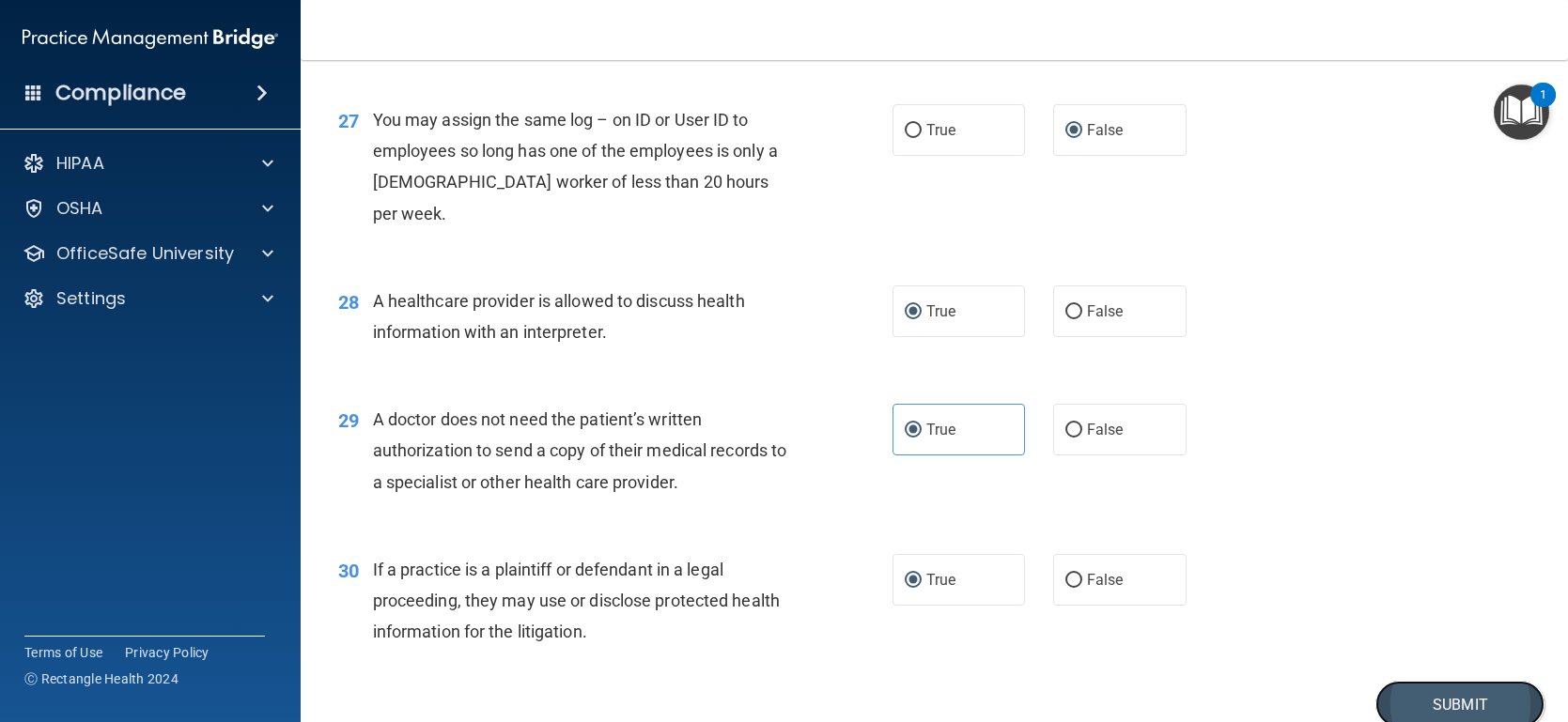
click at [1424, 681] on button "Submit" at bounding box center [1459, 705] width 169 height 48
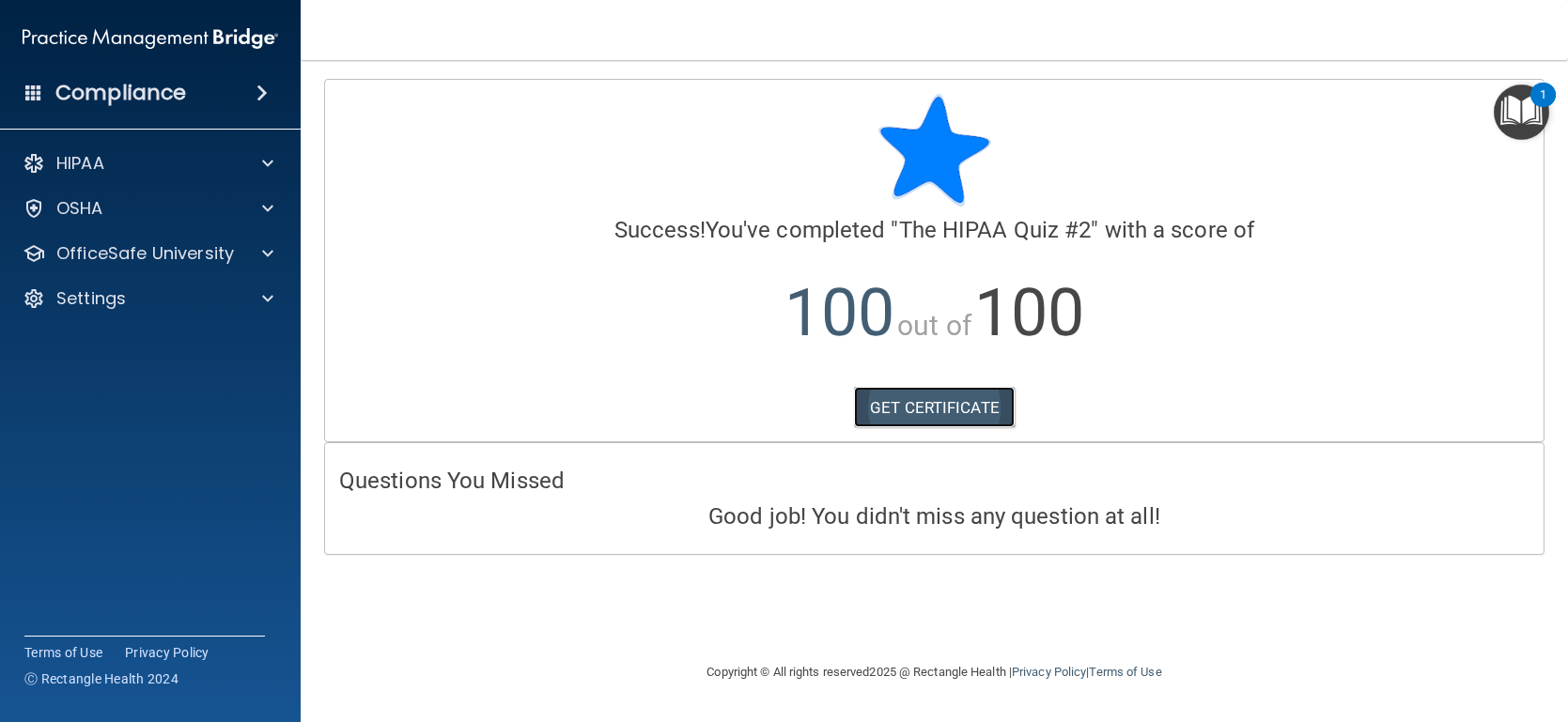
click at [936, 405] on link "GET CERTIFICATE" at bounding box center [933, 406] width 160 height 41
click at [266, 303] on span at bounding box center [267, 299] width 11 height 23
click at [201, 347] on p "My Account" at bounding box center [139, 344] width 256 height 19
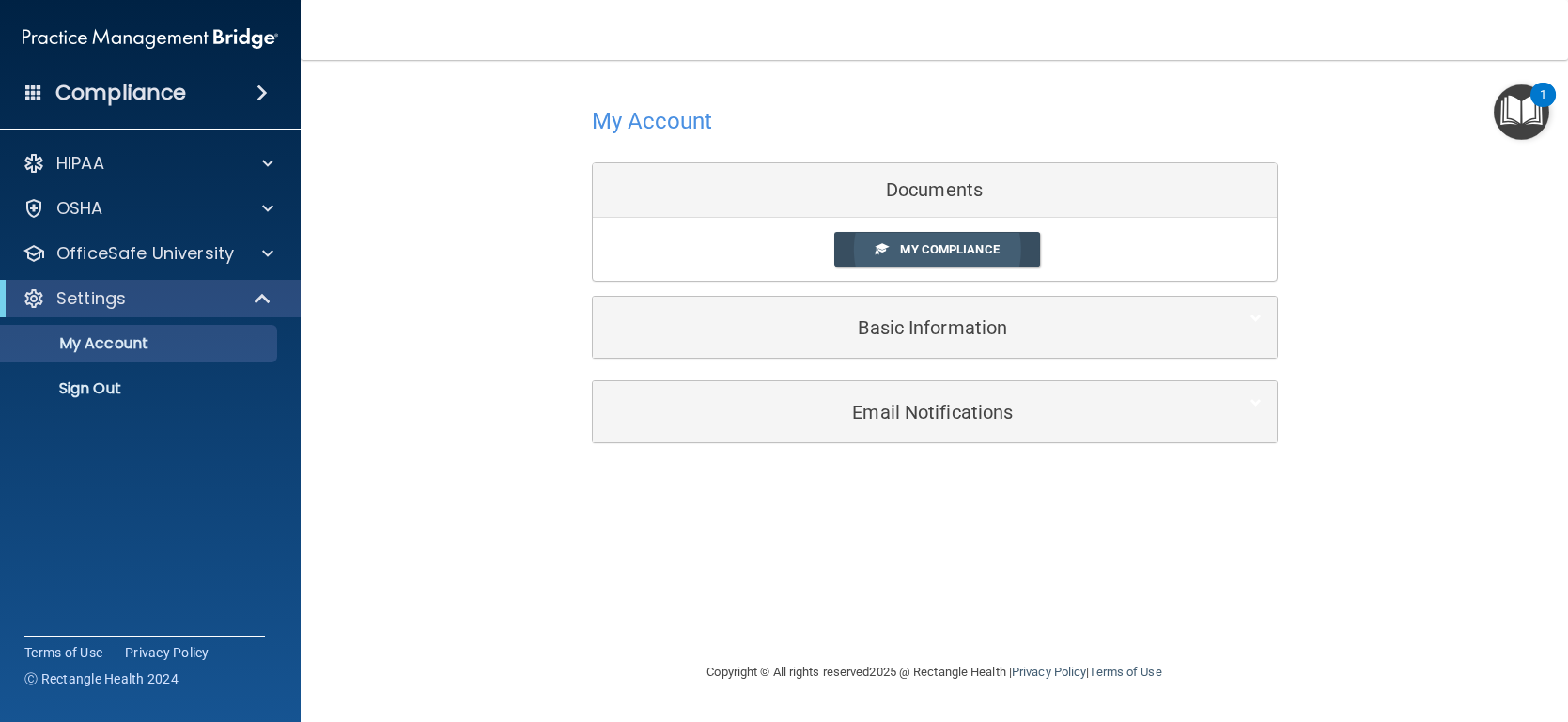
click at [989, 254] on span "My Compliance" at bounding box center [948, 249] width 99 height 14
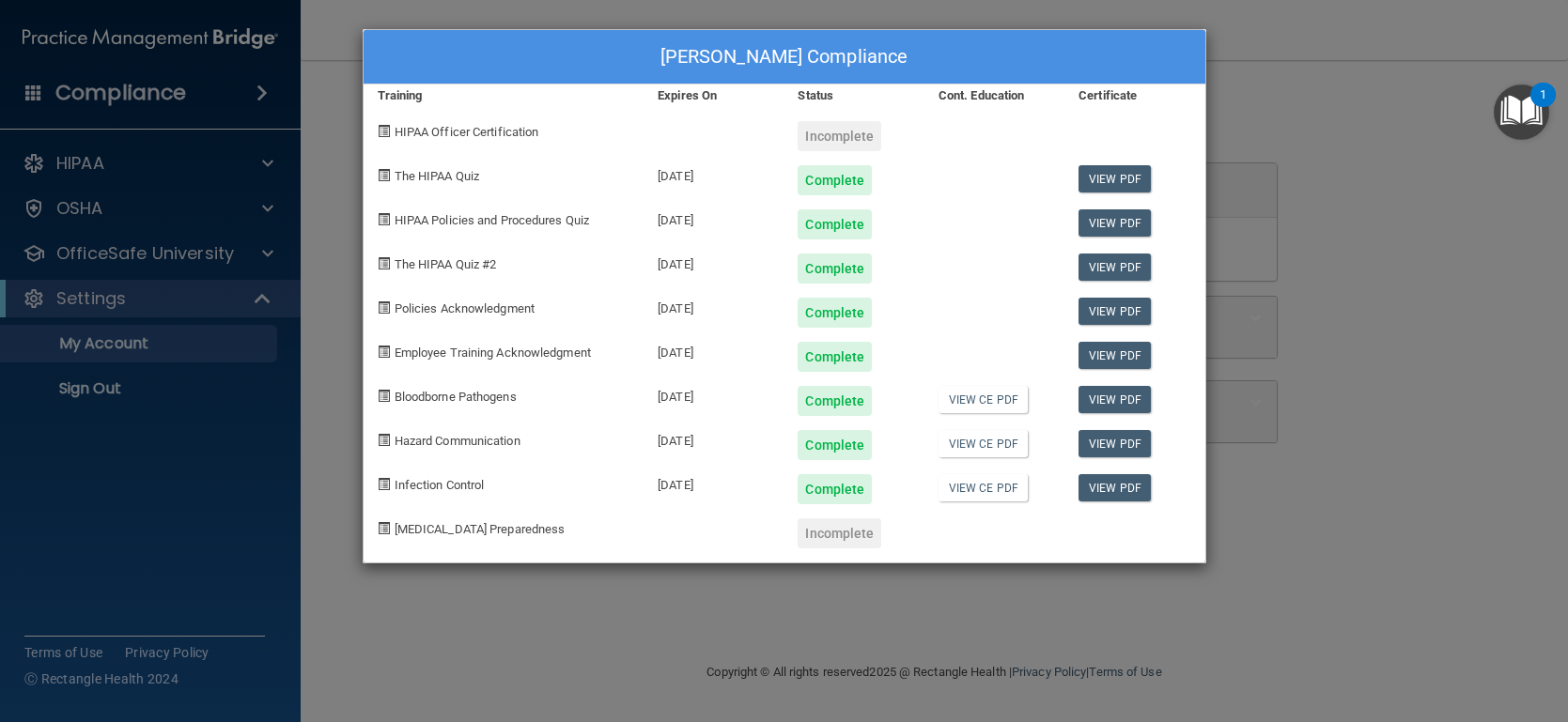
click at [337, 192] on div "Amber N Hemann's Compliance Training Expires On Status Cont. Education Certific…" at bounding box center [784, 361] width 1568 height 722
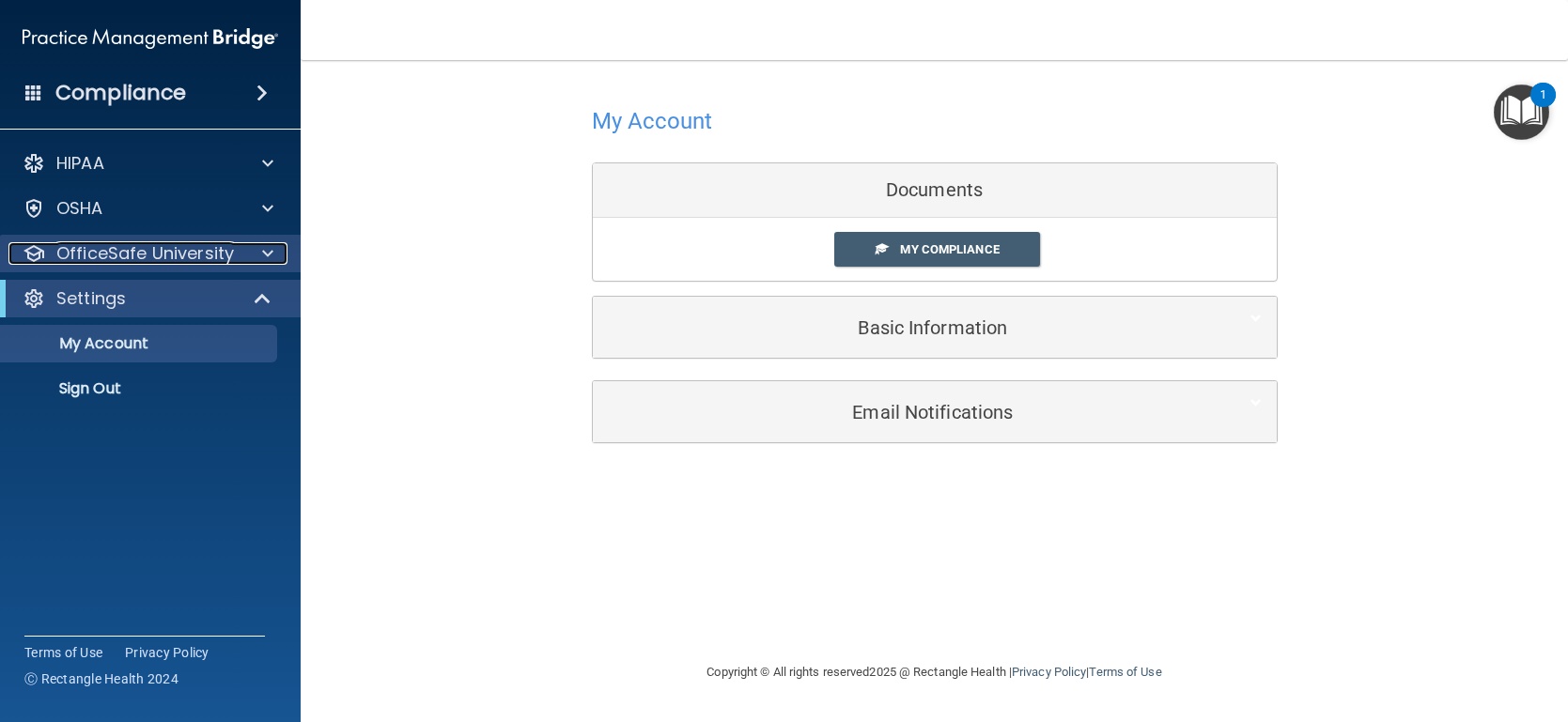
click at [266, 250] on span at bounding box center [267, 253] width 11 height 23
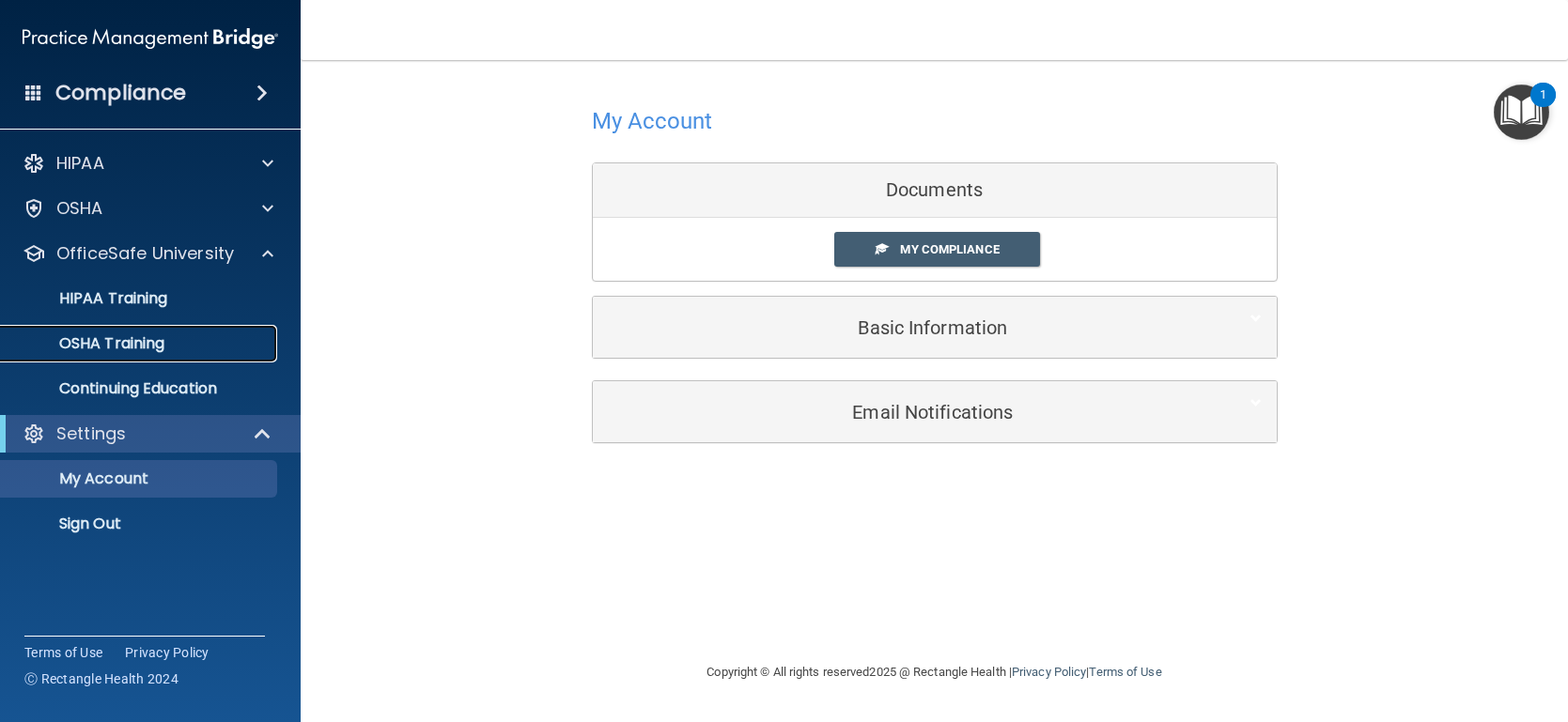
click at [143, 338] on p "OSHA Training" at bounding box center [88, 344] width 152 height 19
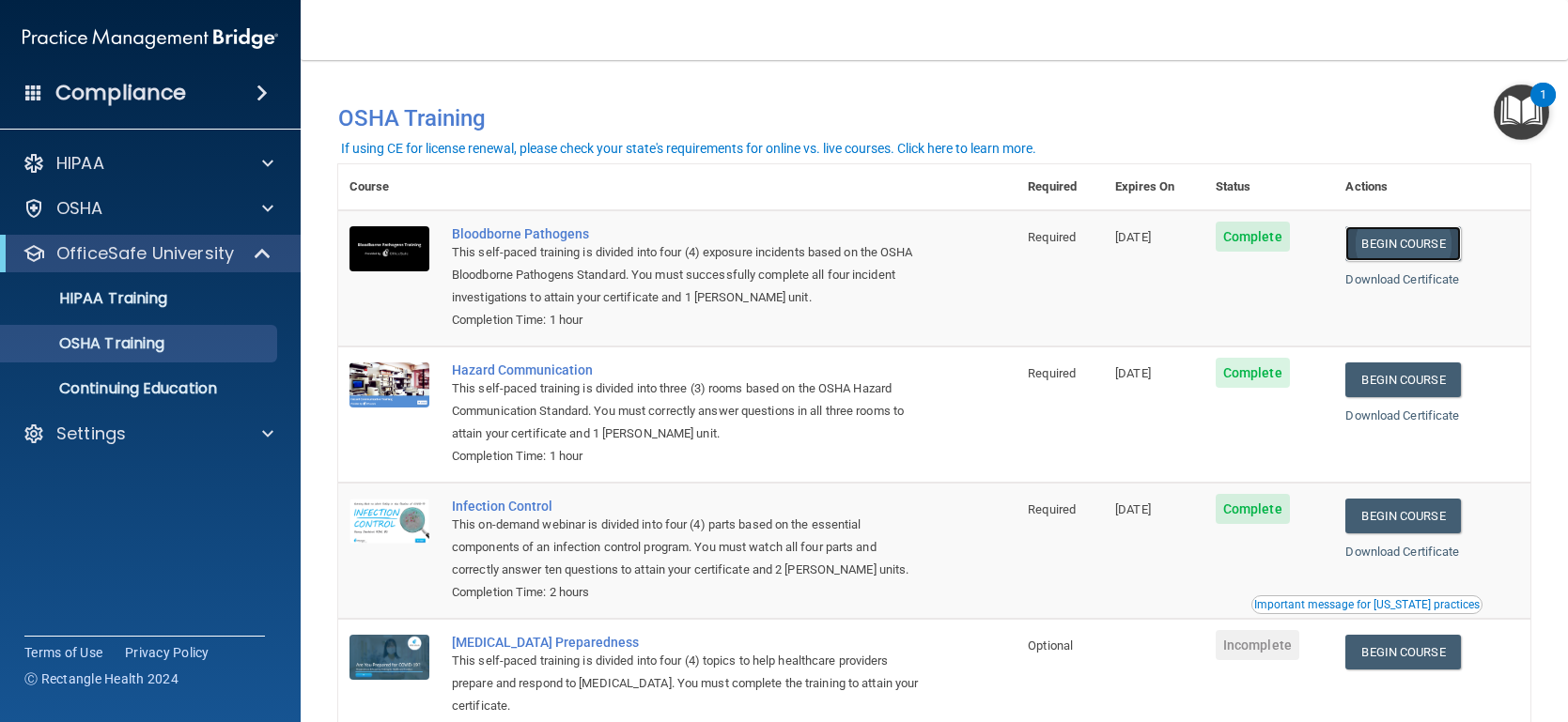
click at [1425, 254] on link "Begin Course" at bounding box center [1402, 243] width 115 height 35
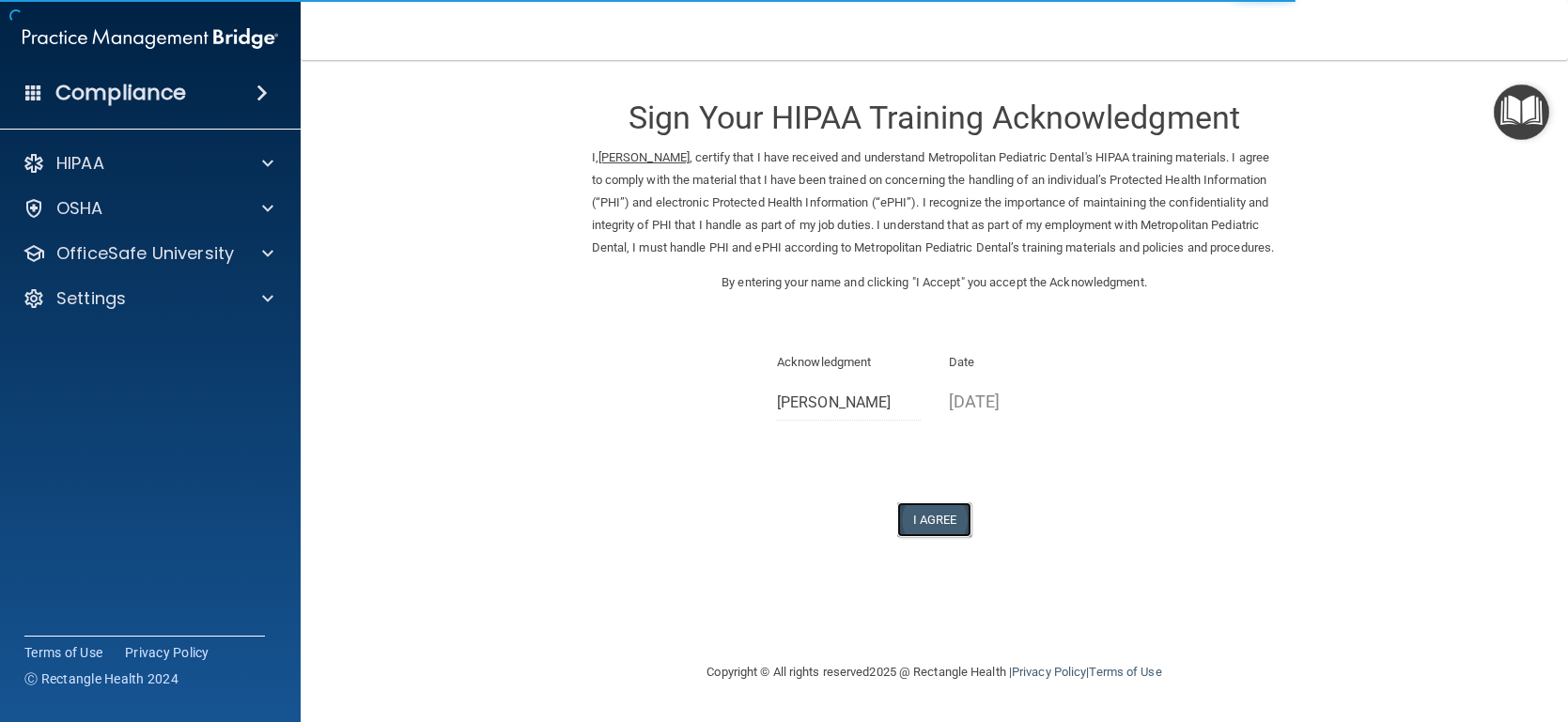
click at [936, 537] on button "I Agree" at bounding box center [934, 519] width 75 height 35
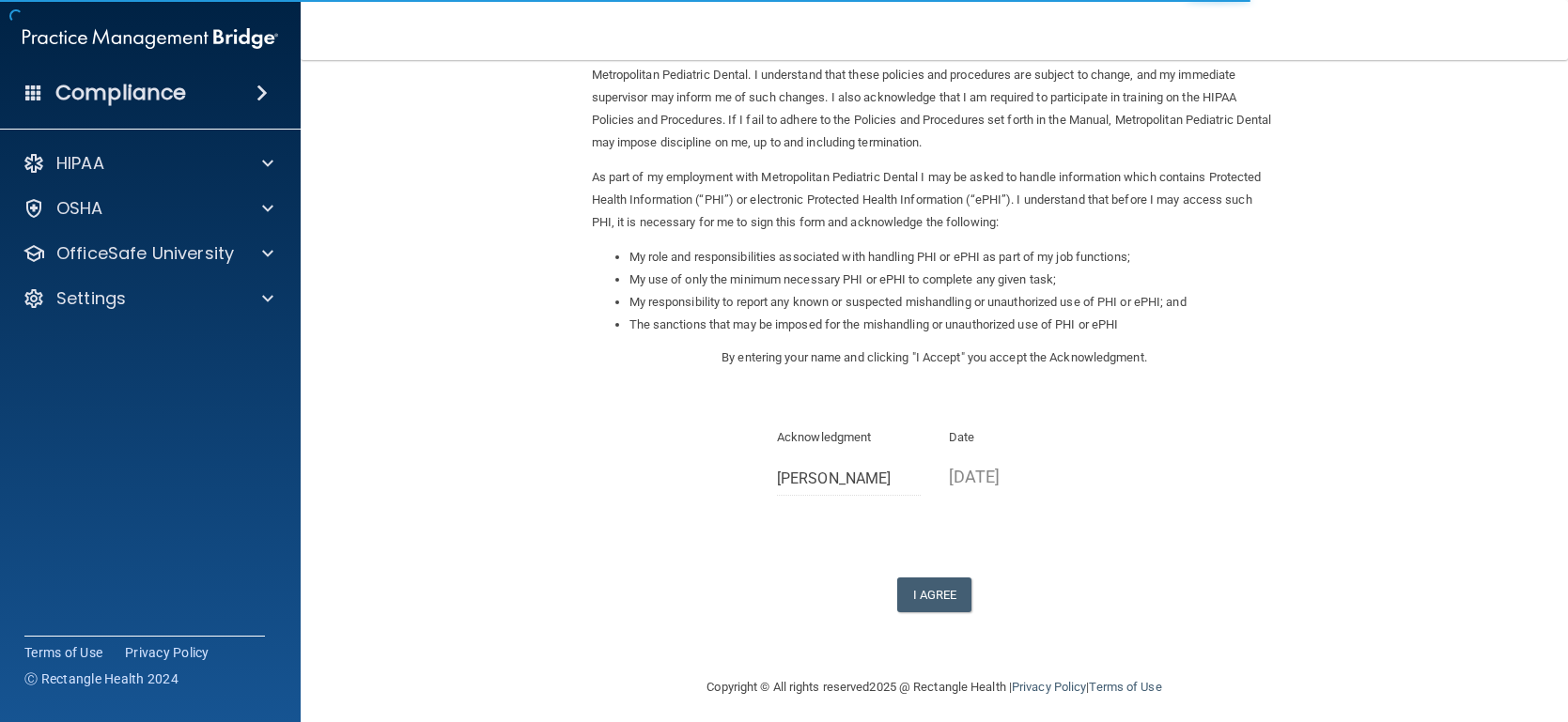
scroll to position [137, 0]
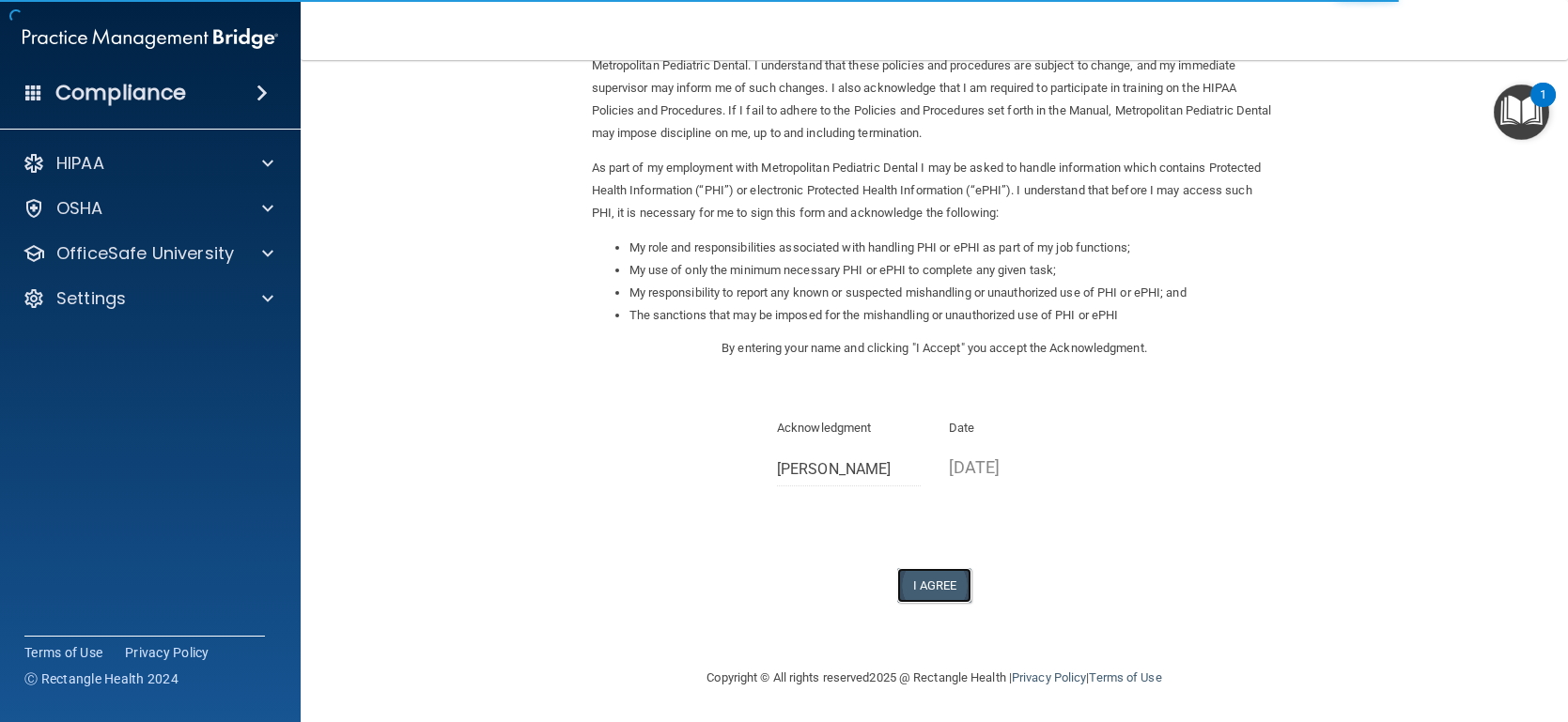
click at [931, 584] on button "I Agree" at bounding box center [934, 585] width 75 height 35
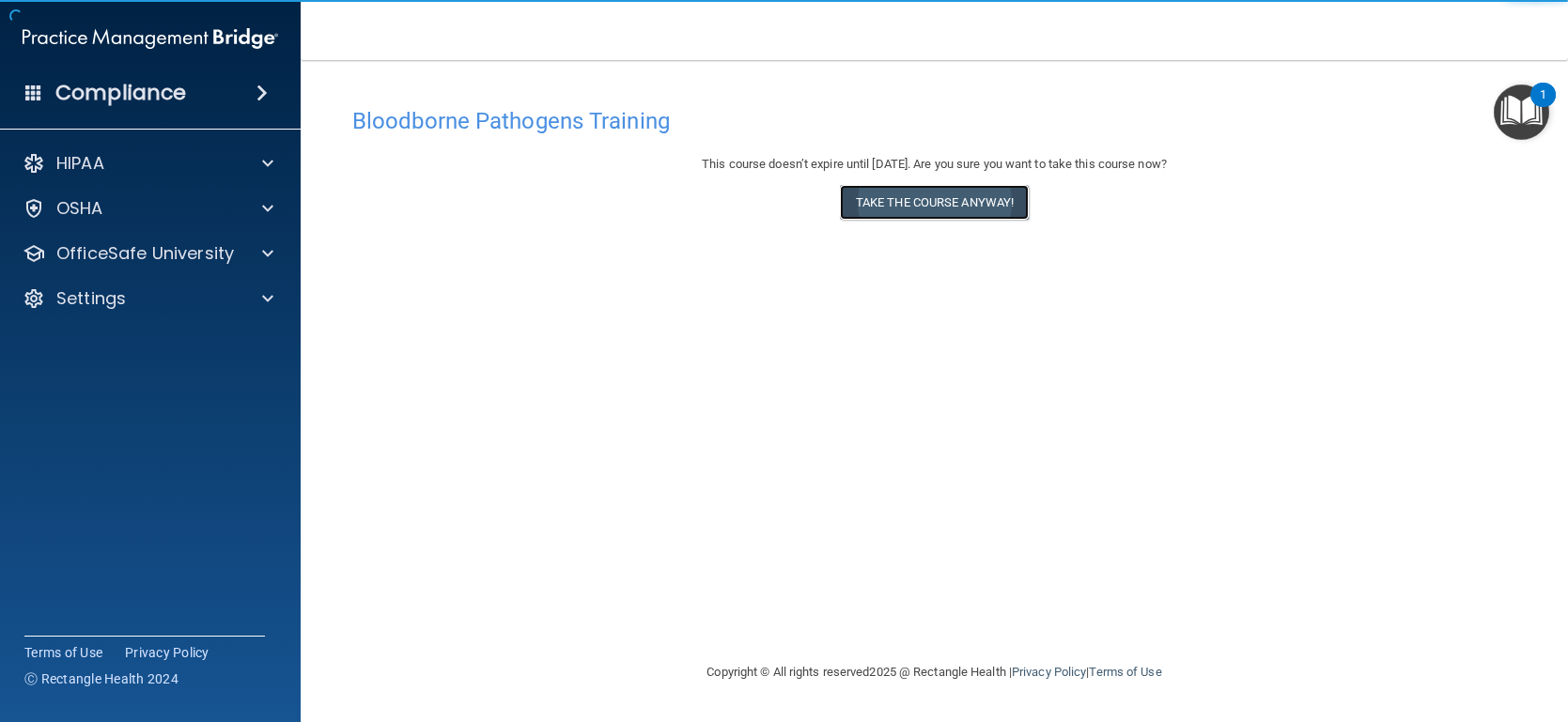
click at [965, 213] on button "Take the course anyway!" at bounding box center [934, 202] width 189 height 35
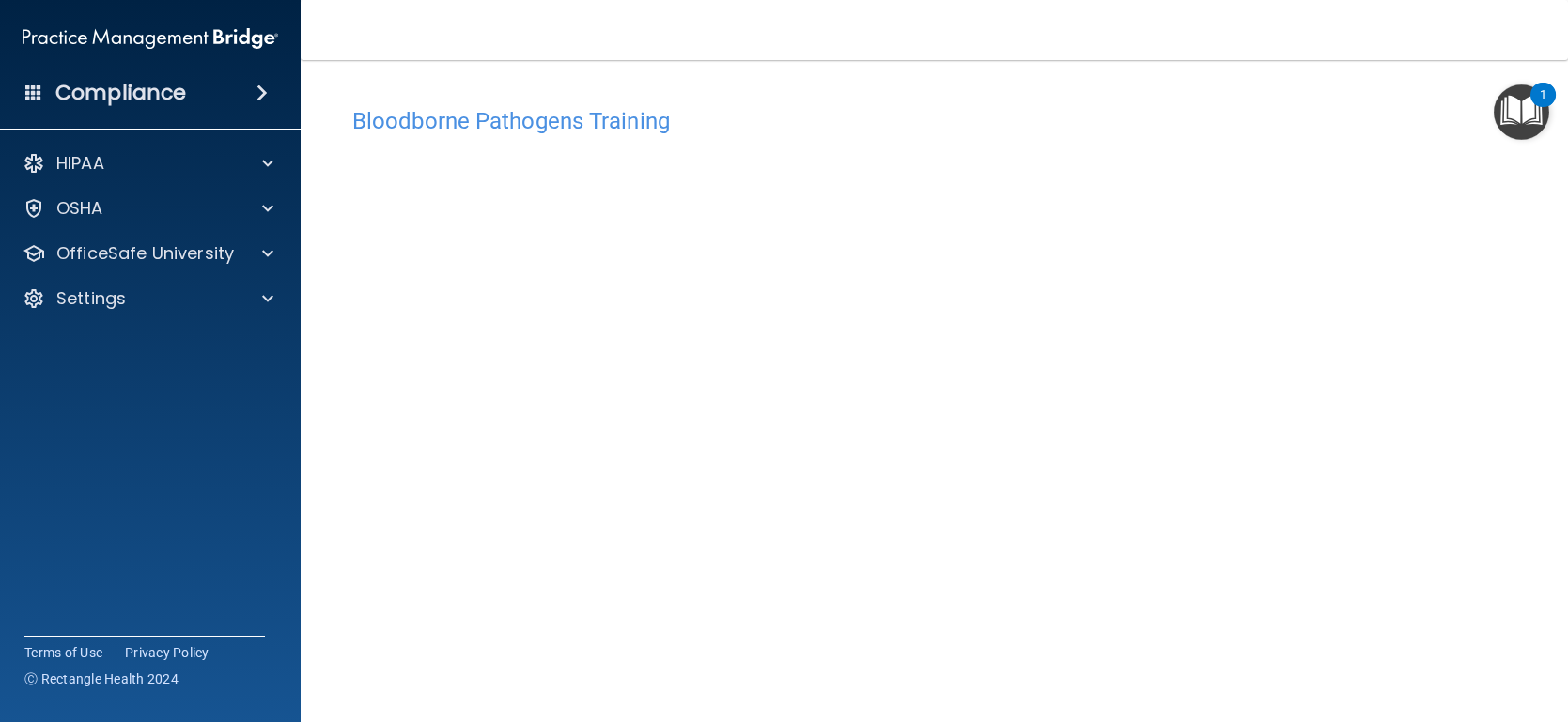
click at [918, 86] on div "Bloodborne Pathogens Training This course doesn’t expire until [DATE]. Are you …" at bounding box center [933, 403] width 1192 height 650
click at [196, 253] on p "OfficeSafe University" at bounding box center [145, 253] width 177 height 23
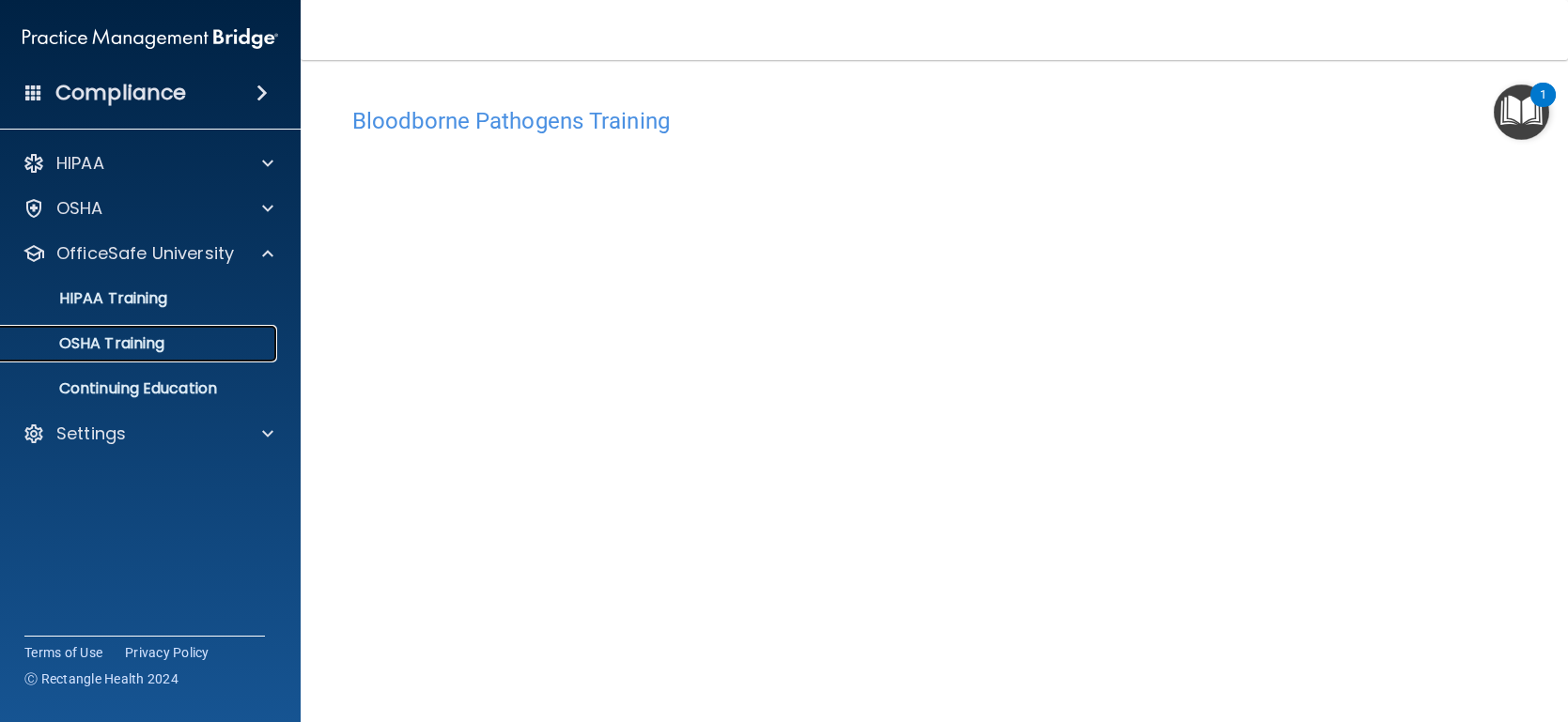
click at [153, 338] on p "OSHA Training" at bounding box center [88, 344] width 152 height 19
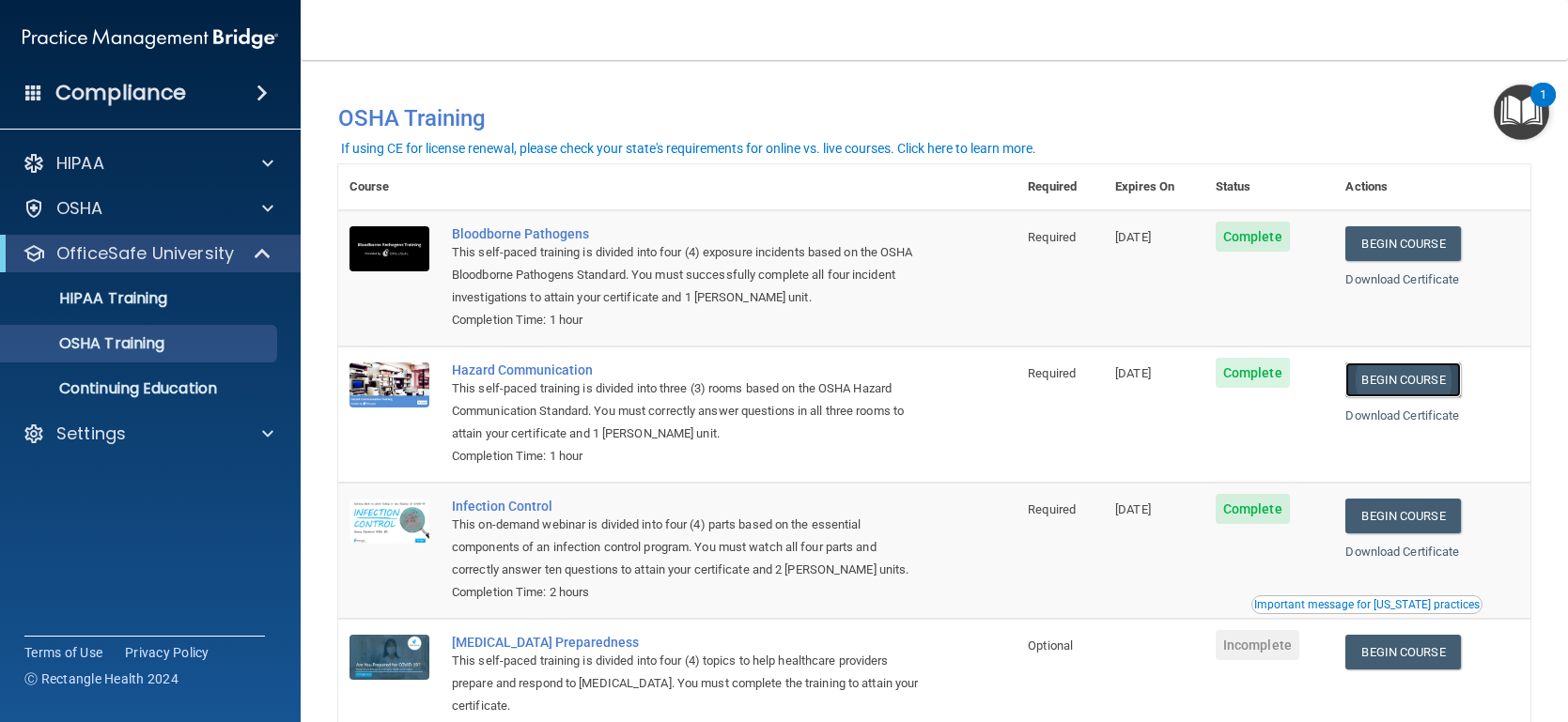
click at [1433, 383] on link "Begin Course" at bounding box center [1402, 379] width 115 height 35
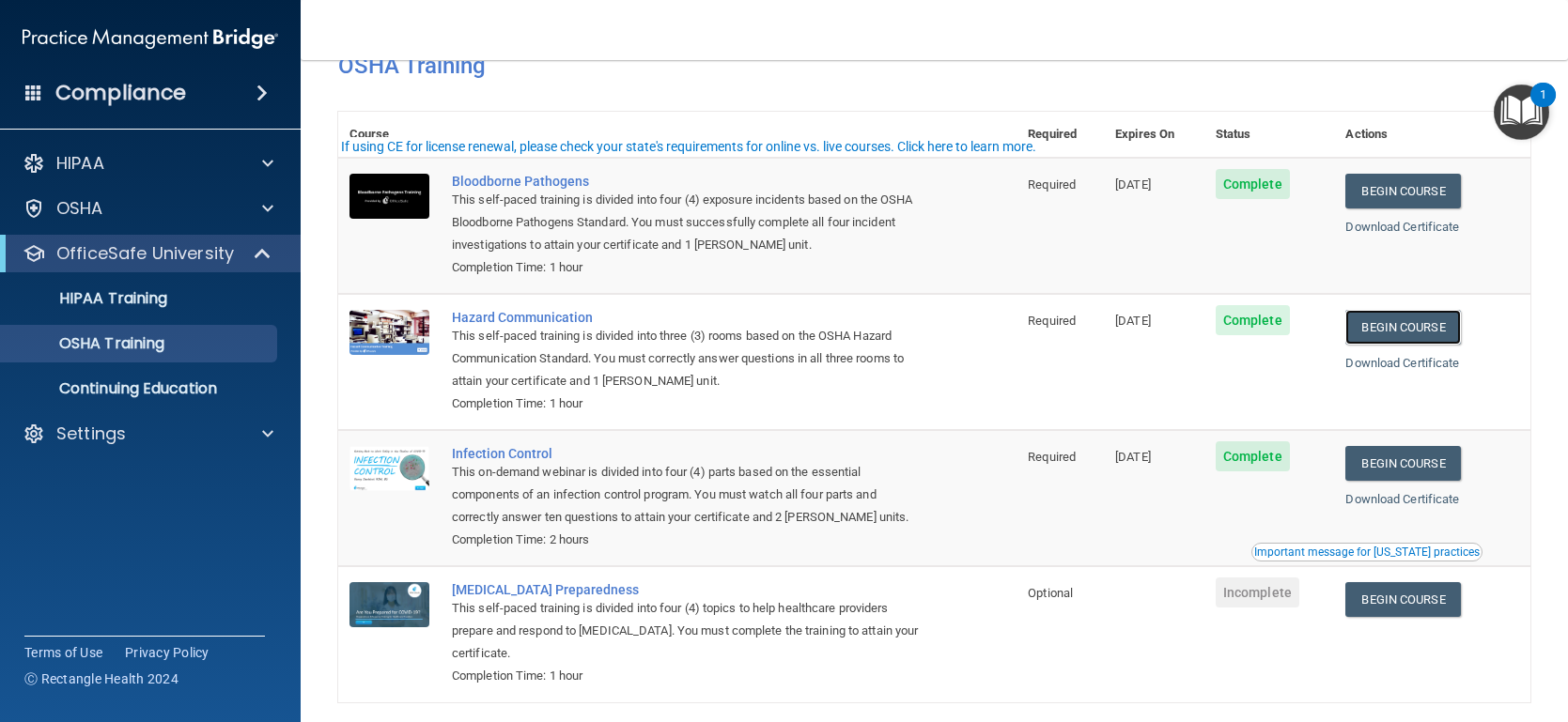
scroll to position [56, 0]
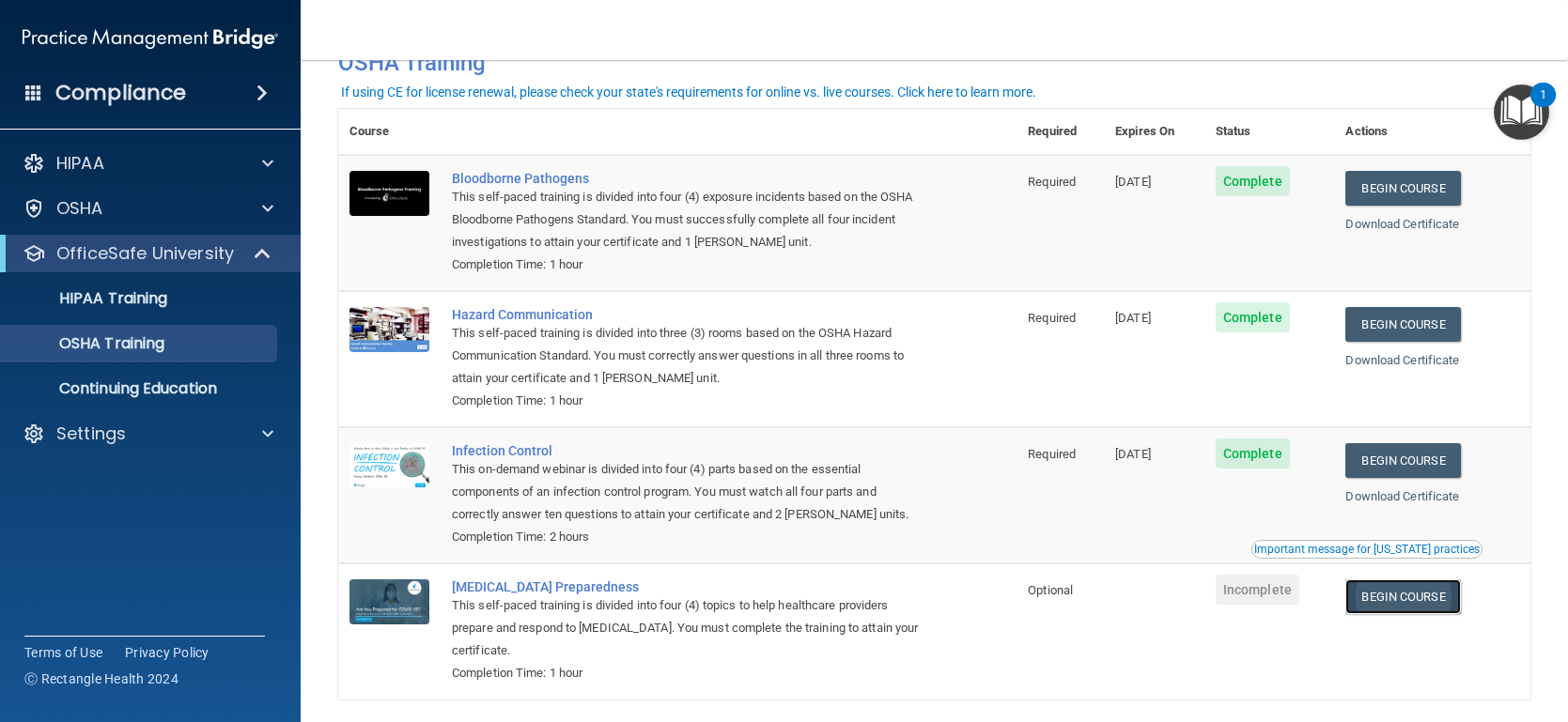
click at [1415, 602] on link "Begin Course" at bounding box center [1402, 597] width 115 height 35
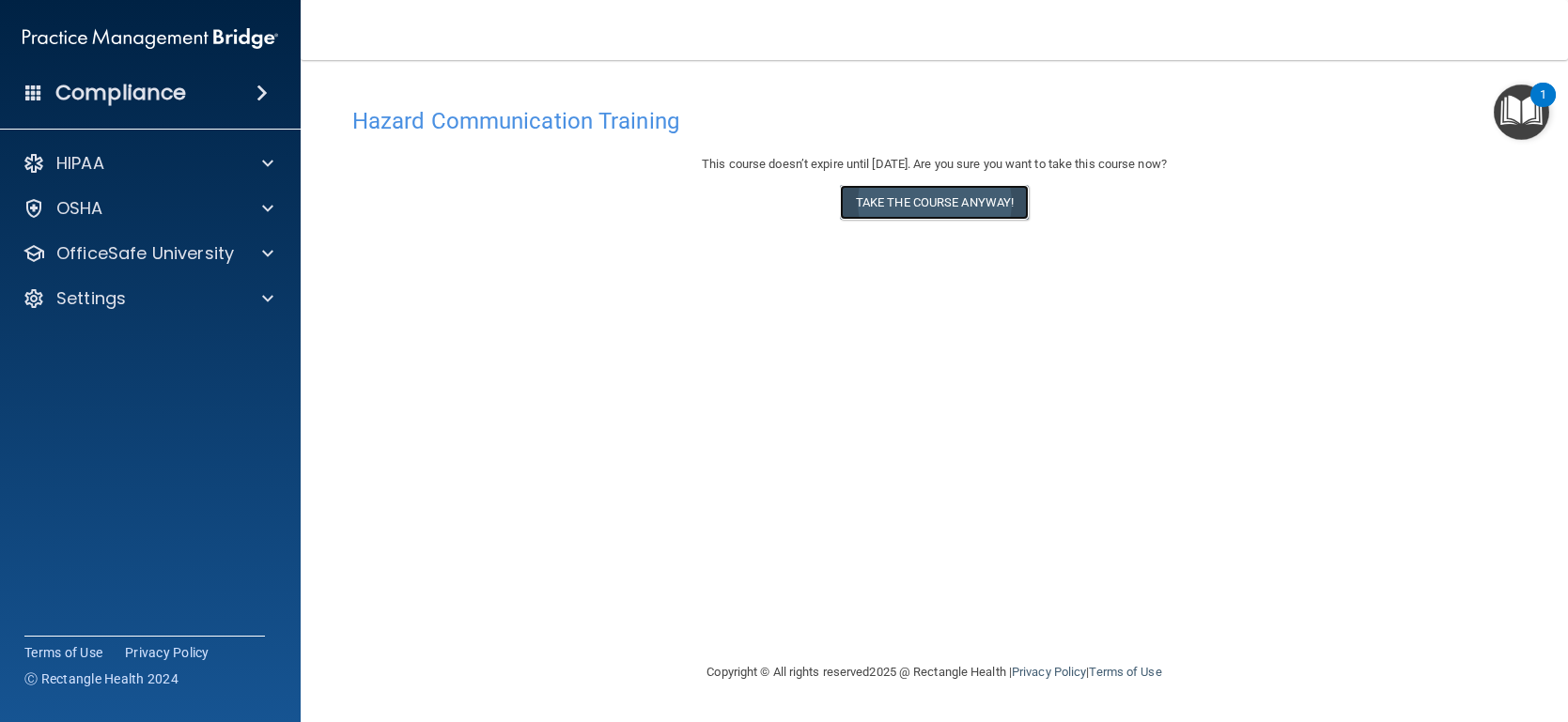
click at [967, 202] on button "Take the course anyway!" at bounding box center [934, 202] width 189 height 35
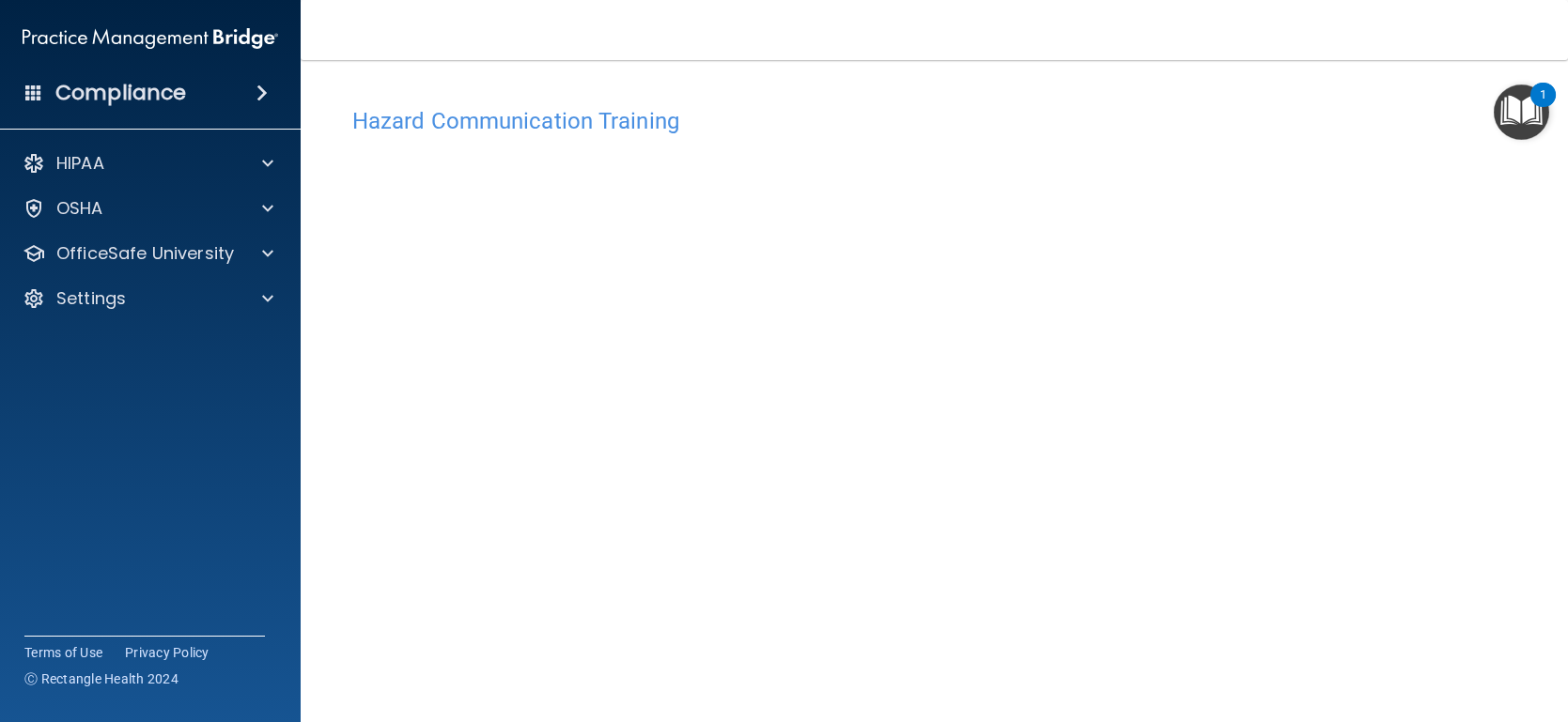
click at [1373, 642] on div "Hazard Communication Training This course doesn’t expire until 11/14/2025. Are …" at bounding box center [933, 443] width 1192 height 692
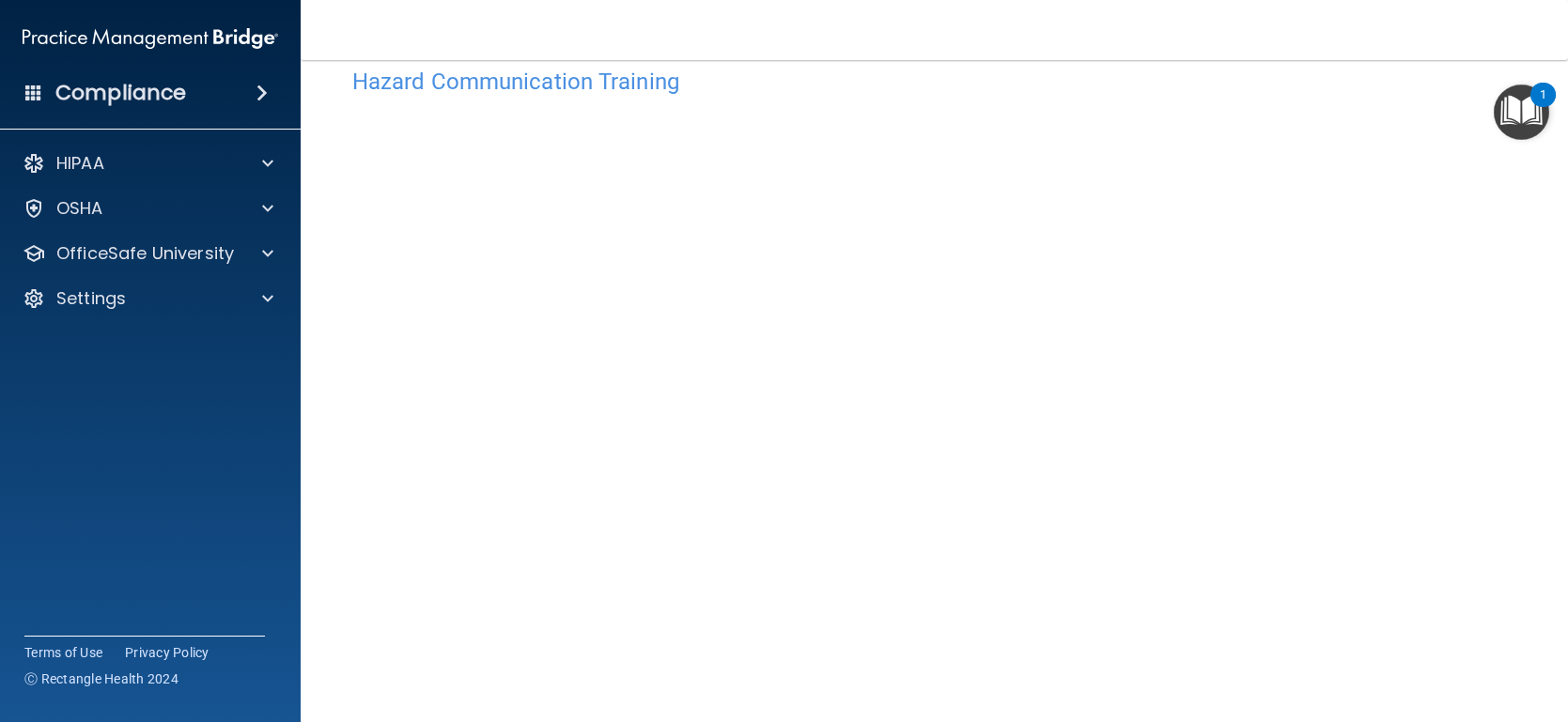
scroll to position [41, 0]
click at [262, 211] on span at bounding box center [267, 208] width 11 height 23
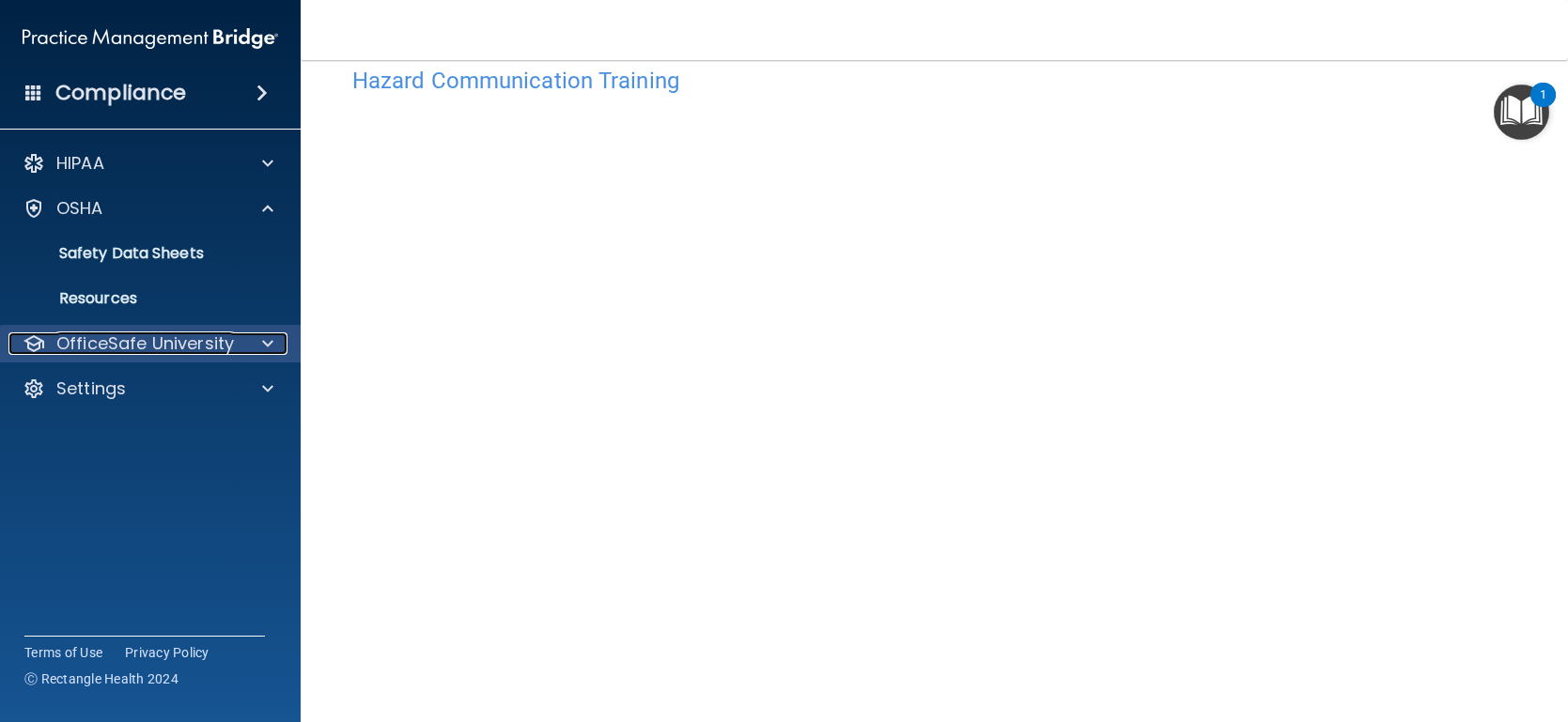
click at [215, 352] on p "OfficeSafe University" at bounding box center [145, 344] width 177 height 23
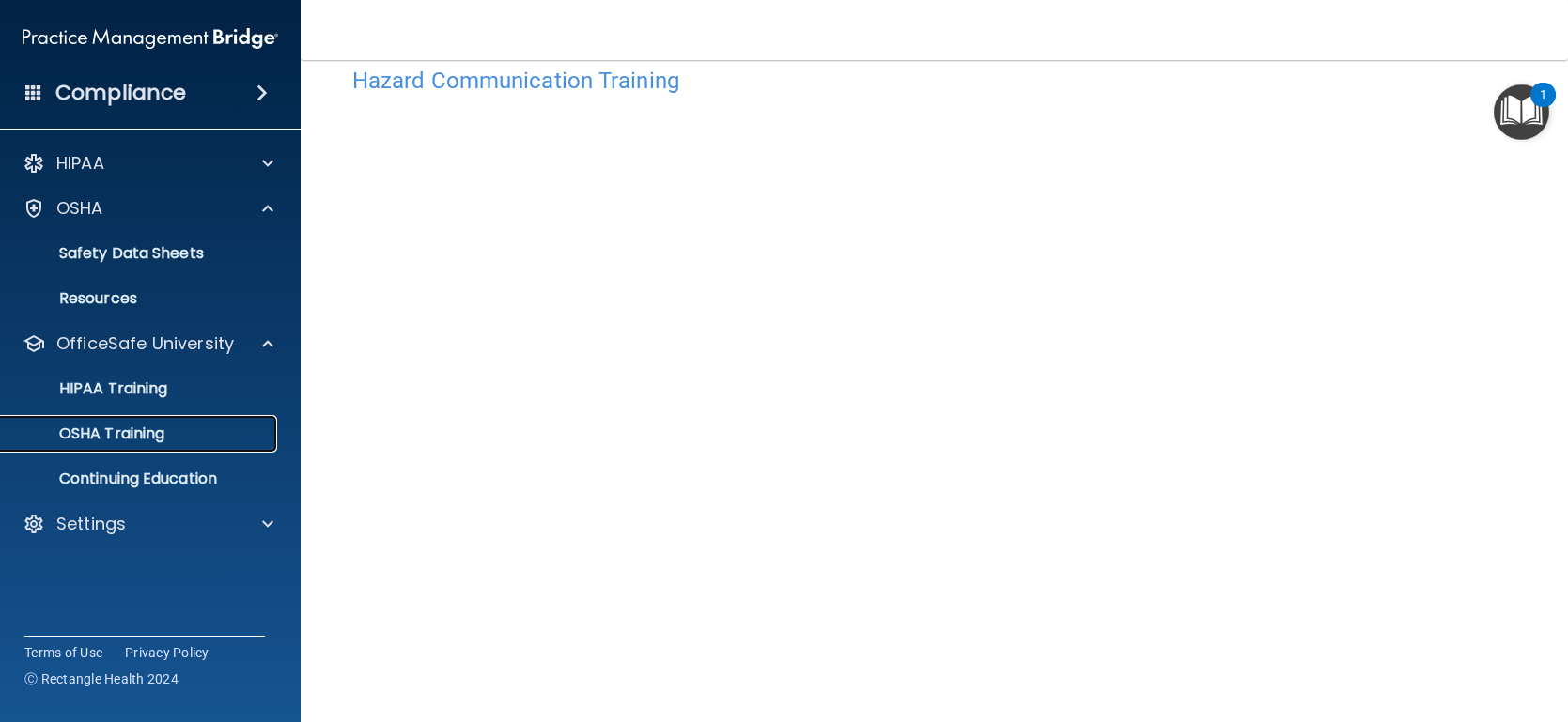
click at [197, 428] on div "OSHA Training" at bounding box center [139, 433] width 256 height 19
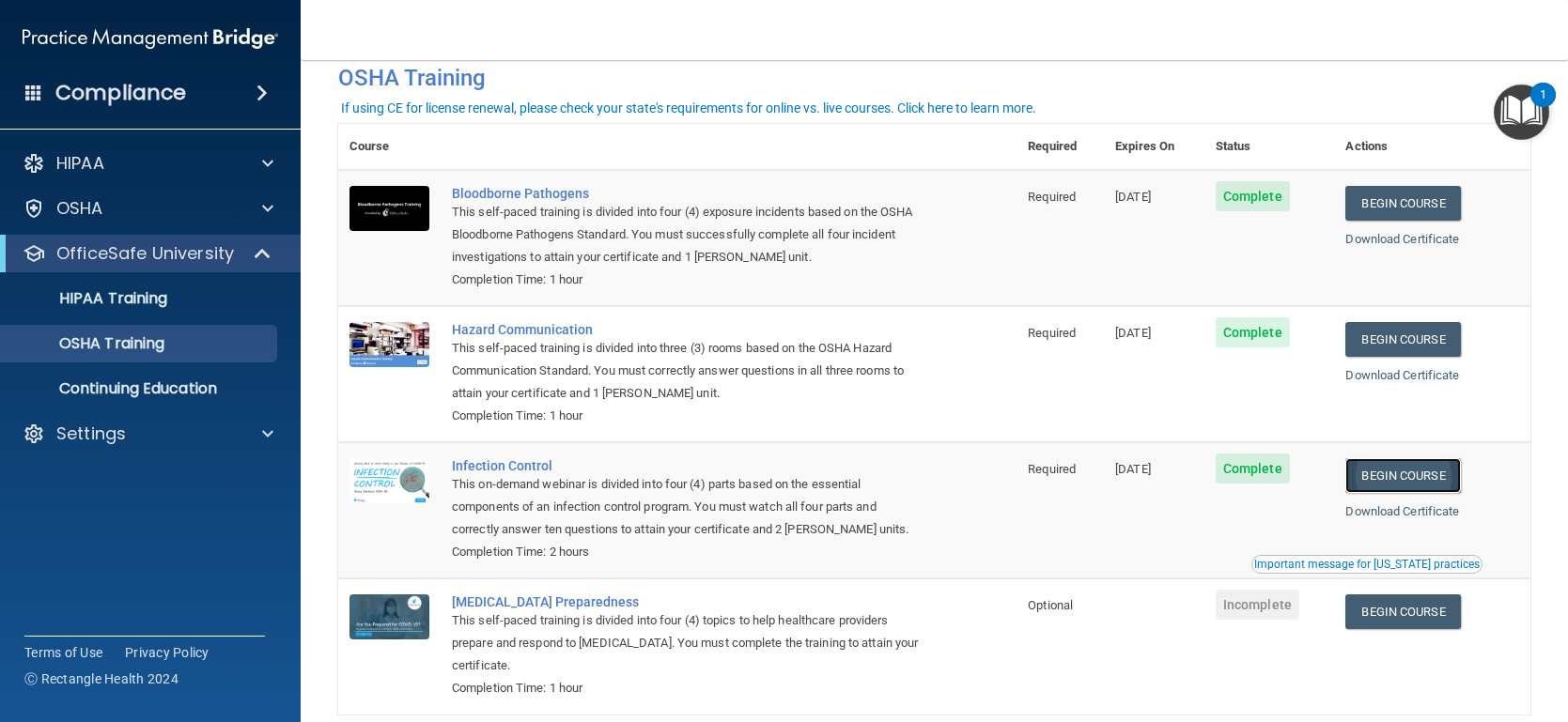
click at [1450, 476] on link "Begin Course" at bounding box center [1402, 475] width 115 height 35
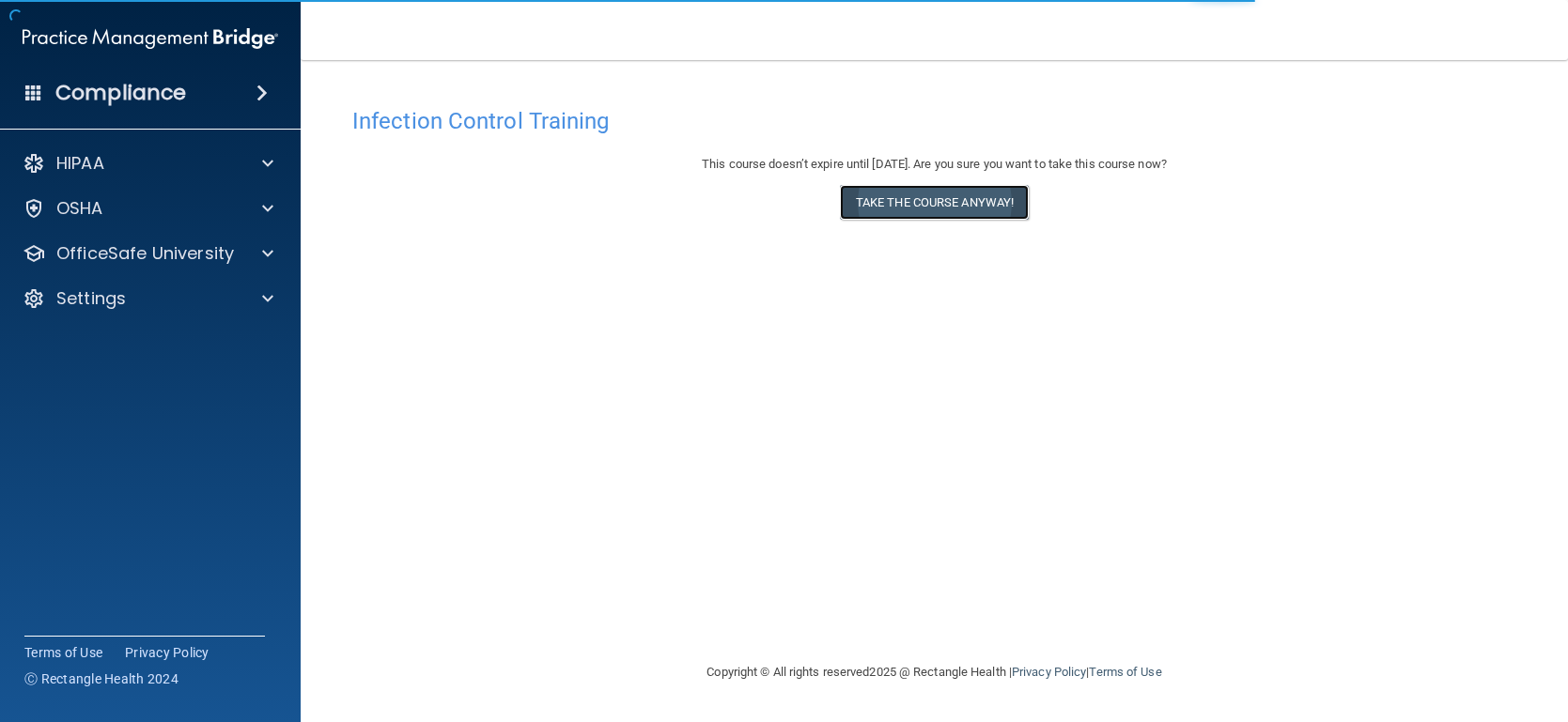
click at [926, 207] on button "Take the course anyway!" at bounding box center [934, 202] width 189 height 35
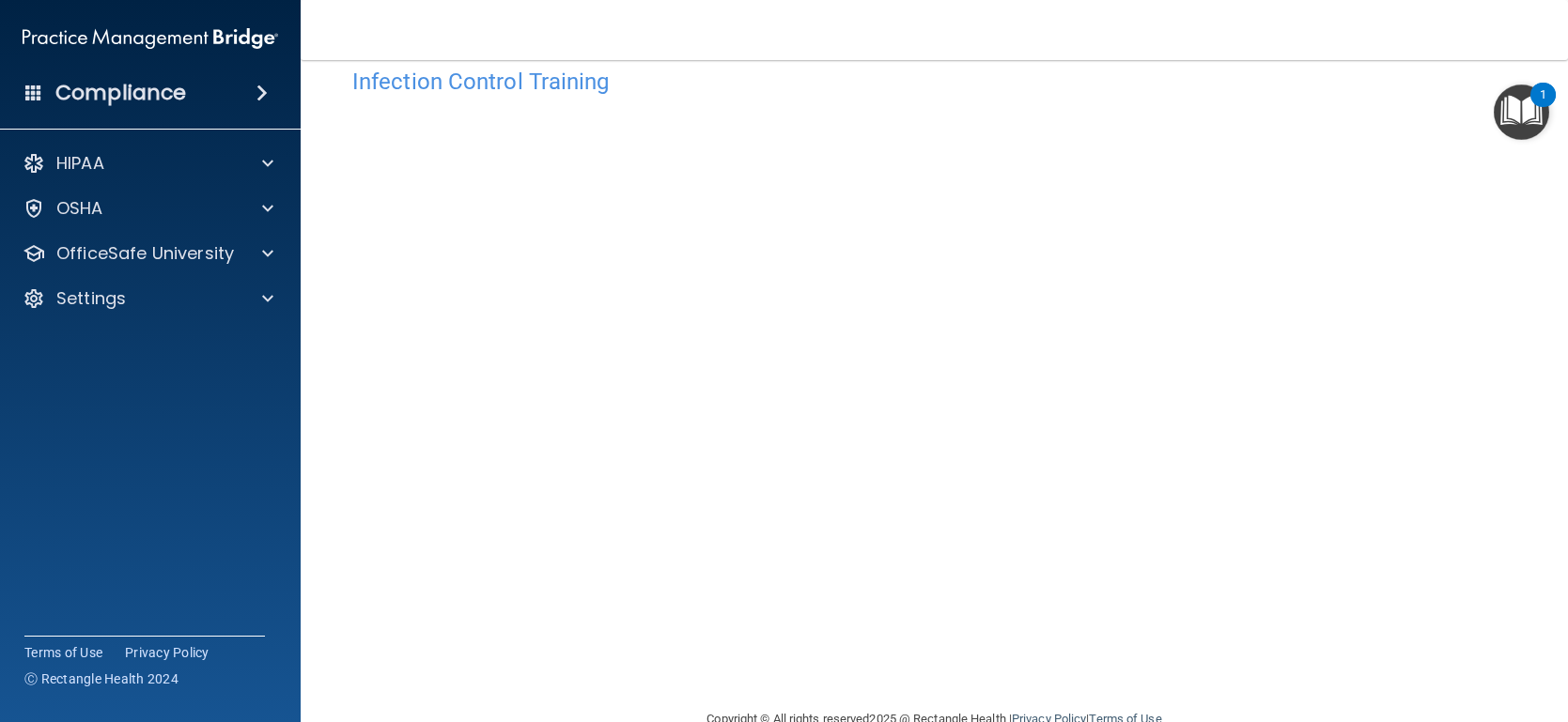
scroll to position [82, 0]
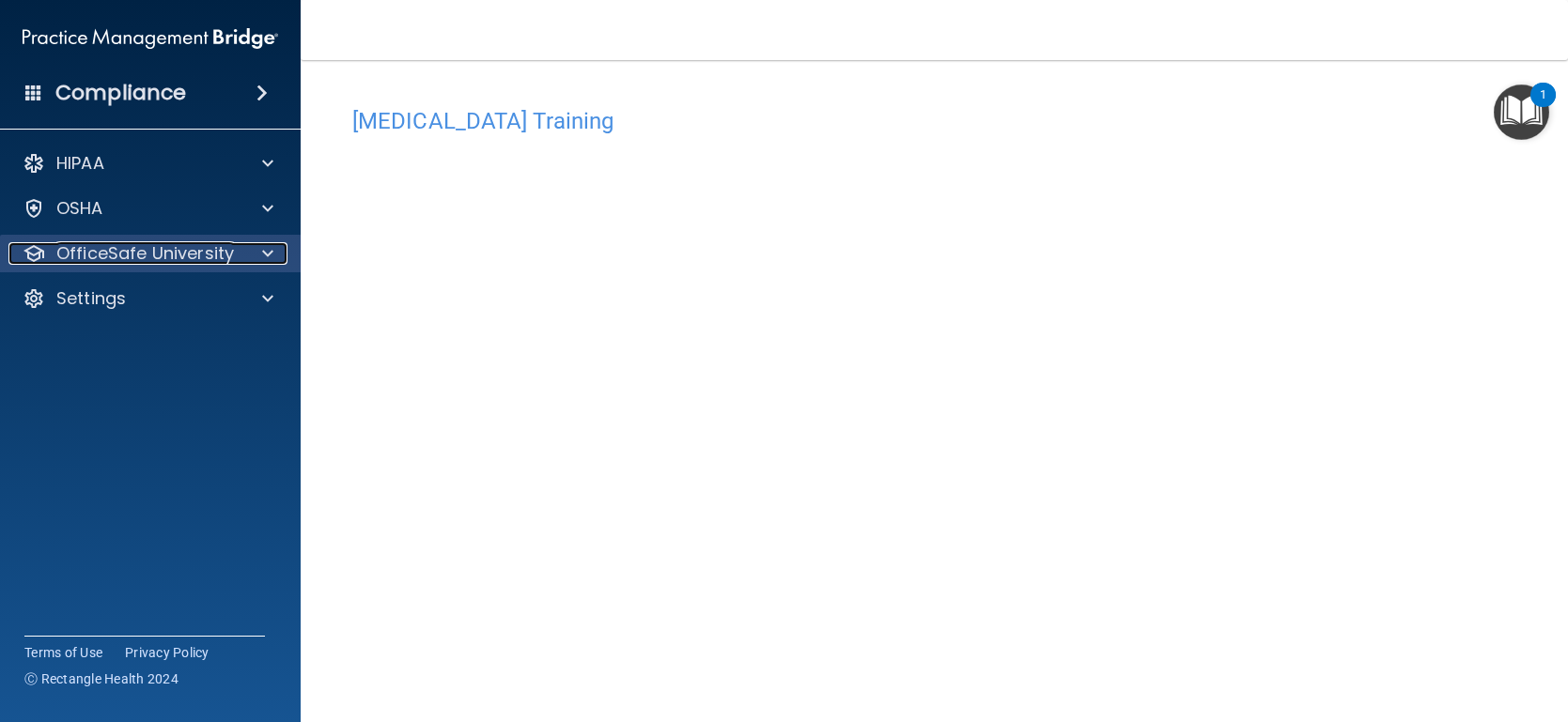
click at [269, 249] on span at bounding box center [267, 253] width 11 height 23
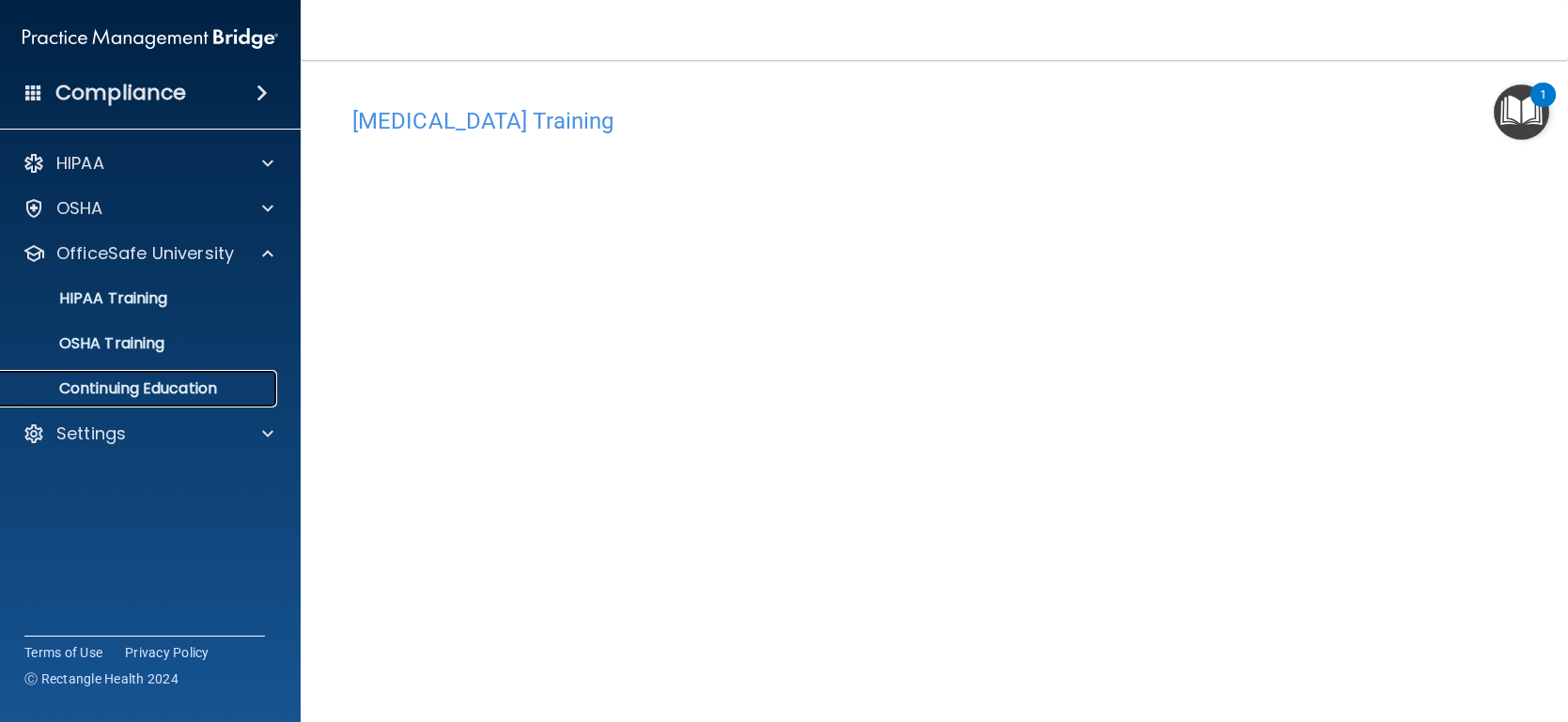
click at [179, 387] on p "Continuing Education" at bounding box center [139, 388] width 256 height 19
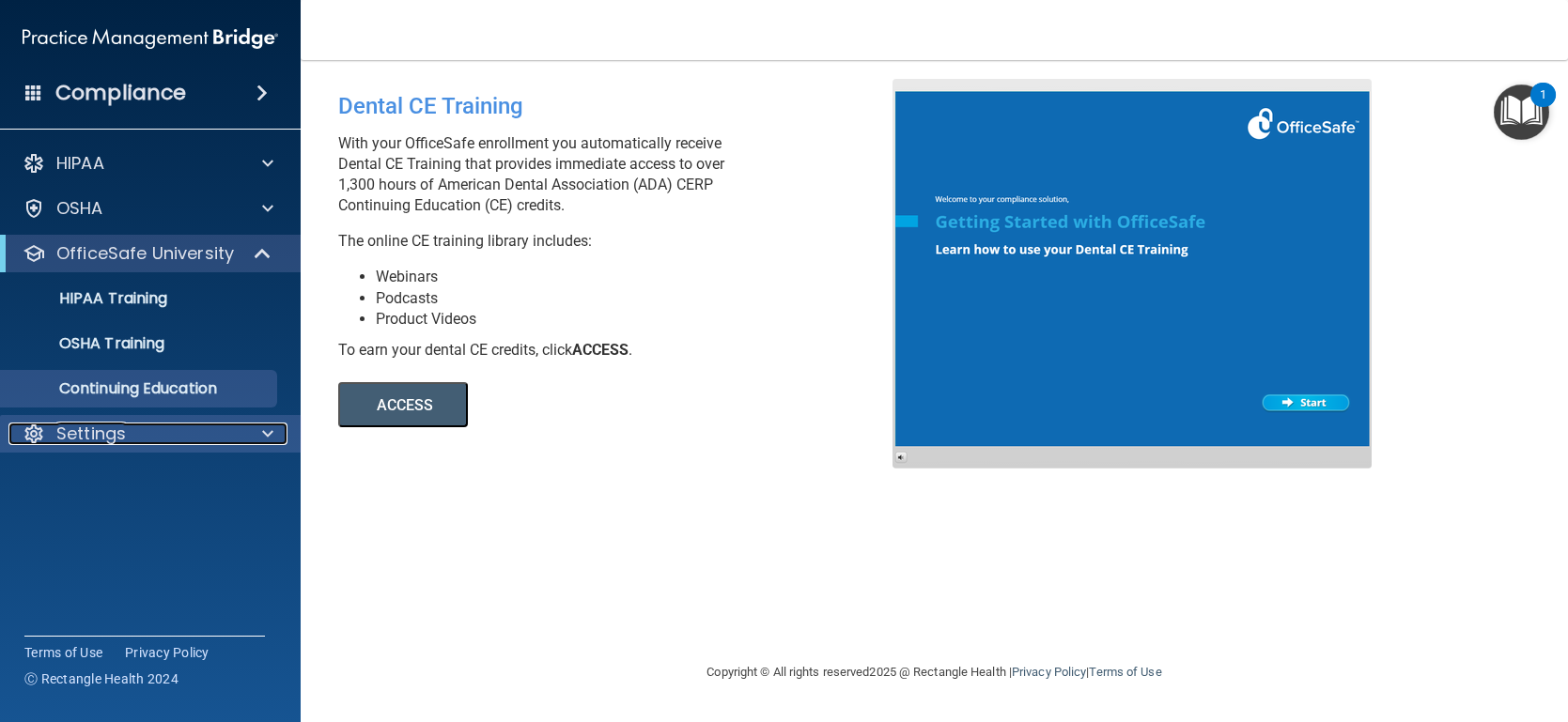
click at [158, 426] on div "Settings" at bounding box center [125, 433] width 233 height 23
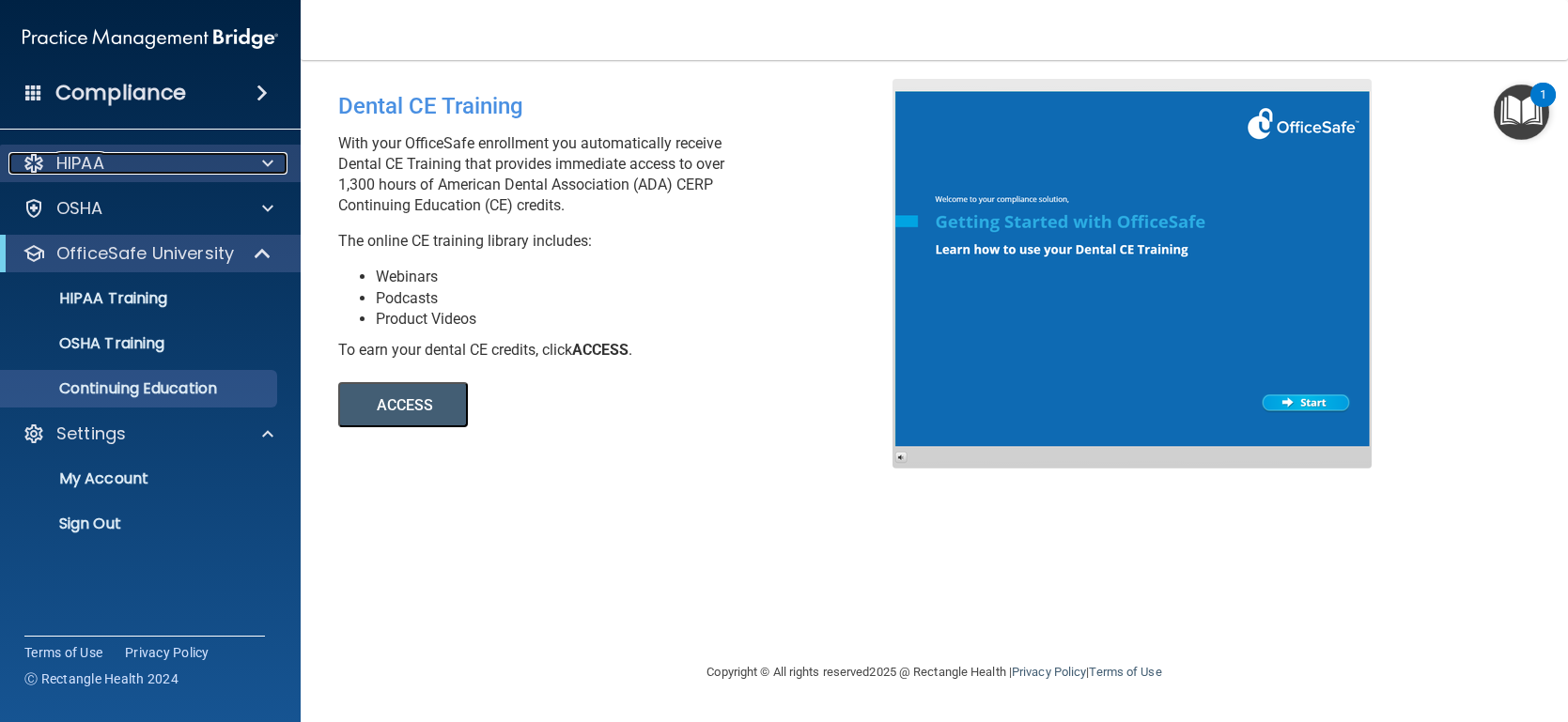
click at [264, 166] on span at bounding box center [267, 163] width 11 height 23
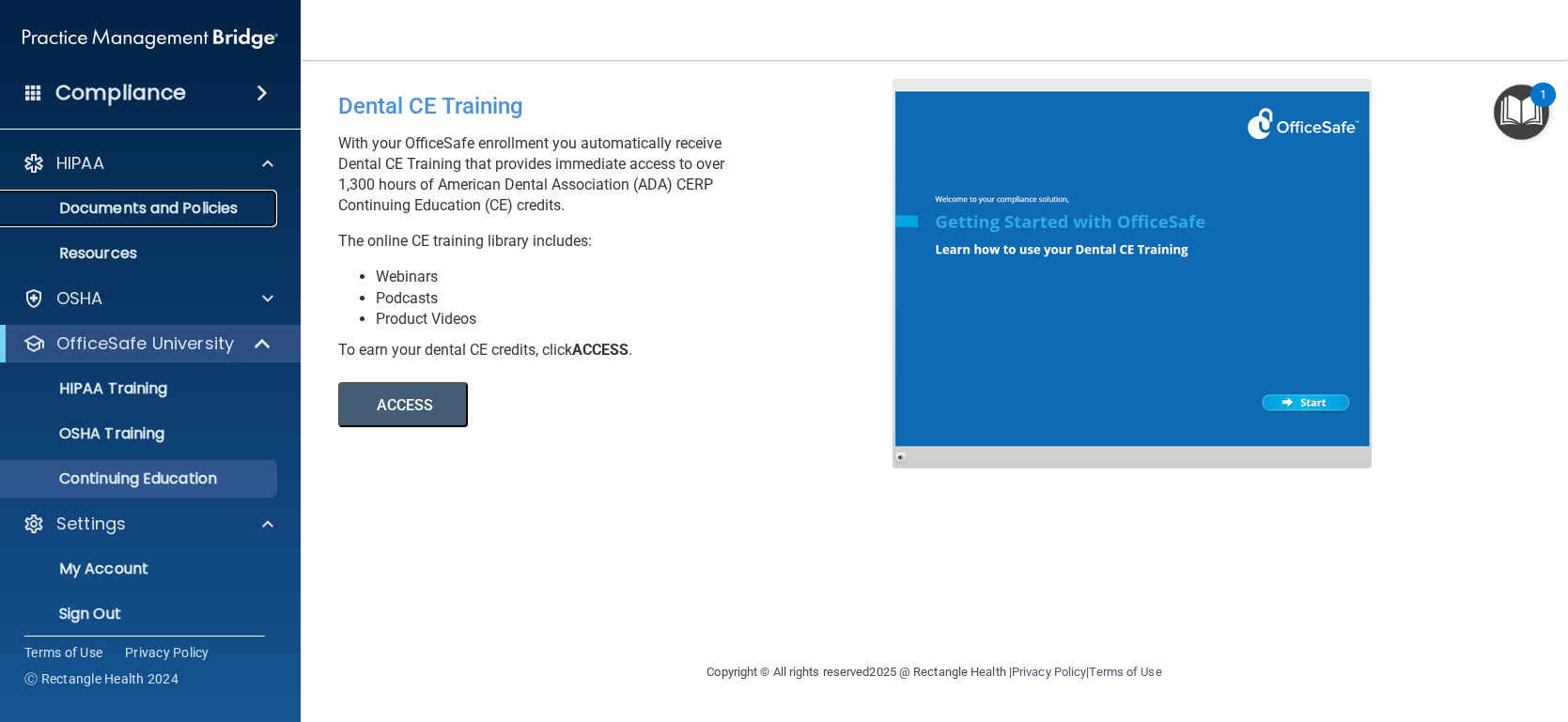
click at [243, 210] on p "Documents and Policies" at bounding box center [139, 208] width 256 height 19
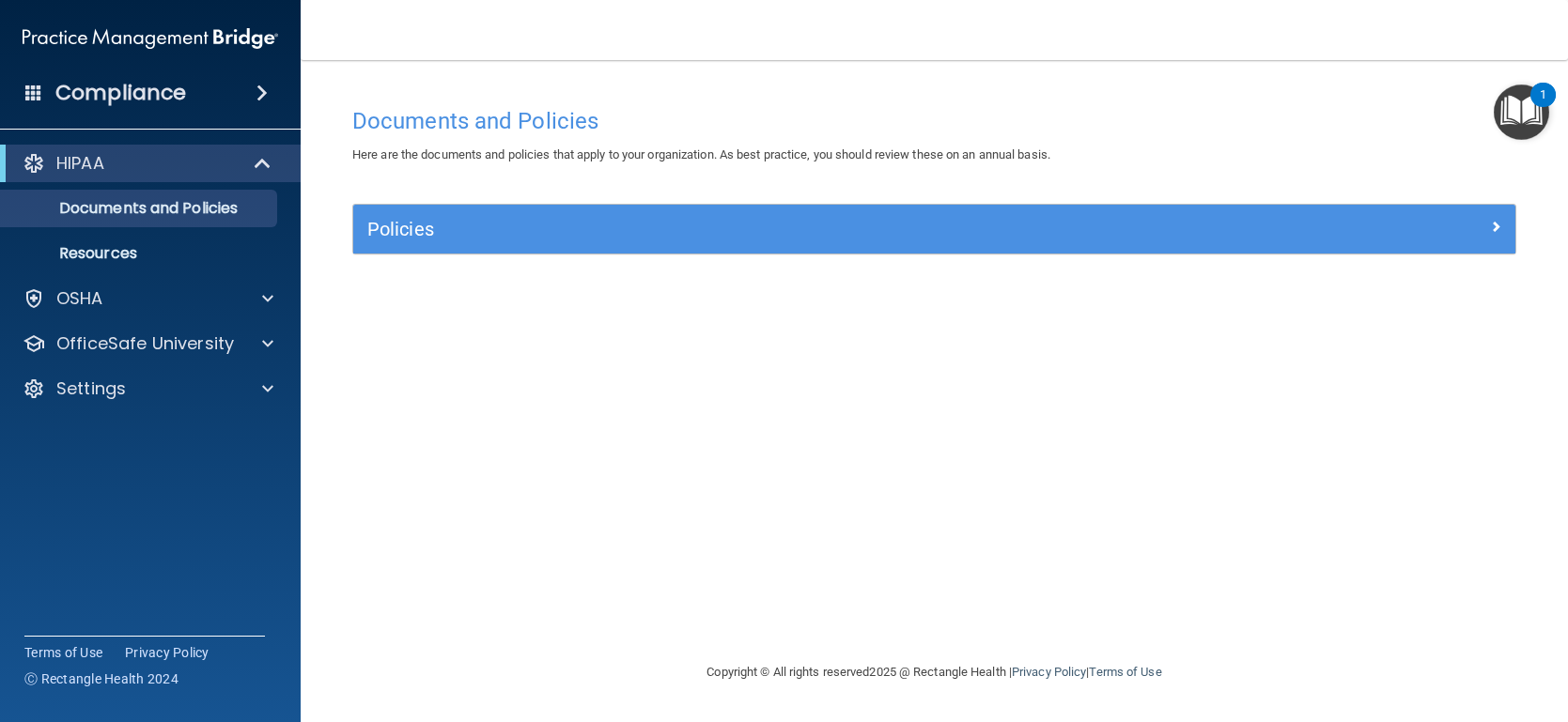
click at [585, 244] on div "Policies" at bounding box center [934, 229] width 1162 height 49
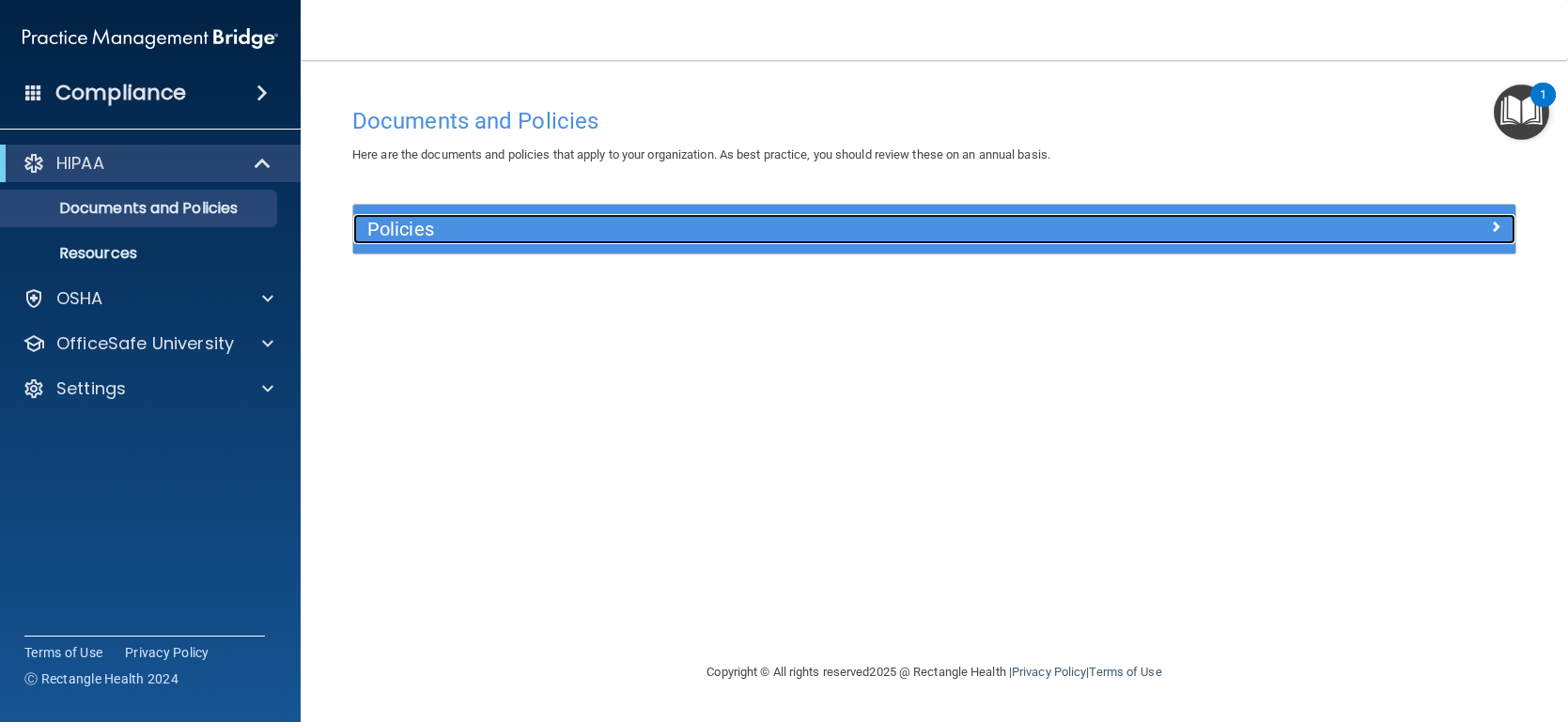
click at [1492, 226] on span at bounding box center [1495, 226] width 11 height 23
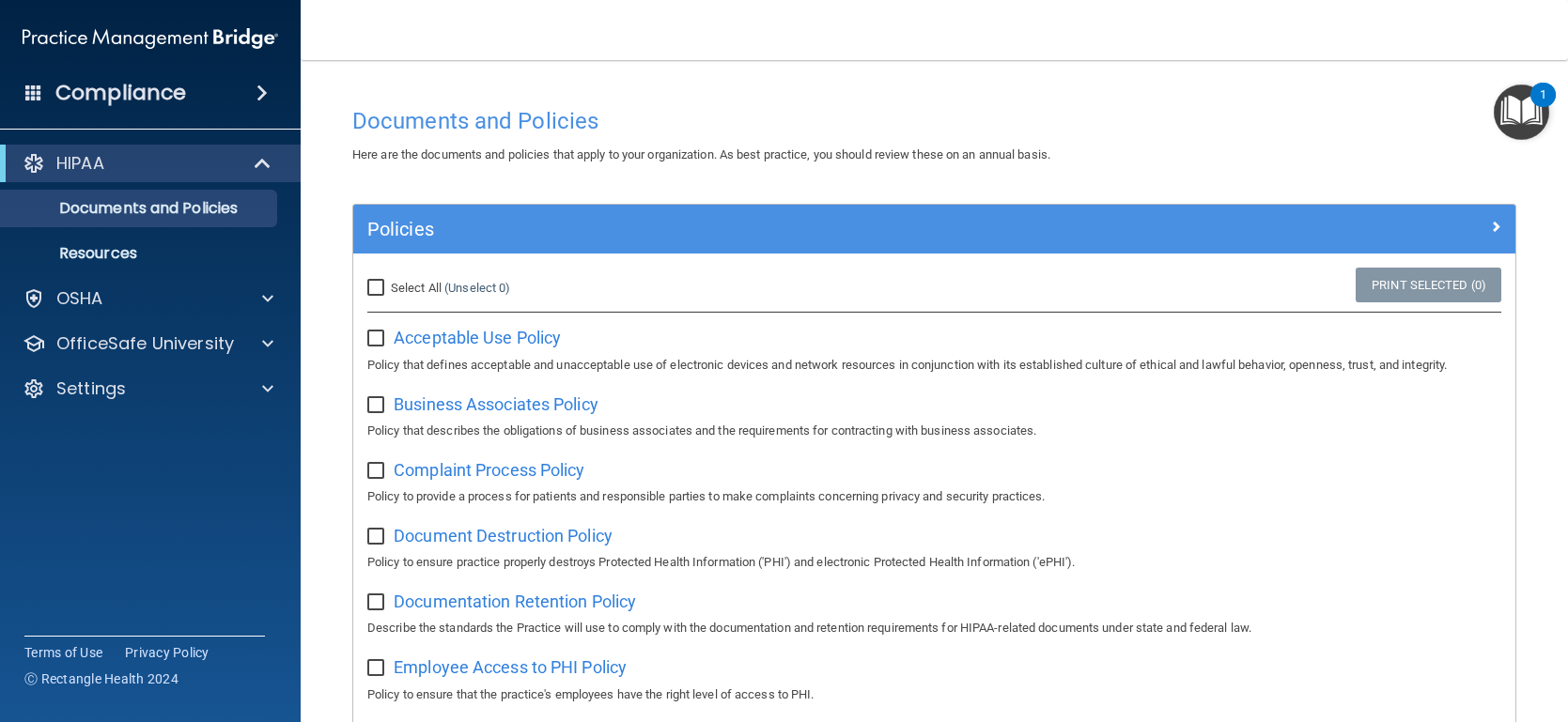
click at [381, 291] on input "Select All (Unselect 0) Unselect All" at bounding box center [379, 288] width 22 height 15
checkbox input "true"
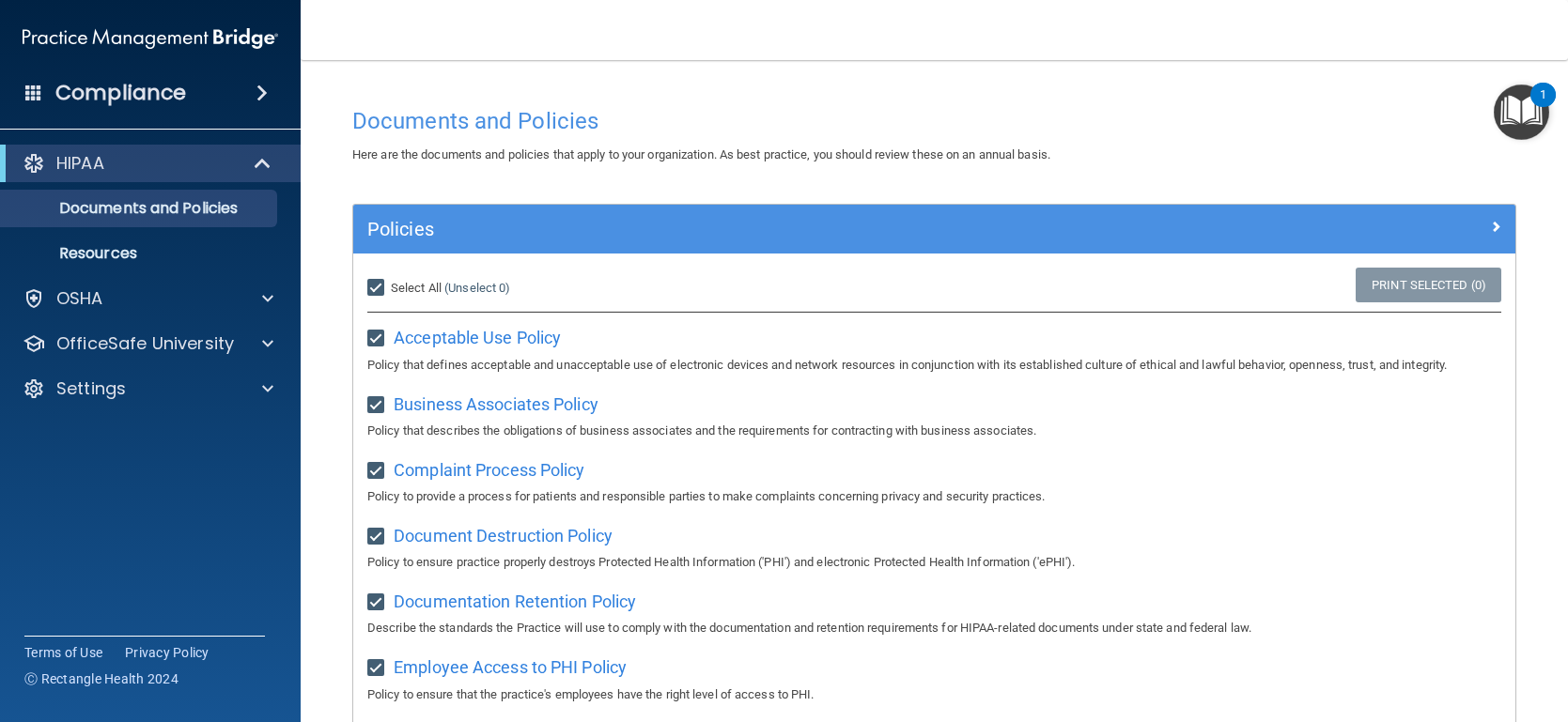
checkbox input "true"
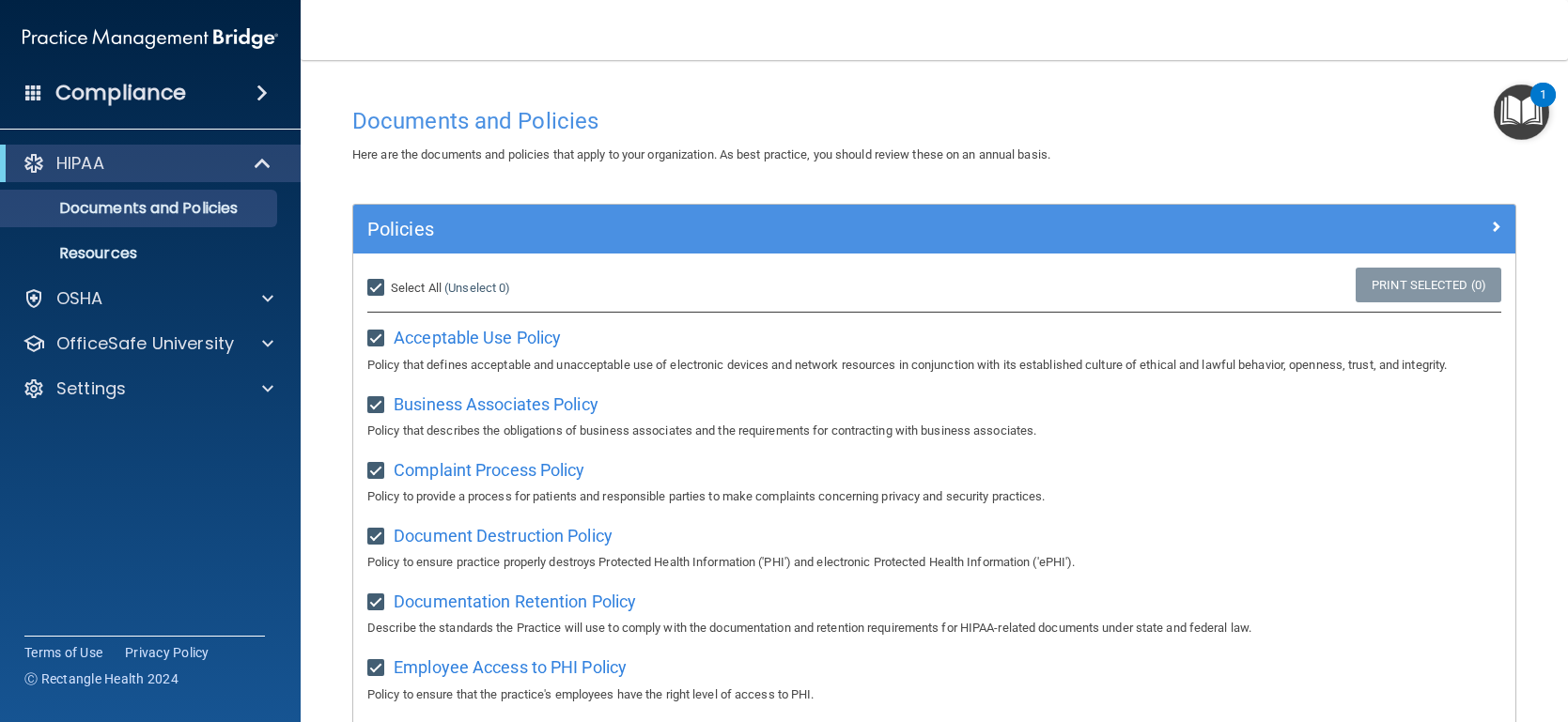
checkbox input "true"
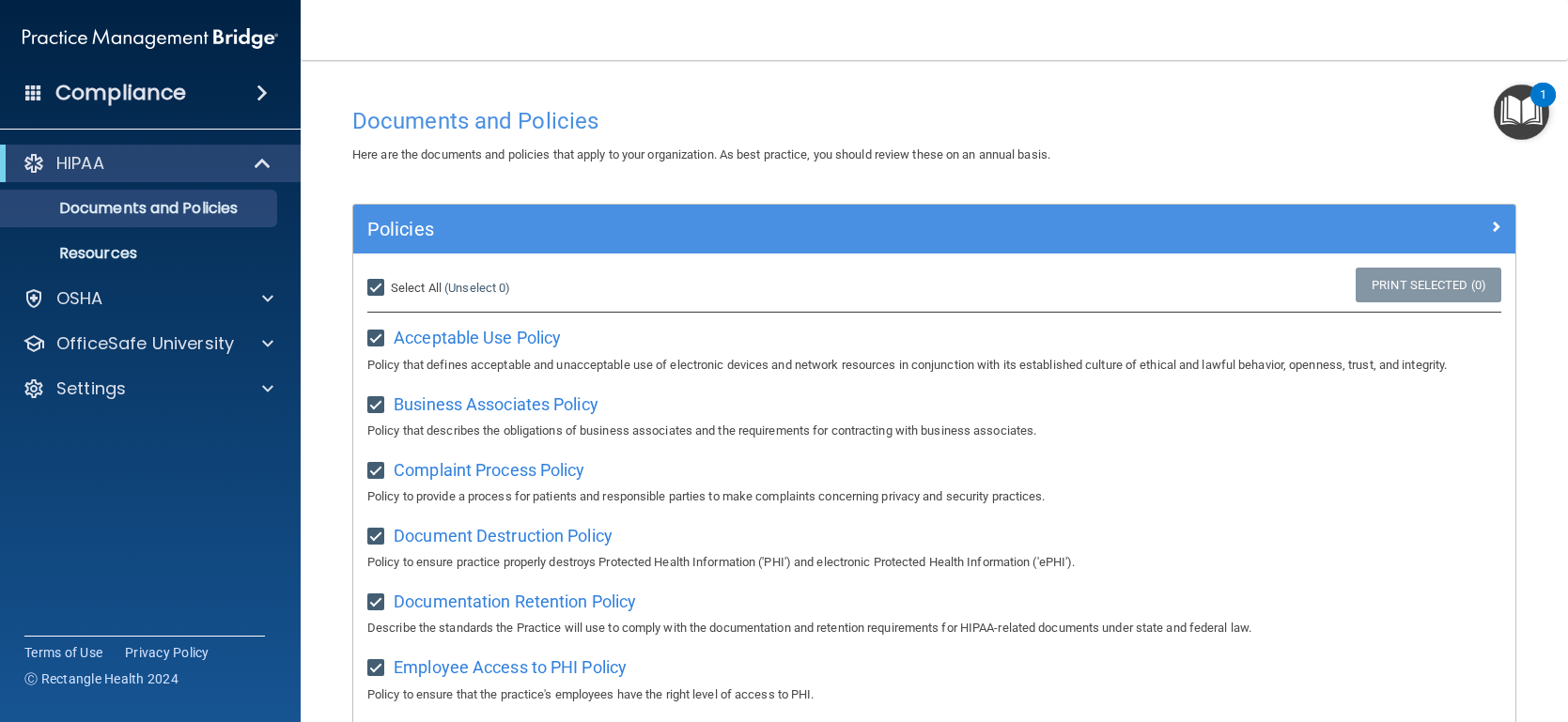
checkbox input "true"
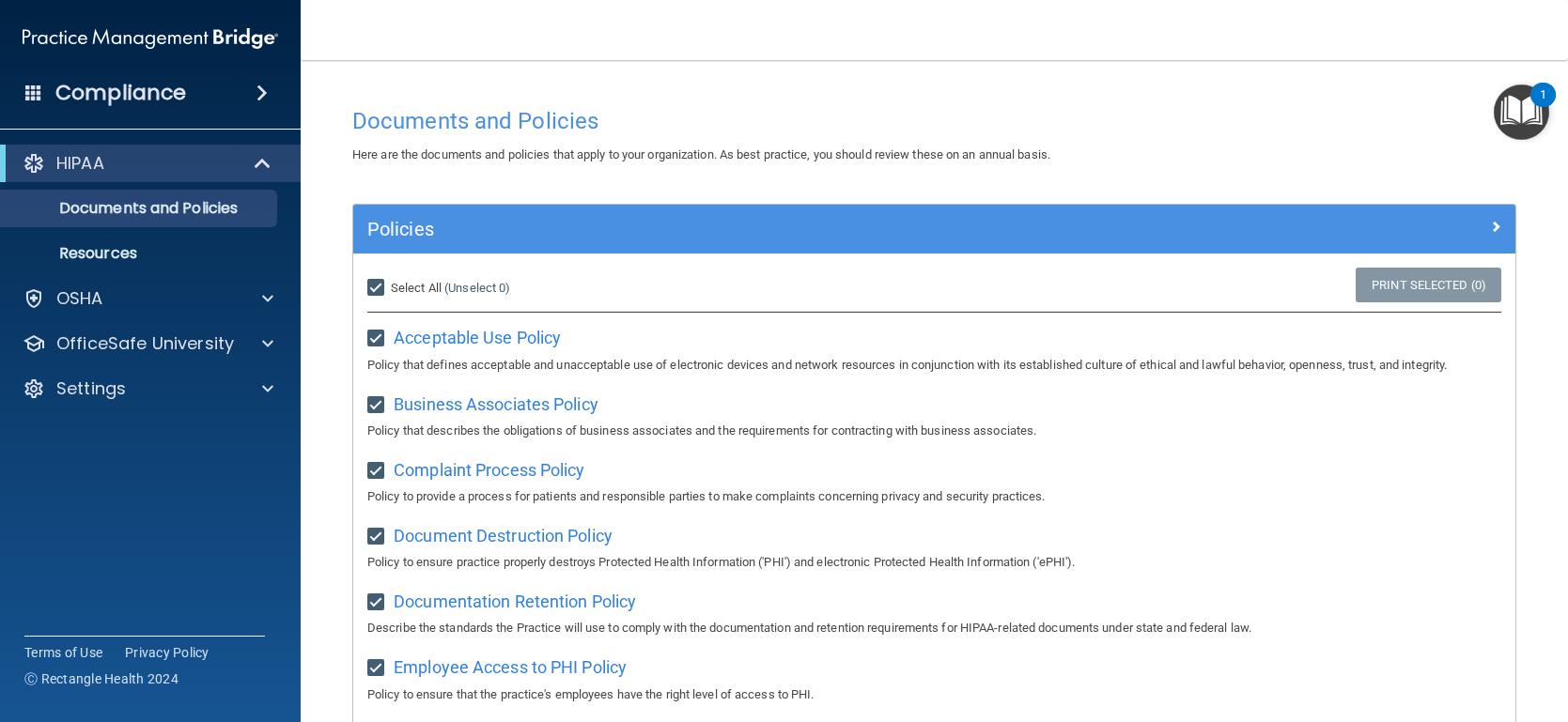
checkbox input "true"
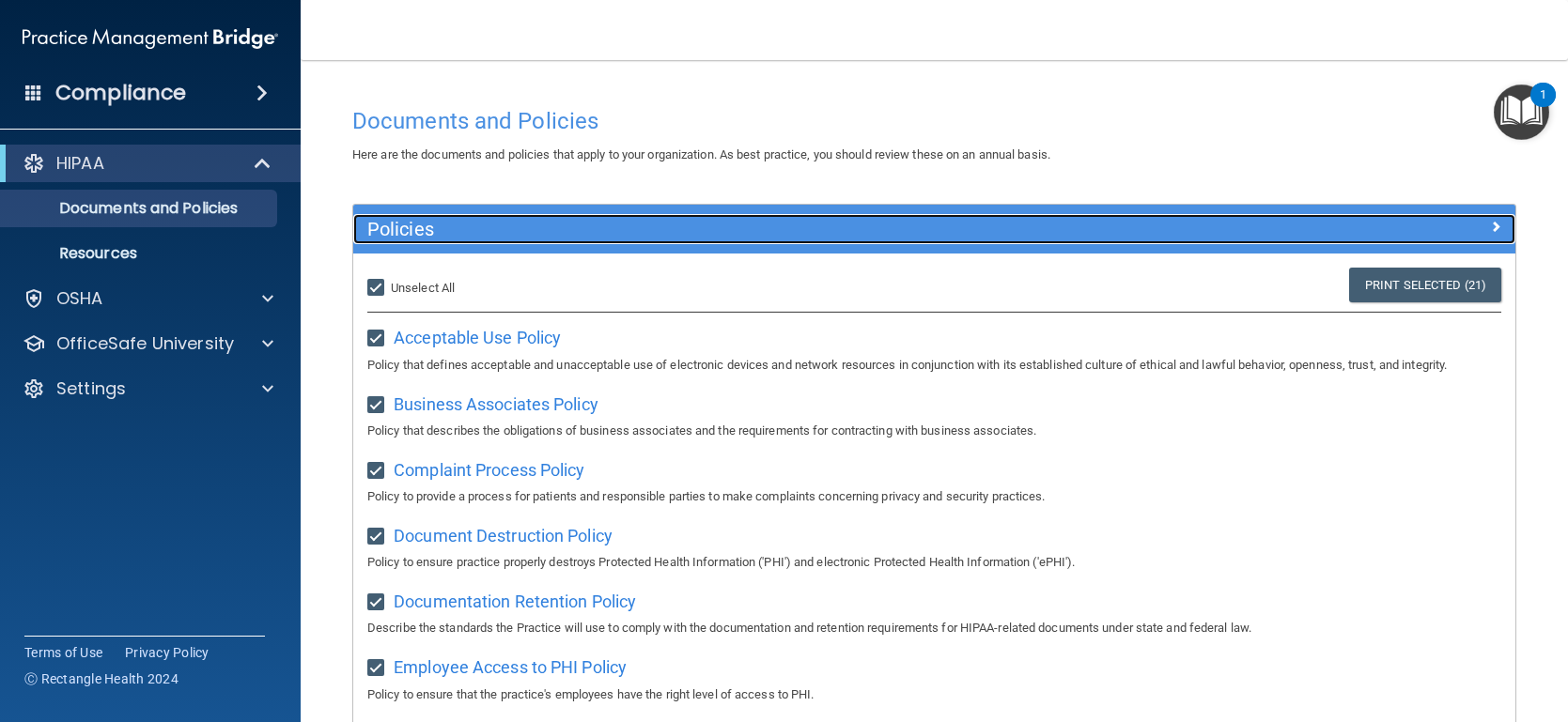
click at [1490, 230] on span at bounding box center [1495, 226] width 11 height 23
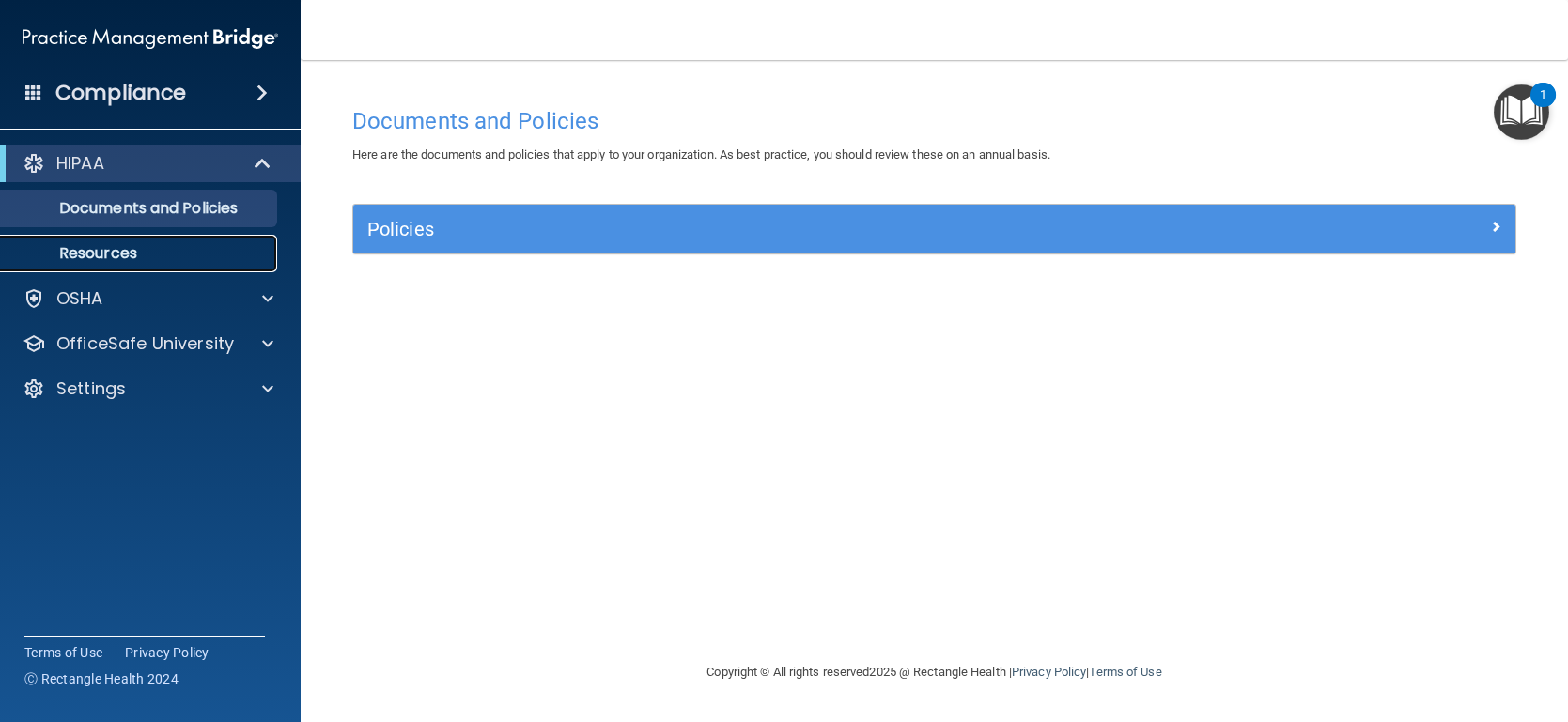
click at [148, 250] on p "Resources" at bounding box center [139, 253] width 256 height 19
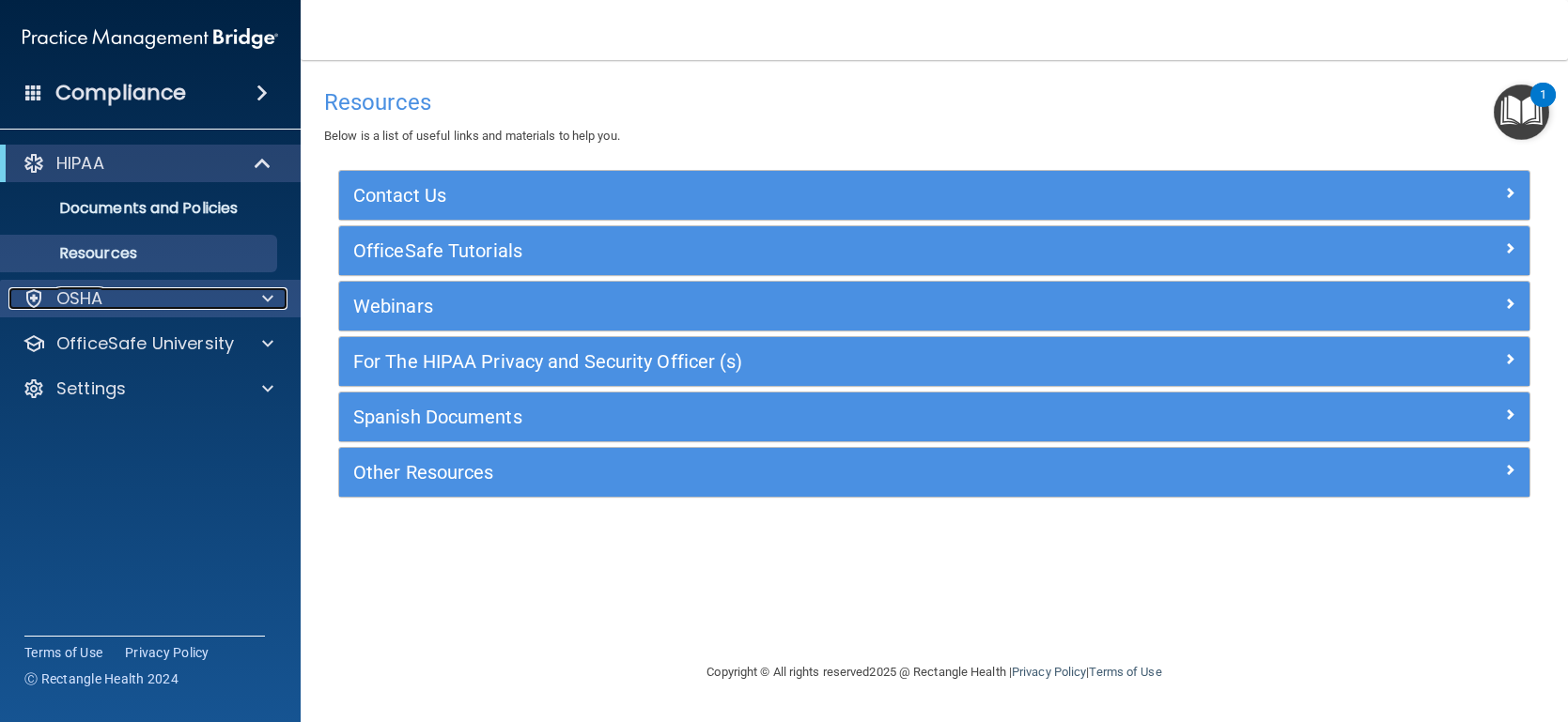
click at [264, 294] on span at bounding box center [267, 299] width 11 height 23
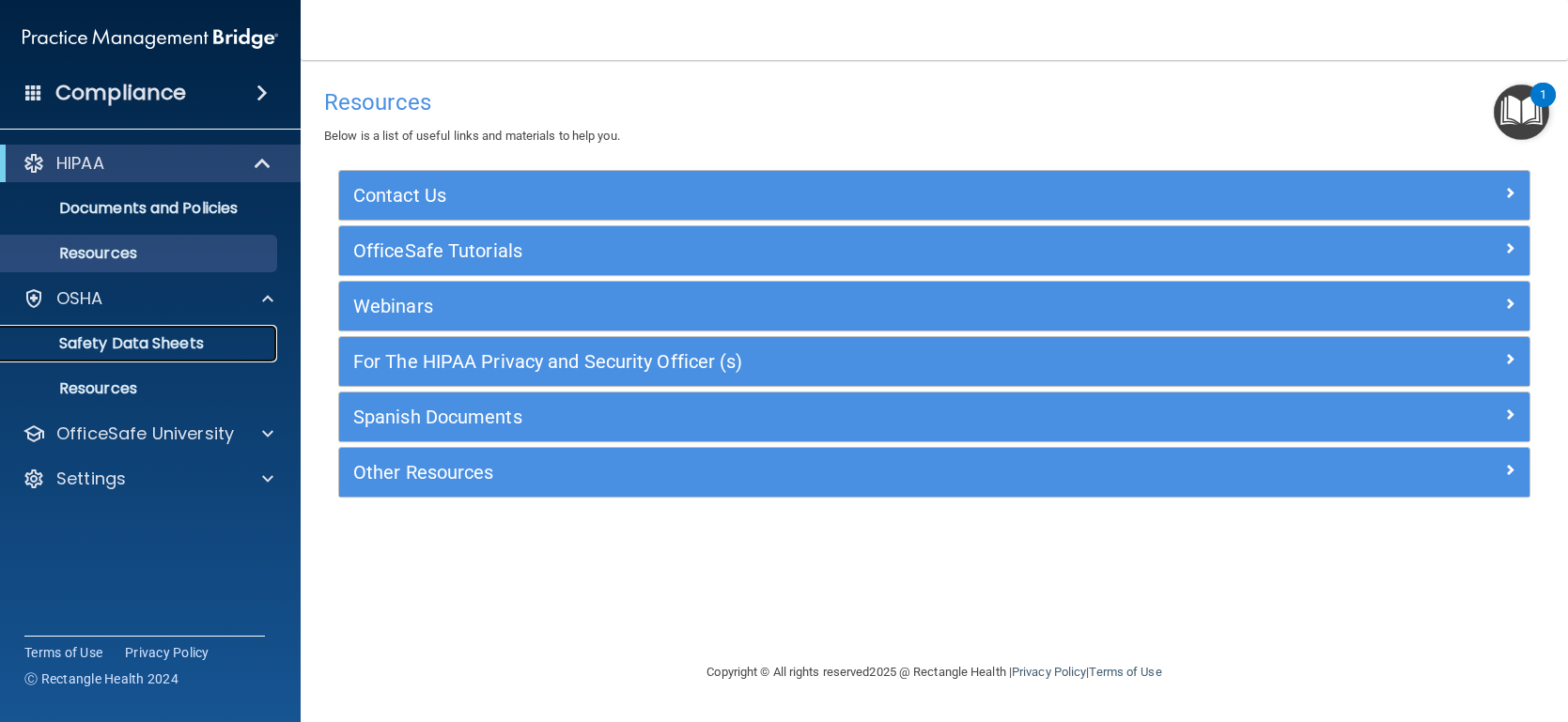
click at [216, 338] on p "Safety Data Sheets" at bounding box center [139, 344] width 256 height 19
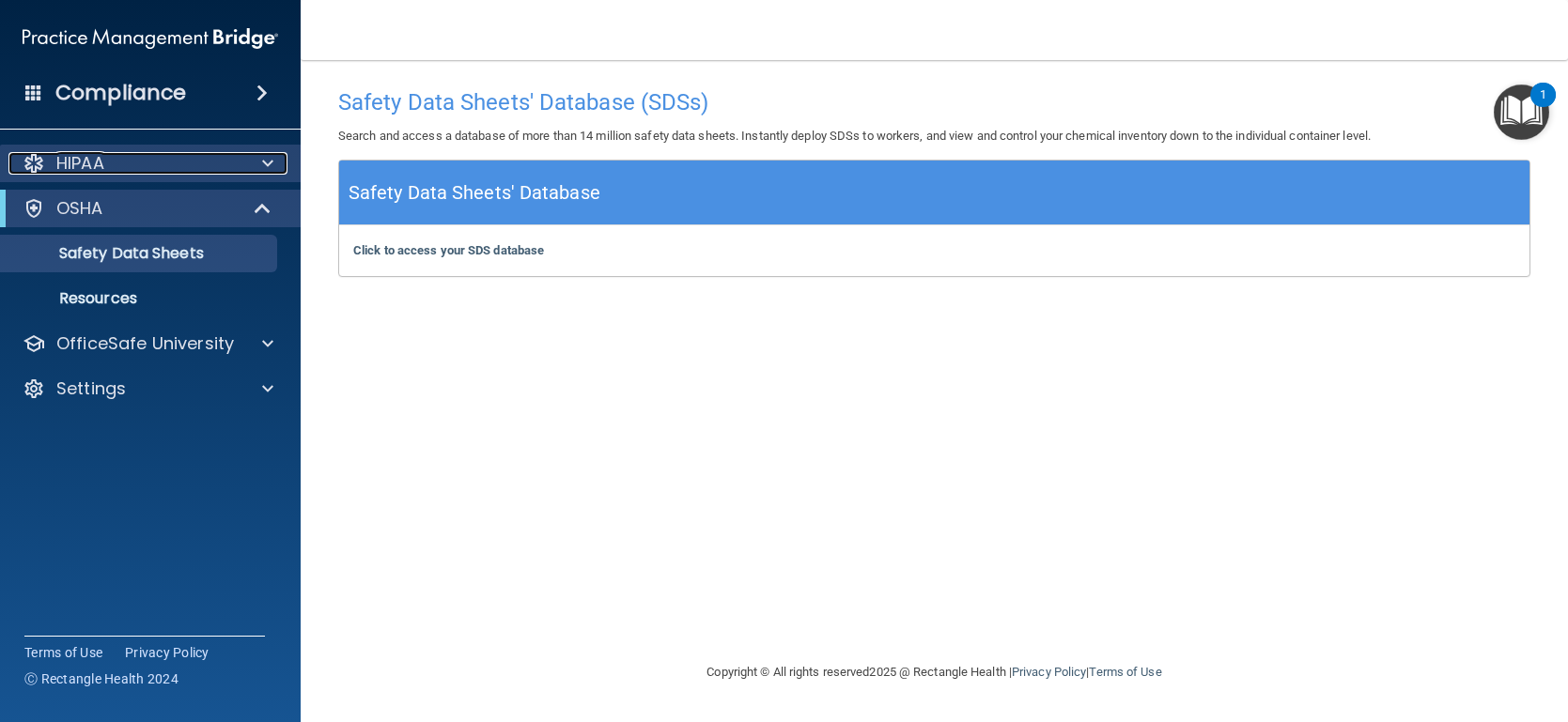
click at [265, 159] on span at bounding box center [267, 163] width 11 height 23
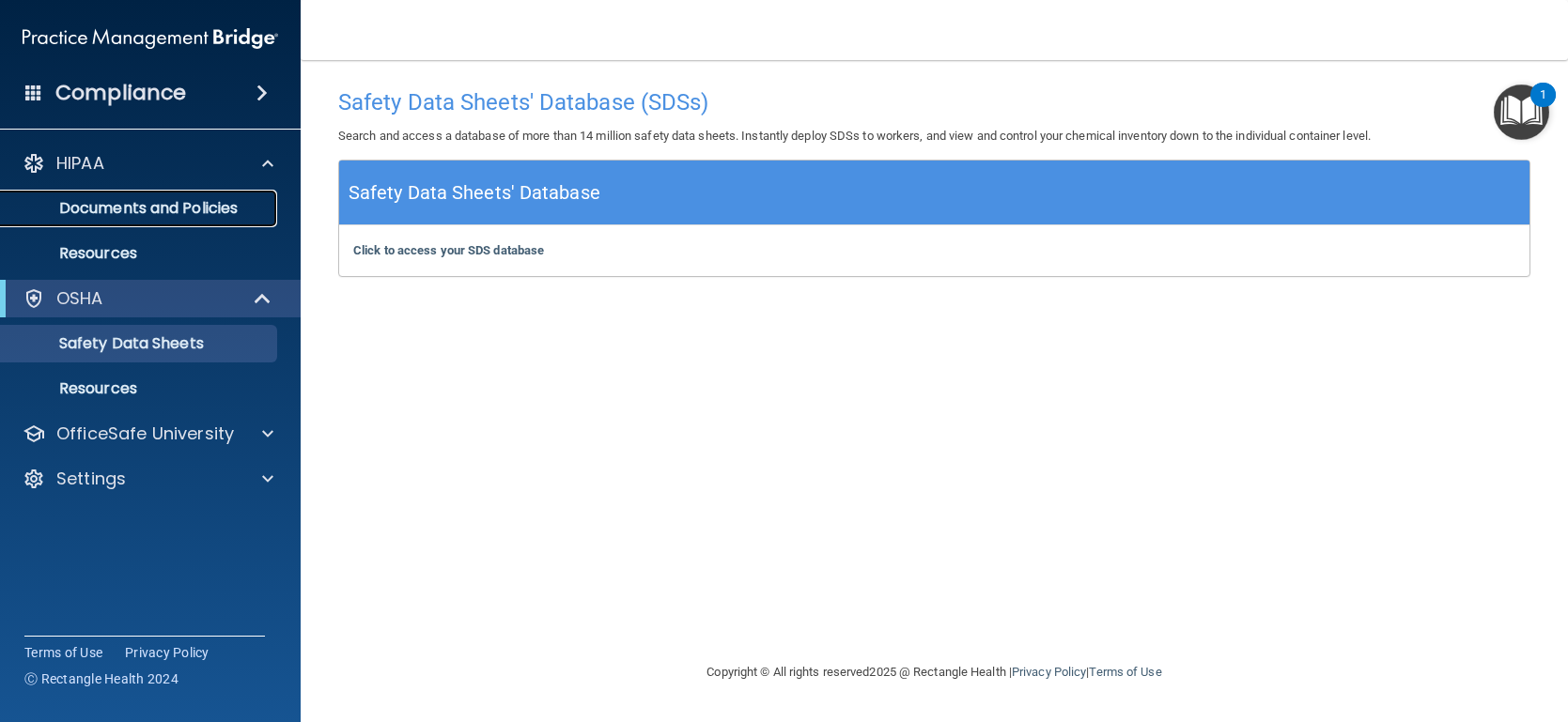
click at [196, 218] on p "Documents and Policies" at bounding box center [139, 208] width 256 height 19
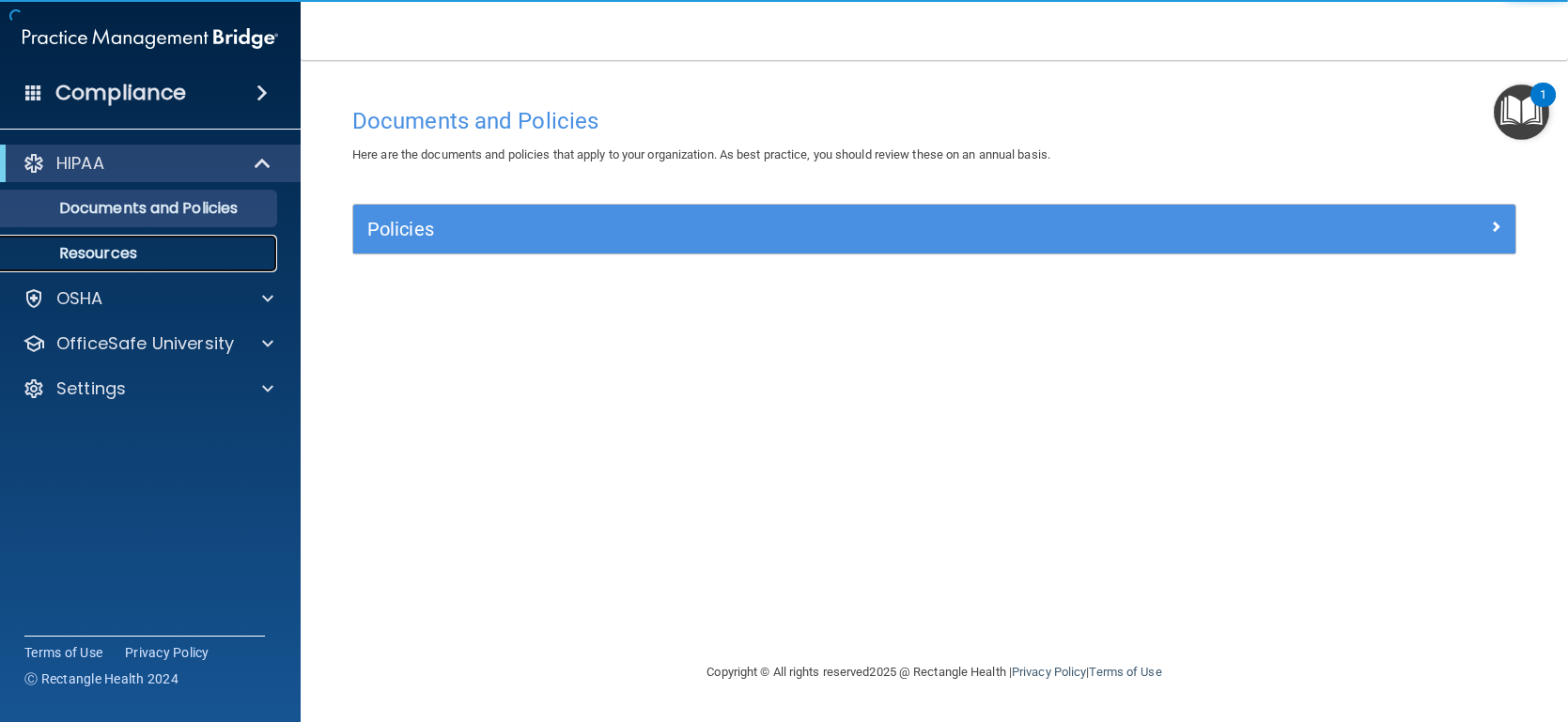
click at [179, 253] on p "Resources" at bounding box center [139, 253] width 256 height 19
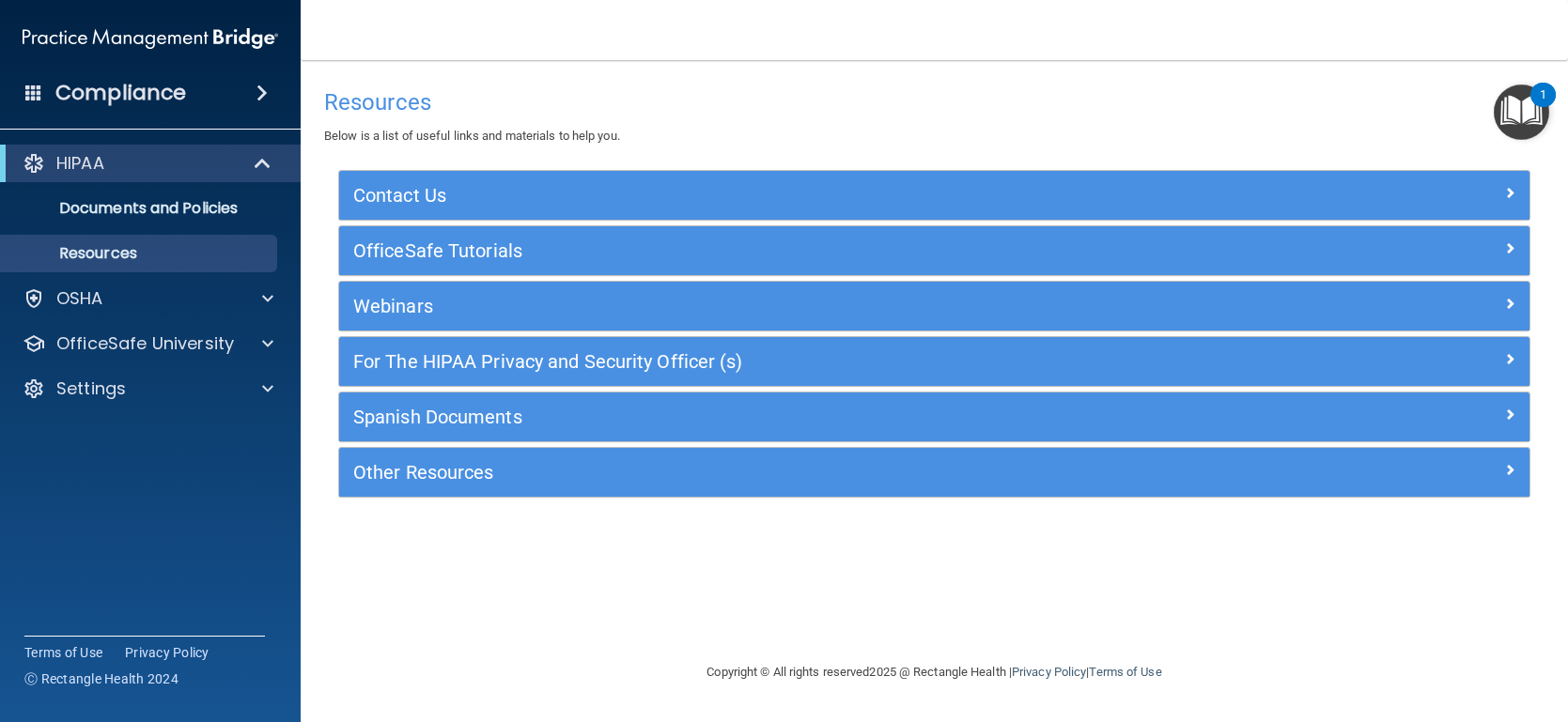
click at [35, 91] on span at bounding box center [33, 92] width 17 height 17
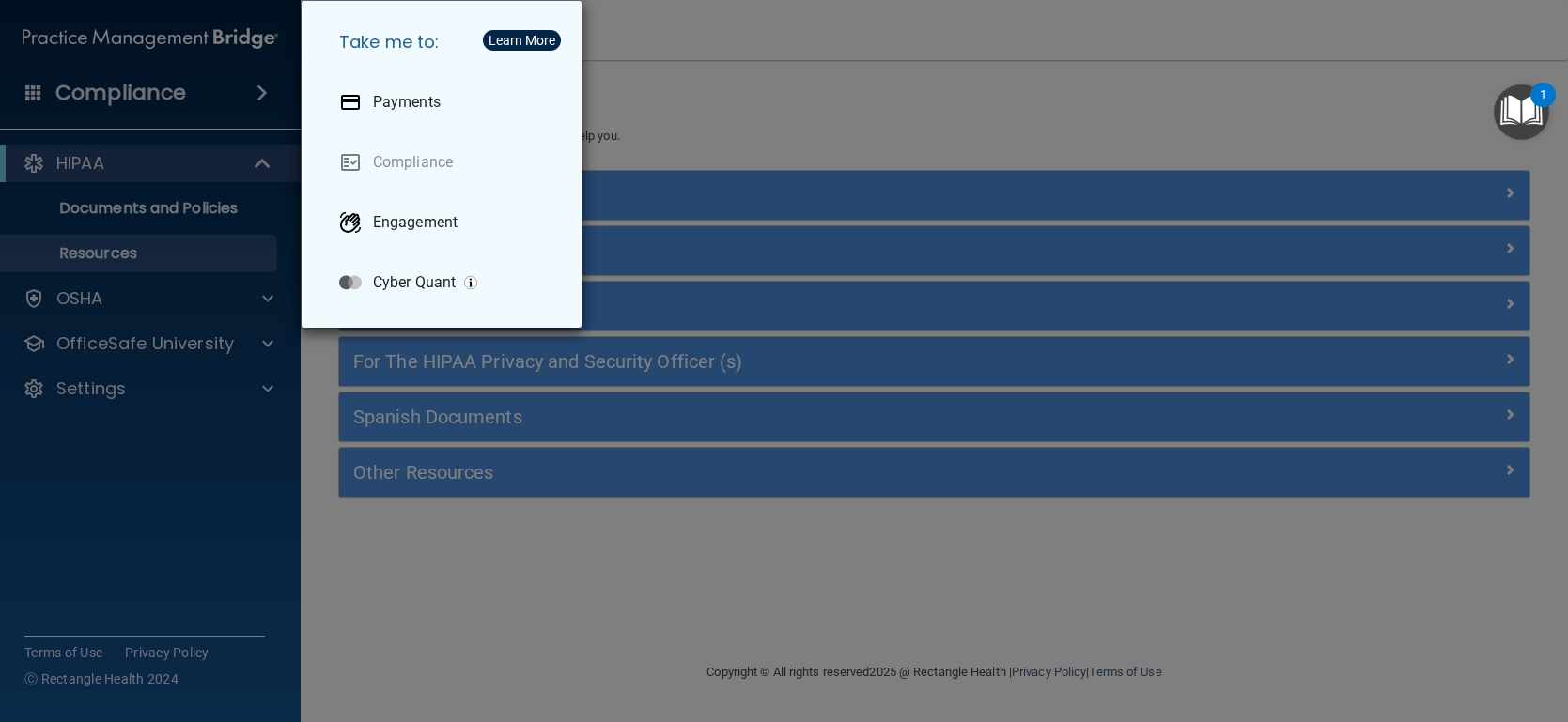
click at [276, 325] on div "Take me to: Payments Compliance Engagement Cyber Quant" at bounding box center [784, 361] width 1568 height 722
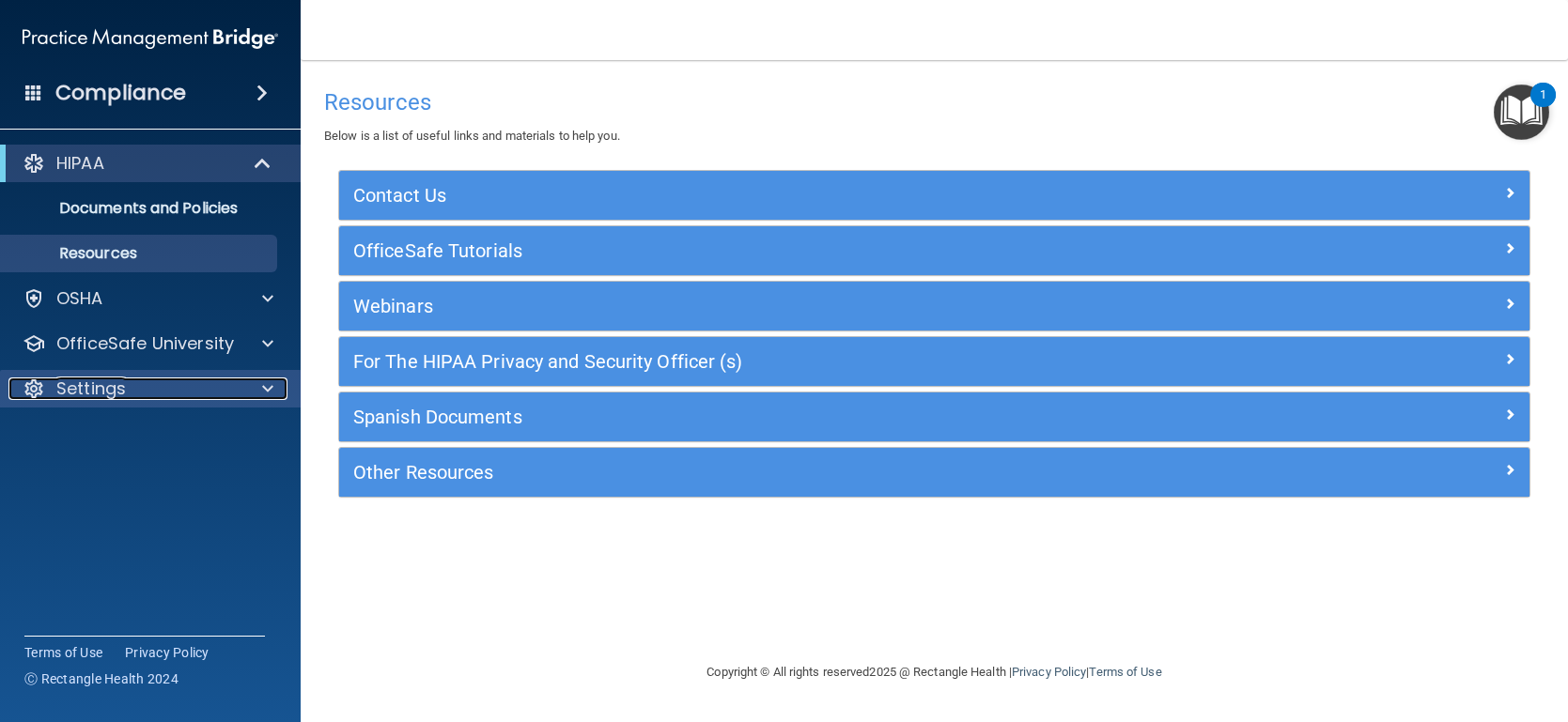
click at [67, 379] on p "Settings" at bounding box center [92, 388] width 70 height 23
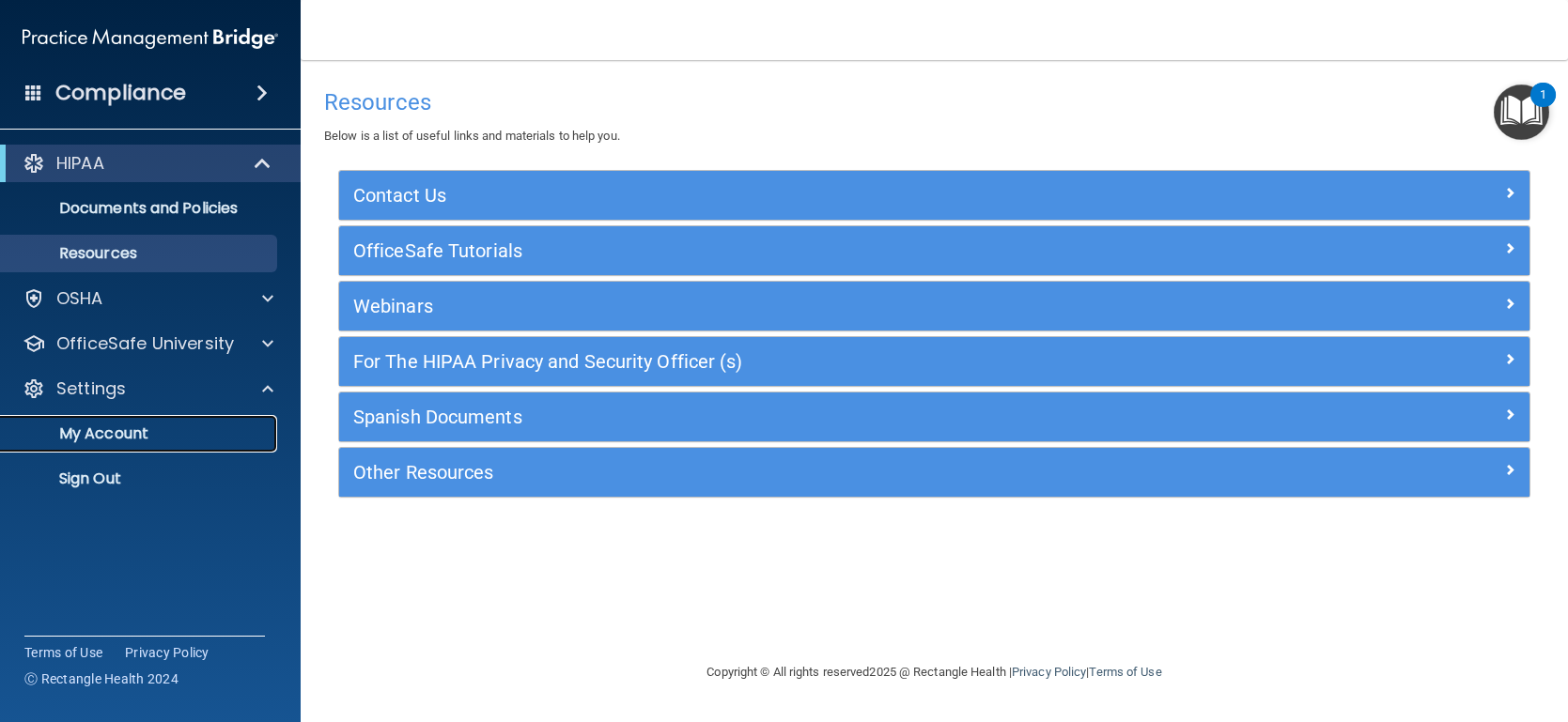
click at [94, 439] on p "My Account" at bounding box center [139, 433] width 256 height 19
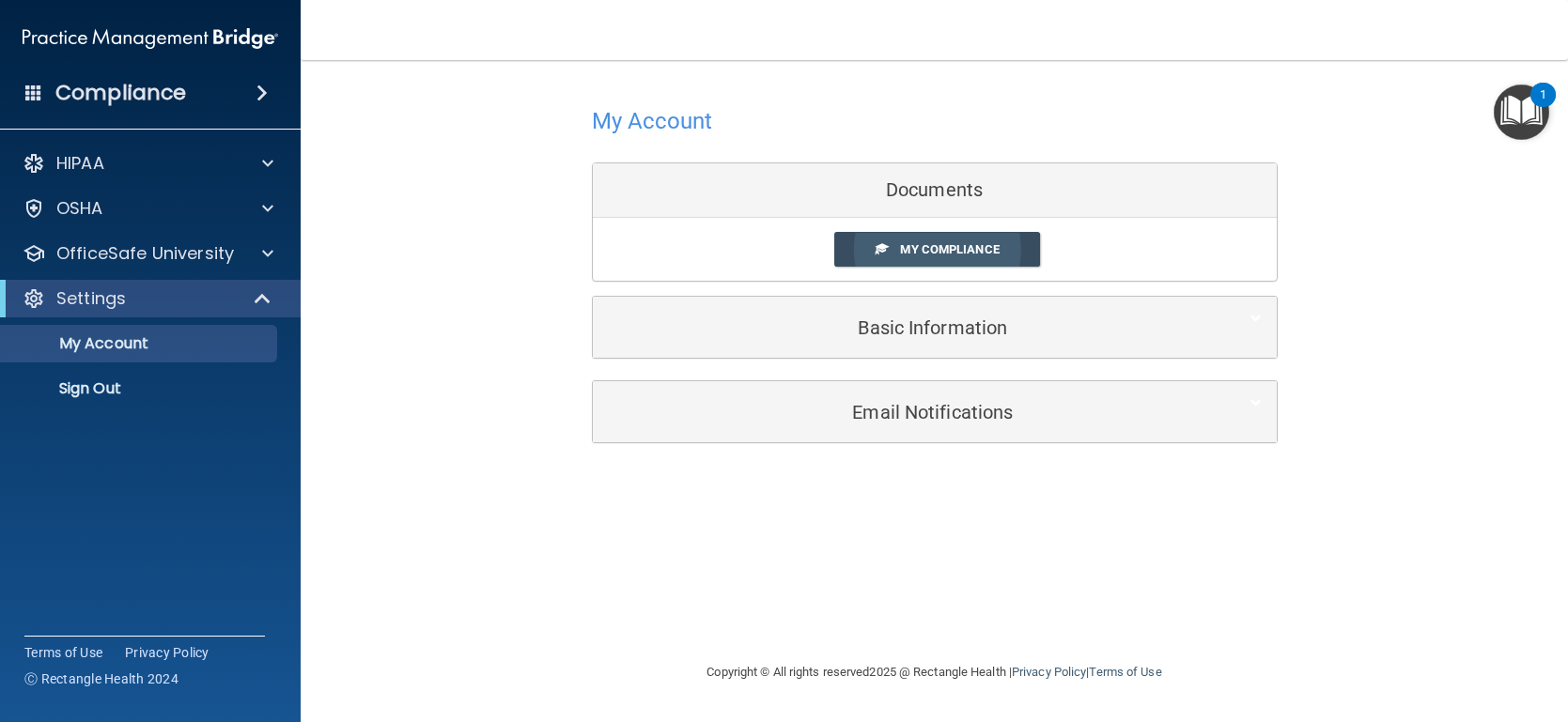
click at [959, 254] on span "My Compliance" at bounding box center [948, 249] width 99 height 14
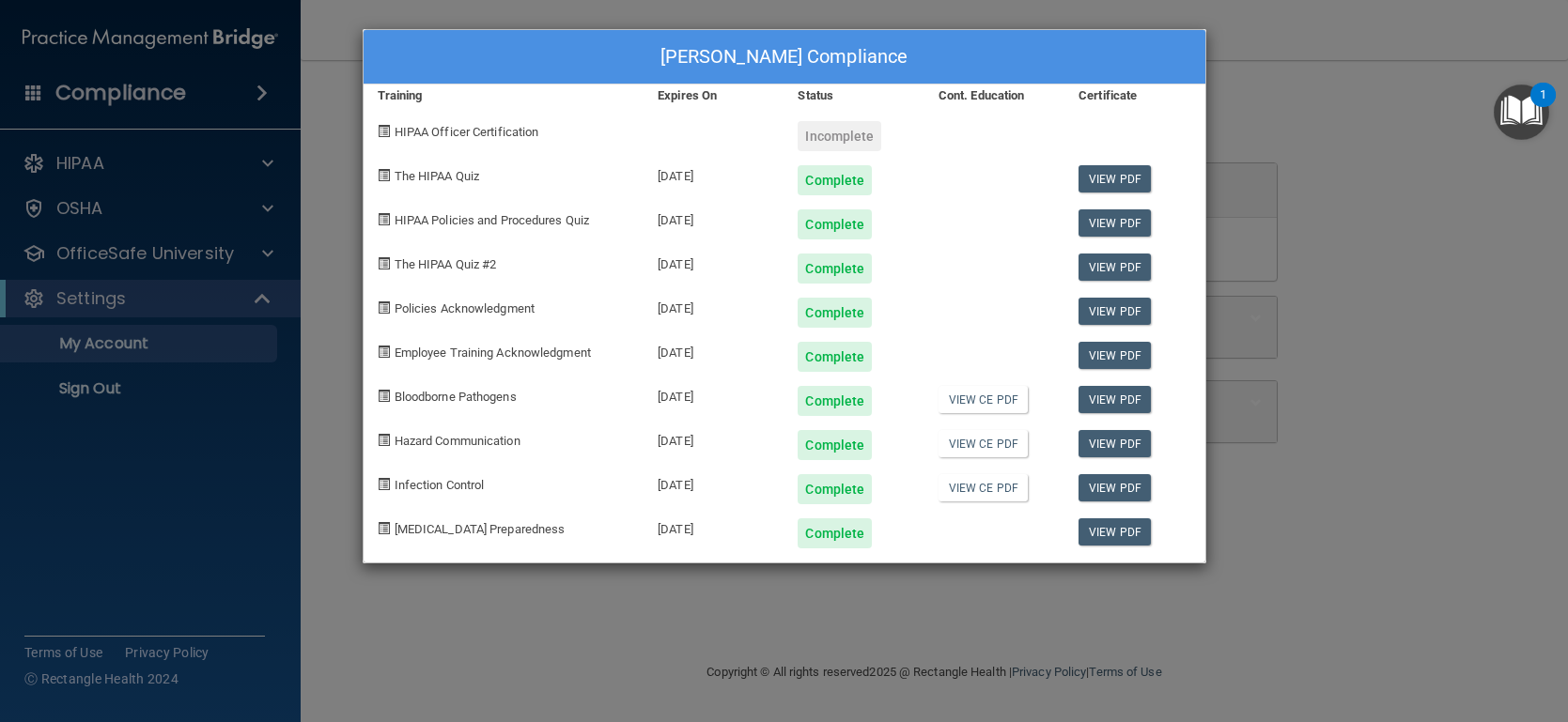
click at [1253, 52] on div "[PERSON_NAME] Compliance Training Expires On Status Cont. Education Certificate…" at bounding box center [784, 361] width 1568 height 722
